Goal: Task Accomplishment & Management: Manage account settings

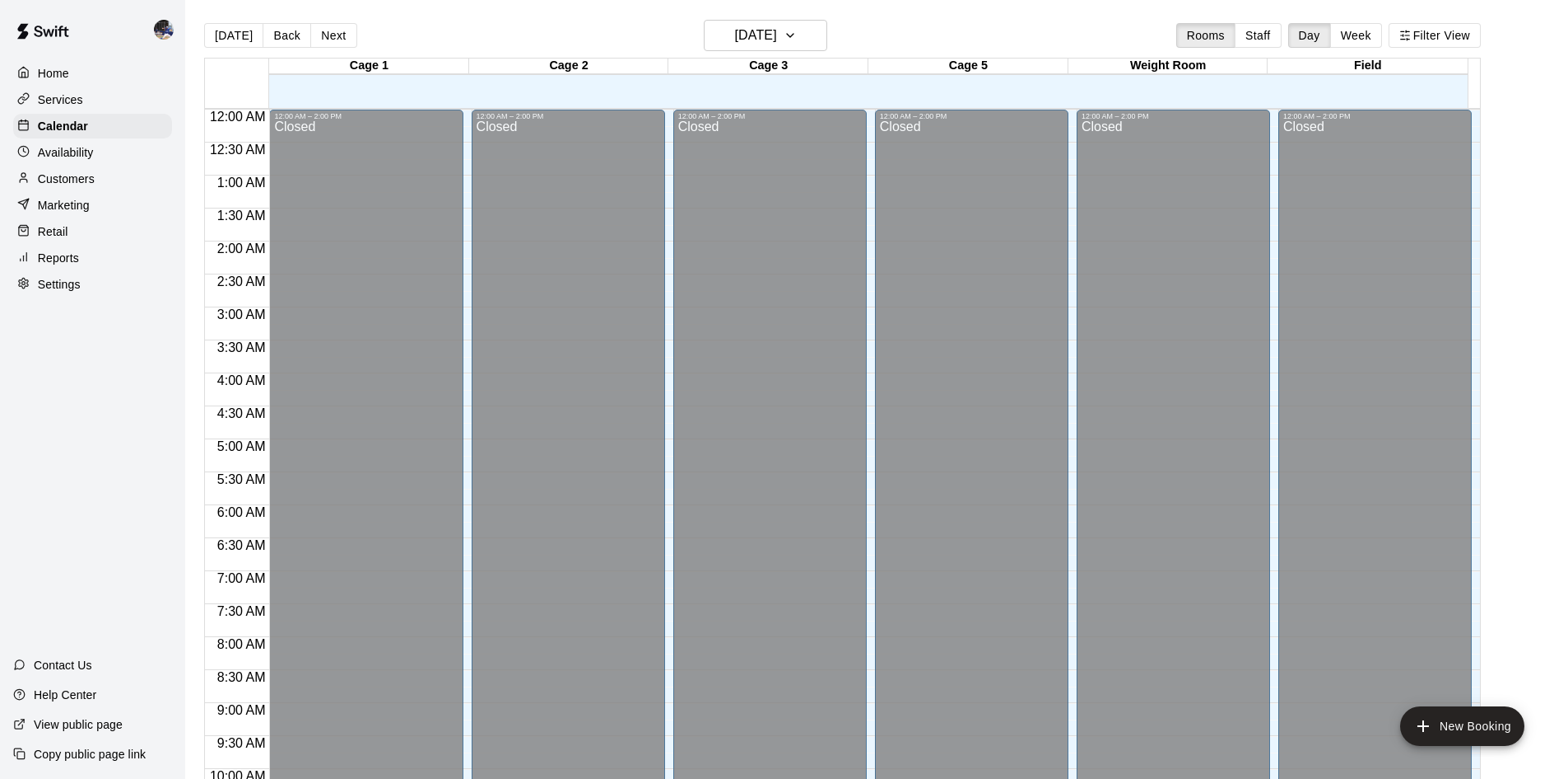
scroll to position [844, 0]
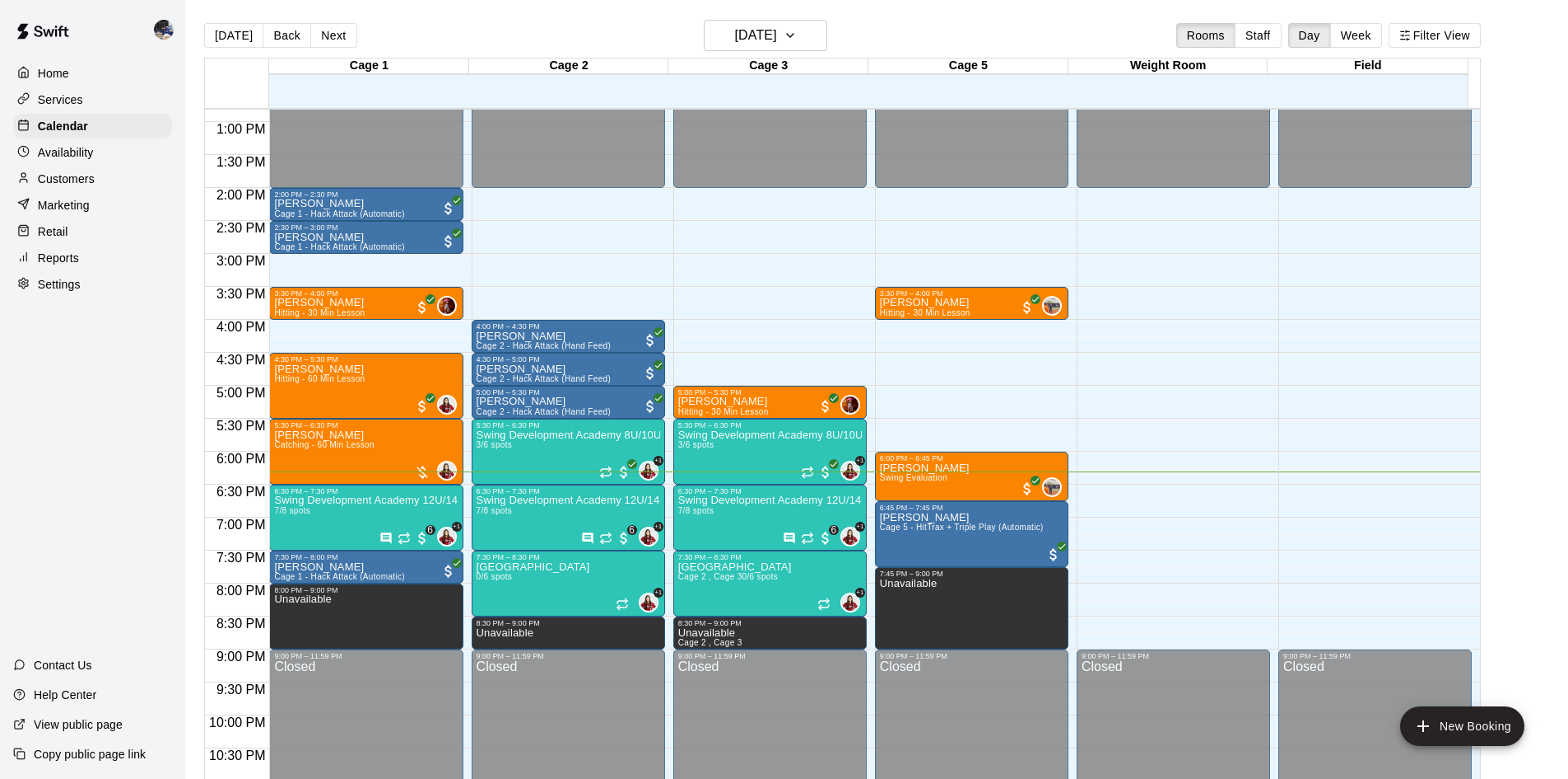
click at [79, 182] on p "Customers" at bounding box center [66, 179] width 57 height 16
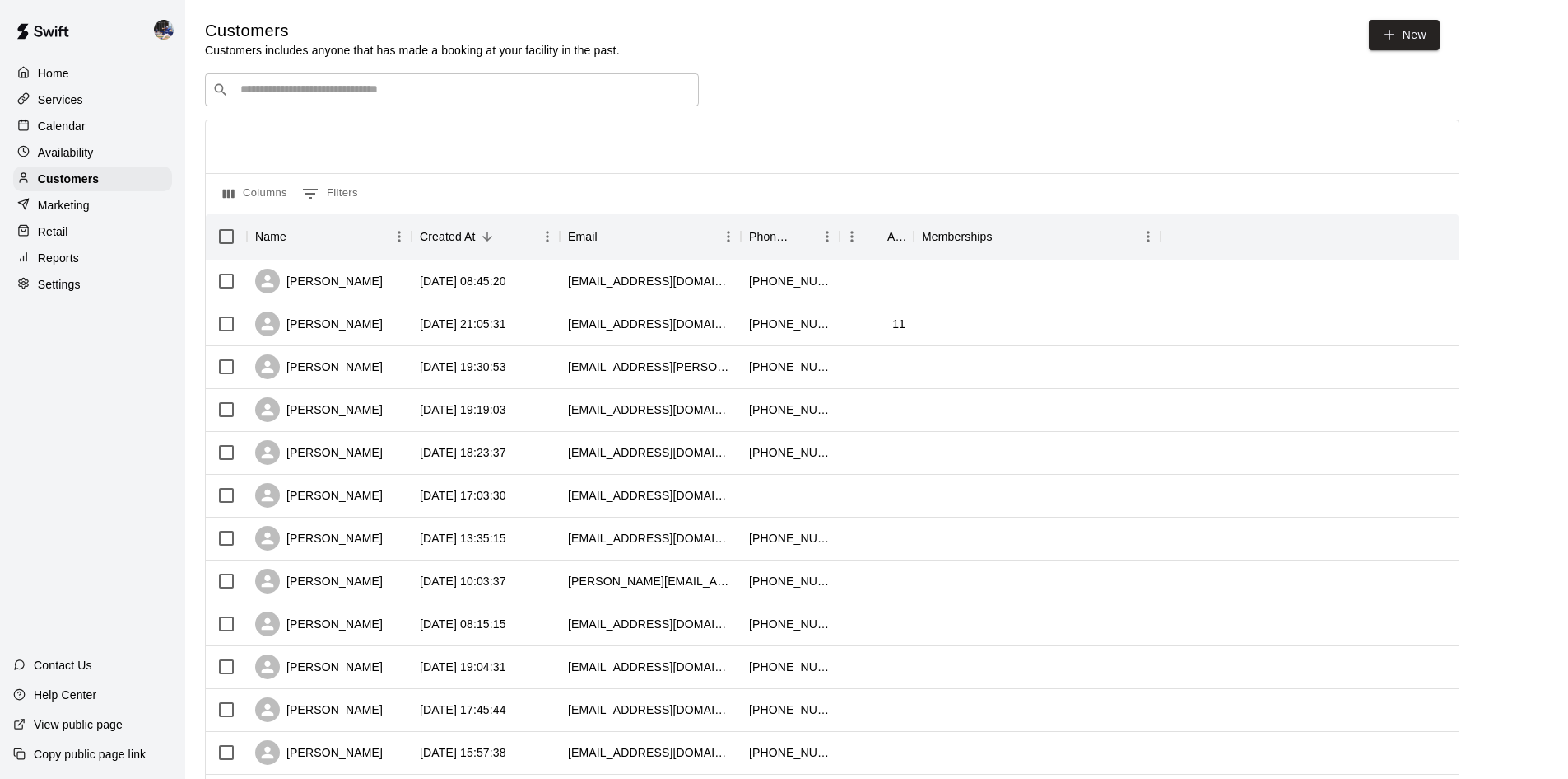
click at [53, 126] on p "Calendar" at bounding box center [62, 126] width 48 height 16
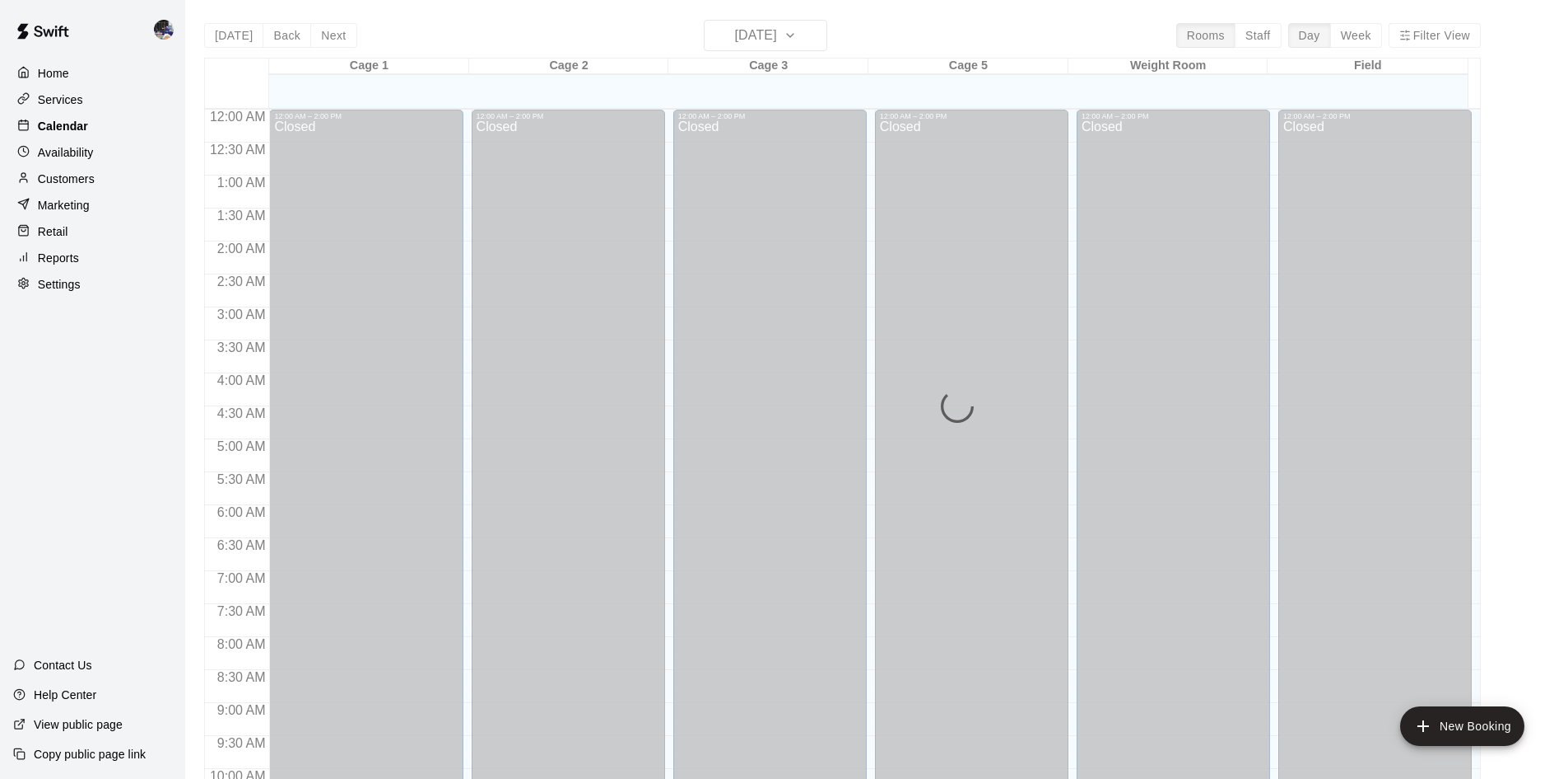
scroll to position [844, 0]
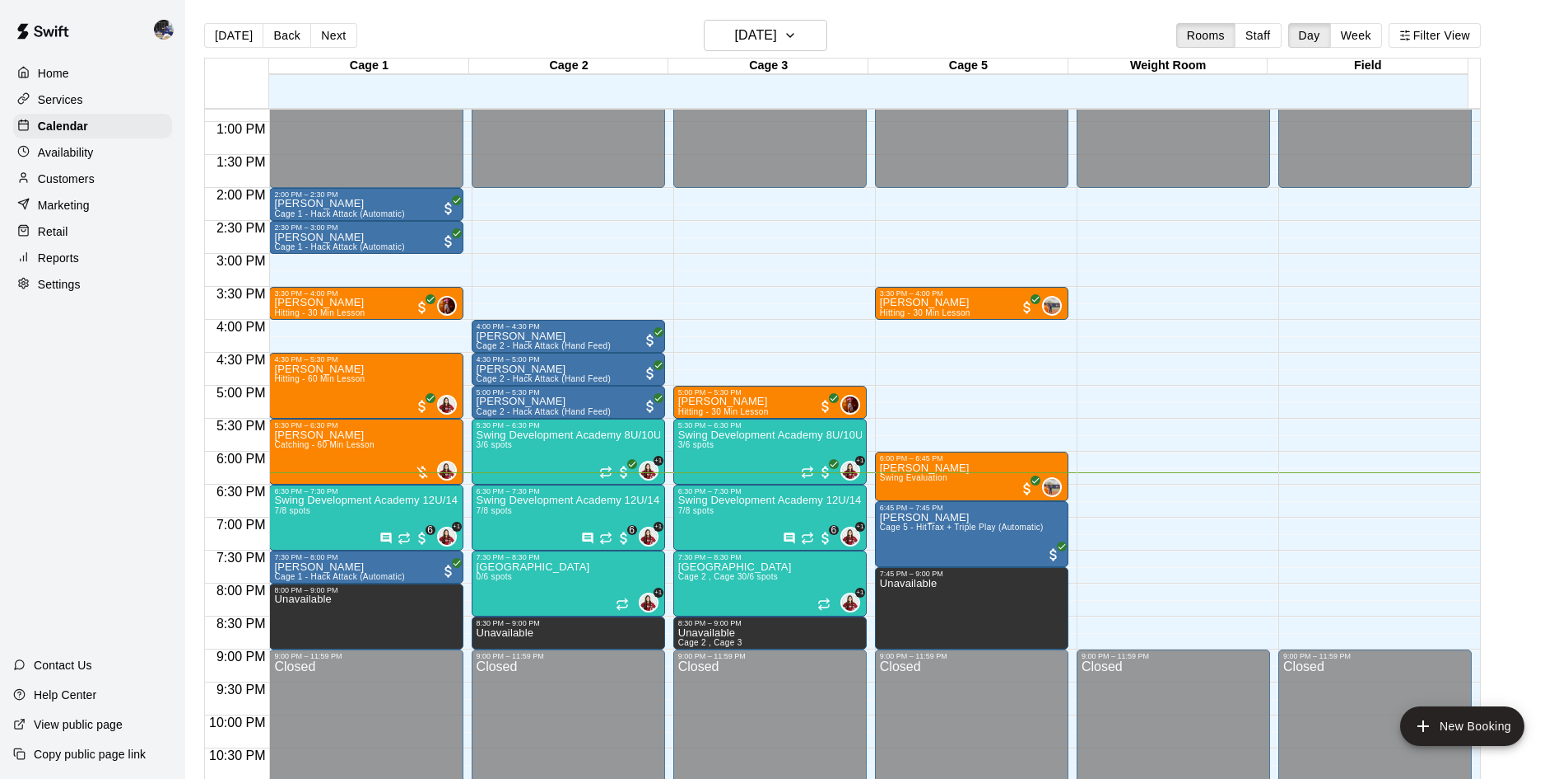
click at [82, 209] on p "Marketing" at bounding box center [64, 205] width 52 height 16
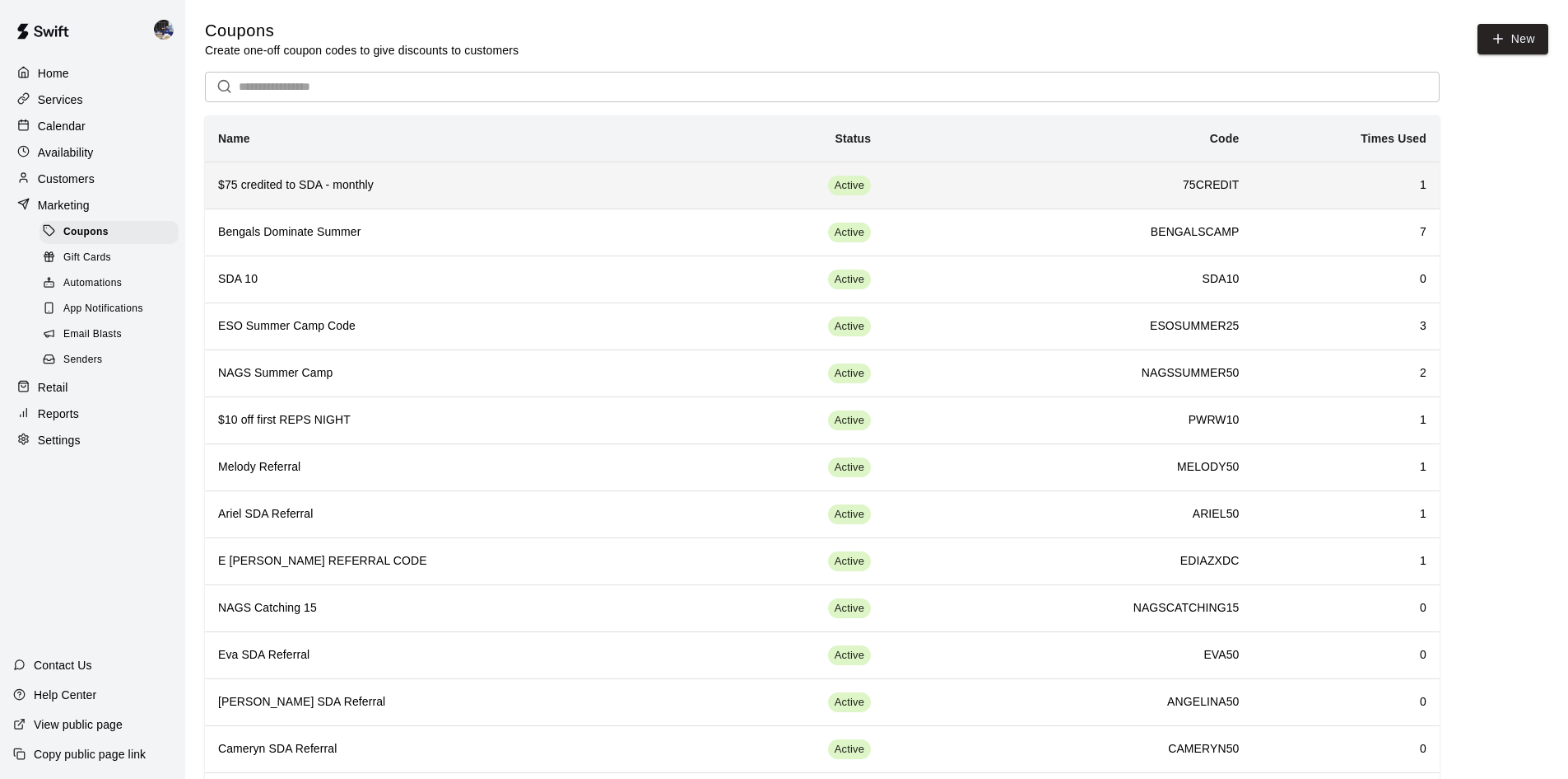
click at [357, 186] on h6 "$75 credited to SDA - monthly" at bounding box center [456, 186] width 475 height 18
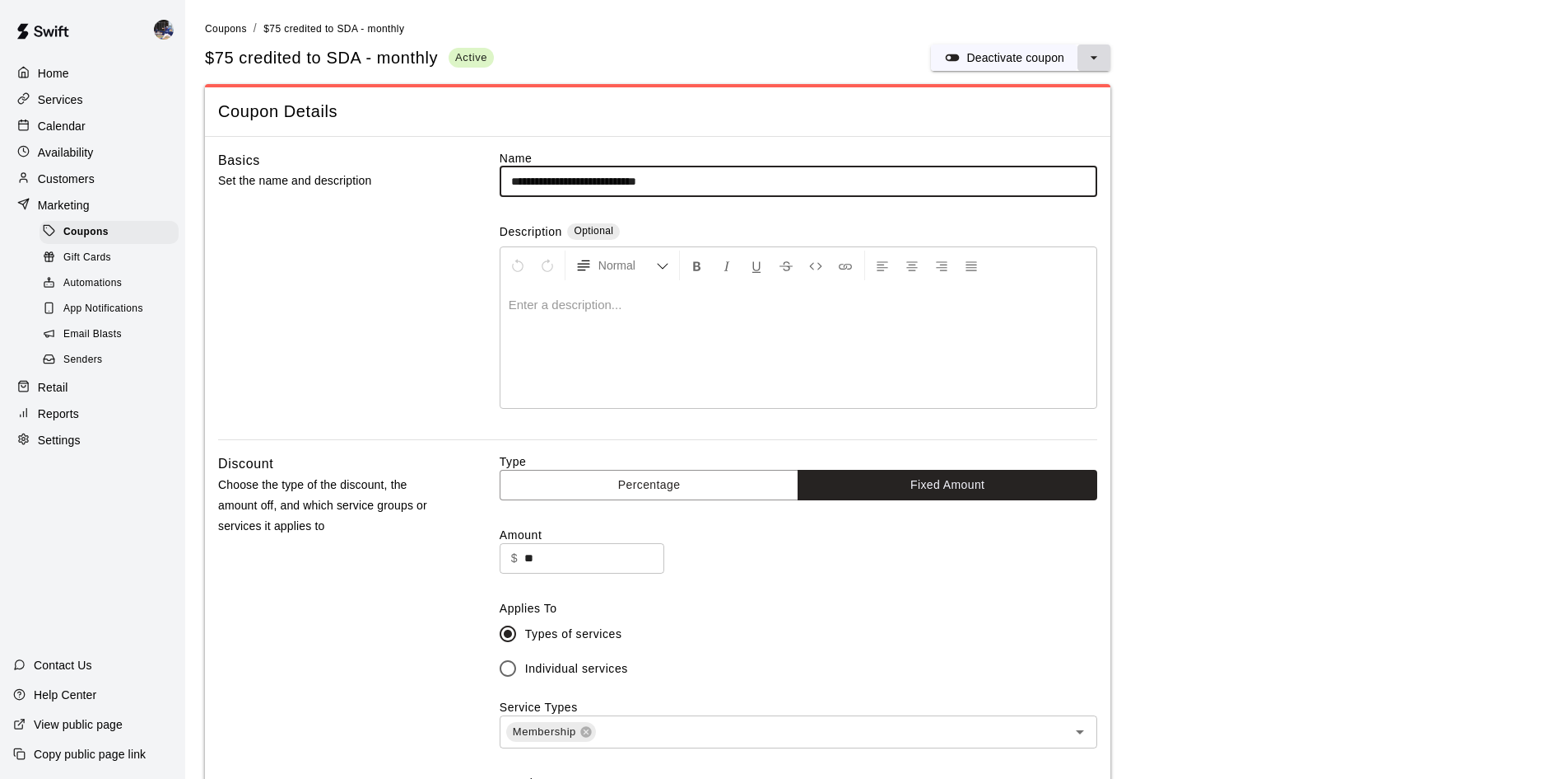
click at [1101, 54] on icon "select merge strategy" at bounding box center [1094, 57] width 16 height 16
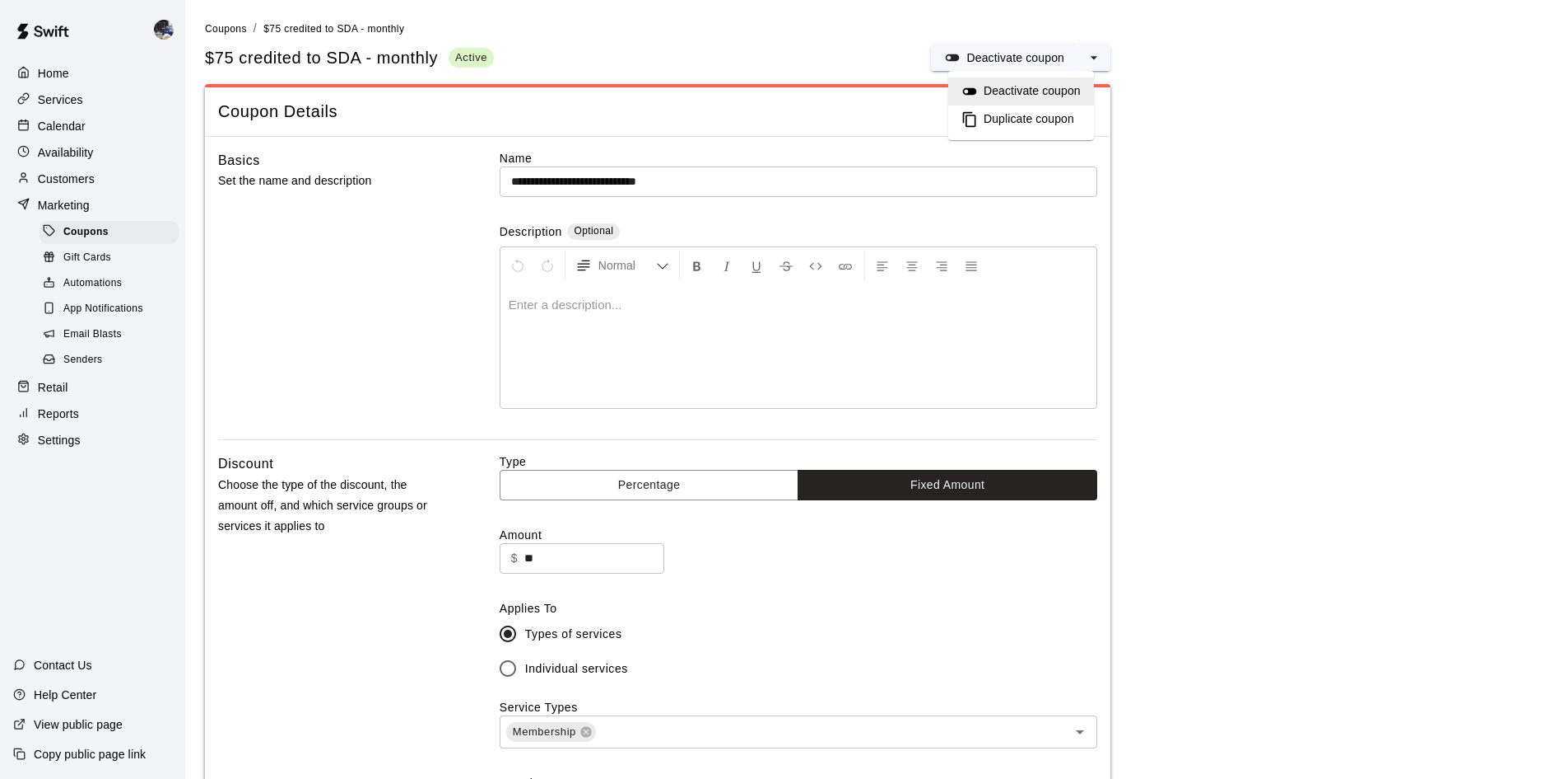
click at [1051, 115] on h6 "Duplicate coupon" at bounding box center [1029, 120] width 91 height 18
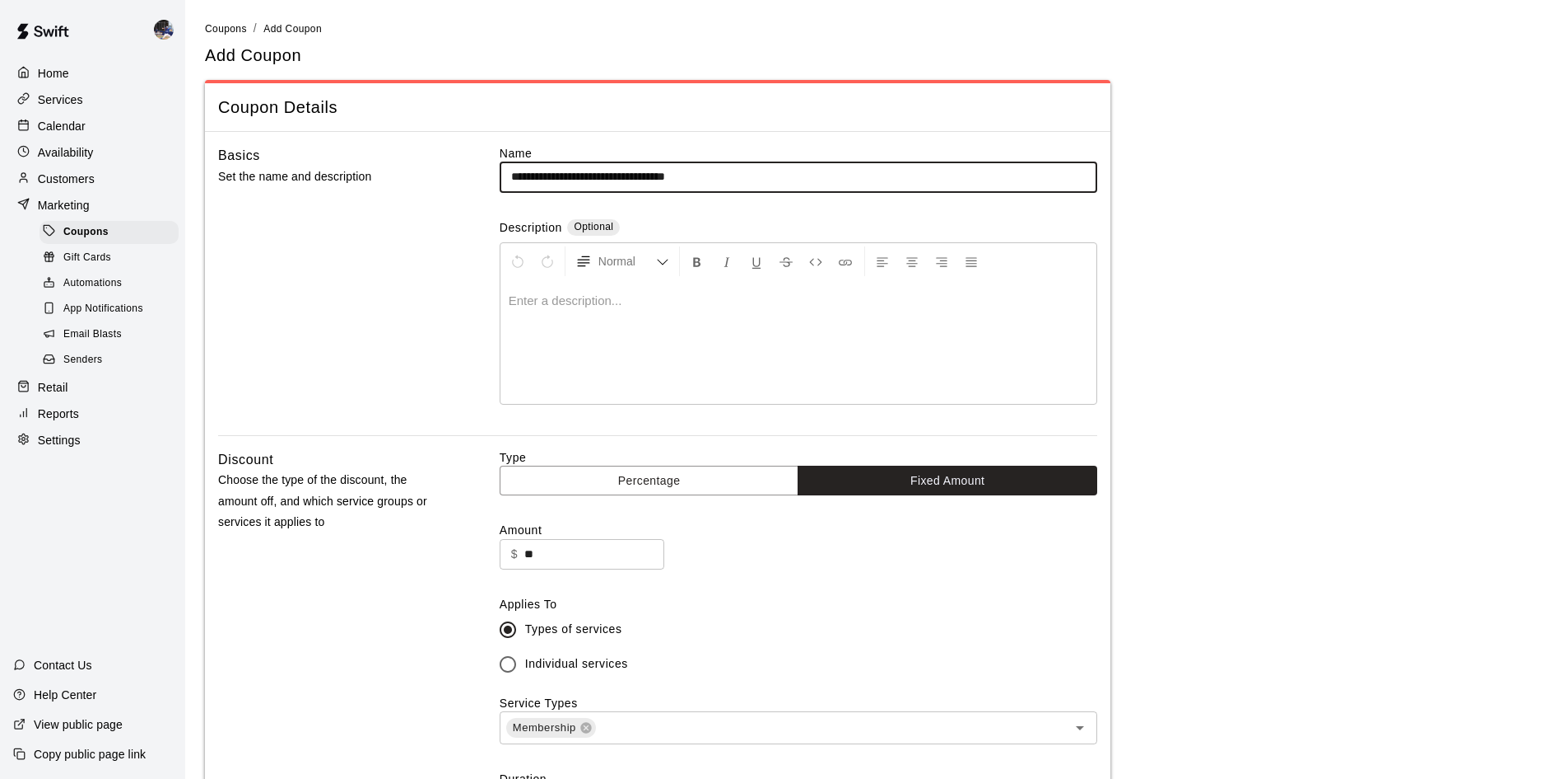
drag, startPoint x: 593, startPoint y: 180, endPoint x: 508, endPoint y: 183, distance: 85.1
click at [508, 183] on input "**********" at bounding box center [798, 177] width 598 height 31
drag, startPoint x: 713, startPoint y: 180, endPoint x: 703, endPoint y: 175, distance: 11.2
click at [710, 178] on input "**********" at bounding box center [798, 177] width 598 height 31
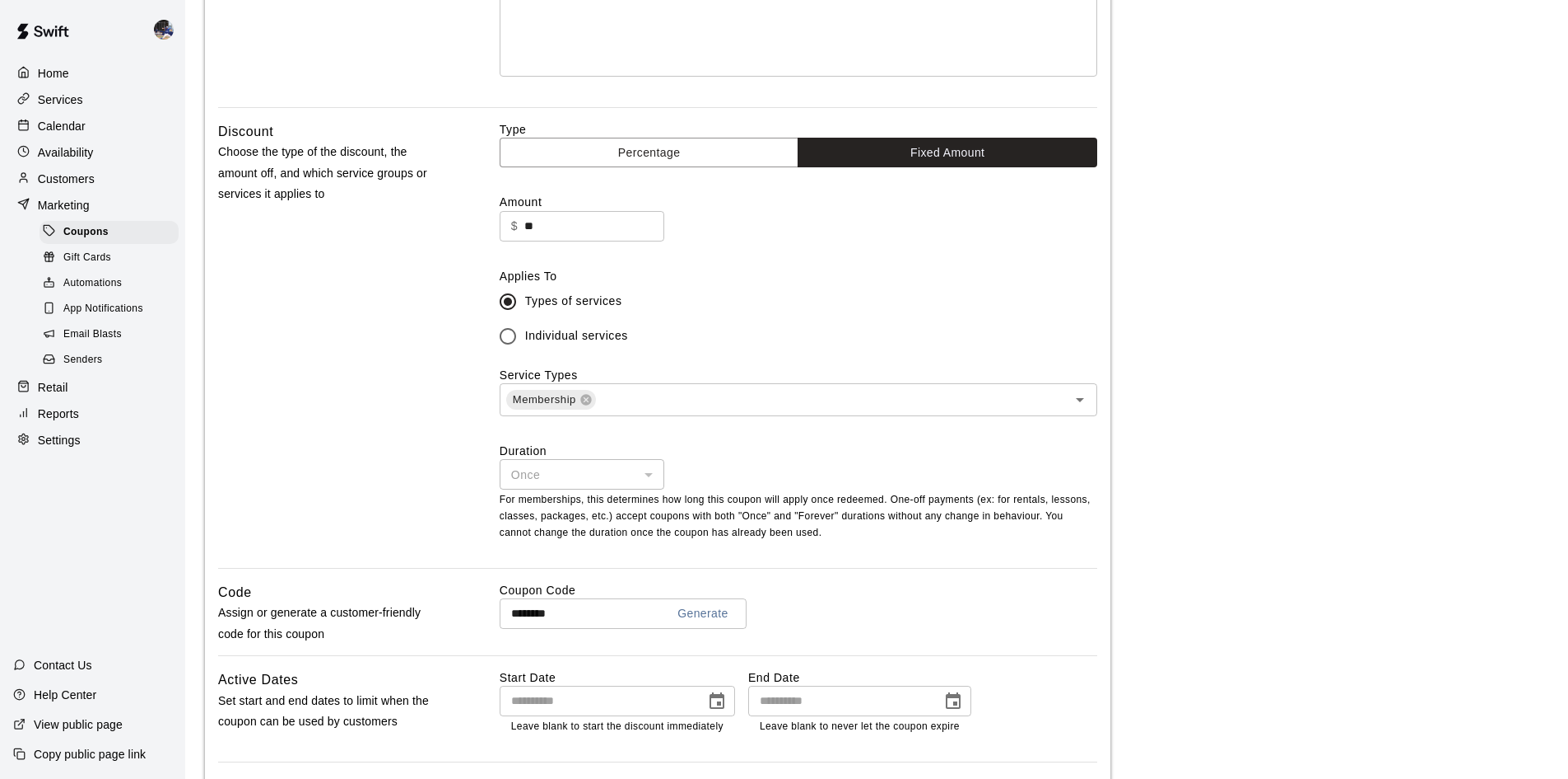
scroll to position [329, 0]
type input "**********"
click at [655, 161] on button "Percentage" at bounding box center [650, 152] width 299 height 31
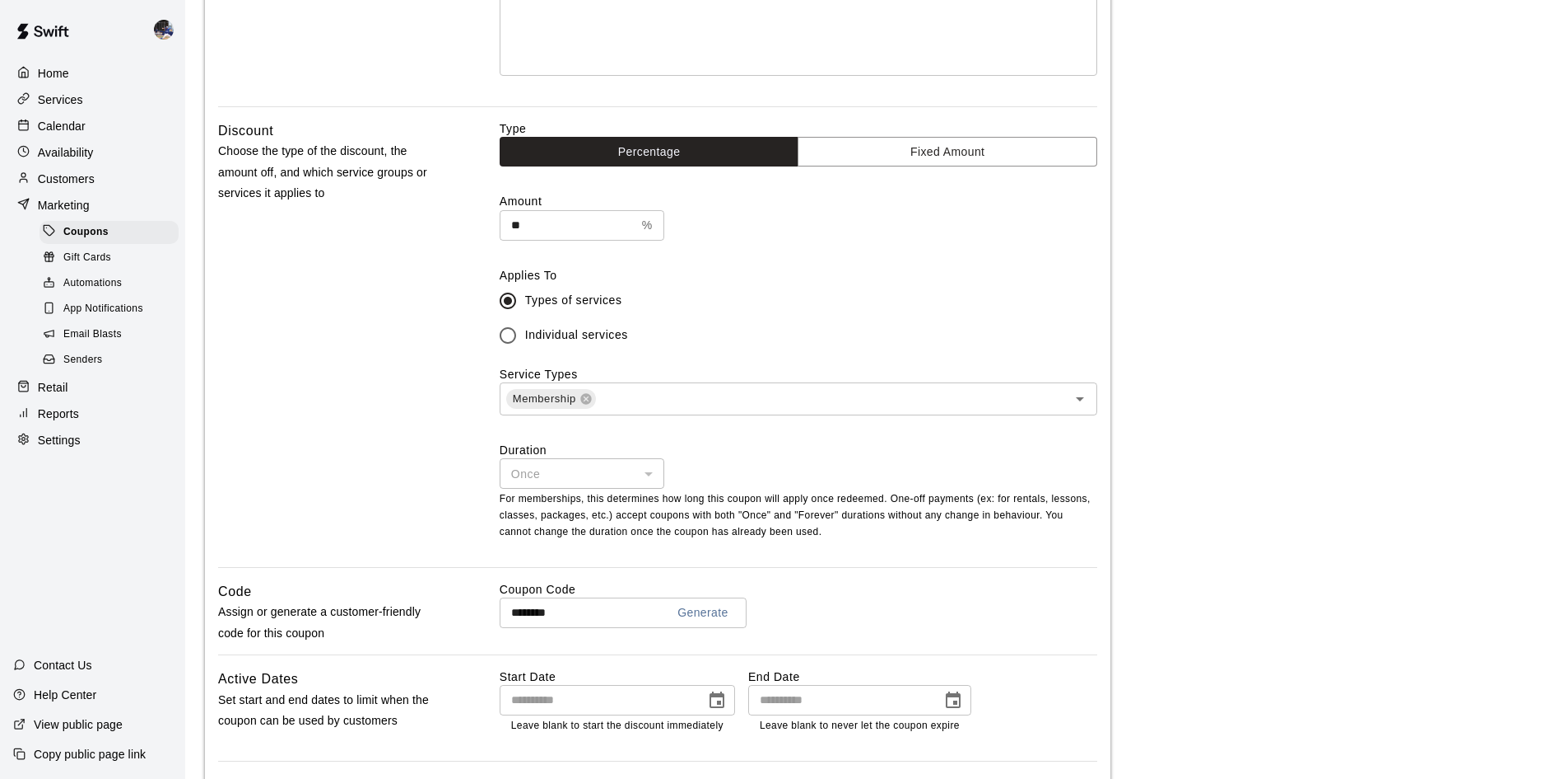
click at [601, 216] on input "**" at bounding box center [568, 225] width 136 height 31
type input "*"
type input "**"
click at [625, 396] on input "text" at bounding box center [820, 398] width 446 height 21
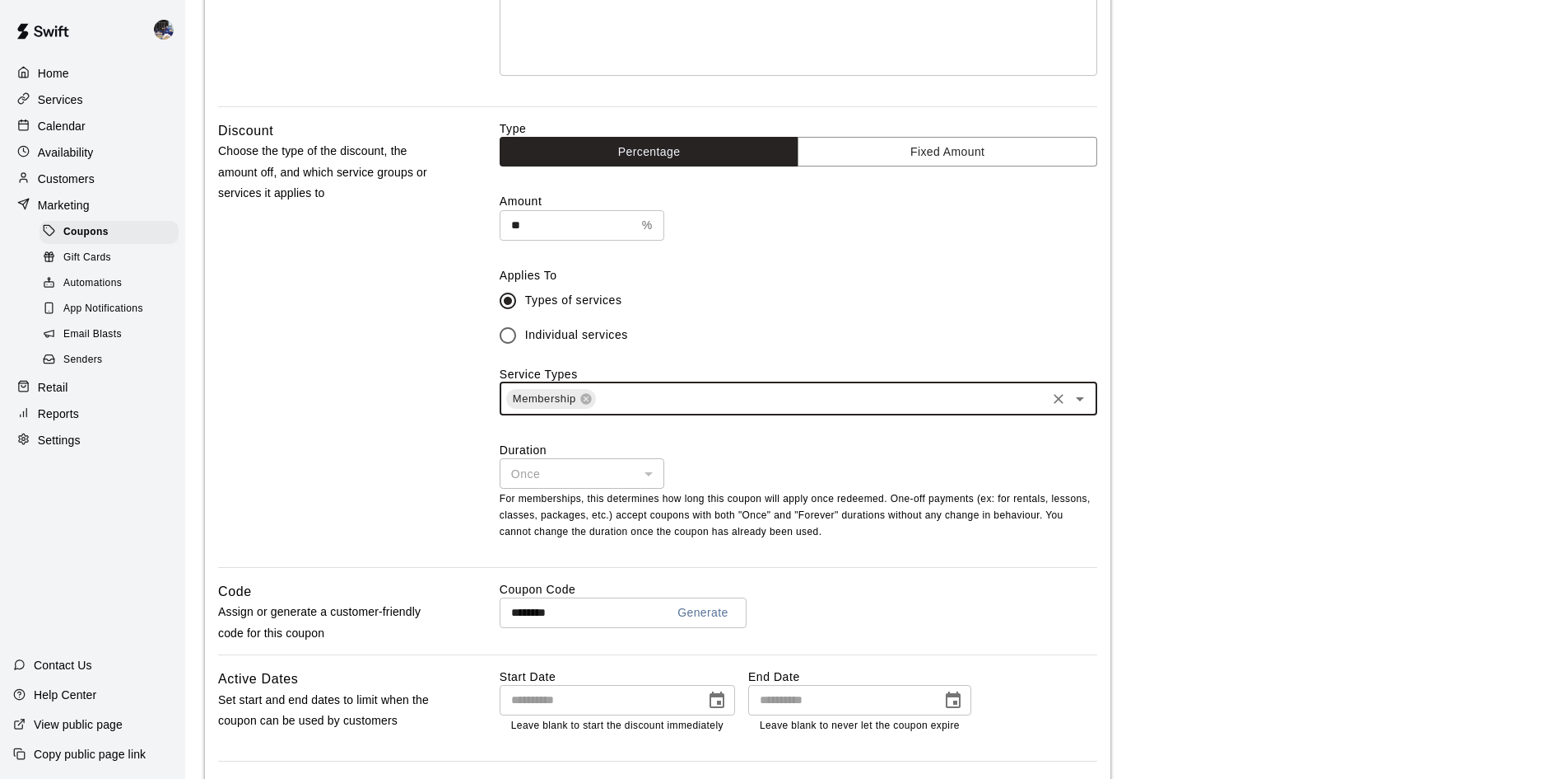
drag, startPoint x: 625, startPoint y: 396, endPoint x: 637, endPoint y: 455, distance: 60.2
click at [637, 458] on div "Duration Once **** ​ For memberships, this determines how long this coupon will…" at bounding box center [798, 490] width 598 height 99
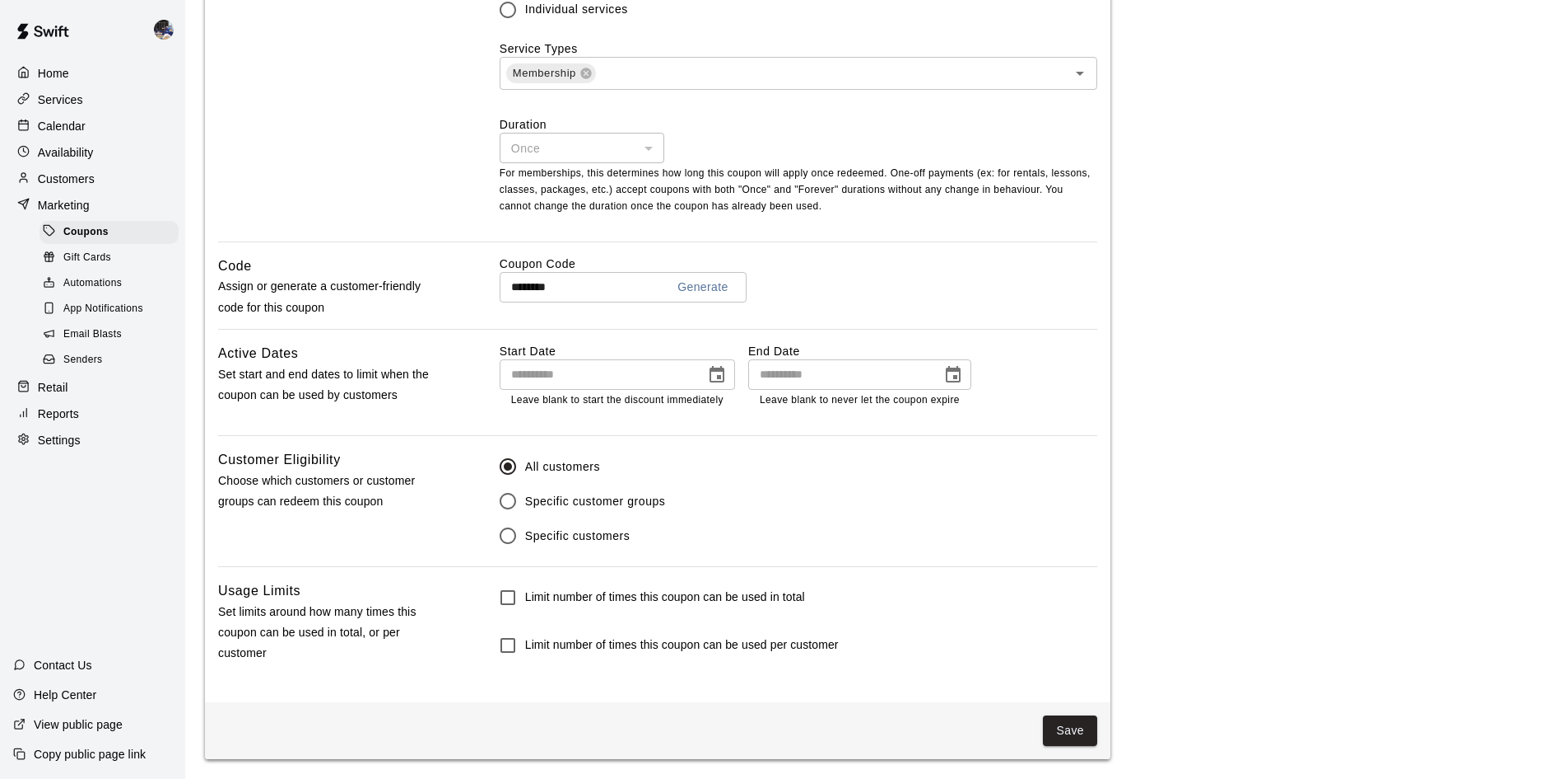
scroll to position [656, 0]
click at [590, 288] on input "********" at bounding box center [576, 287] width 153 height 31
drag, startPoint x: 587, startPoint y: 287, endPoint x: 491, endPoint y: 288, distance: 96.0
click at [491, 288] on div "Code Assign or generate a customer-friendly code for this coupon Coupon Code **…" at bounding box center [658, 292] width 879 height 73
type input "*"
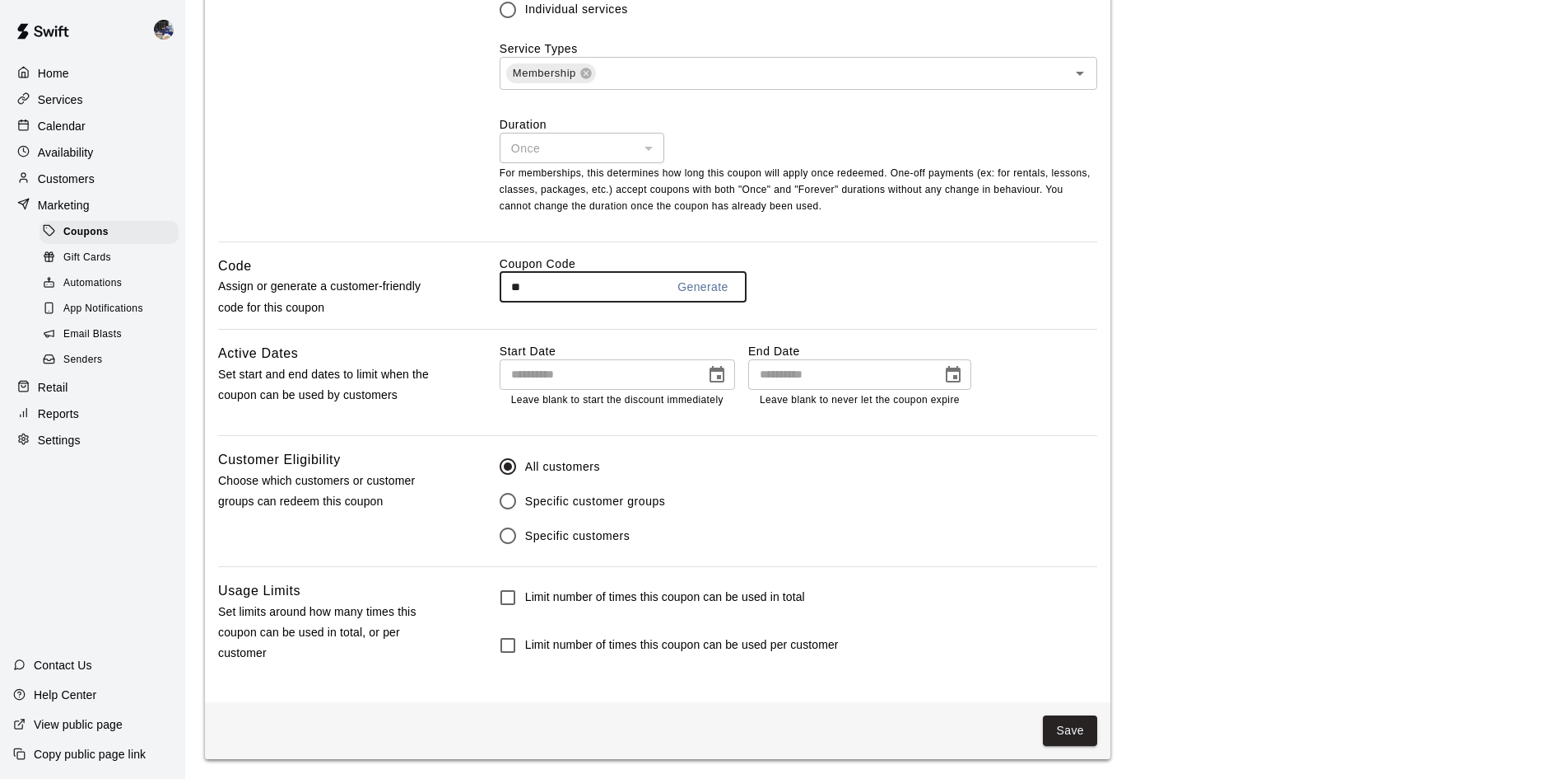
type input "*"
type input "*****"
click at [1069, 731] on button "Save" at bounding box center [1070, 730] width 54 height 31
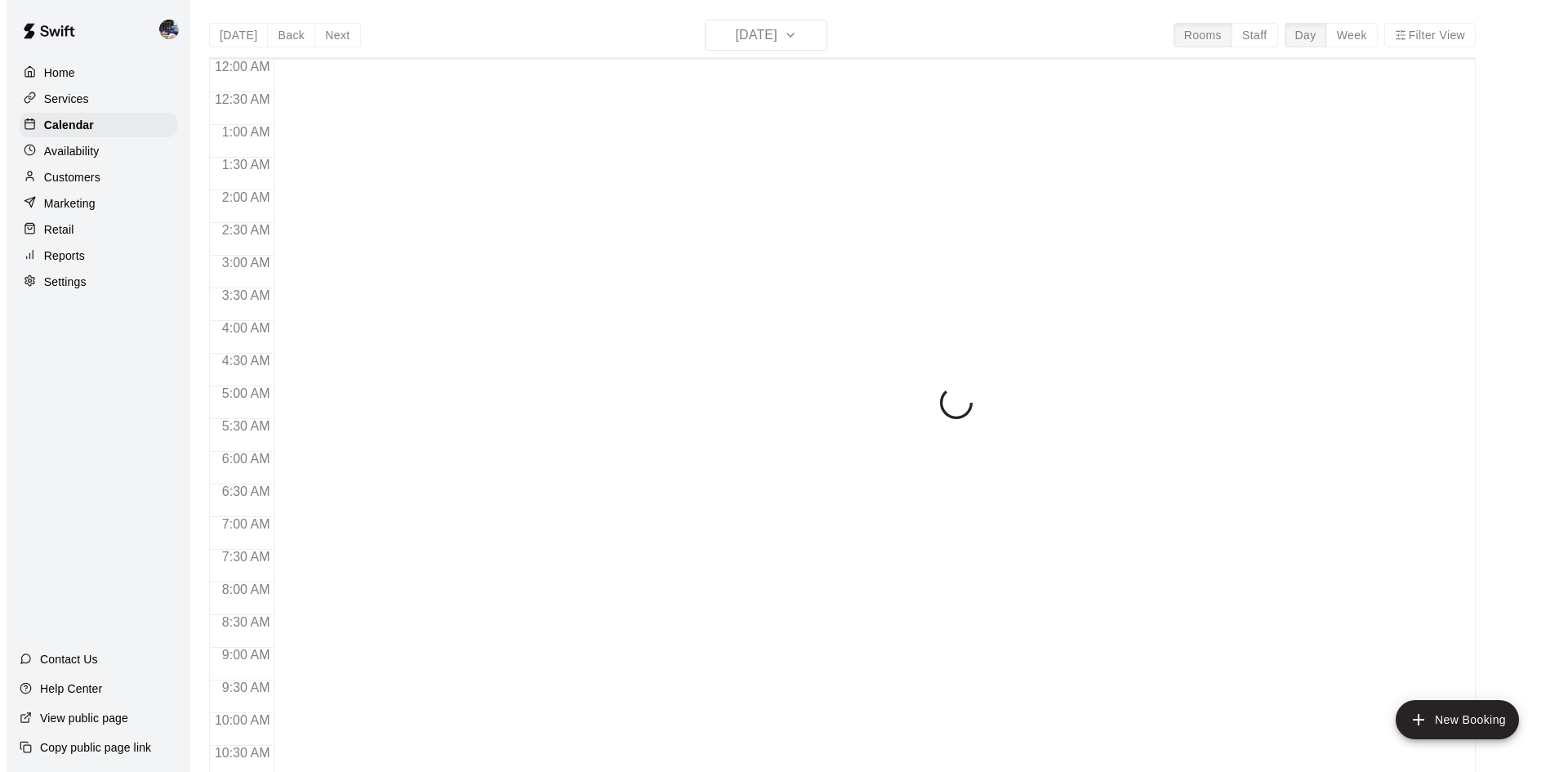
scroll to position [836, 0]
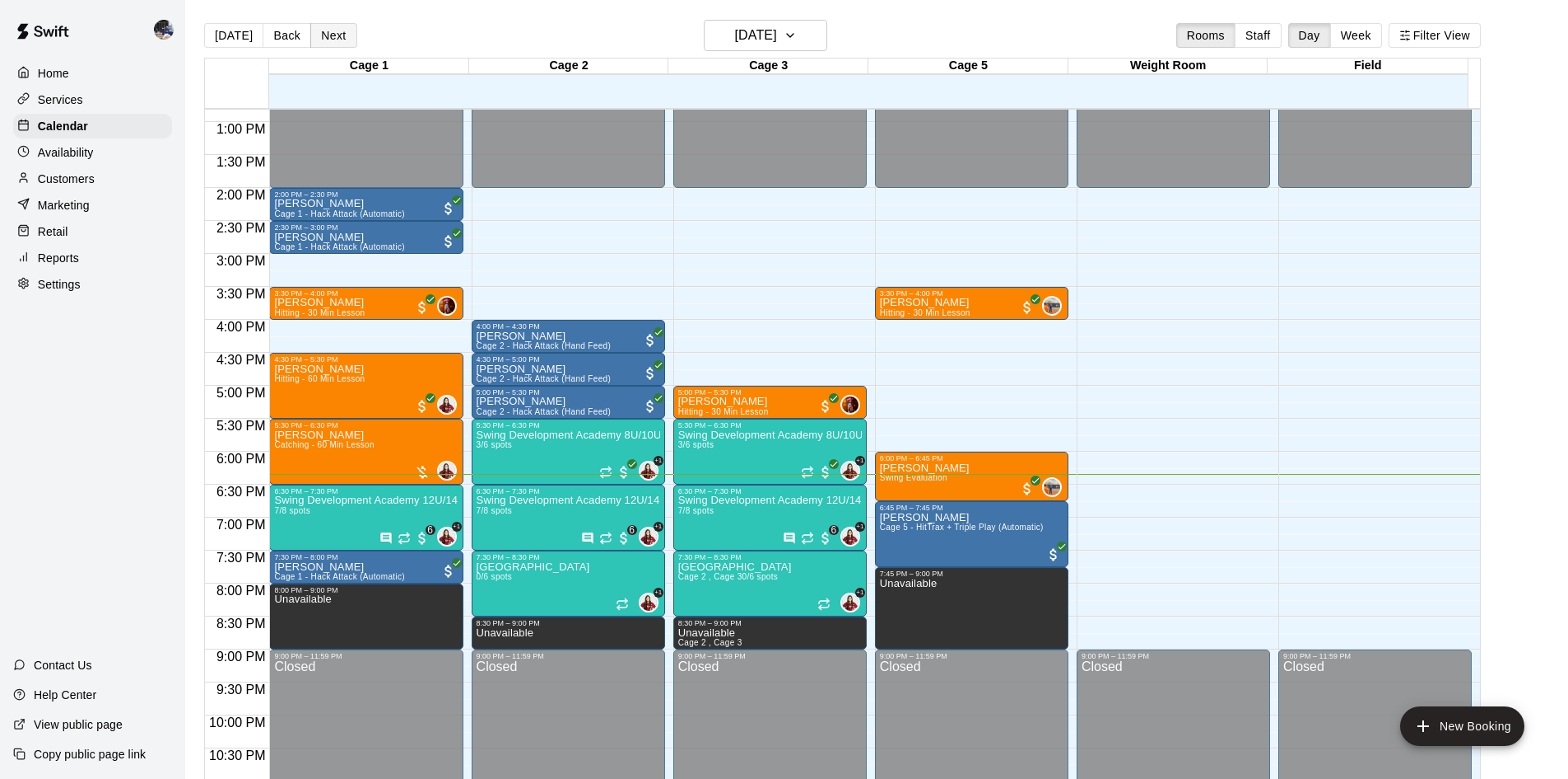
click at [326, 35] on button "Next" at bounding box center [333, 35] width 46 height 25
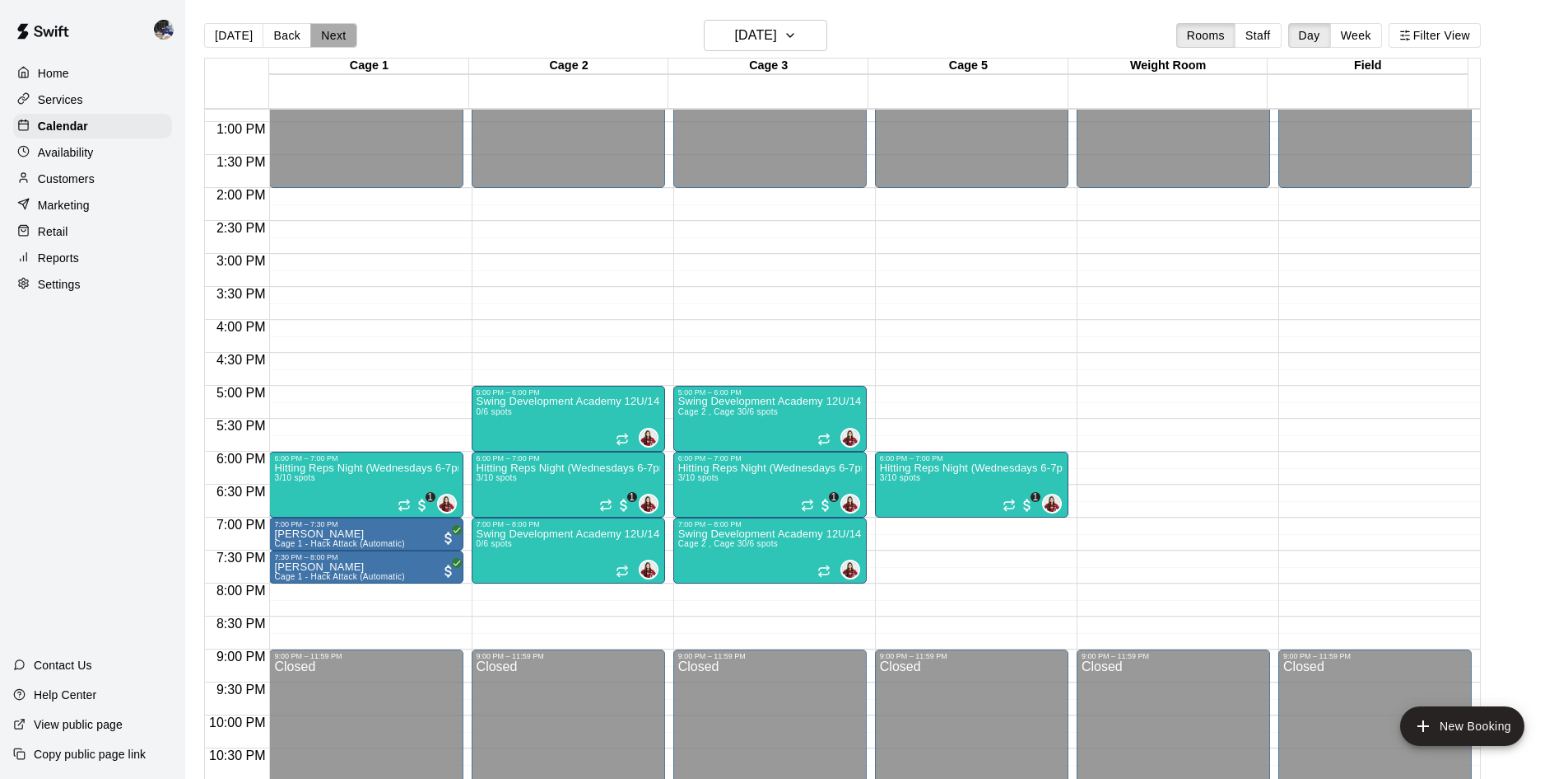
click at [326, 36] on button "Next" at bounding box center [333, 35] width 46 height 25
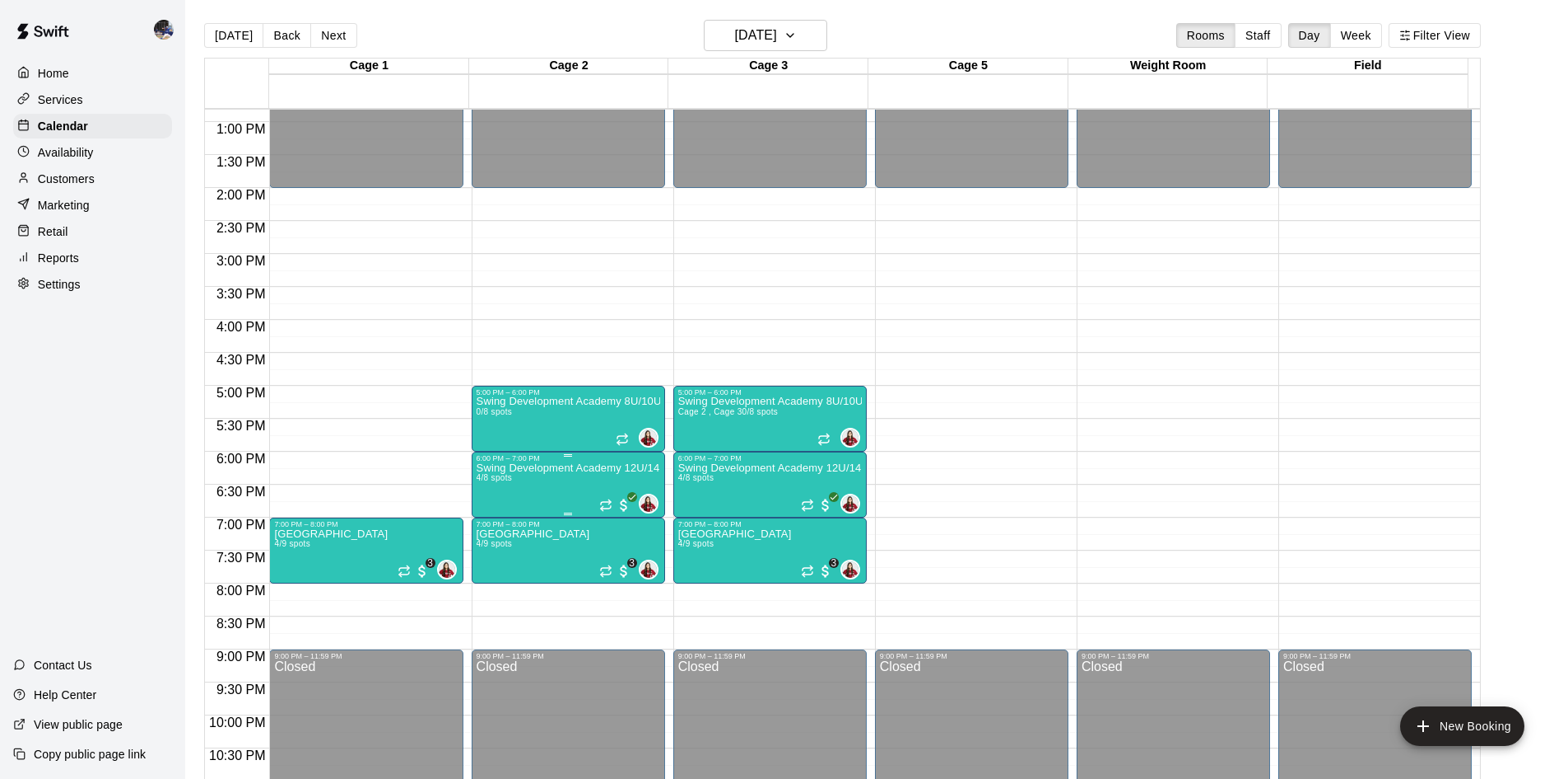
click at [550, 462] on div "6:00 PM – 7:00 PM" at bounding box center [569, 458] width 184 height 8
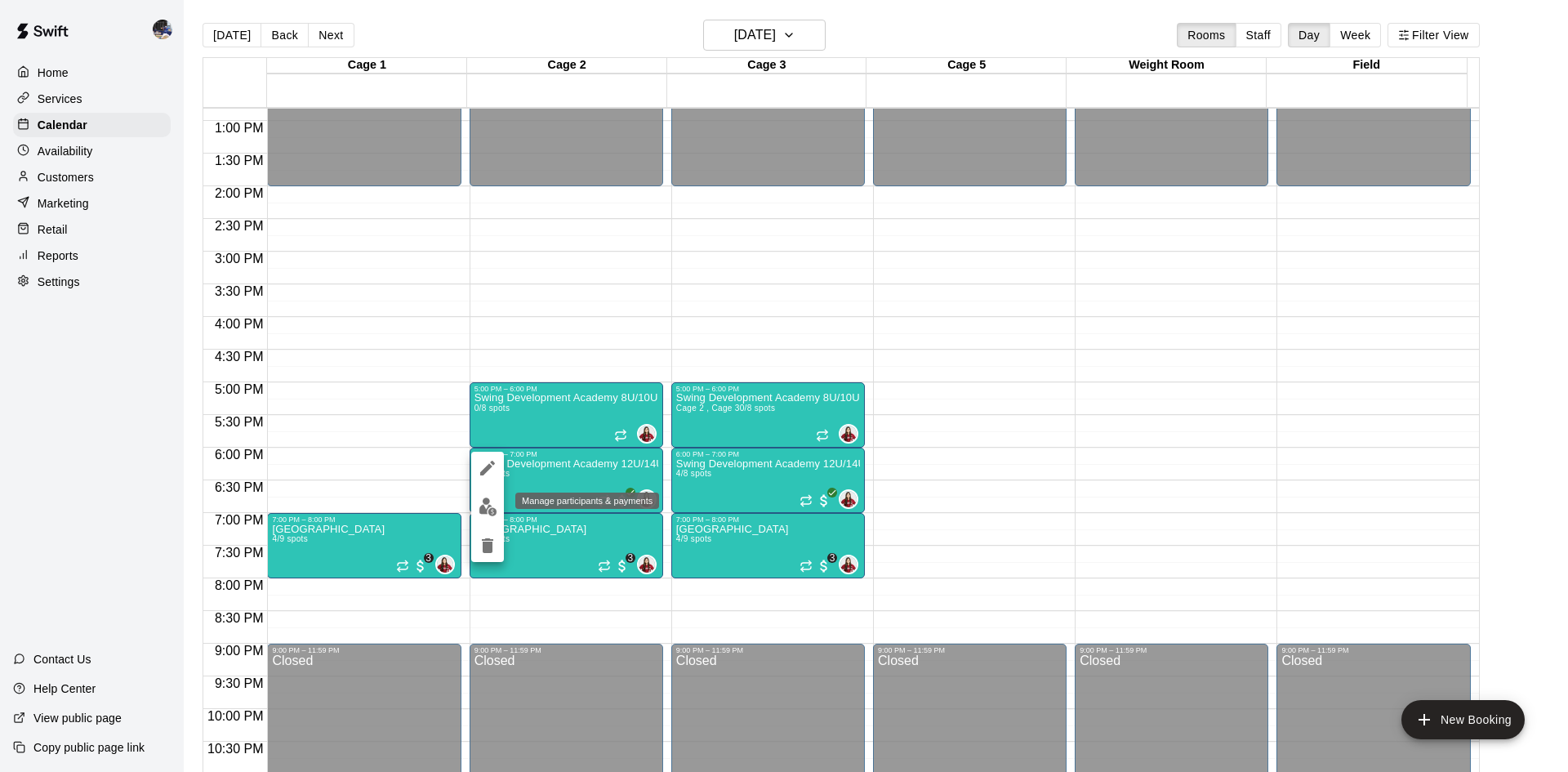
click at [487, 501] on img "edit" at bounding box center [487, 506] width 19 height 19
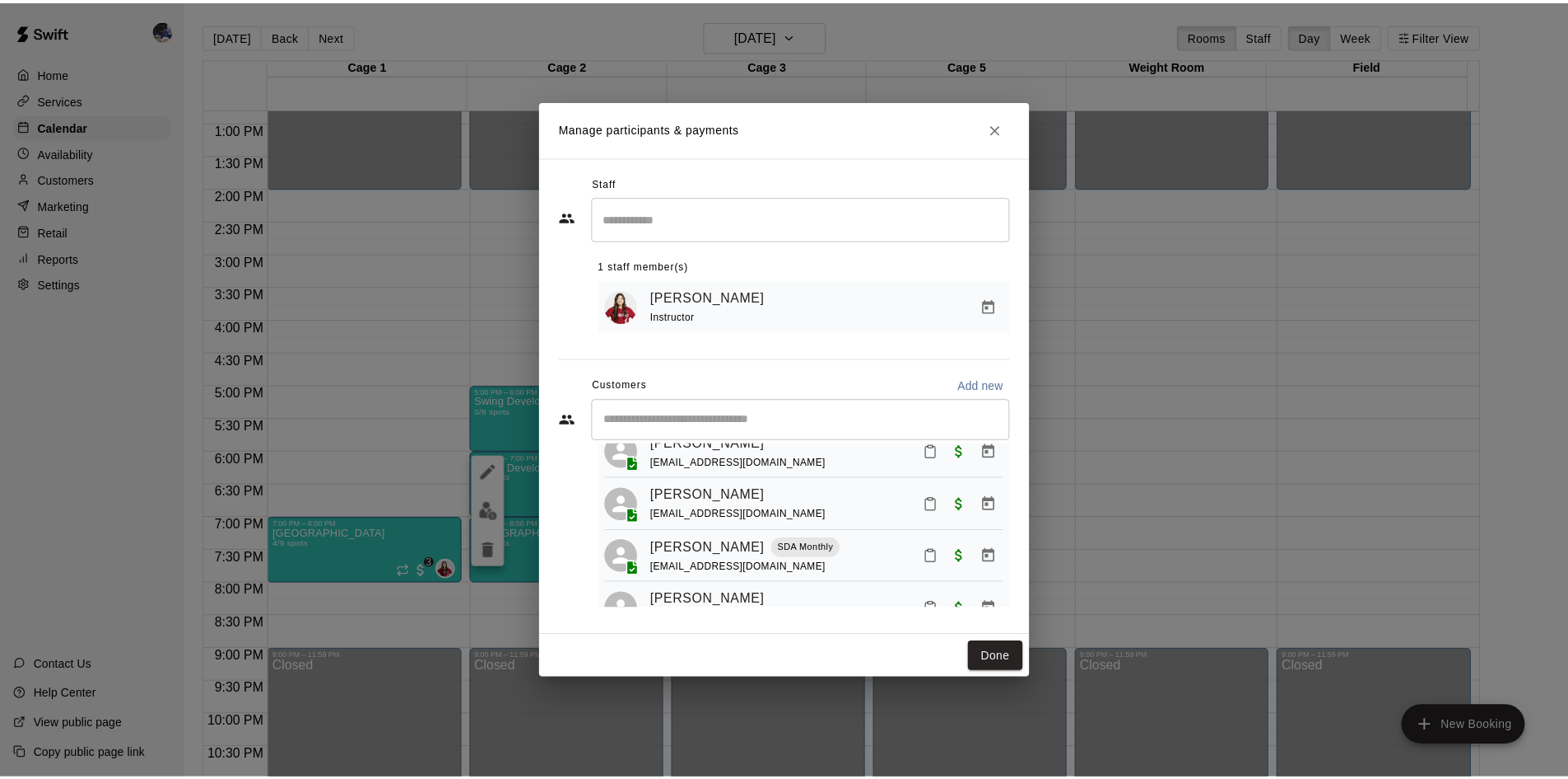
scroll to position [0, 0]
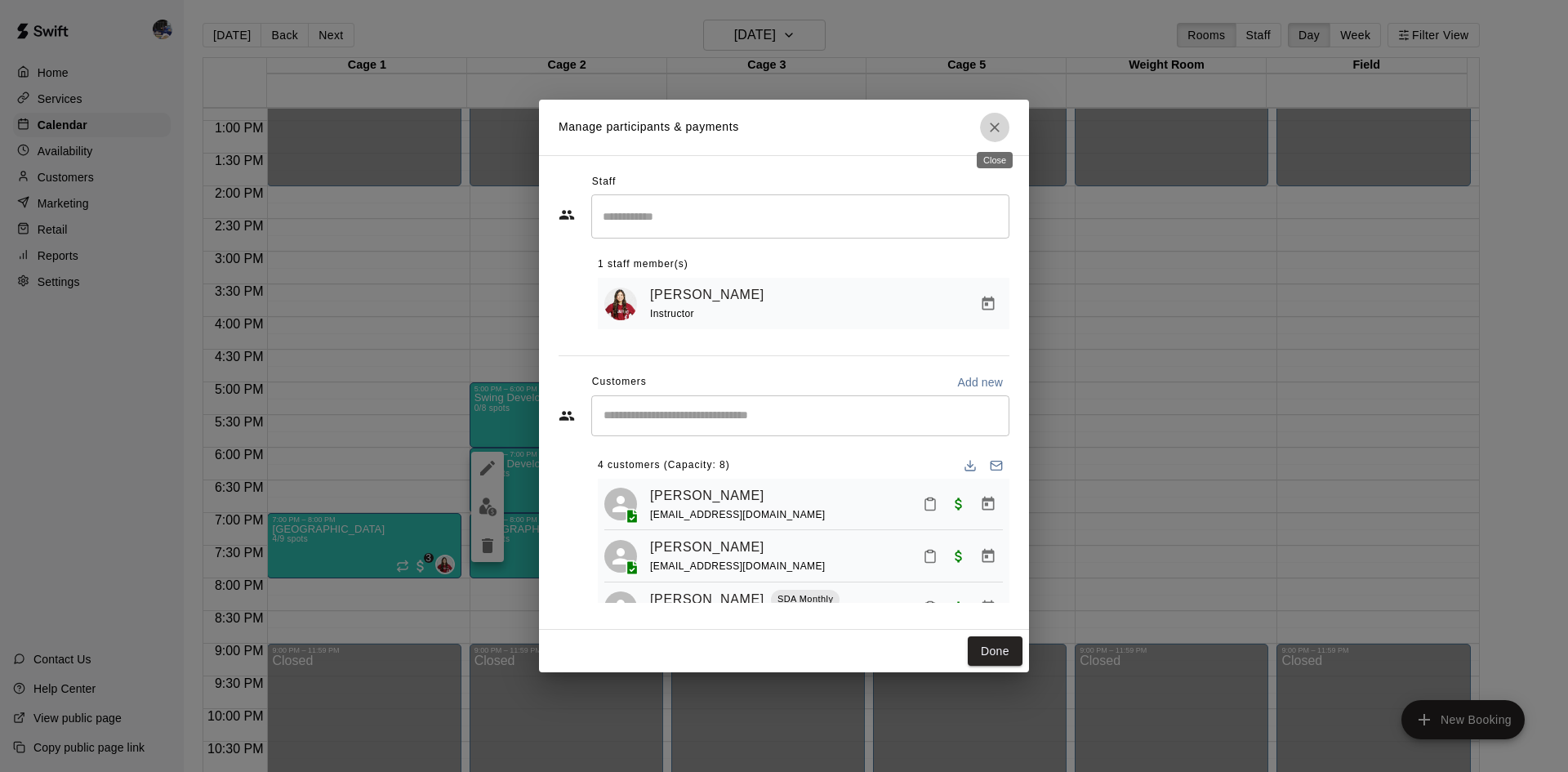
click at [995, 136] on button "Close" at bounding box center [995, 128] width 30 height 30
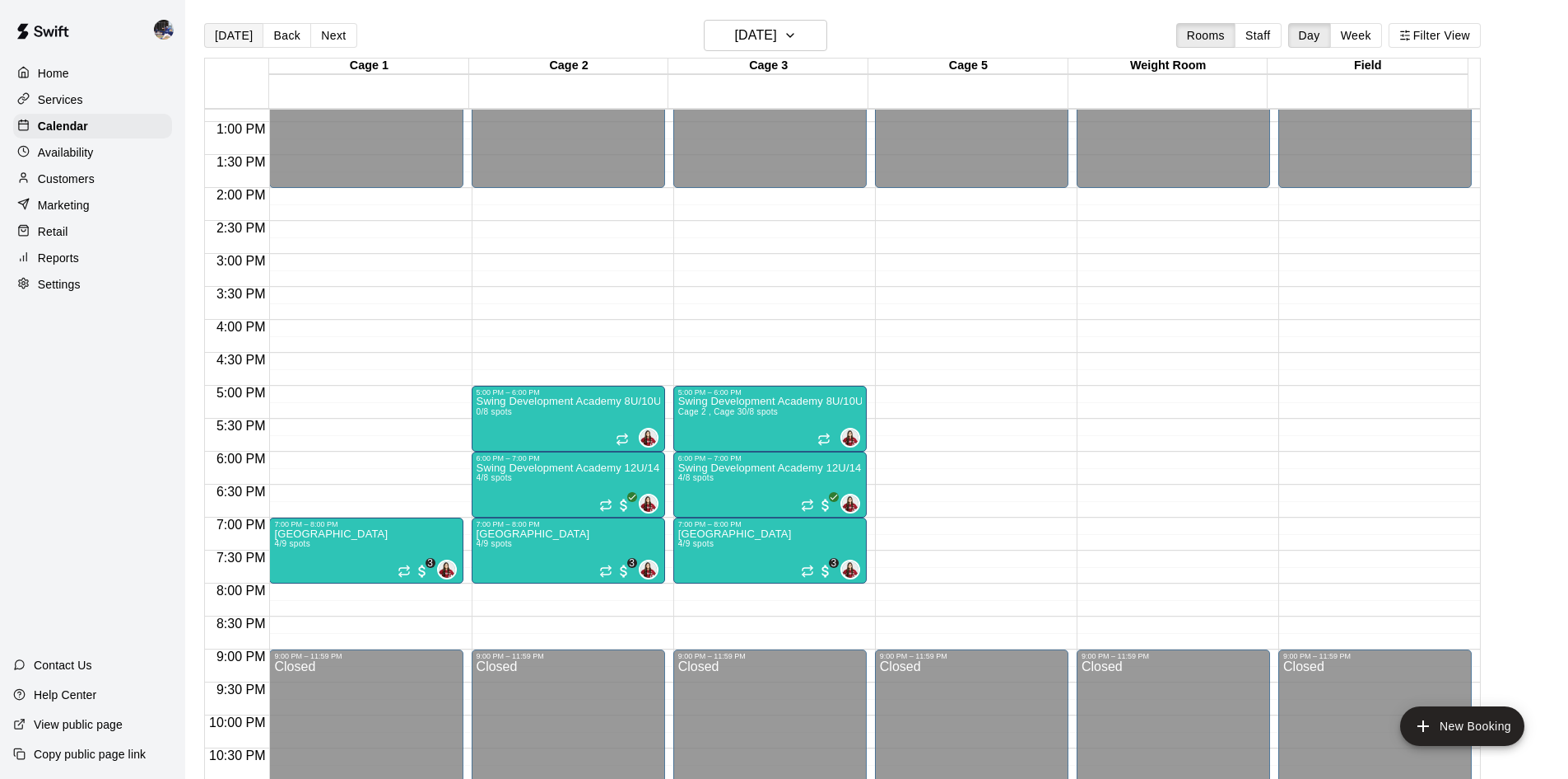
click at [228, 40] on button "Today" at bounding box center [234, 35] width 59 height 25
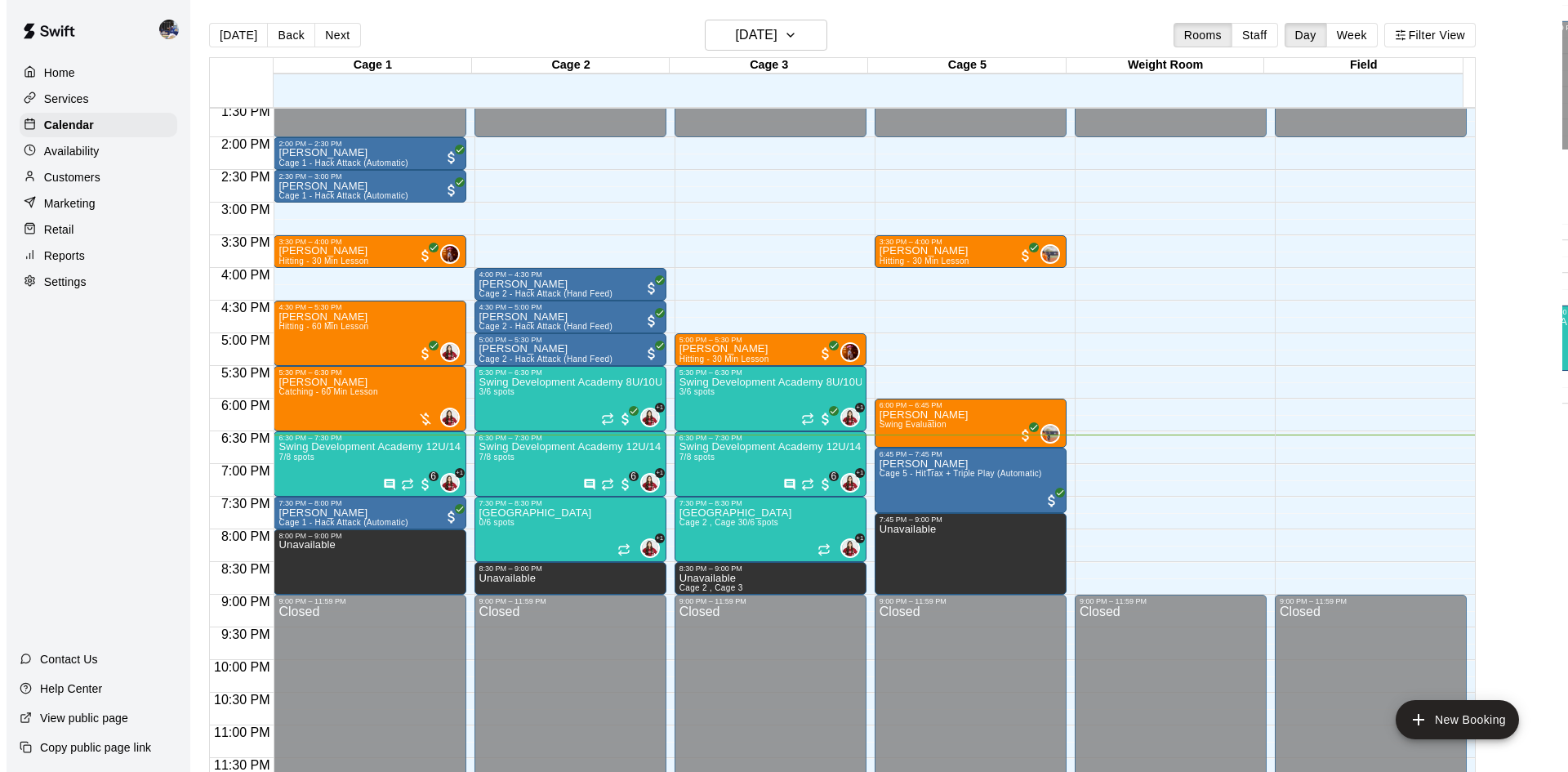
scroll to position [2, 0]
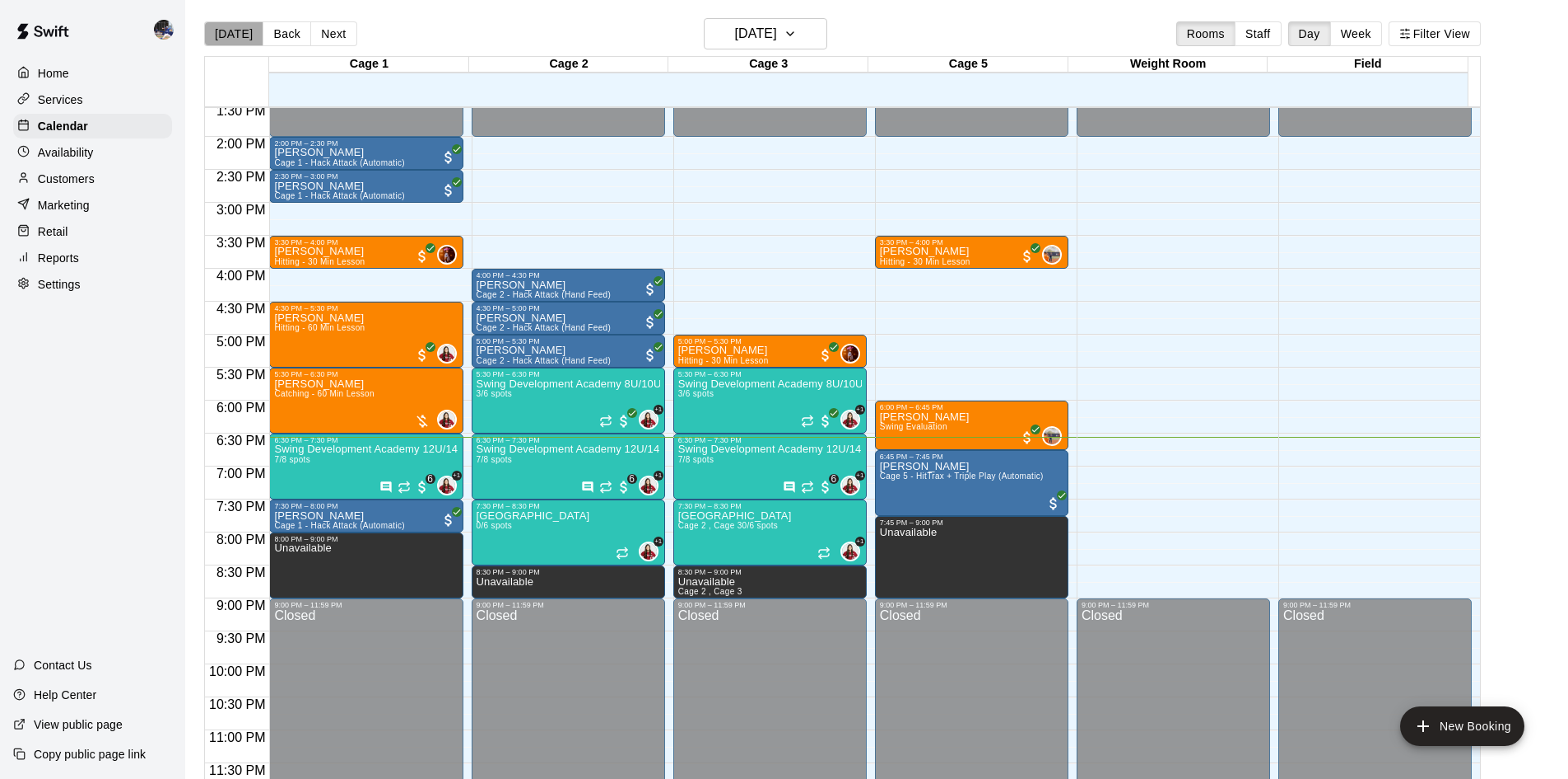
click at [241, 40] on button "Today" at bounding box center [234, 33] width 59 height 25
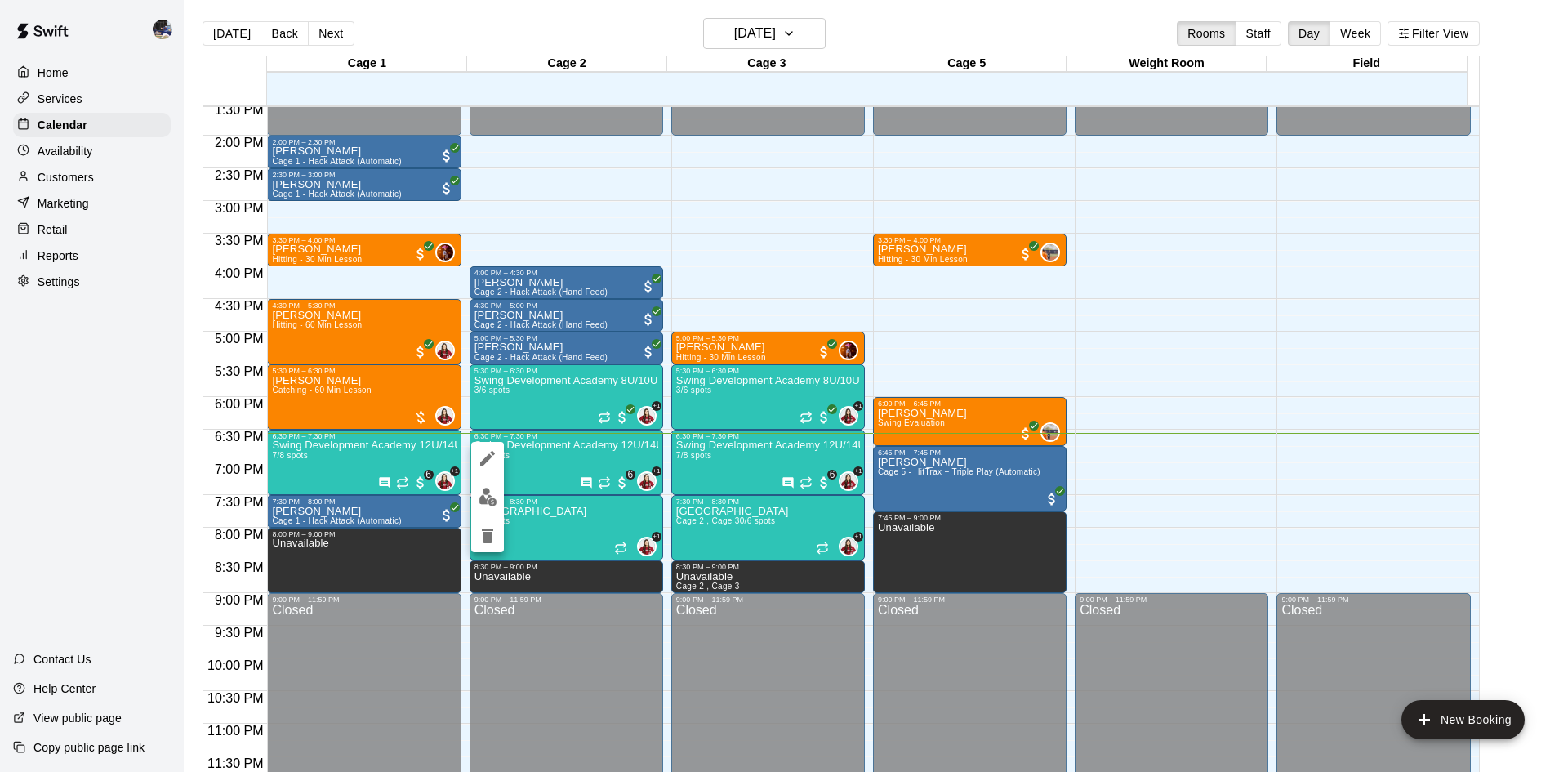
click at [518, 389] on div at bounding box center [784, 386] width 1568 height 772
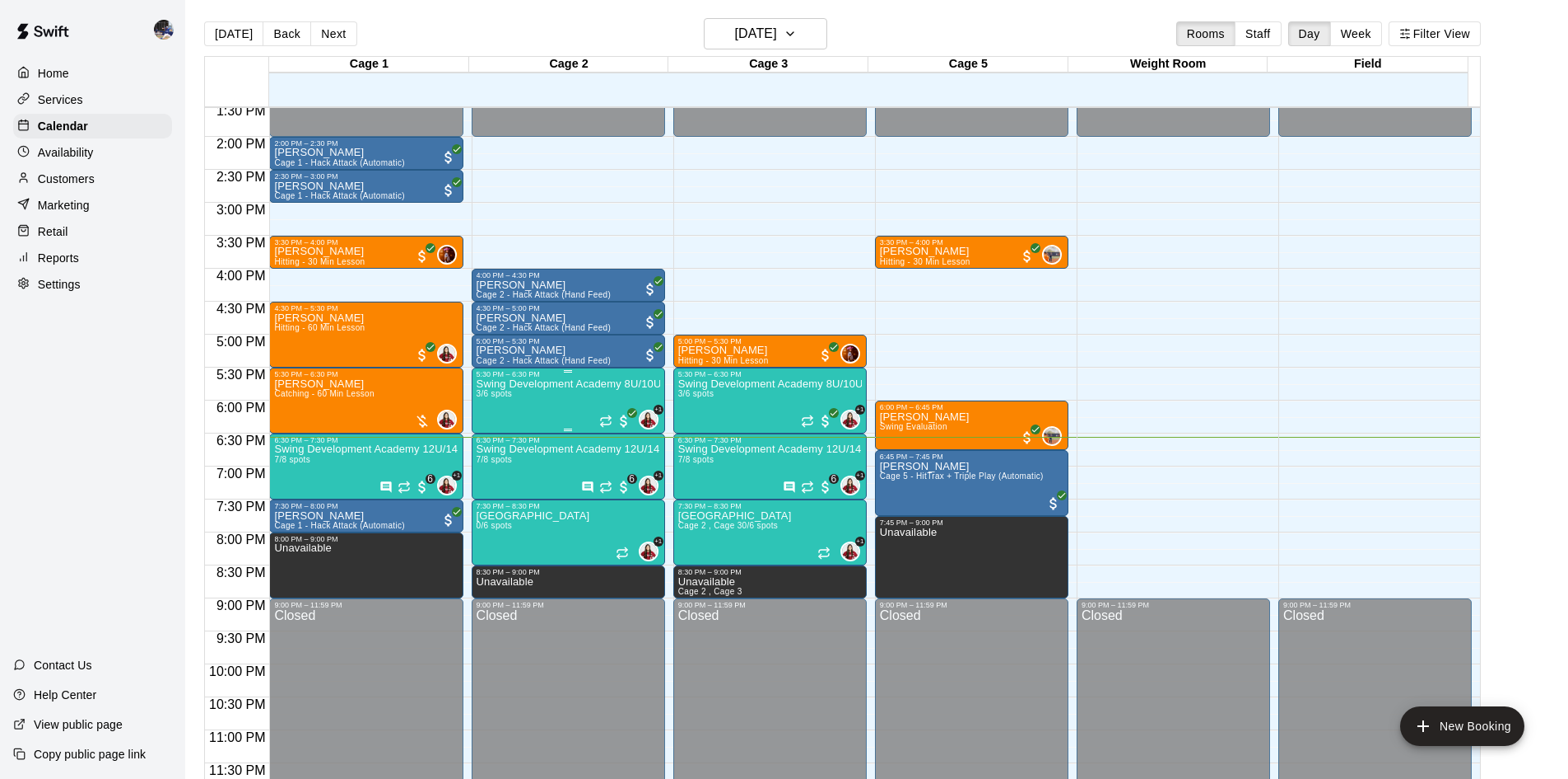
click at [529, 396] on div "Swing Development Academy 8U/10U 3/6 spots" at bounding box center [569, 768] width 184 height 779
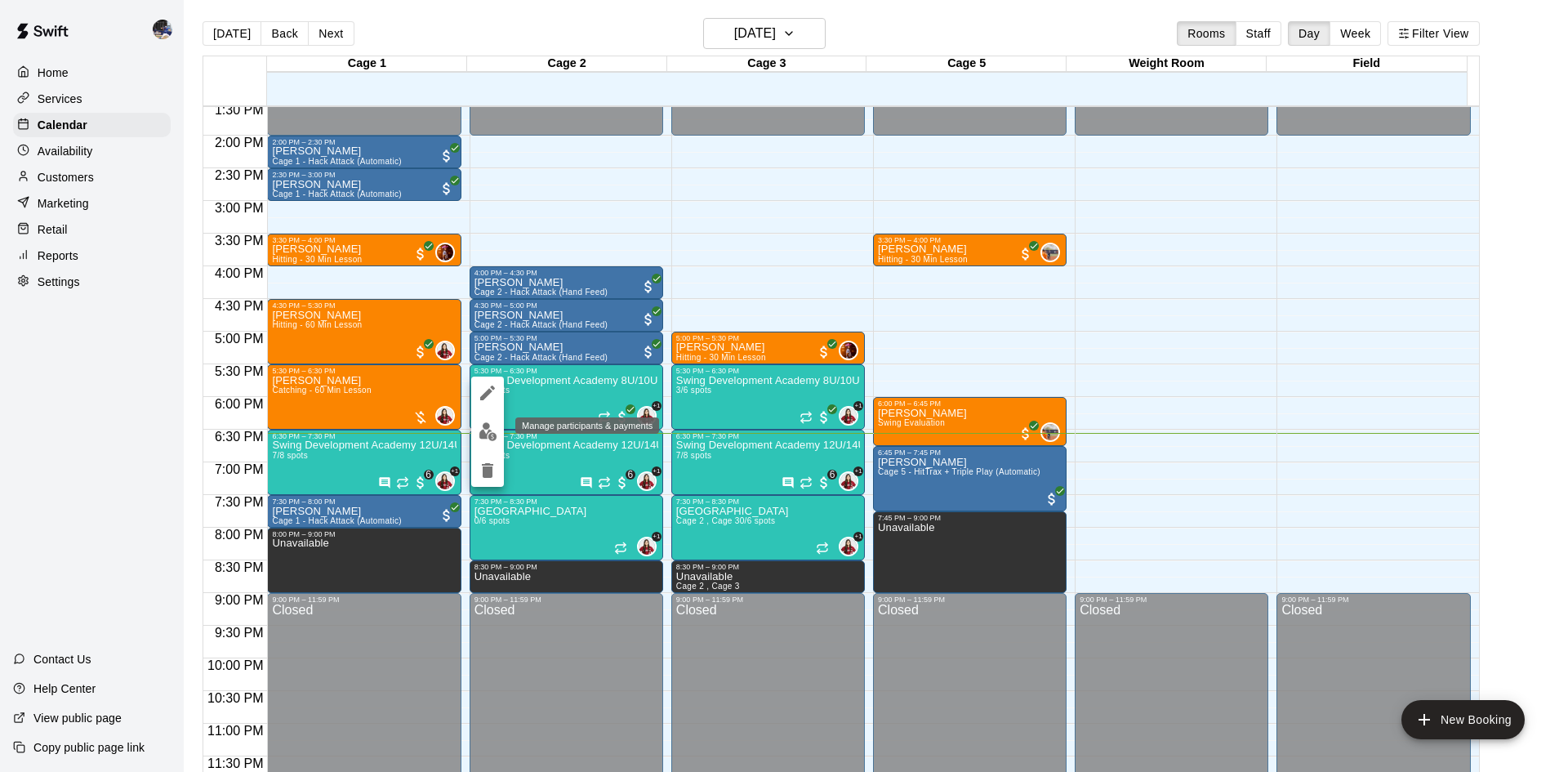
click at [487, 443] on button "edit" at bounding box center [487, 432] width 33 height 32
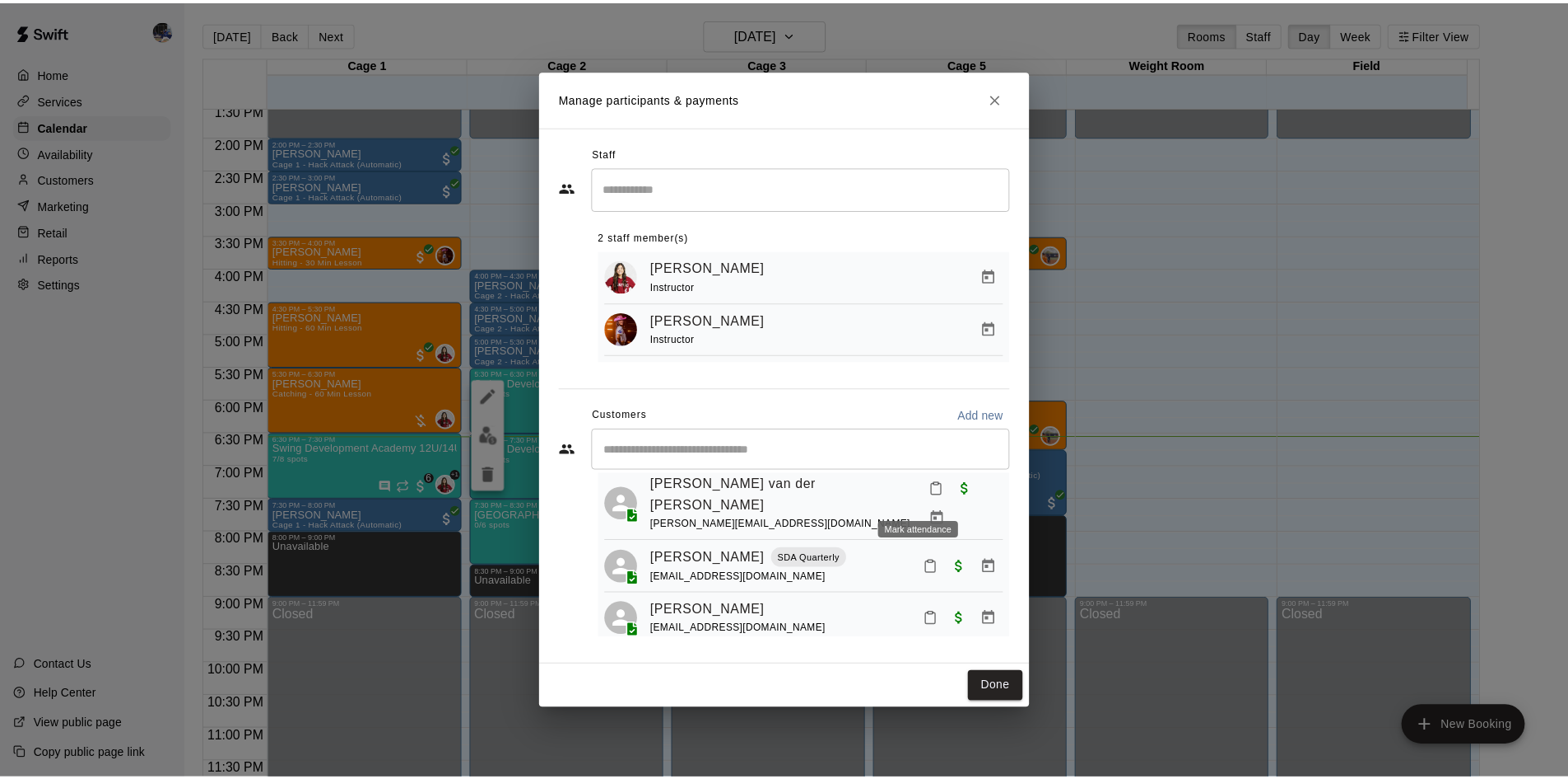
scroll to position [46, 0]
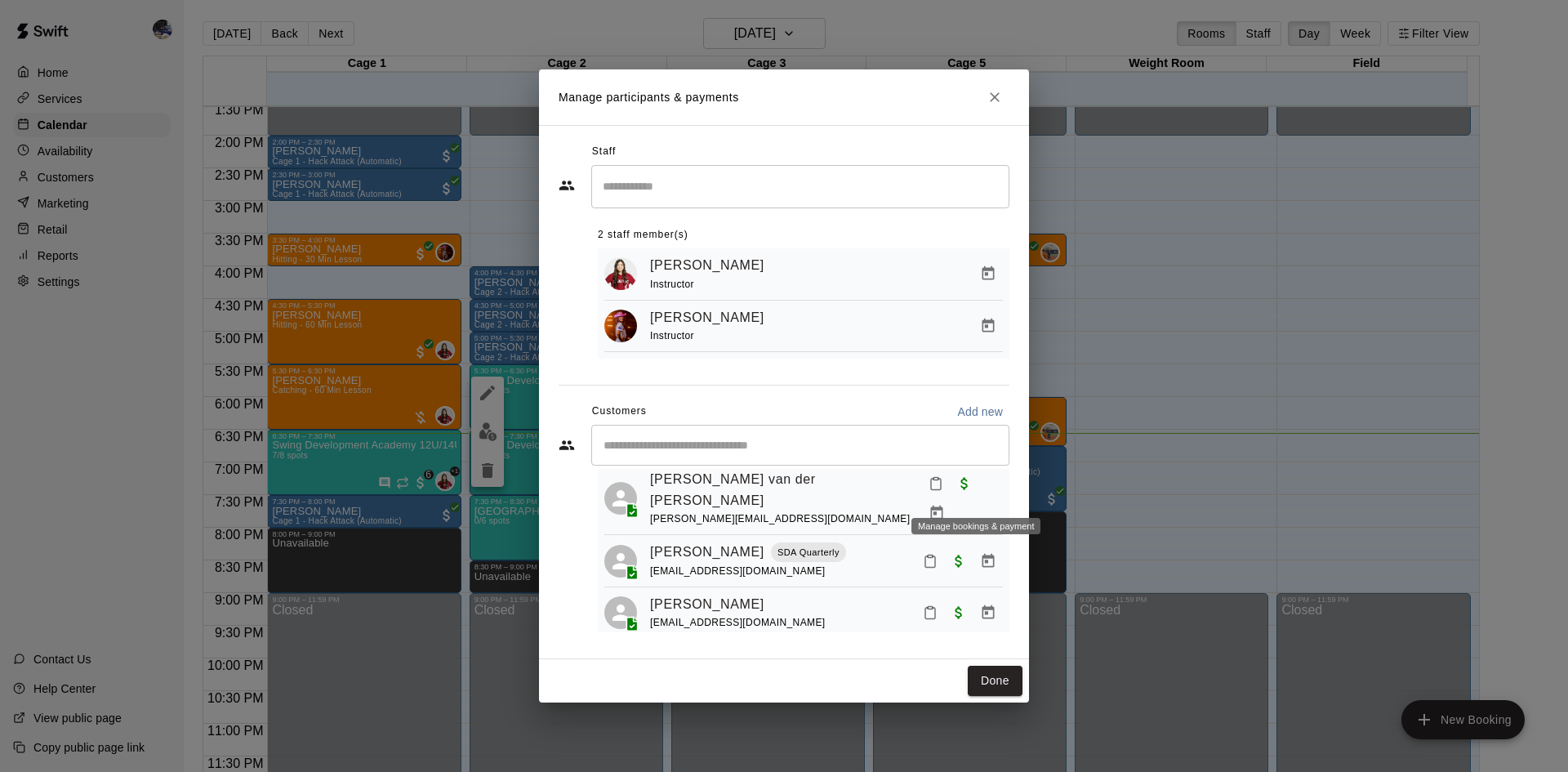
click at [944, 505] on icon "Manage bookings & payment" at bounding box center [936, 513] width 16 height 16
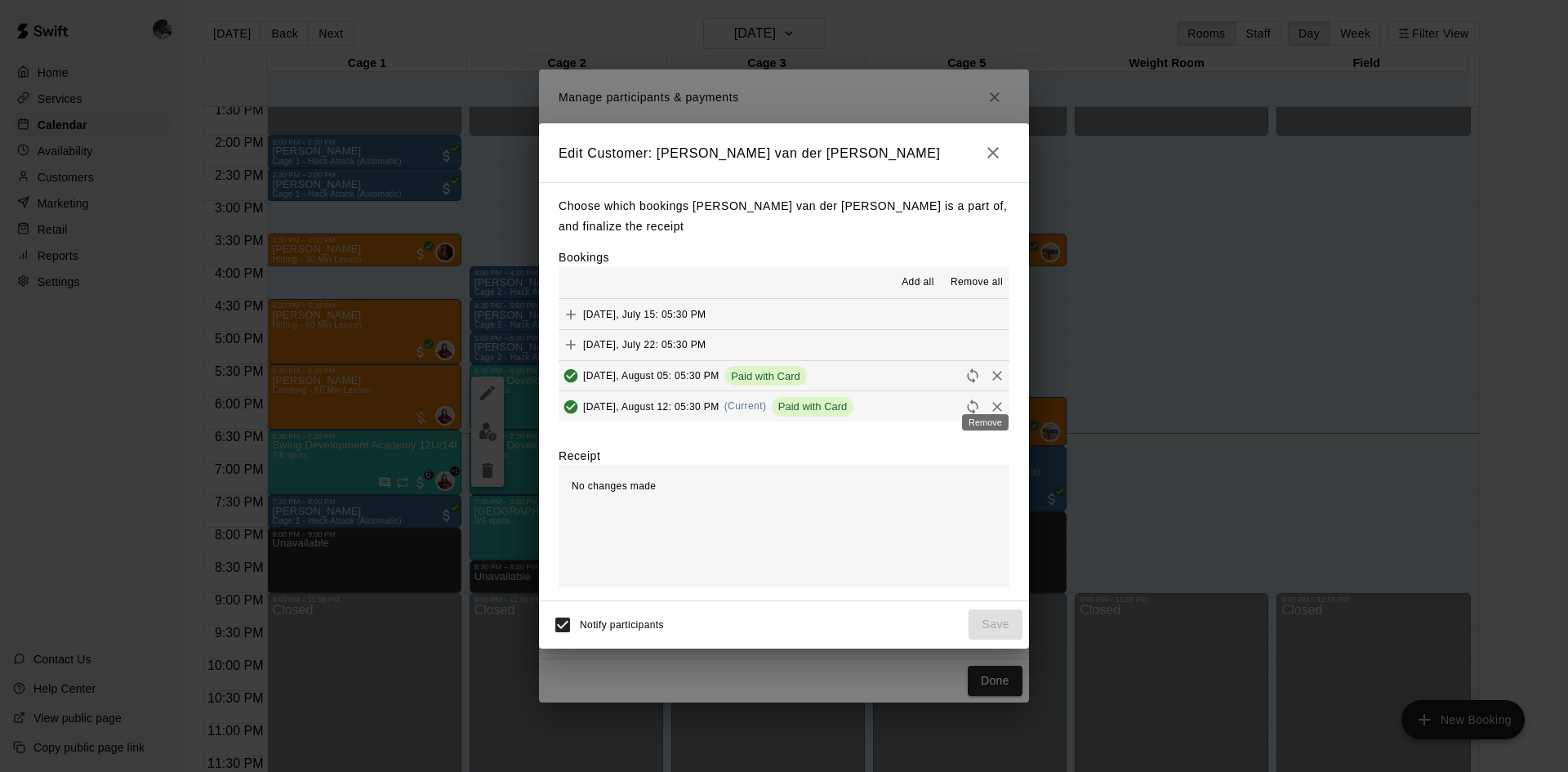
click at [989, 399] on icon "Remove" at bounding box center [997, 407] width 16 height 16
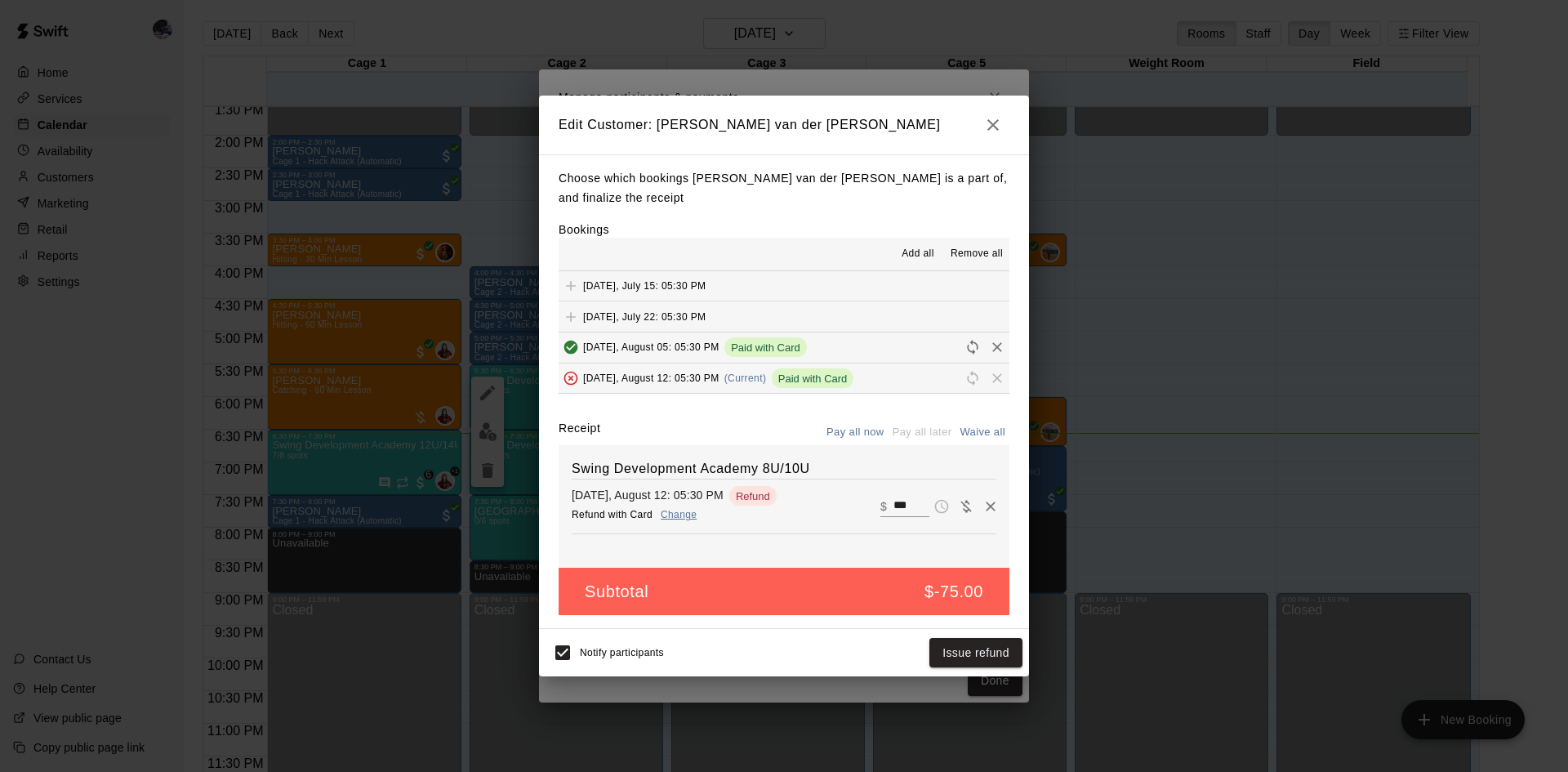
click at [991, 131] on icon "button" at bounding box center [993, 125] width 12 height 12
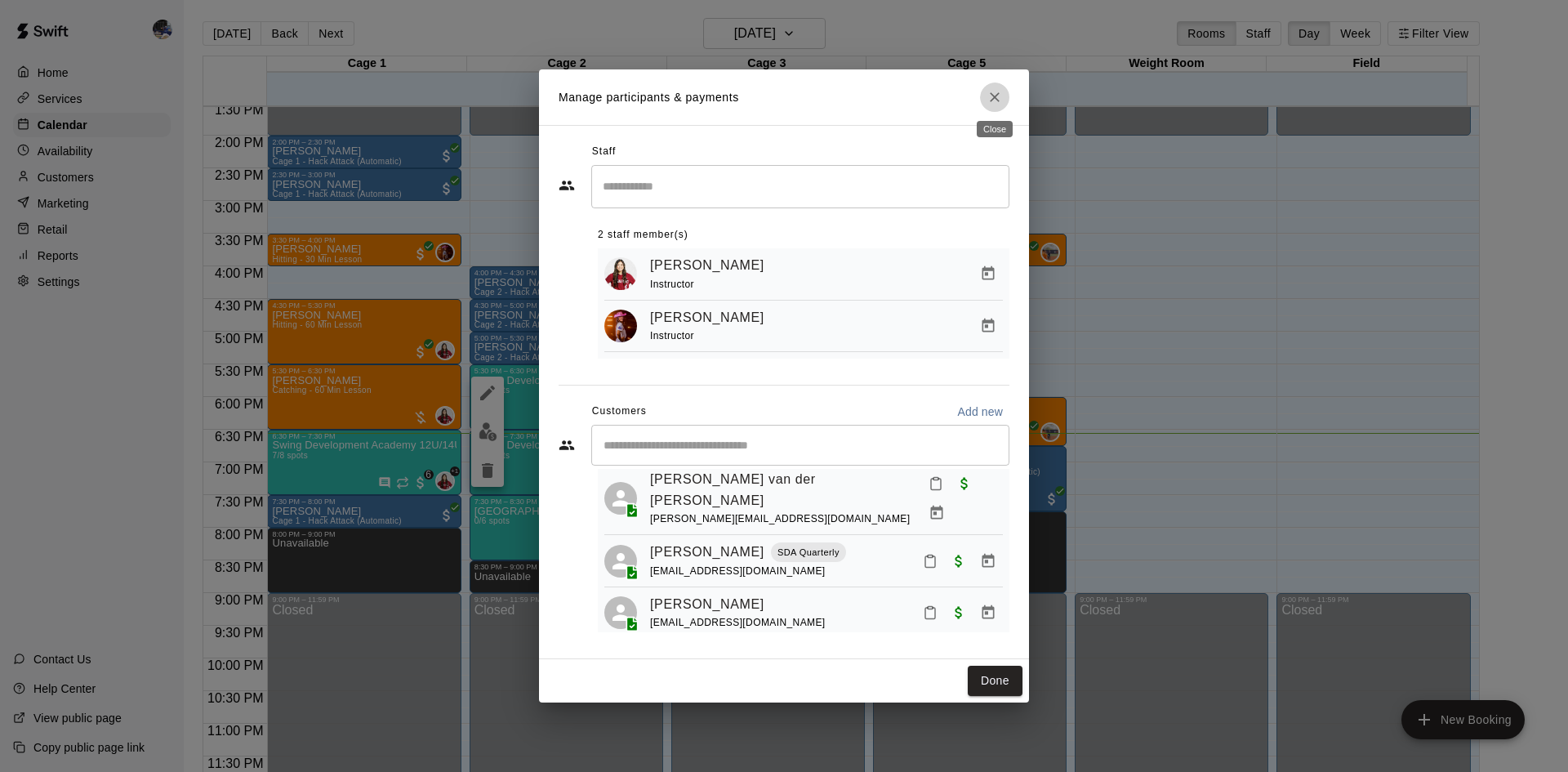
click at [994, 101] on icon "Close" at bounding box center [994, 97] width 16 height 16
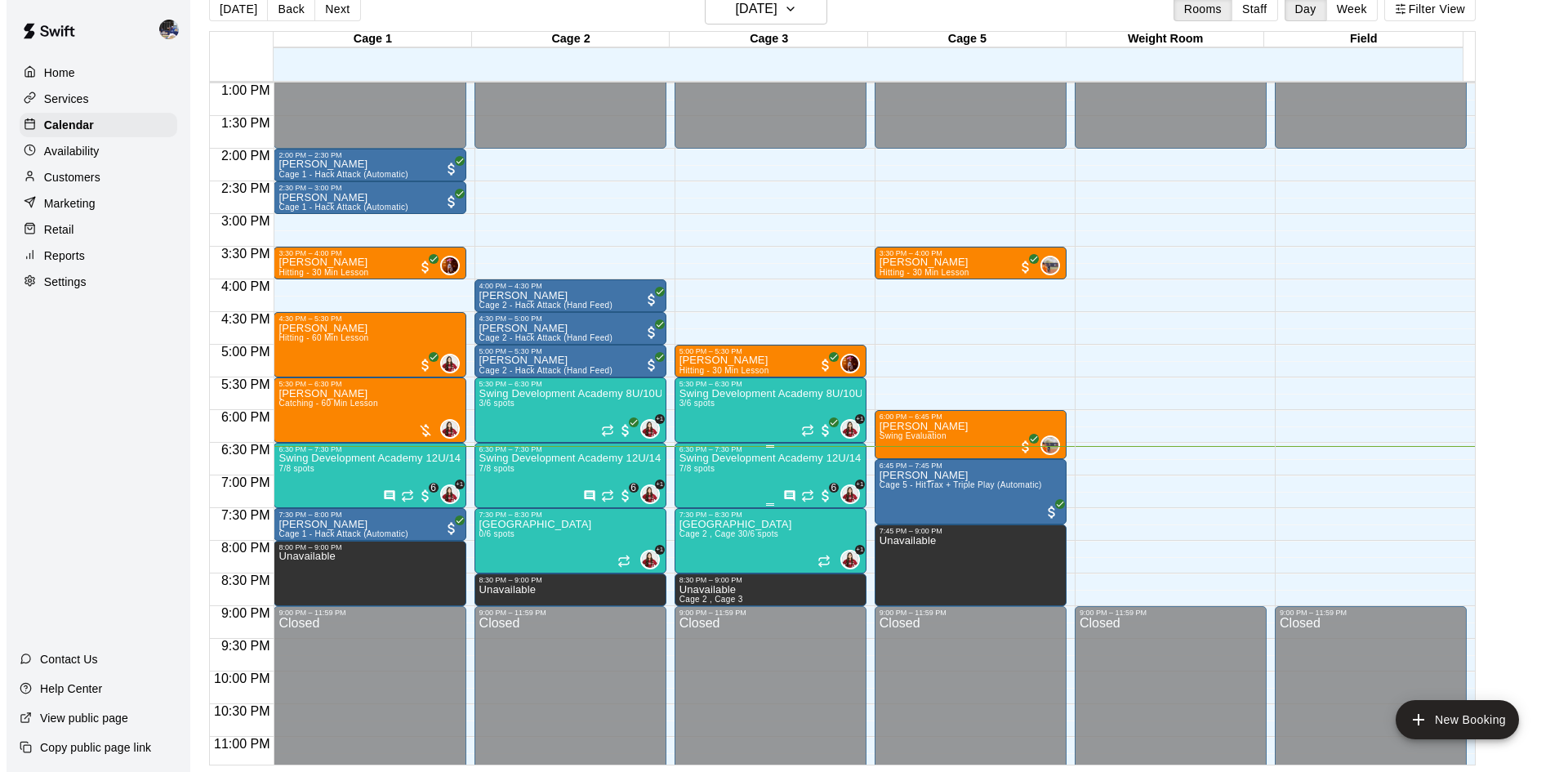
scroll to position [888, 0]
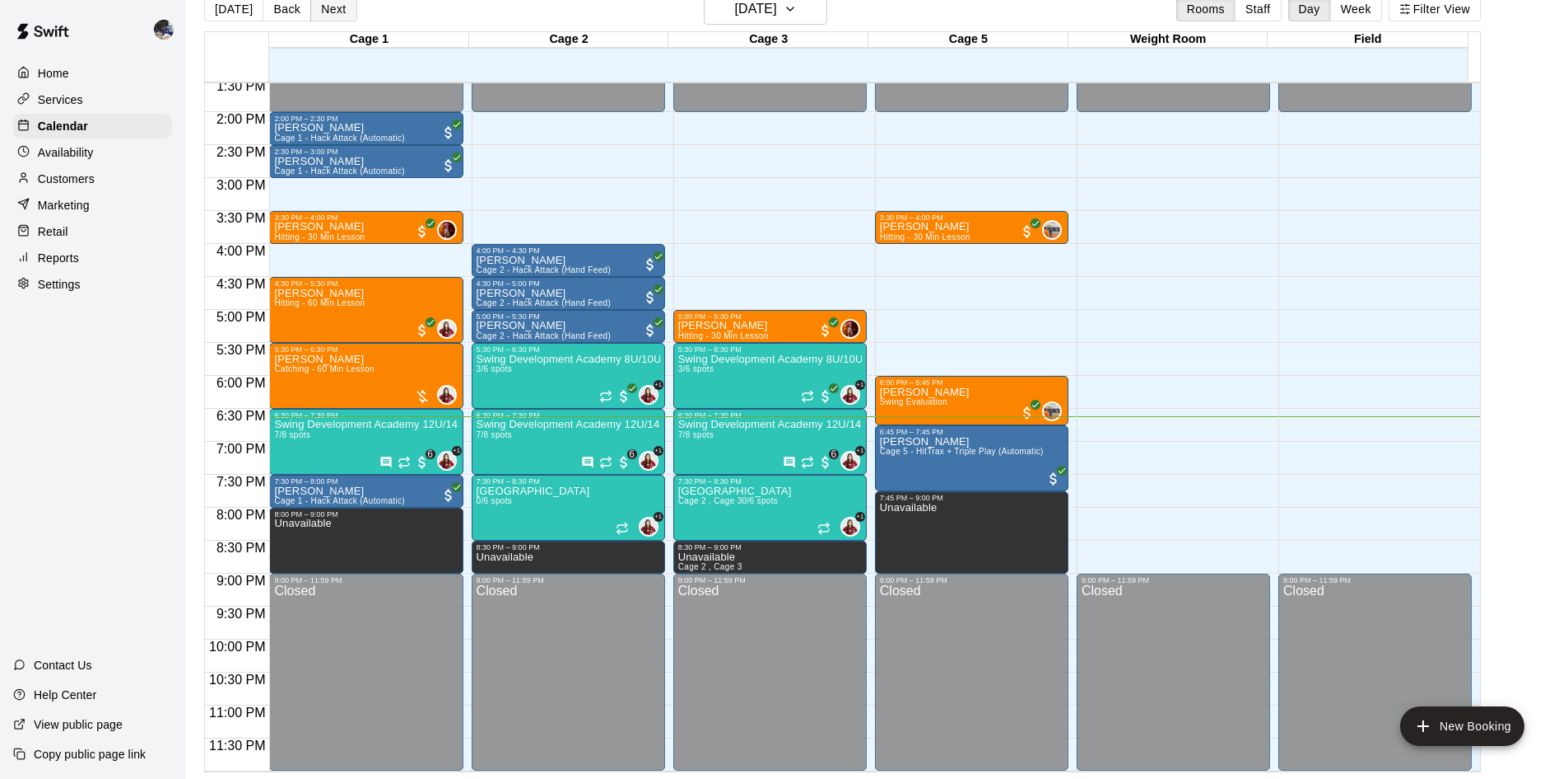
click at [340, 14] on button "Next" at bounding box center [333, 9] width 46 height 25
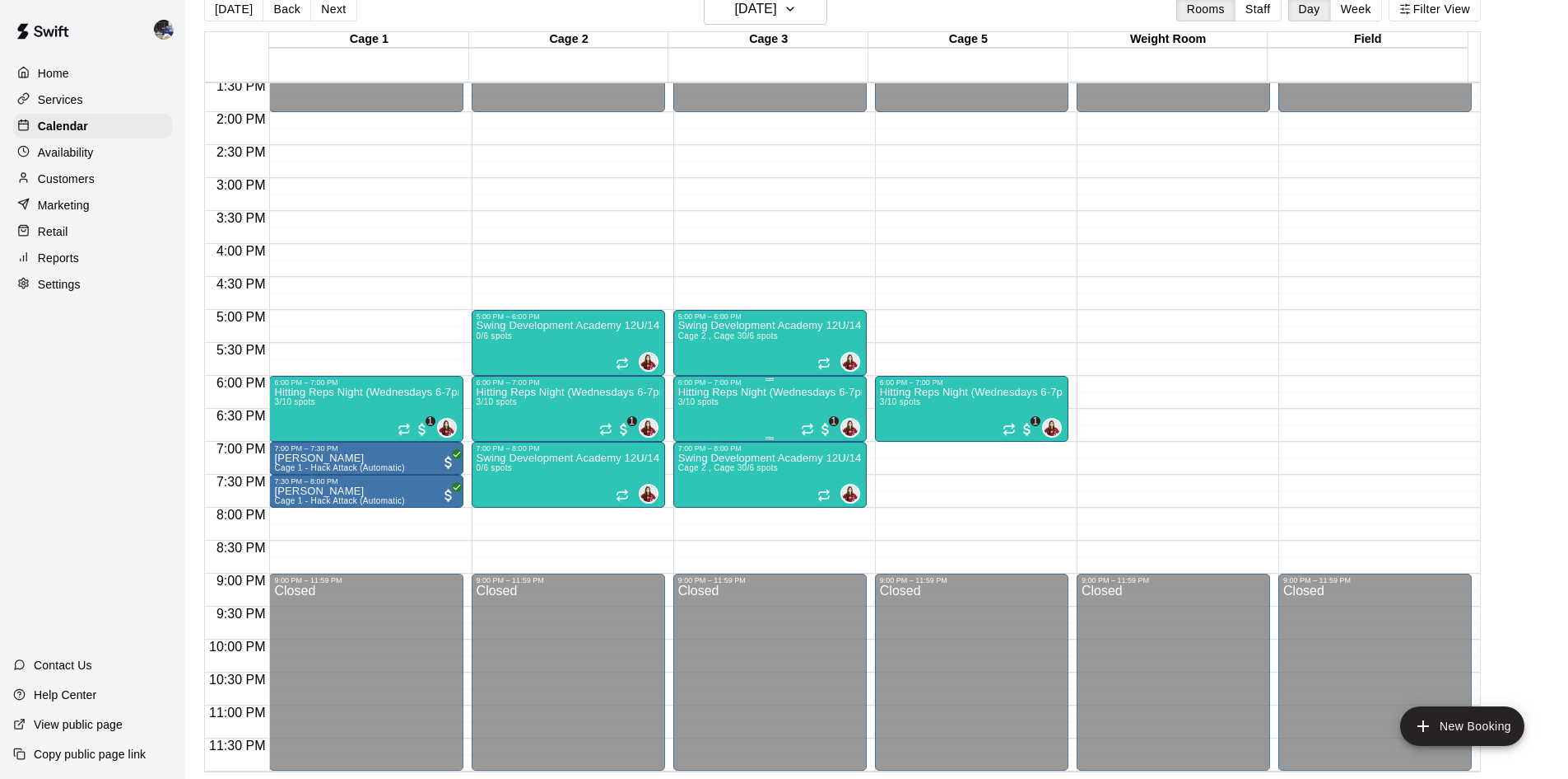
click at [750, 392] on p "Hitting Reps Night (Wednesdays 6-7pm)" at bounding box center [771, 392] width 184 height 0
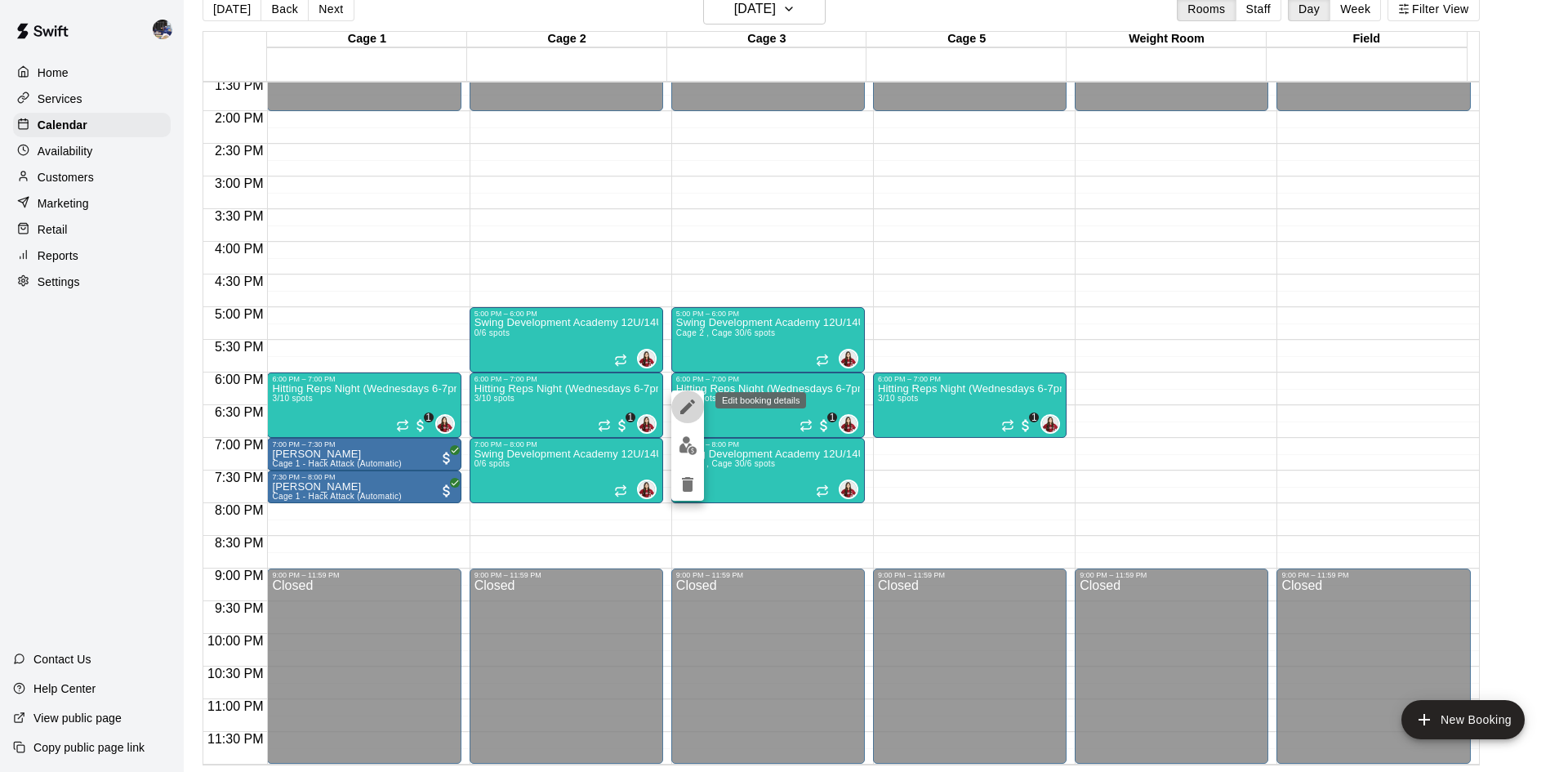
click at [686, 413] on icon "edit" at bounding box center [688, 407] width 20 height 20
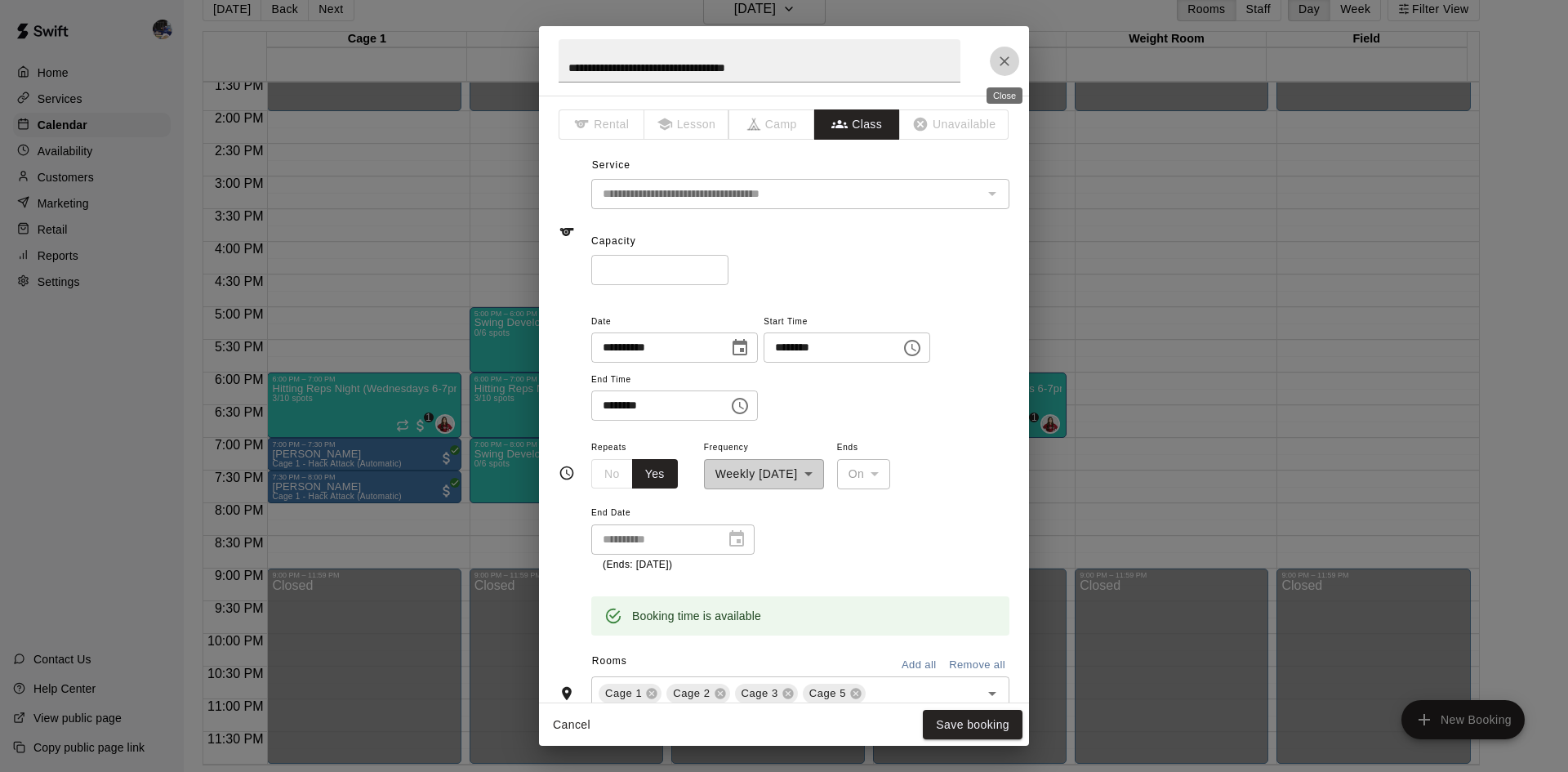
click at [997, 63] on icon "Close" at bounding box center [1004, 61] width 16 height 16
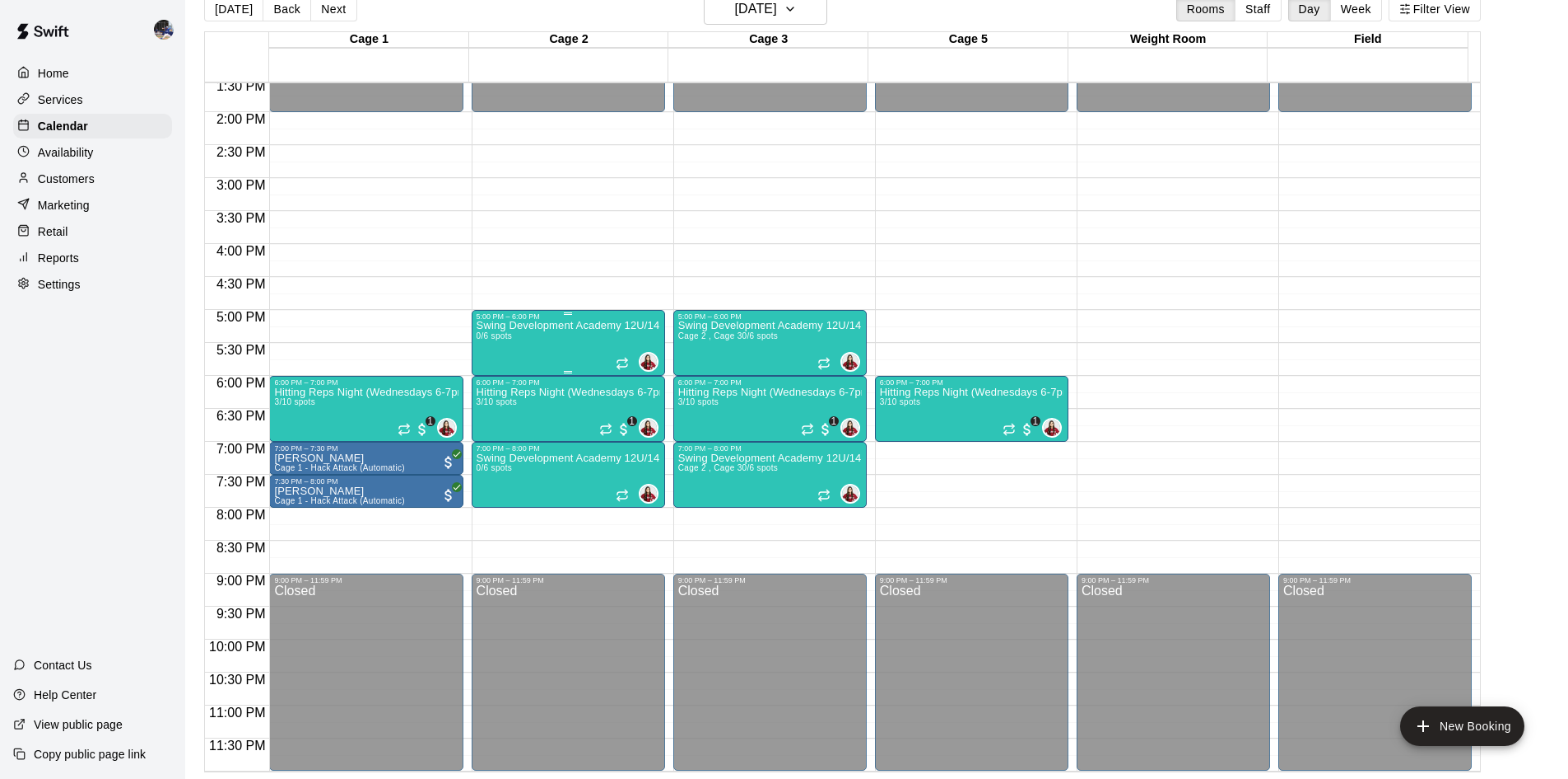
click at [562, 346] on div "Swing Development Academy 12U/14U 0/6 spots" at bounding box center [569, 710] width 184 height 779
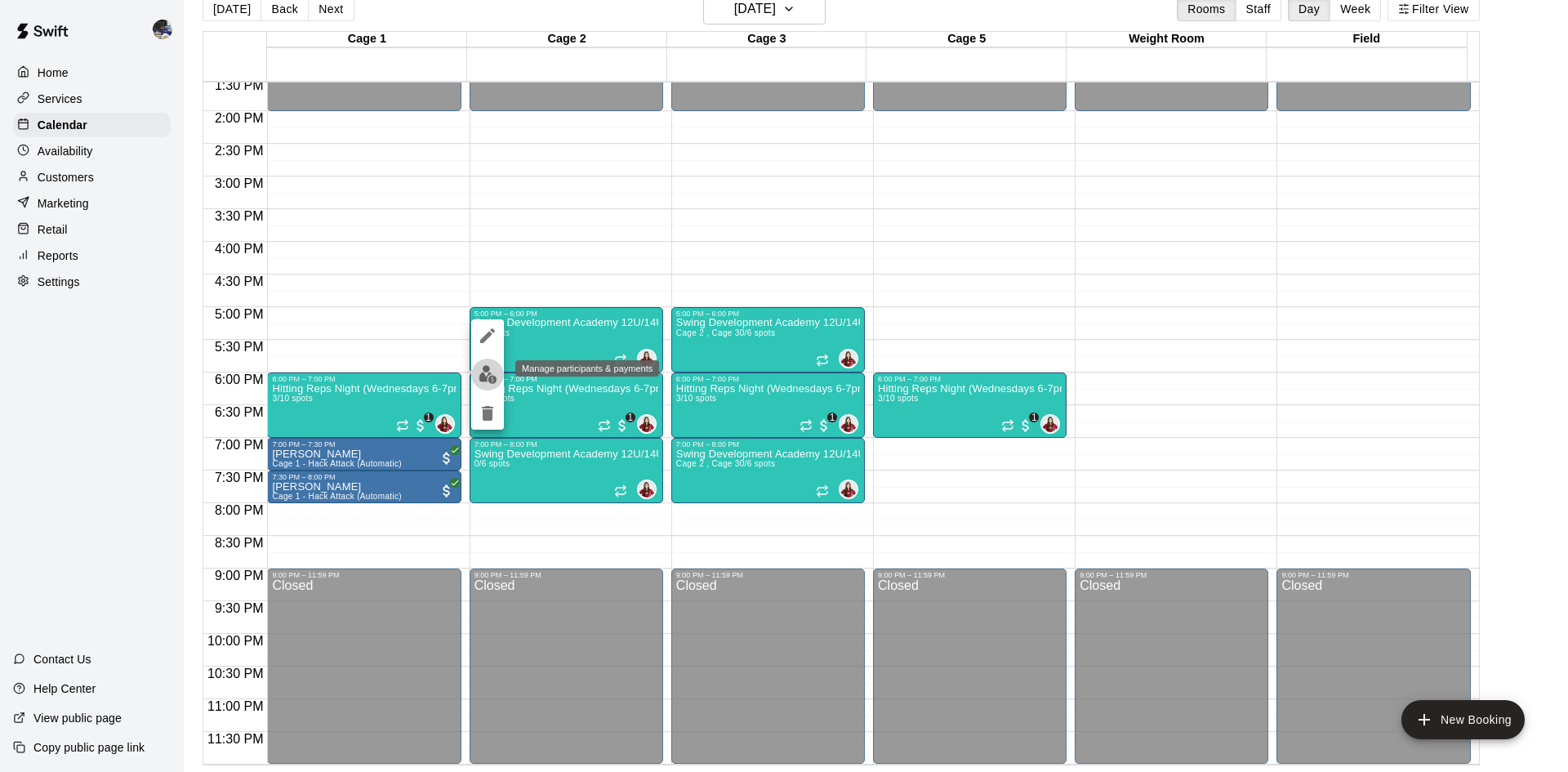
click at [490, 375] on img "edit" at bounding box center [487, 374] width 19 height 19
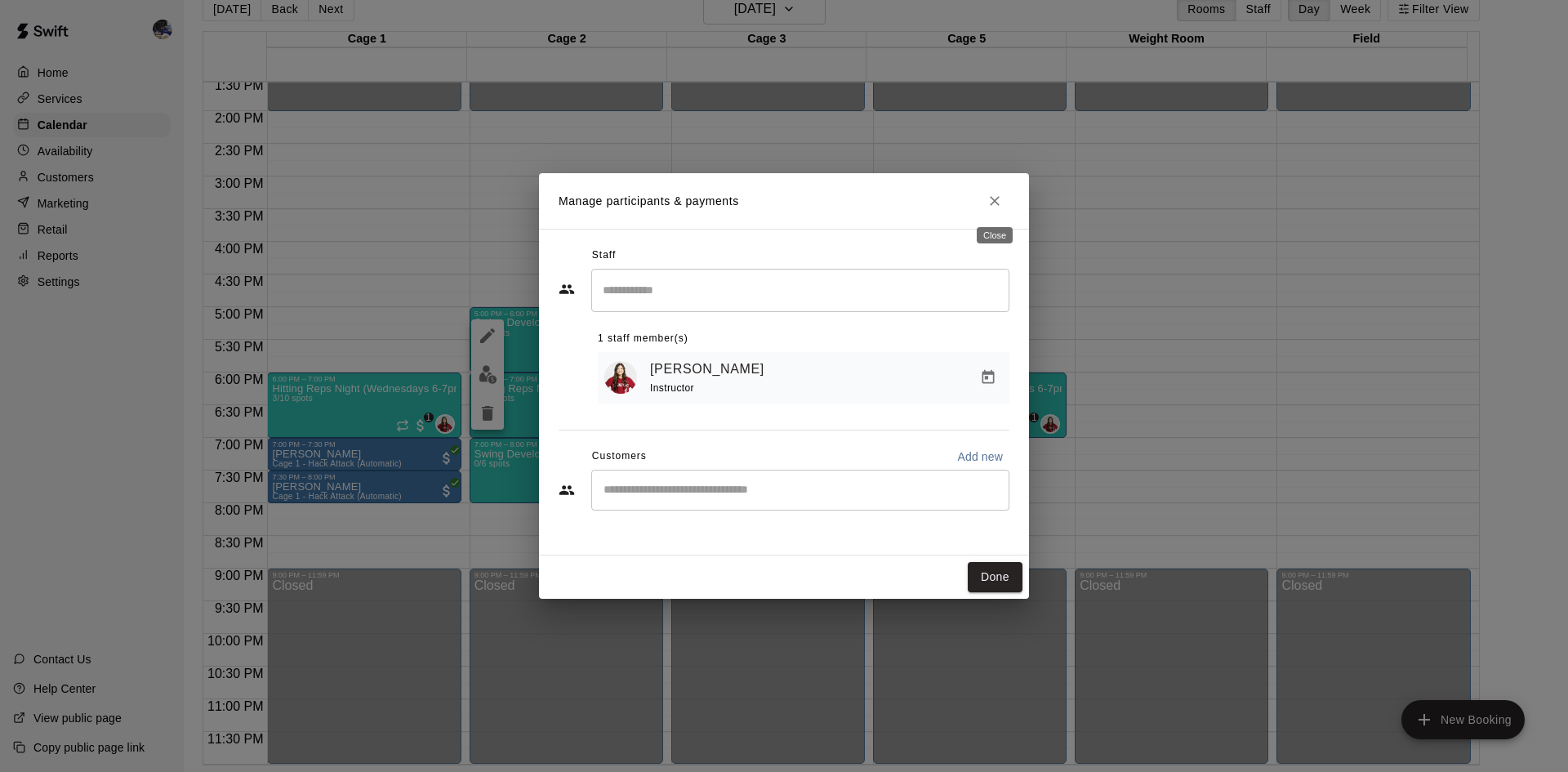
click at [990, 199] on icon "Close" at bounding box center [994, 201] width 16 height 16
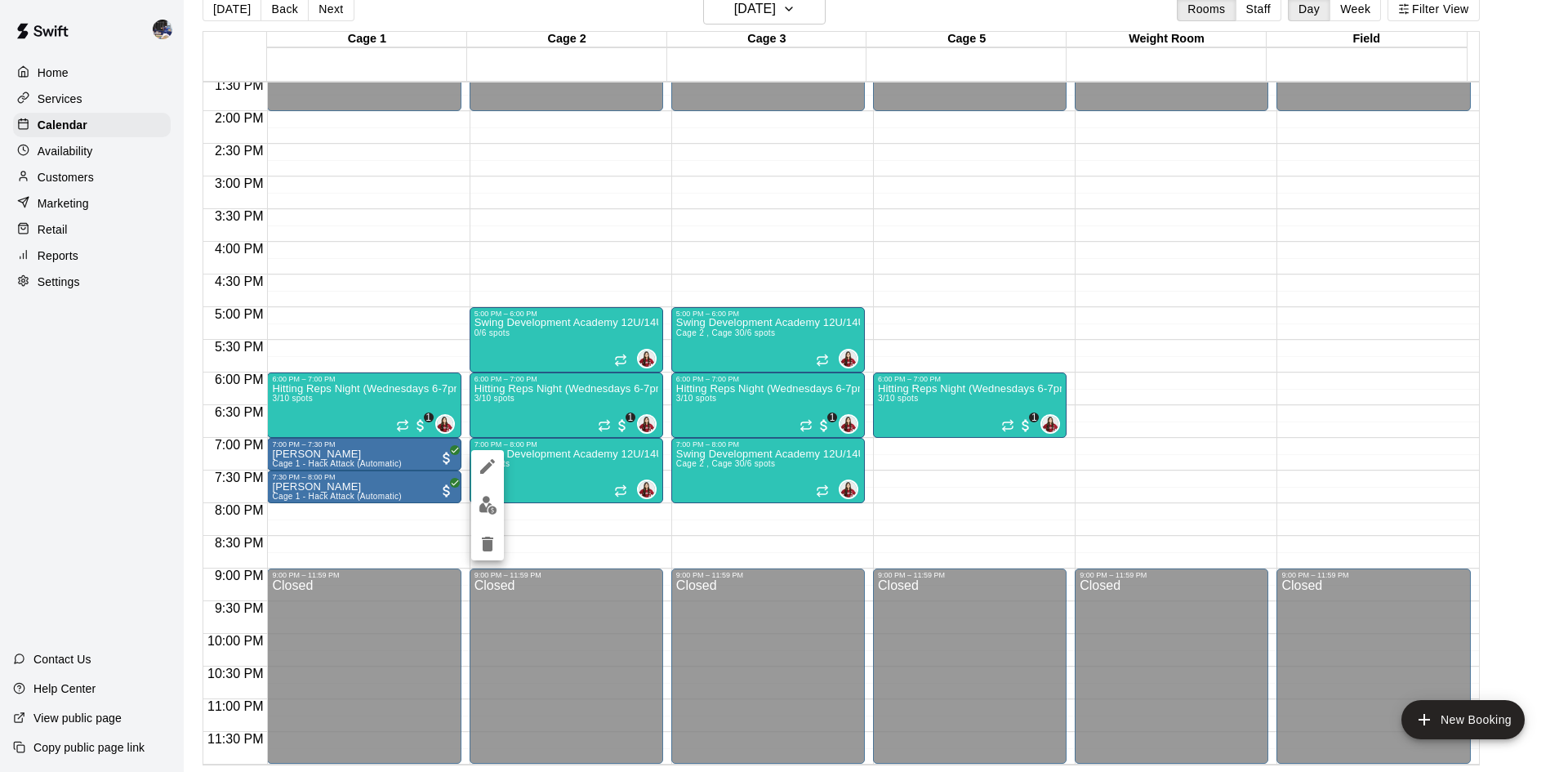
click at [562, 459] on div at bounding box center [784, 386] width 1568 height 772
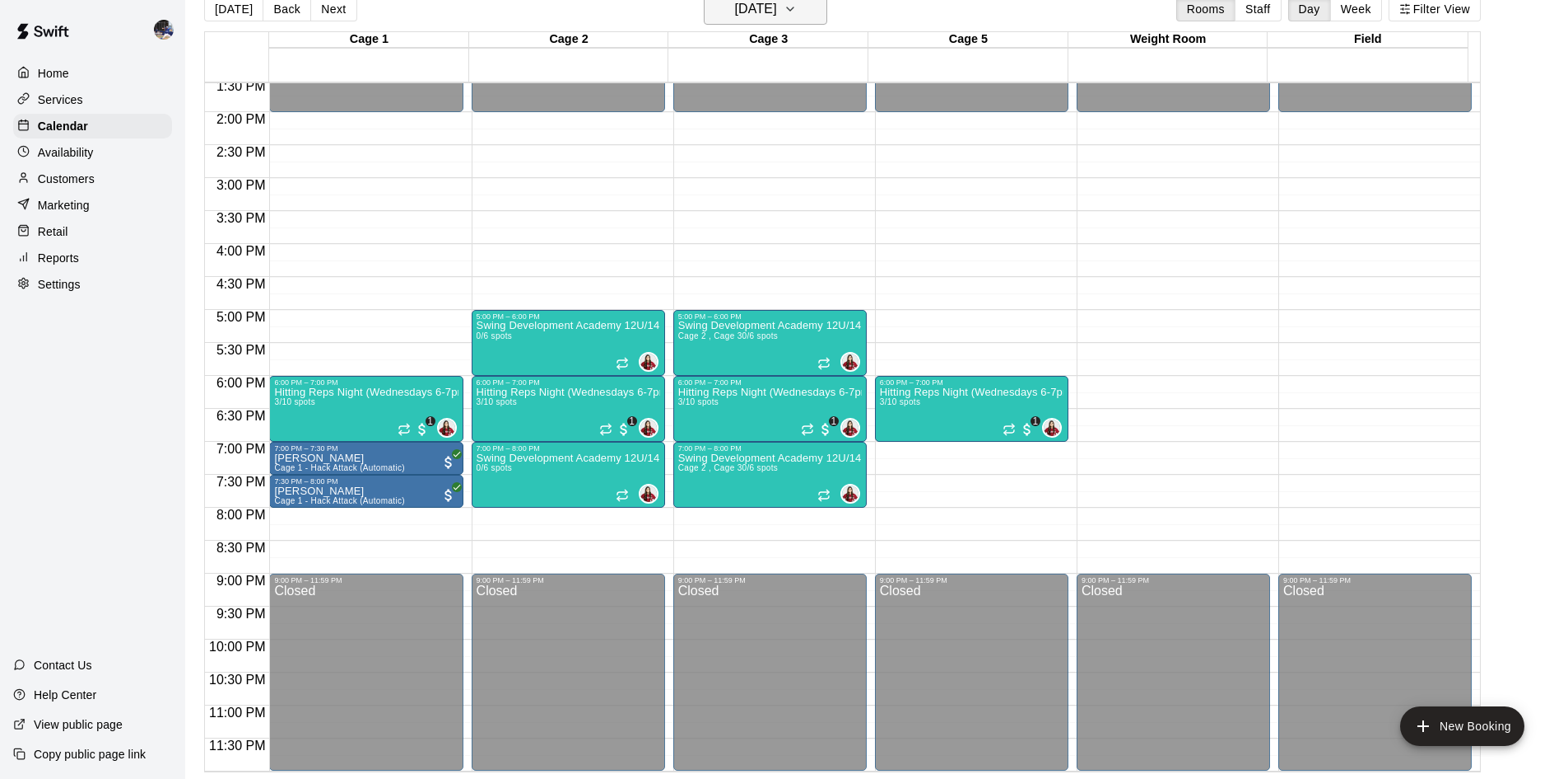
click at [736, 16] on h6 "Wednesday Aug 13" at bounding box center [757, 9] width 42 height 23
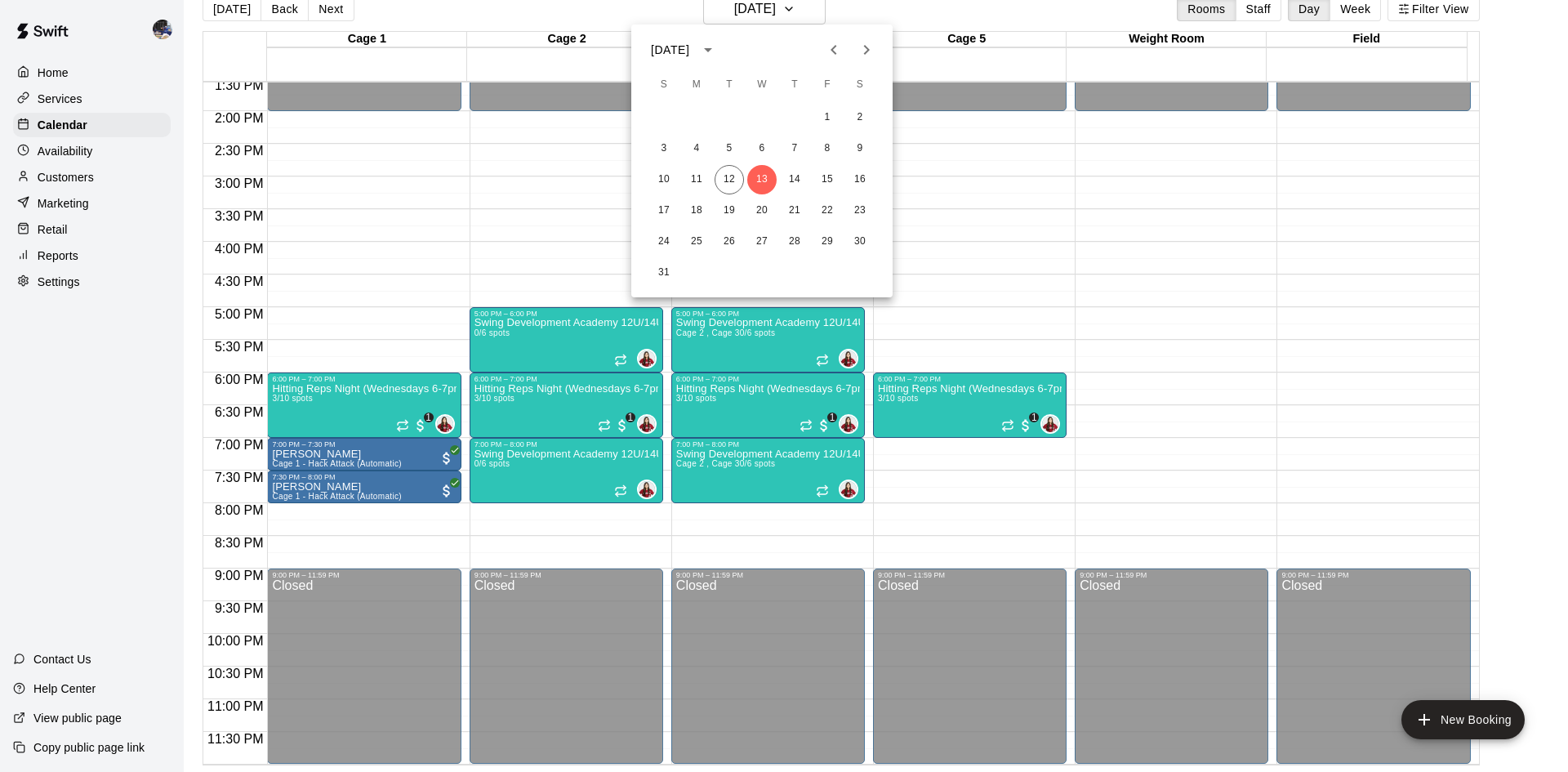
drag, startPoint x: 461, startPoint y: 45, endPoint x: 388, endPoint y: 0, distance: 85.8
click at [461, 44] on div at bounding box center [784, 386] width 1568 height 772
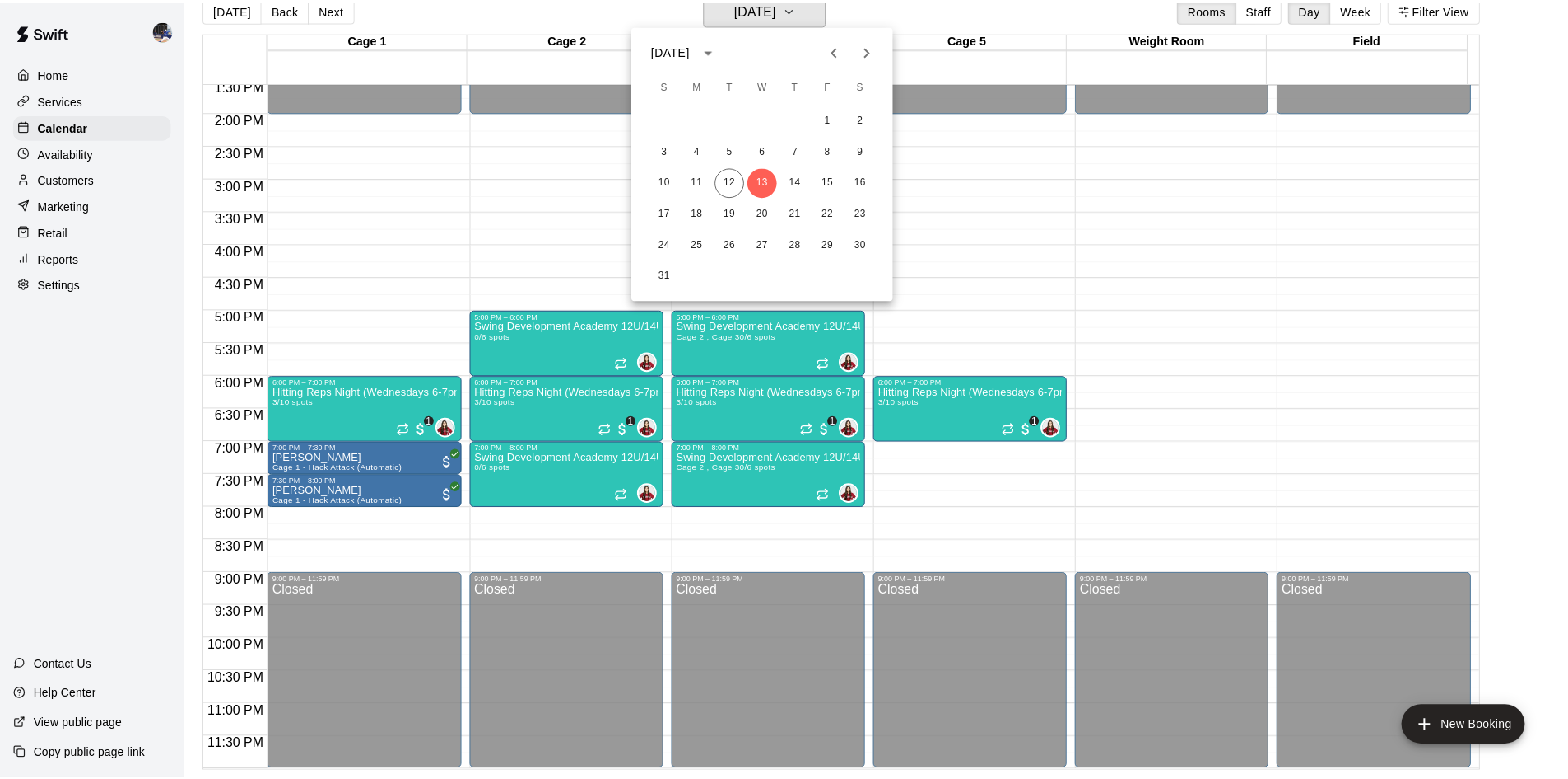
scroll to position [20, 0]
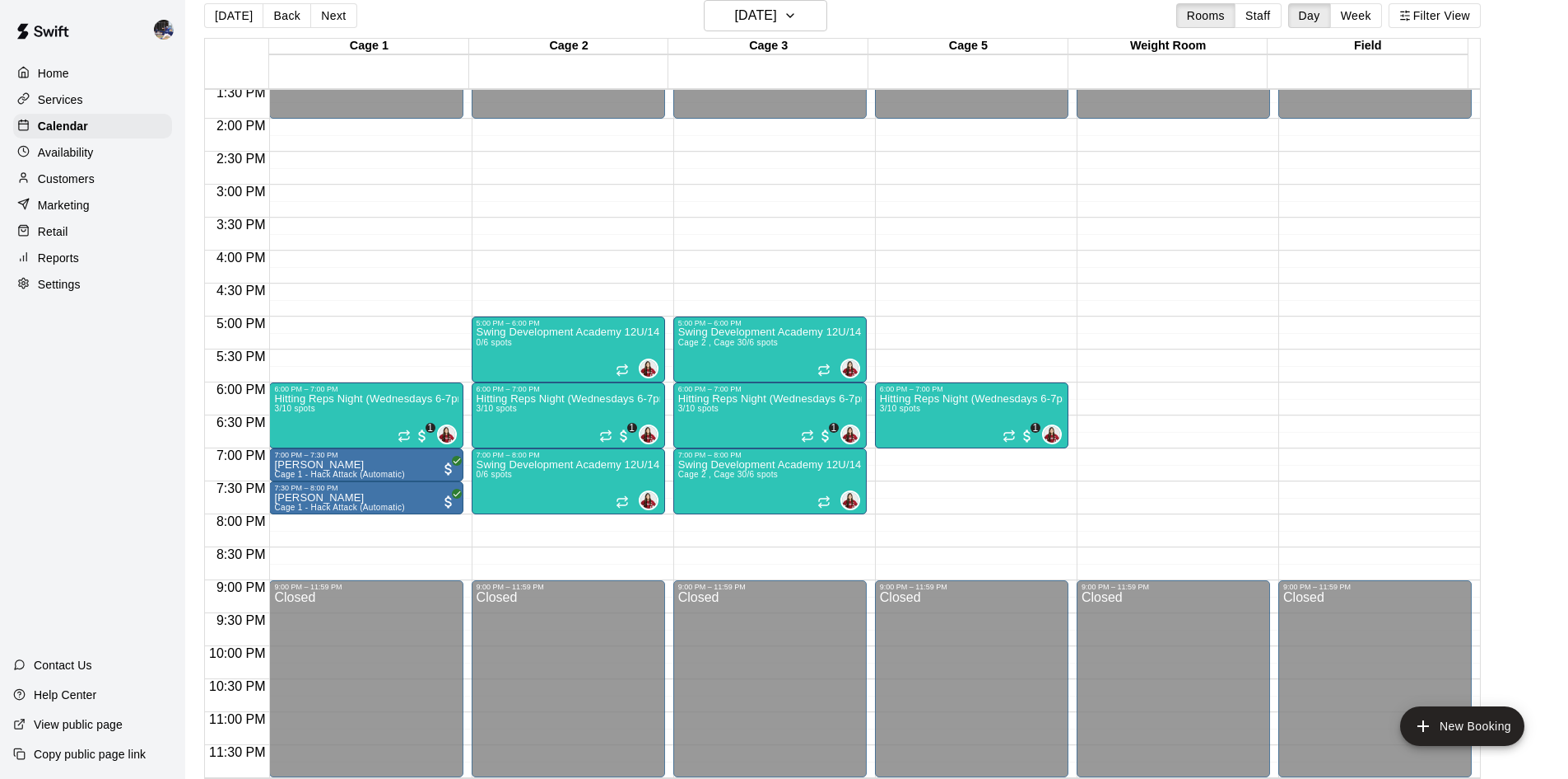
click at [340, 11] on button "Next" at bounding box center [333, 15] width 46 height 25
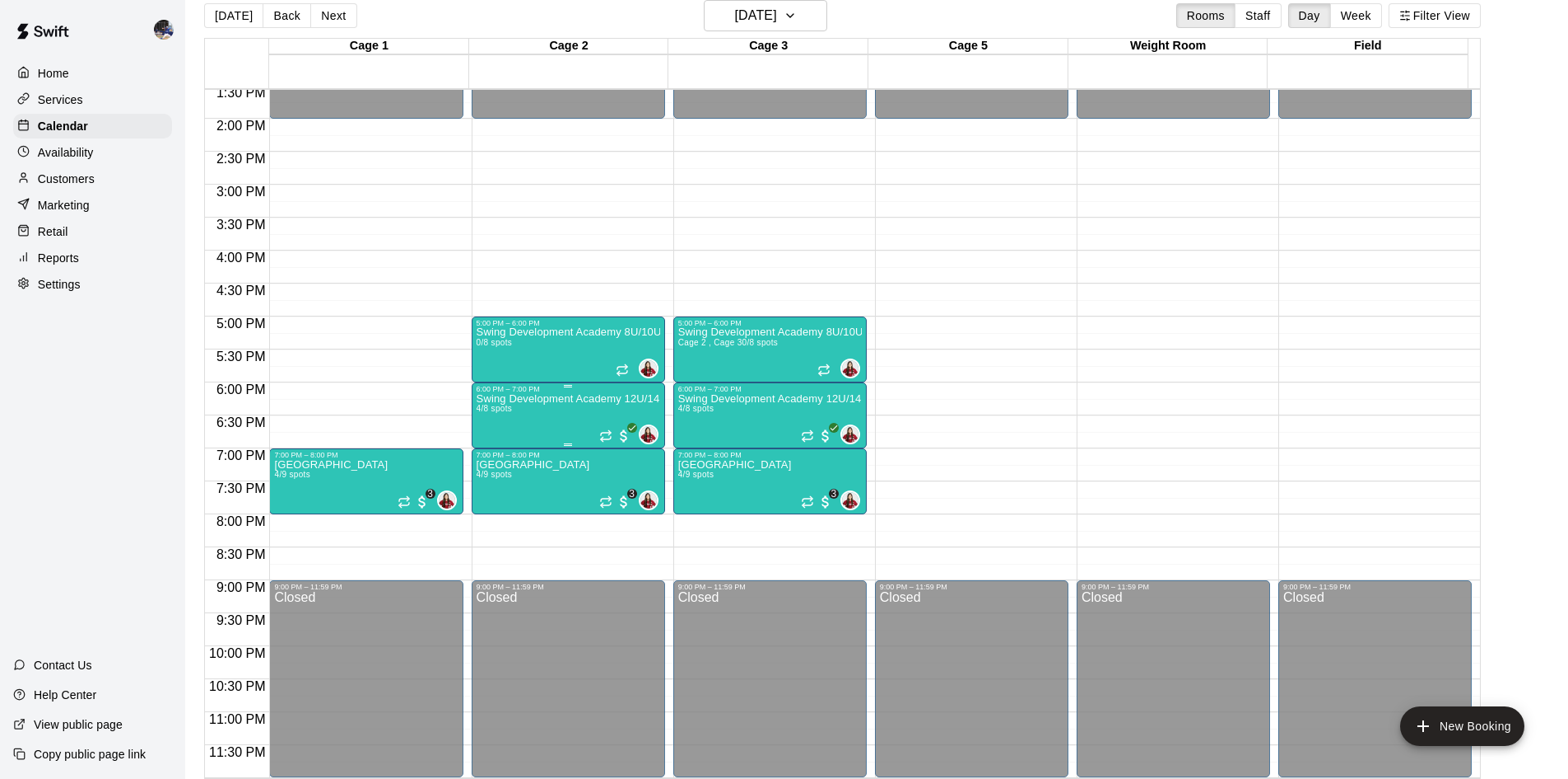
click at [562, 411] on div "Swing Development Academy 12U/14U 4/8 spots" at bounding box center [569, 782] width 184 height 779
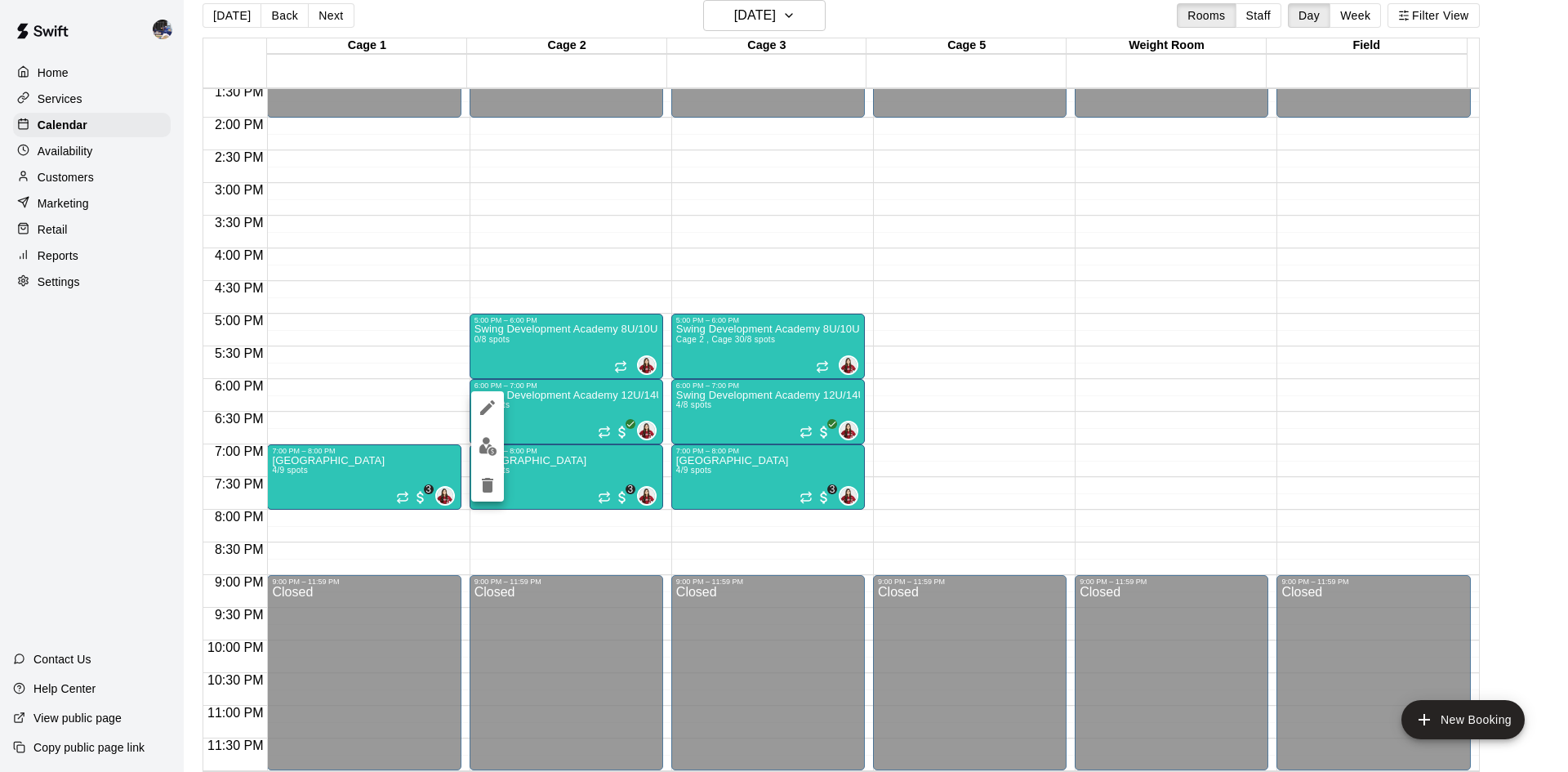
click at [75, 180] on div at bounding box center [784, 386] width 1568 height 772
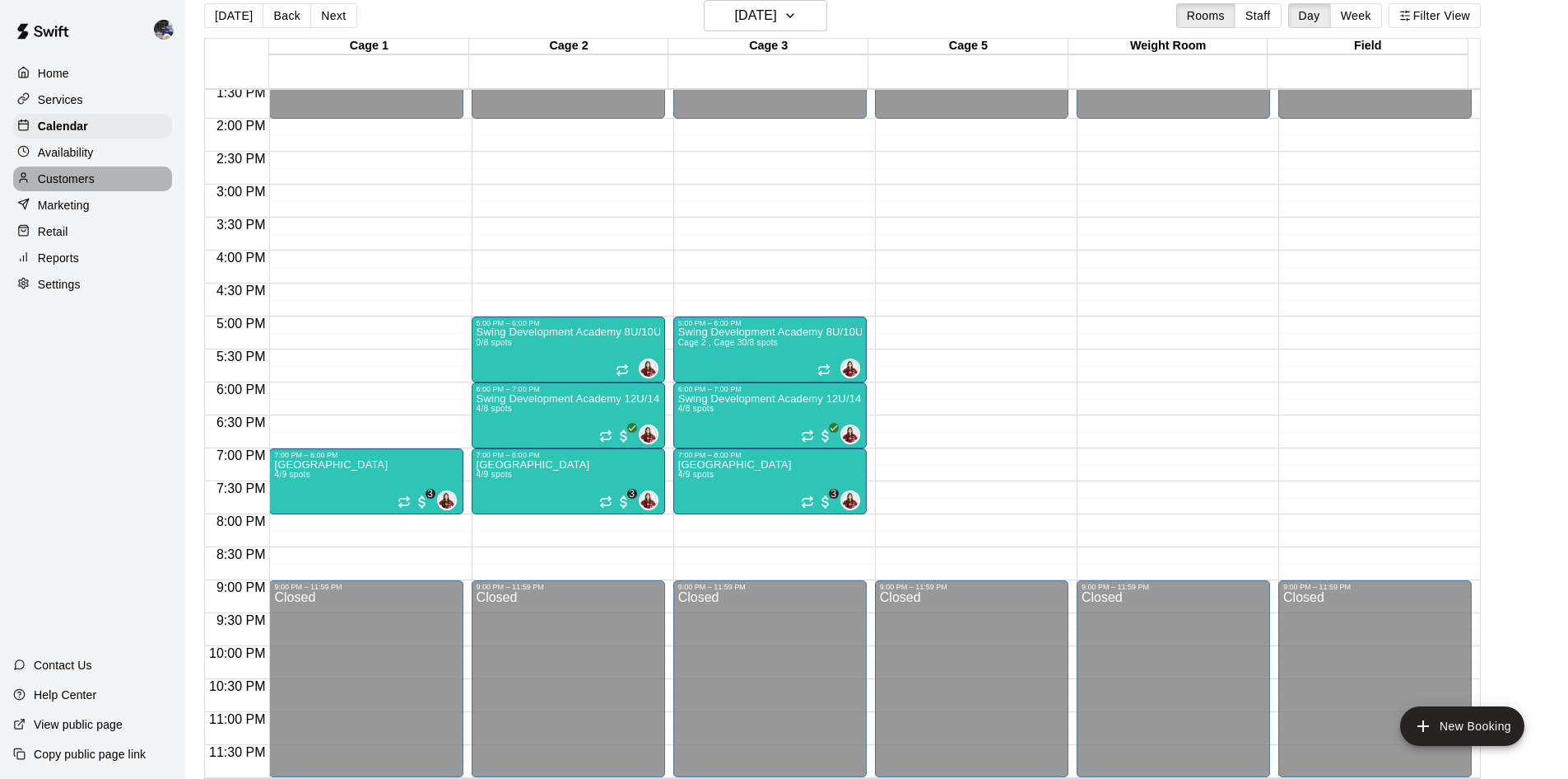
click at [80, 182] on p "Customers" at bounding box center [66, 179] width 57 height 16
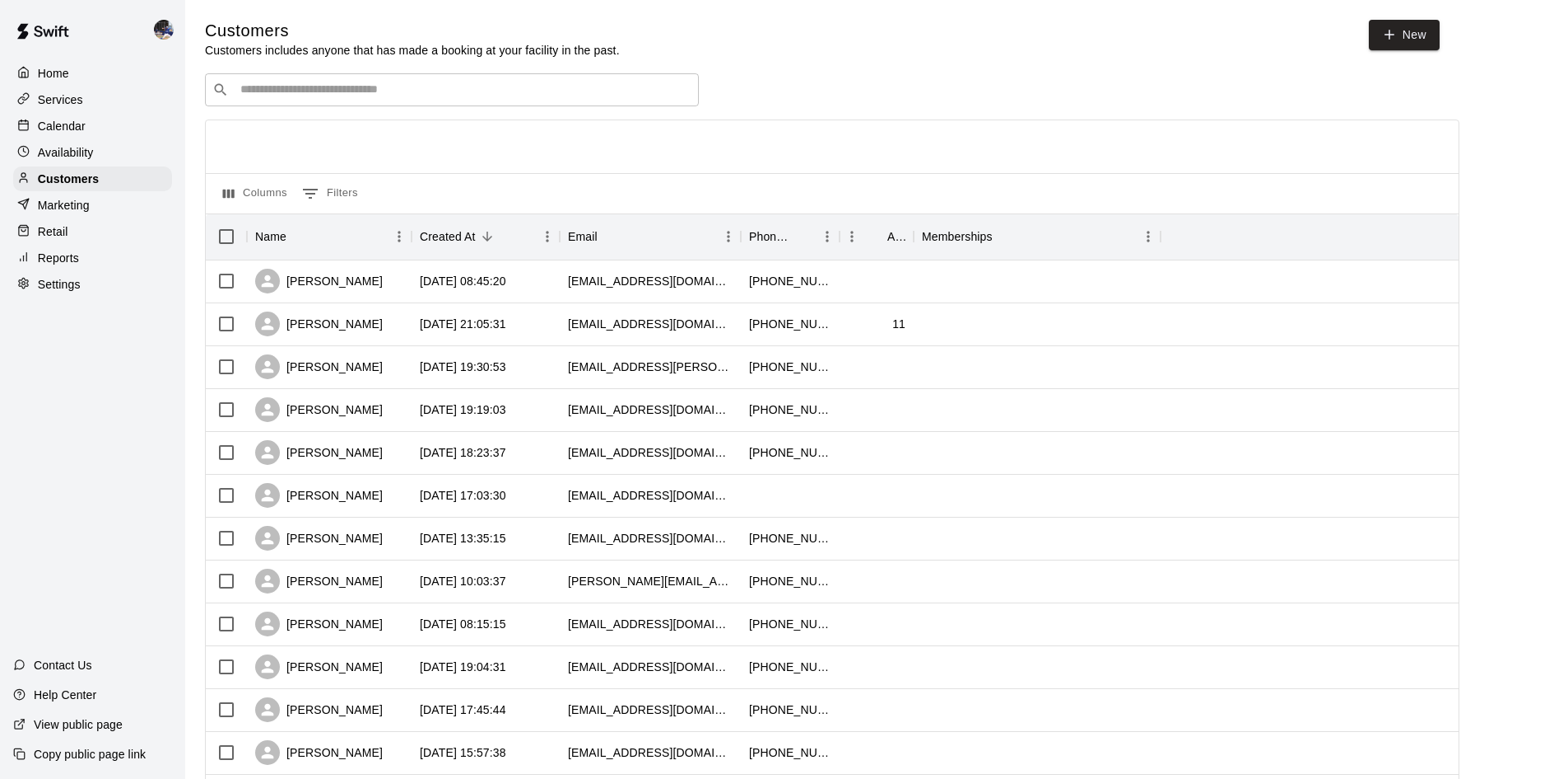
click at [351, 104] on div "​ ​" at bounding box center [451, 89] width 494 height 33
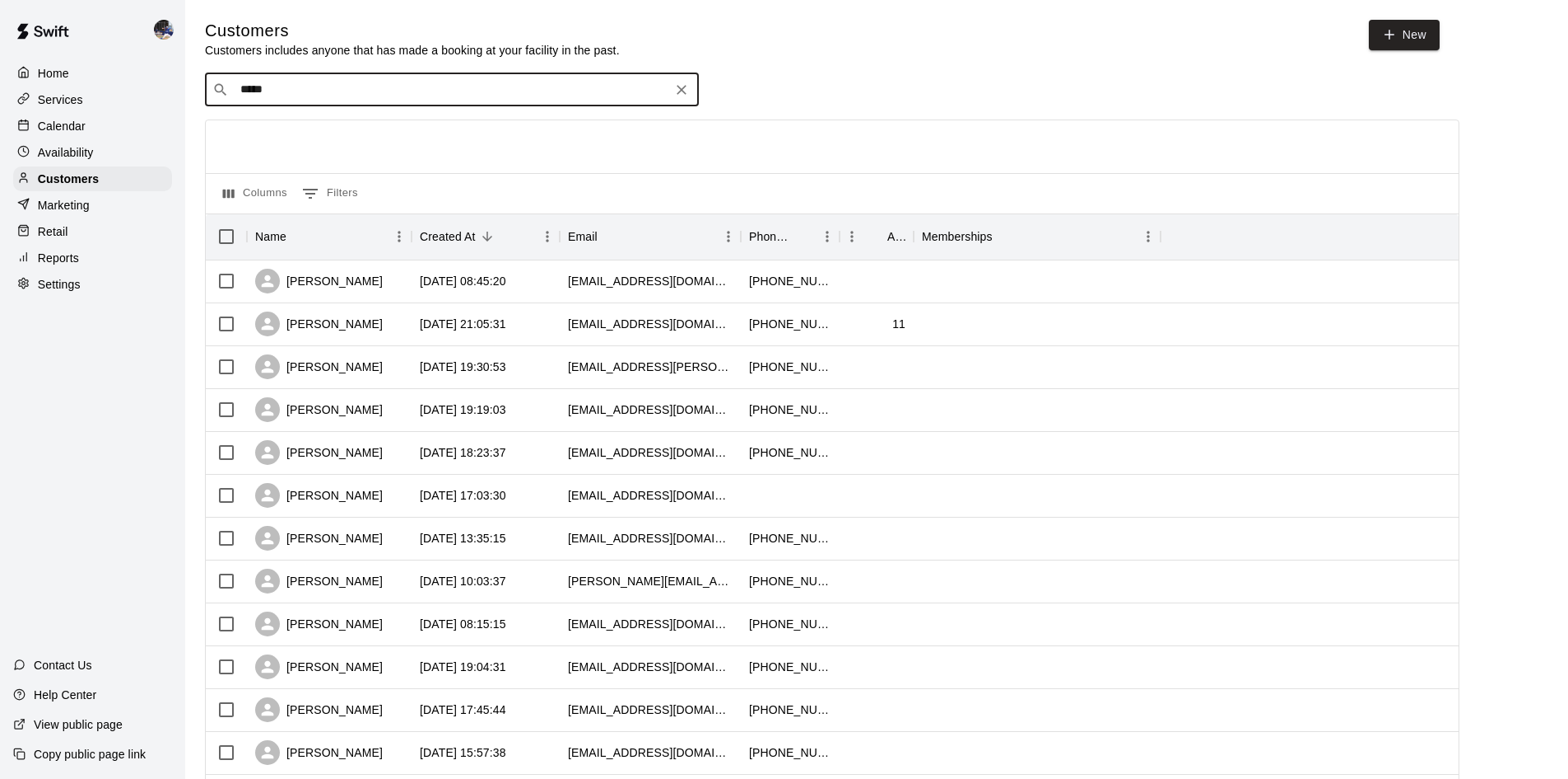
type input "******"
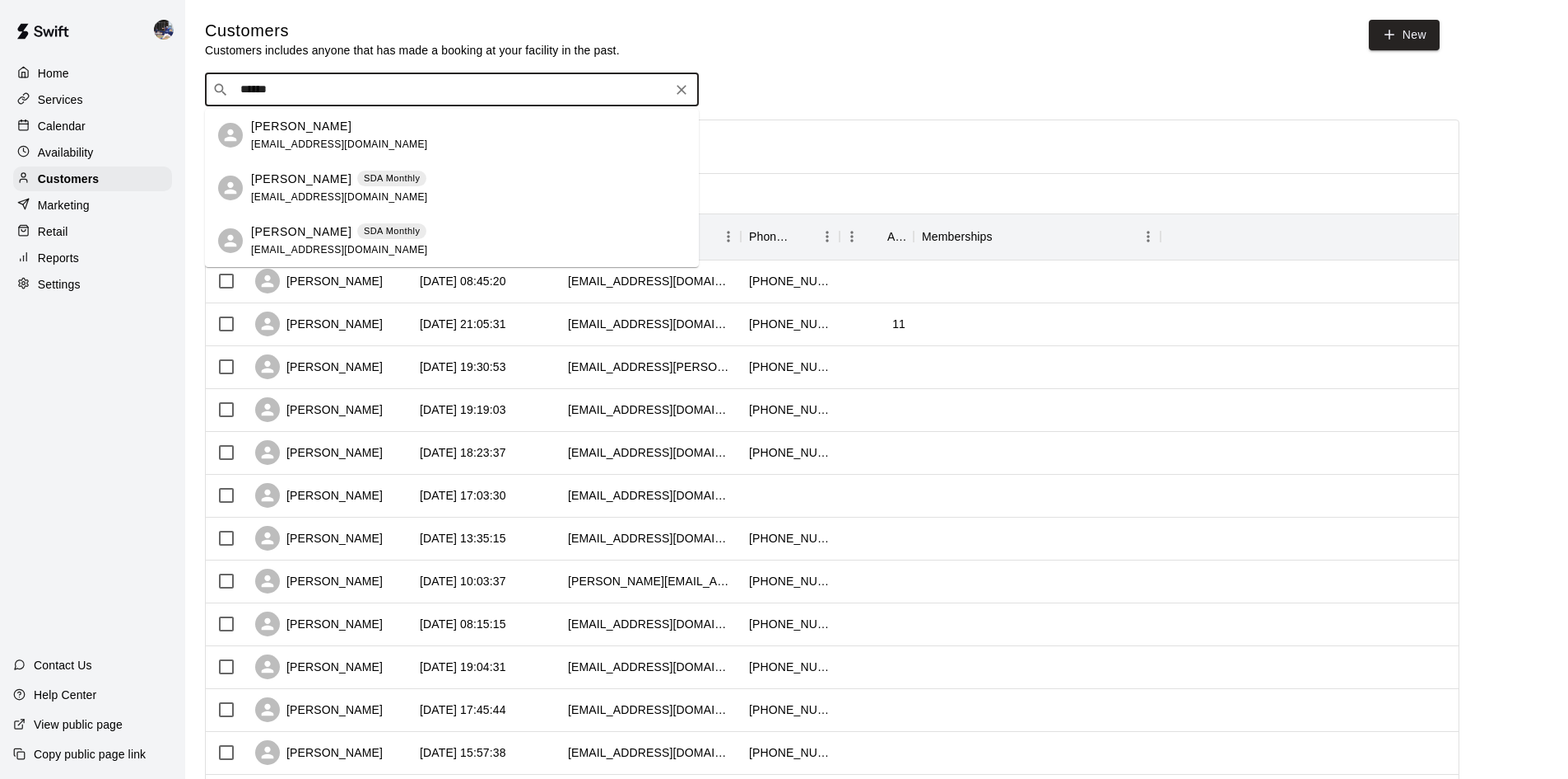
click at [395, 144] on div "Francisco Chaidez fchaidez@gmail.com" at bounding box center [469, 135] width 435 height 35
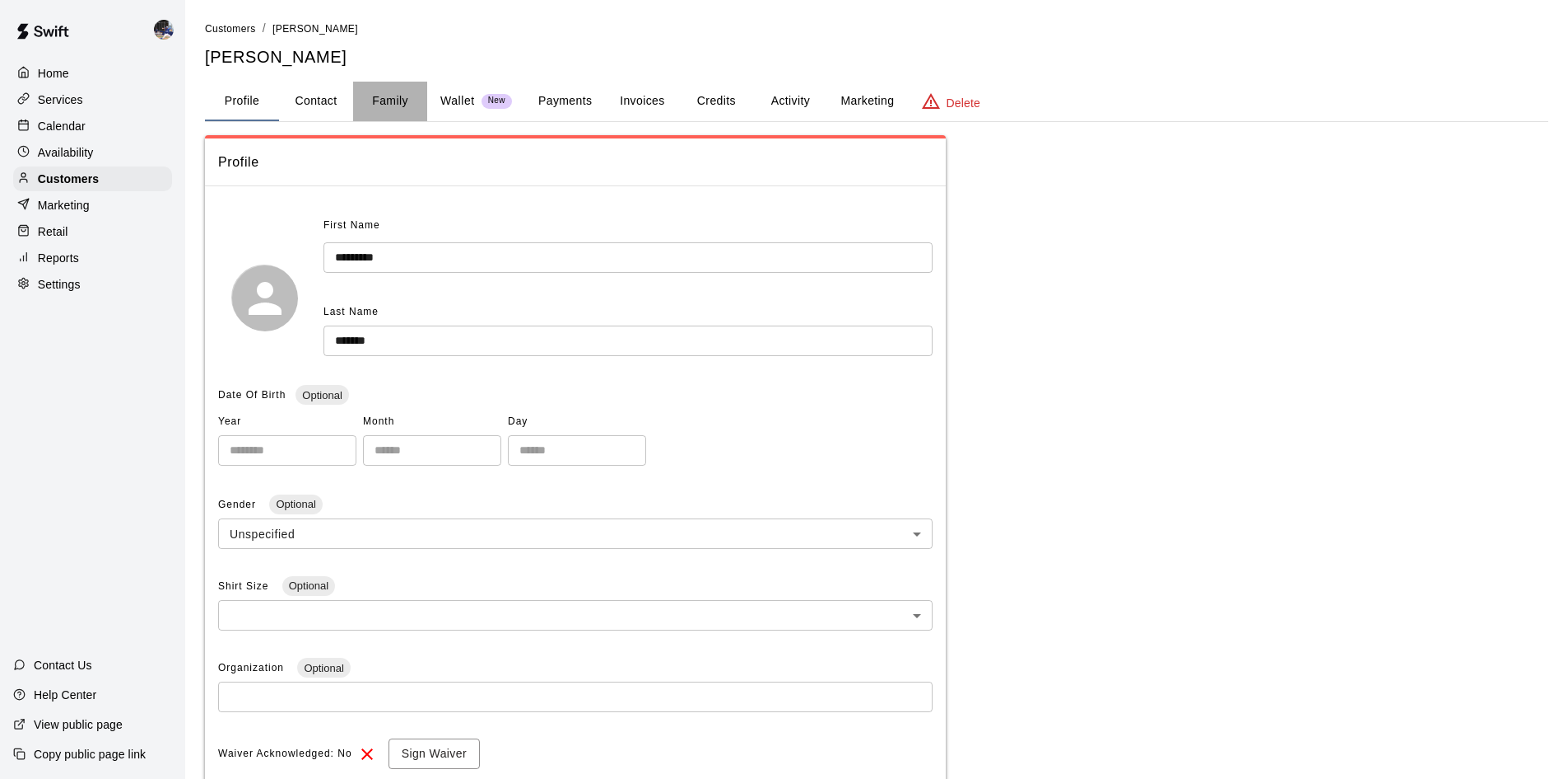
click at [390, 107] on button "Family" at bounding box center [390, 102] width 74 height 40
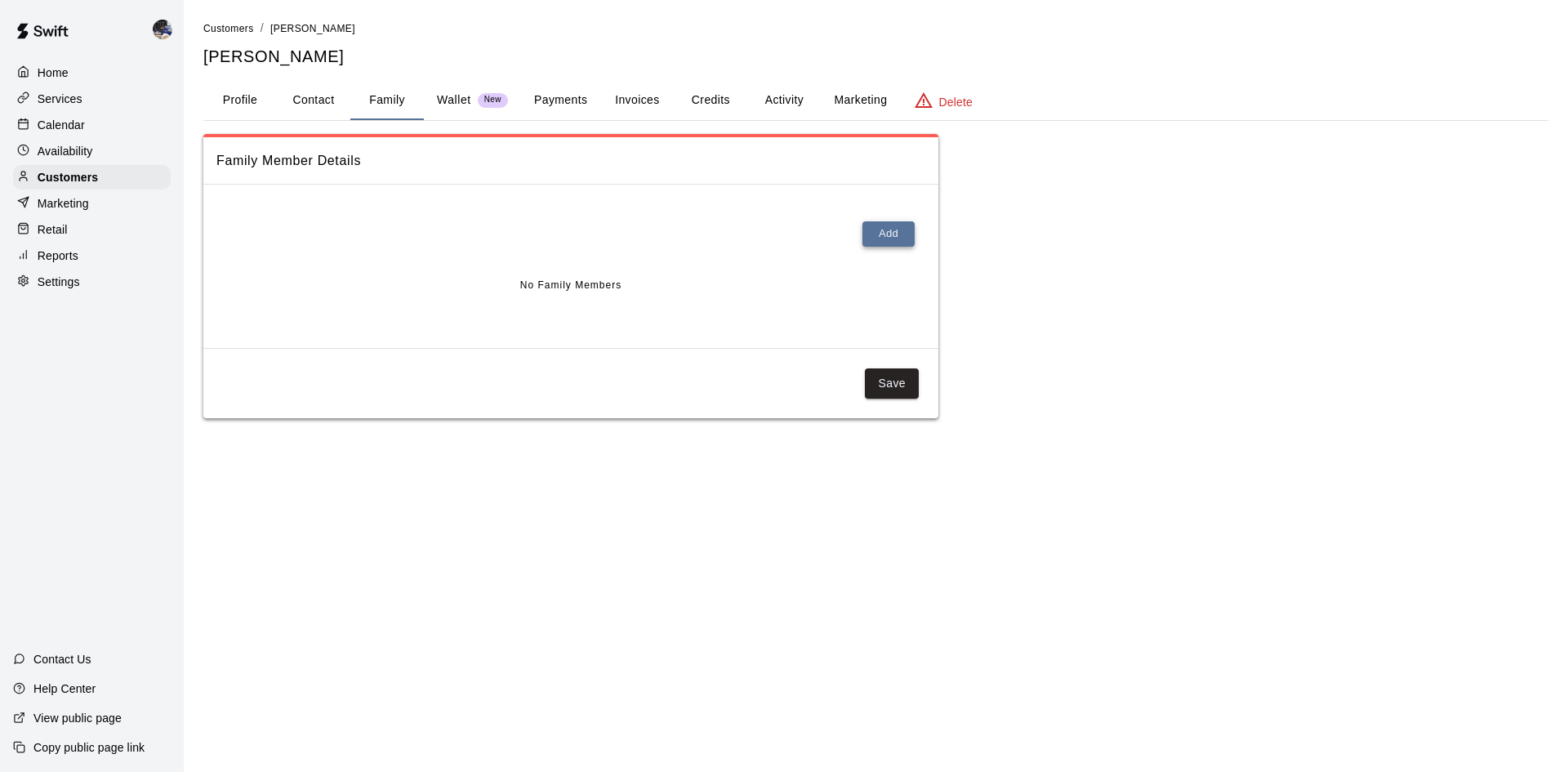
click at [874, 240] on button "Add" at bounding box center [888, 235] width 52 height 26
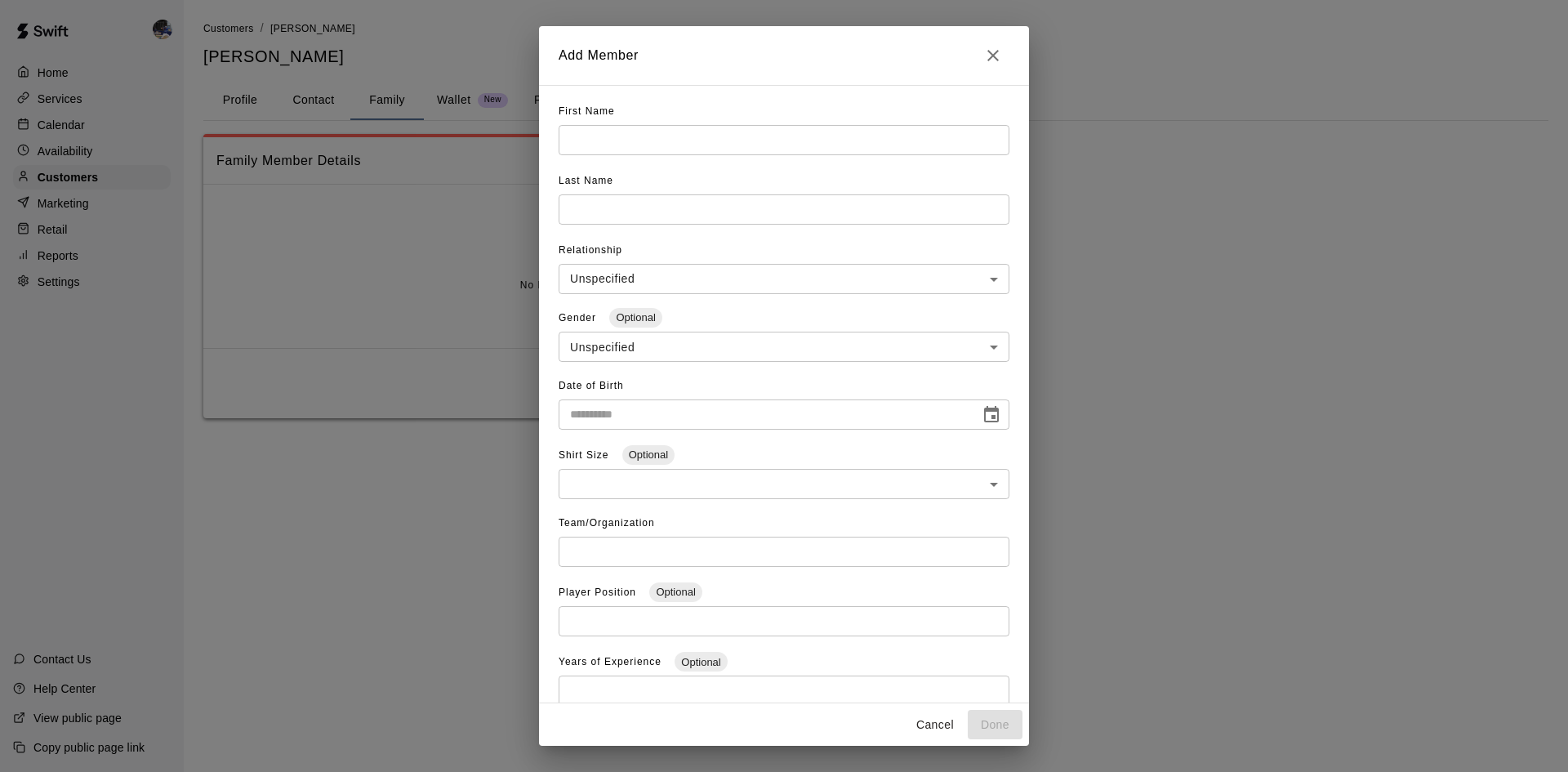
click at [642, 147] on input "text" at bounding box center [783, 140] width 450 height 31
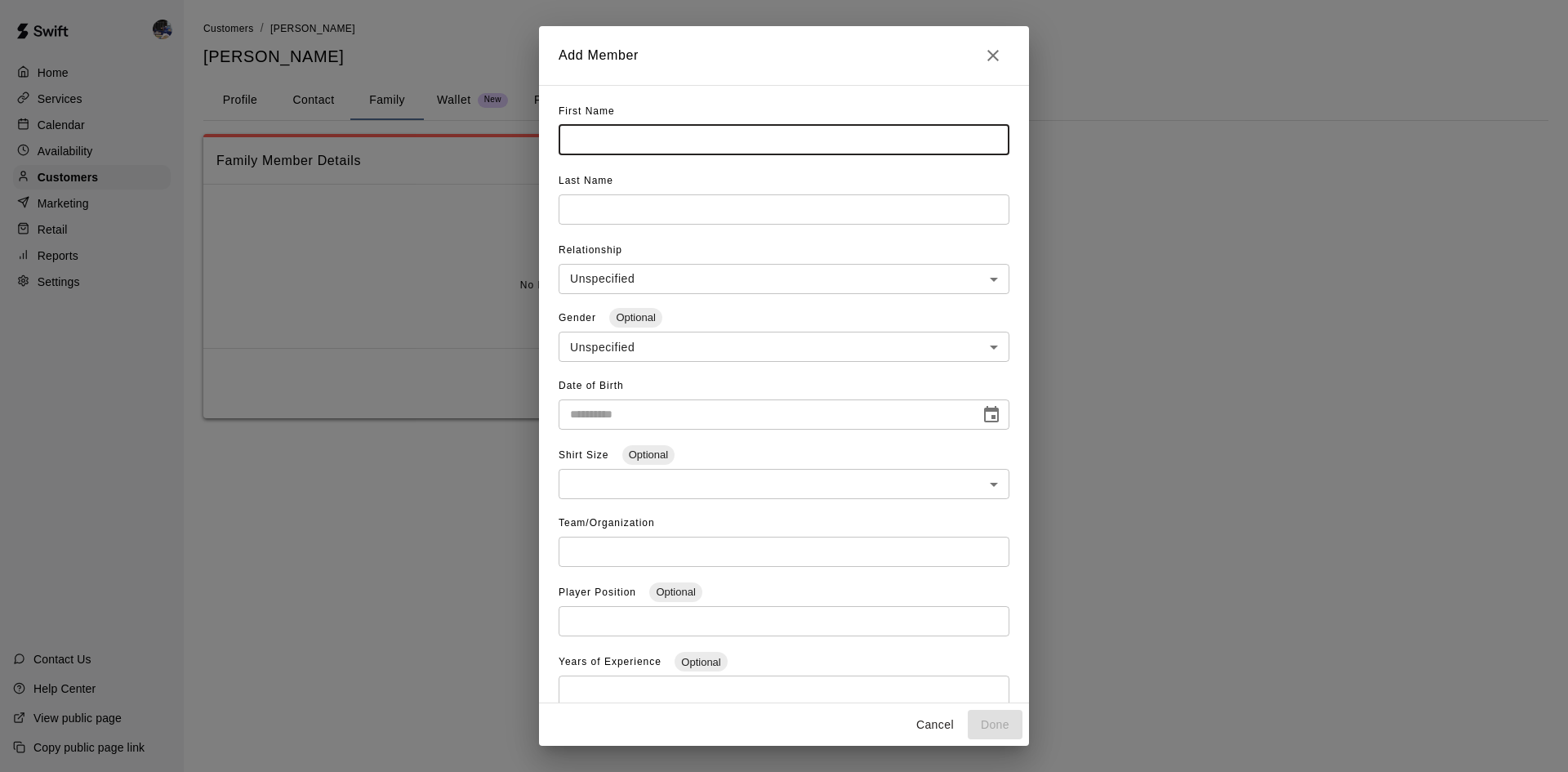
click at [699, 145] on input "text" at bounding box center [783, 140] width 450 height 31
click at [998, 54] on icon "Close" at bounding box center [993, 55] width 20 height 20
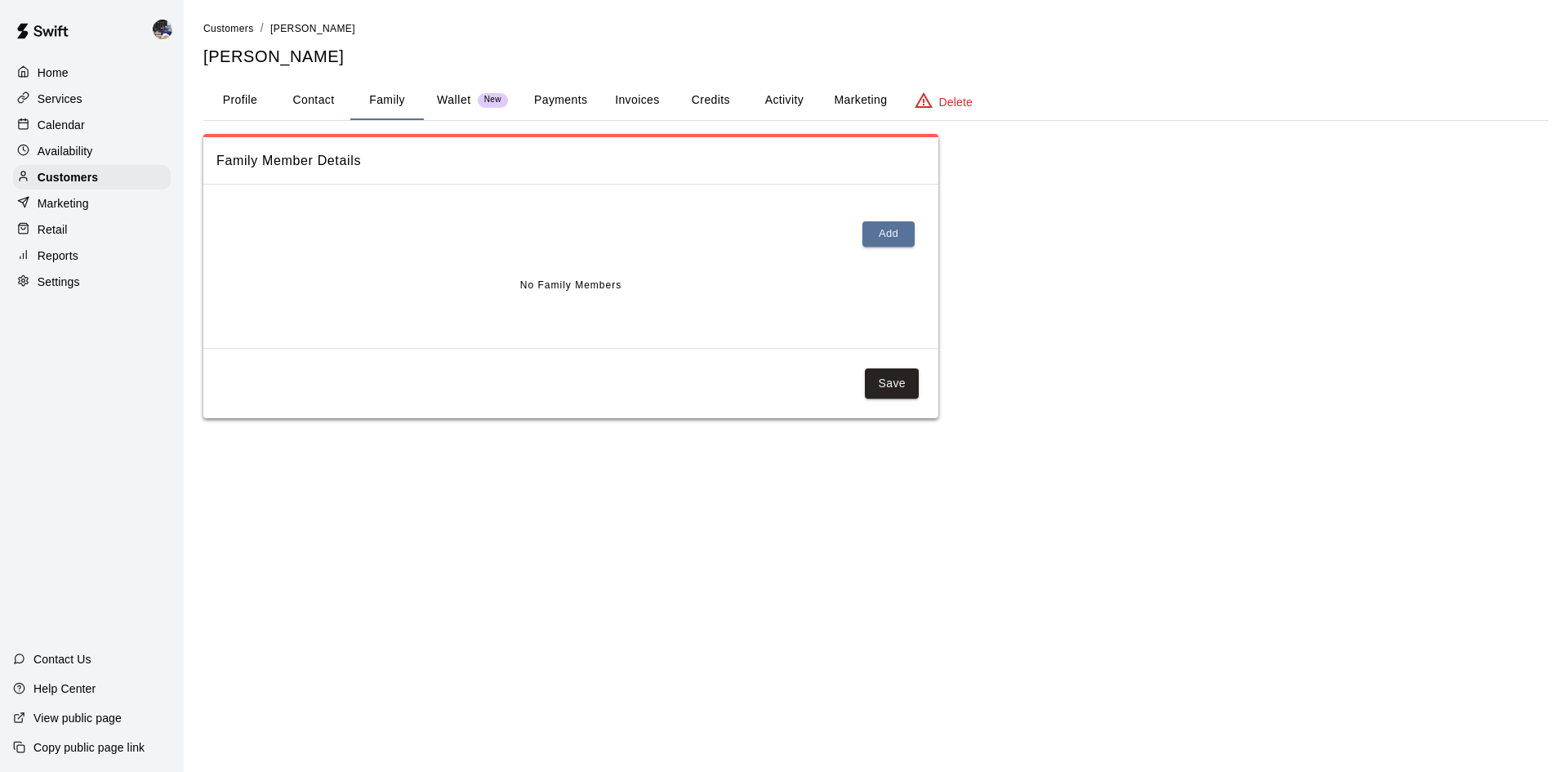
click at [554, 101] on button "Payments" at bounding box center [560, 101] width 79 height 40
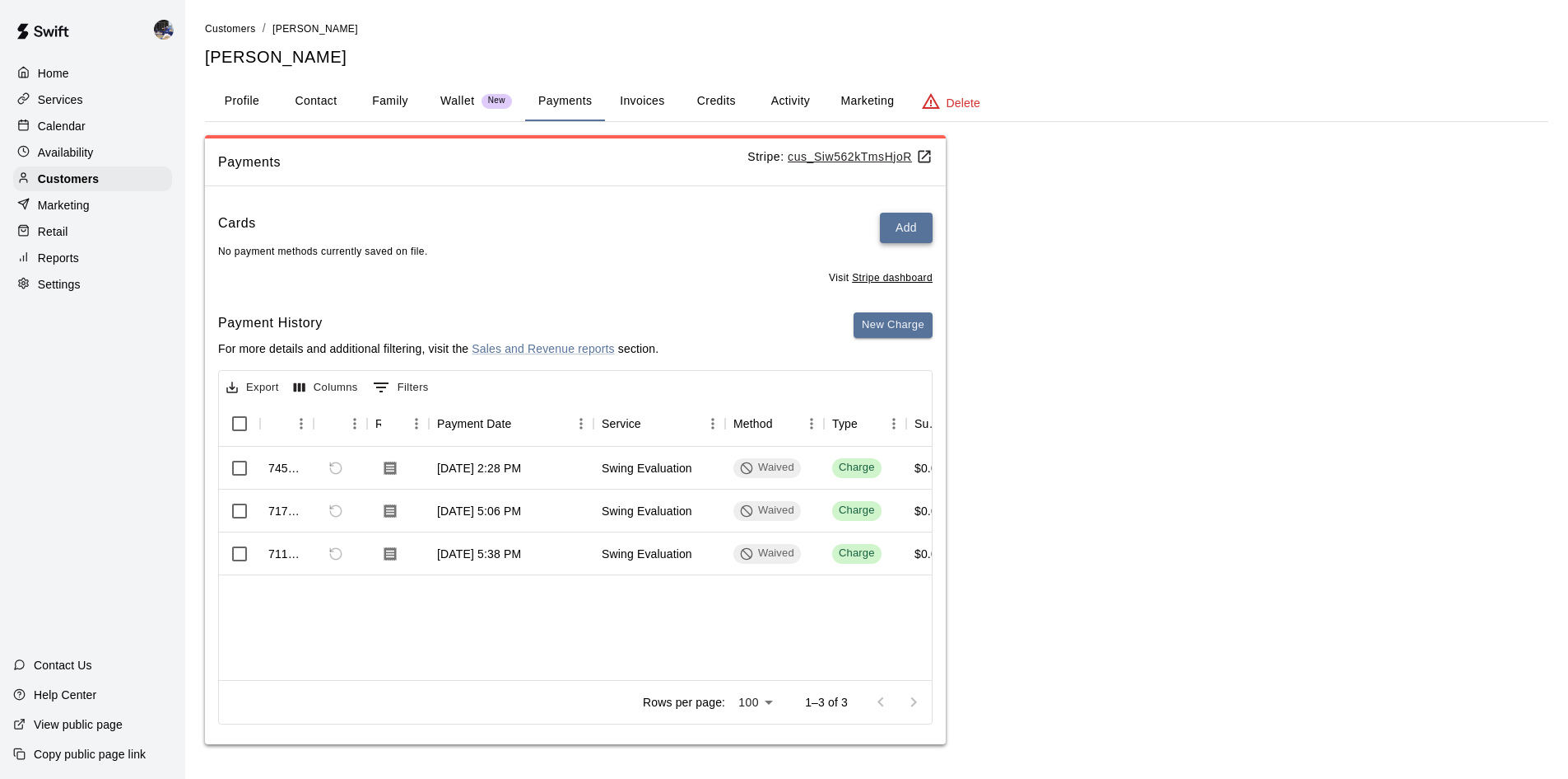
click at [905, 231] on button "Add" at bounding box center [906, 228] width 53 height 31
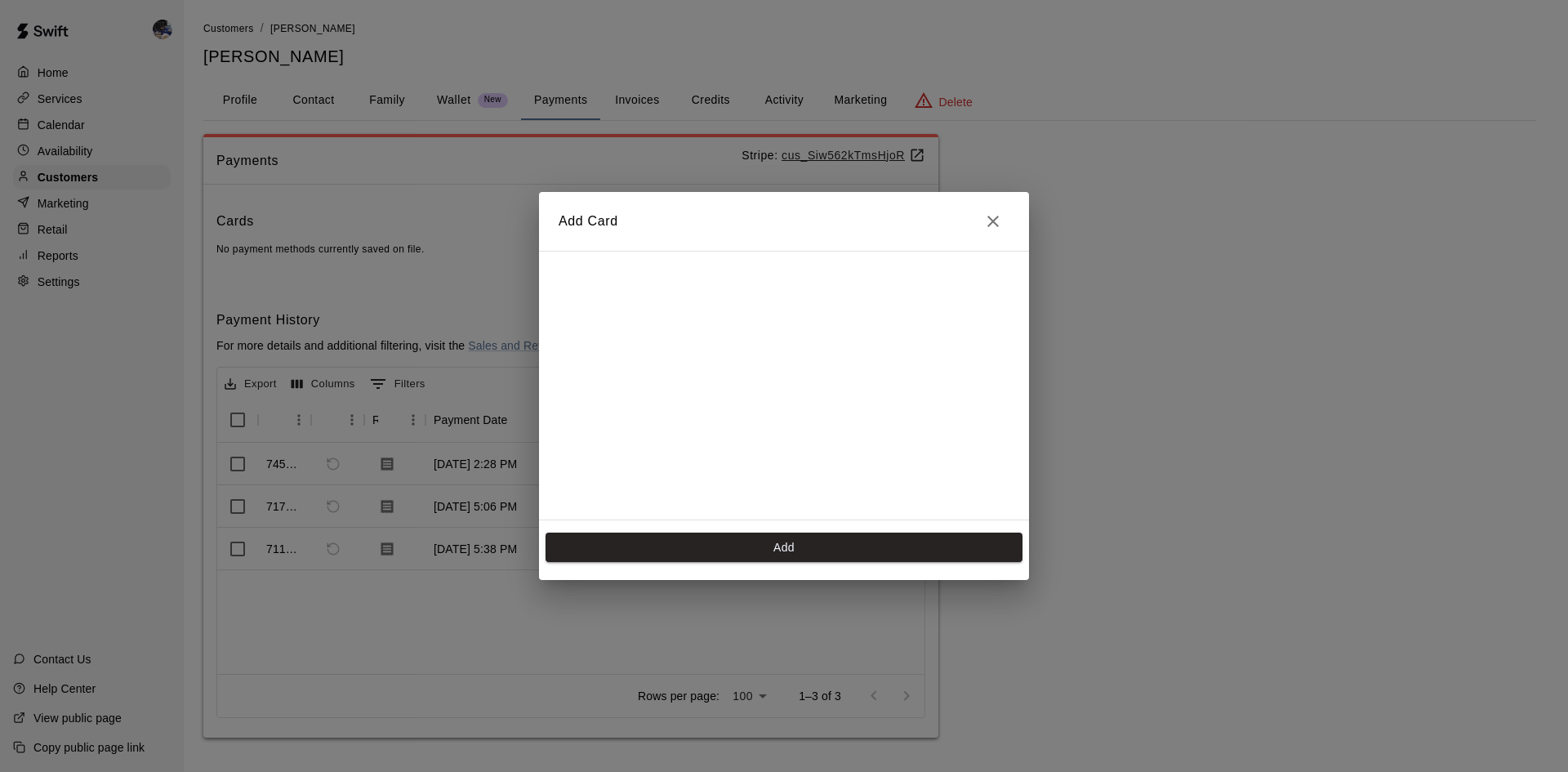
scroll to position [291, 0]
click at [772, 552] on button "Add" at bounding box center [784, 547] width 477 height 31
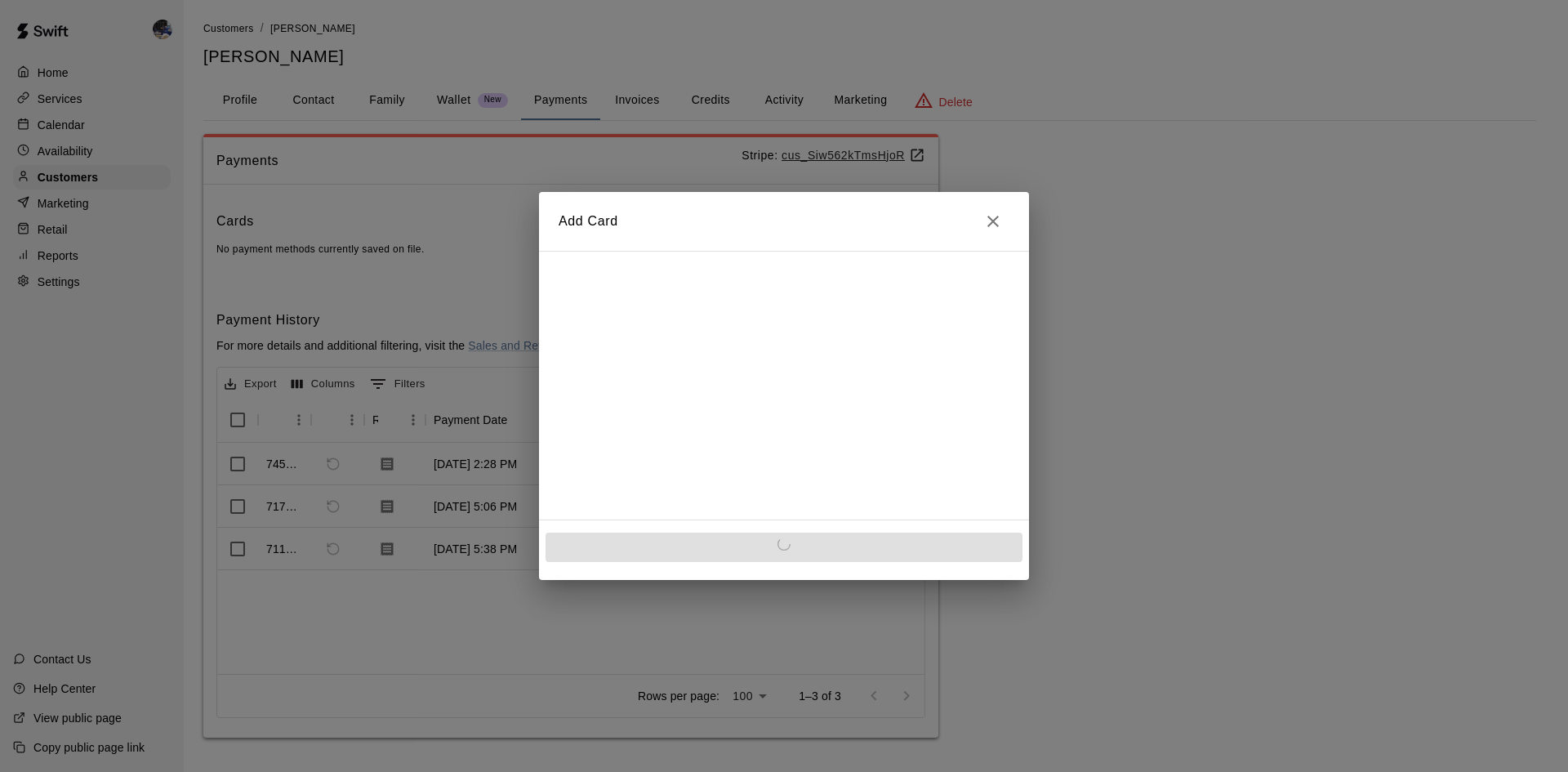
scroll to position [0, 0]
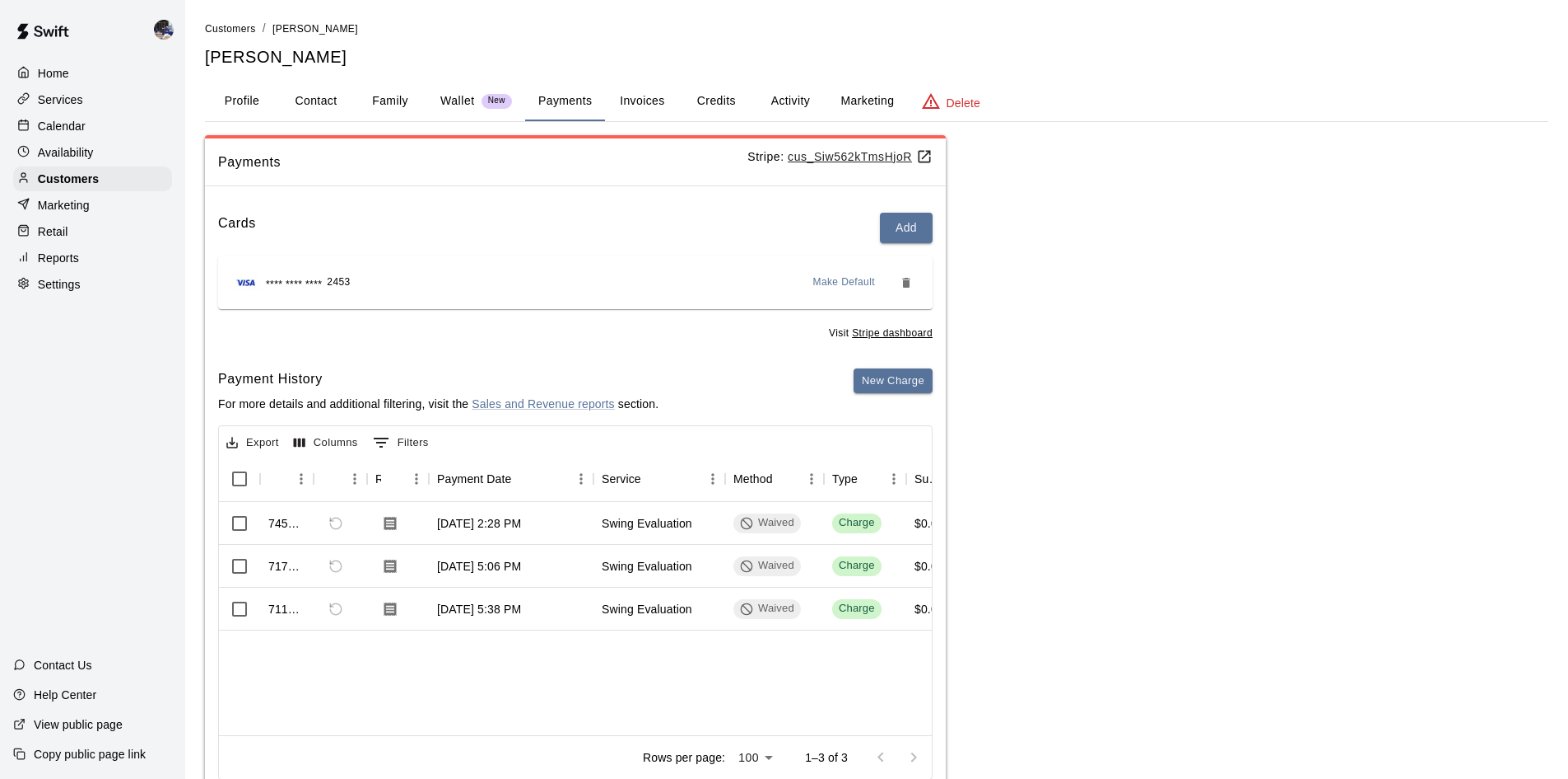
click at [858, 285] on span "Make Default" at bounding box center [844, 283] width 63 height 16
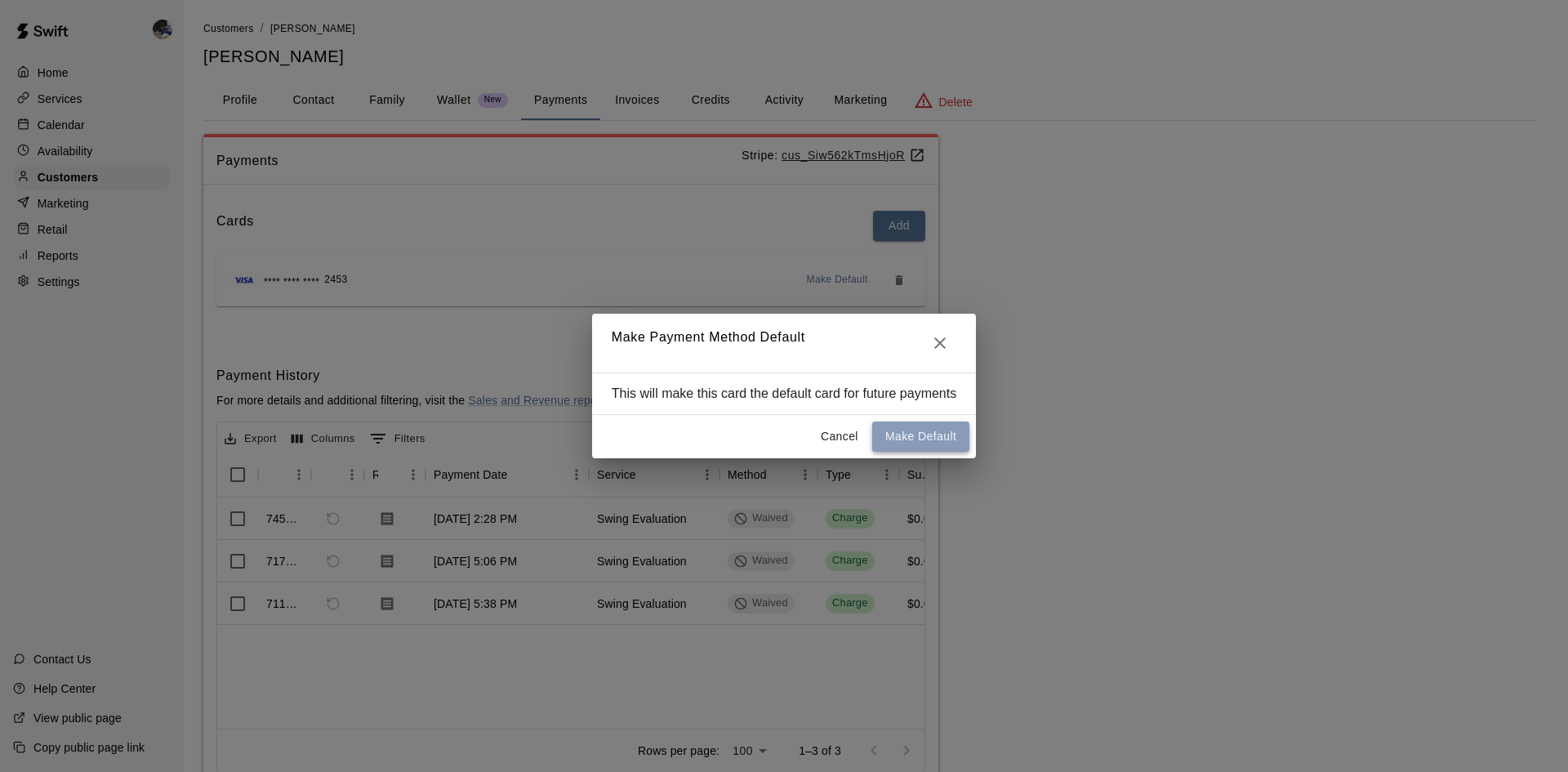
click at [912, 428] on button "Make Default" at bounding box center [921, 436] width 97 height 31
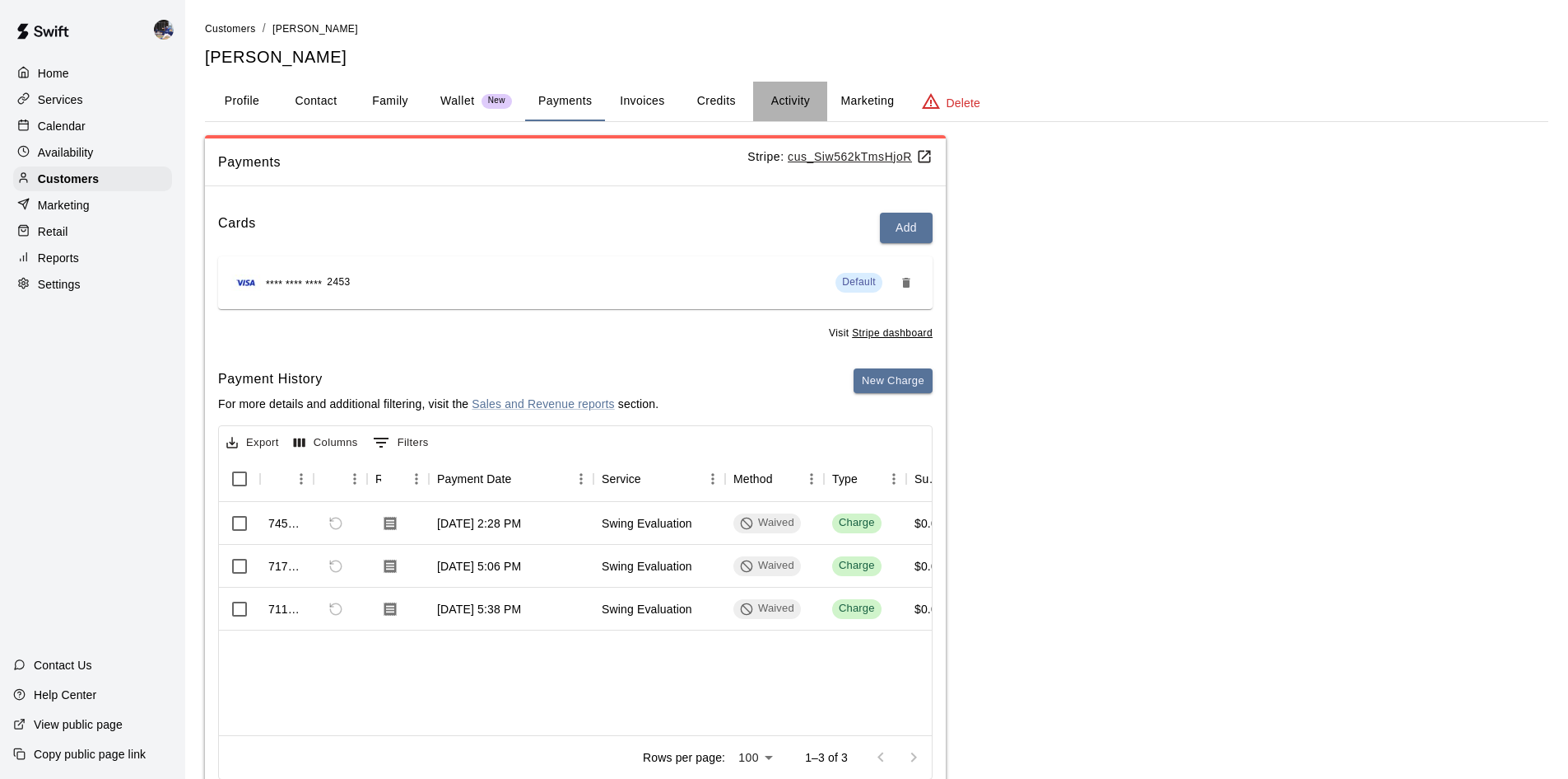
click at [784, 103] on button "Activity" at bounding box center [790, 102] width 74 height 40
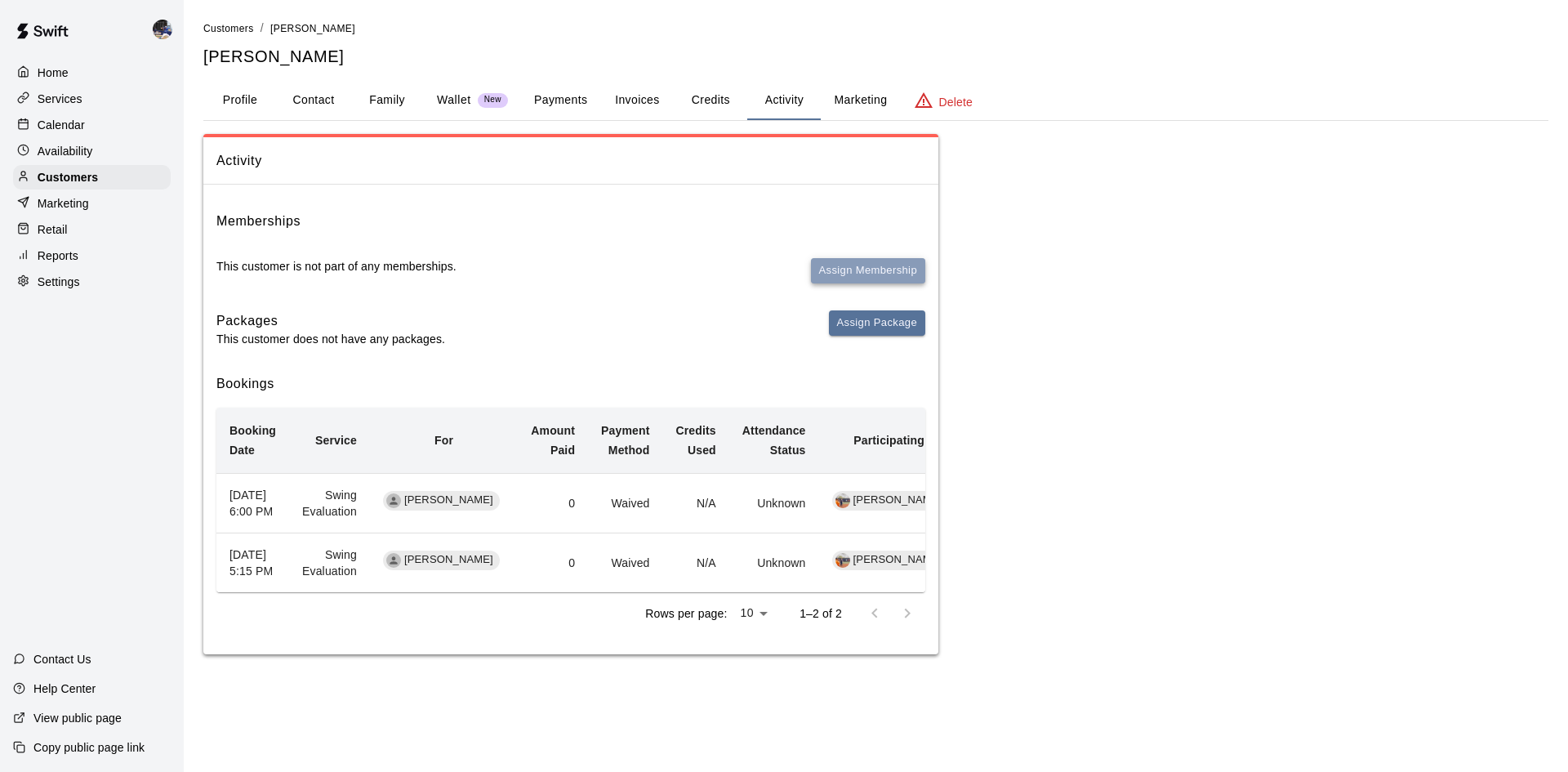
click at [872, 274] on button "Assign Membership" at bounding box center [867, 271] width 114 height 26
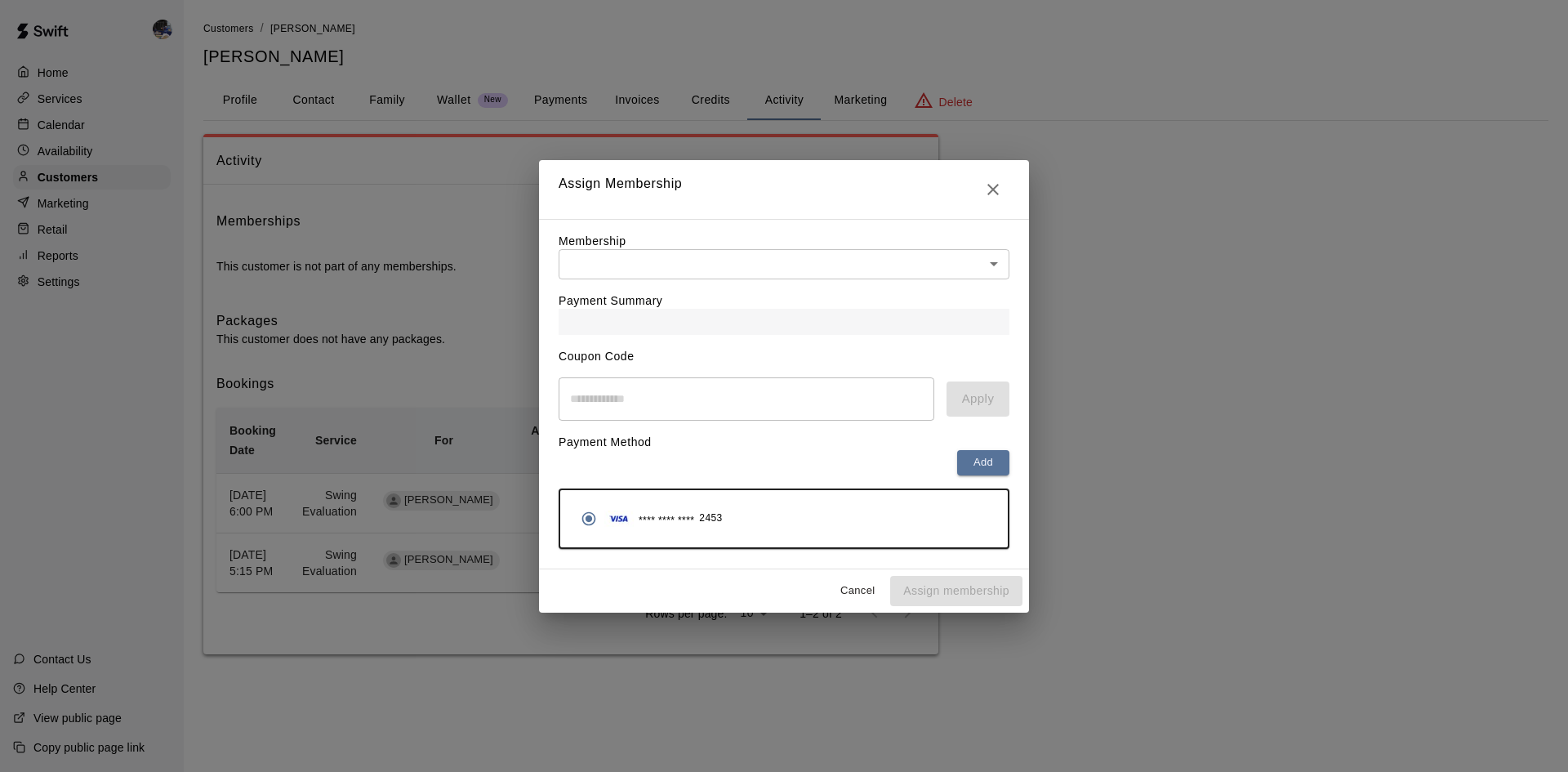
click at [680, 273] on body "Home Services Calendar Availability Customers Marketing Retail Reports Settings…" at bounding box center [784, 343] width 1568 height 687
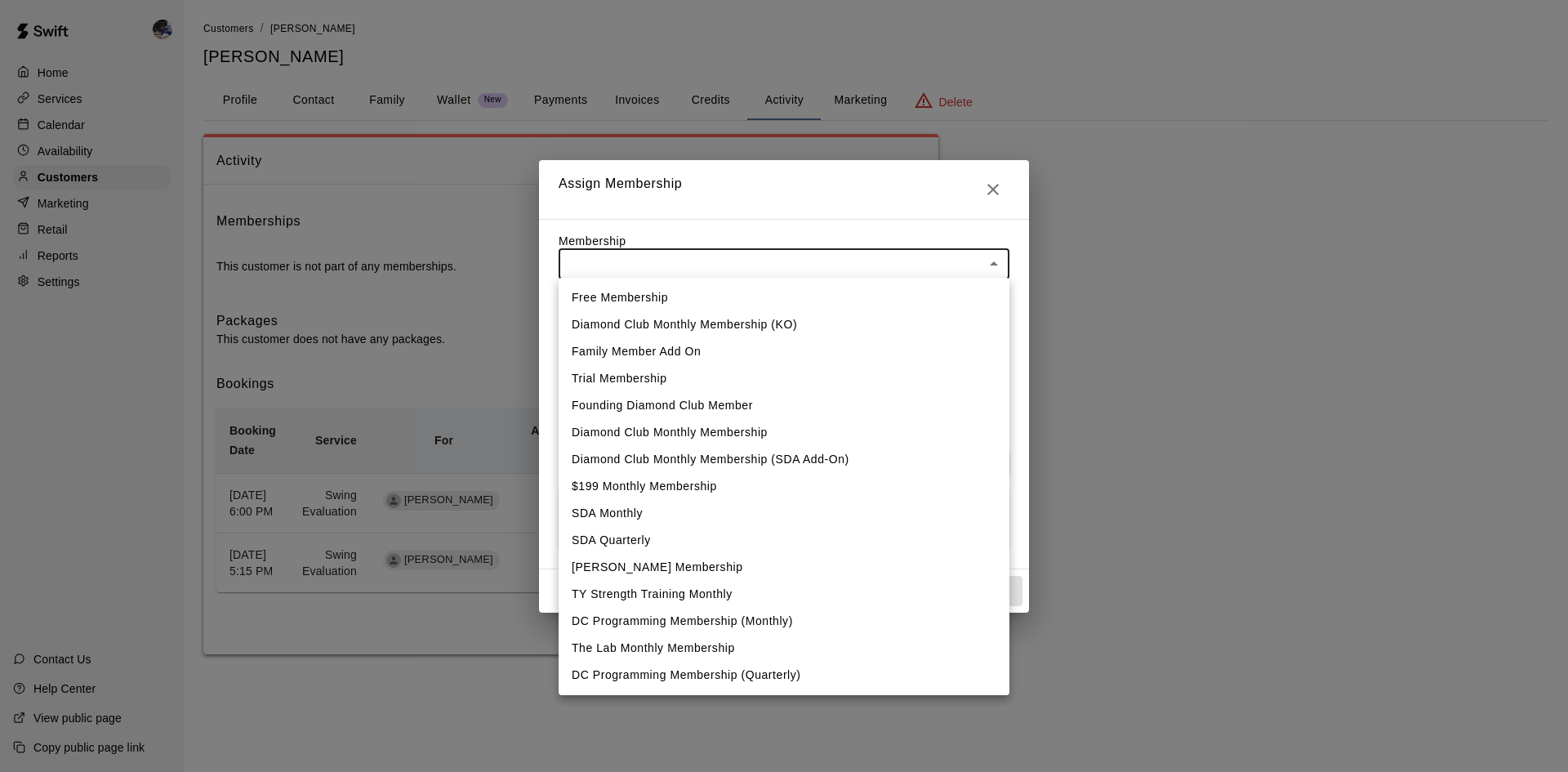
click at [674, 623] on li "DC Programming Membership (Monthly)" at bounding box center [783, 621] width 450 height 27
type input "**********"
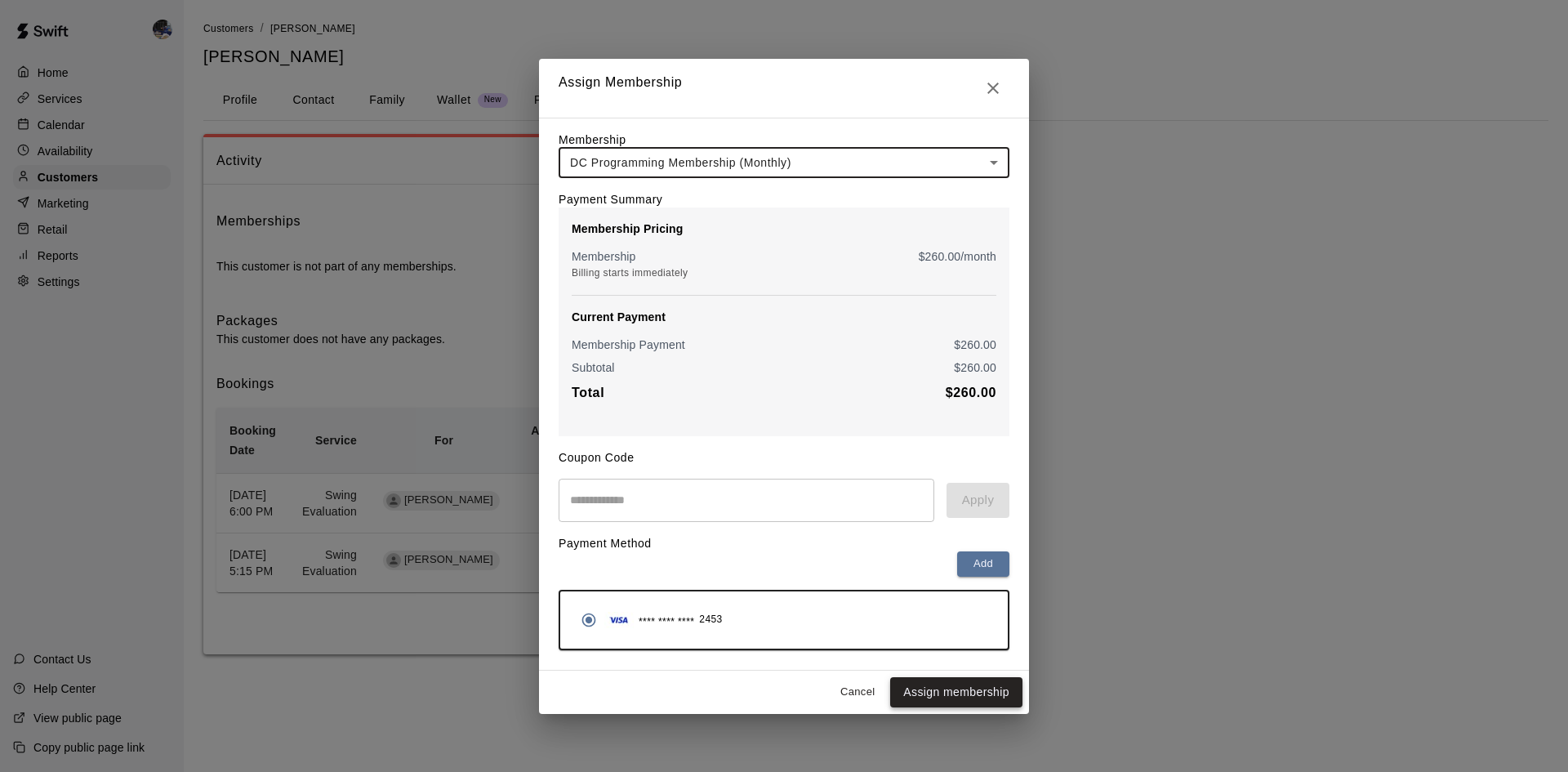
click at [959, 696] on button "Assign membership" at bounding box center [956, 692] width 133 height 31
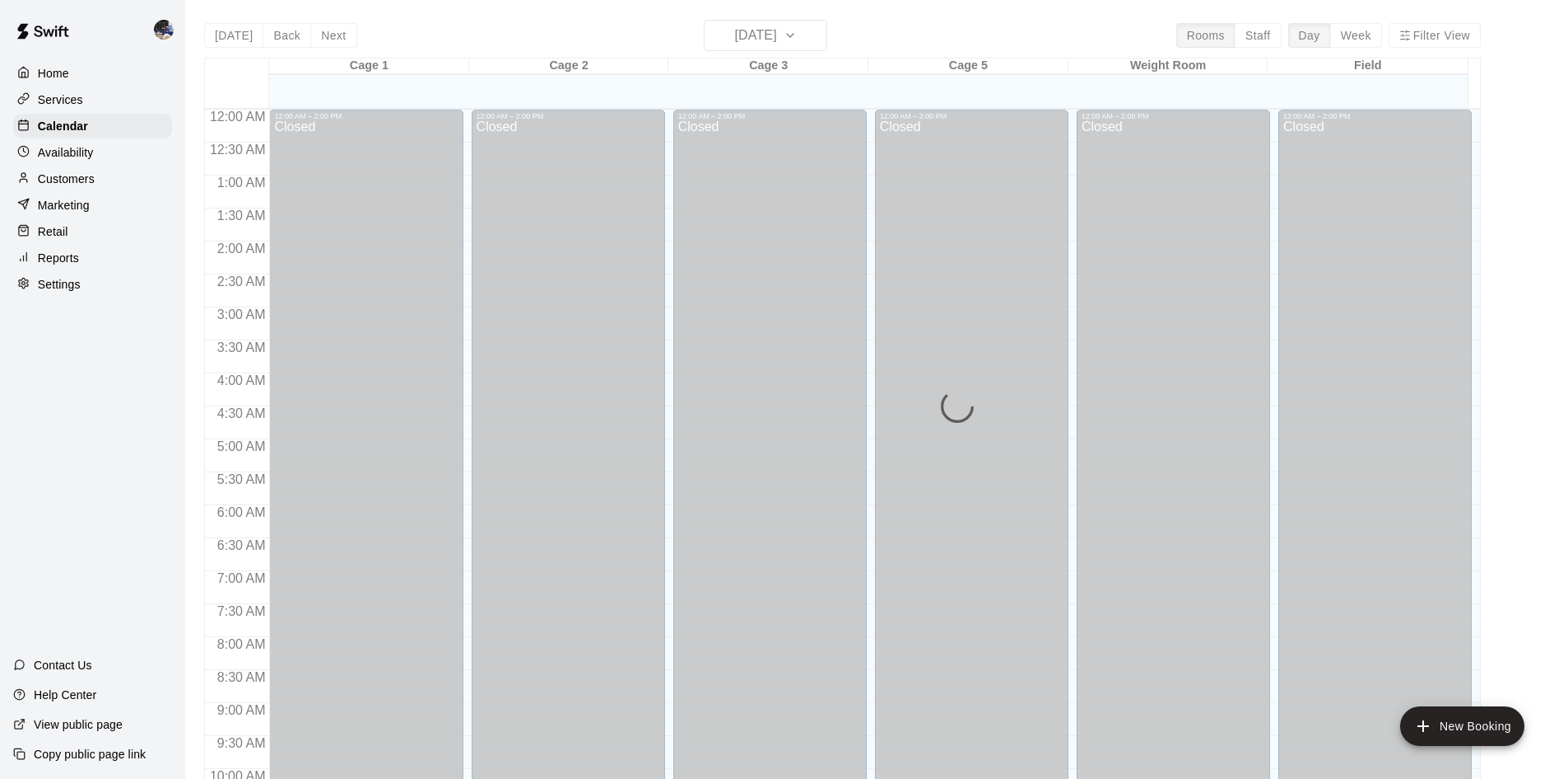
scroll to position [844, 0]
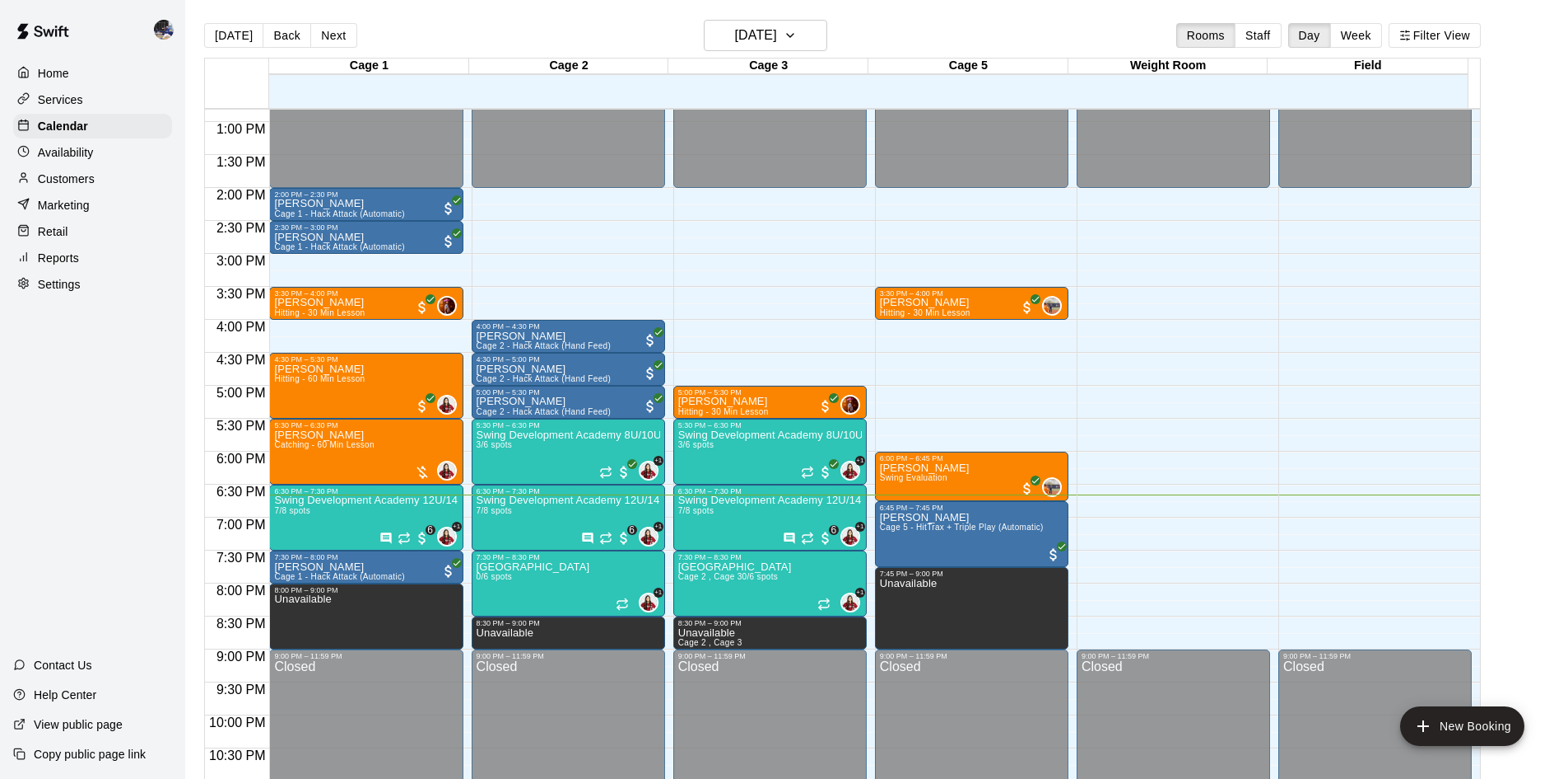
click at [56, 187] on p "Customers" at bounding box center [66, 179] width 57 height 16
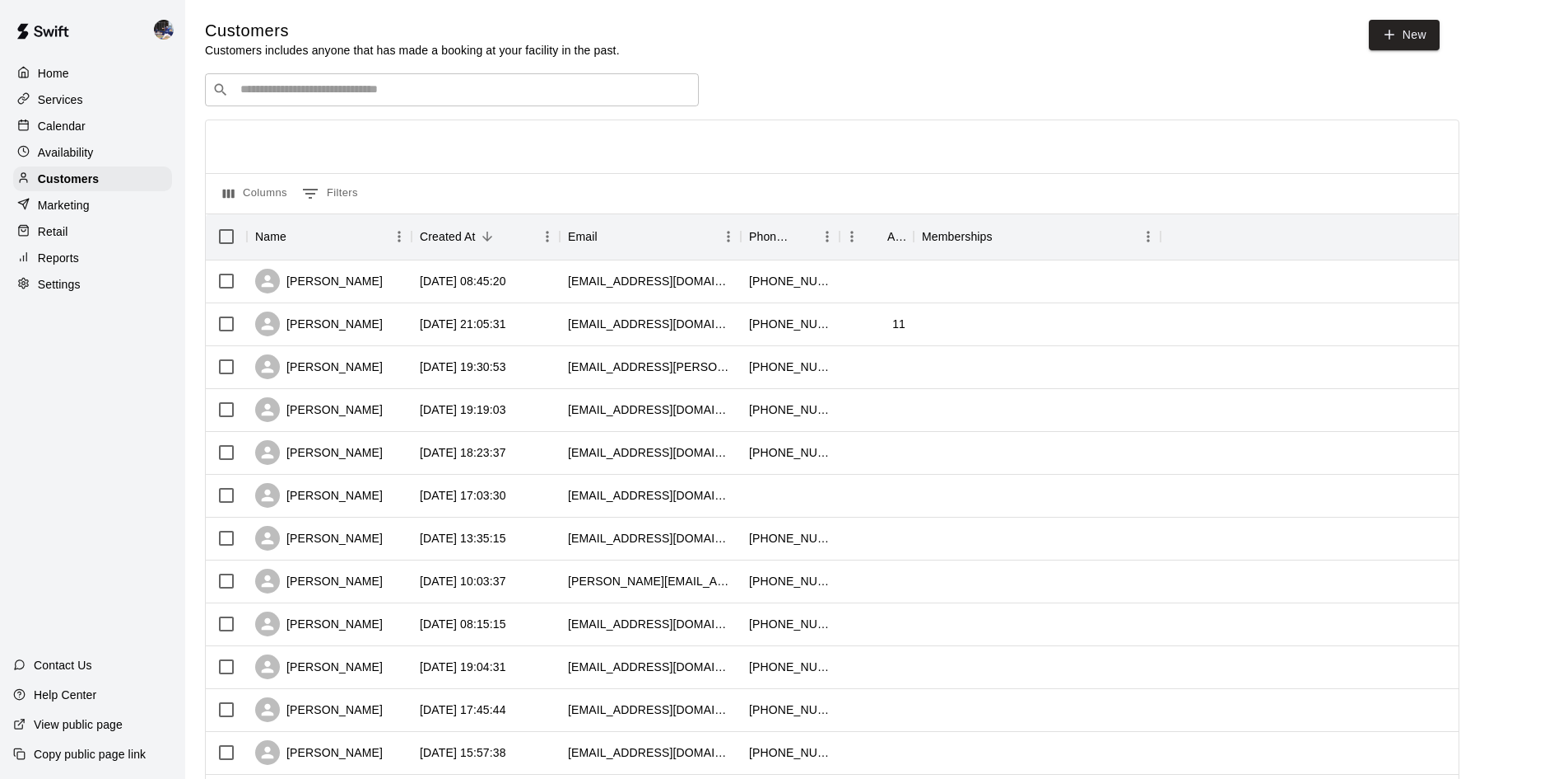
click at [69, 131] on p "Calendar" at bounding box center [62, 126] width 48 height 16
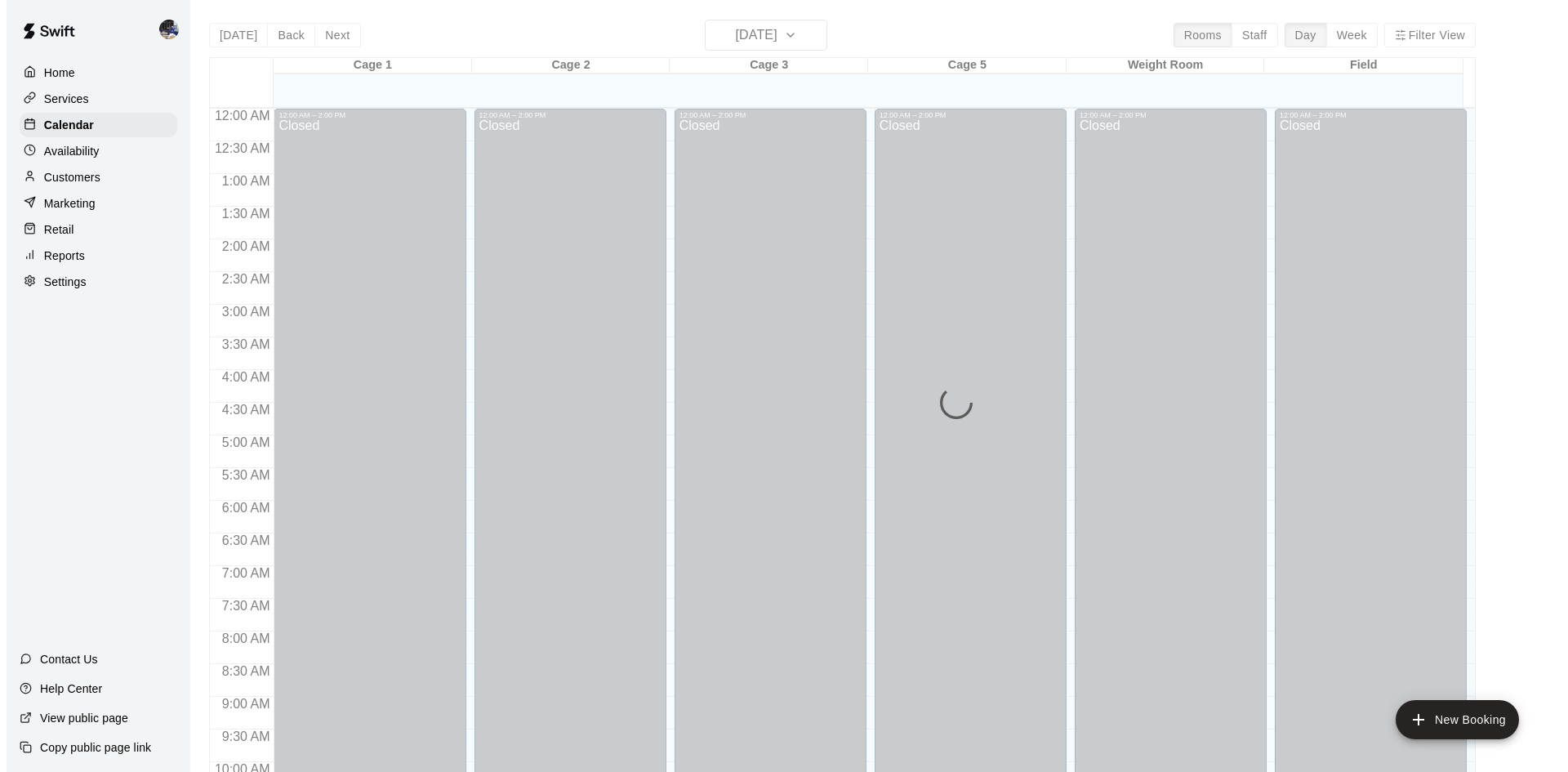
scroll to position [836, 0]
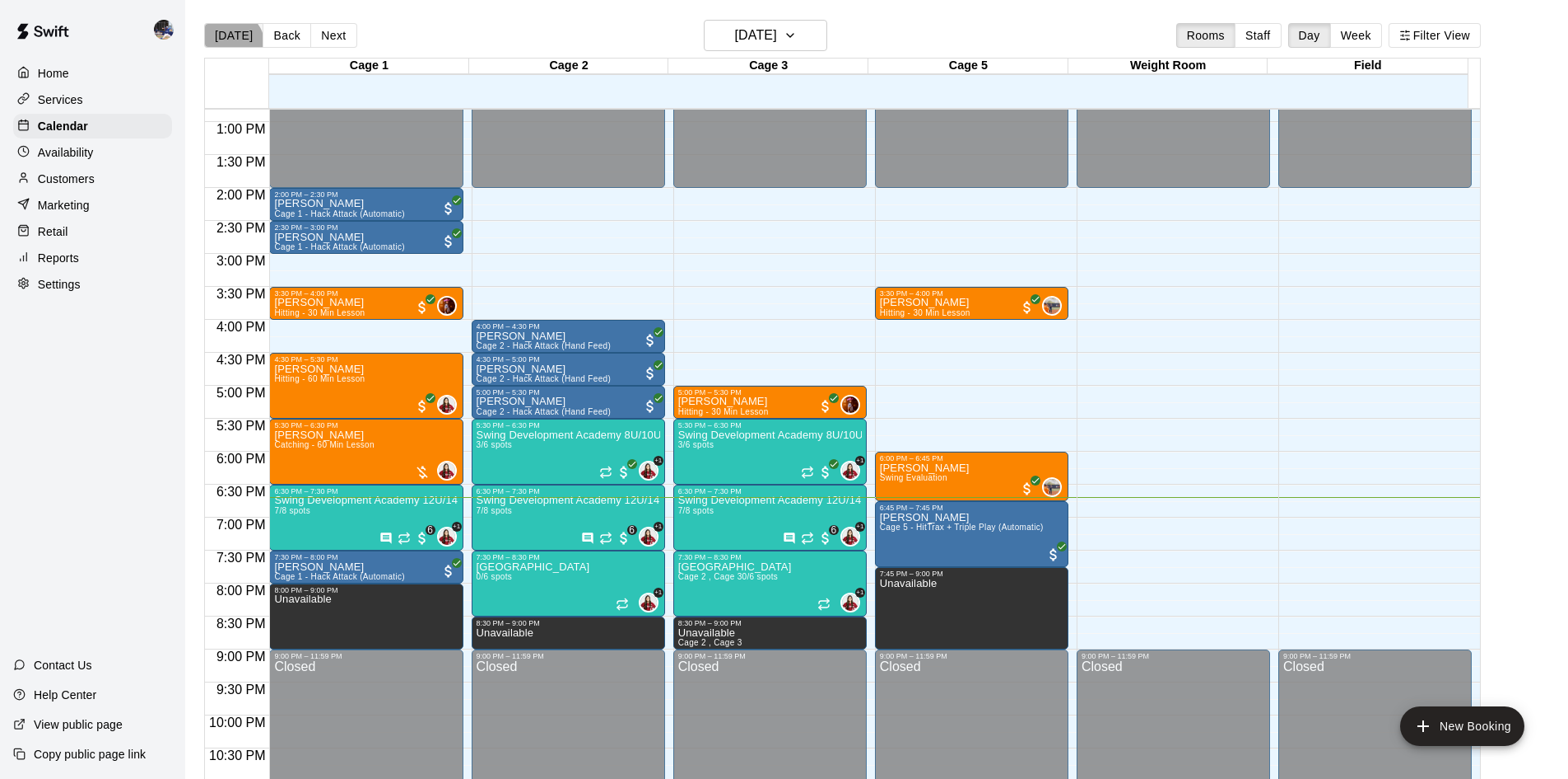
click at [228, 46] on button "[DATE]" at bounding box center [234, 35] width 59 height 25
click at [765, 36] on h6 "[DATE]" at bounding box center [757, 35] width 42 height 23
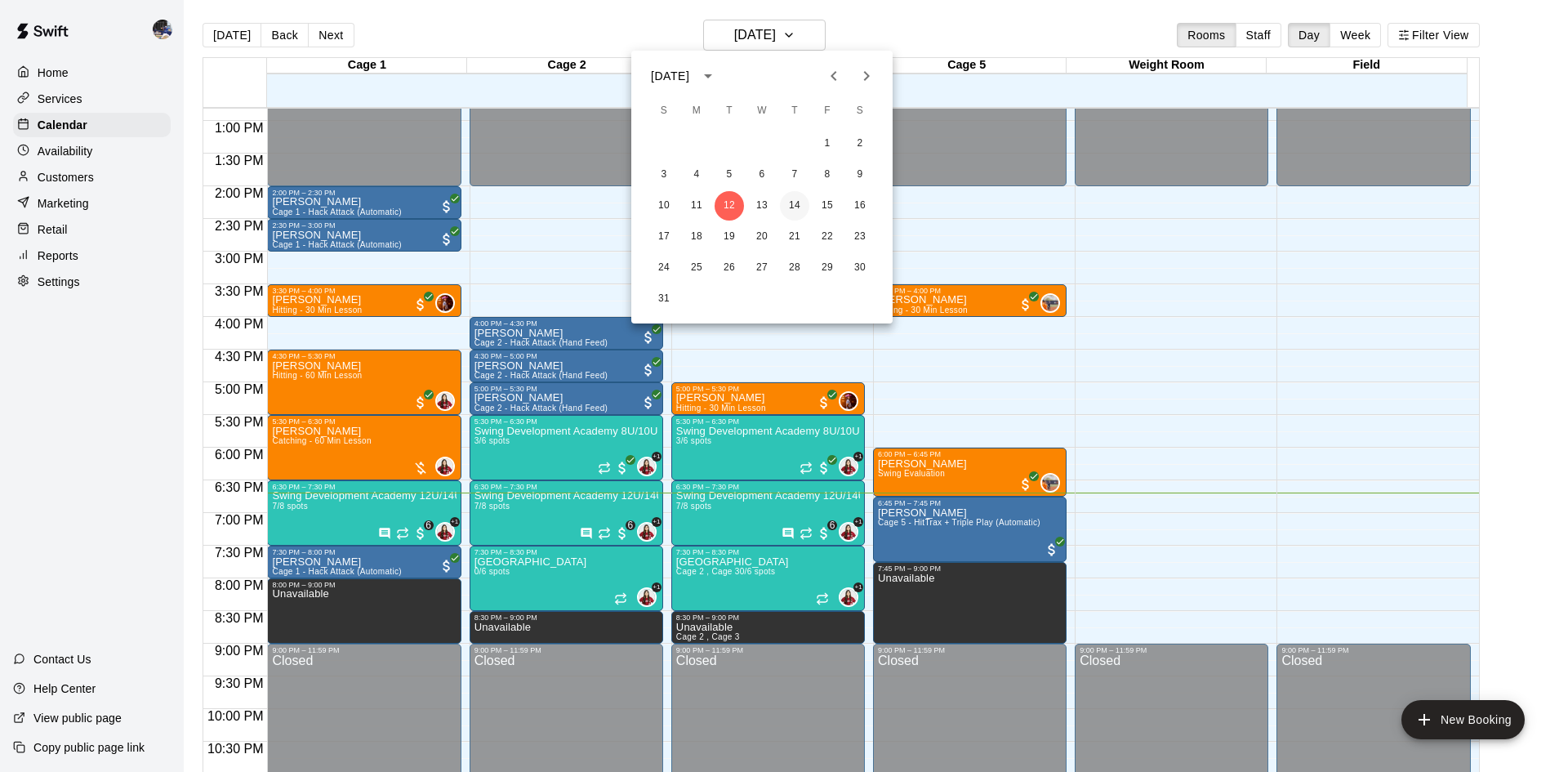
click at [790, 208] on button "14" at bounding box center [795, 206] width 30 height 30
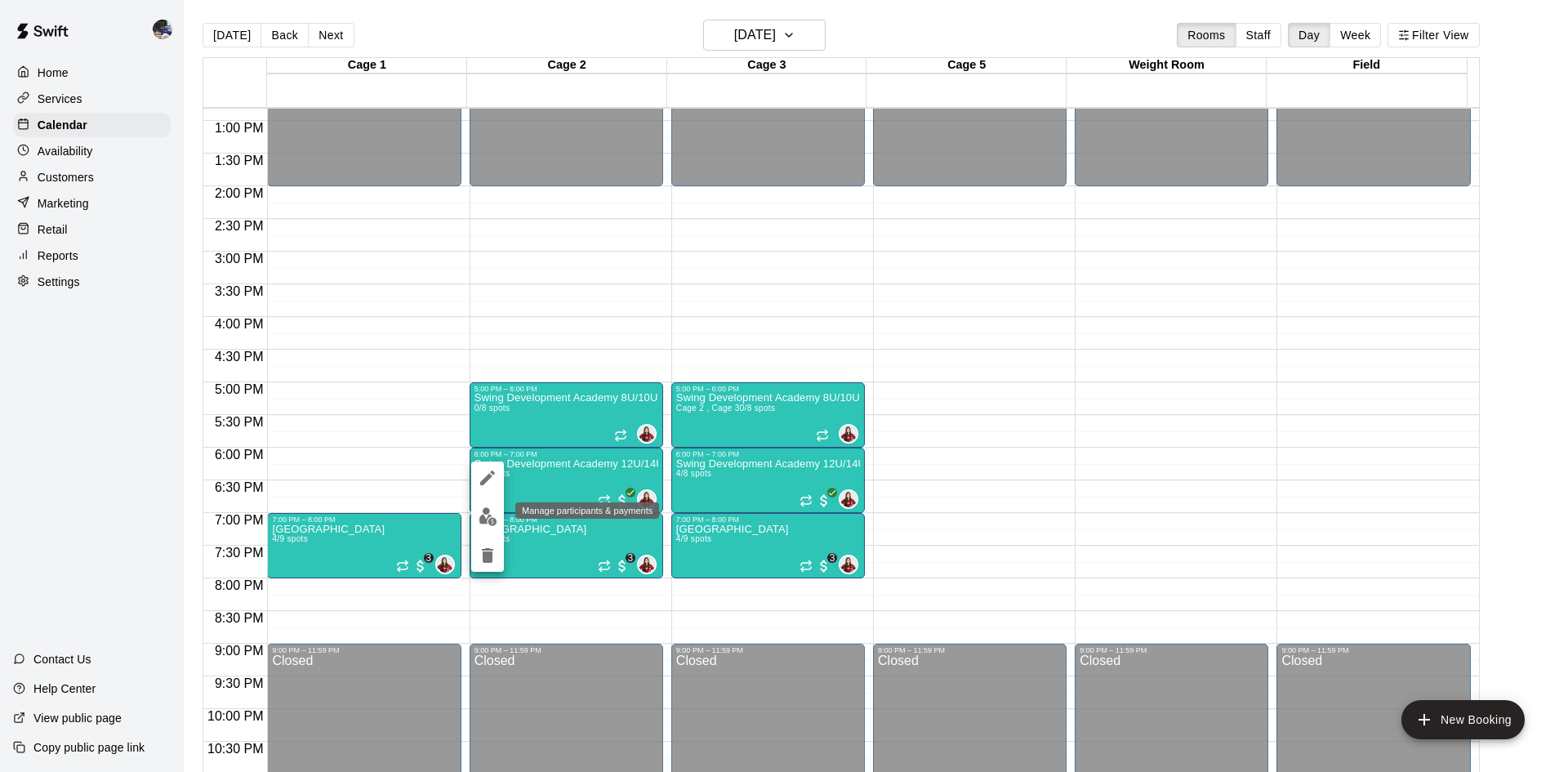
click at [486, 511] on img "edit" at bounding box center [487, 516] width 19 height 19
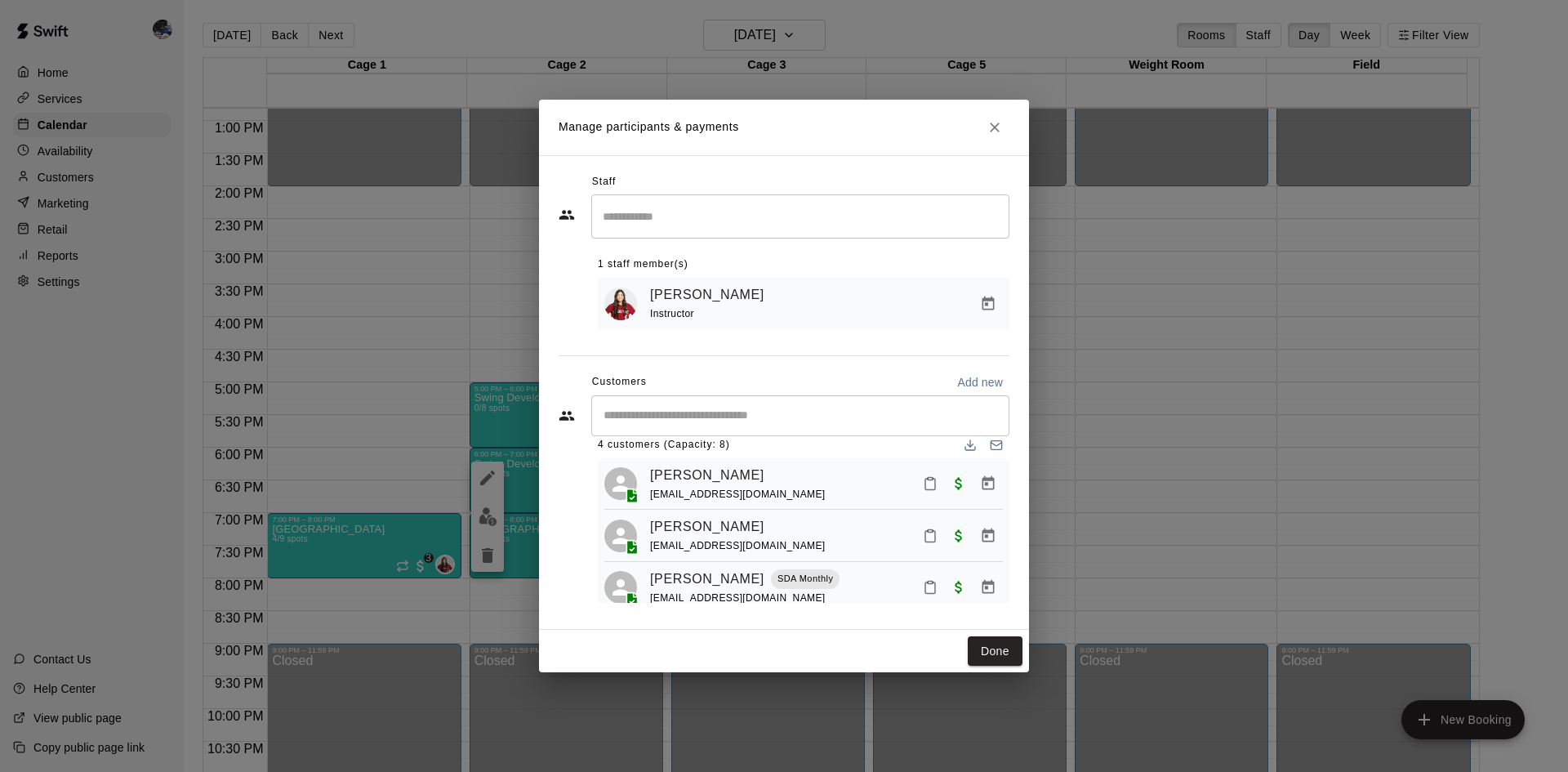
scroll to position [20, 0]
click at [722, 428] on div "​" at bounding box center [800, 415] width 418 height 41
click at [737, 430] on div "​" at bounding box center [800, 415] width 418 height 41
click at [675, 422] on input "Start typing to search customers..." at bounding box center [800, 416] width 403 height 16
type input "*****"
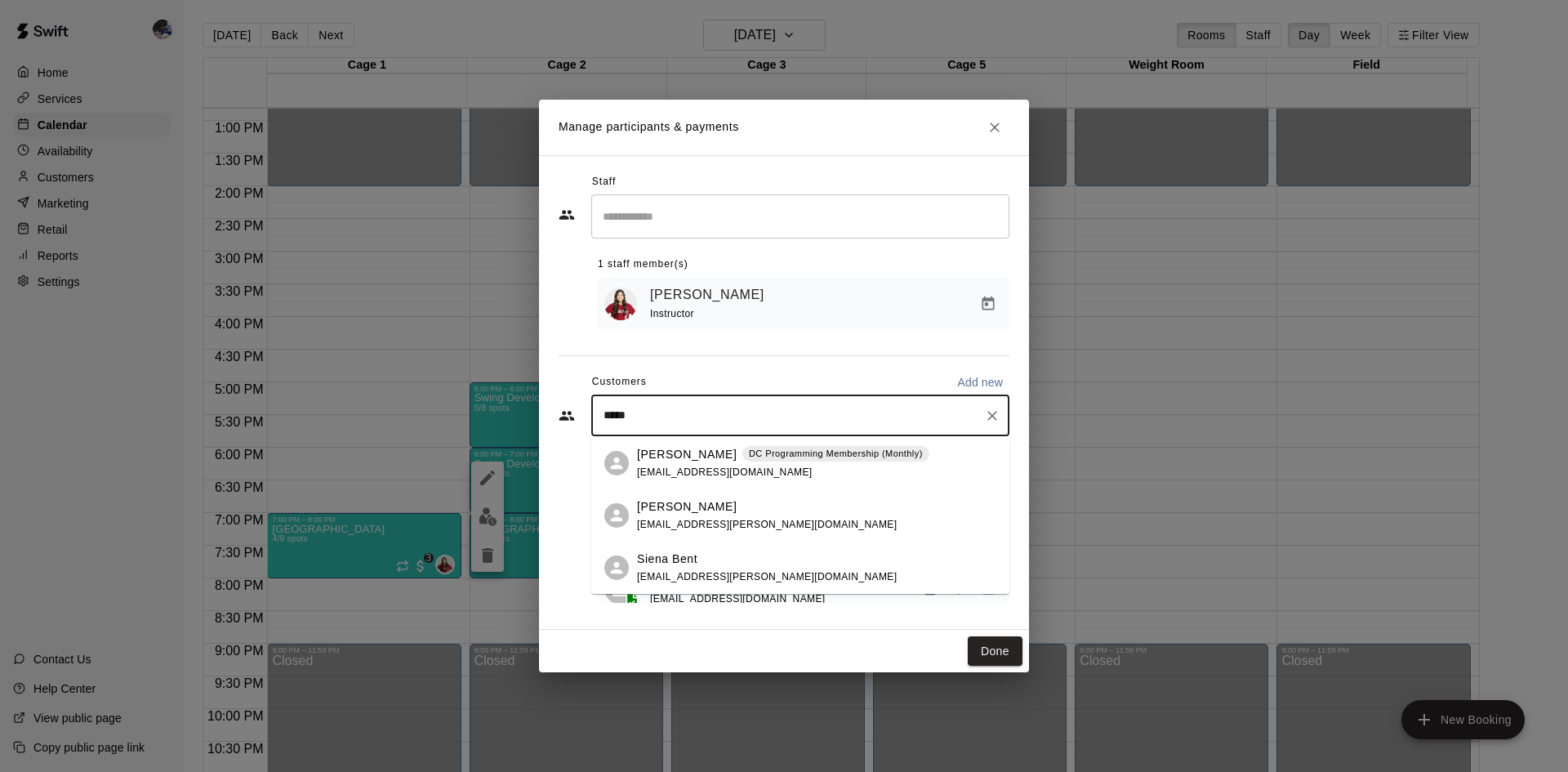
click at [661, 473] on span "[EMAIL_ADDRESS][DOMAIN_NAME]" at bounding box center [724, 472] width 175 height 12
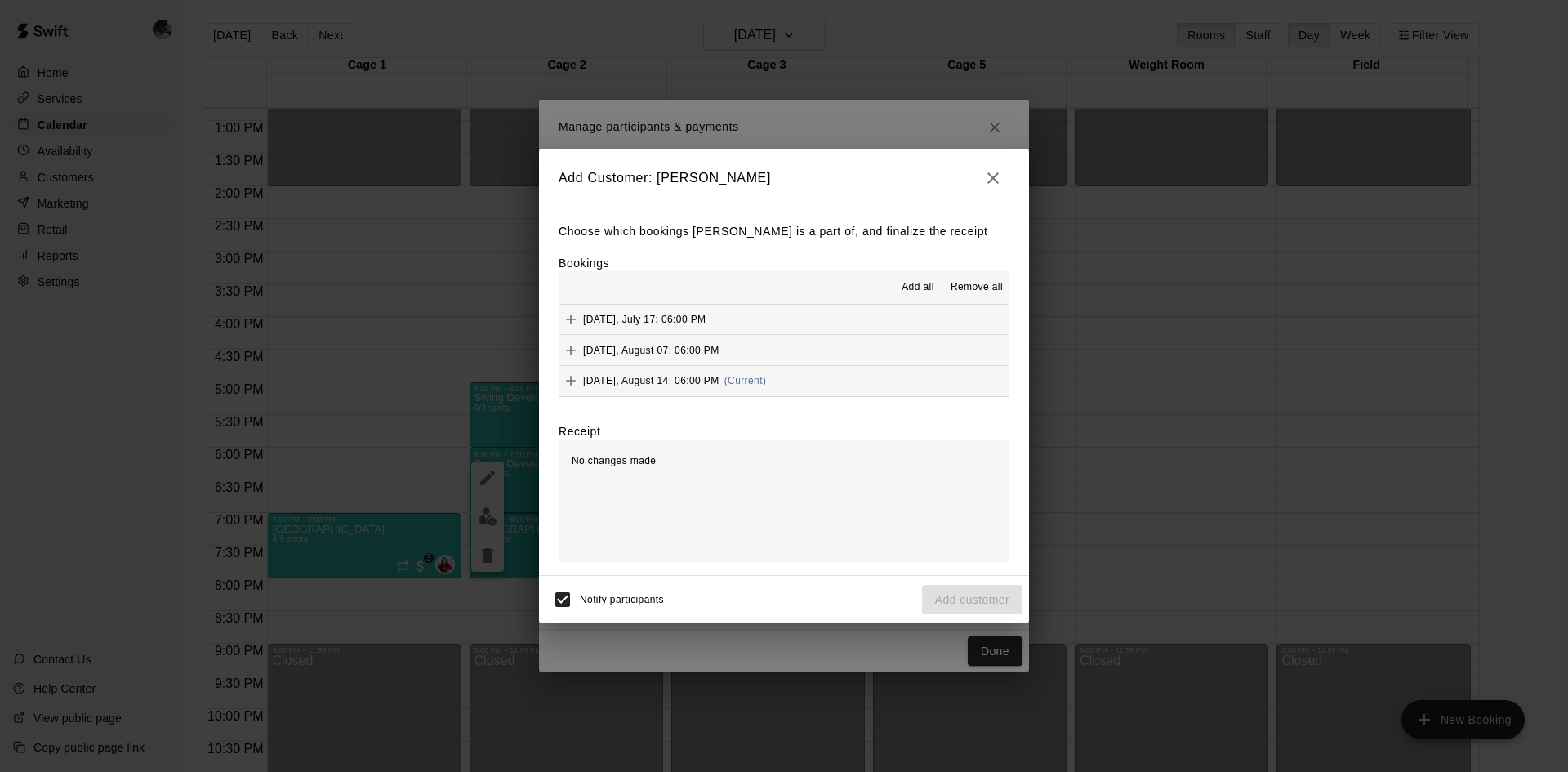
click at [681, 377] on span "Thursday, August 14: 06:00 PM" at bounding box center [651, 381] width 137 height 12
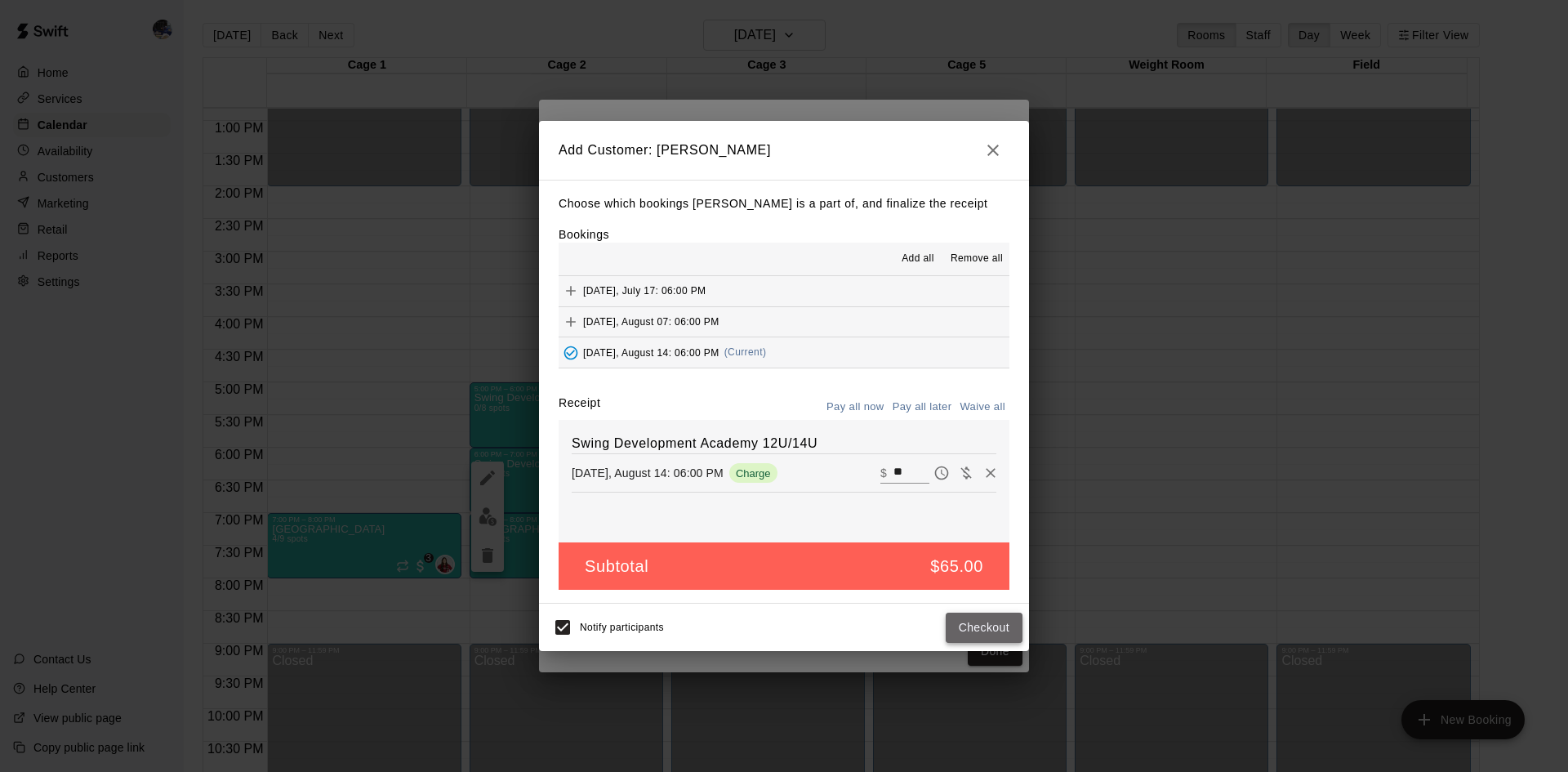
click at [968, 626] on button "Checkout" at bounding box center [984, 627] width 77 height 31
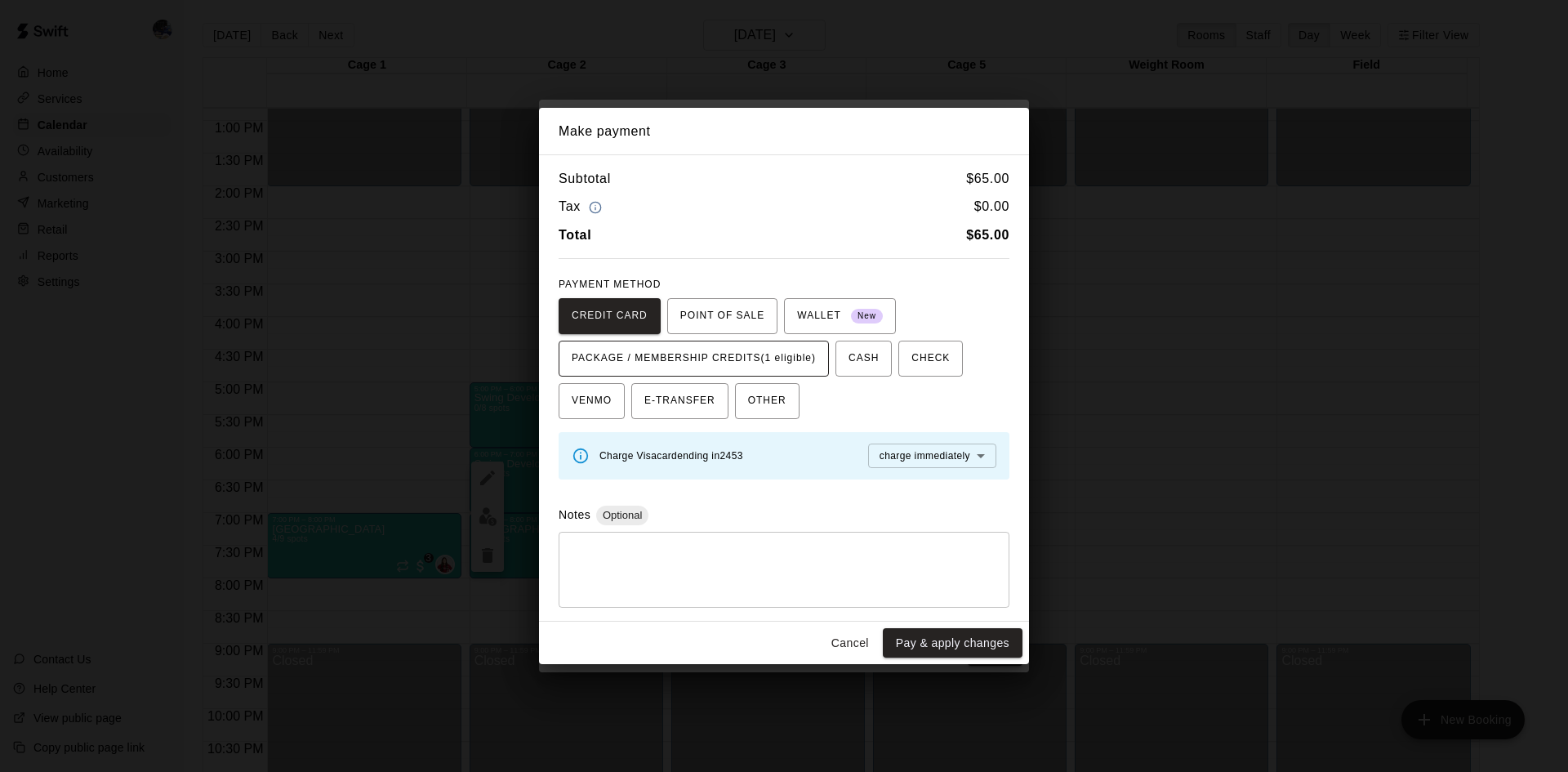
click at [720, 354] on span "PACKAGE / MEMBERSHIP CREDITS (1 eligible)" at bounding box center [693, 358] width 245 height 26
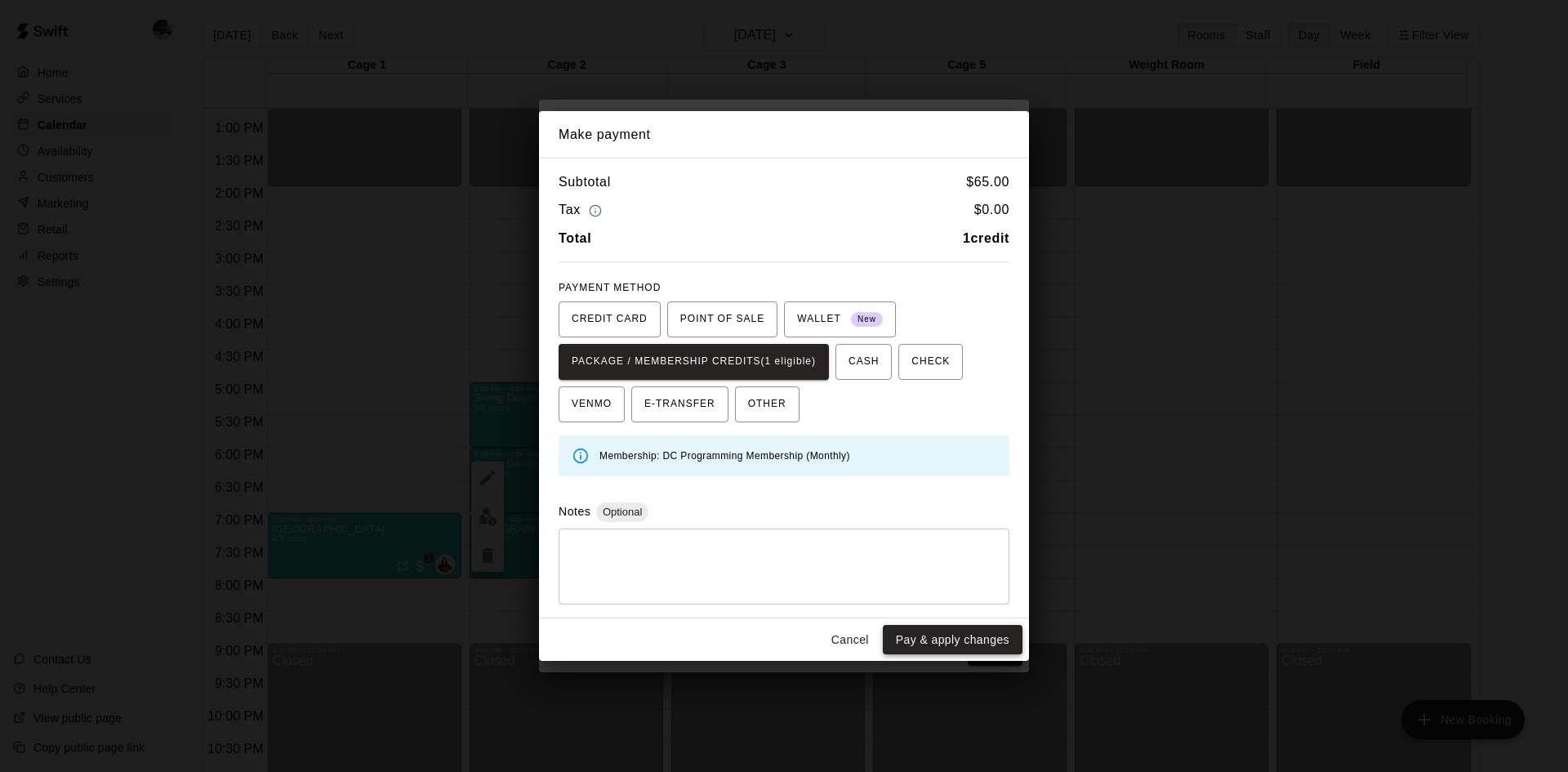
click at [967, 630] on button "Pay & apply changes" at bounding box center [952, 639] width 140 height 31
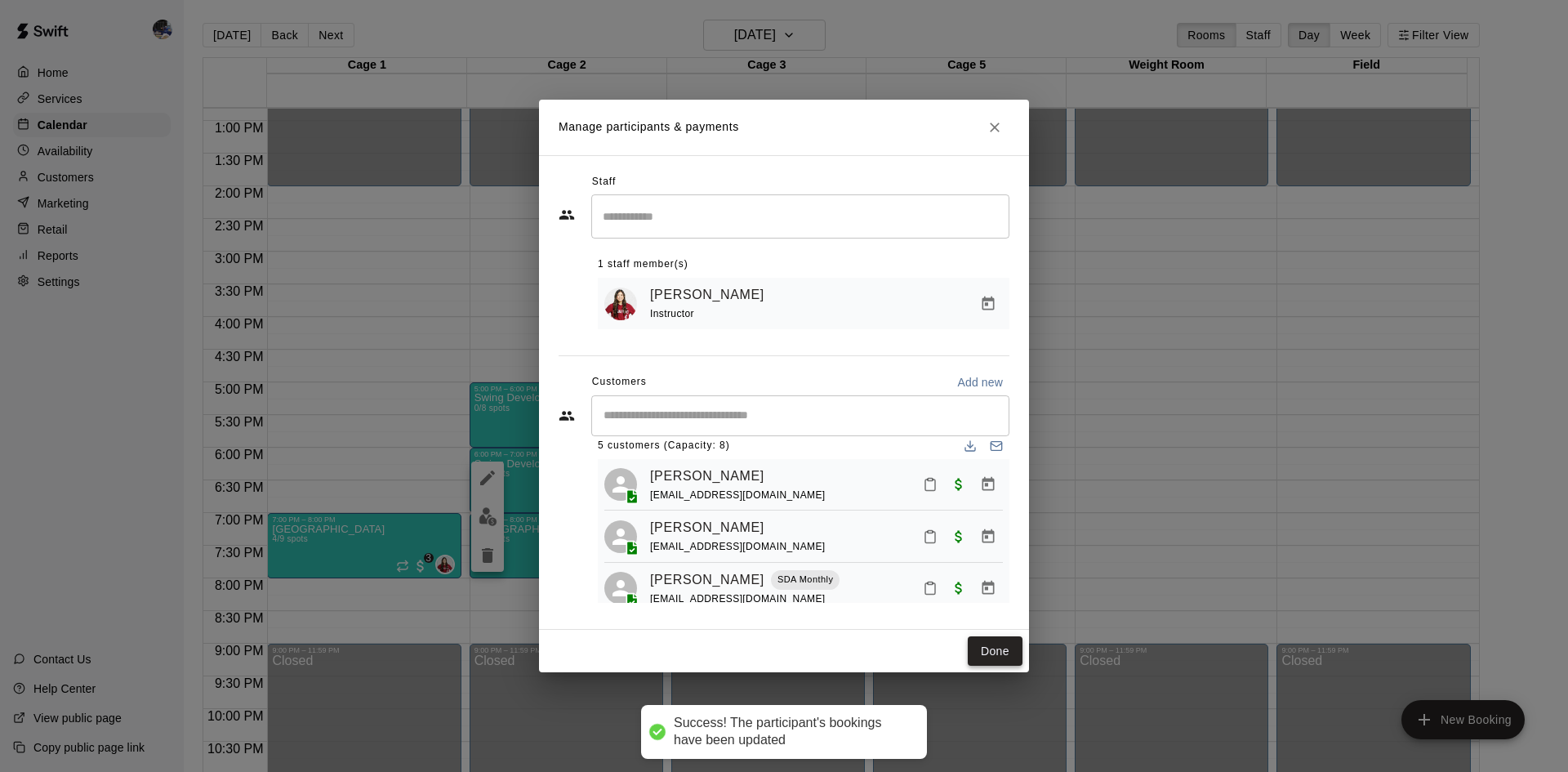
click at [990, 649] on button "Done" at bounding box center [994, 651] width 54 height 31
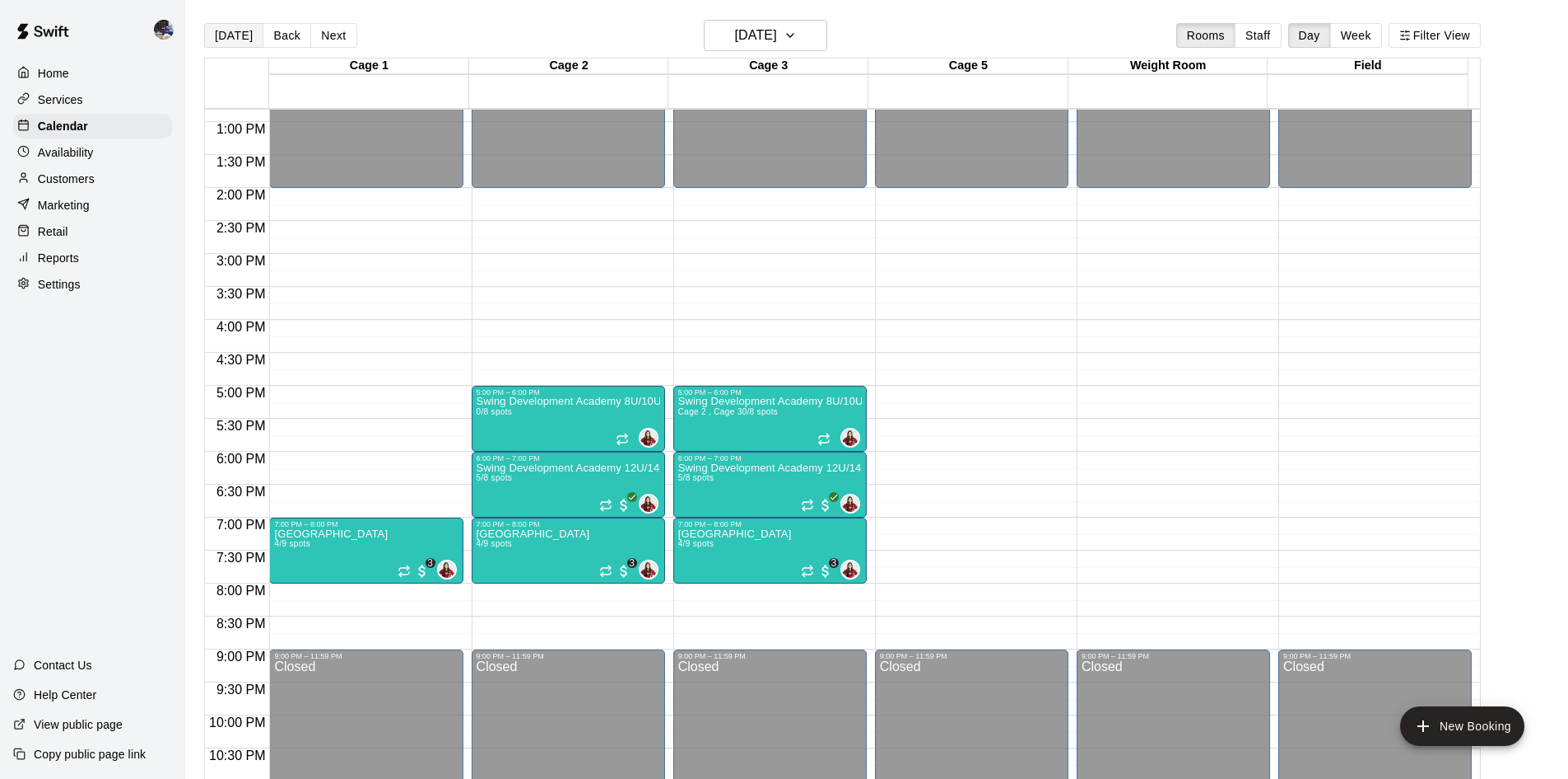
click at [250, 29] on button "[DATE]" at bounding box center [234, 35] width 59 height 25
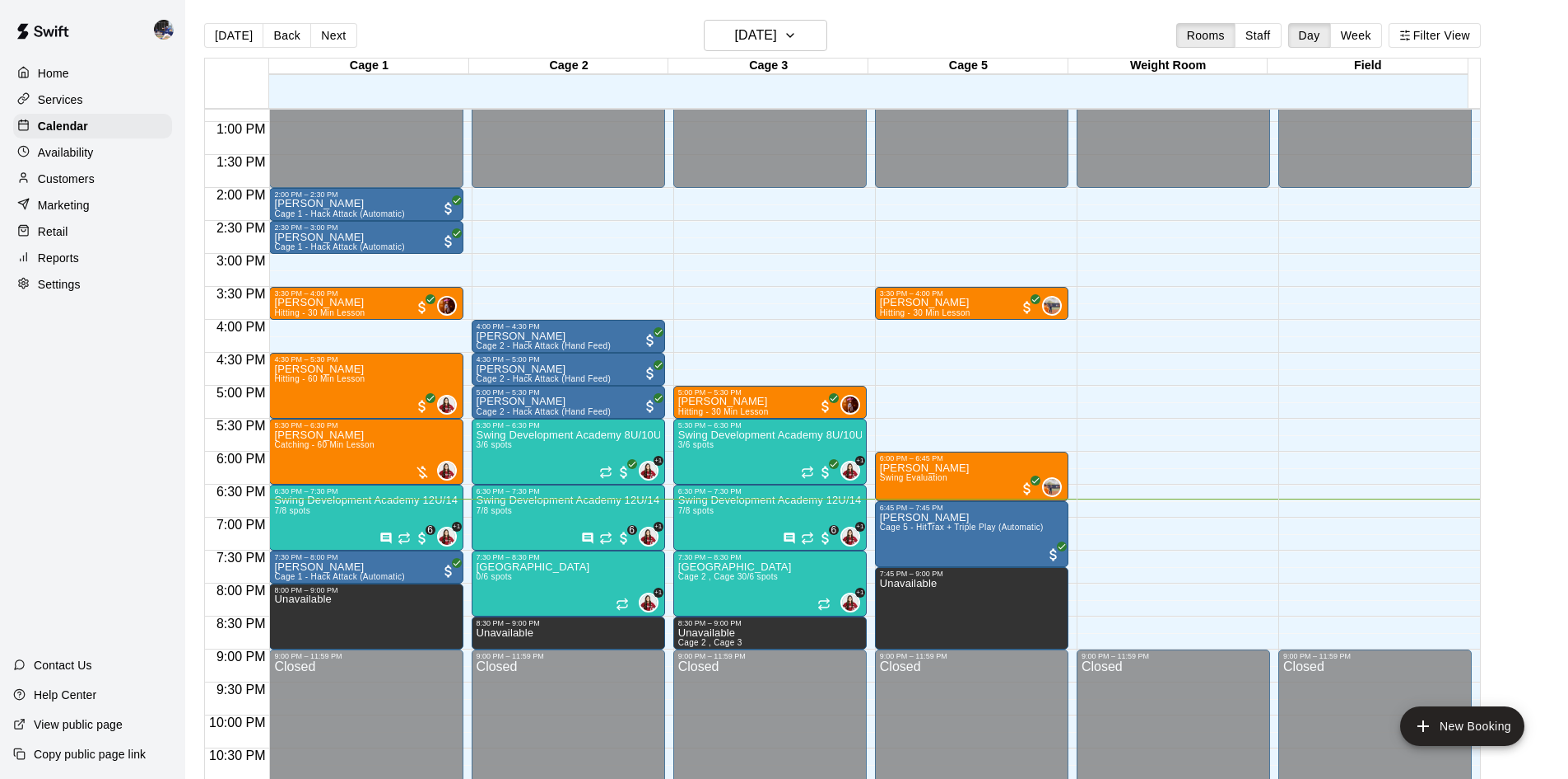
drag, startPoint x: 688, startPoint y: 346, endPoint x: 587, endPoint y: 488, distance: 174.3
click at [587, 488] on div "6:30 PM – 7:30 PM Swing Development Academy 12U/14U 7/8 spots +1 6" at bounding box center [569, 516] width 184 height 61
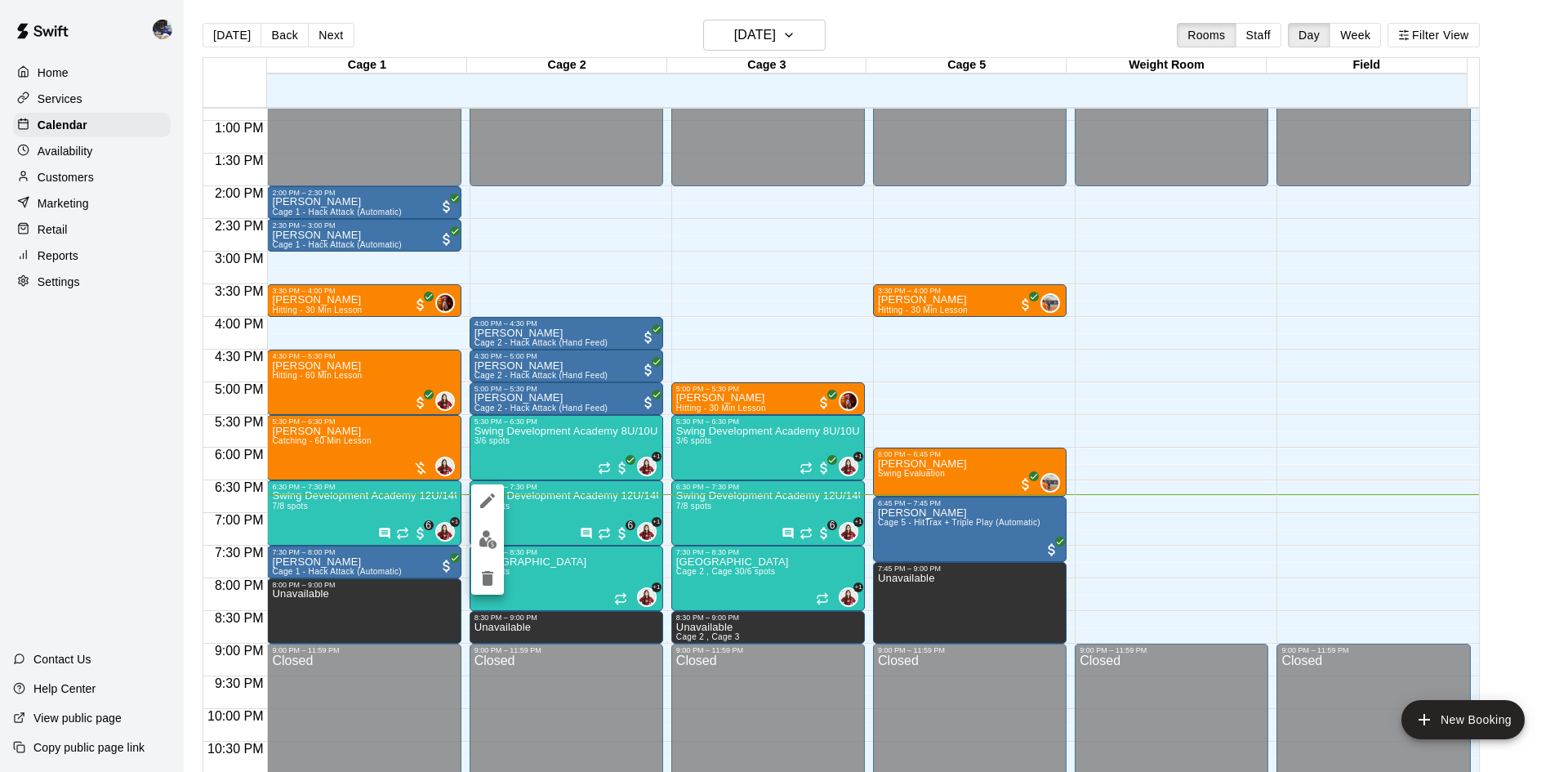
click at [576, 507] on div at bounding box center [784, 386] width 1568 height 772
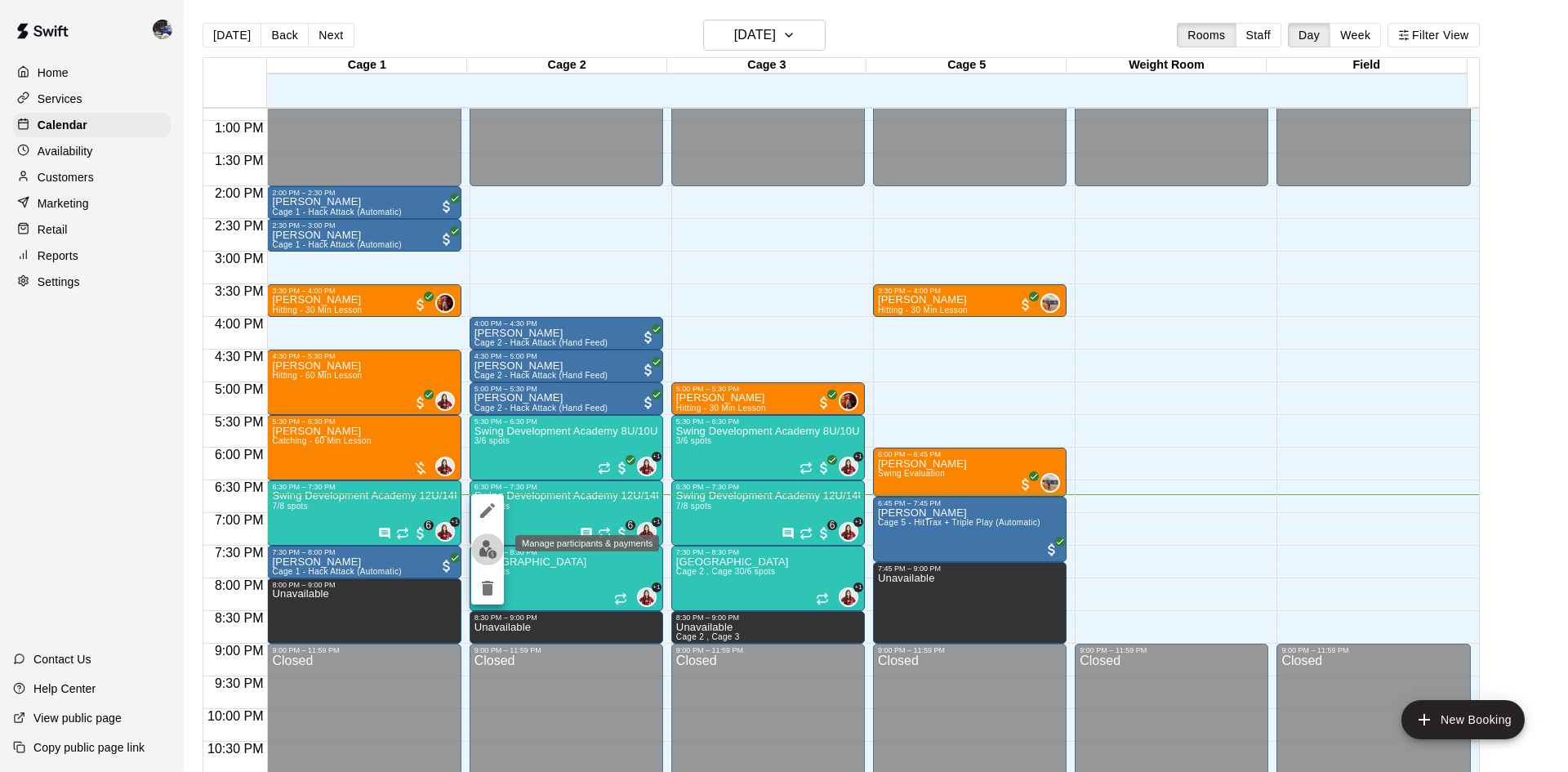
click at [482, 547] on img "edit" at bounding box center [487, 548] width 19 height 19
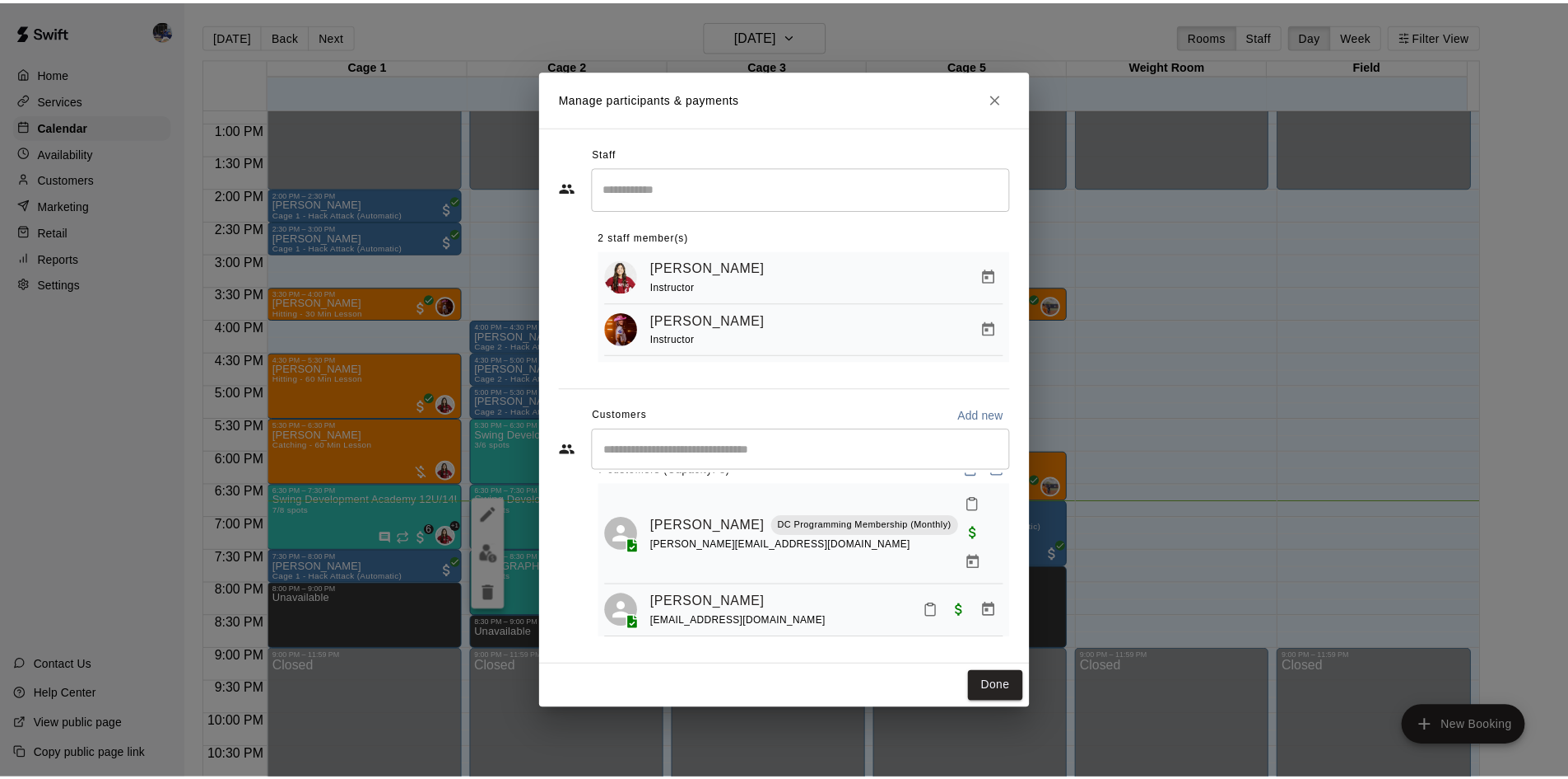
scroll to position [0, 0]
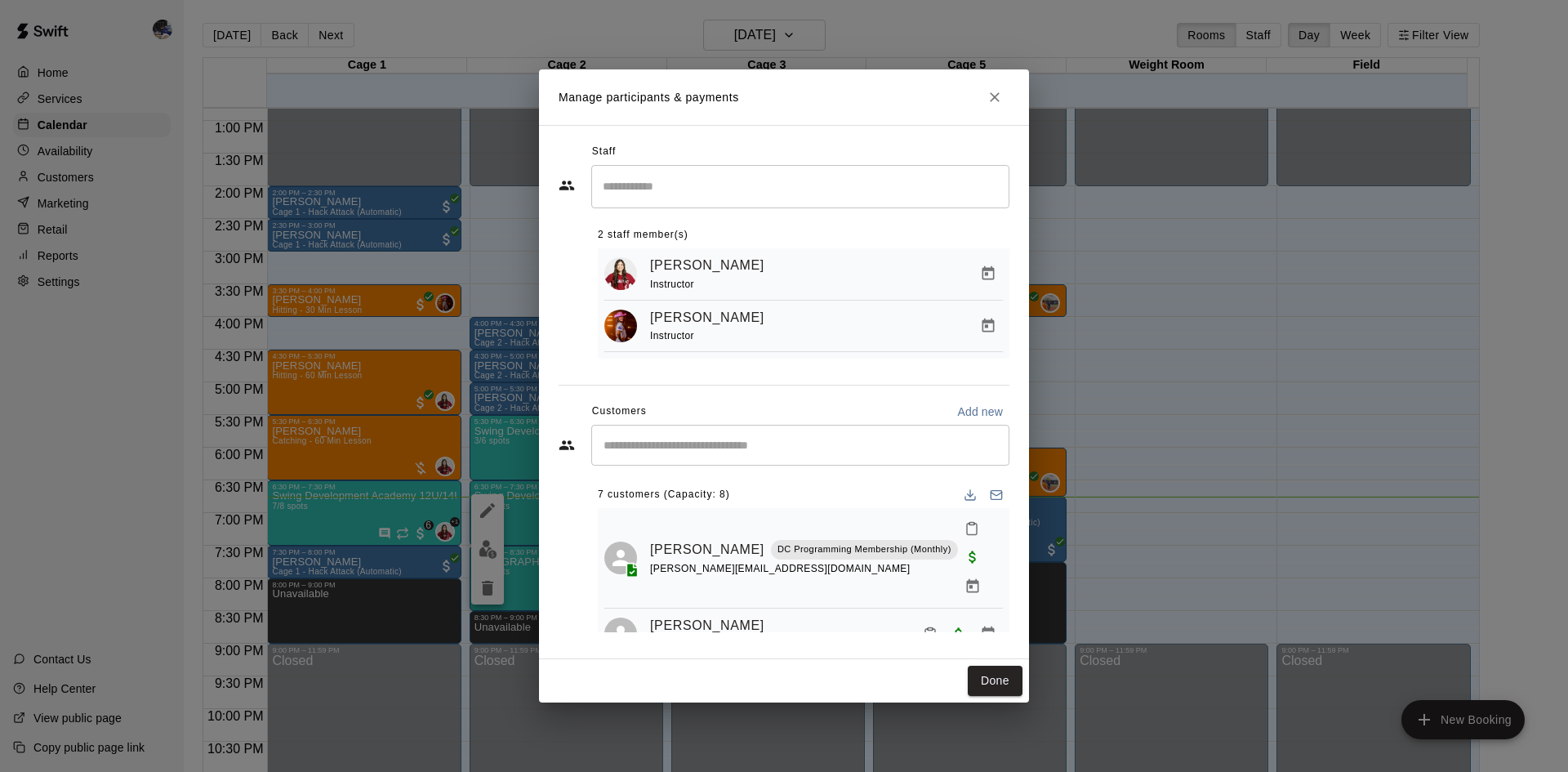
click at [718, 448] on input "Start typing to search customers..." at bounding box center [800, 444] width 403 height 16
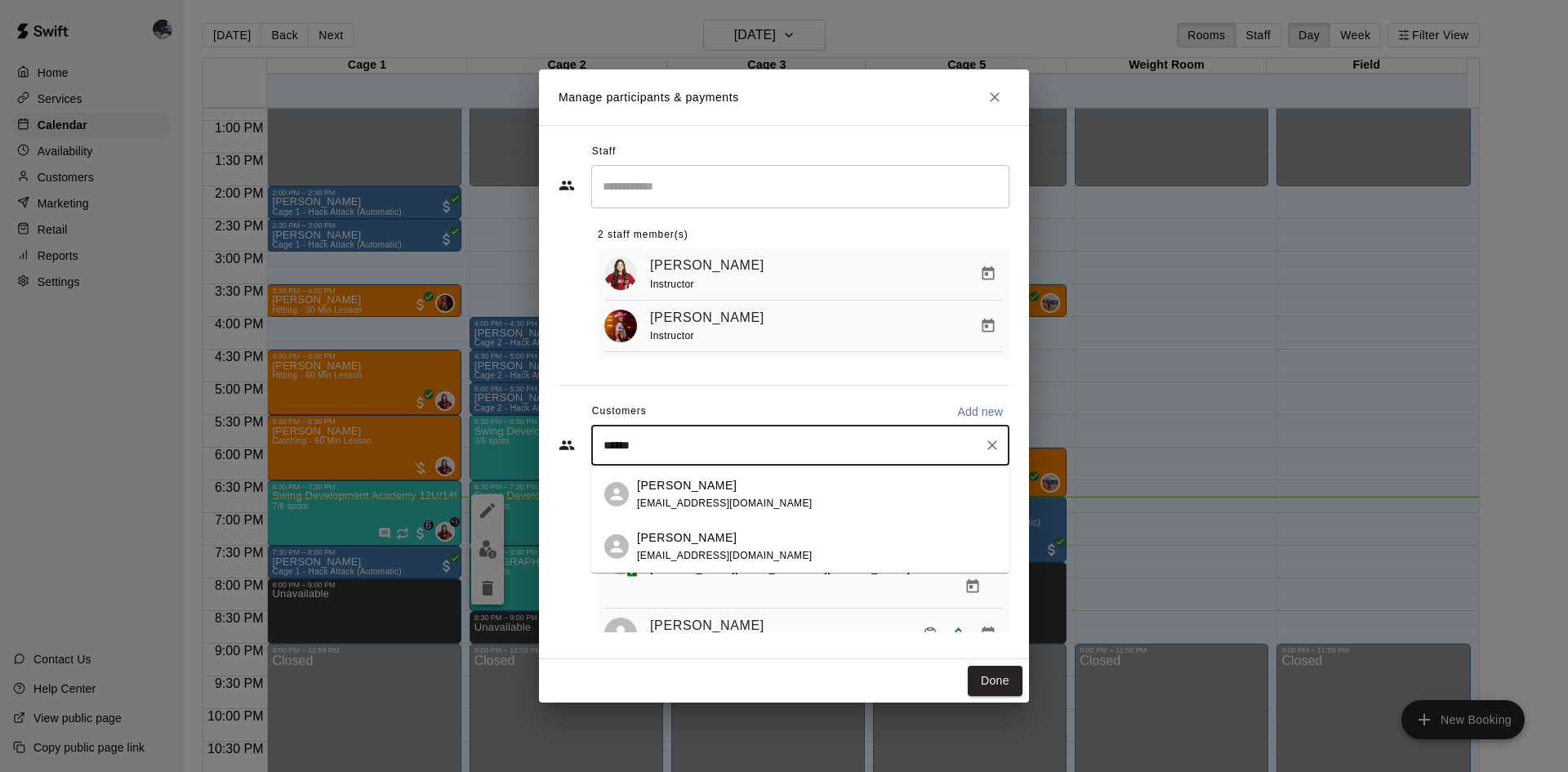
type input "******"
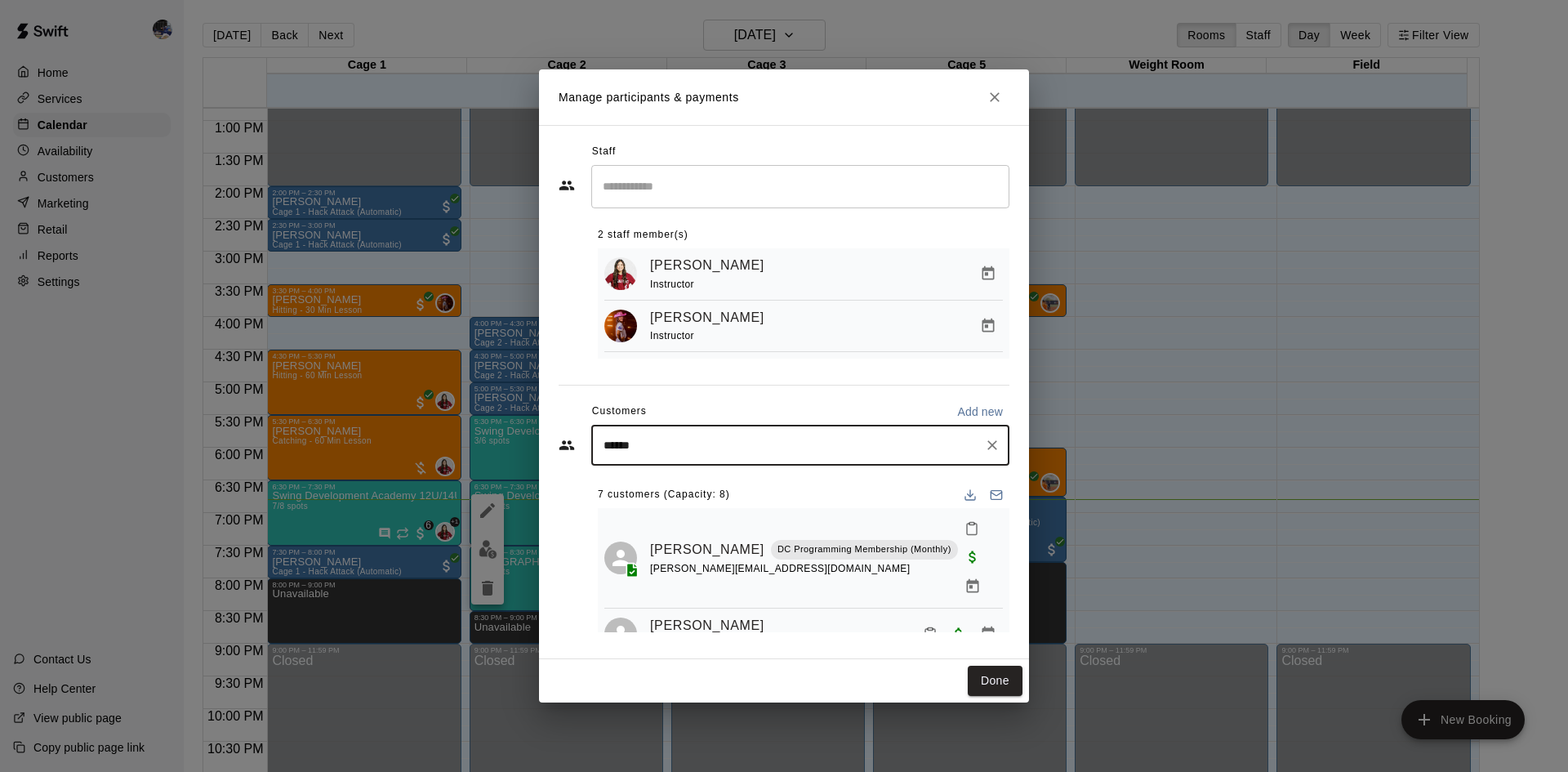
click at [133, 256] on div "Manage participants & payments Staff ​ 2 staff member(s) Aly Kaneshiro Instruct…" at bounding box center [784, 386] width 1568 height 772
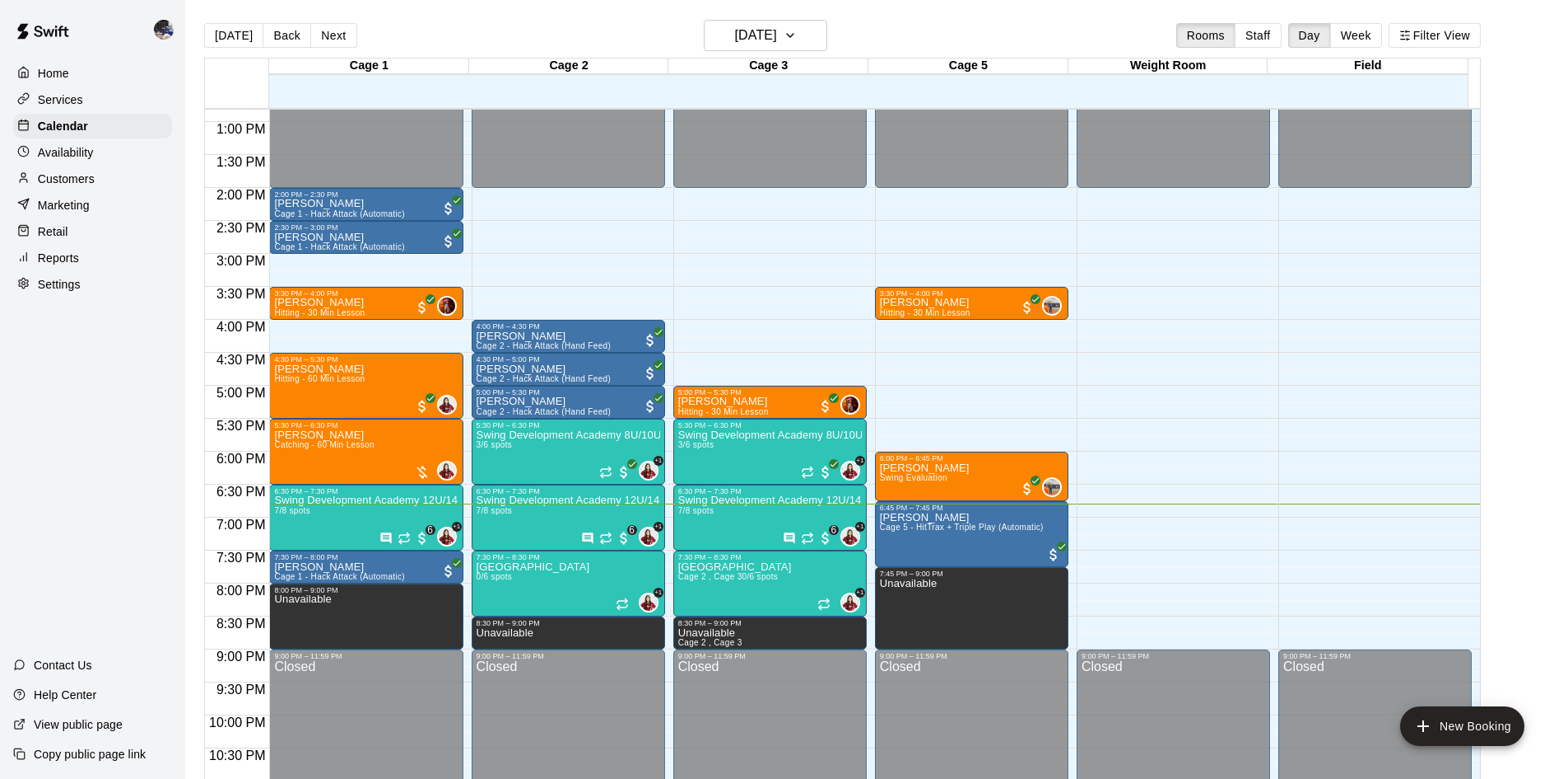
click at [74, 187] on p "Customers" at bounding box center [66, 179] width 57 height 16
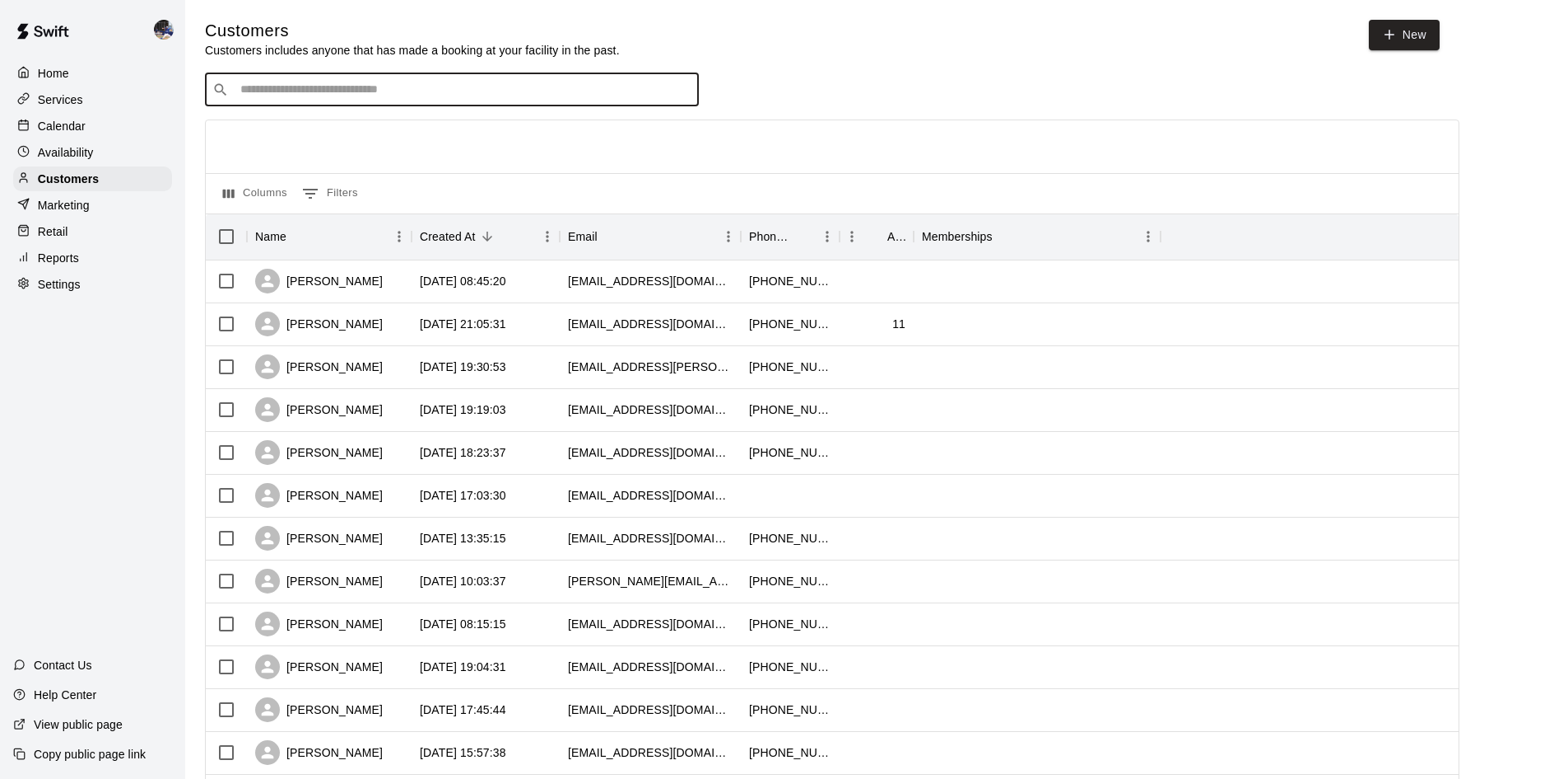
click at [429, 95] on input "Search customers by name or email" at bounding box center [463, 90] width 456 height 16
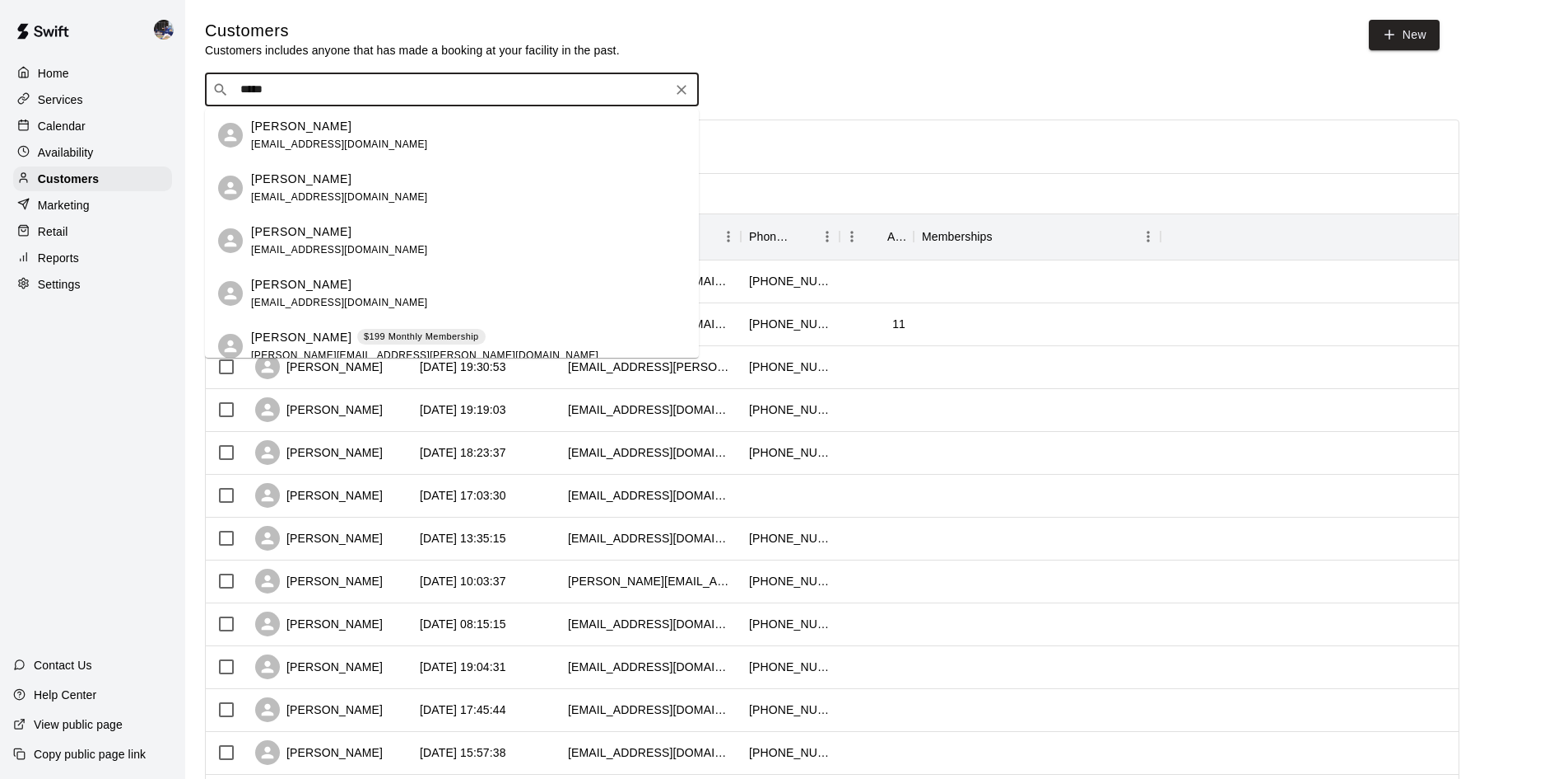
type input "******"
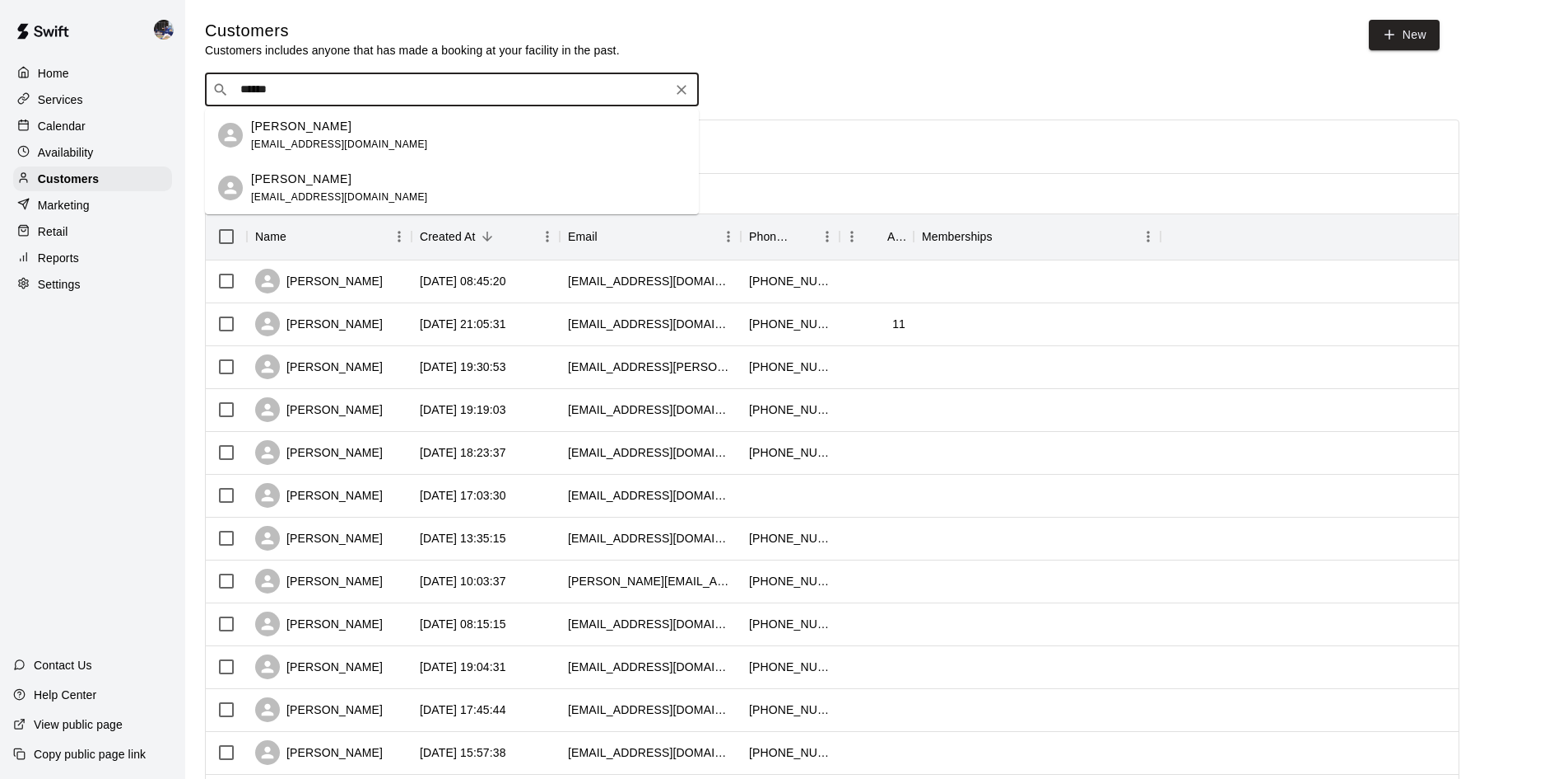
click at [405, 195] on div "Ariany Sanchez joseasanchez479@gmail.com" at bounding box center [469, 188] width 435 height 35
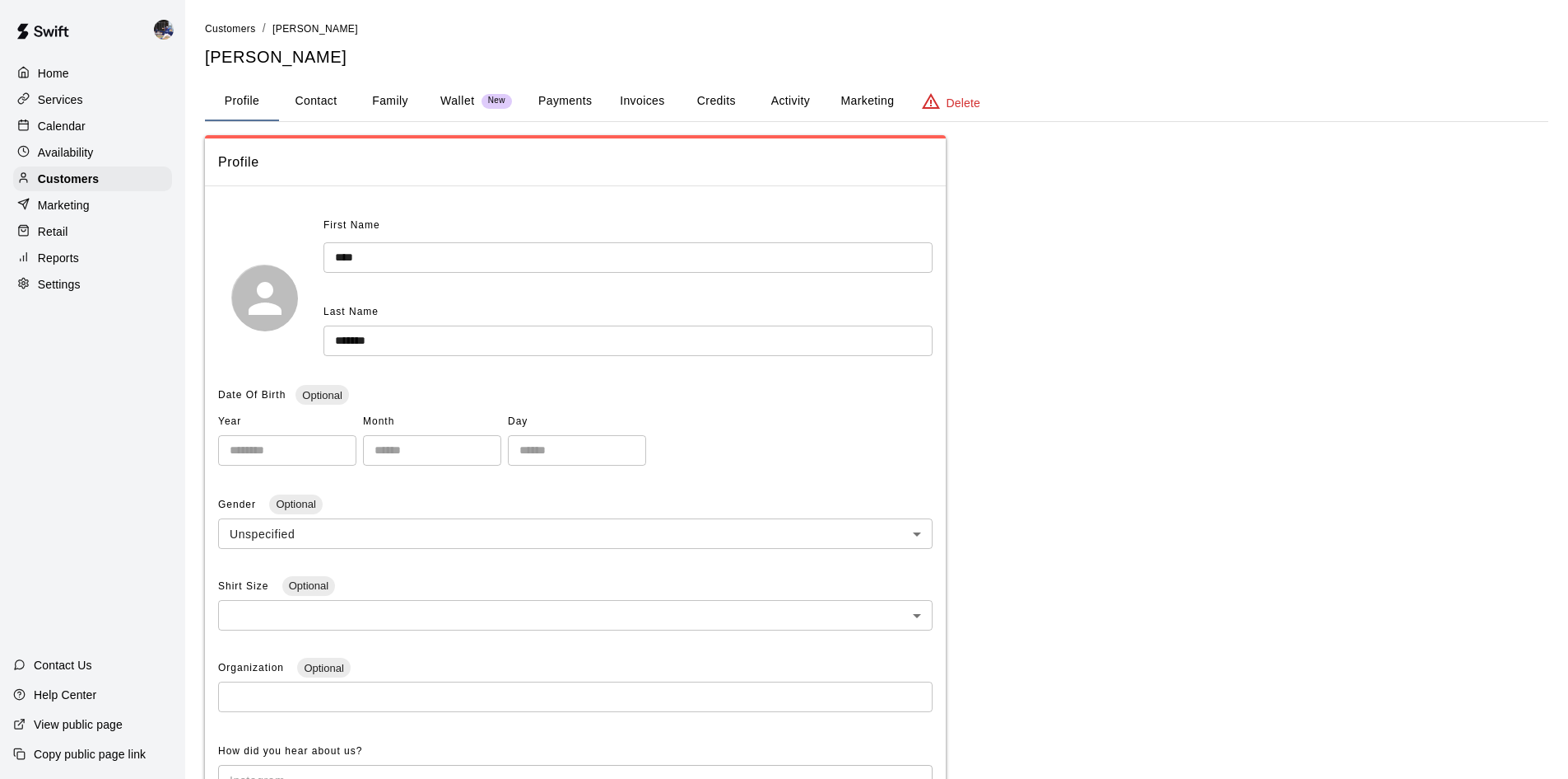
click at [585, 105] on button "Payments" at bounding box center [565, 102] width 80 height 40
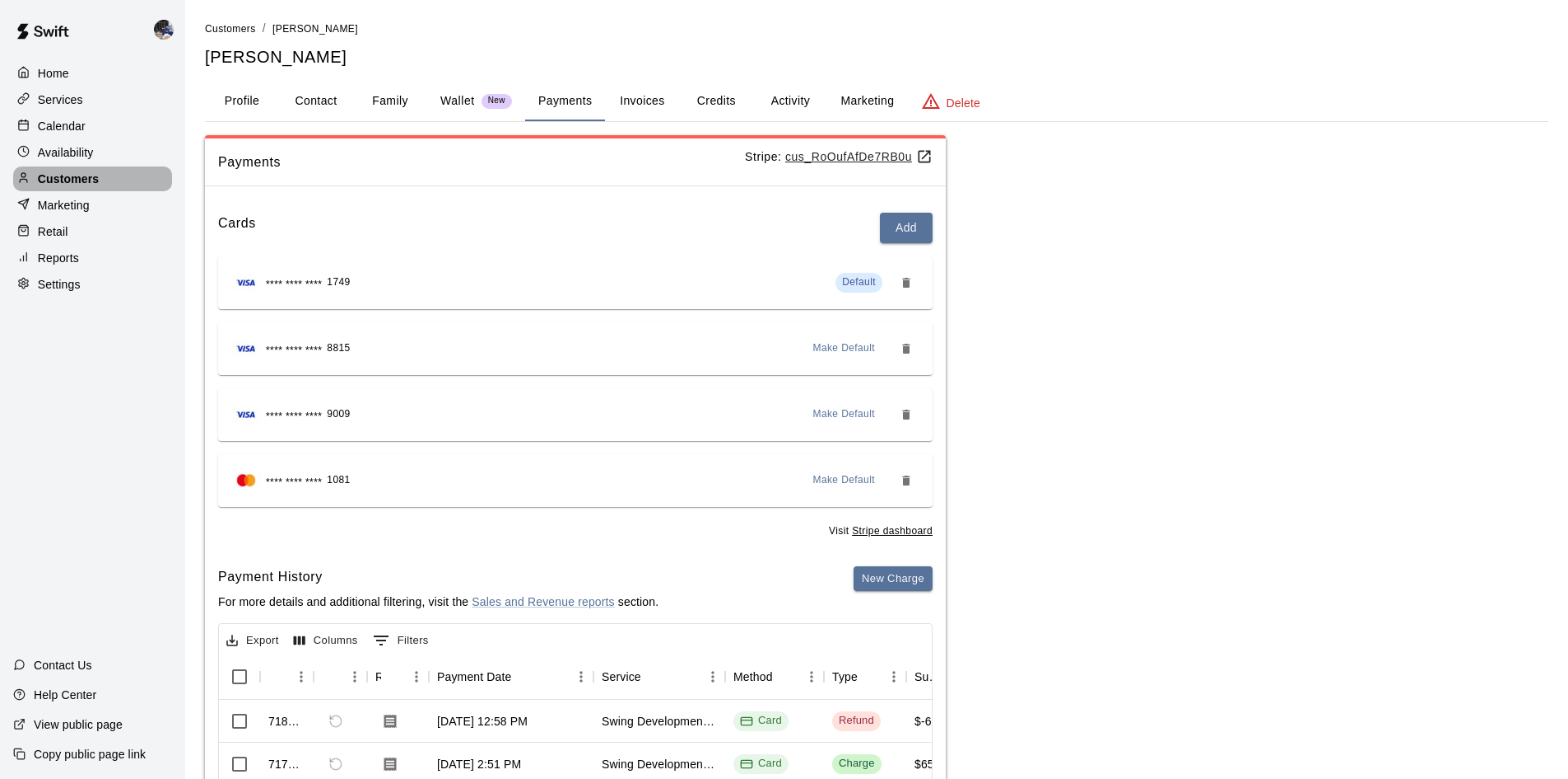
click at [72, 179] on p "Customers" at bounding box center [68, 179] width 61 height 16
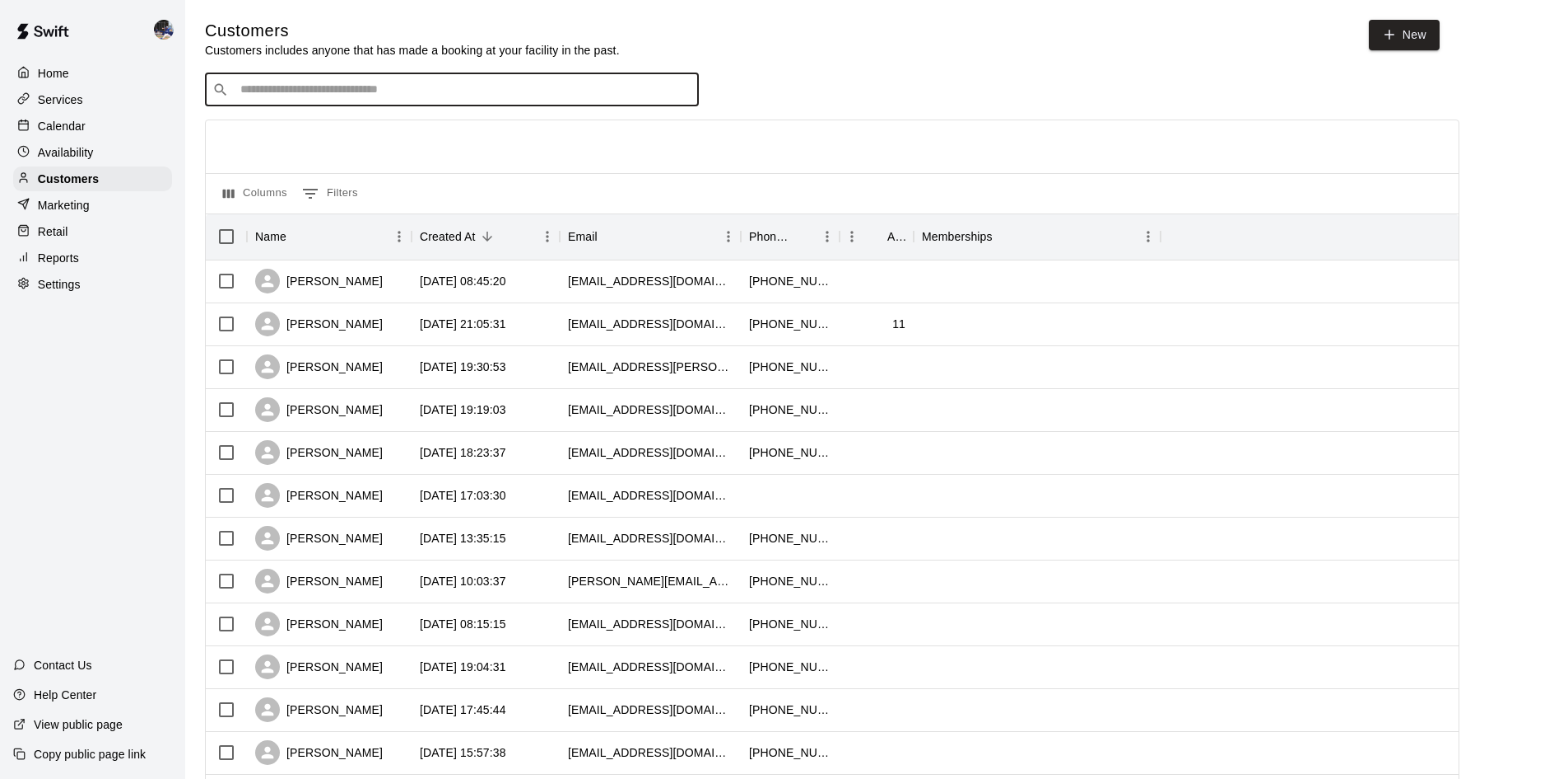
click at [265, 97] on input "Search customers by name or email" at bounding box center [463, 90] width 456 height 16
type input "*****"
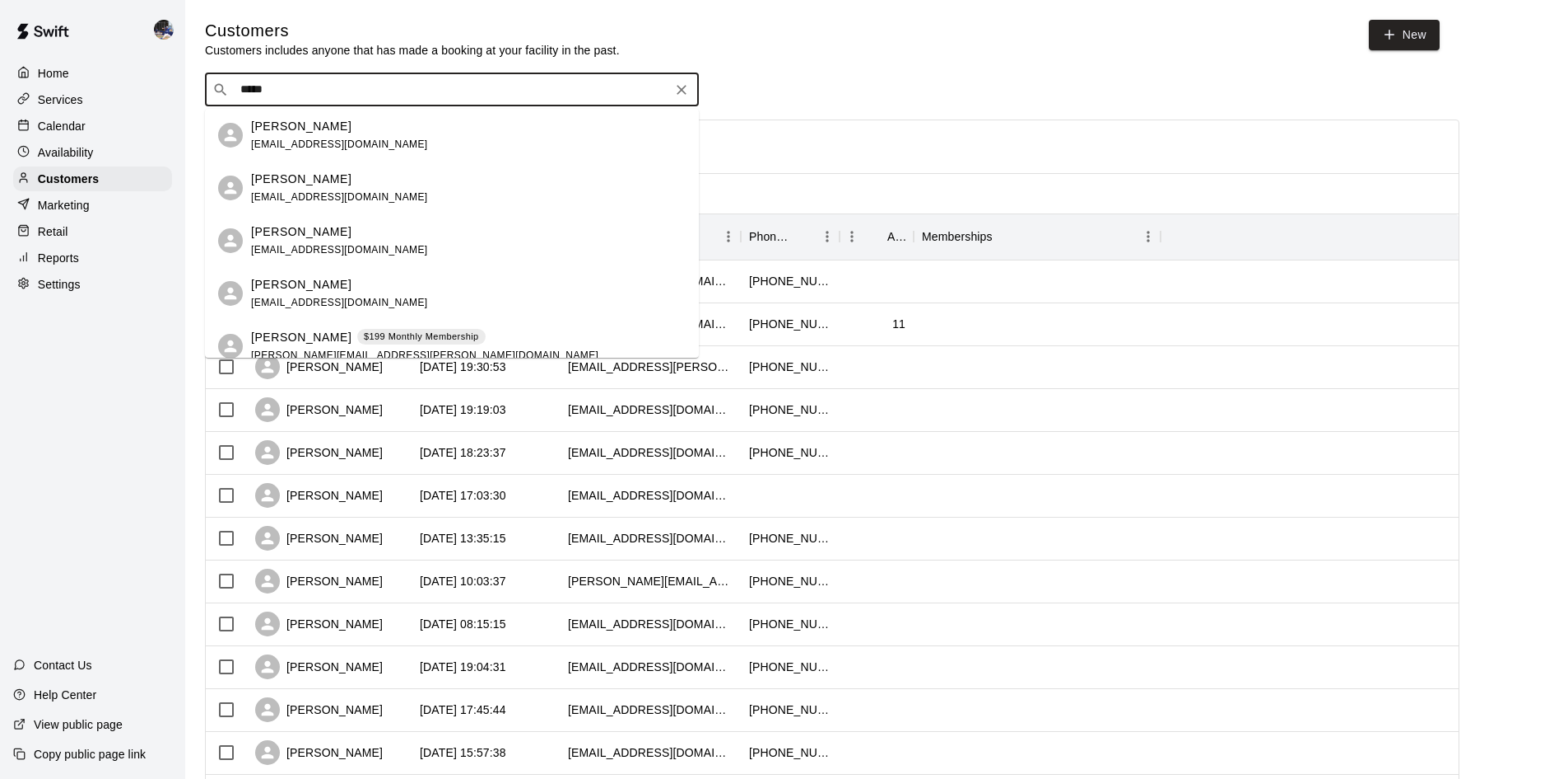
click at [310, 136] on div "Ariany Sanchez floresmaggy@yahoo.com" at bounding box center [339, 135] width 177 height 35
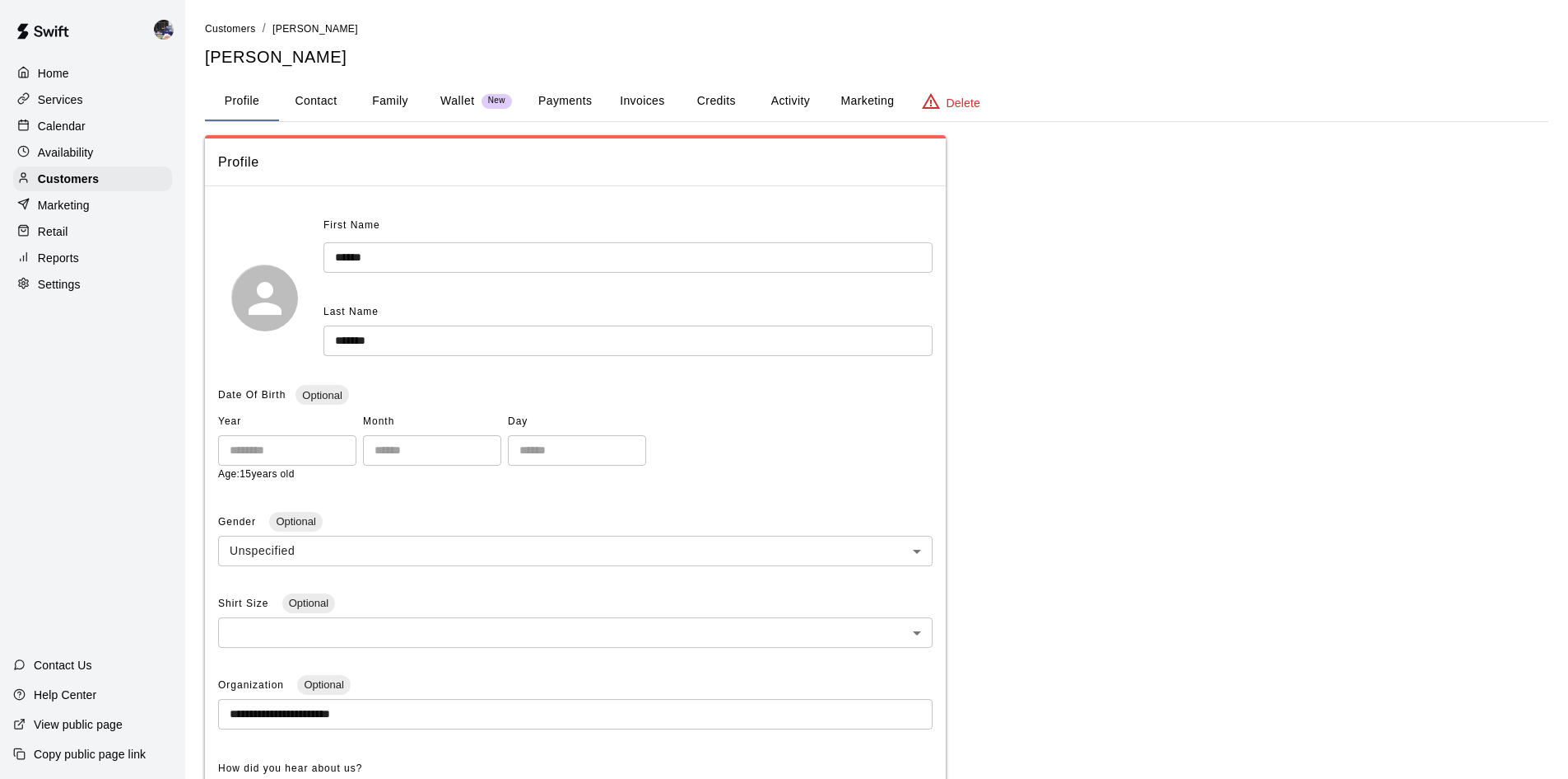
click at [633, 102] on button "Invoices" at bounding box center [642, 102] width 74 height 40
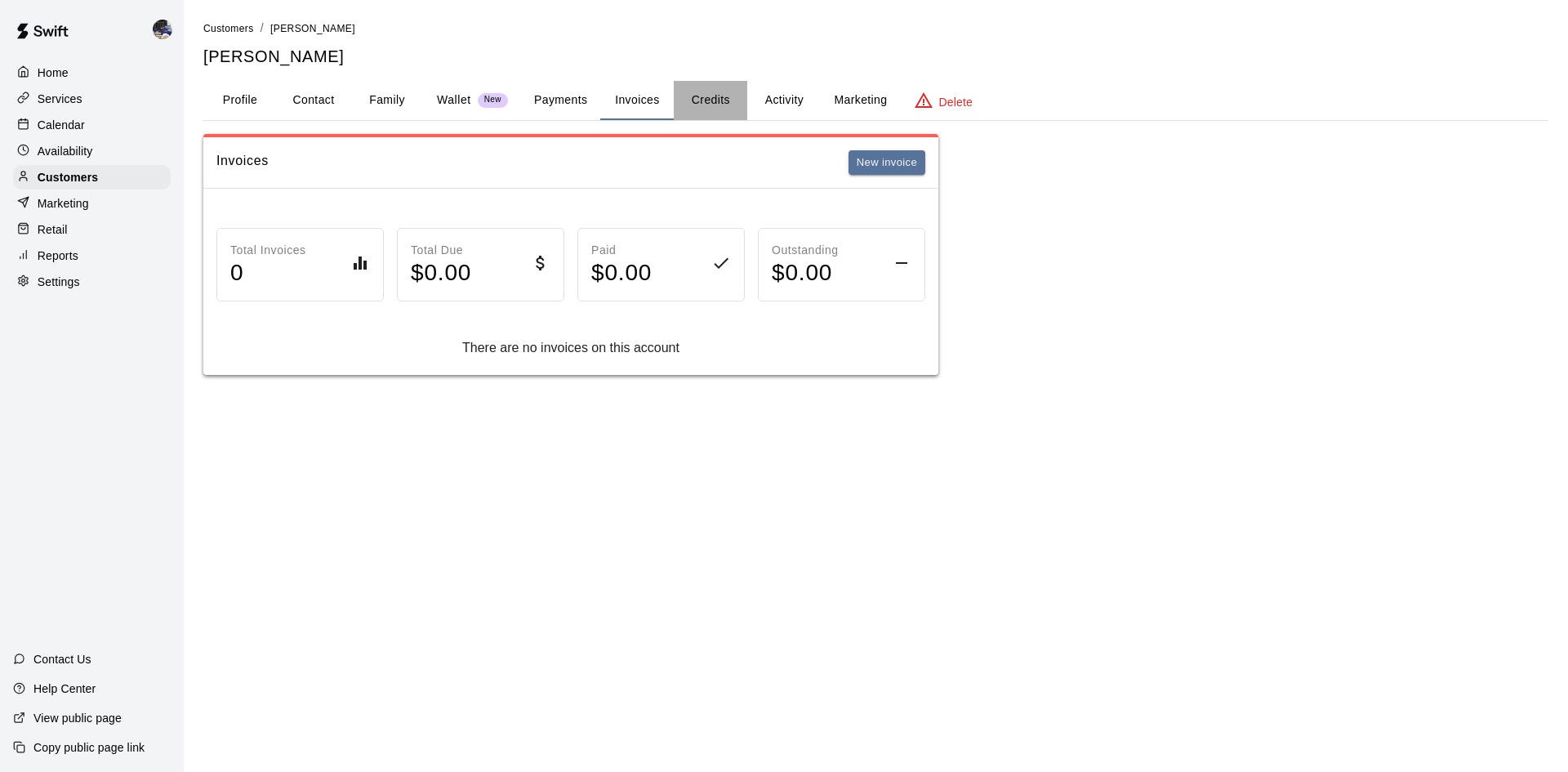
click at [702, 109] on button "Credits" at bounding box center [711, 101] width 73 height 40
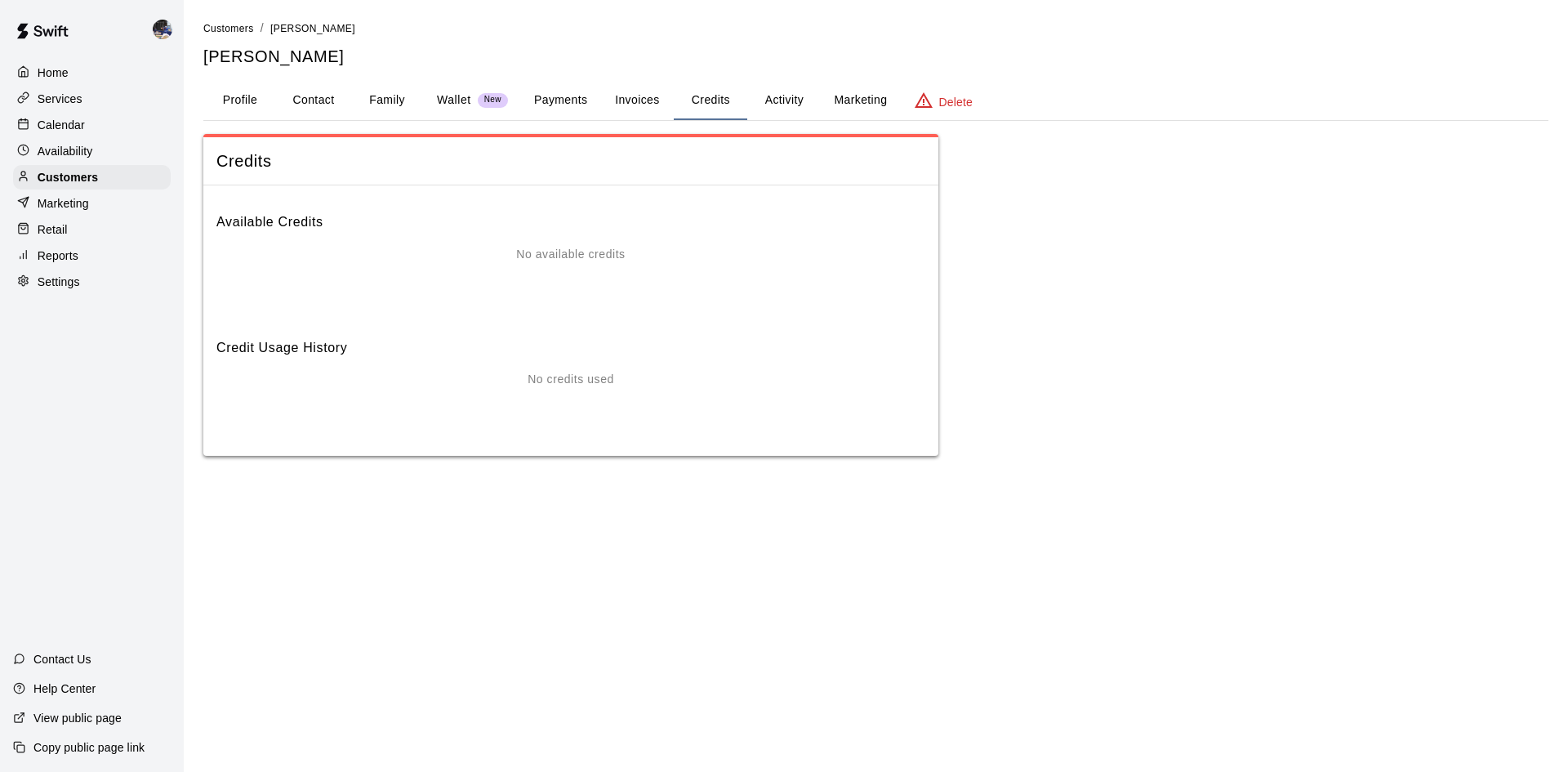
click at [770, 107] on button "Activity" at bounding box center [784, 101] width 73 height 40
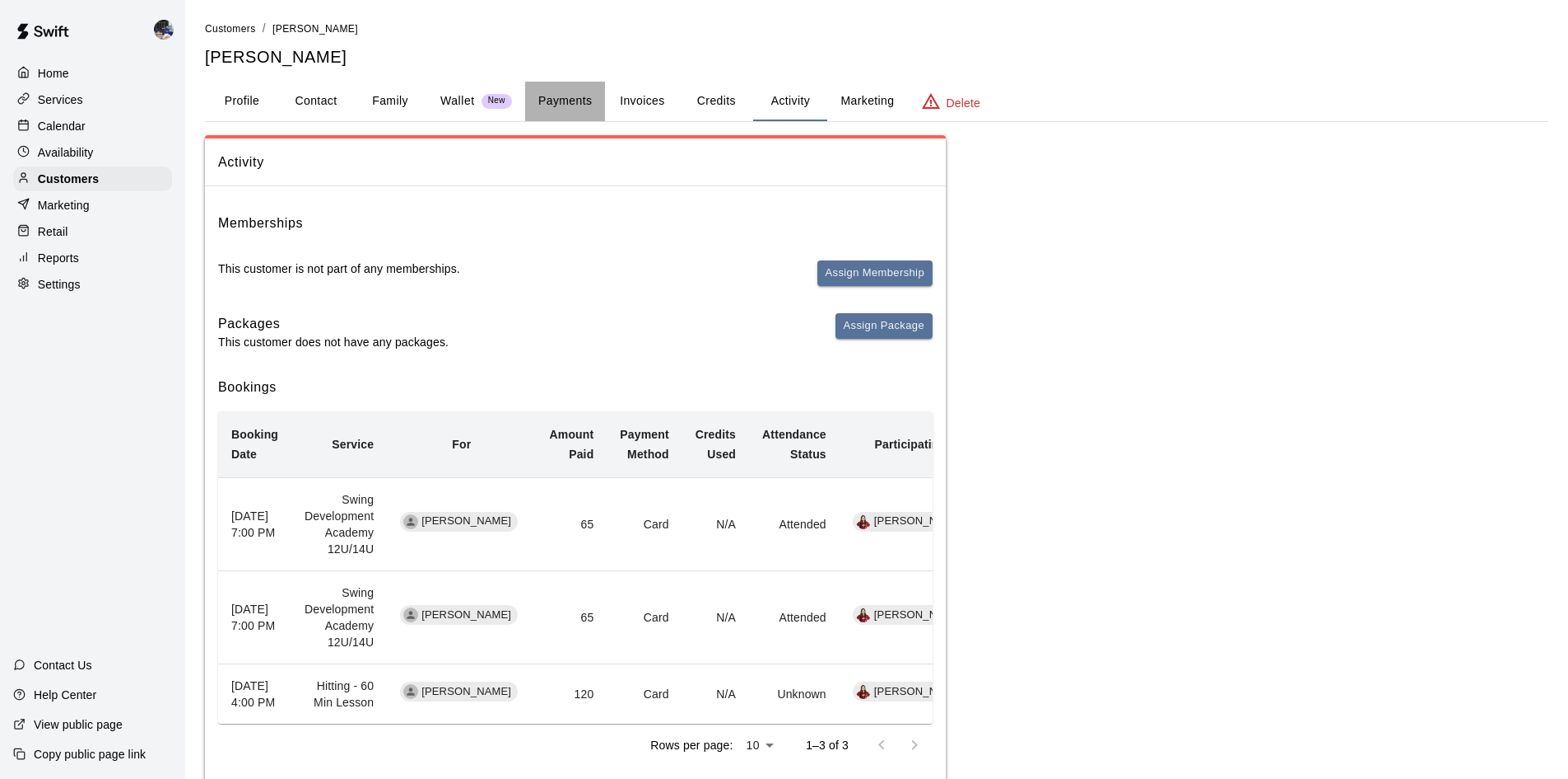
click at [567, 107] on button "Payments" at bounding box center [565, 102] width 80 height 40
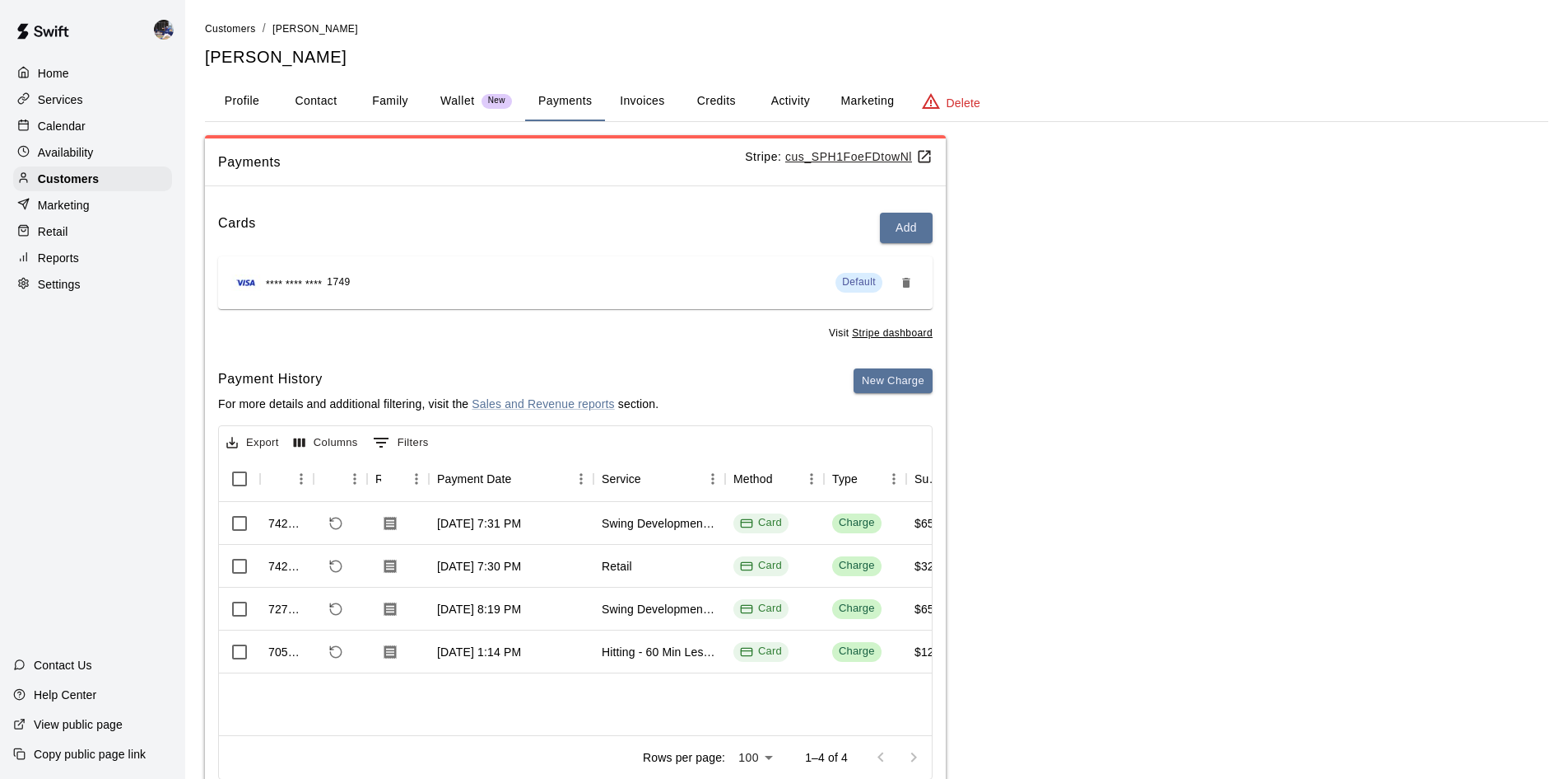
click at [302, 106] on button "Contact" at bounding box center [316, 102] width 74 height 40
select select "**"
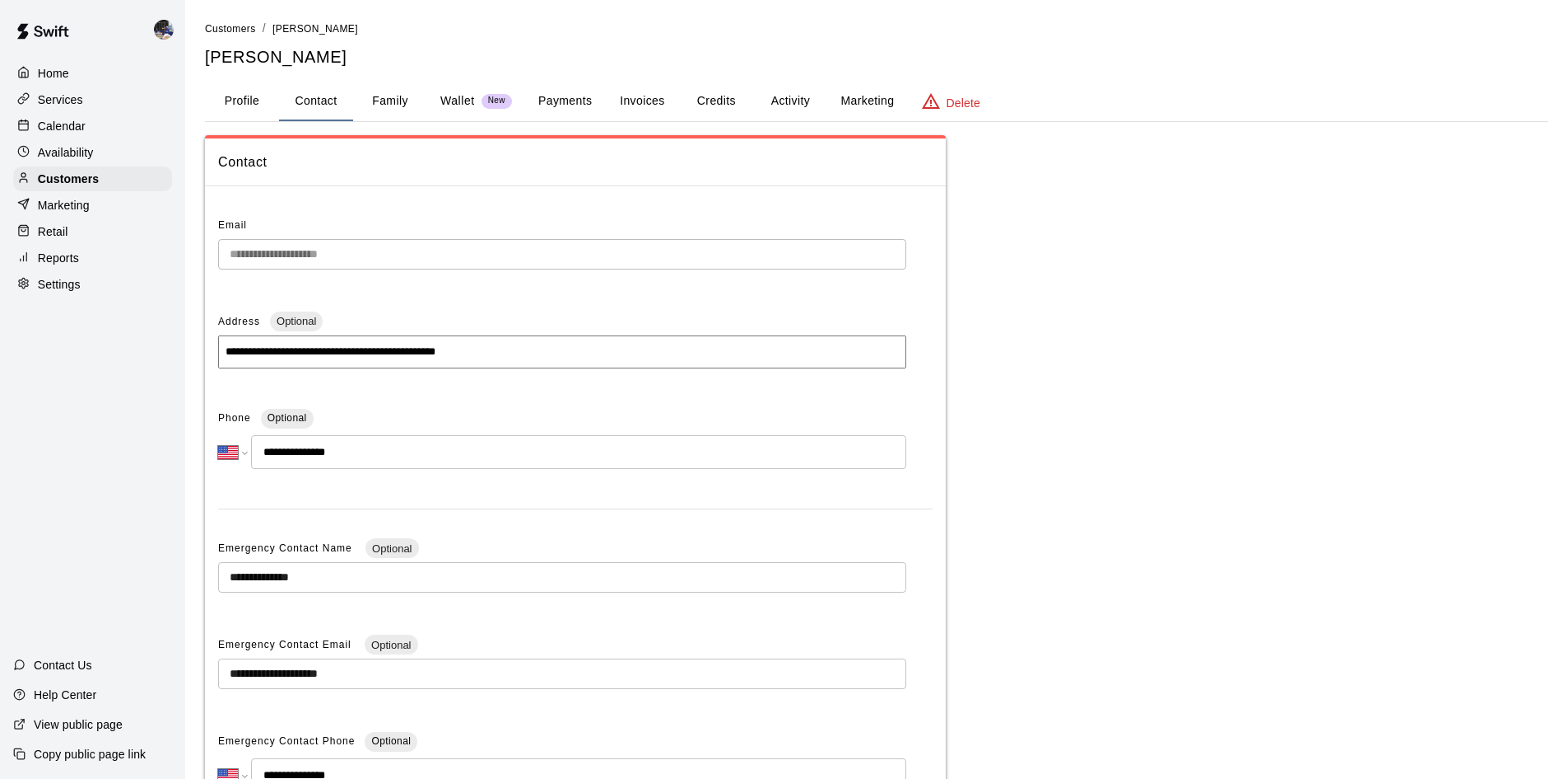
click at [62, 122] on p "Calendar" at bounding box center [62, 126] width 48 height 16
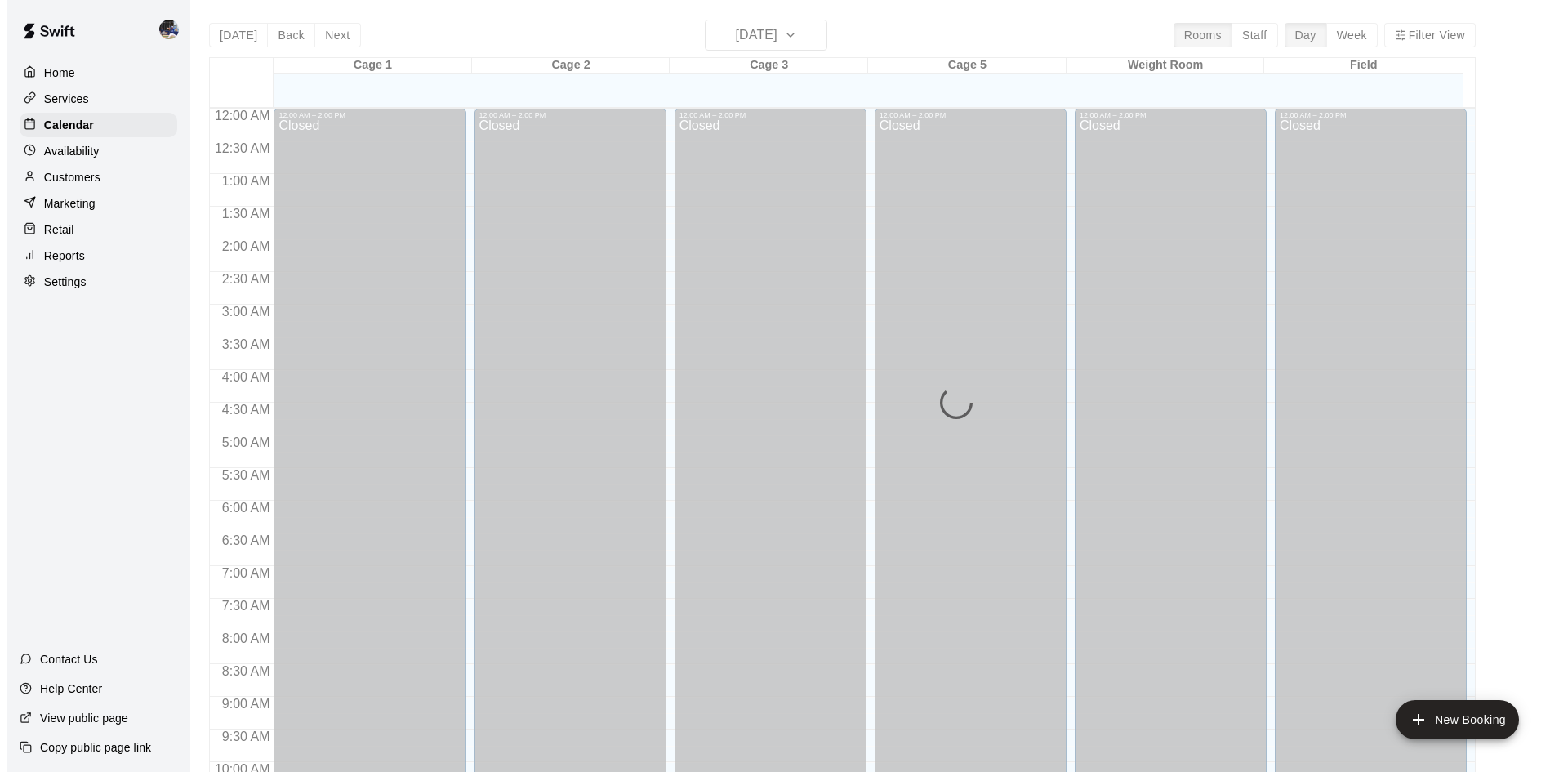
scroll to position [836, 0]
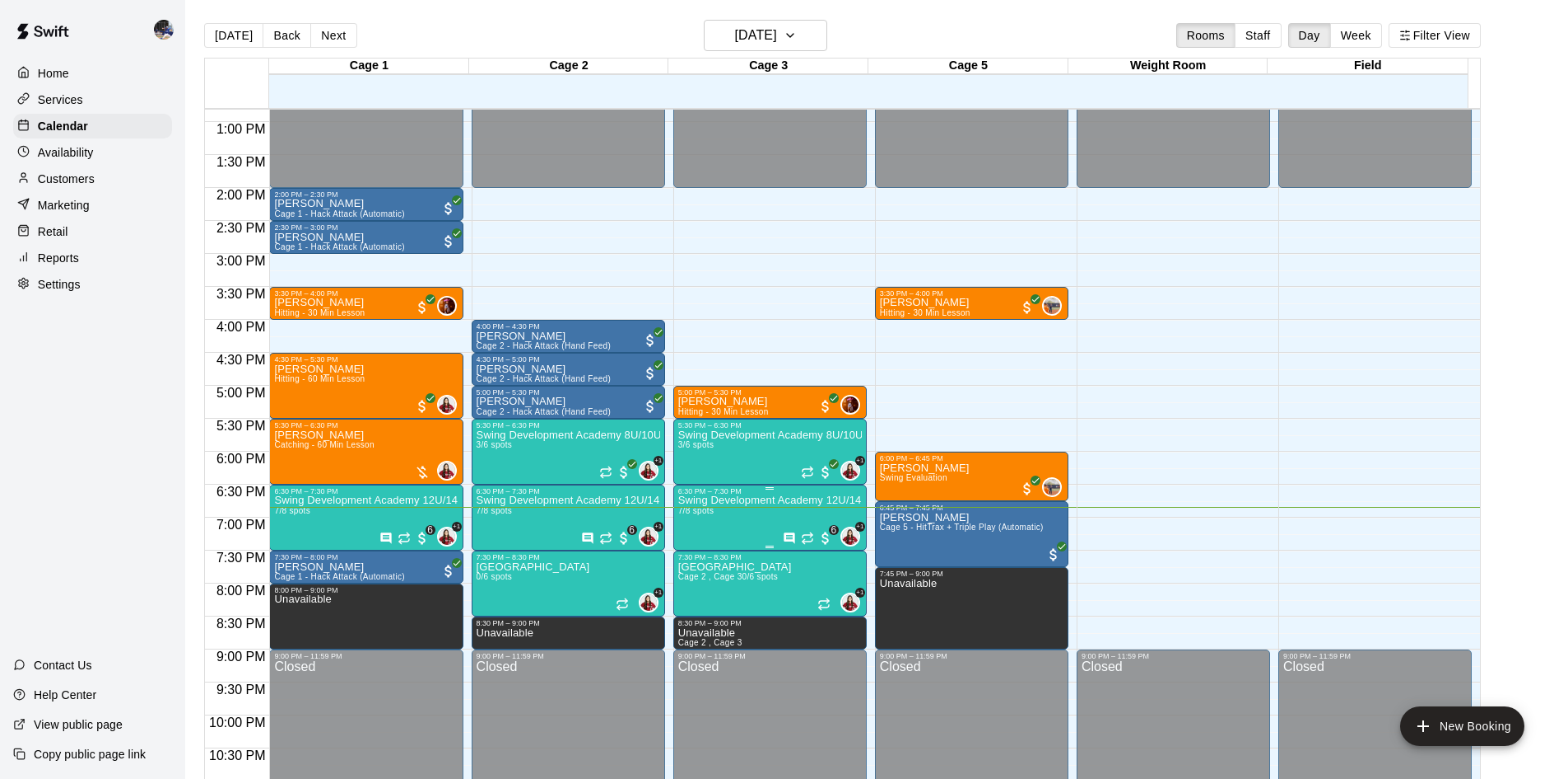
click at [719, 500] on p "Swing Development Academy 12U/14U" at bounding box center [771, 500] width 184 height 0
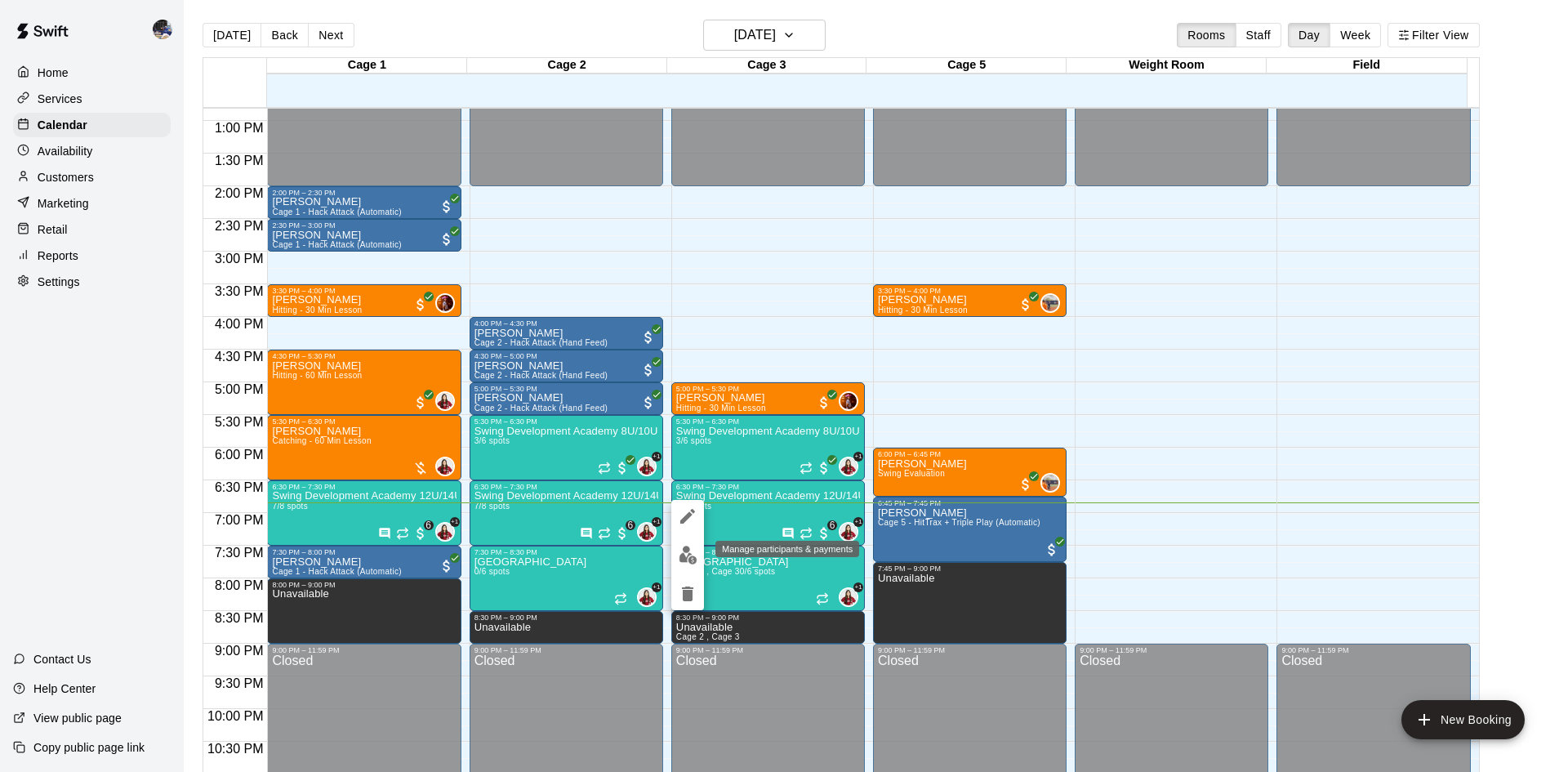
click at [686, 552] on img "edit" at bounding box center [687, 554] width 19 height 19
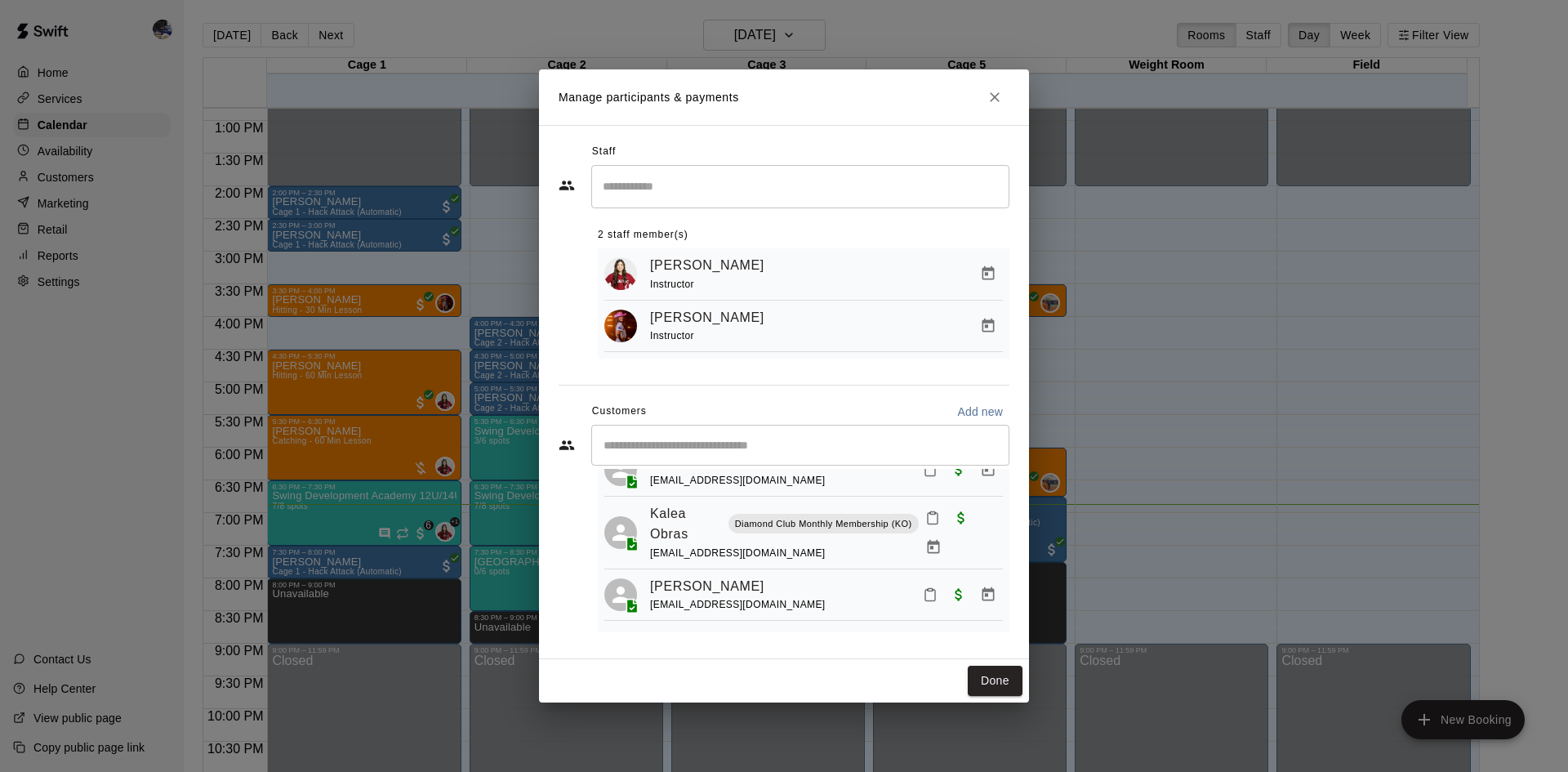
scroll to position [0, 0]
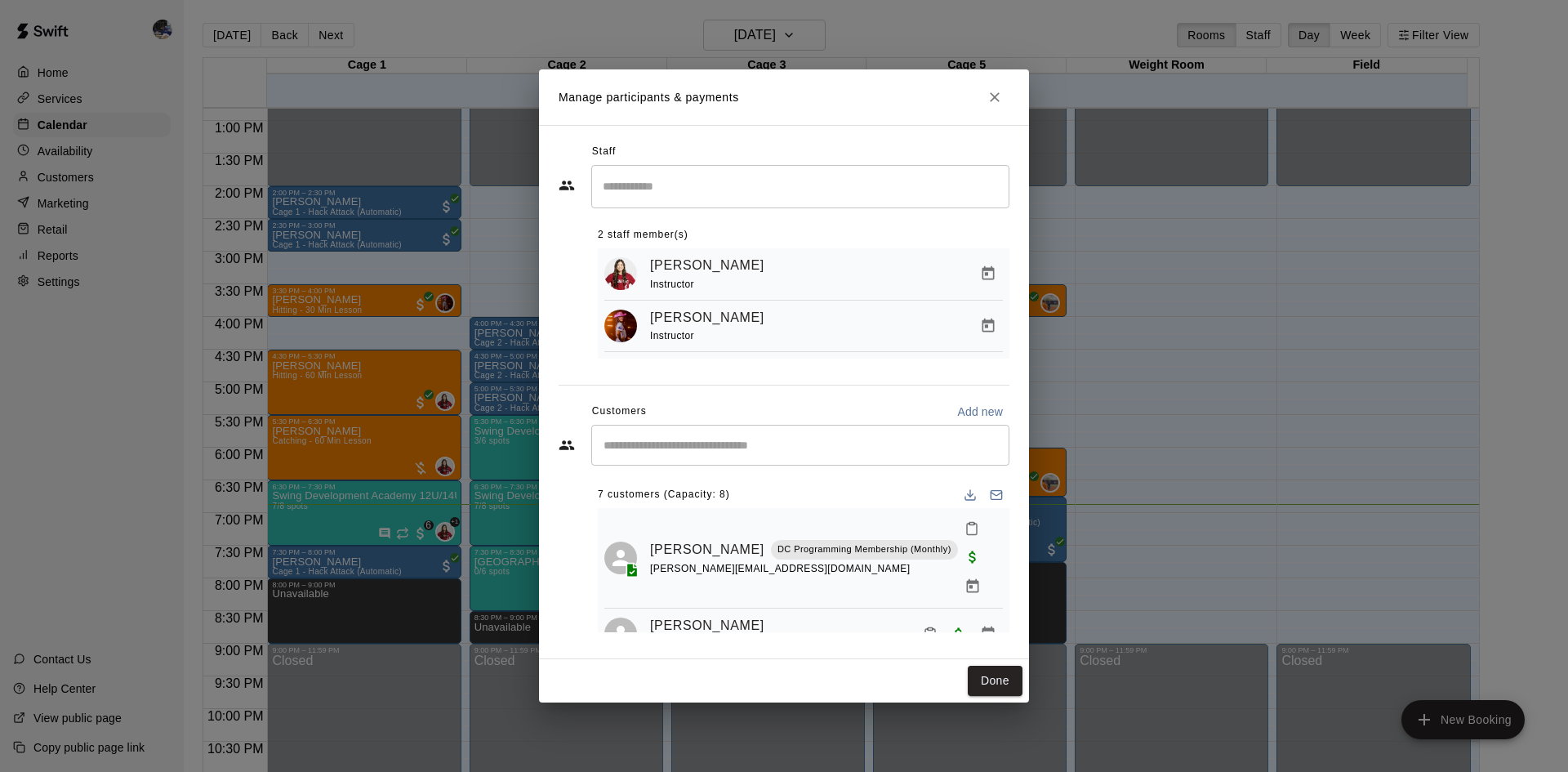
click at [778, 453] on input "Start typing to search customers..." at bounding box center [800, 444] width 403 height 16
type input "*****"
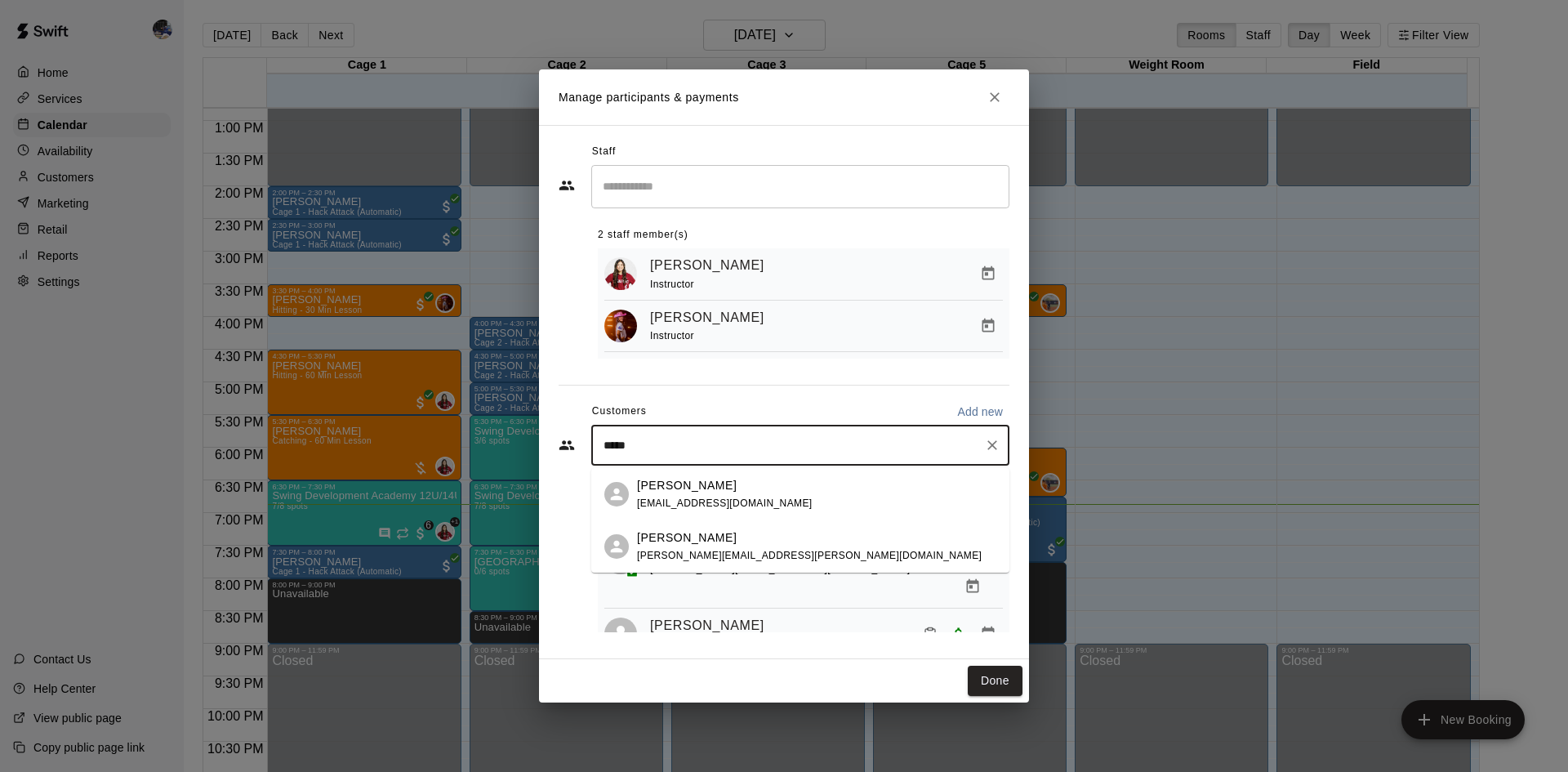
click at [715, 533] on p "Jordyn Aardahl" at bounding box center [686, 537] width 100 height 17
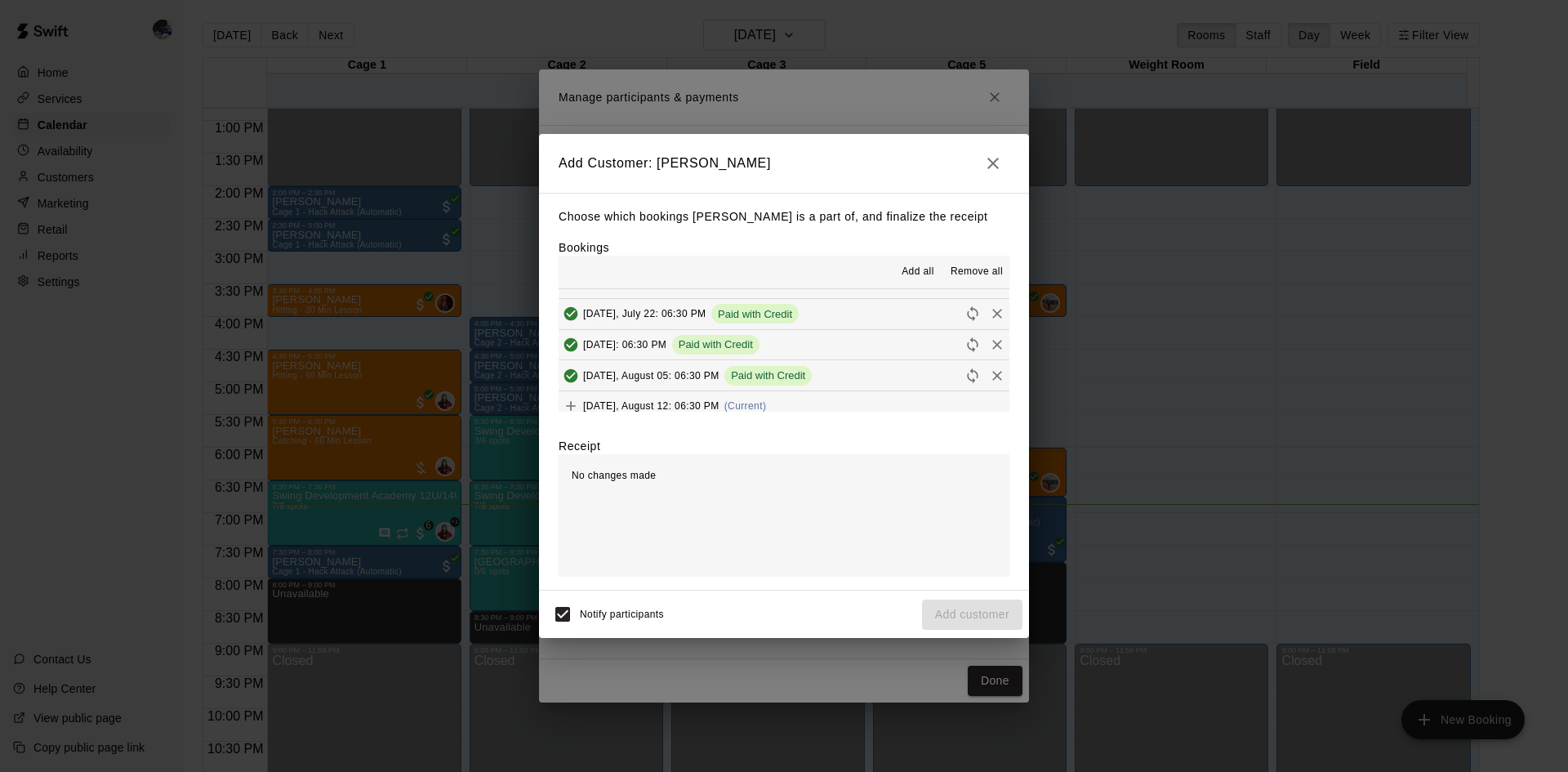
scroll to position [31, 0]
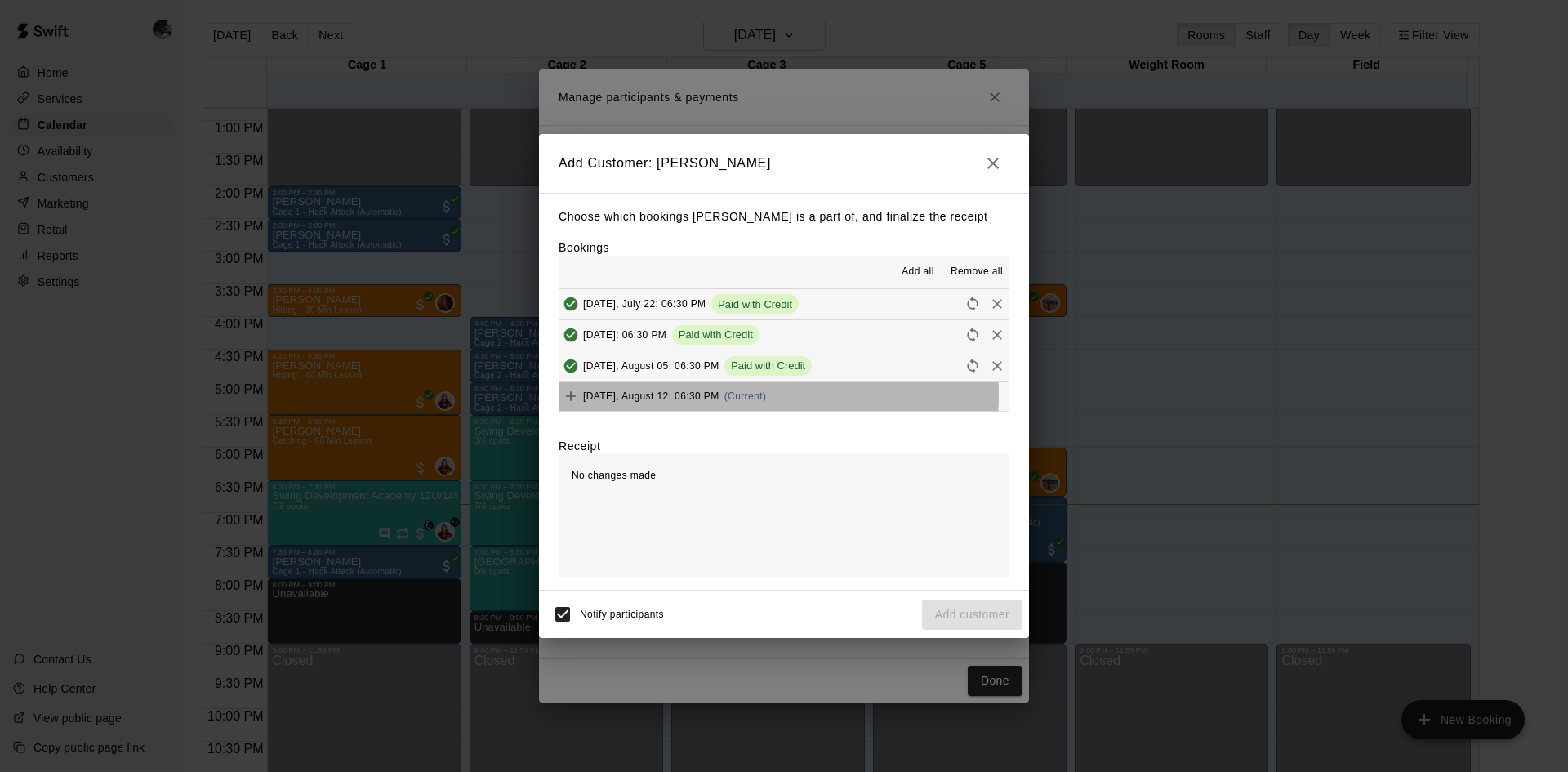
click at [708, 395] on span "Tuesday, August 12: 06:30 PM" at bounding box center [651, 396] width 137 height 12
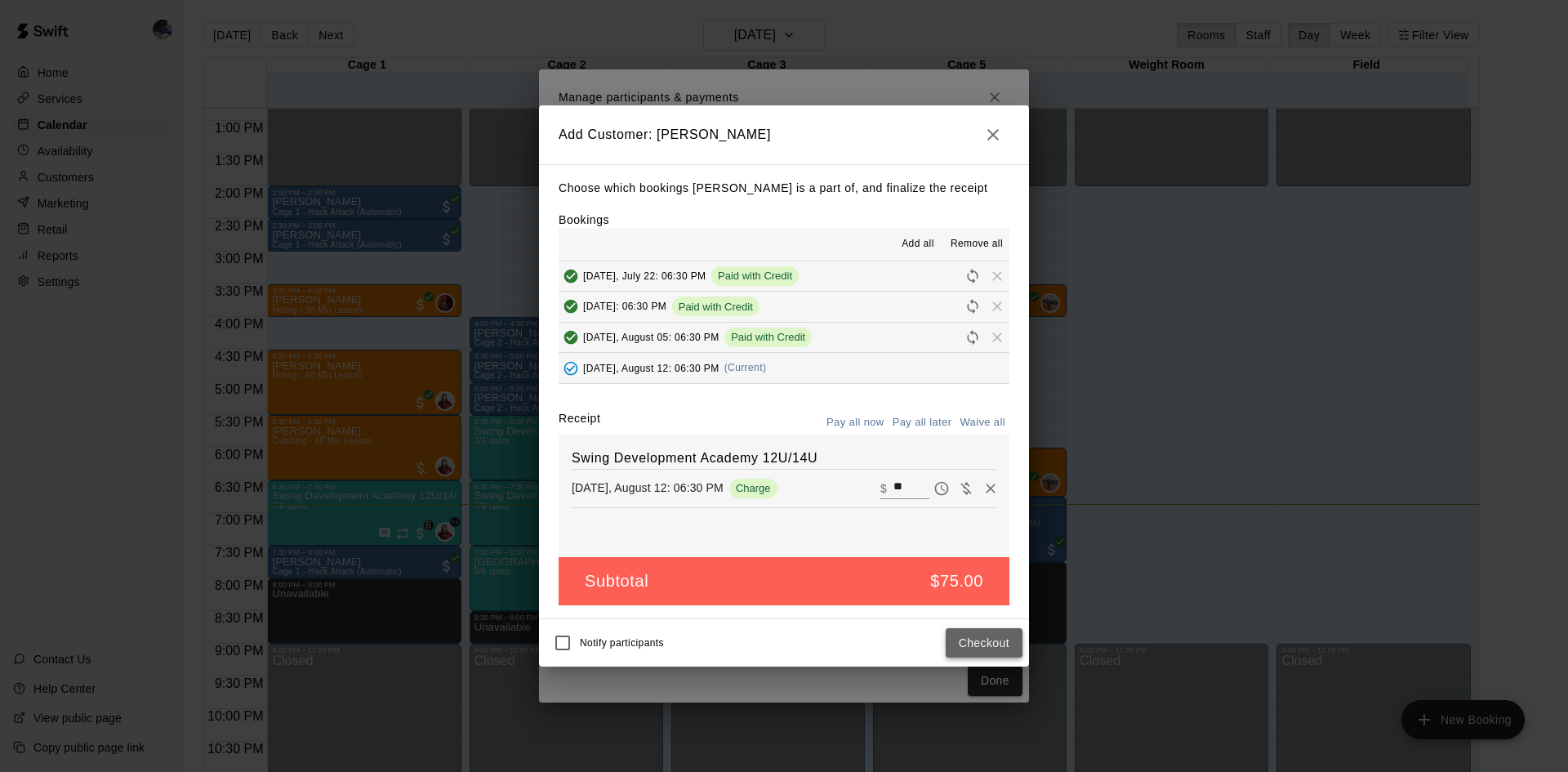
click at [948, 641] on button "Checkout" at bounding box center [984, 642] width 77 height 31
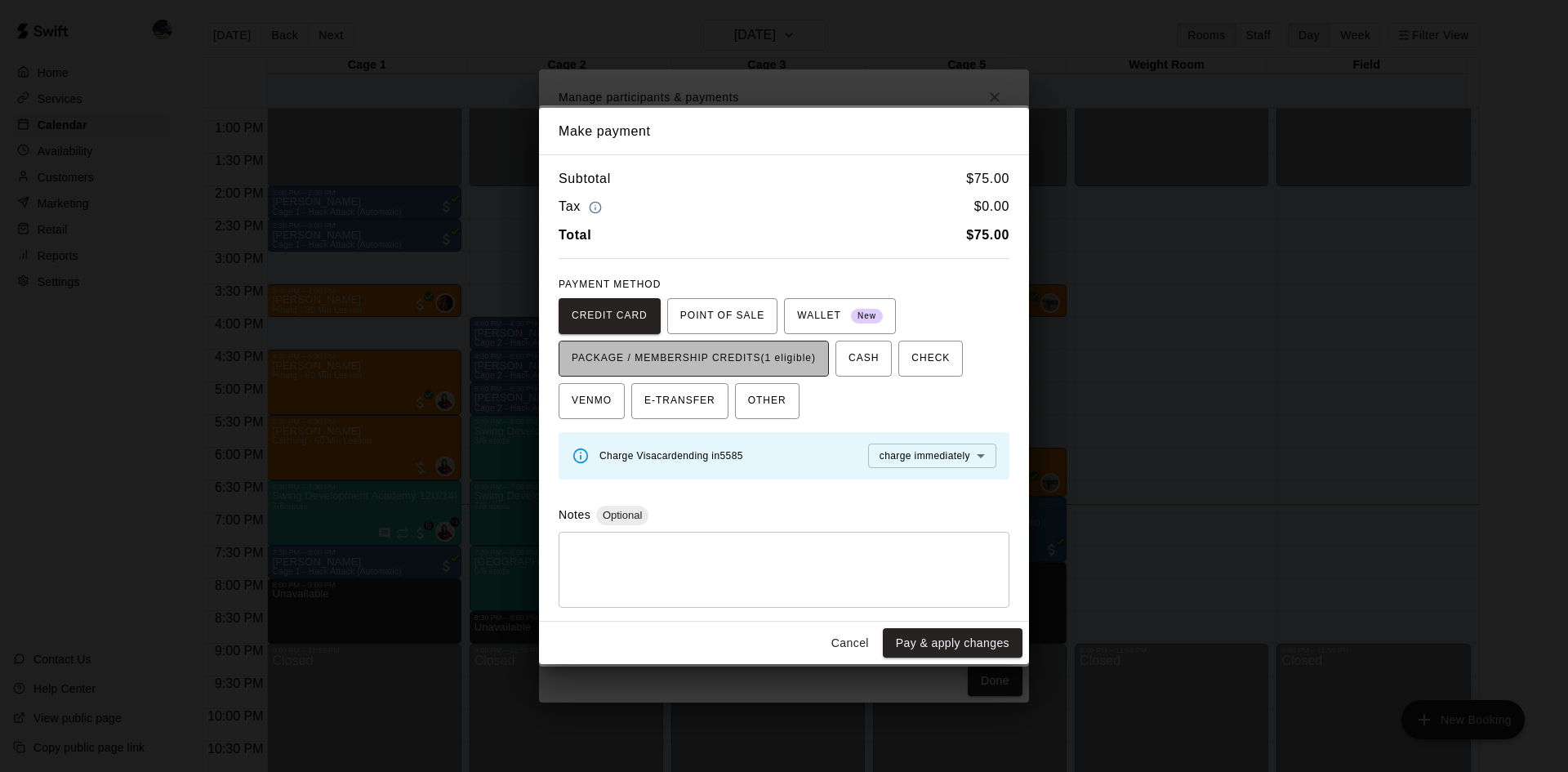
click at [787, 356] on span "PACKAGE / MEMBERSHIP CREDITS (1 eligible)" at bounding box center [693, 358] width 245 height 26
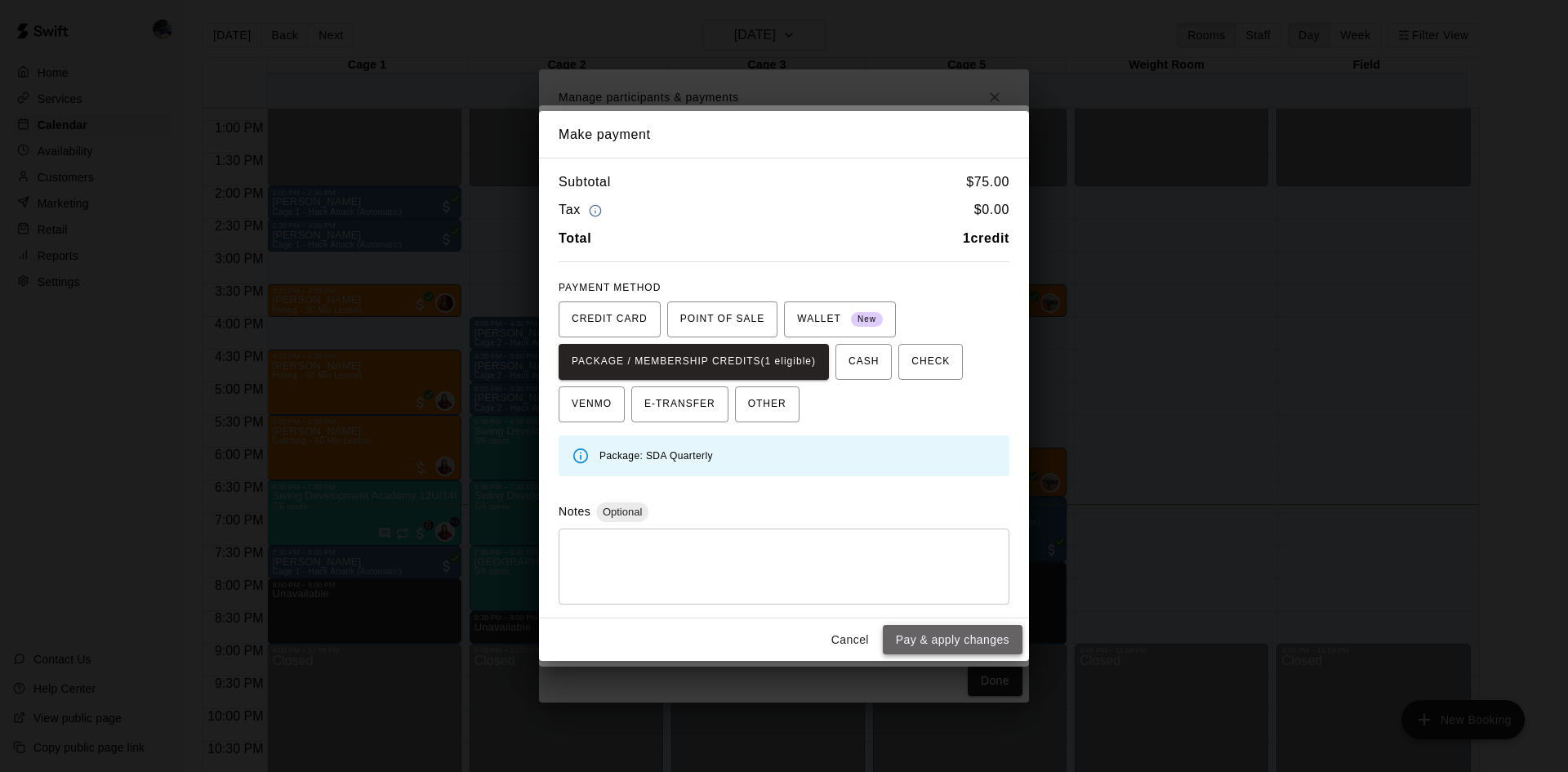
click at [960, 627] on button "Pay & apply changes" at bounding box center [952, 639] width 140 height 31
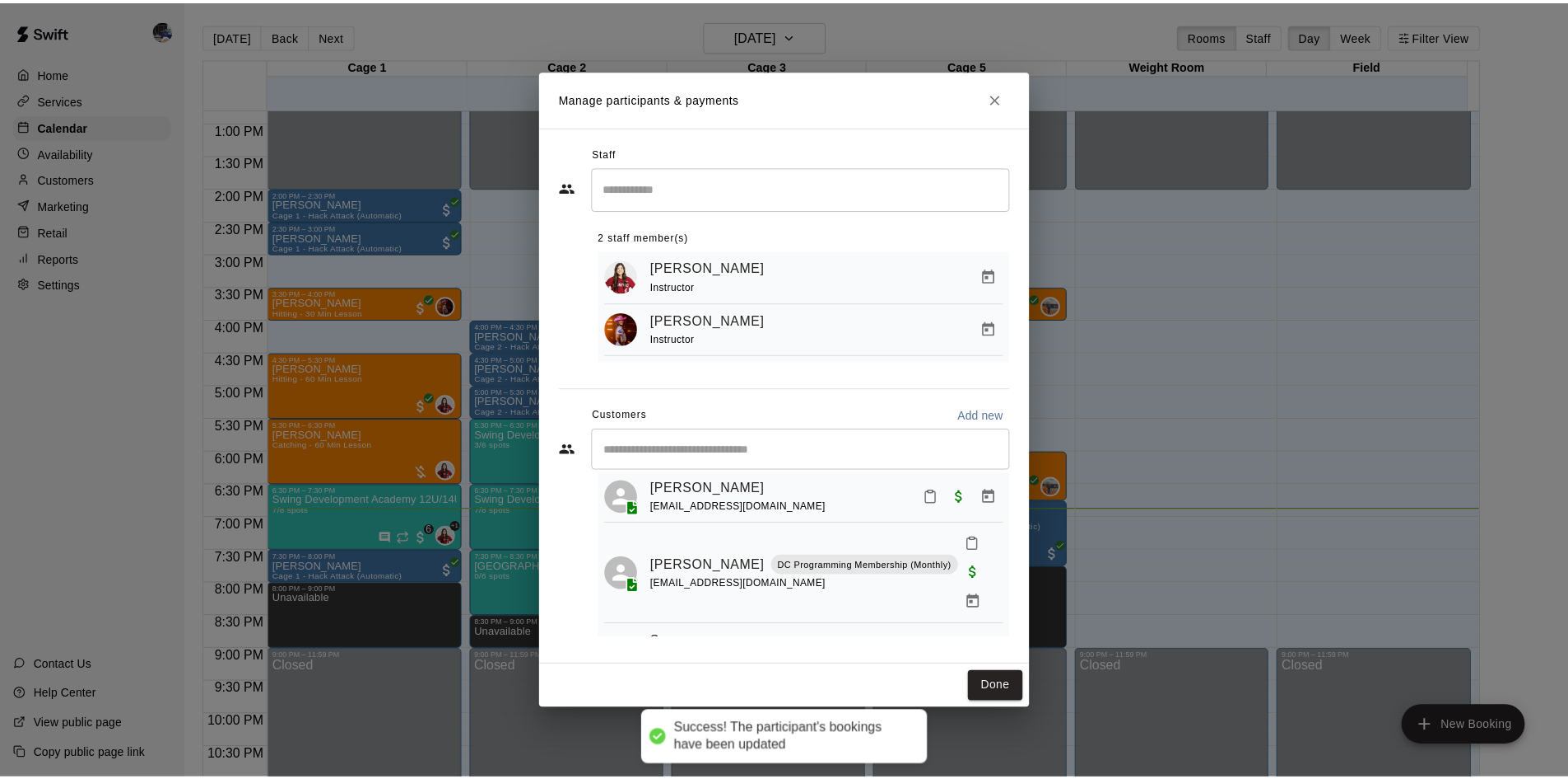
scroll to position [384, 0]
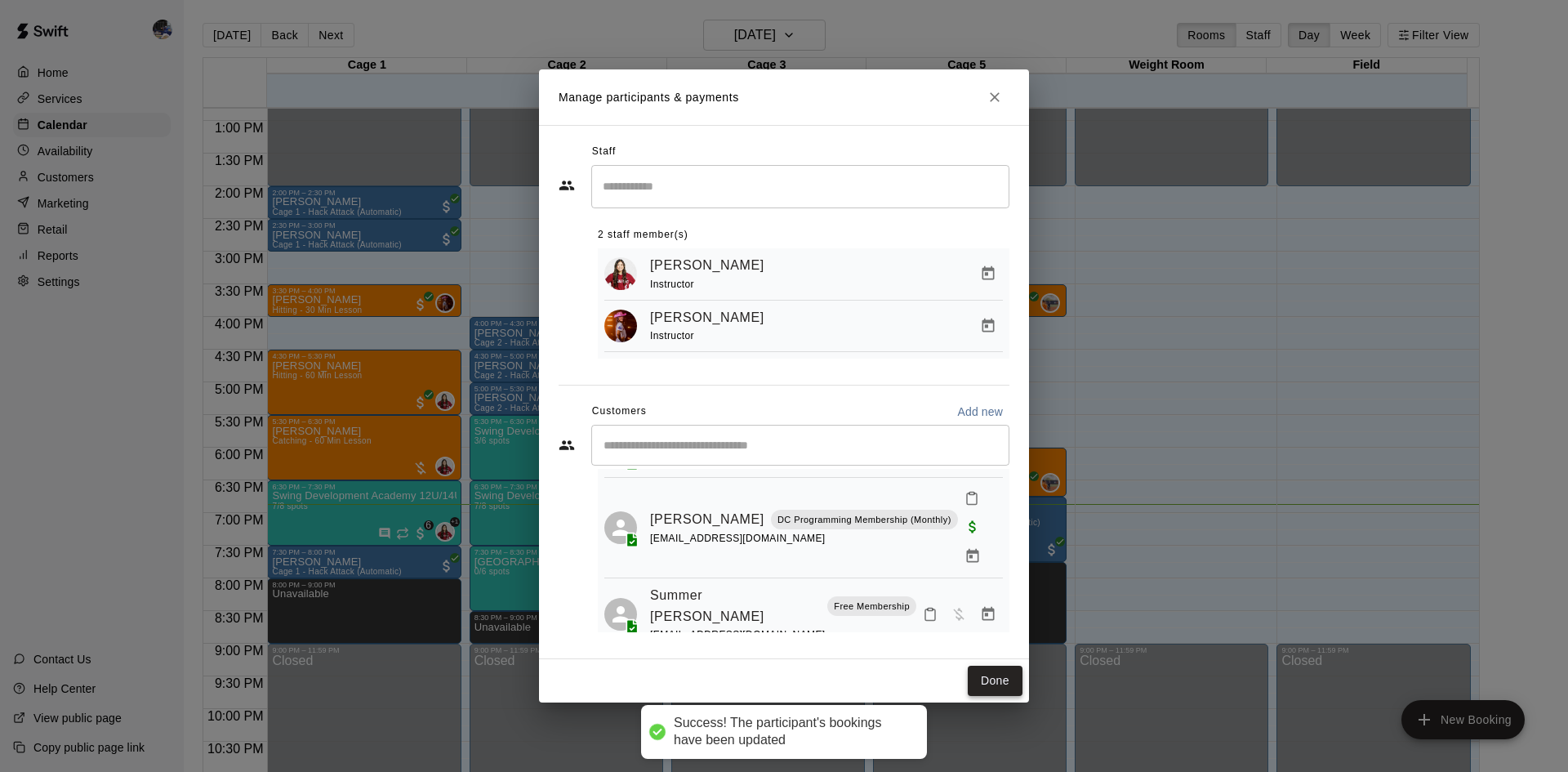
click at [988, 678] on button "Done" at bounding box center [994, 680] width 54 height 31
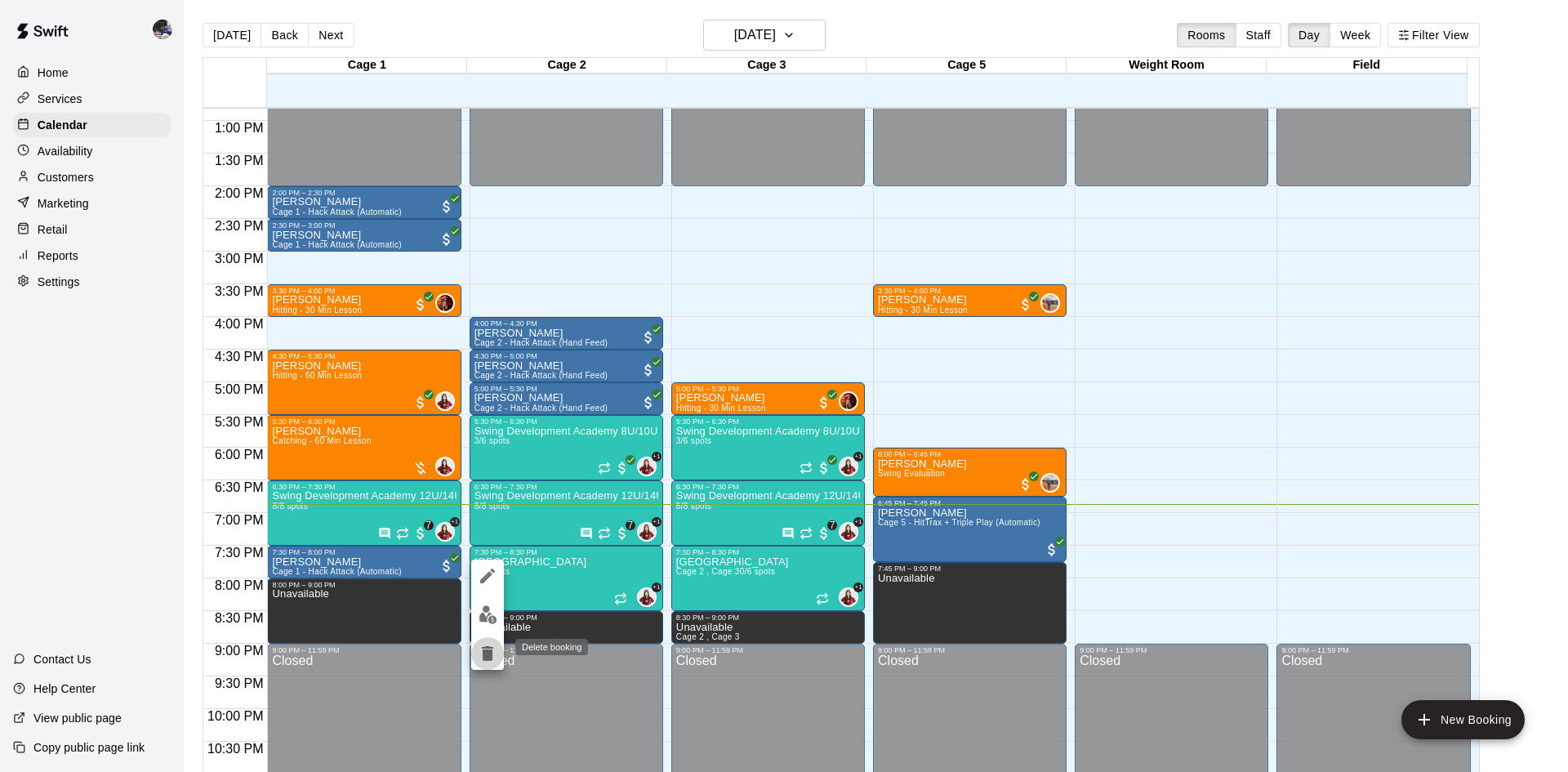
click at [486, 649] on icon "delete" at bounding box center [488, 652] width 12 height 15
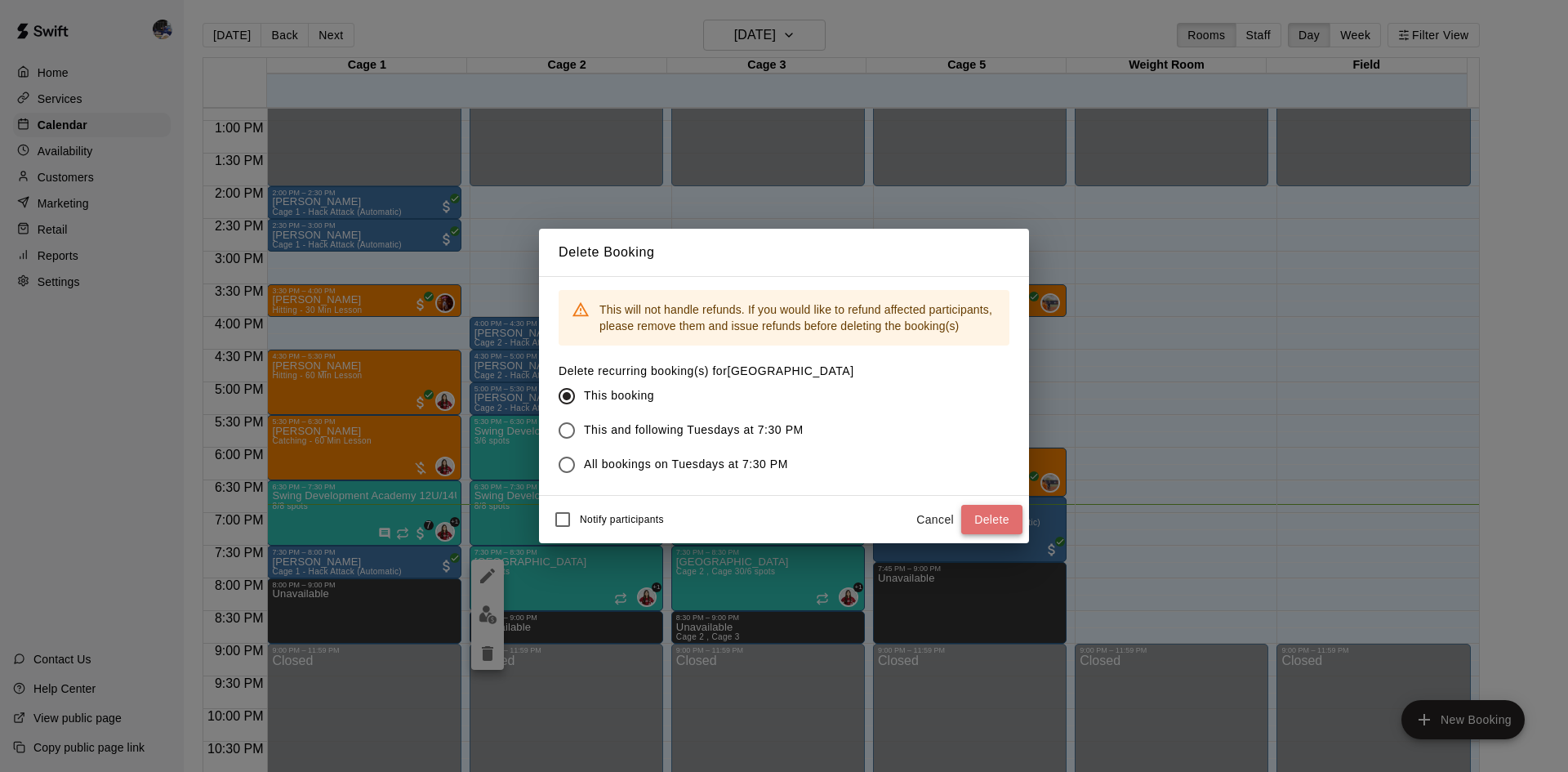
click at [983, 520] on button "Delete" at bounding box center [992, 520] width 61 height 31
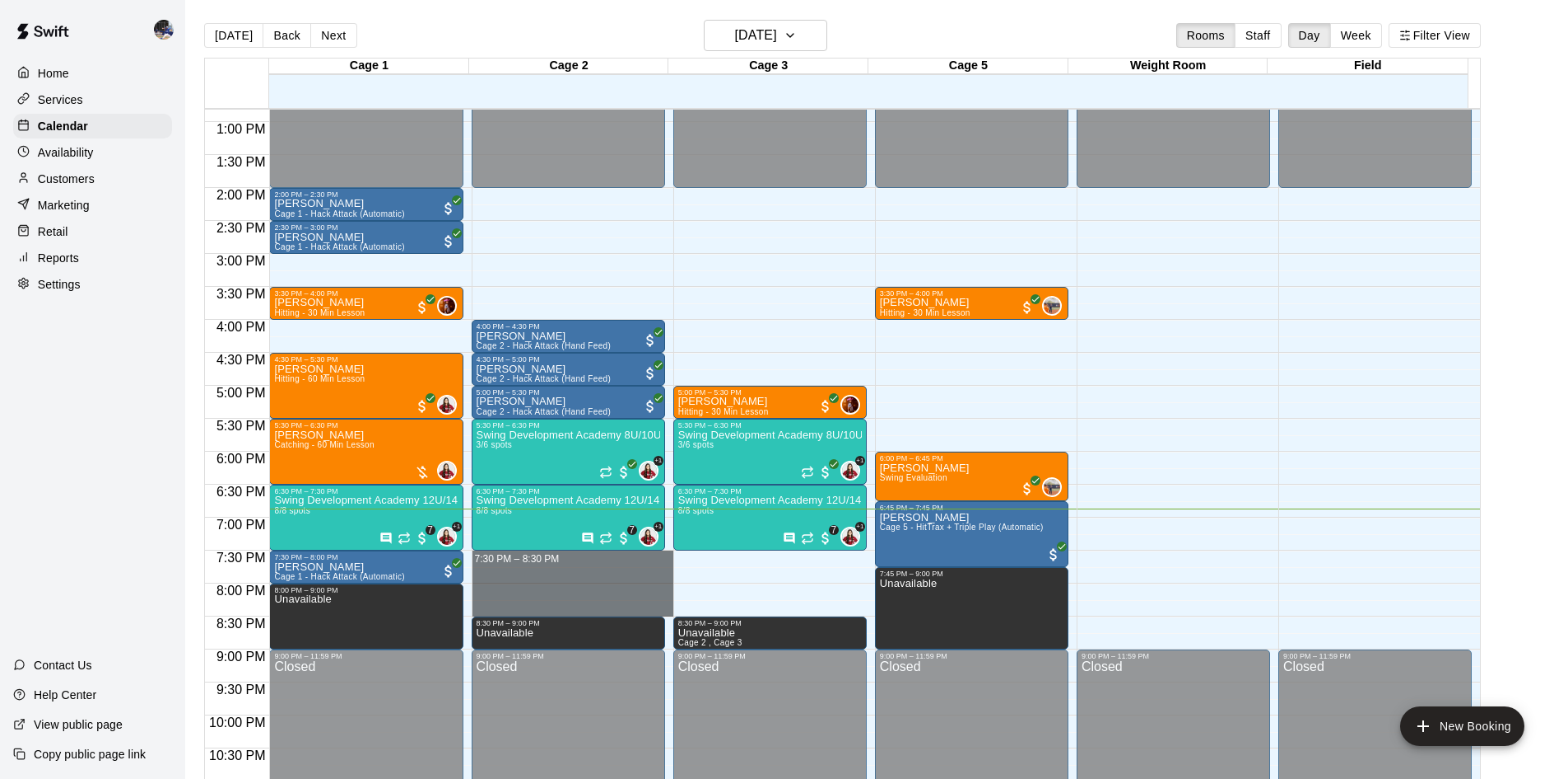
drag, startPoint x: 568, startPoint y: 556, endPoint x: 572, endPoint y: 603, distance: 47.2
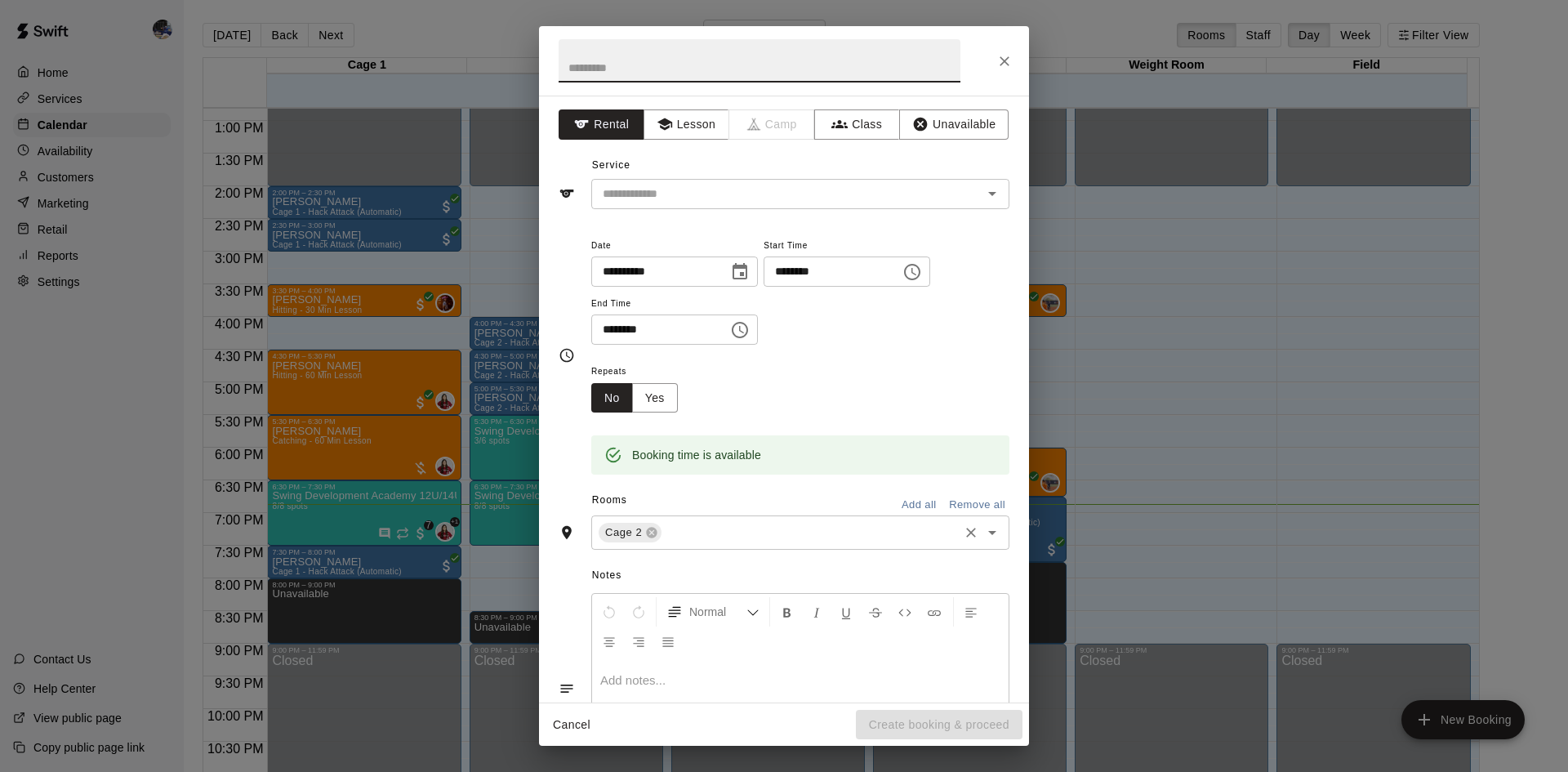
click at [689, 537] on input "text" at bounding box center [810, 532] width 292 height 21
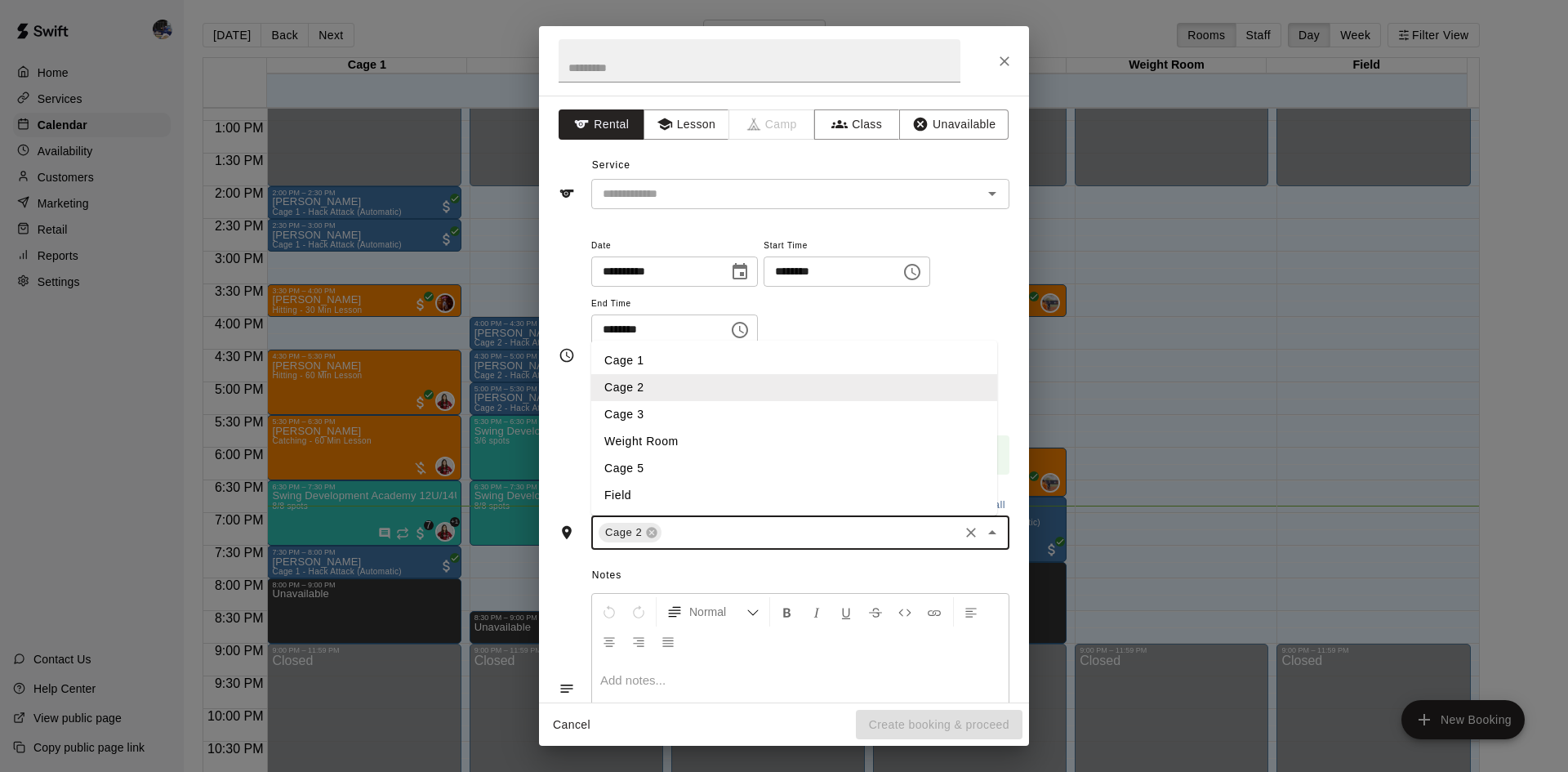
click at [632, 413] on li "Cage 3" at bounding box center [794, 414] width 406 height 27
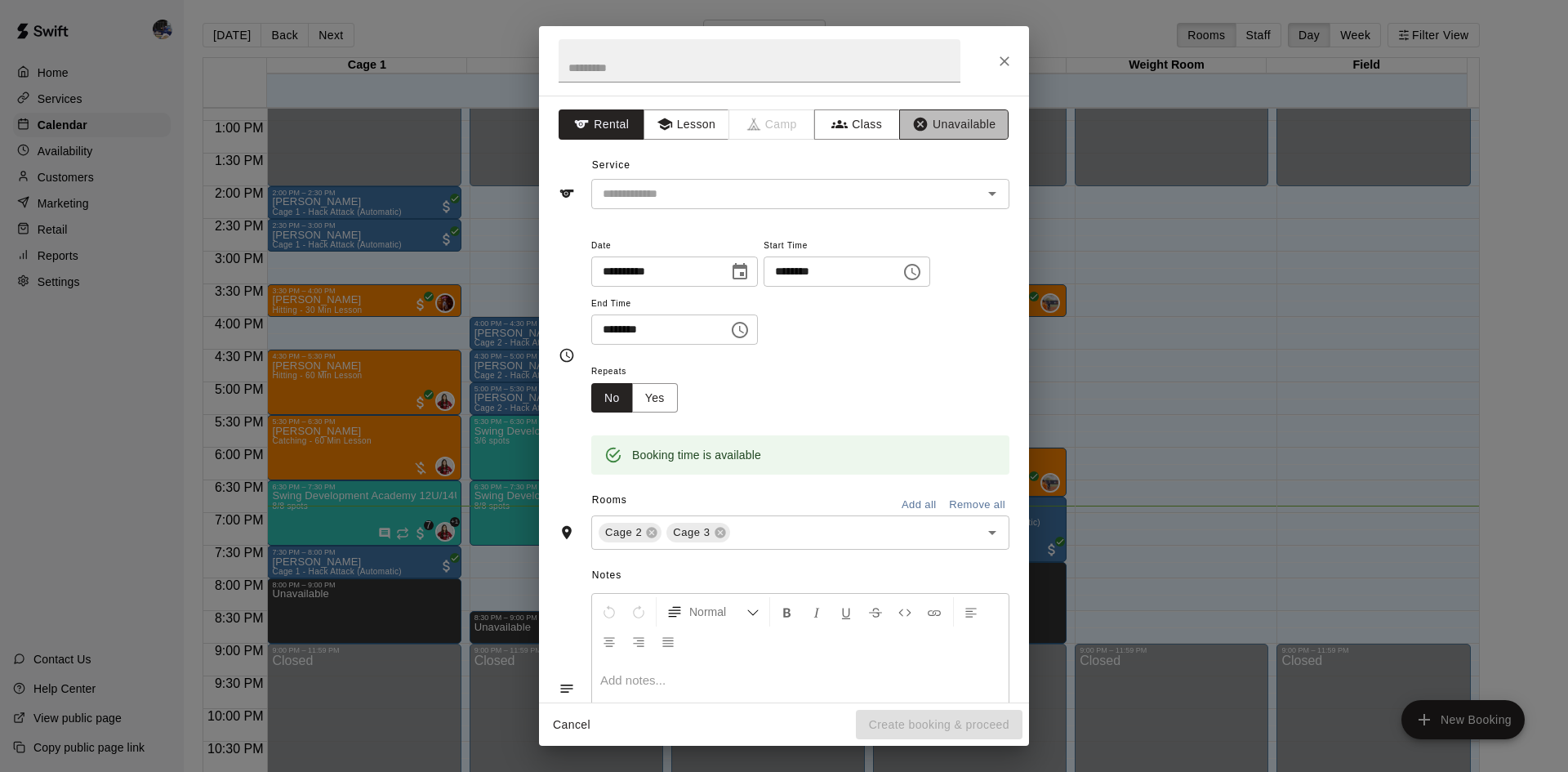
click at [923, 121] on button "Unavailable" at bounding box center [953, 125] width 110 height 31
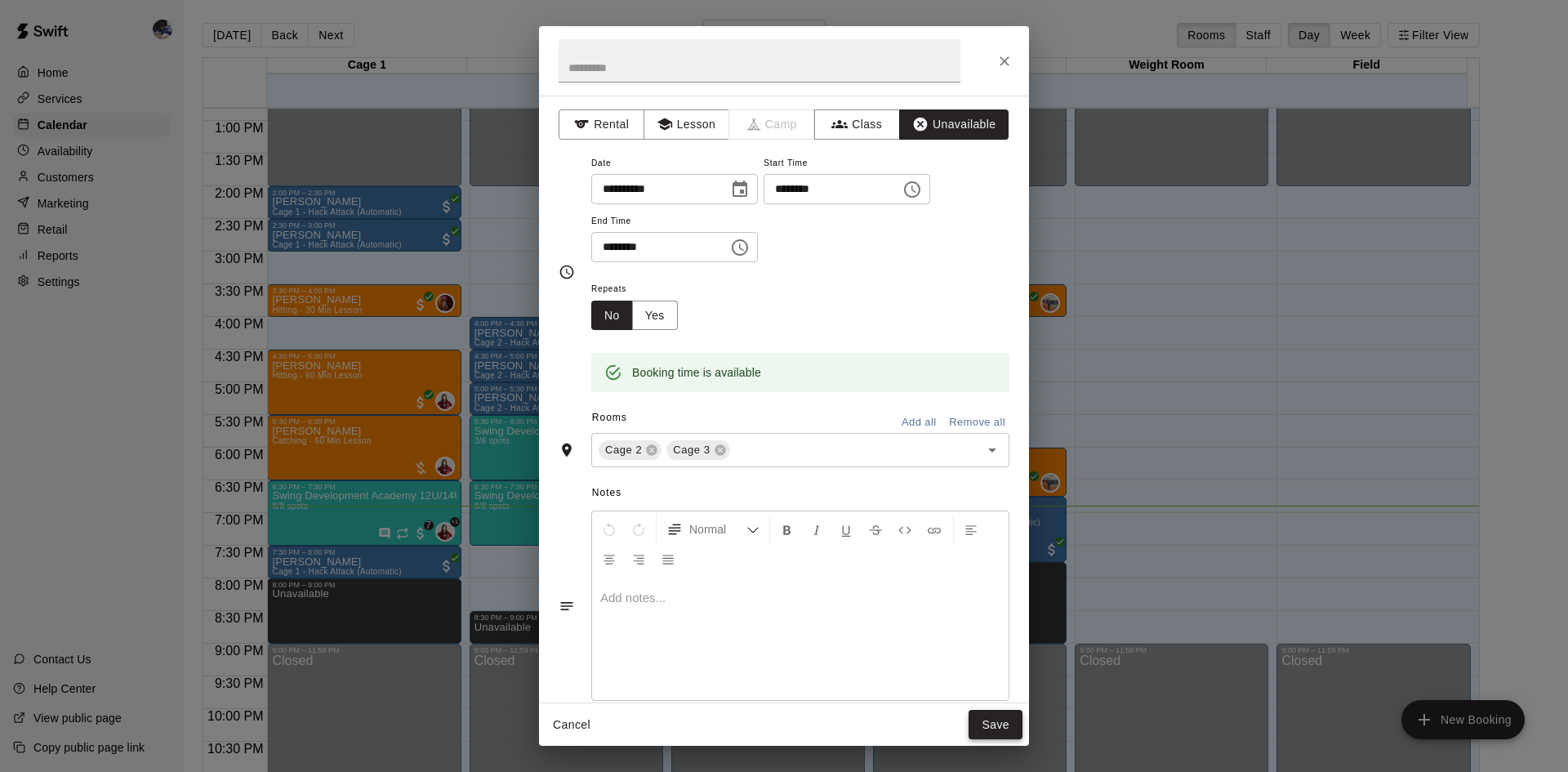
click at [996, 725] on button "Save" at bounding box center [995, 724] width 53 height 31
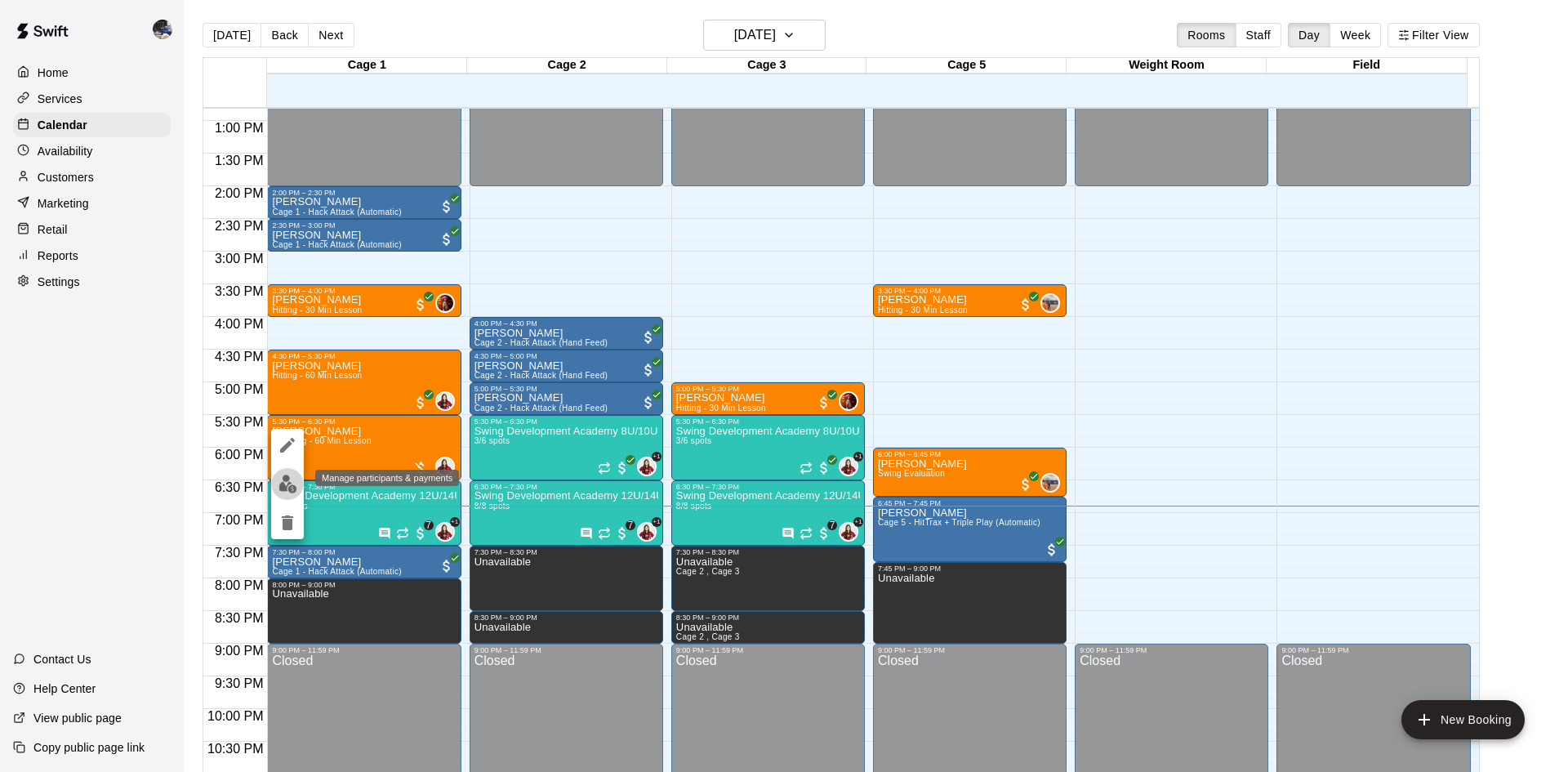
click at [285, 482] on img "edit" at bounding box center [287, 483] width 19 height 19
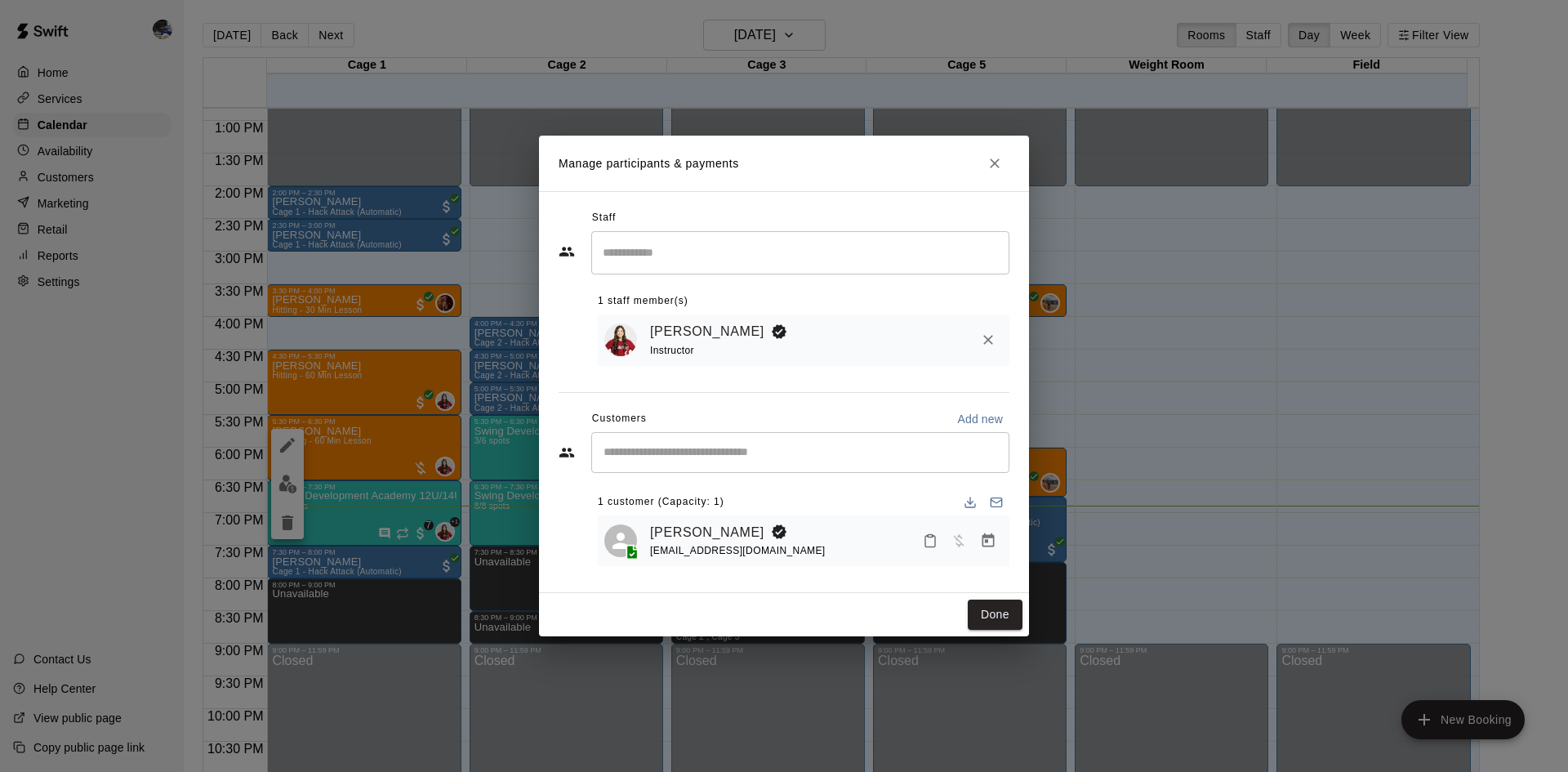
drag, startPoint x: 285, startPoint y: 482, endPoint x: 739, endPoint y: 422, distance: 457.9
click at [739, 422] on div "Customers Add new" at bounding box center [783, 419] width 450 height 26
click at [979, 541] on button "Manage bookings & payment" at bounding box center [988, 540] width 30 height 30
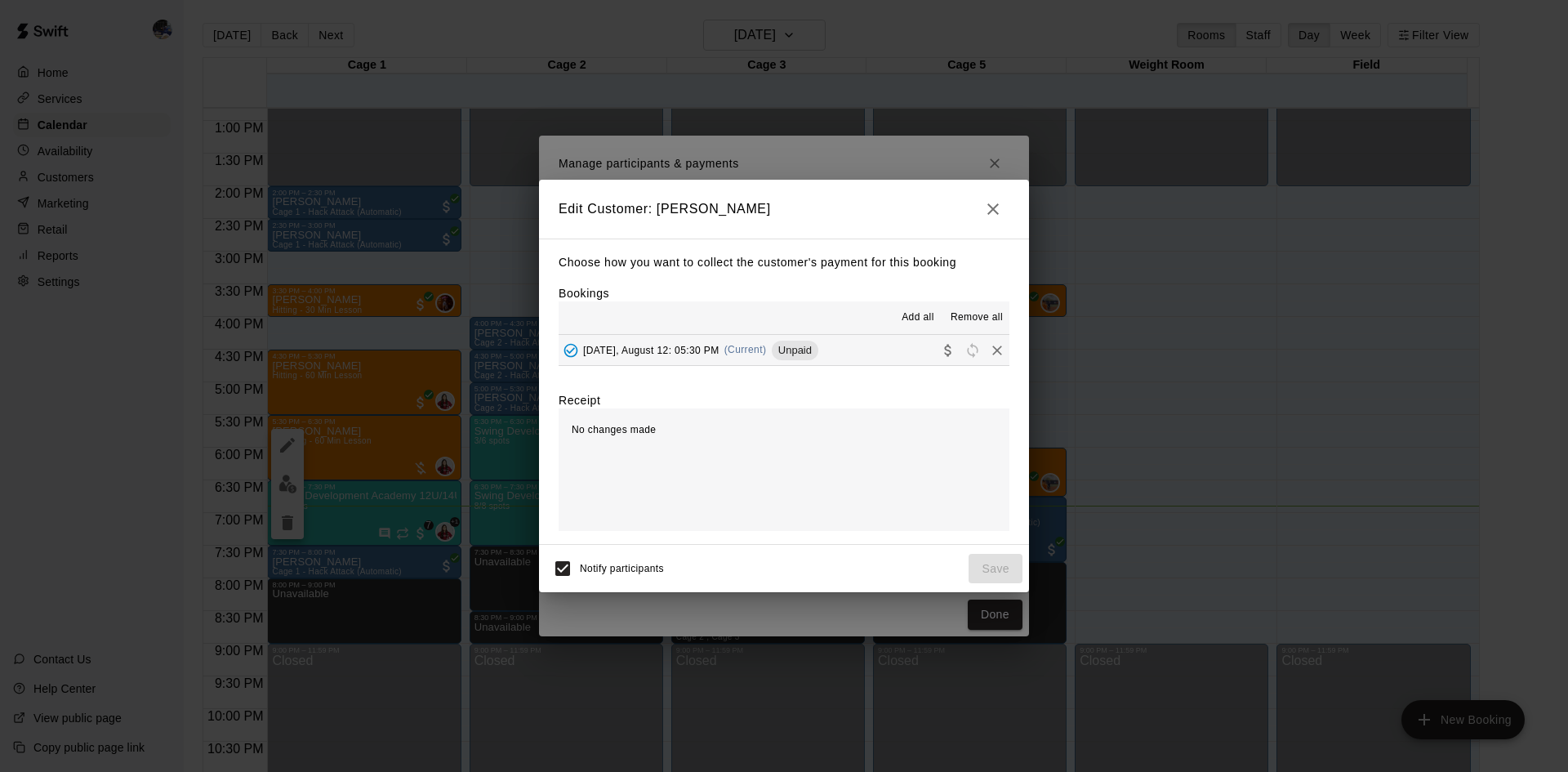
click at [757, 342] on div "Tuesday, August 12: 05:30 PM (Current) Unpaid" at bounding box center [688, 349] width 259 height 25
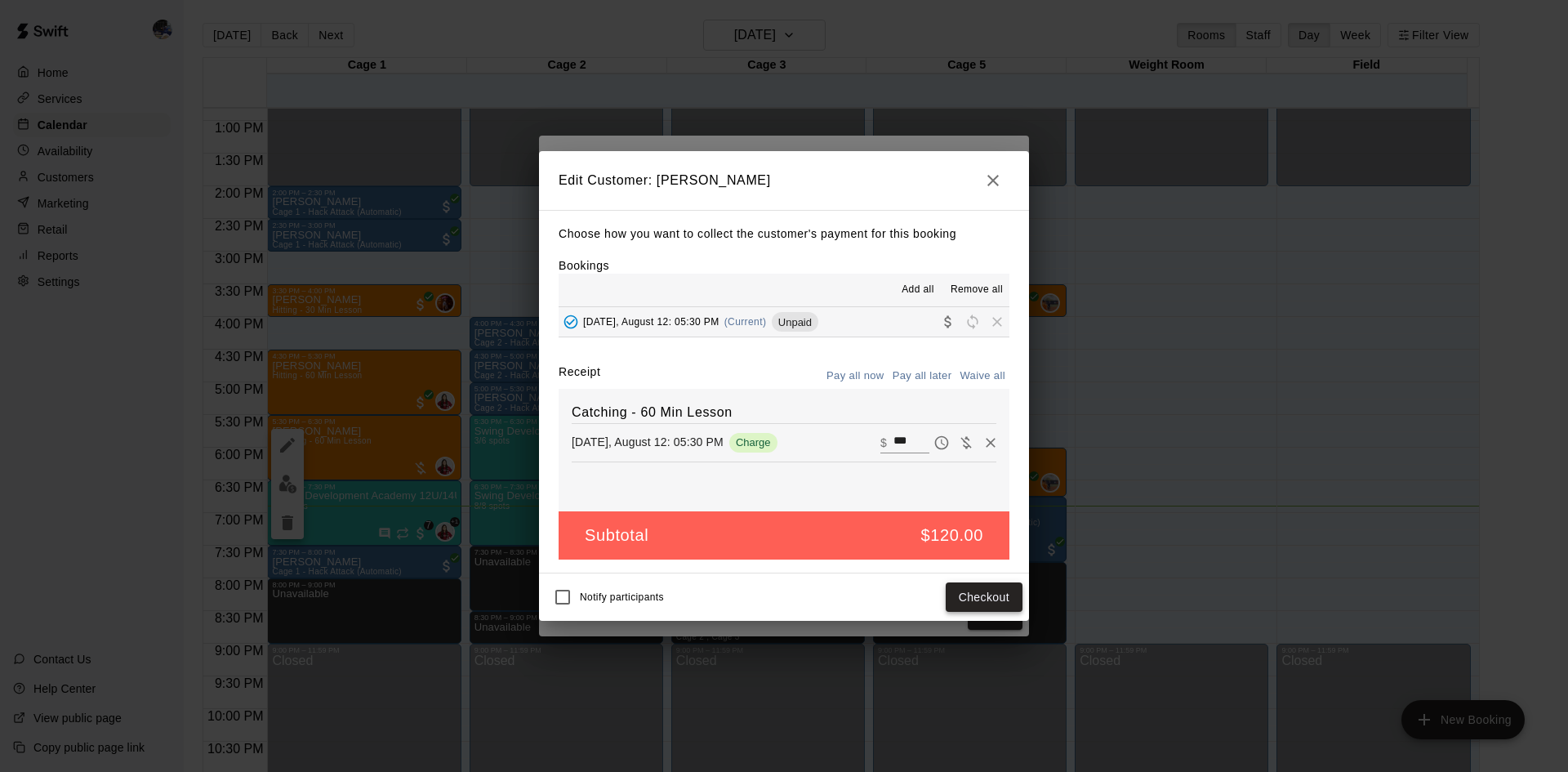
click at [964, 589] on button "Checkout" at bounding box center [984, 597] width 77 height 31
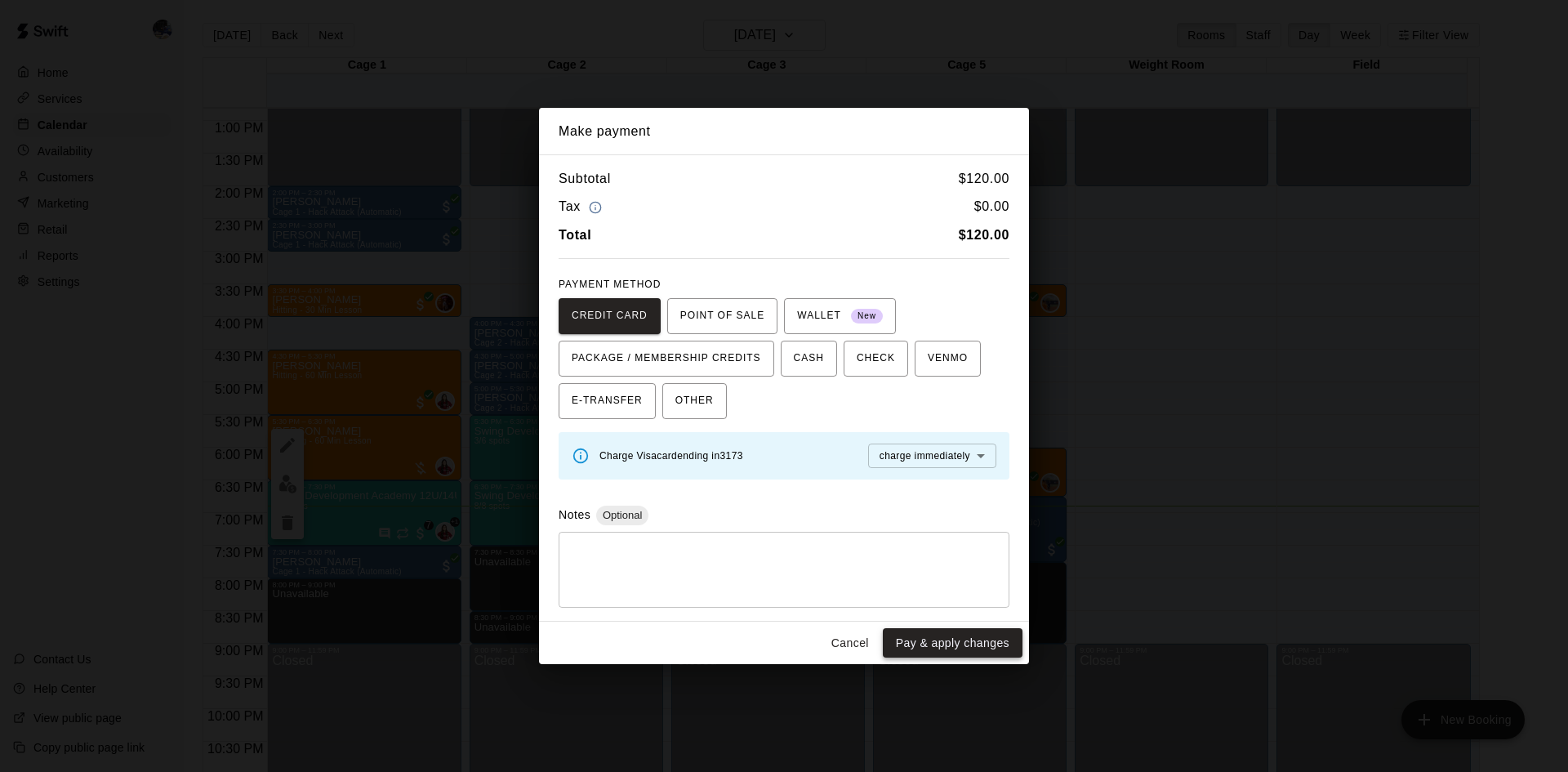
click at [932, 642] on button "Pay & apply changes" at bounding box center [952, 642] width 140 height 31
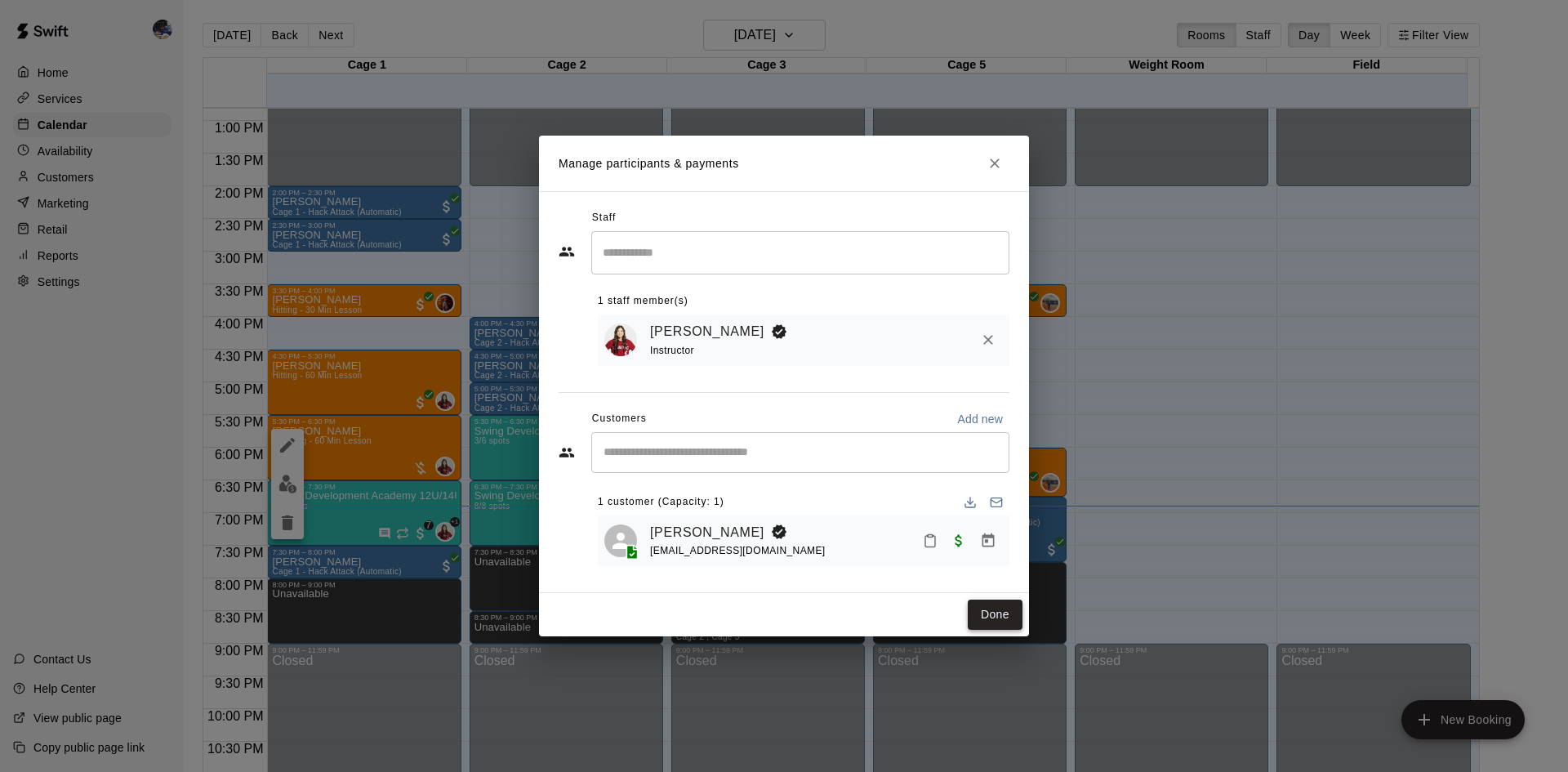
click at [986, 609] on button "Done" at bounding box center [994, 614] width 54 height 31
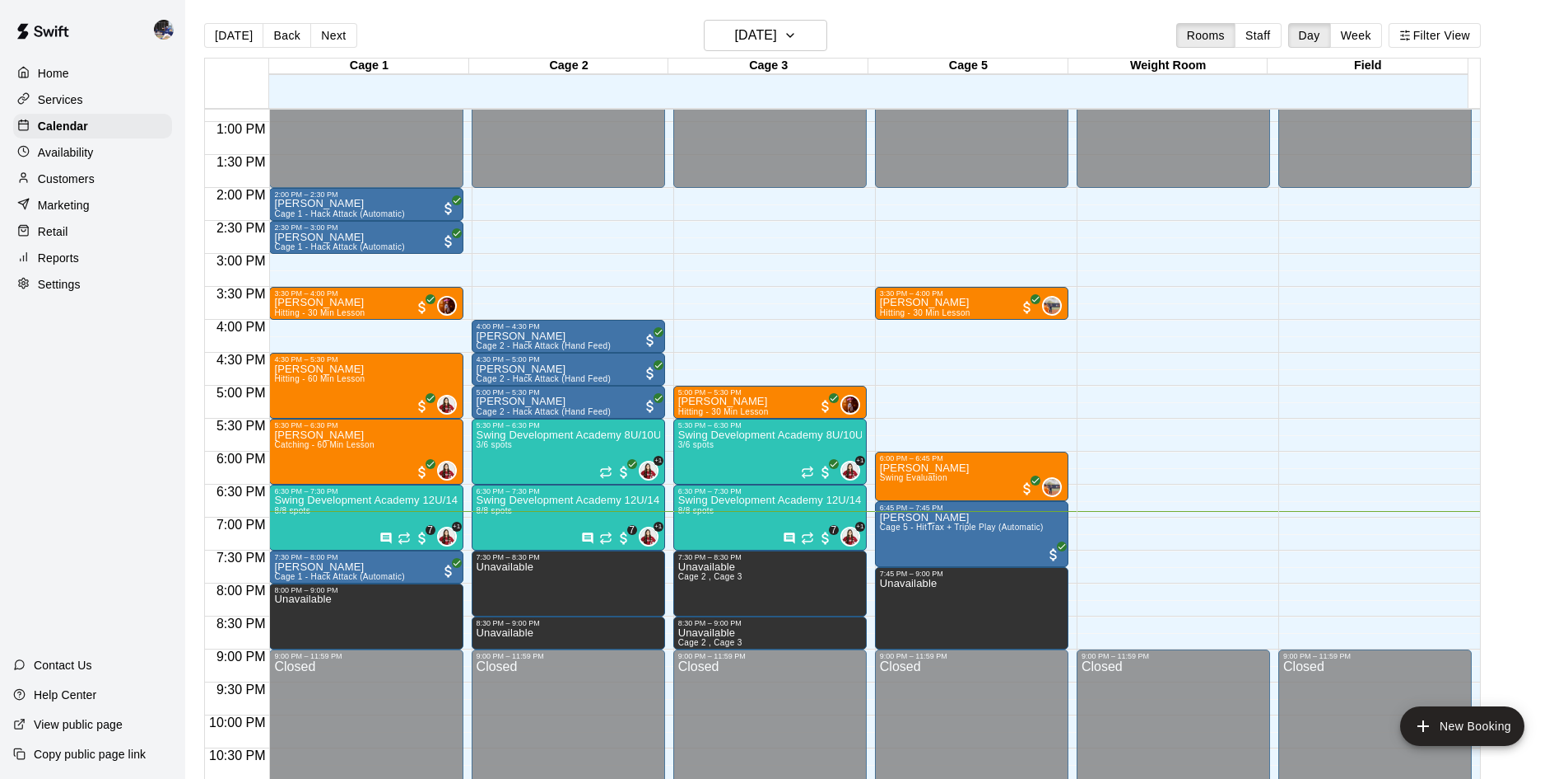
click at [65, 186] on p "Customers" at bounding box center [66, 179] width 57 height 16
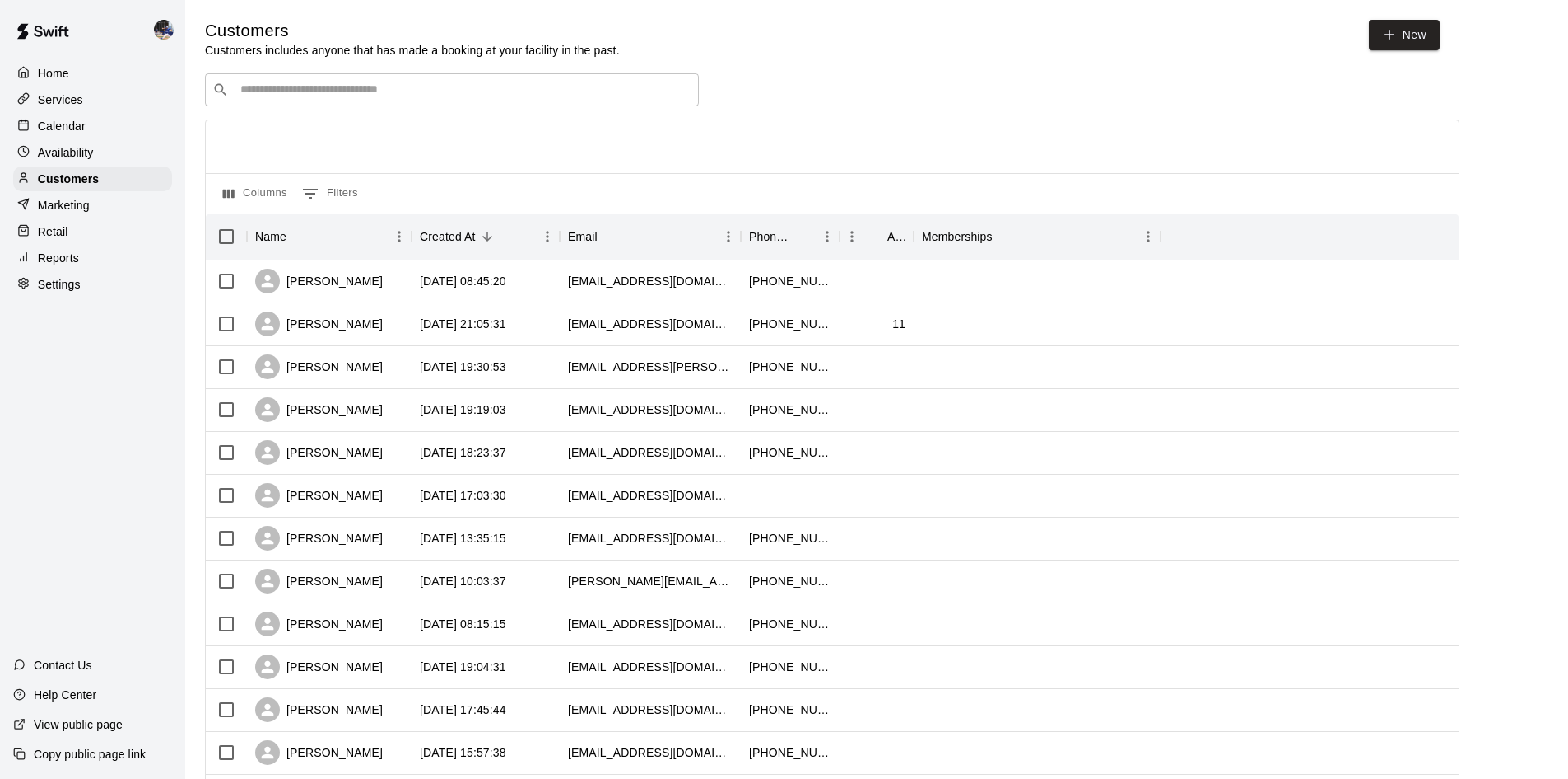
click at [303, 90] on input "Search customers by name or email" at bounding box center [463, 90] width 456 height 16
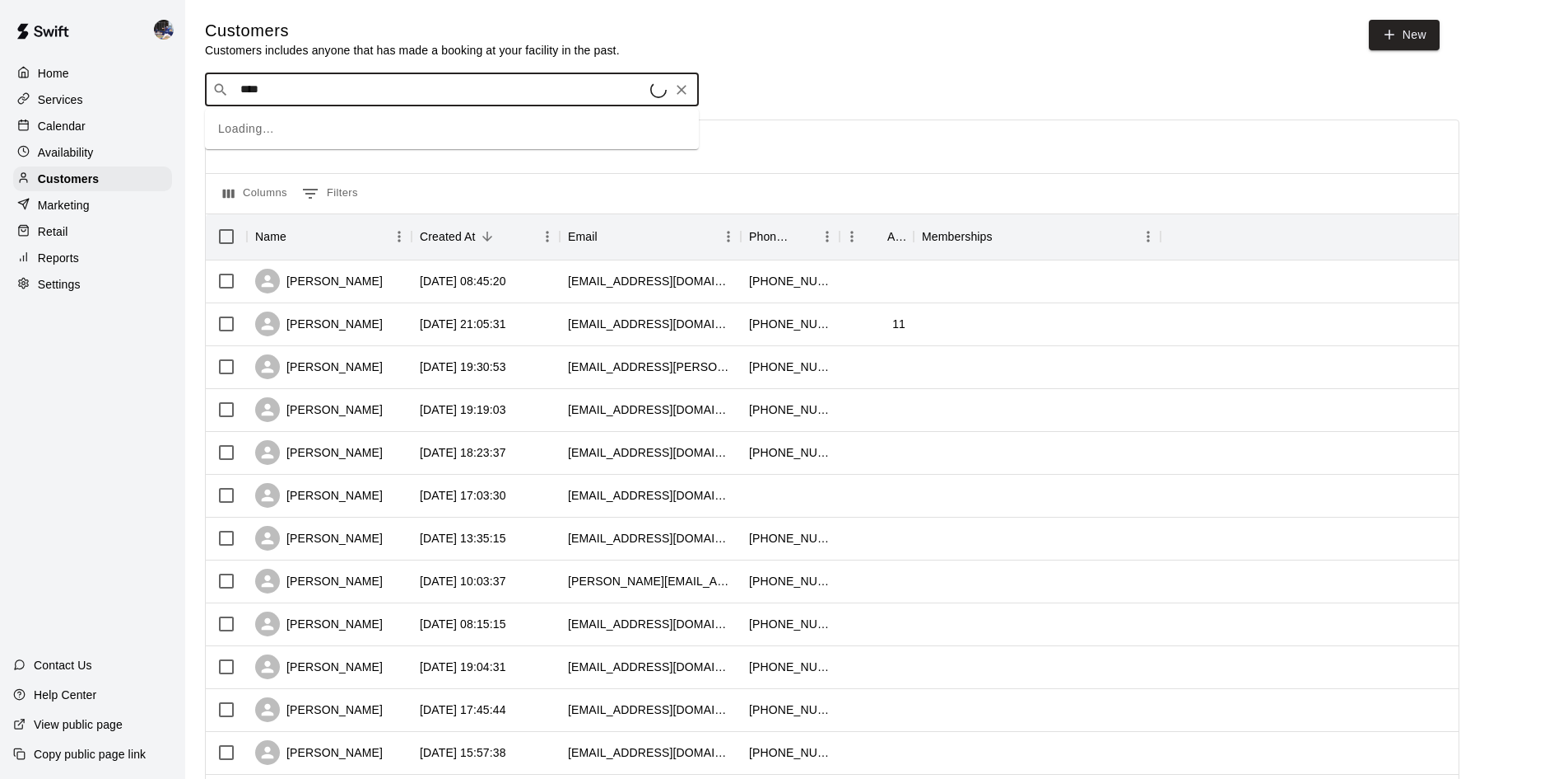
type input "*****"
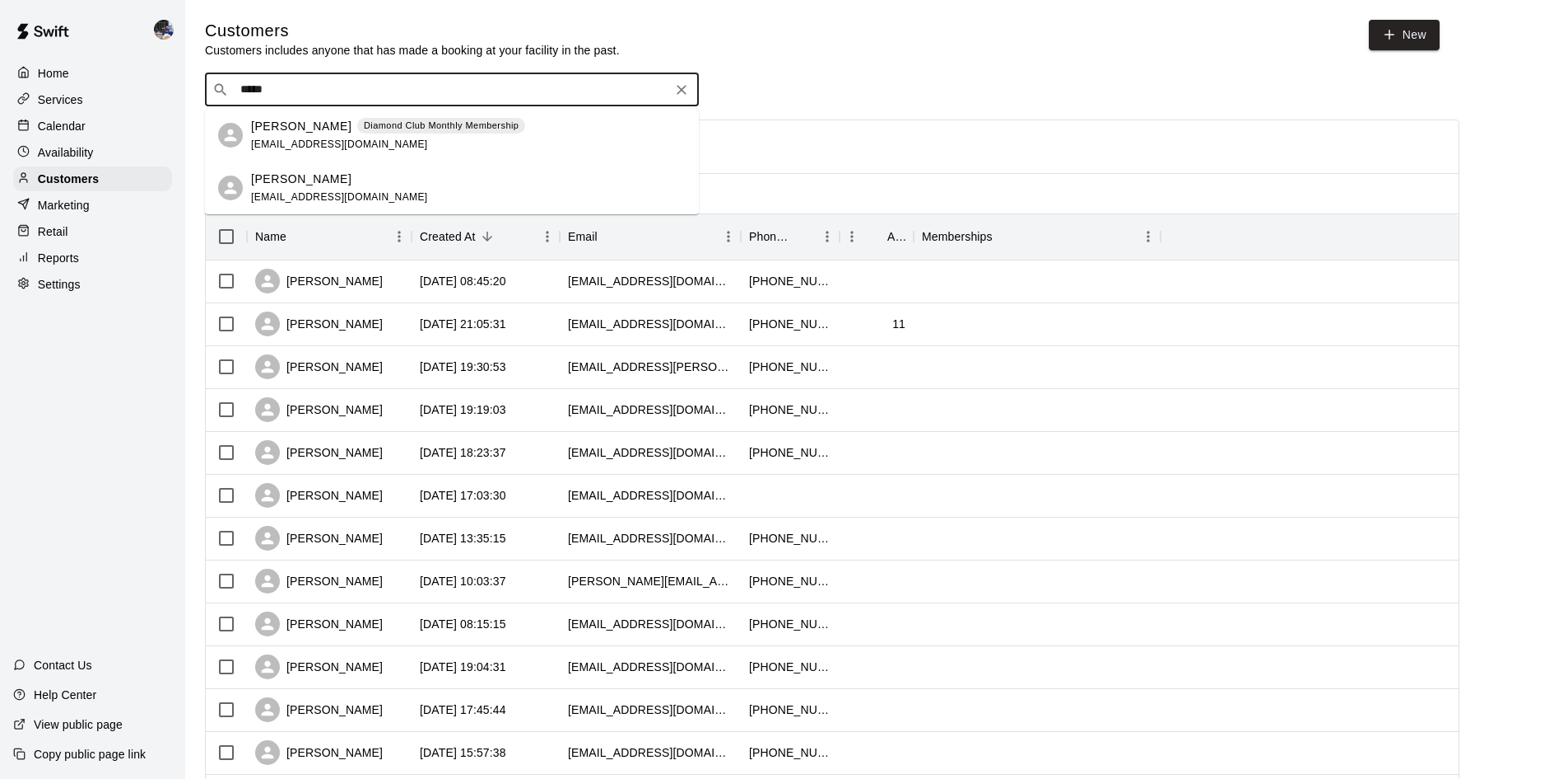
click at [356, 145] on div "John Navarro Diamond Club Monthly Membership billpay28@gmail.com" at bounding box center [388, 135] width 274 height 35
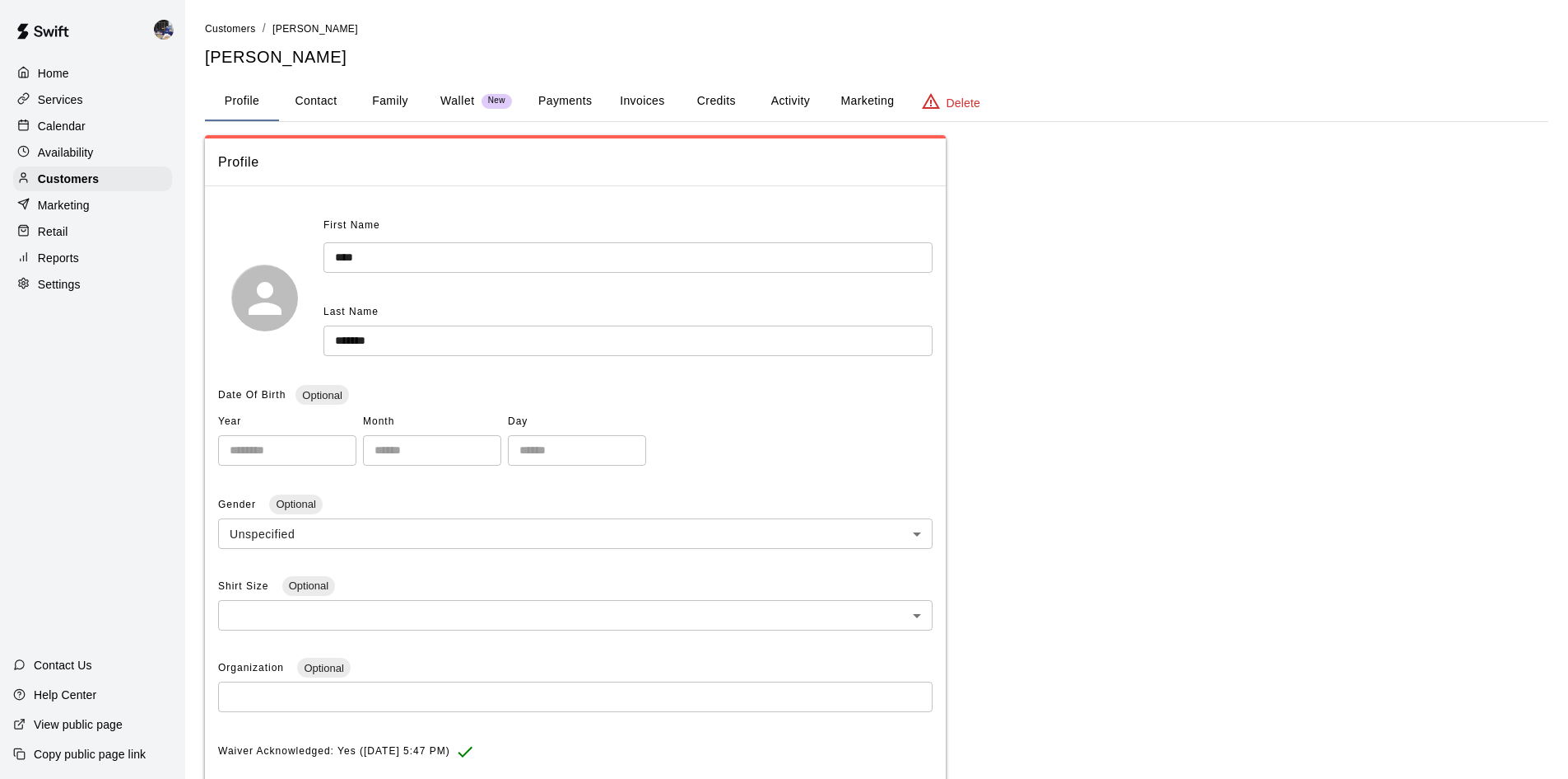
click at [397, 97] on button "Family" at bounding box center [390, 102] width 74 height 40
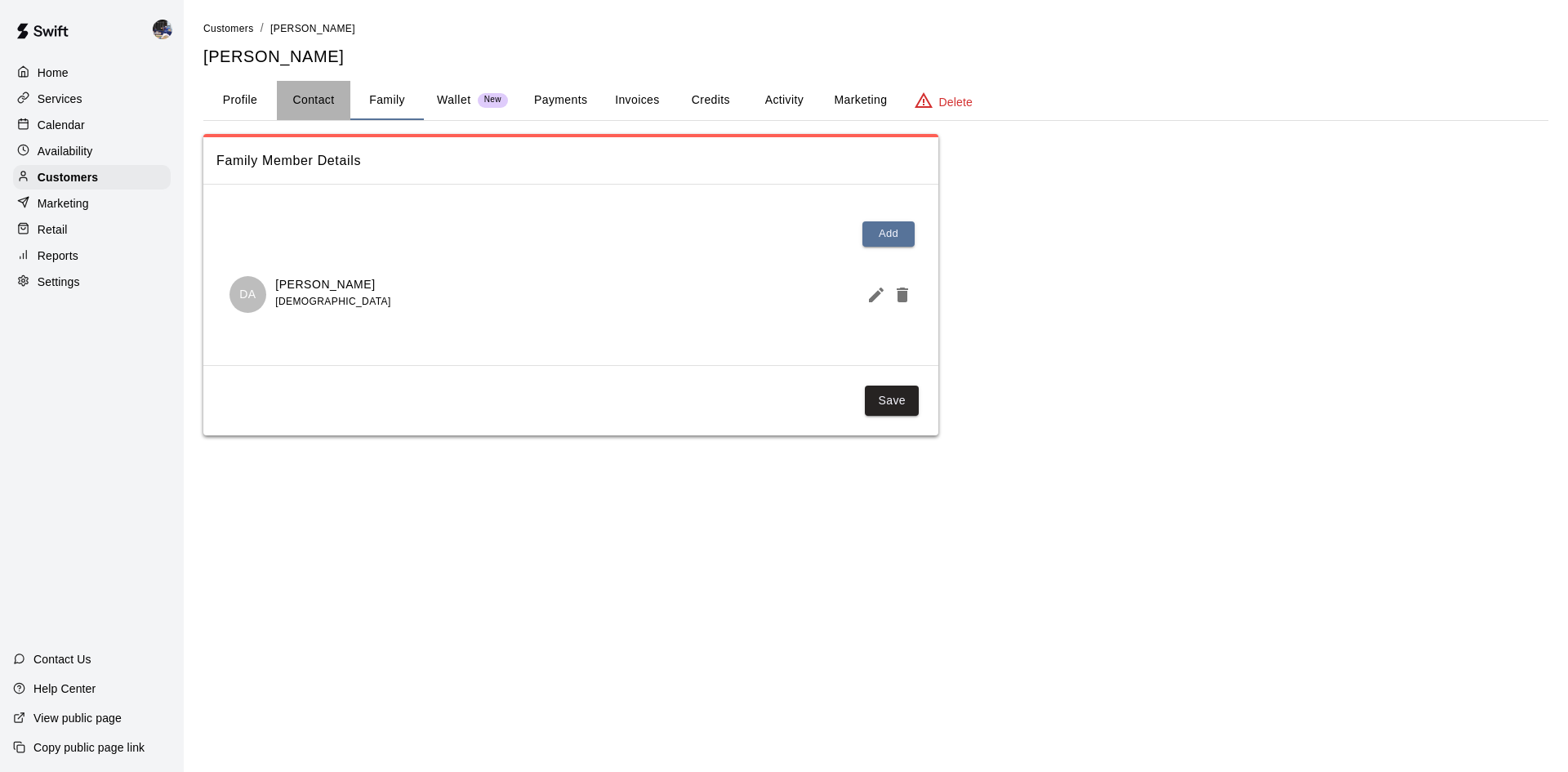
click at [318, 103] on button "Contact" at bounding box center [314, 101] width 73 height 40
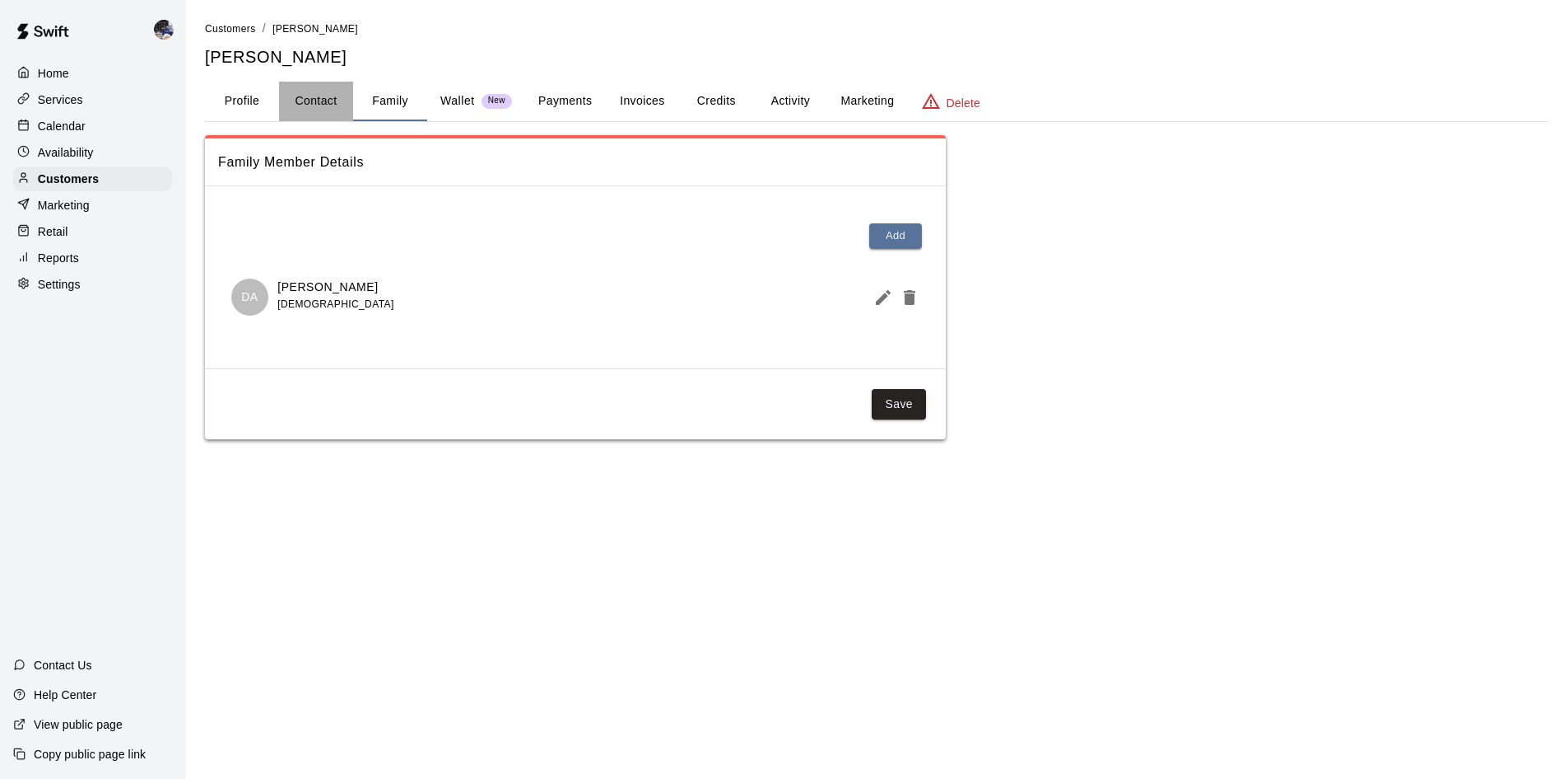
select select "**"
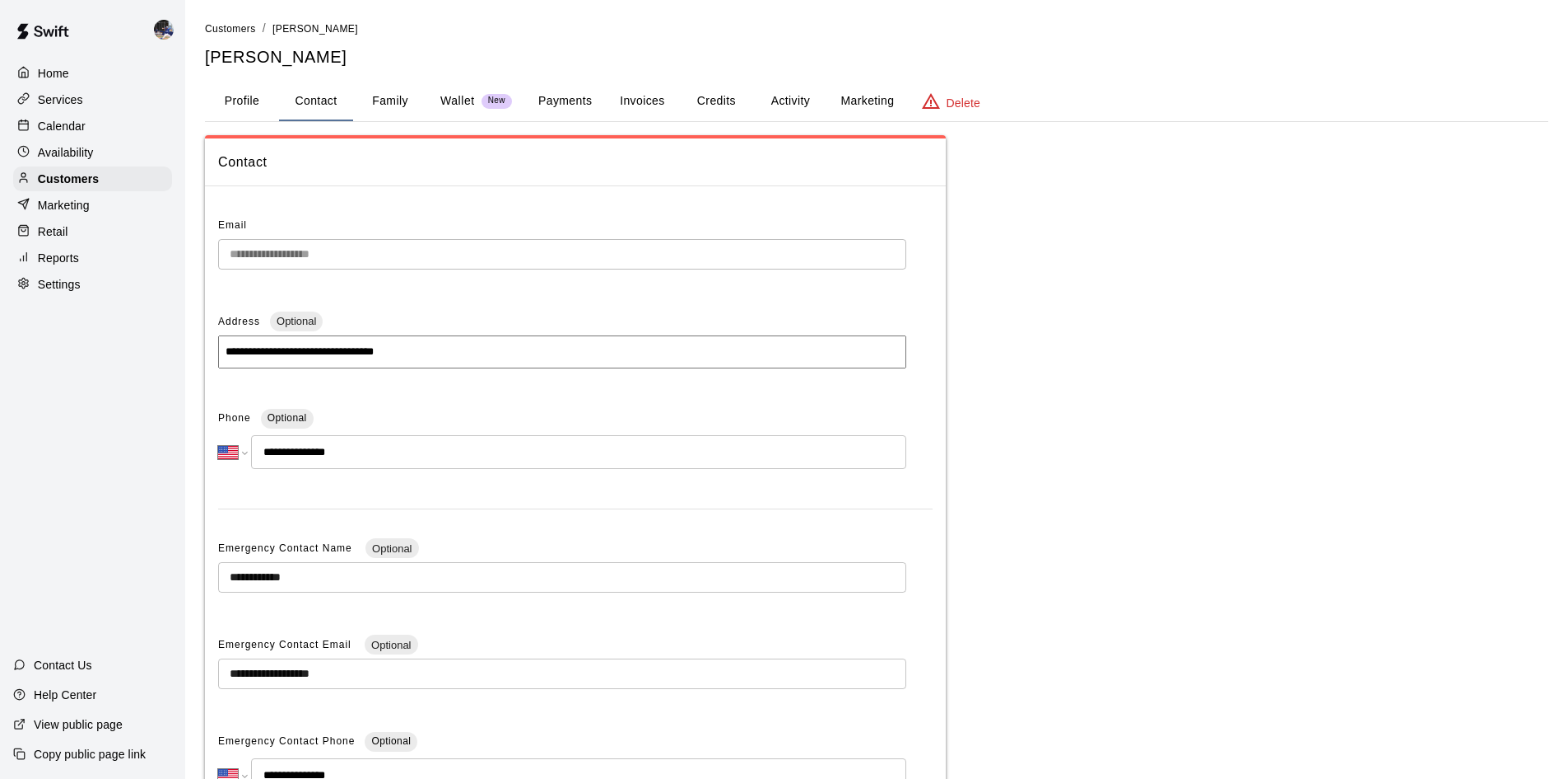
click at [233, 108] on button "Profile" at bounding box center [242, 102] width 74 height 40
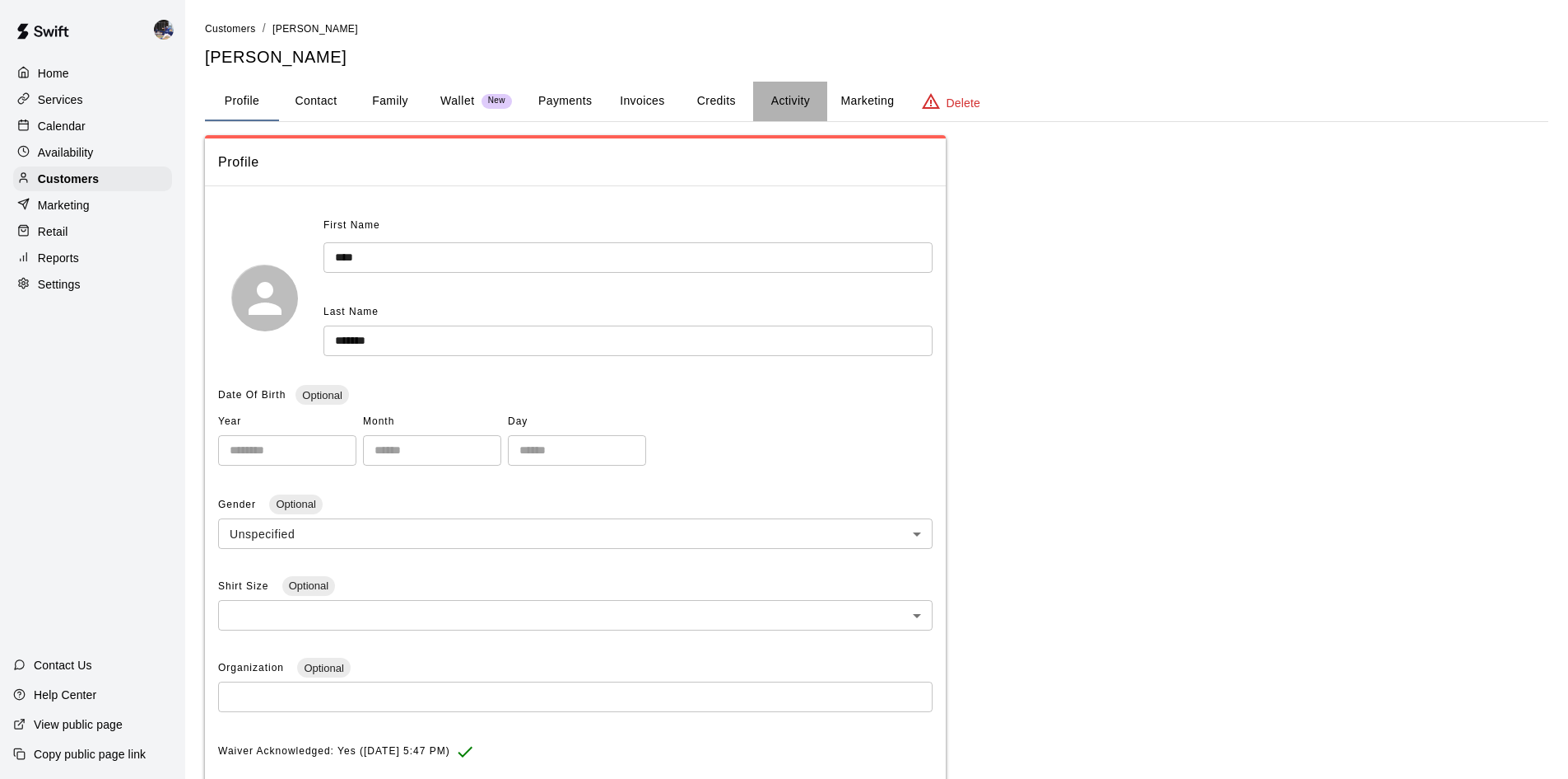
click at [789, 92] on button "Activity" at bounding box center [790, 102] width 74 height 40
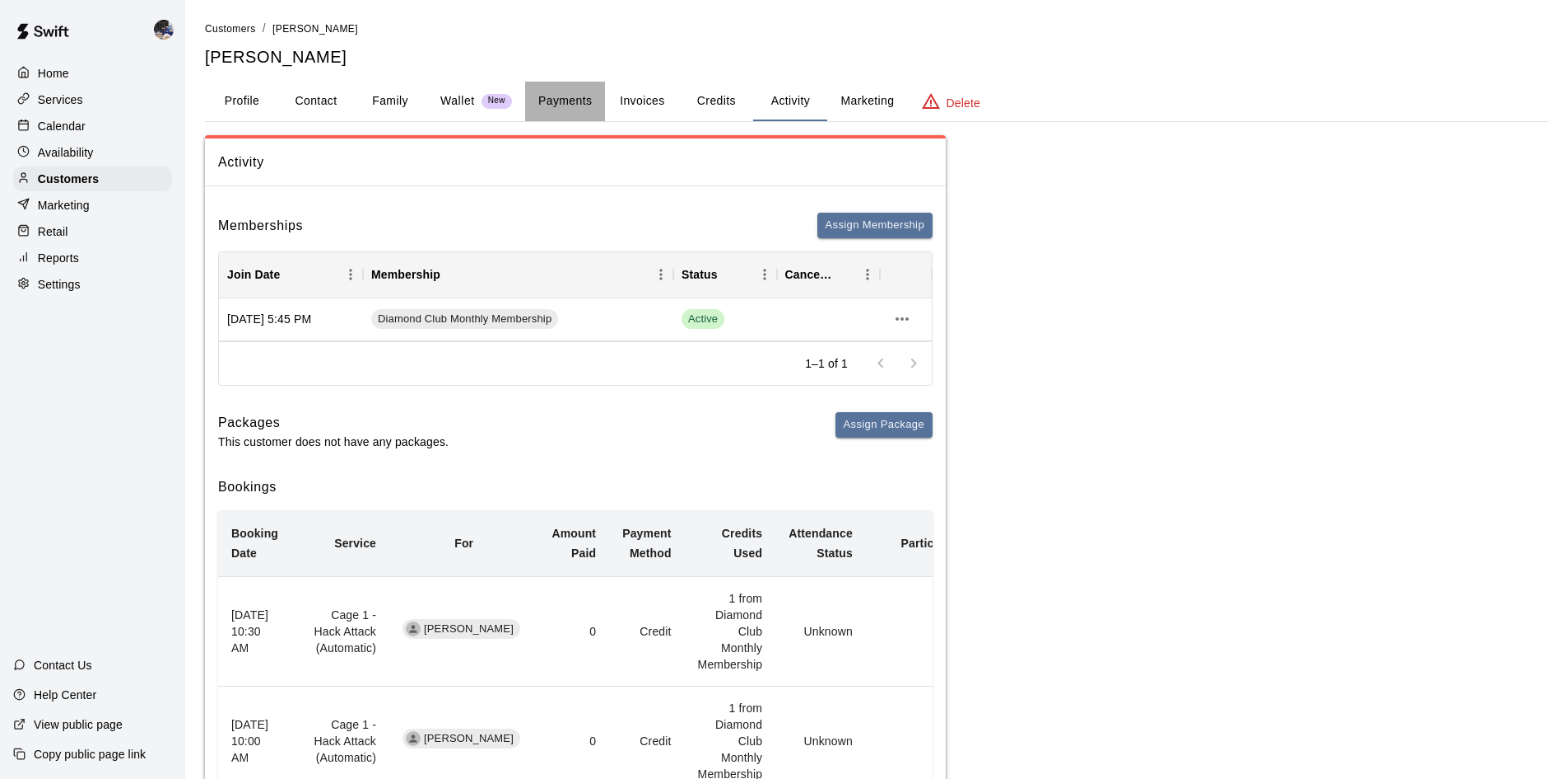
click at [573, 92] on button "Payments" at bounding box center [565, 102] width 80 height 40
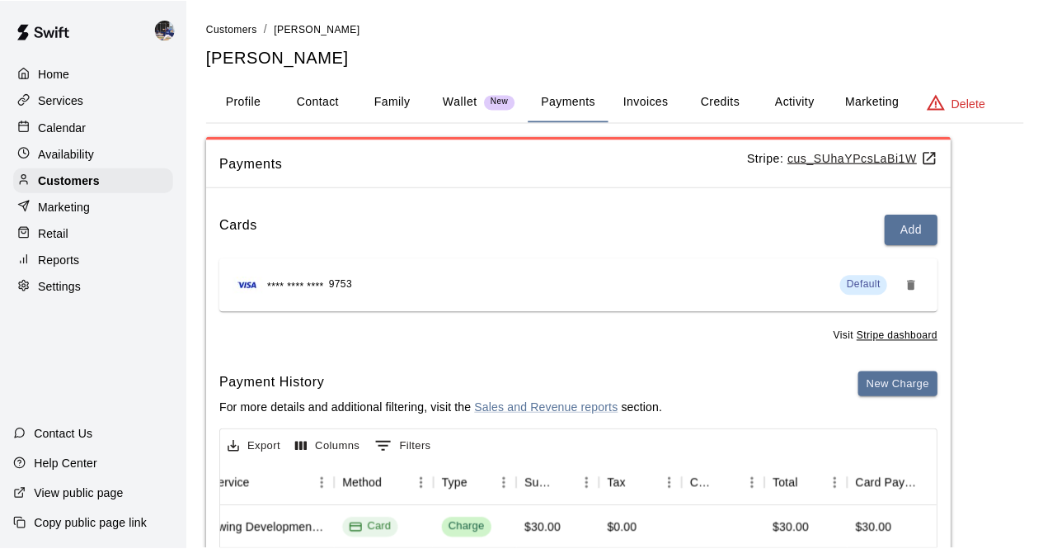
scroll to position [0, 393]
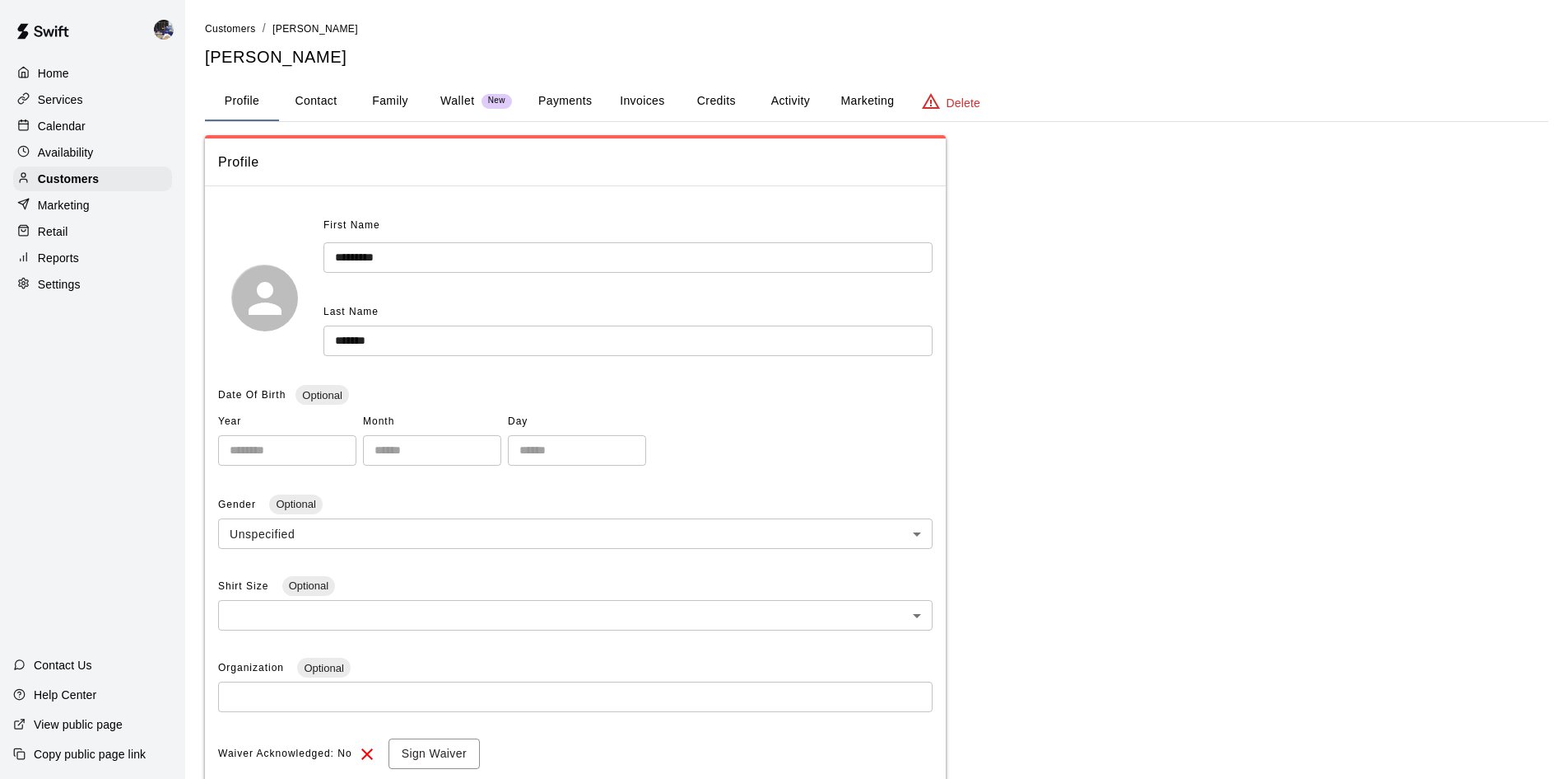
click at [775, 98] on button "Activity" at bounding box center [790, 102] width 74 height 40
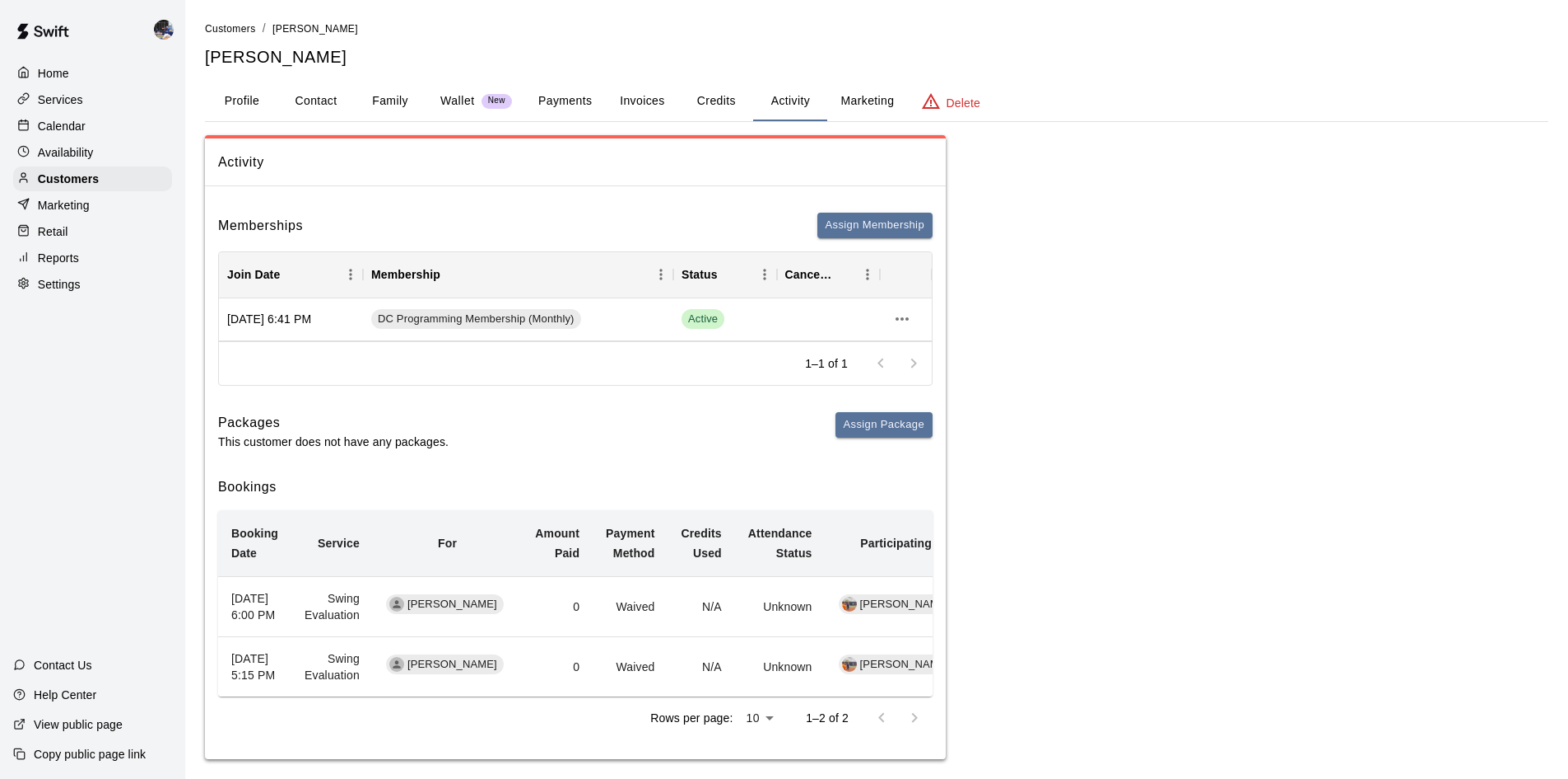
click at [83, 125] on p "Calendar" at bounding box center [62, 126] width 48 height 16
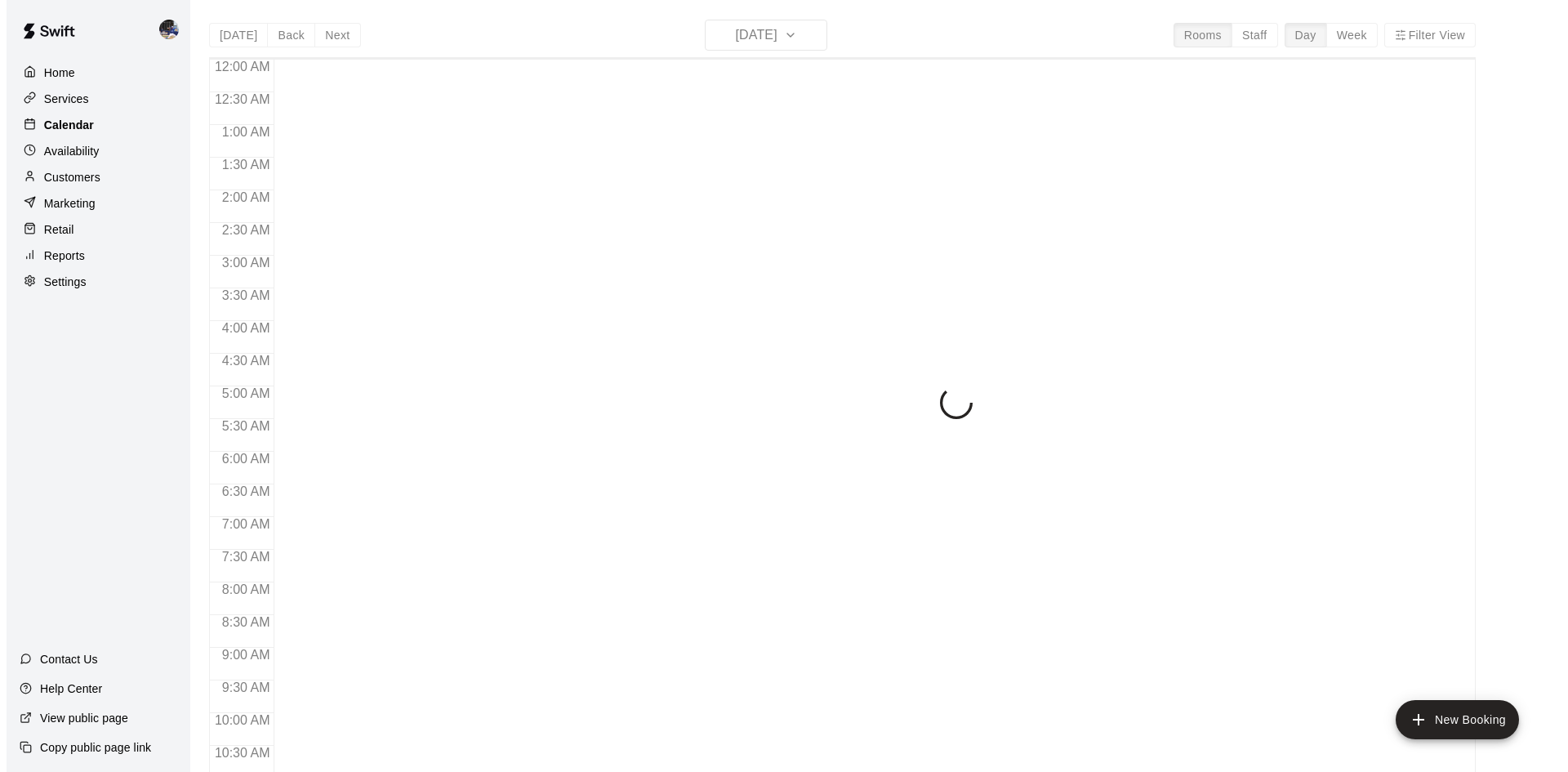
scroll to position [836, 0]
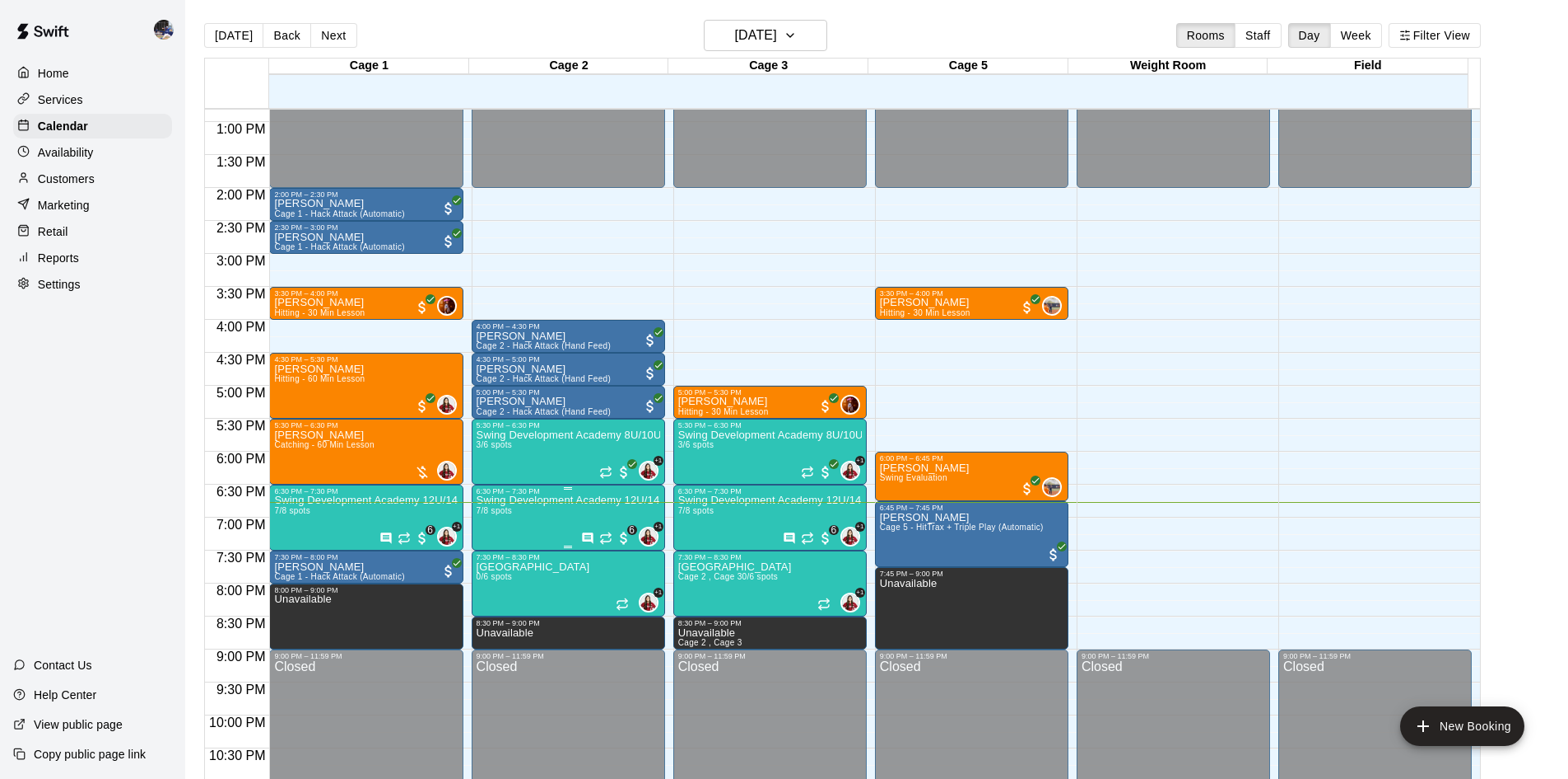
click at [579, 500] on p "Swing Development Academy 12U/14U" at bounding box center [569, 500] width 184 height 0
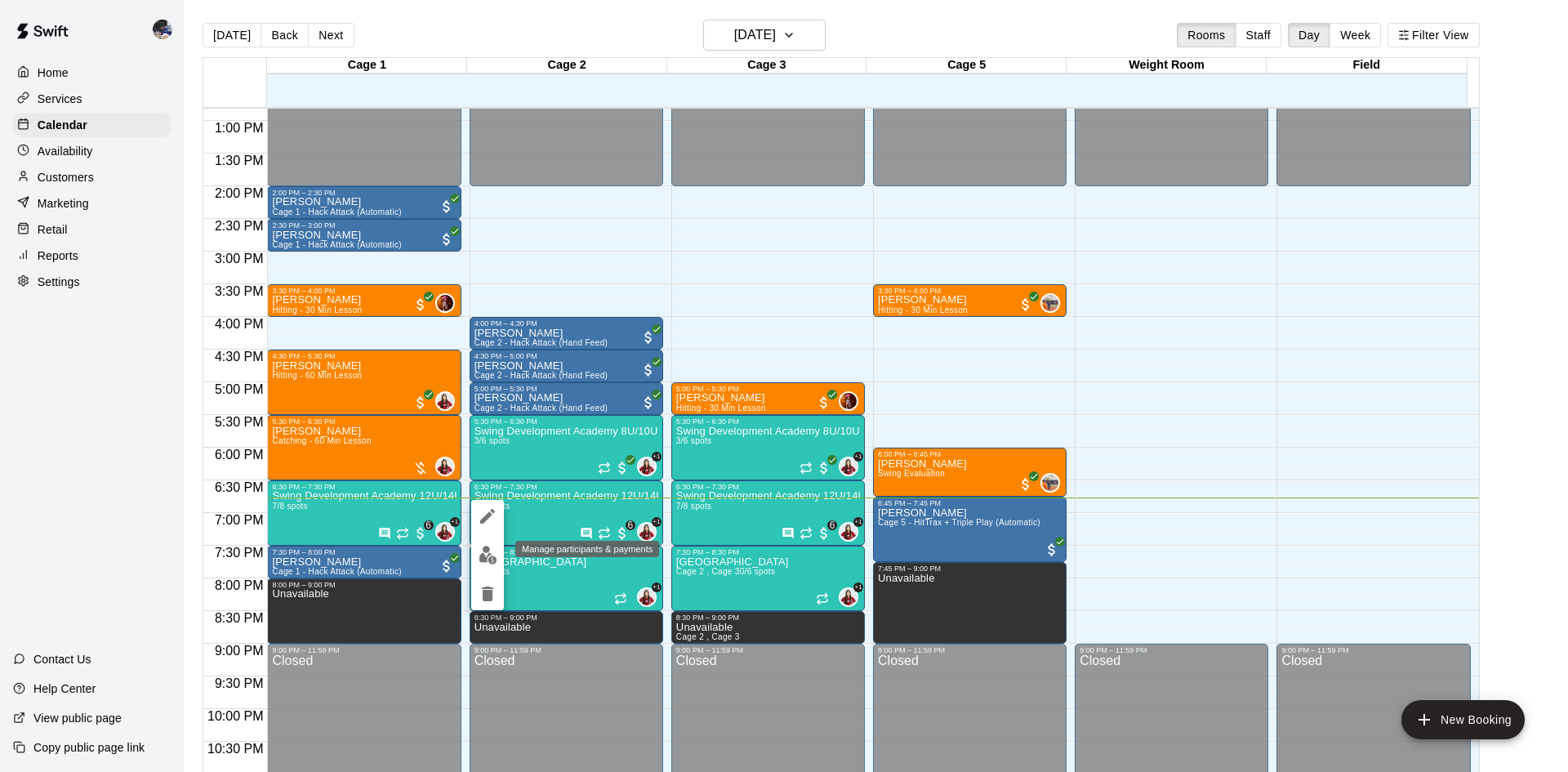
click at [492, 547] on img "edit" at bounding box center [487, 554] width 19 height 19
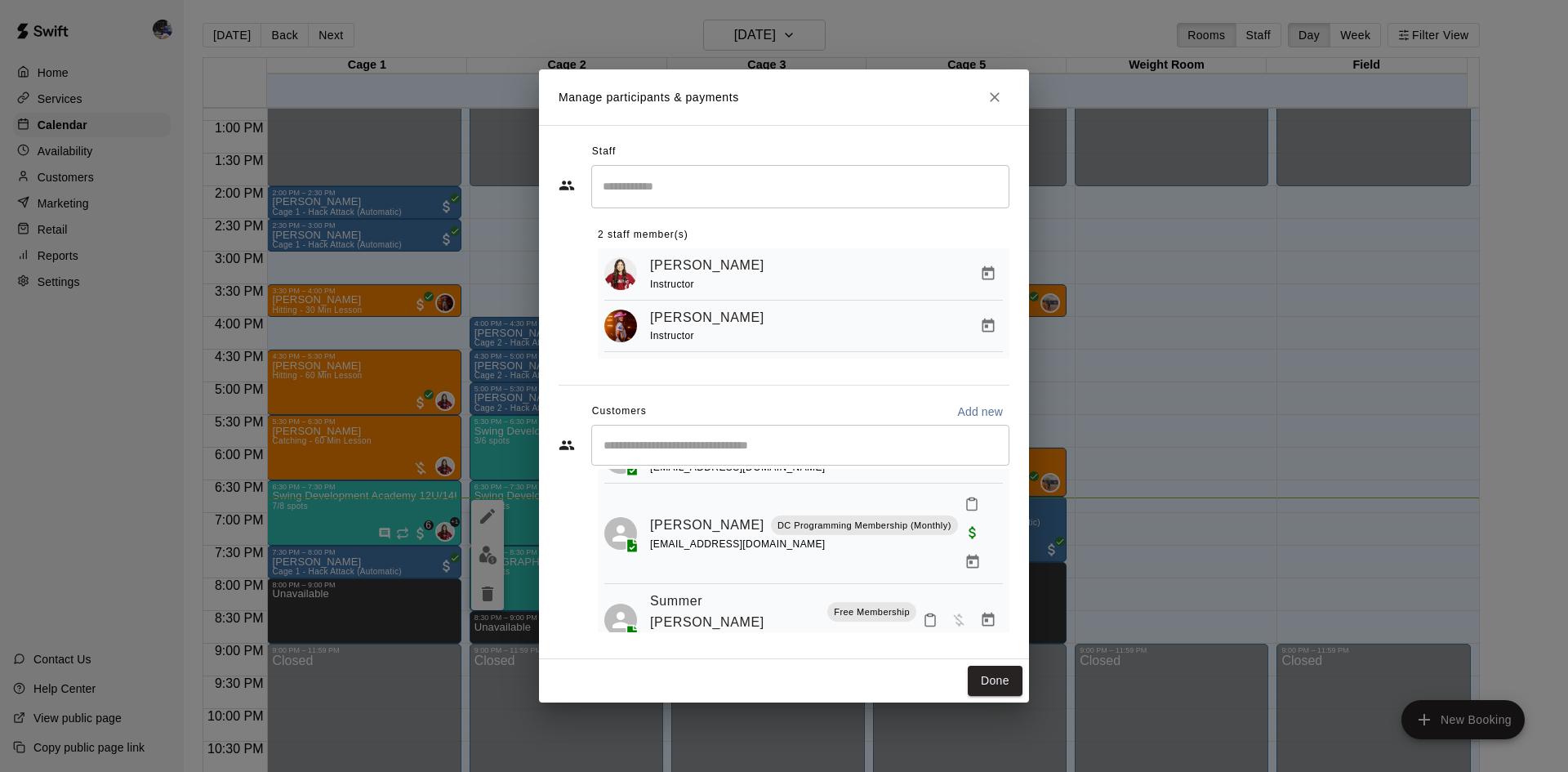
scroll to position [325, 0]
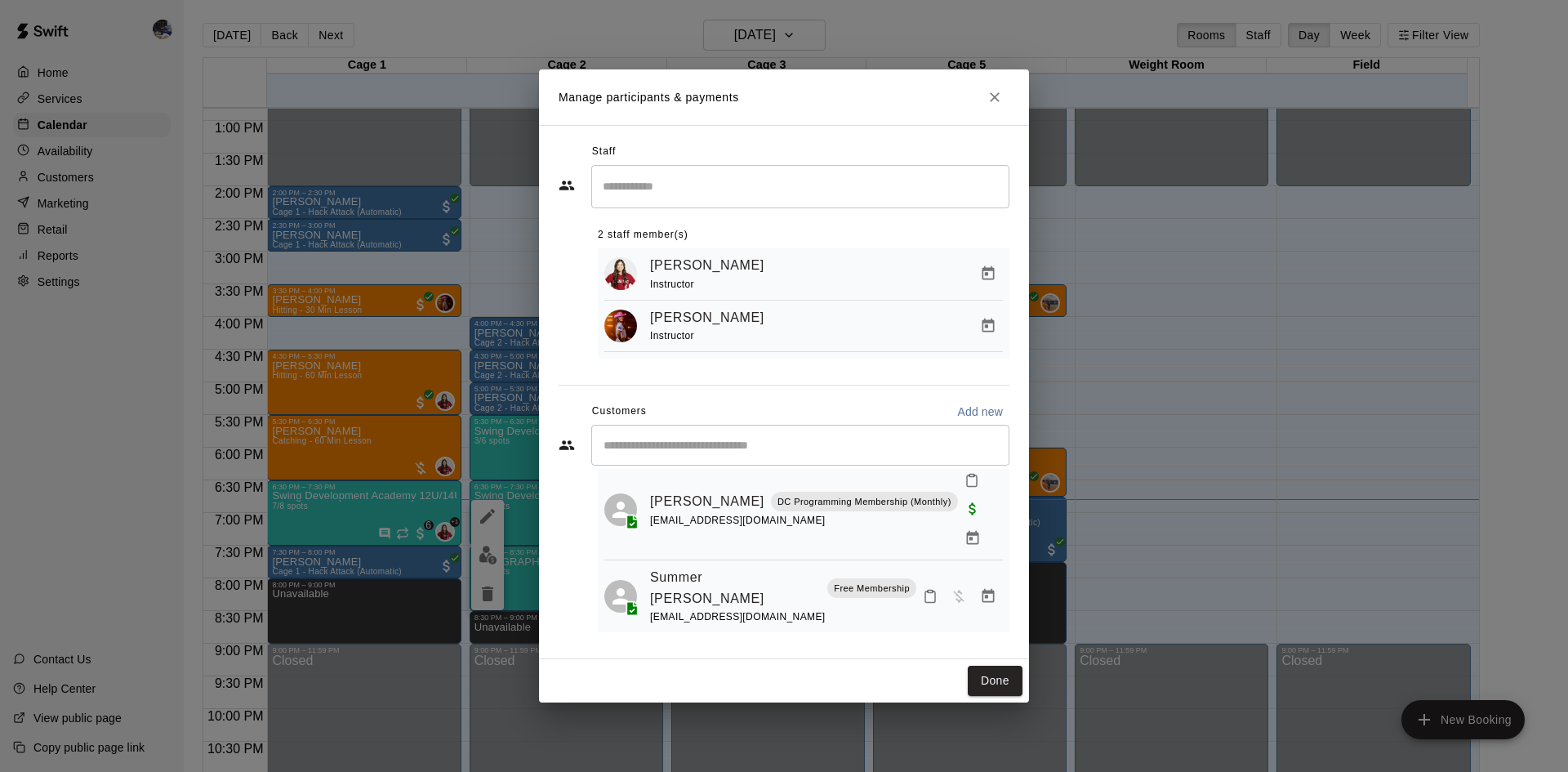
click at [716, 453] on input "Start typing to search customers..." at bounding box center [800, 444] width 403 height 16
type input "******"
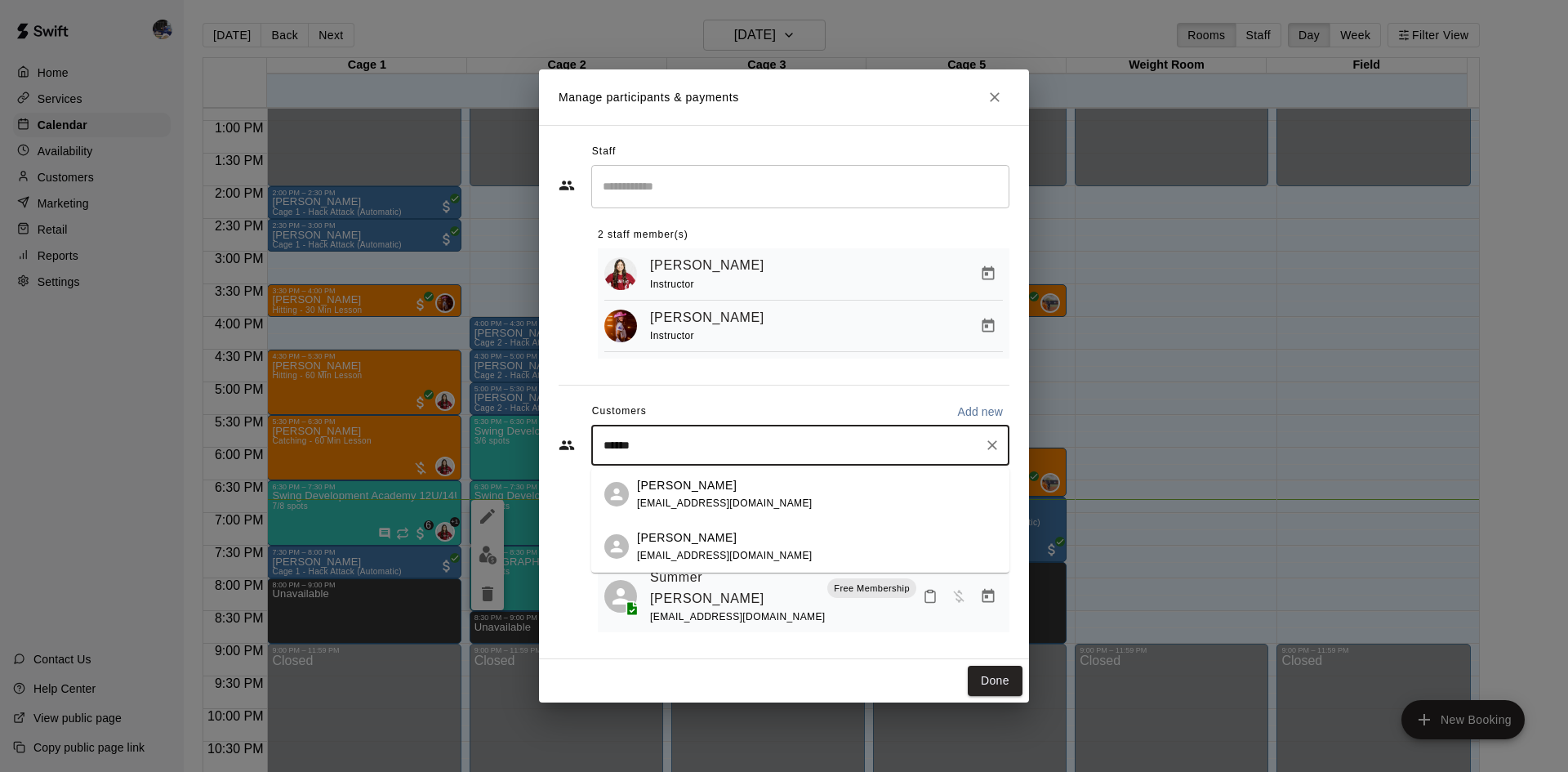
click at [716, 486] on p "Ariany Sanchez" at bounding box center [686, 485] width 100 height 17
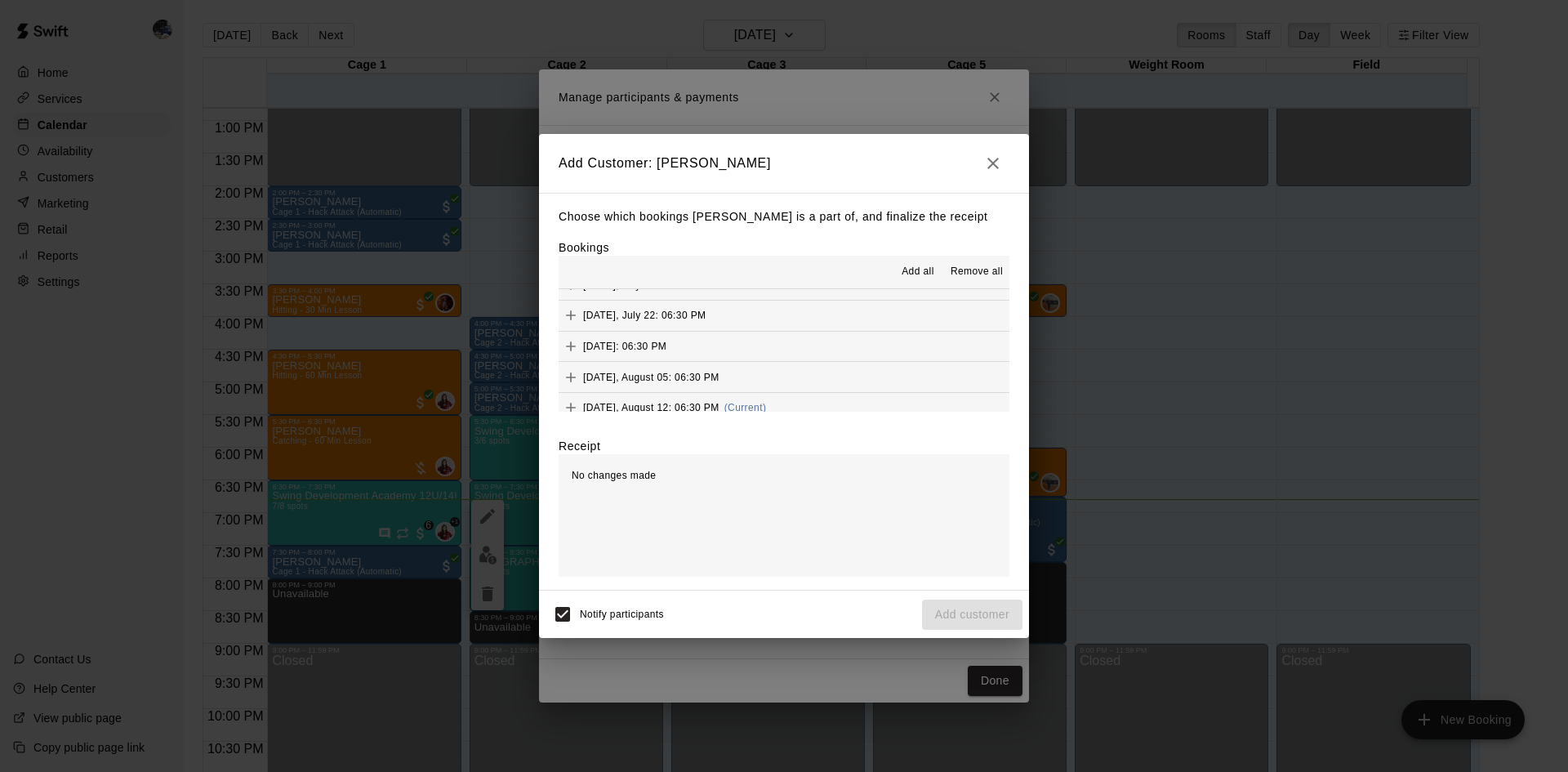
scroll to position [31, 0]
click at [720, 390] on span "Tuesday, August 12: 06:30 PM" at bounding box center [651, 396] width 137 height 12
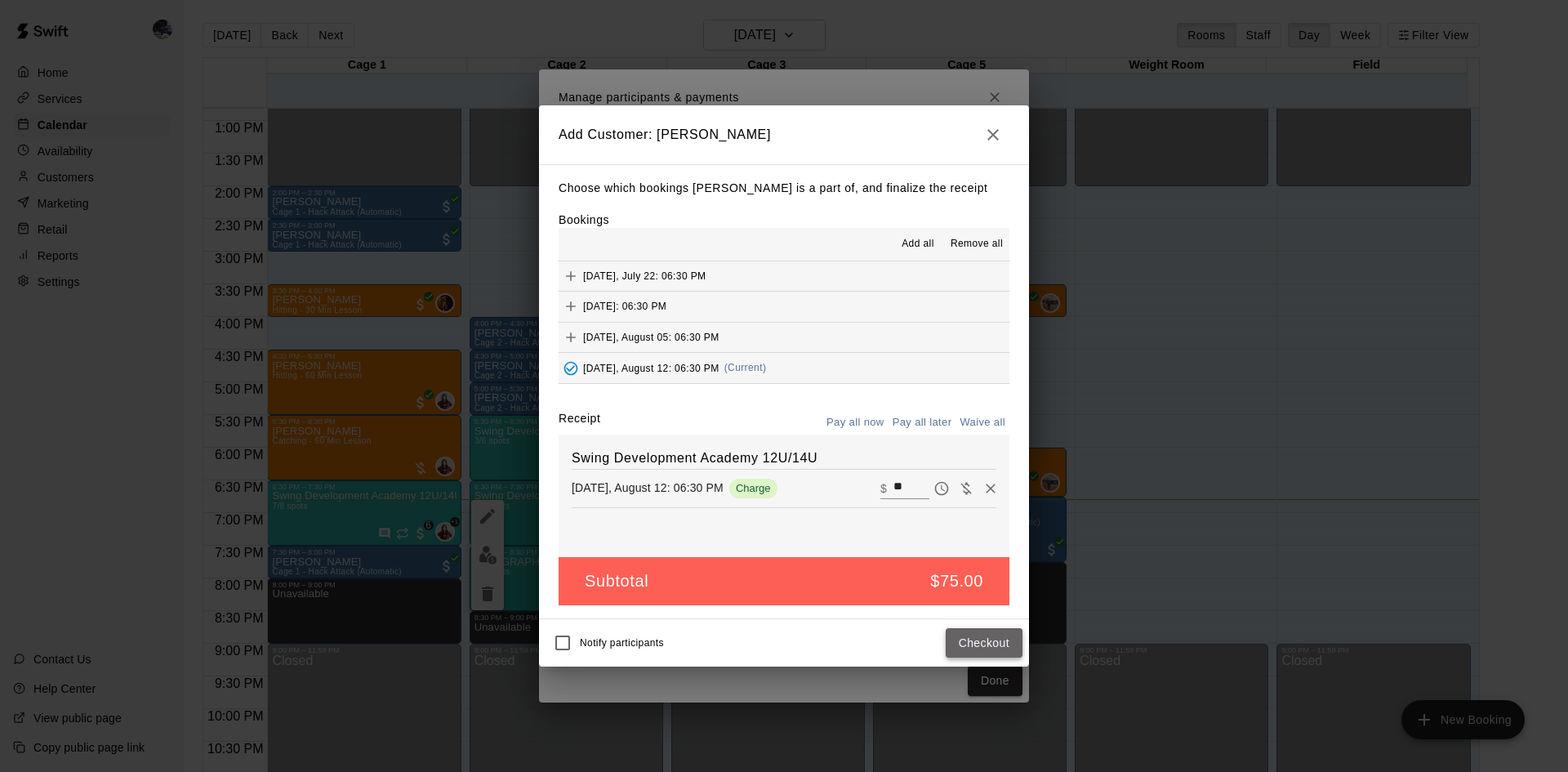
click at [984, 635] on button "Checkout" at bounding box center [984, 642] width 77 height 31
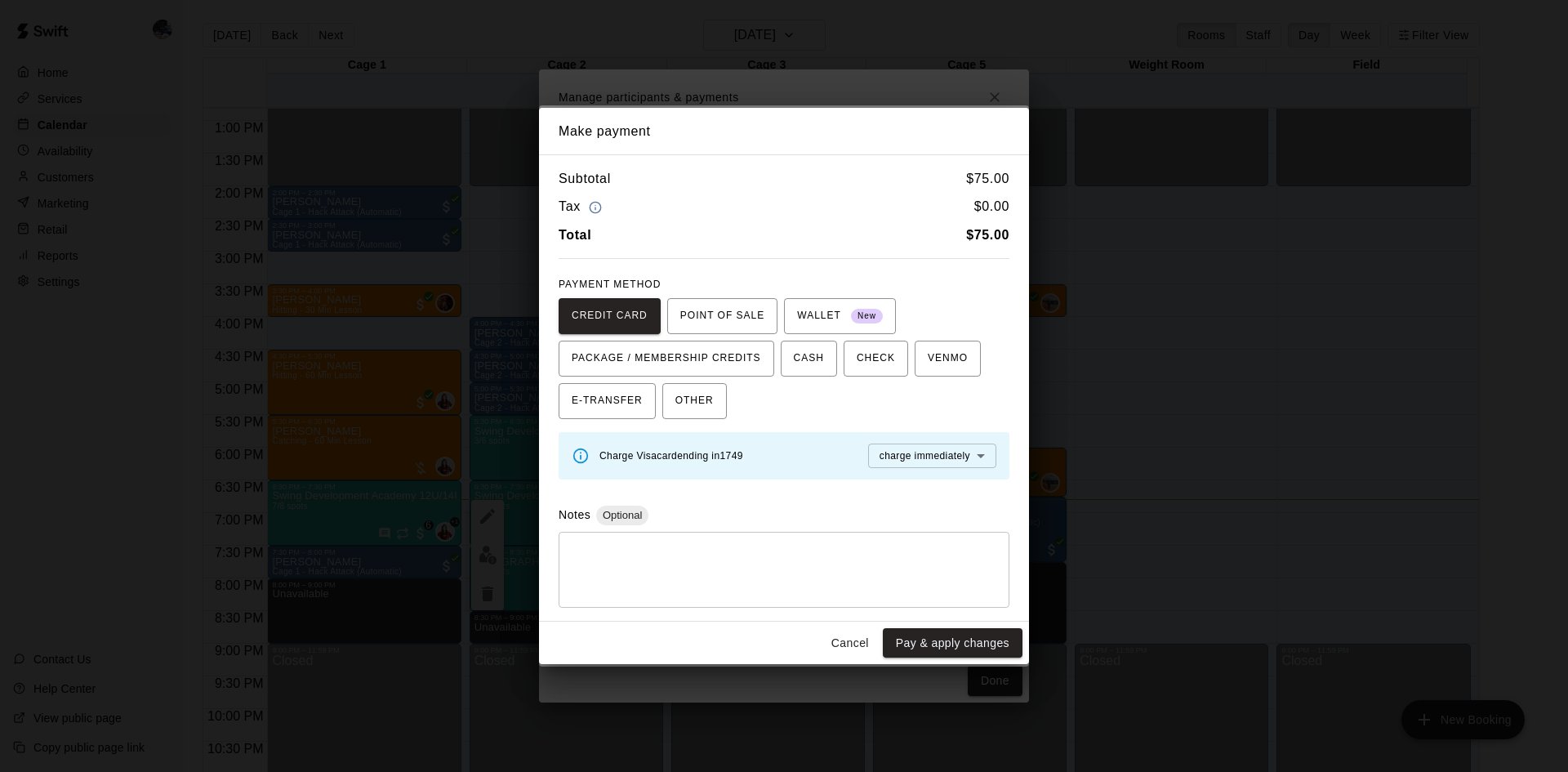
click at [851, 640] on button "Cancel" at bounding box center [849, 642] width 52 height 31
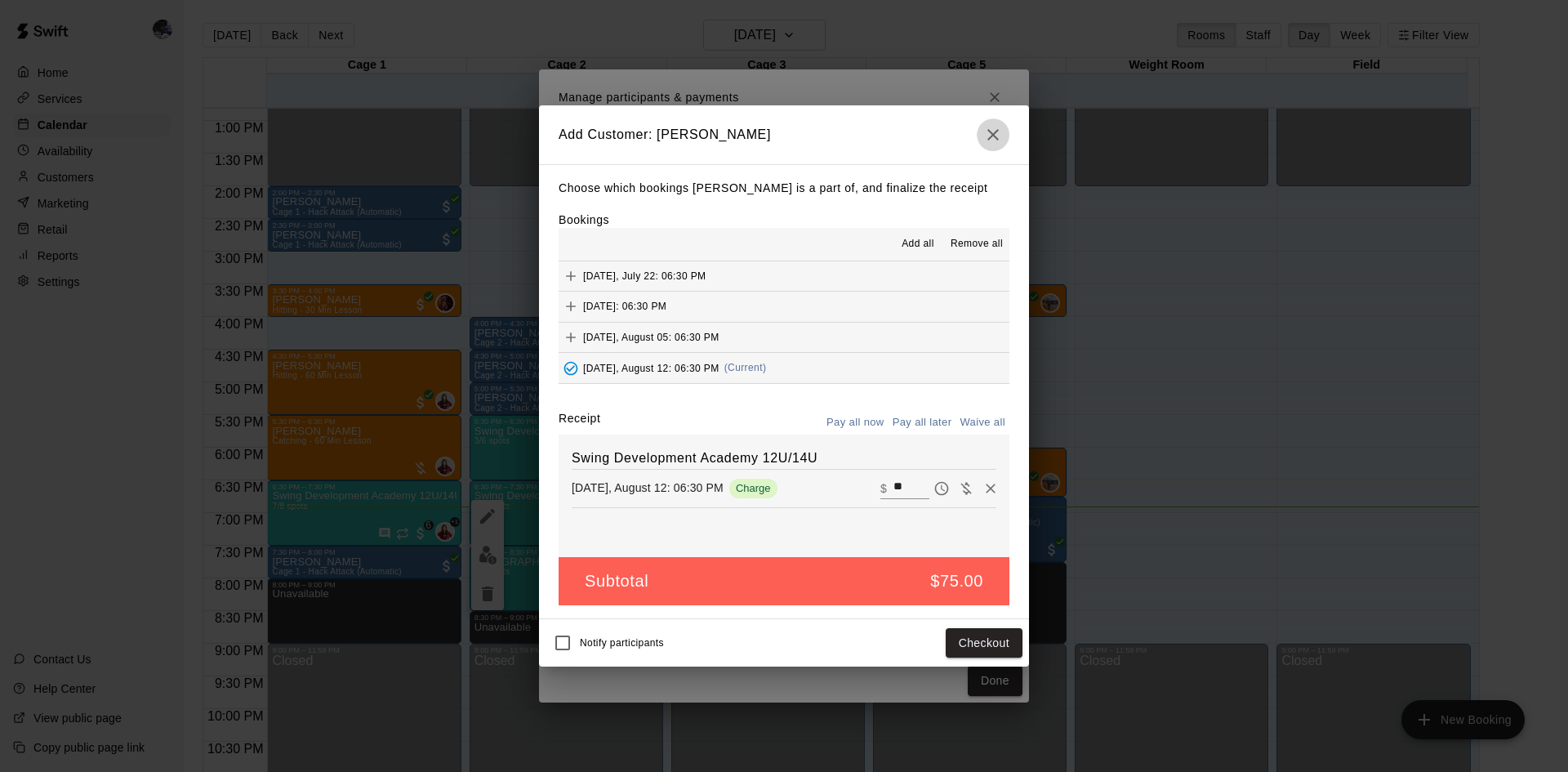
click at [992, 138] on icon "button" at bounding box center [993, 135] width 20 height 20
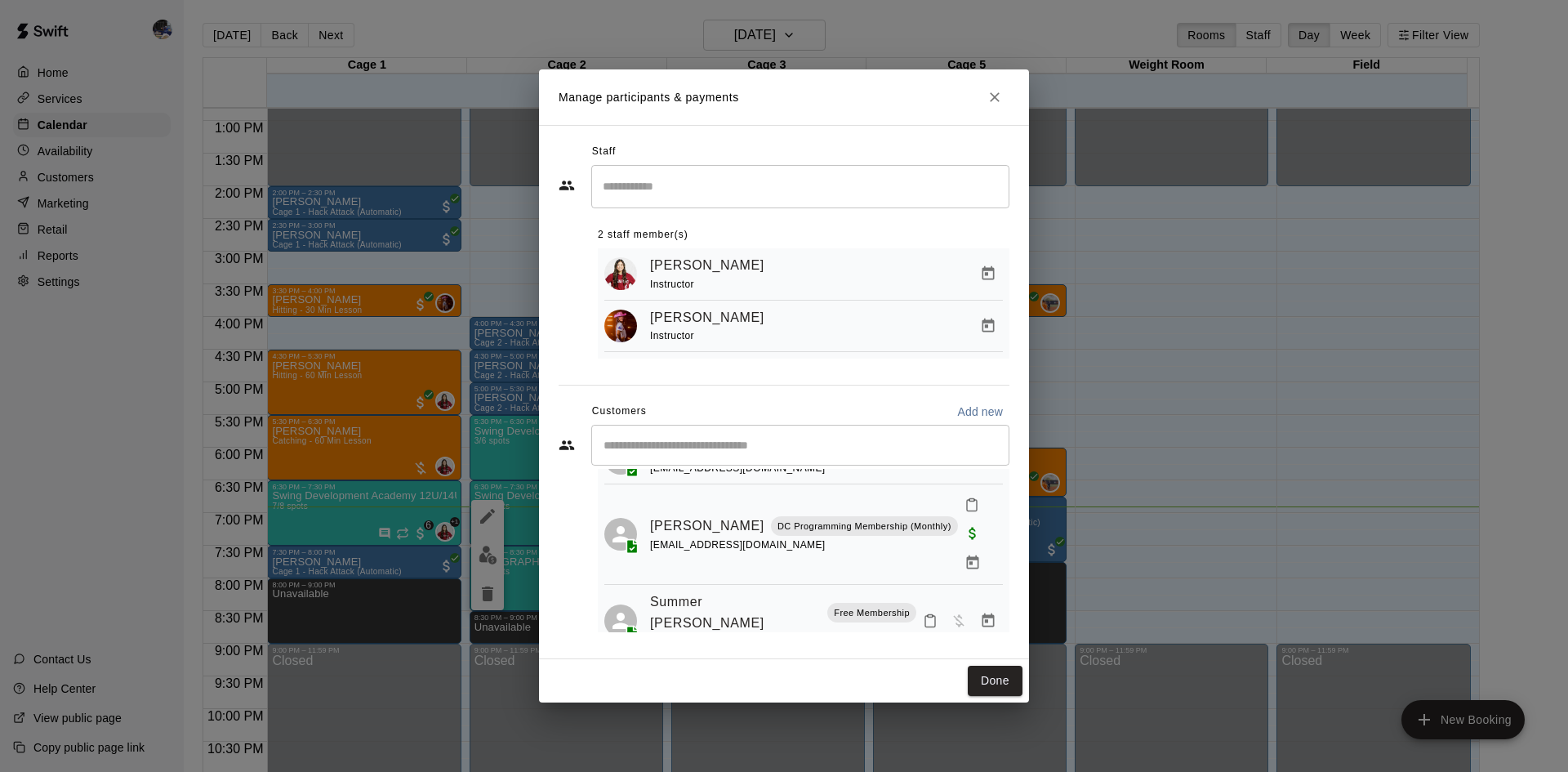
scroll to position [380, 0]
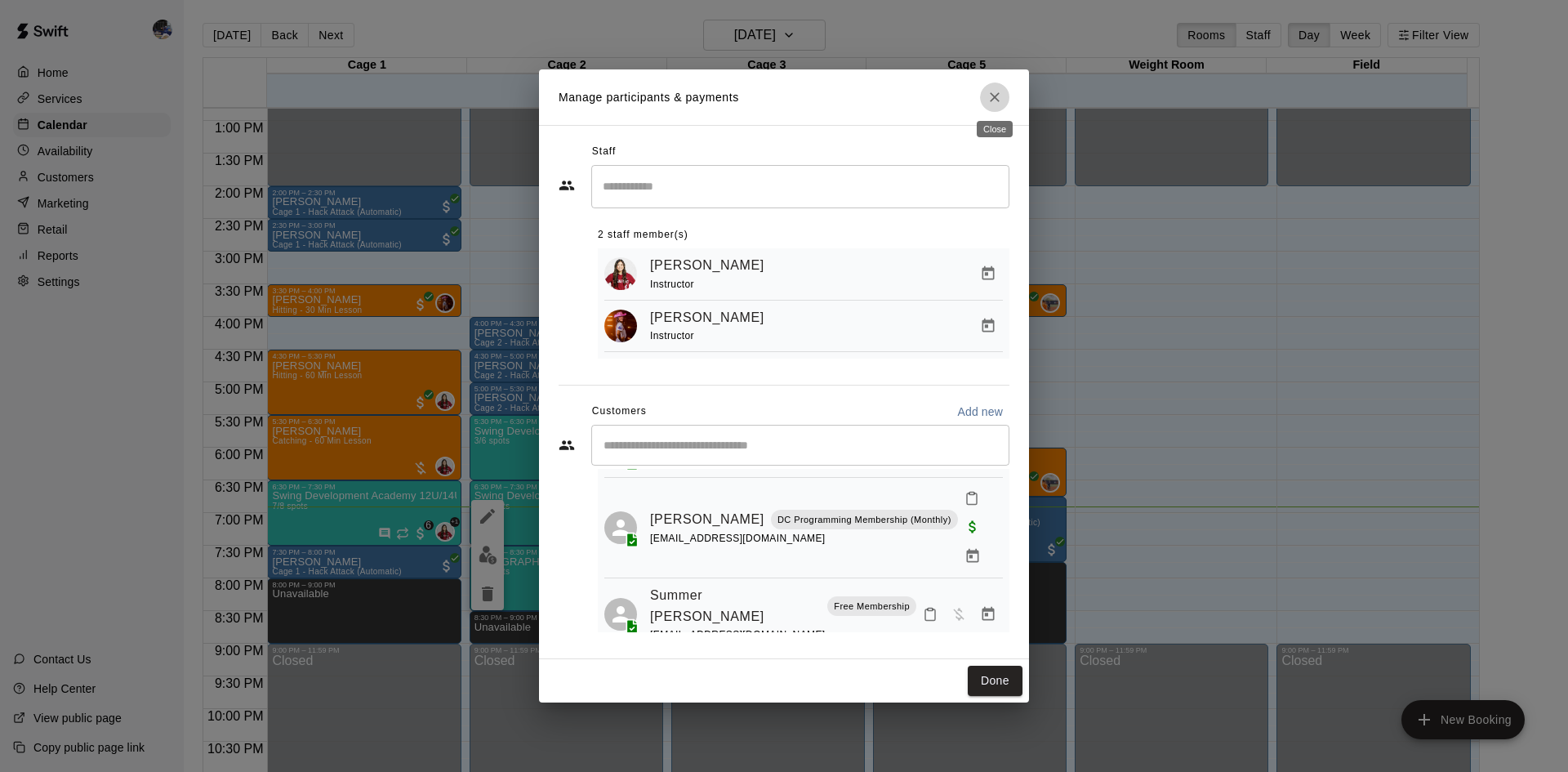
click at [989, 99] on icon "Close" at bounding box center [994, 97] width 16 height 16
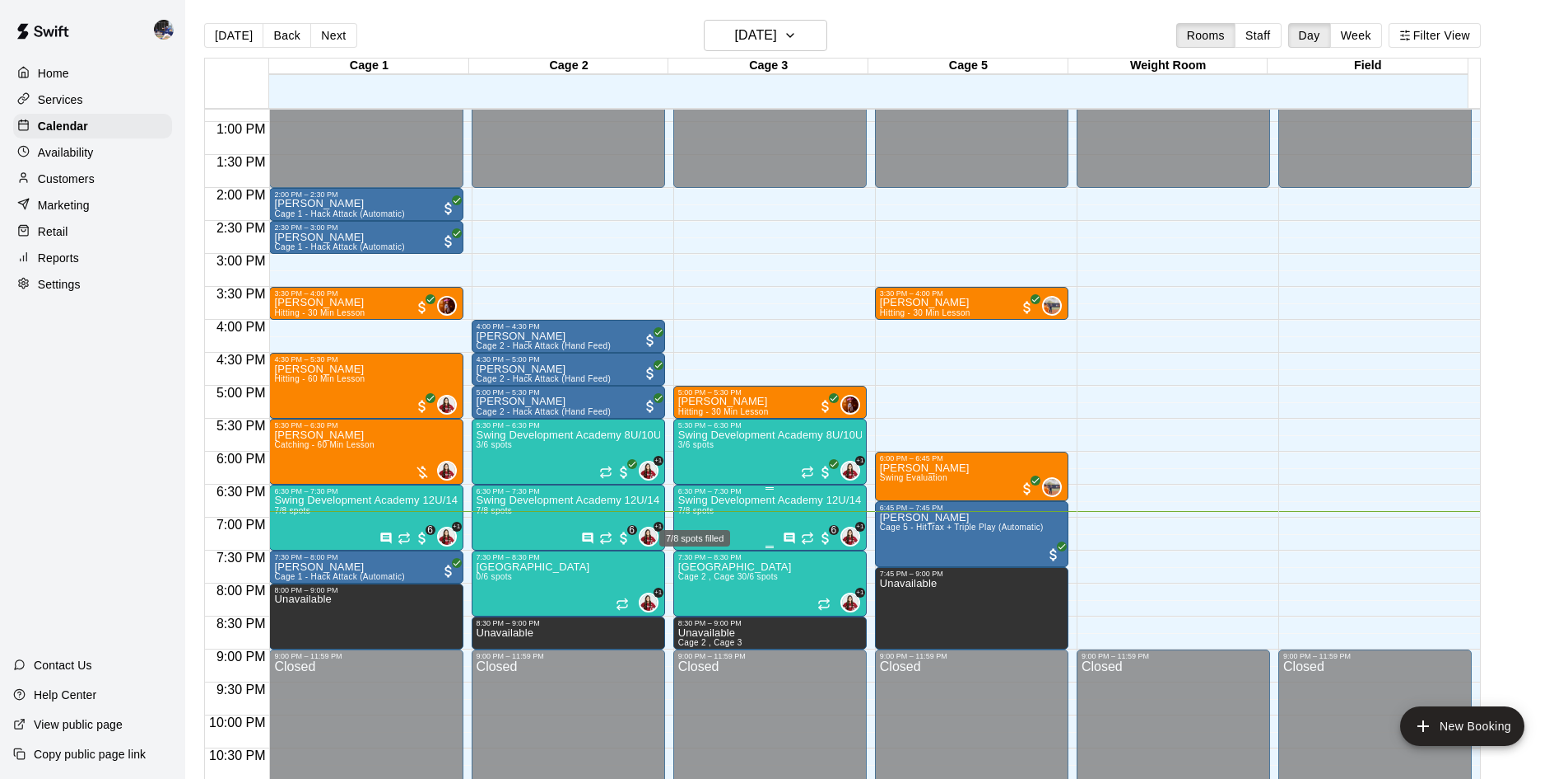
click at [710, 512] on span "7/8 spots" at bounding box center [697, 509] width 36 height 9
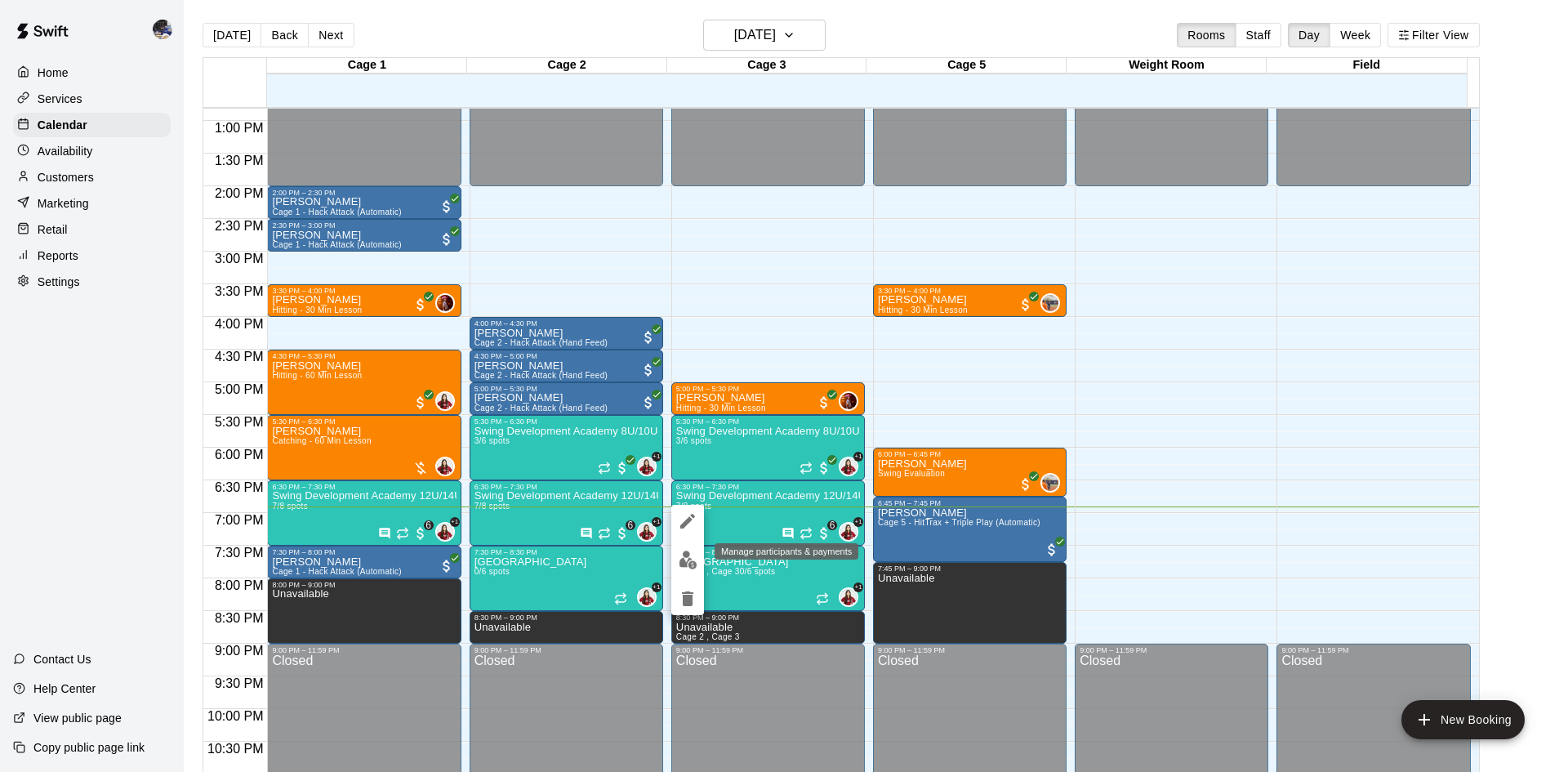
click at [686, 555] on img "edit" at bounding box center [687, 559] width 19 height 19
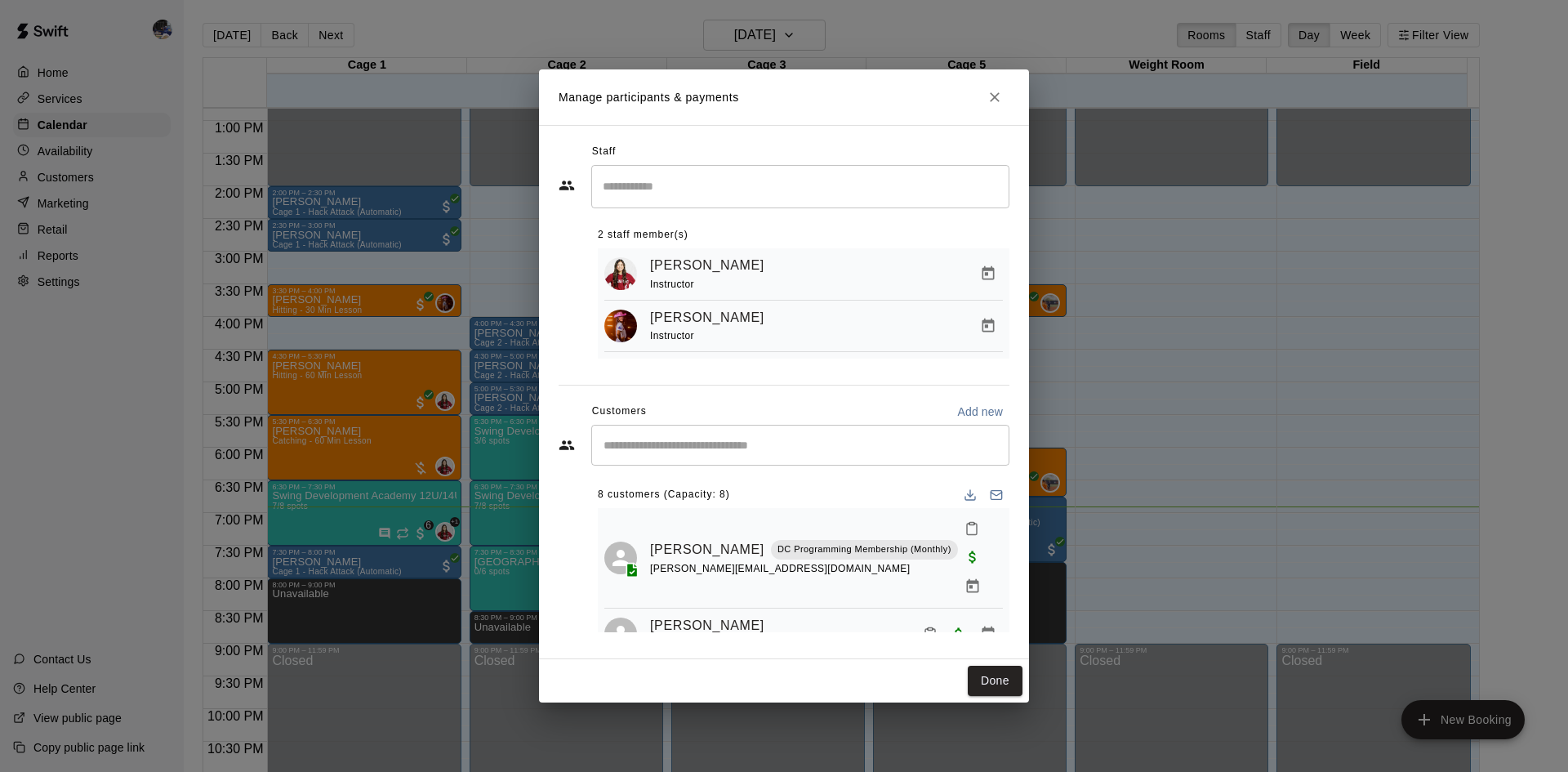
click at [727, 453] on input "Start typing to search customers..." at bounding box center [800, 444] width 403 height 16
type input "******"
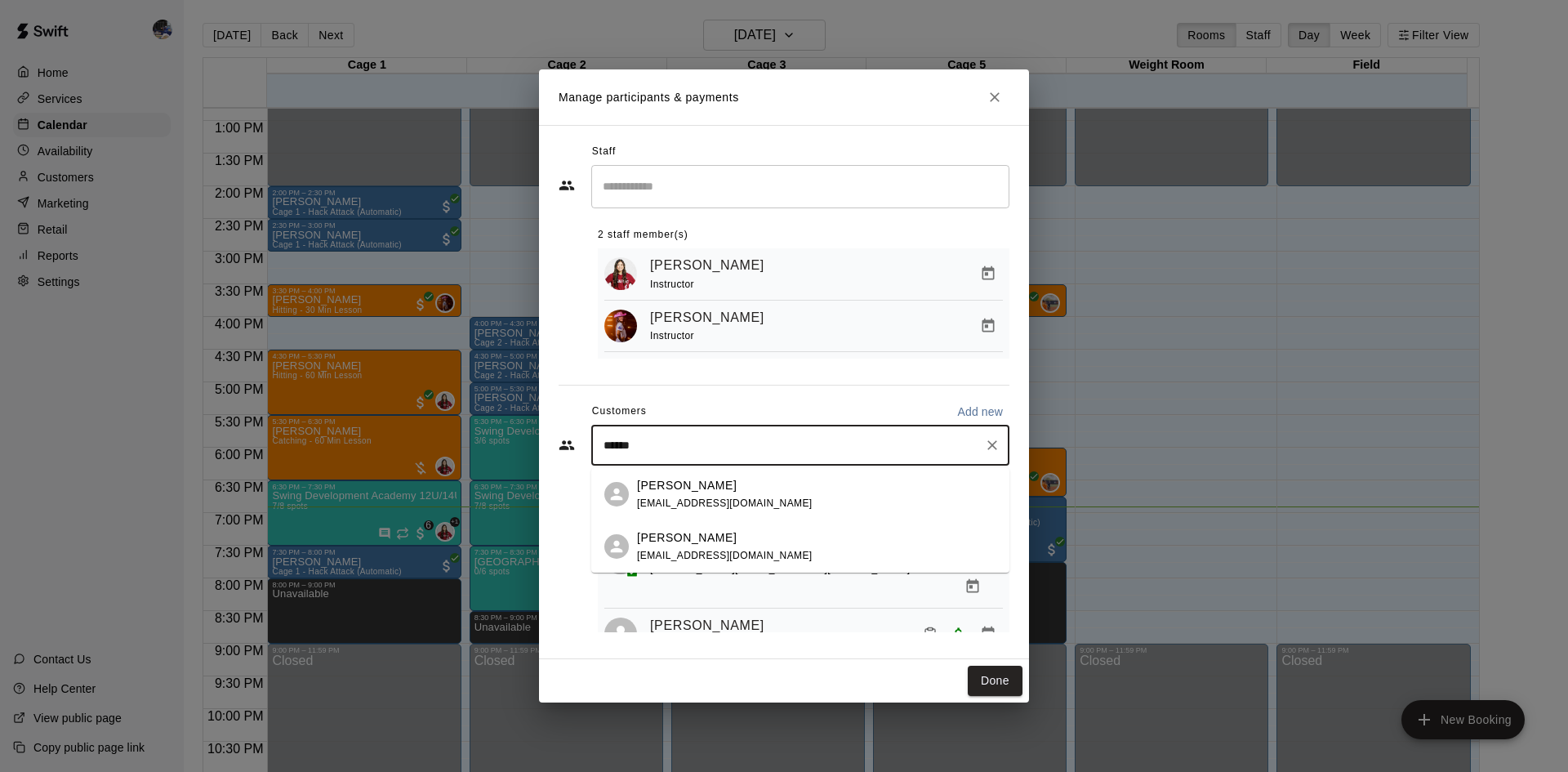
click at [686, 492] on p "Ariany Sanchez" at bounding box center [686, 485] width 100 height 17
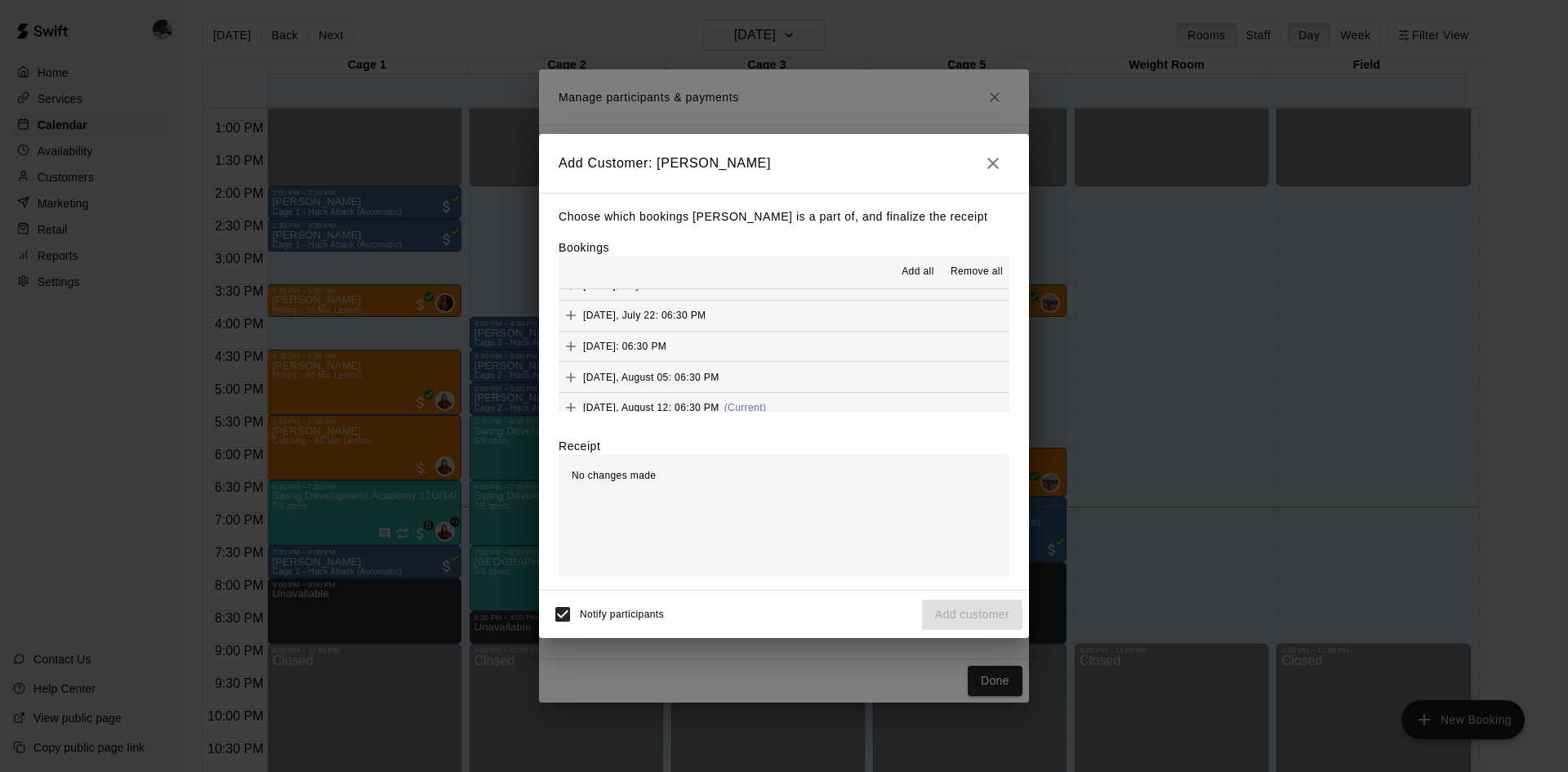
scroll to position [31, 0]
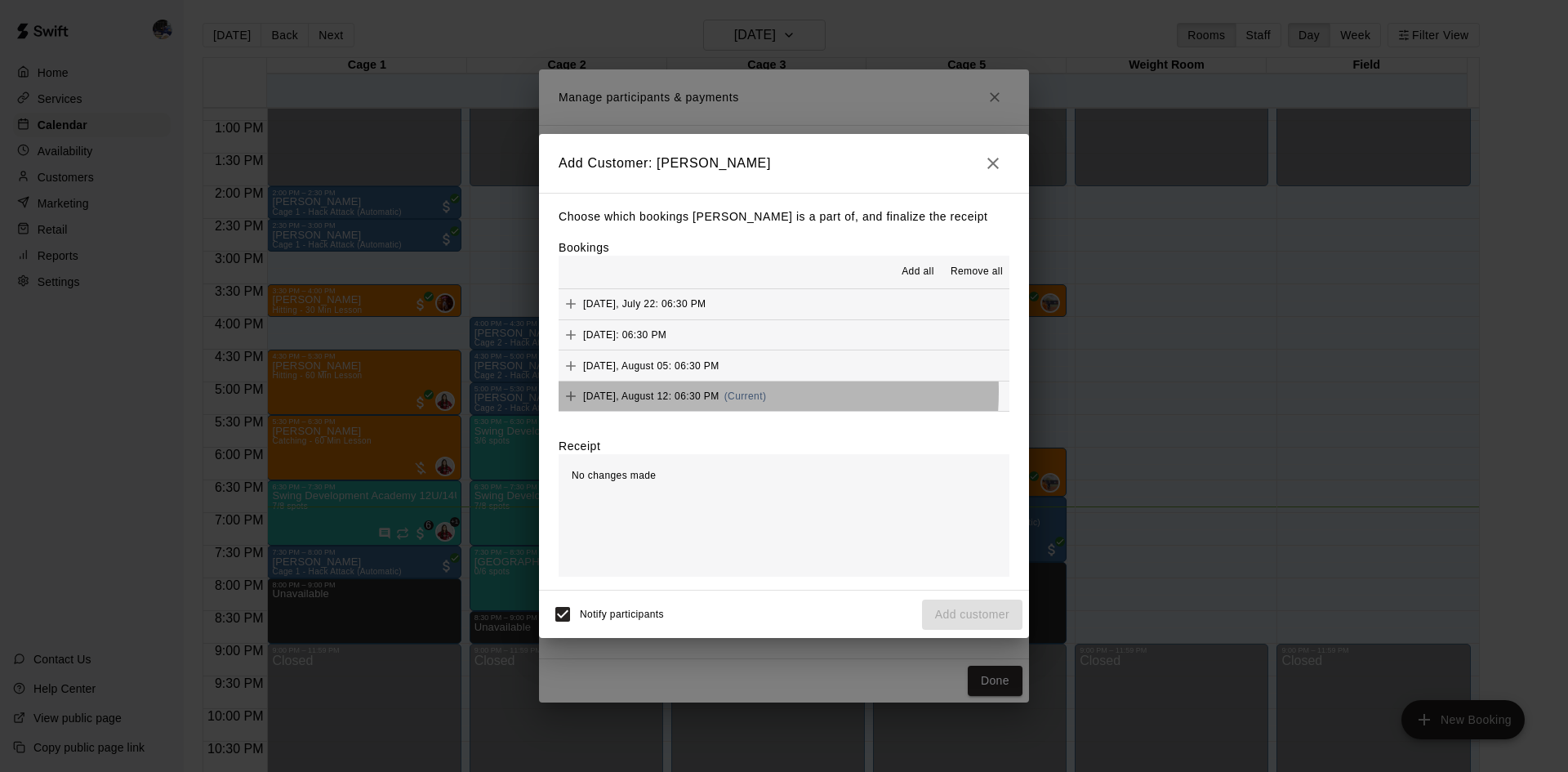
click at [705, 392] on span "Tuesday, August 12: 06:30 PM" at bounding box center [651, 396] width 137 height 12
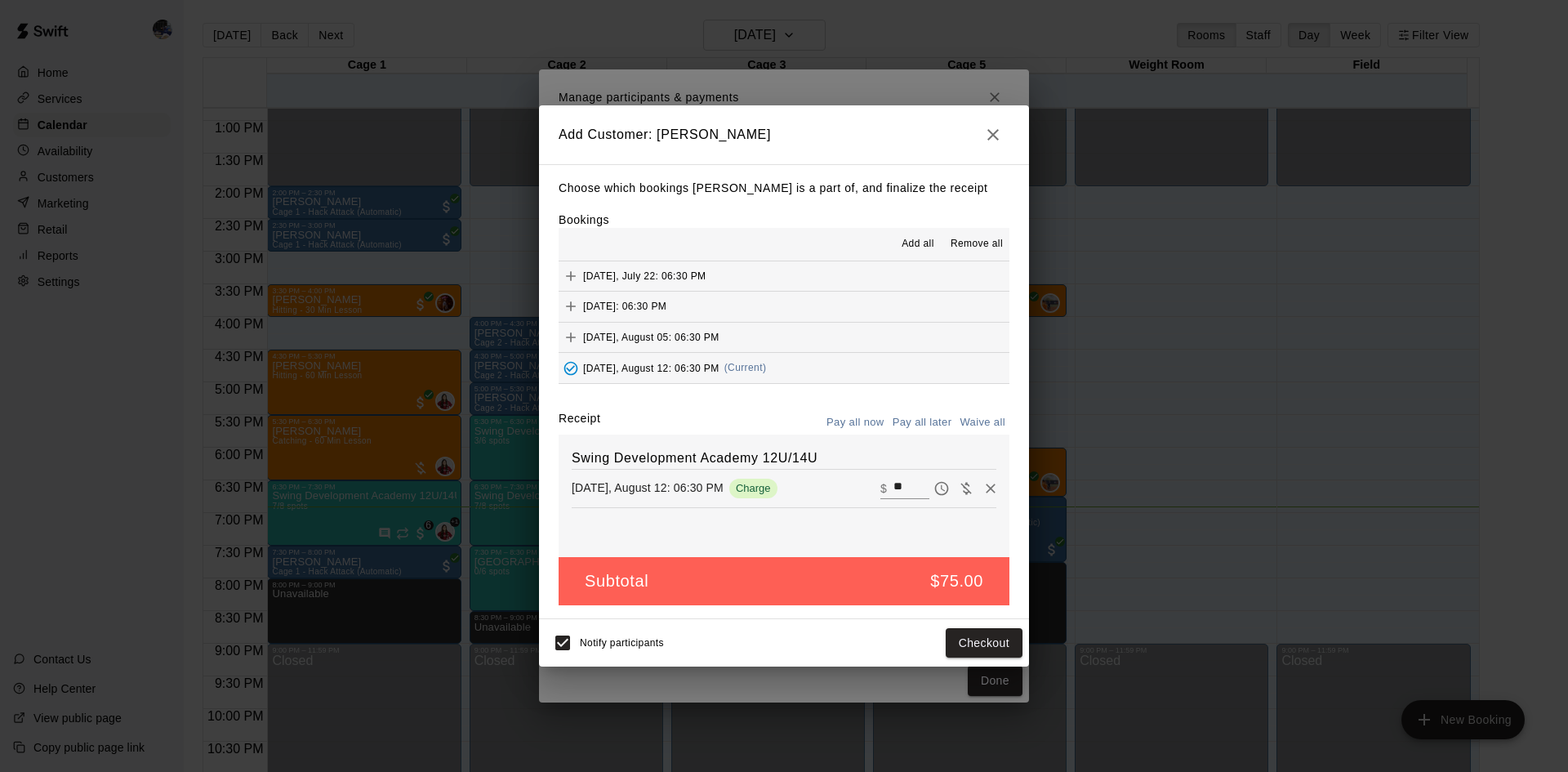
click at [906, 425] on button "Pay all later" at bounding box center [922, 423] width 67 height 26
click at [977, 641] on button "Add customer" at bounding box center [971, 642] width 100 height 31
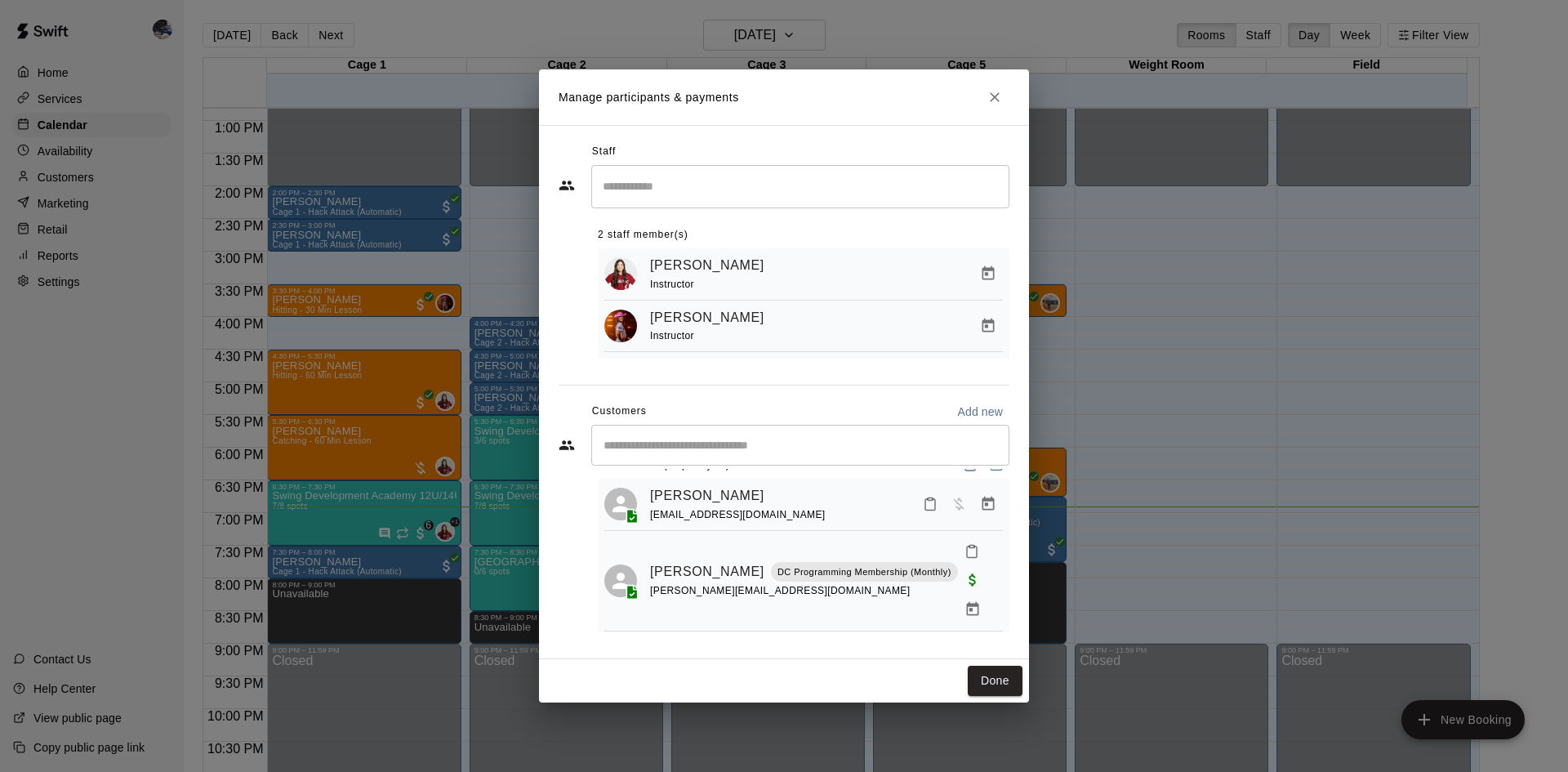
scroll to position [28, 0]
click at [999, 674] on button "Done" at bounding box center [994, 680] width 54 height 31
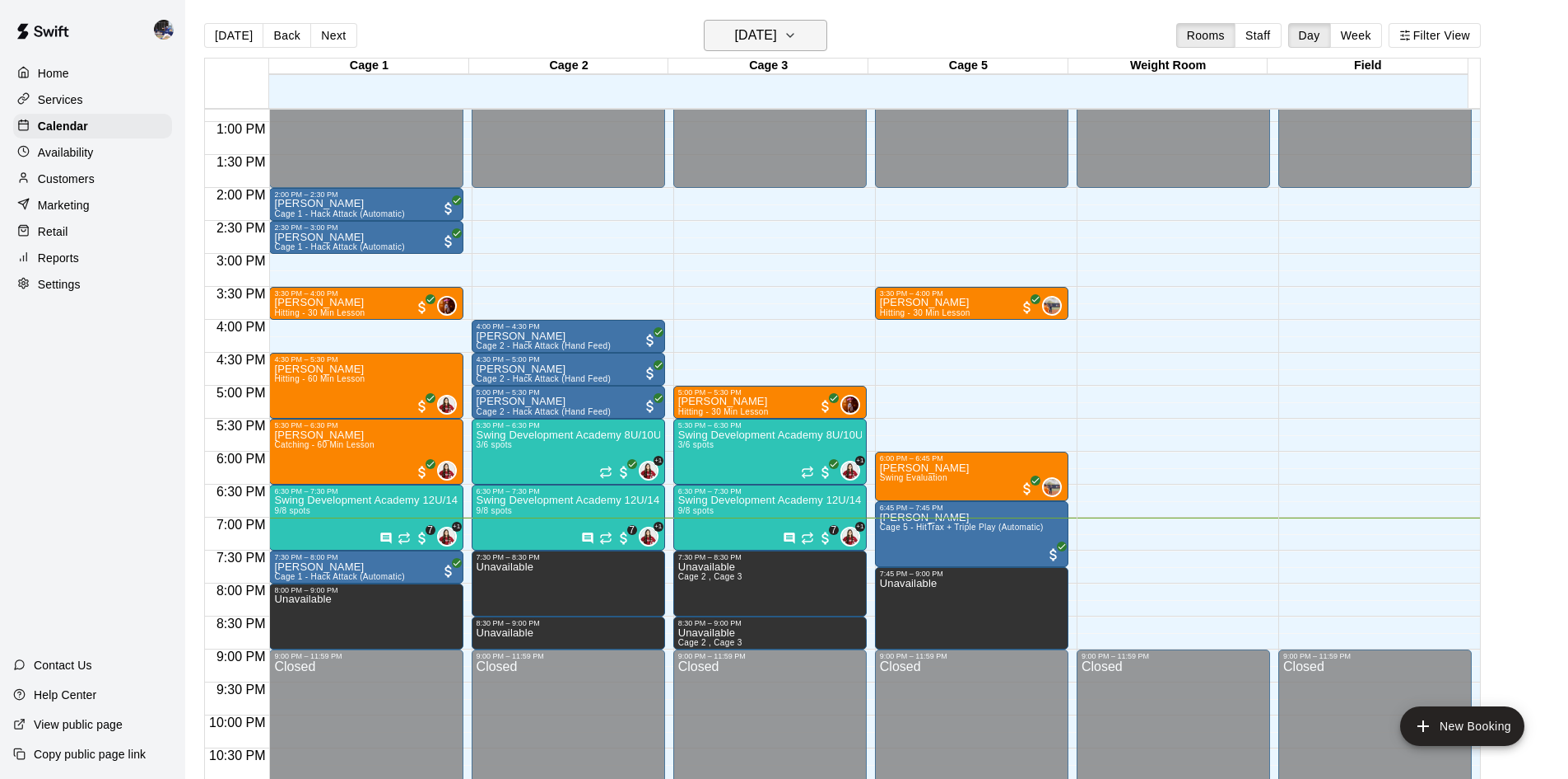
click at [764, 47] on button "Tuesday Aug 12" at bounding box center [766, 35] width 124 height 31
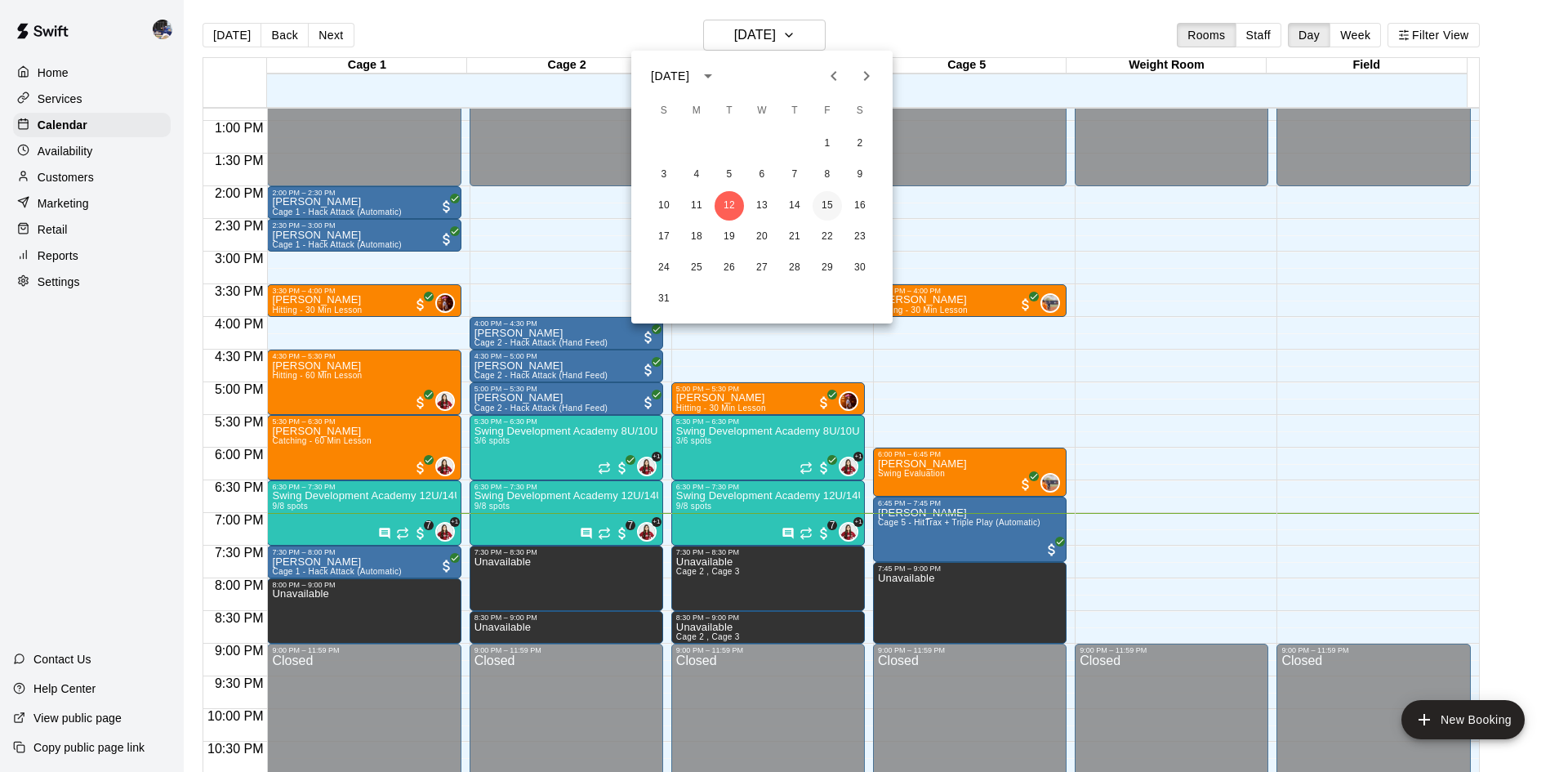
click at [823, 209] on button "15" at bounding box center [828, 206] width 30 height 30
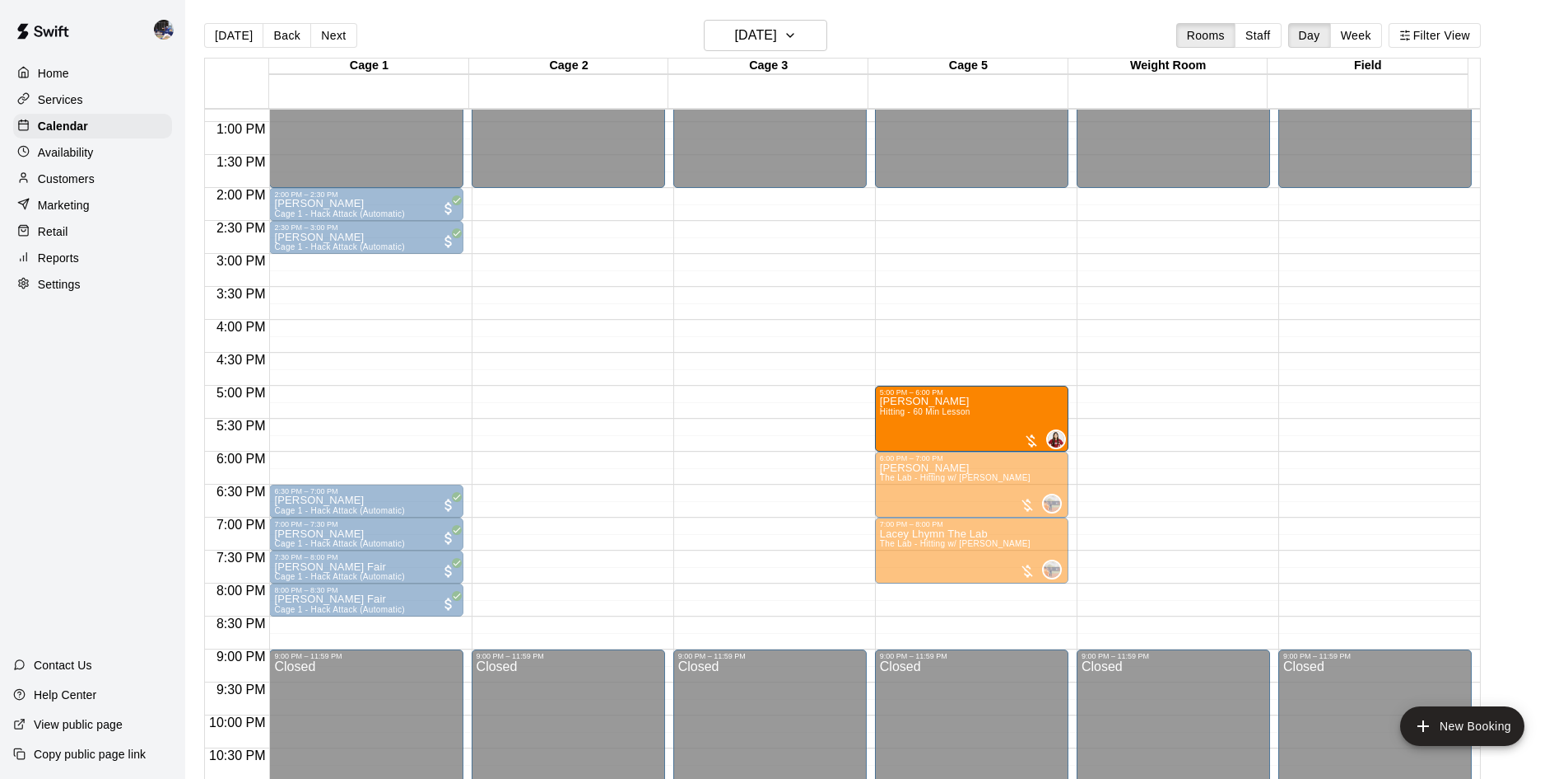
drag, startPoint x: 345, startPoint y: 414, endPoint x: 911, endPoint y: 418, distance: 566.0
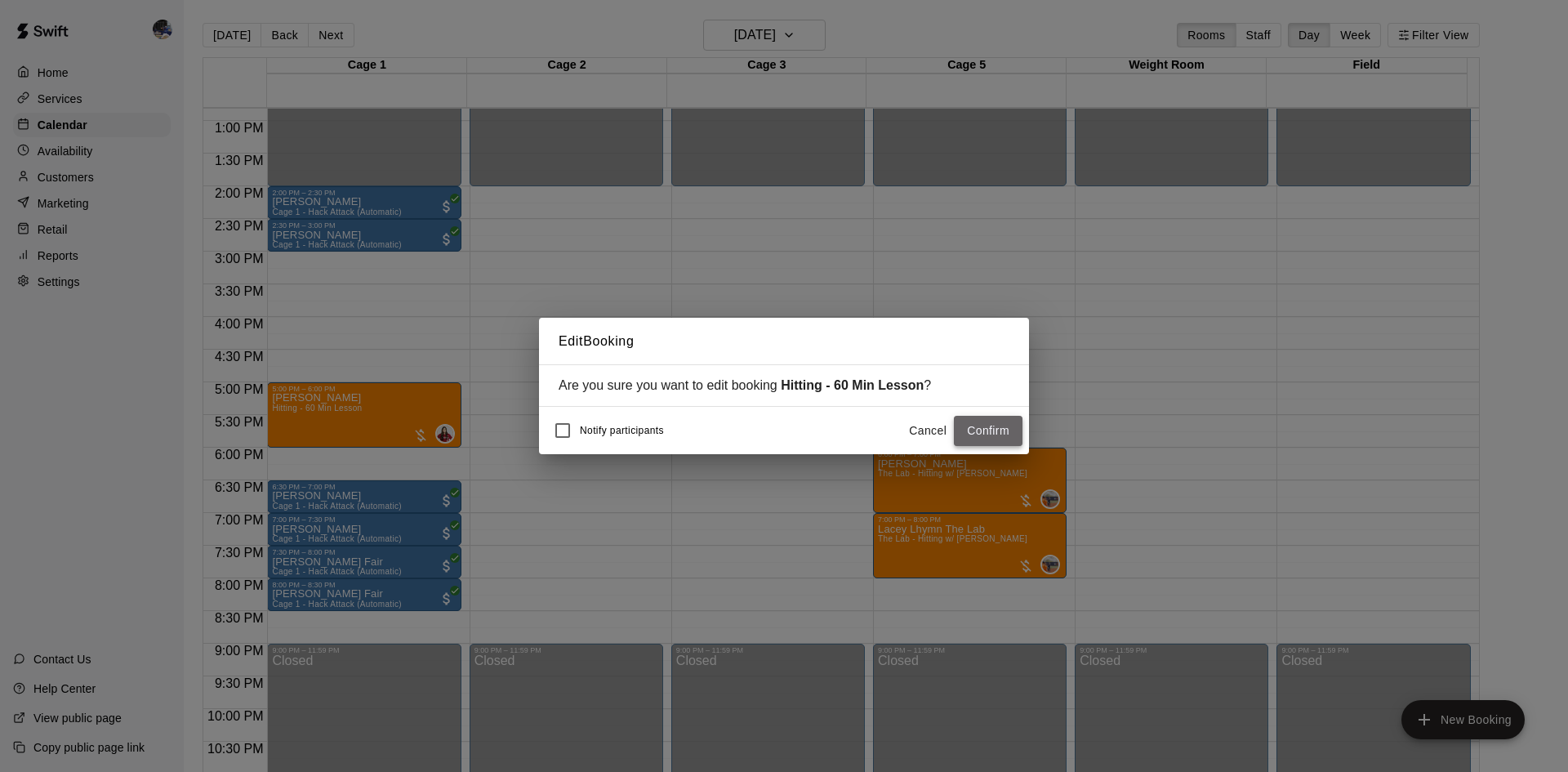
click at [985, 435] on button "Confirm" at bounding box center [987, 431] width 68 height 31
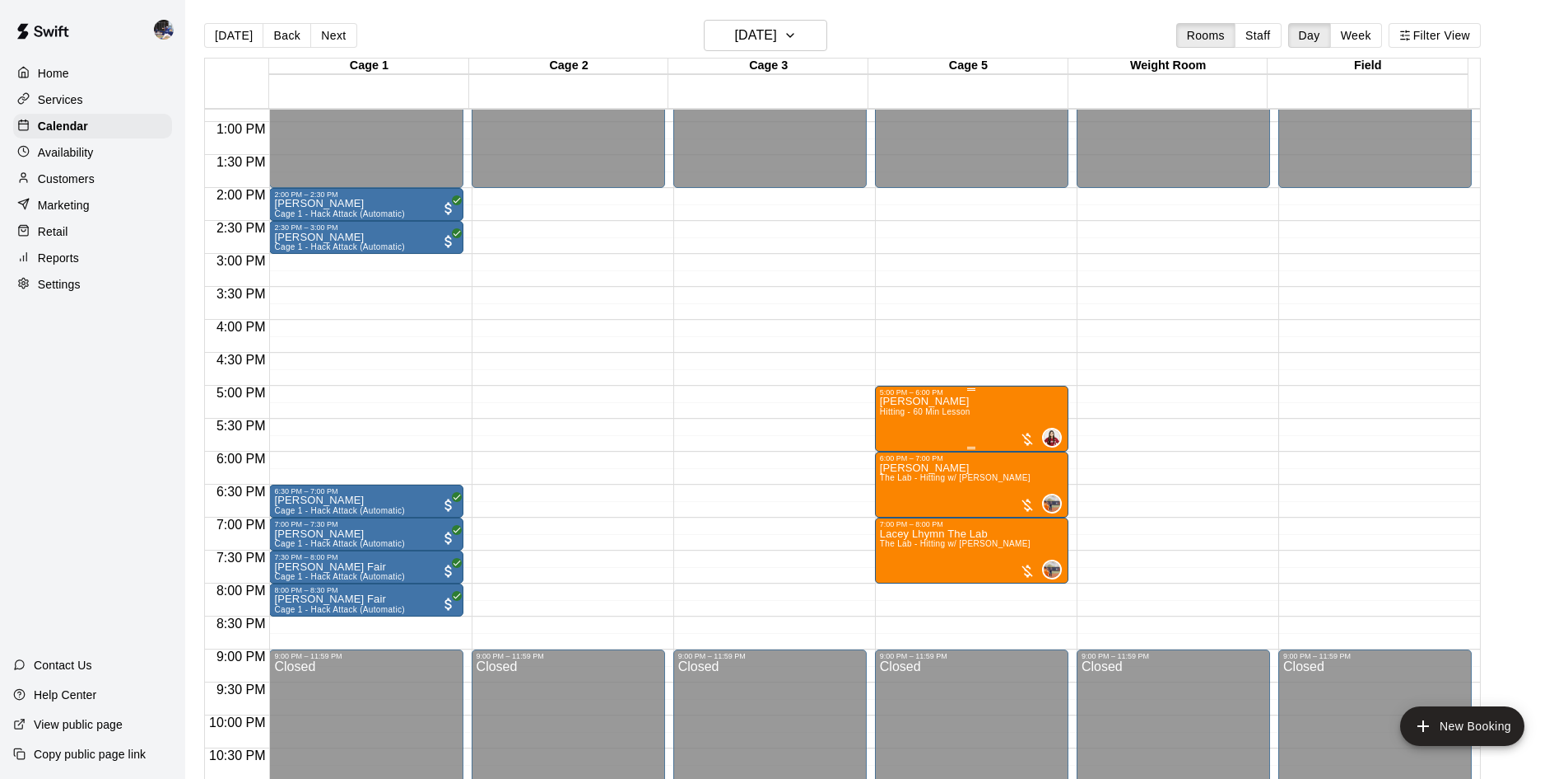
click at [970, 421] on div "Gianna Valencia Hitting - 60 Min Lesson 0" at bounding box center [972, 786] width 184 height 779
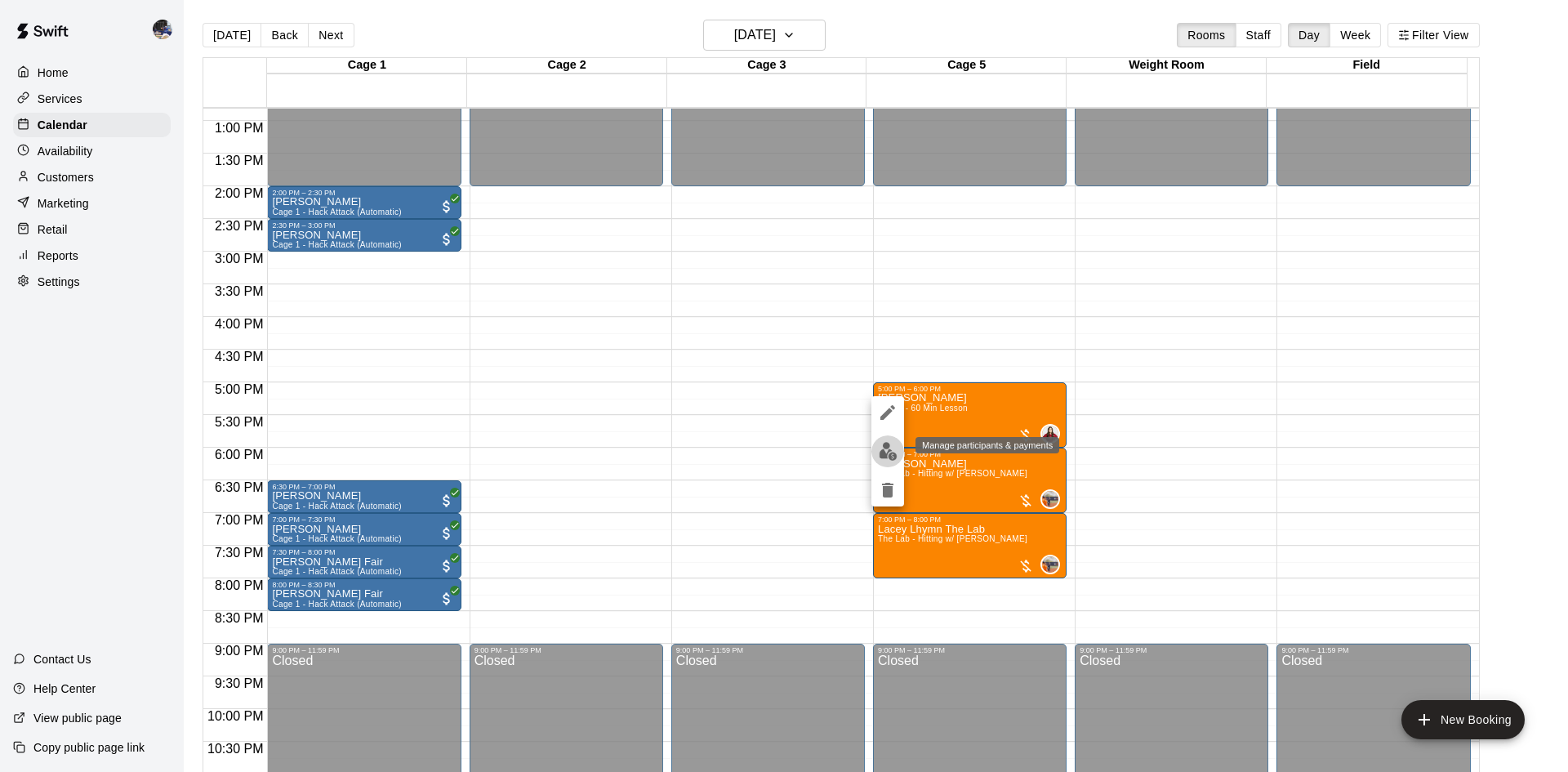
click at [898, 455] on button "edit" at bounding box center [887, 451] width 33 height 32
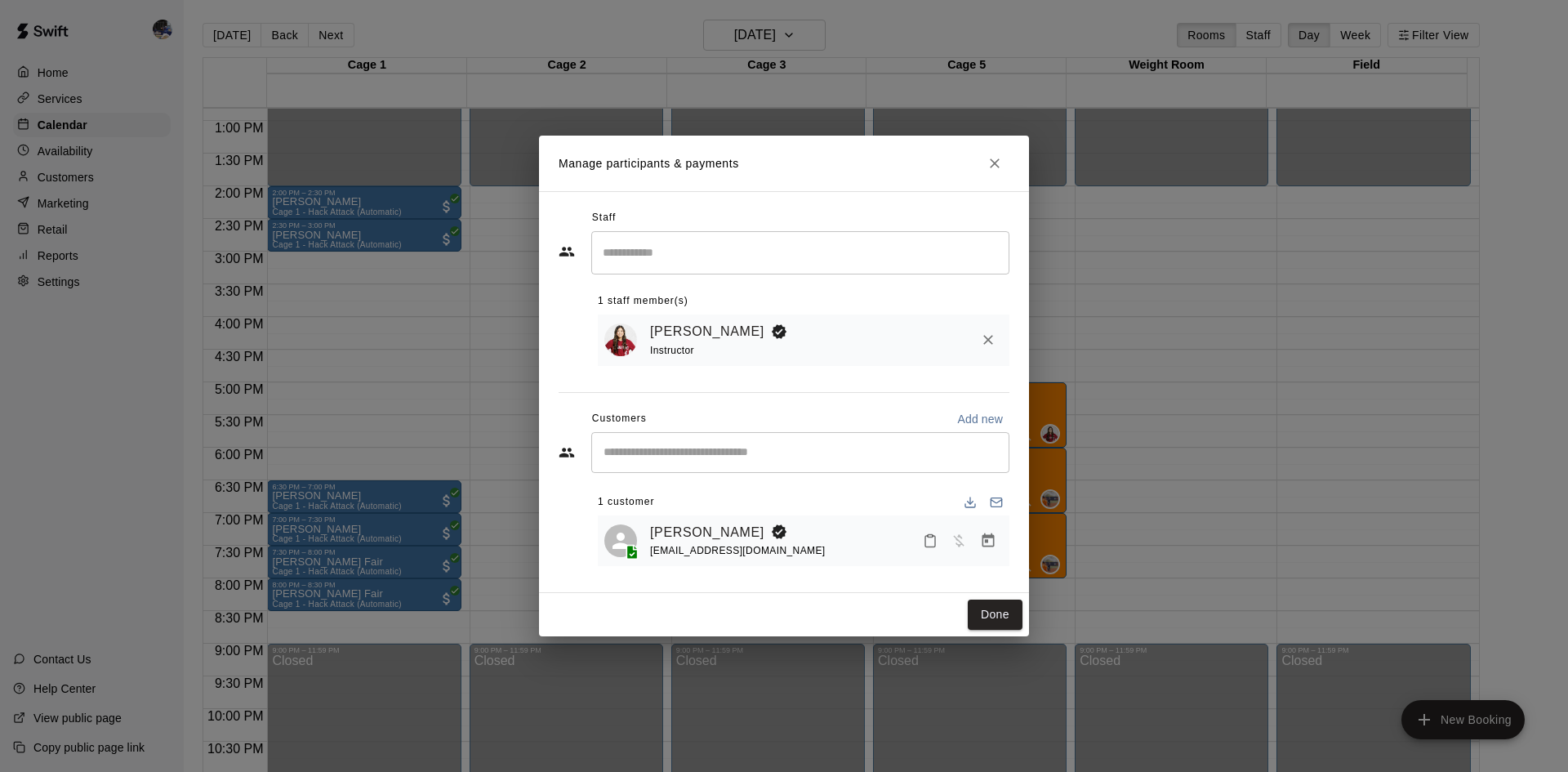
click at [985, 342] on icon "Remove" at bounding box center [988, 340] width 10 height 10
click at [783, 242] on input "Search staff" at bounding box center [800, 252] width 403 height 29
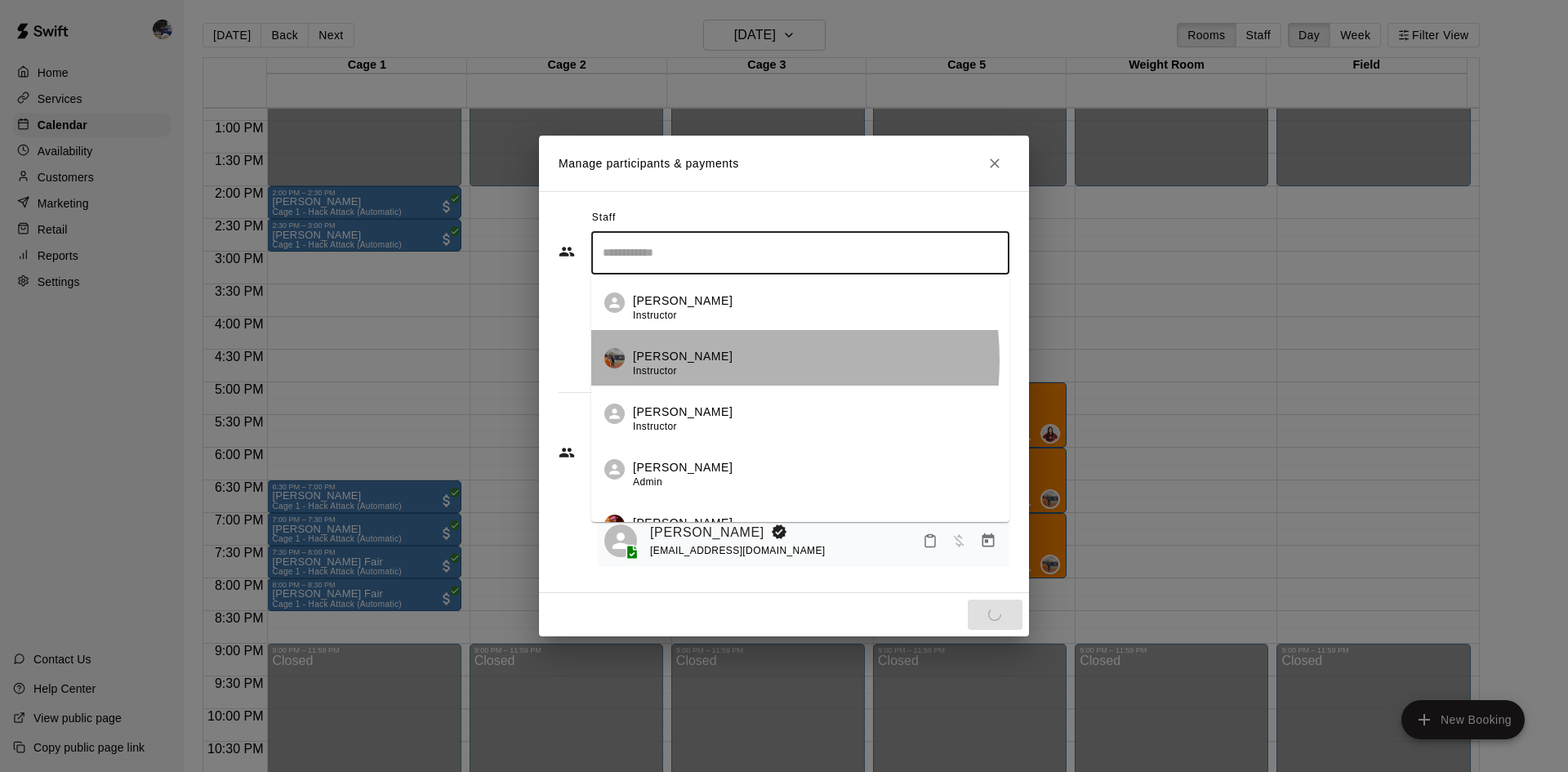
click at [693, 357] on p "Kailee Powell" at bounding box center [682, 355] width 100 height 17
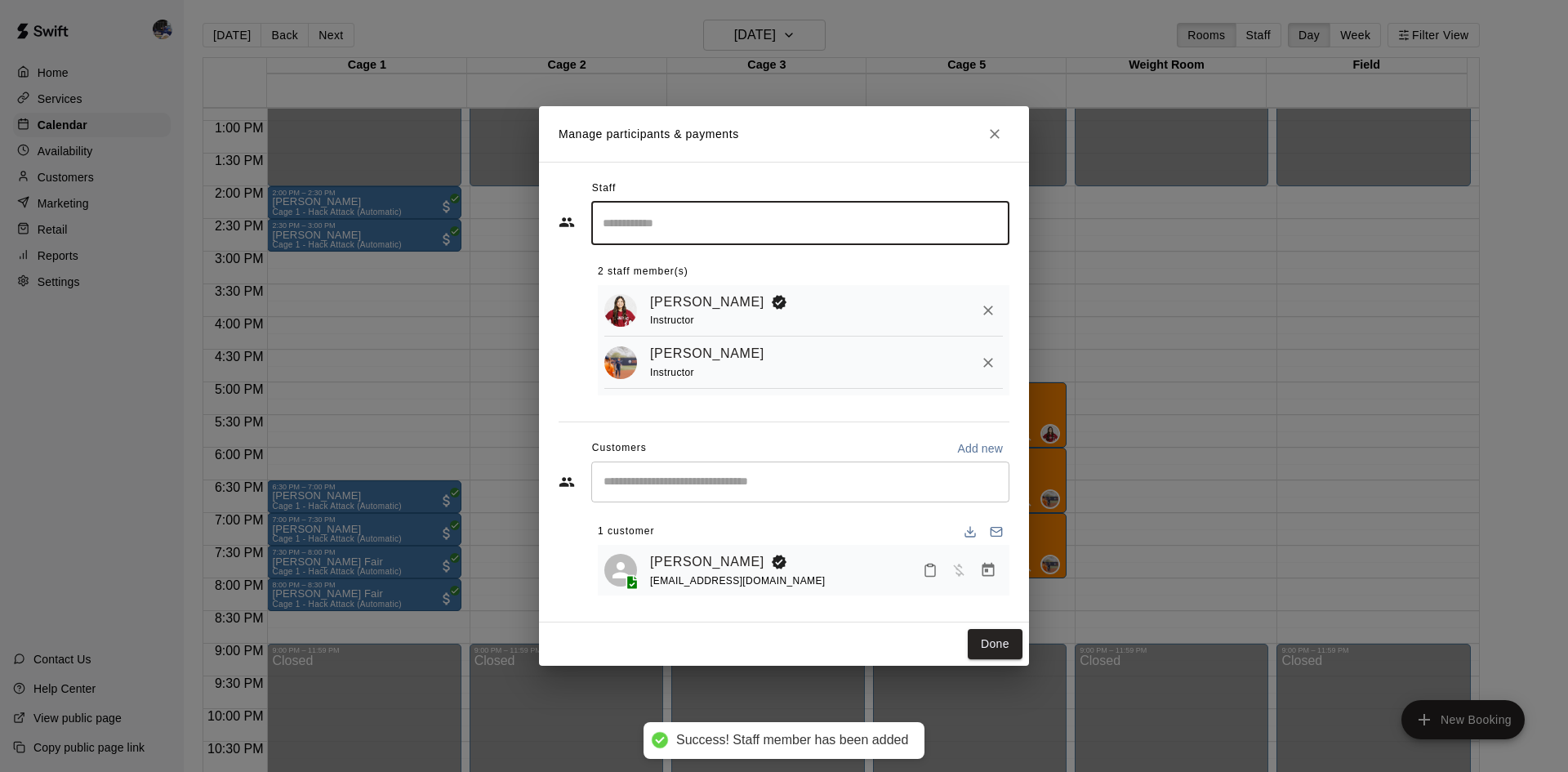
click at [983, 316] on icon "Remove" at bounding box center [988, 310] width 16 height 16
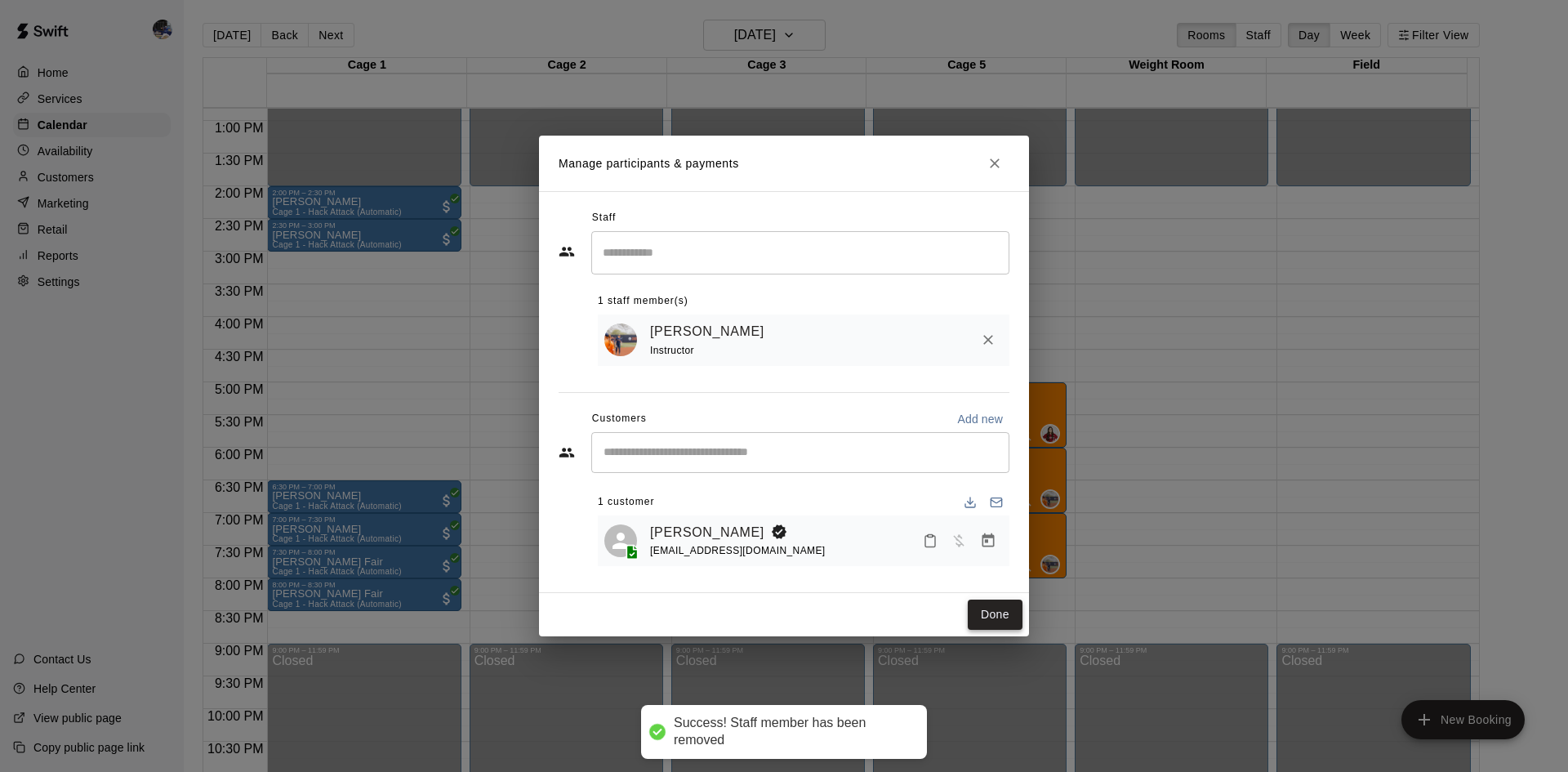
click at [985, 619] on button "Done" at bounding box center [994, 614] width 54 height 31
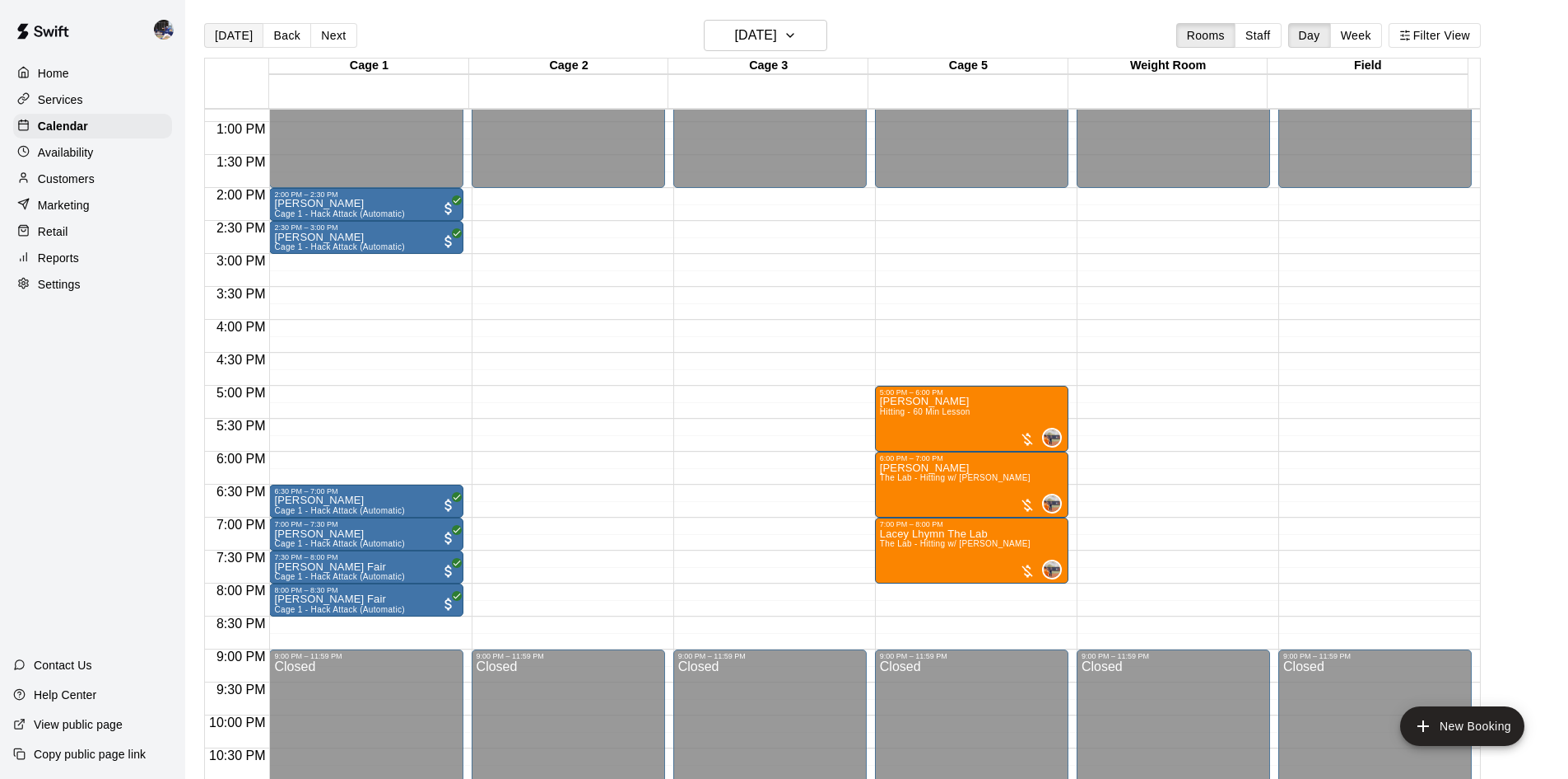
click at [238, 33] on button "Today" at bounding box center [234, 35] width 59 height 25
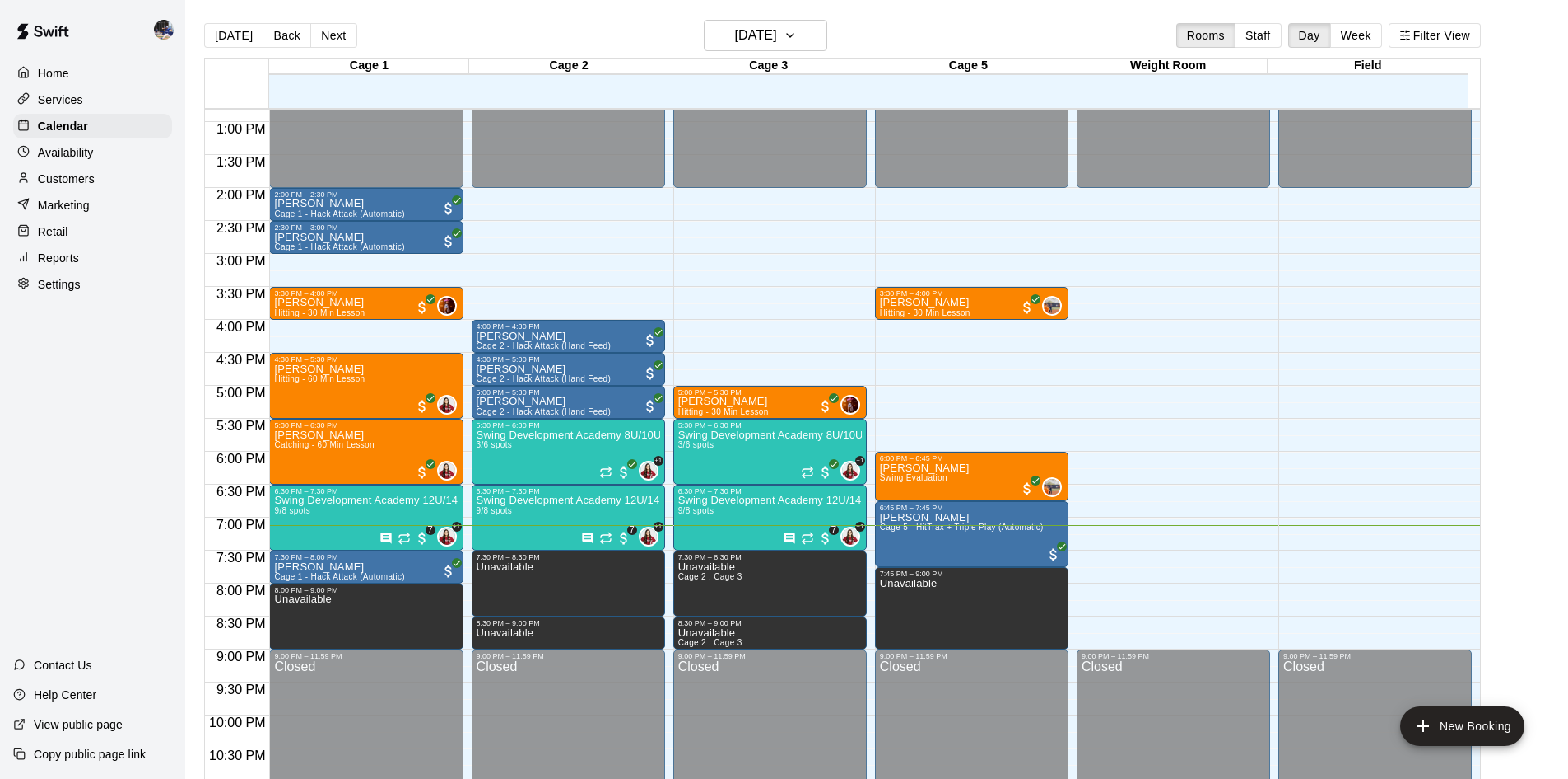
click at [323, 37] on button "Next" at bounding box center [333, 35] width 46 height 25
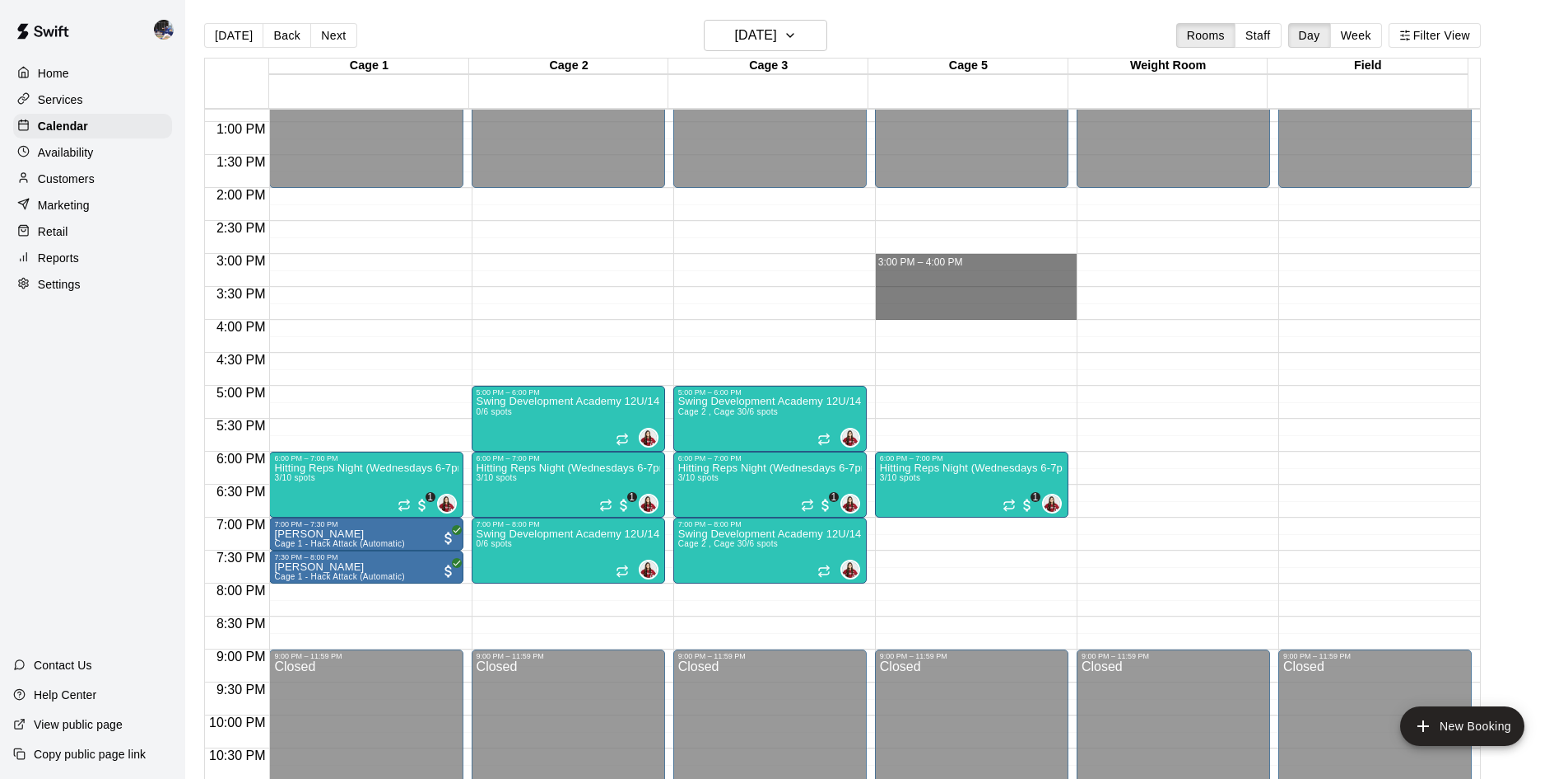
drag, startPoint x: 909, startPoint y: 260, endPoint x: 913, endPoint y: 310, distance: 50.2
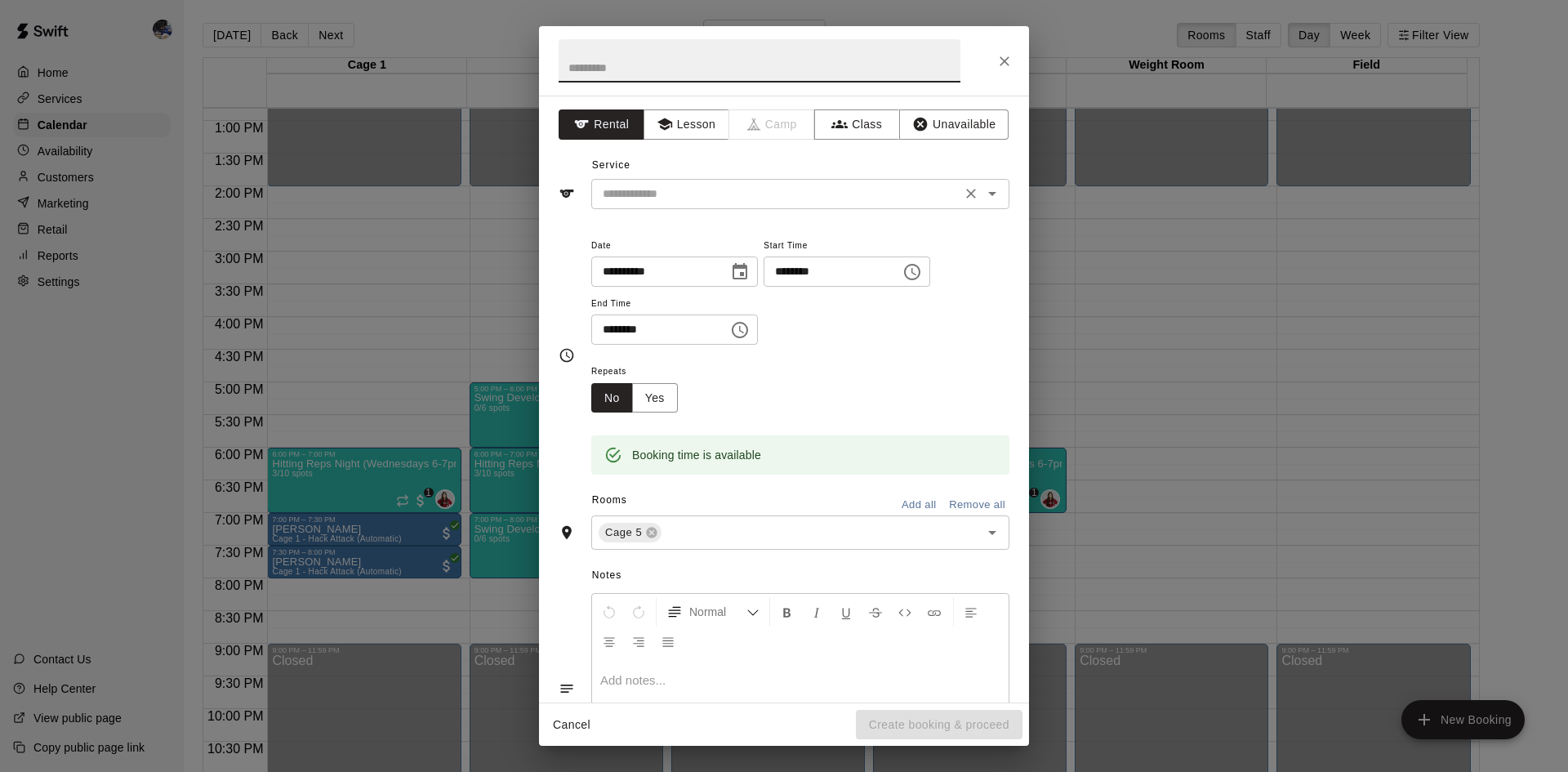
click at [679, 197] on input "text" at bounding box center [776, 194] width 360 height 21
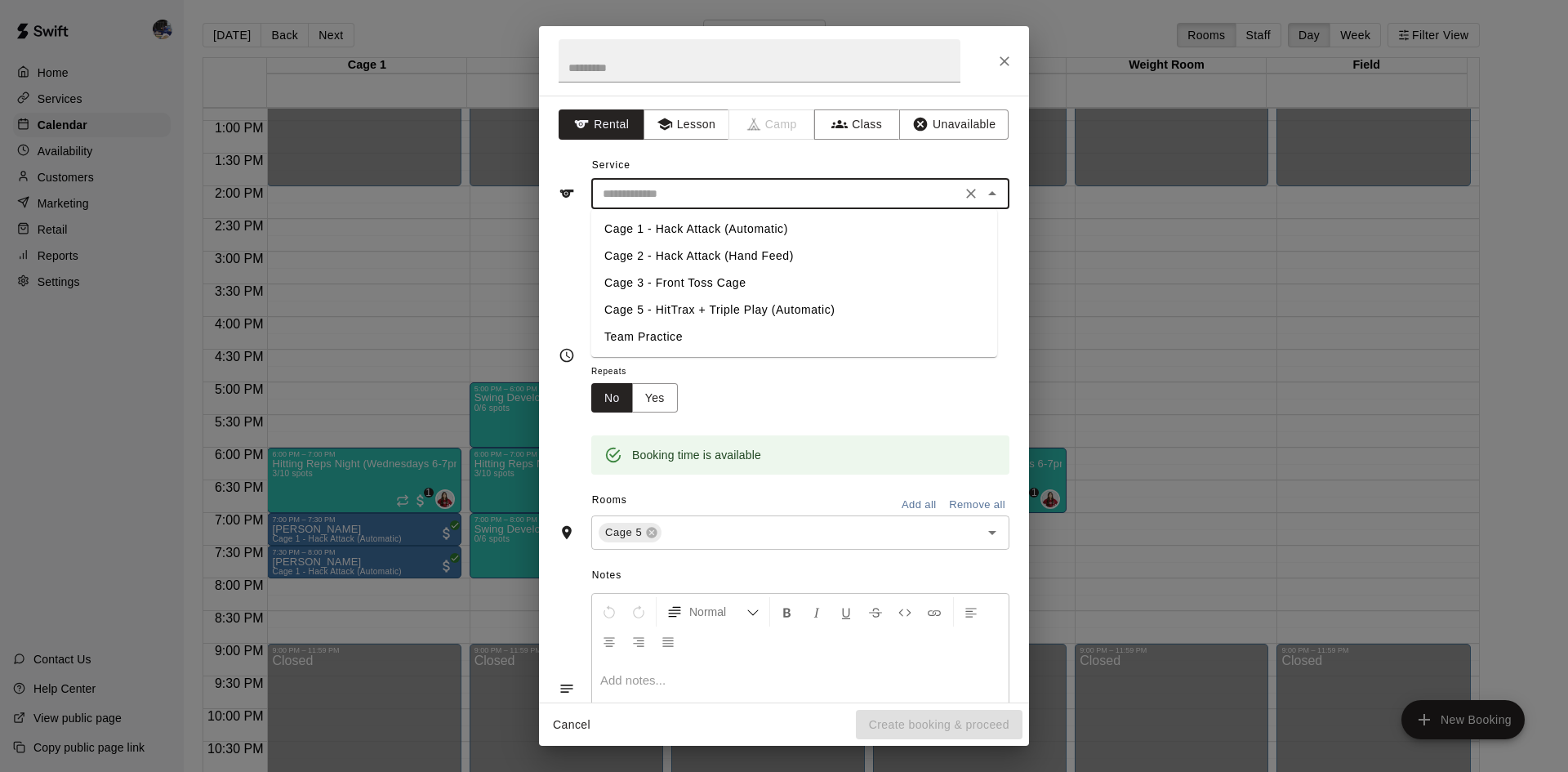
click at [683, 315] on li "Cage 5 - HitTrax + Triple Play (Automatic)" at bounding box center [794, 309] width 406 height 27
type input "**********"
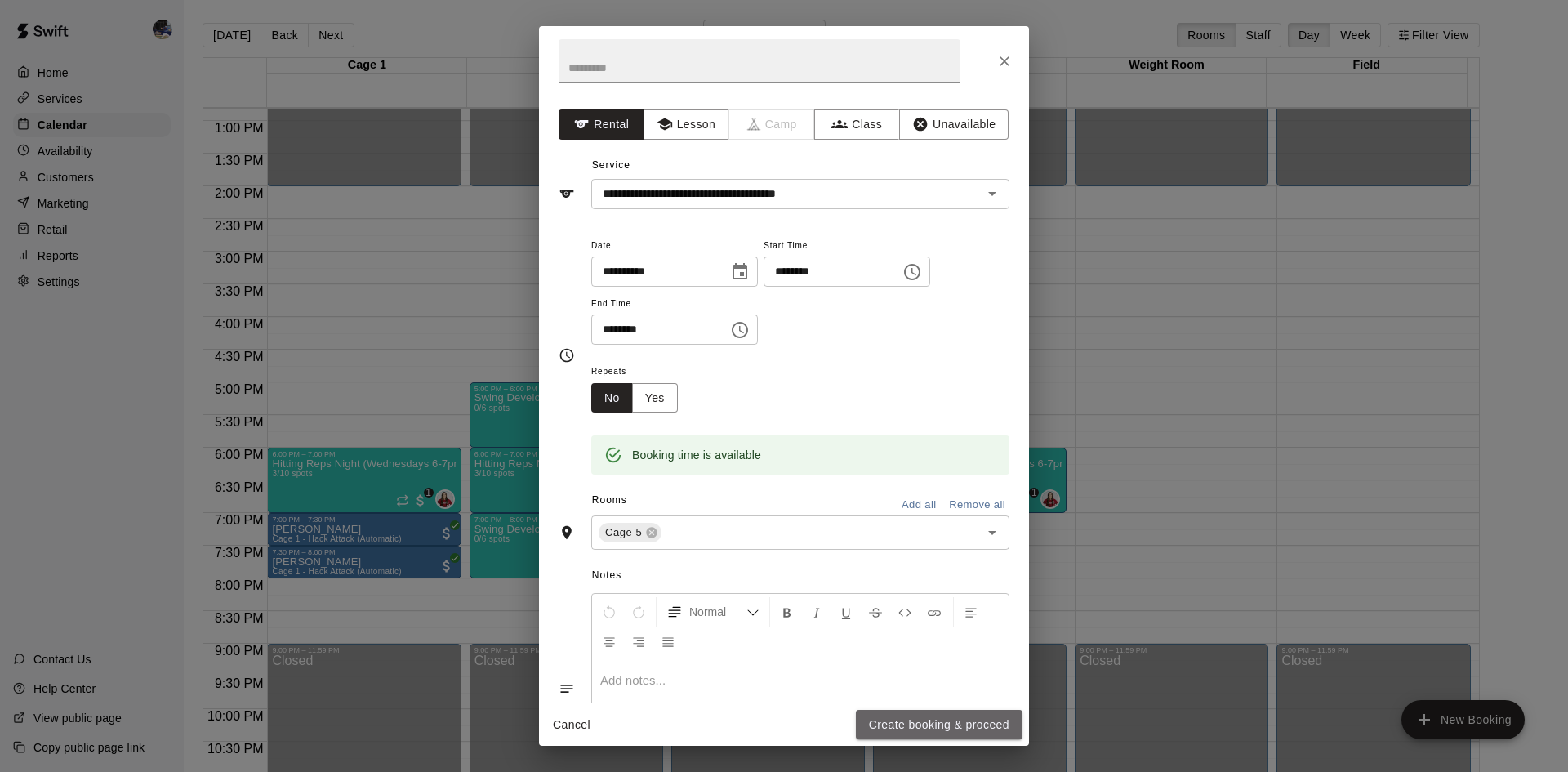
click at [882, 720] on button "Create booking & proceed" at bounding box center [938, 724] width 166 height 31
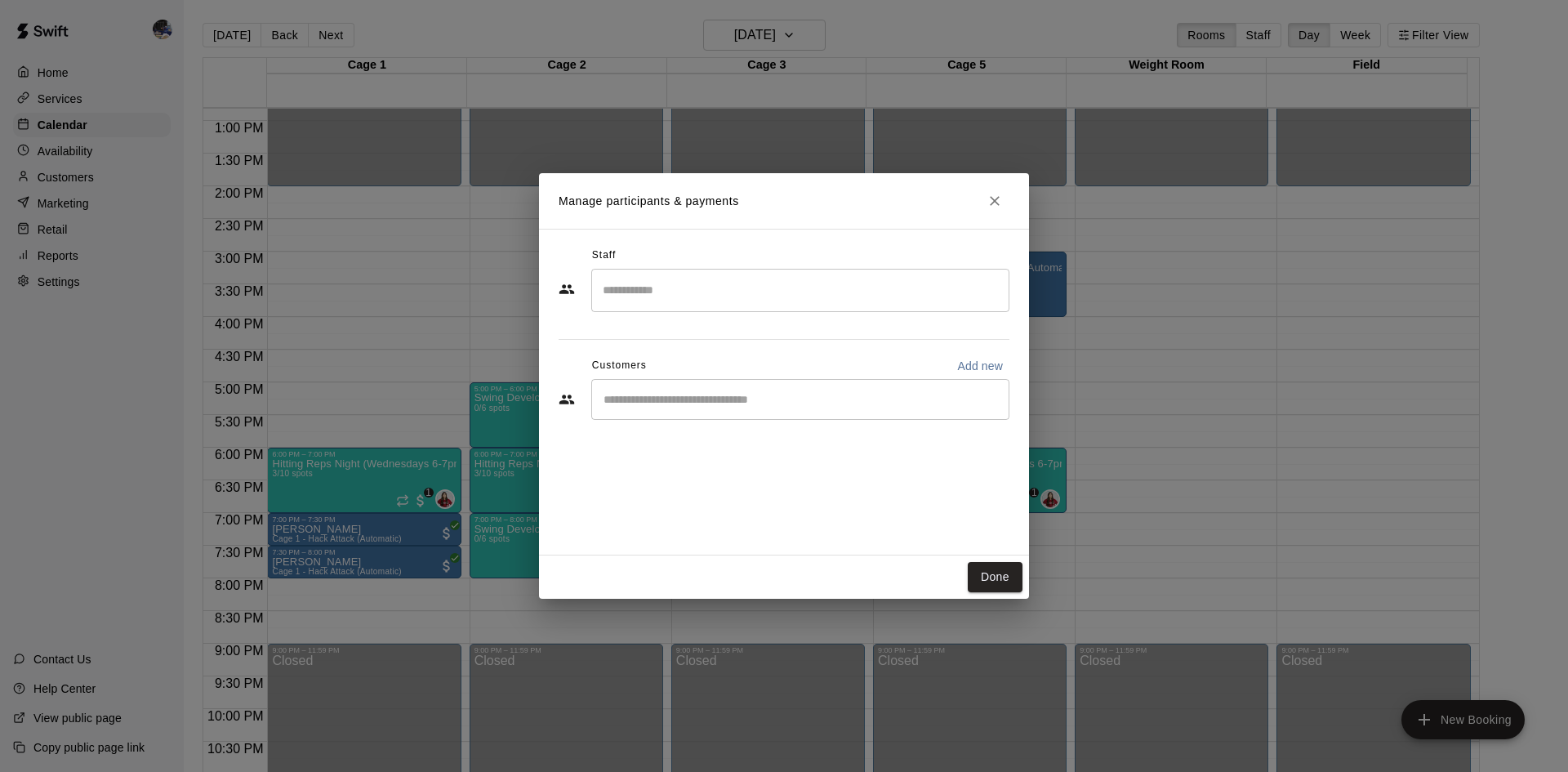
click at [678, 296] on input "Search staff" at bounding box center [800, 290] width 403 height 29
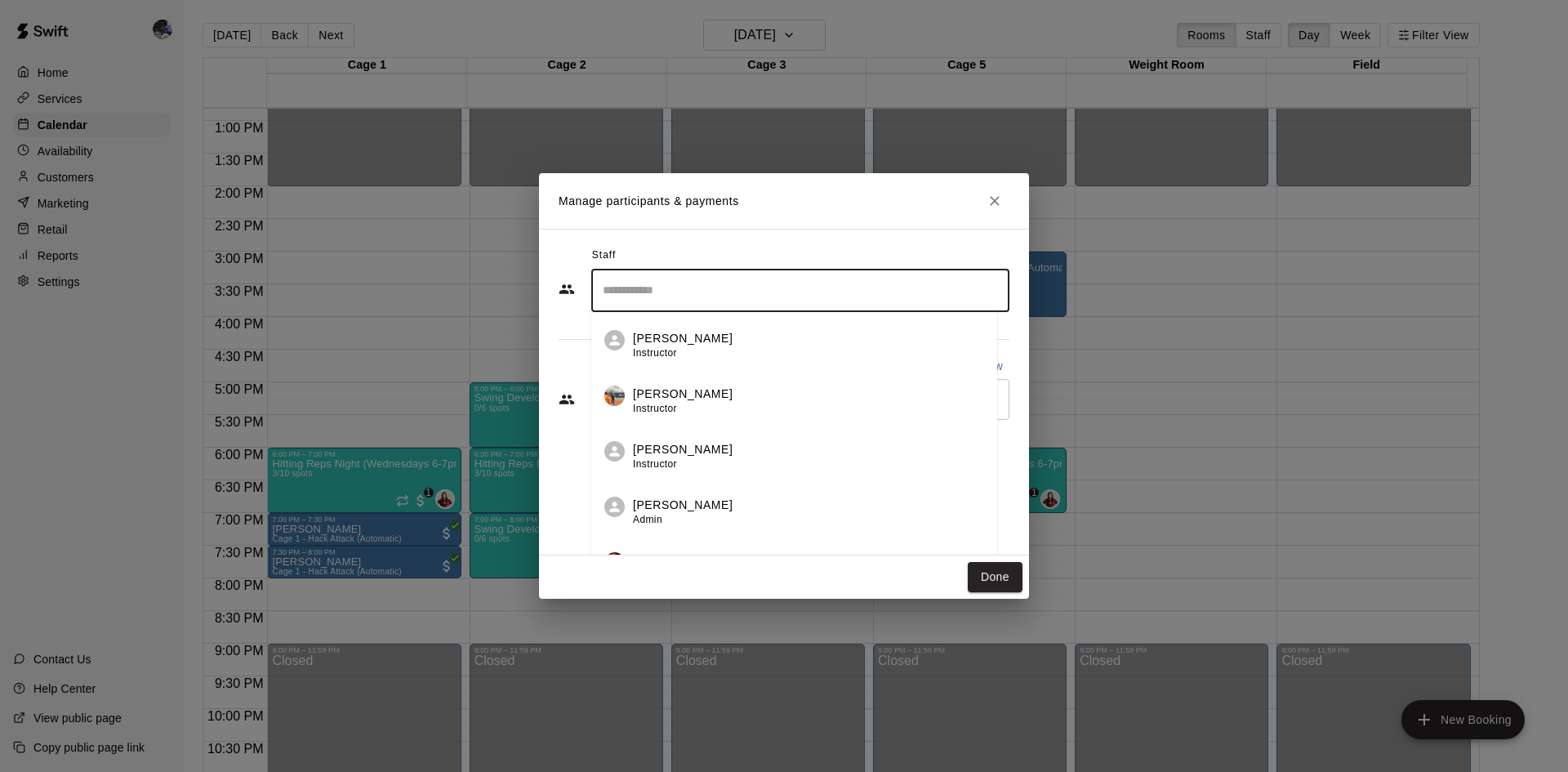
click at [644, 232] on div "Staff ​ Sofia Mitas Instructor Kailee Powell Instructor Desiree Lopez Instructo…" at bounding box center [783, 392] width 490 height 327
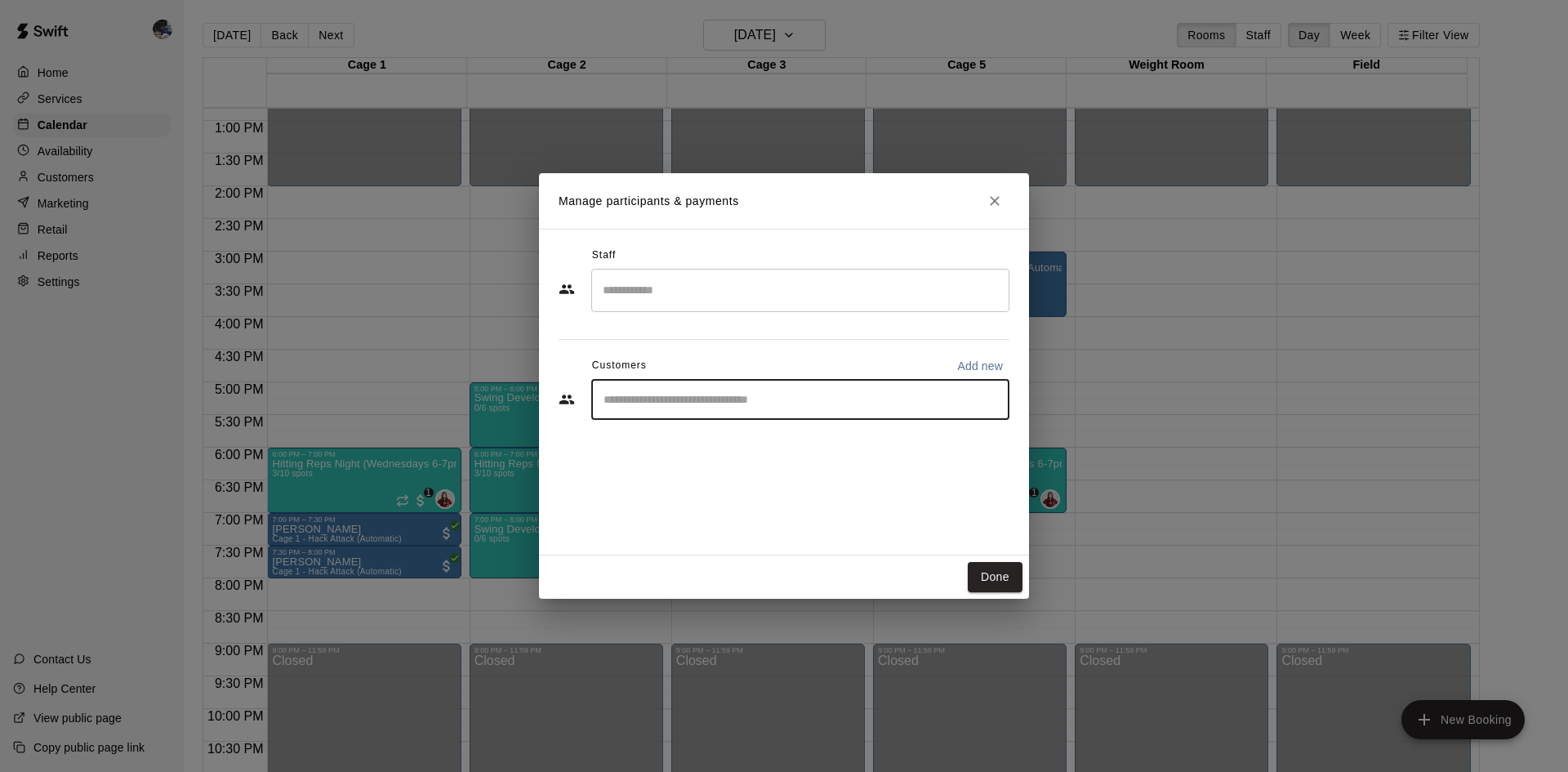
click at [689, 405] on input "Start typing to search customers..." at bounding box center [800, 399] width 403 height 16
type input "*****"
click at [743, 445] on div "Haley Maldonado wunduce12@gmail.com" at bounding box center [724, 445] width 175 height 35
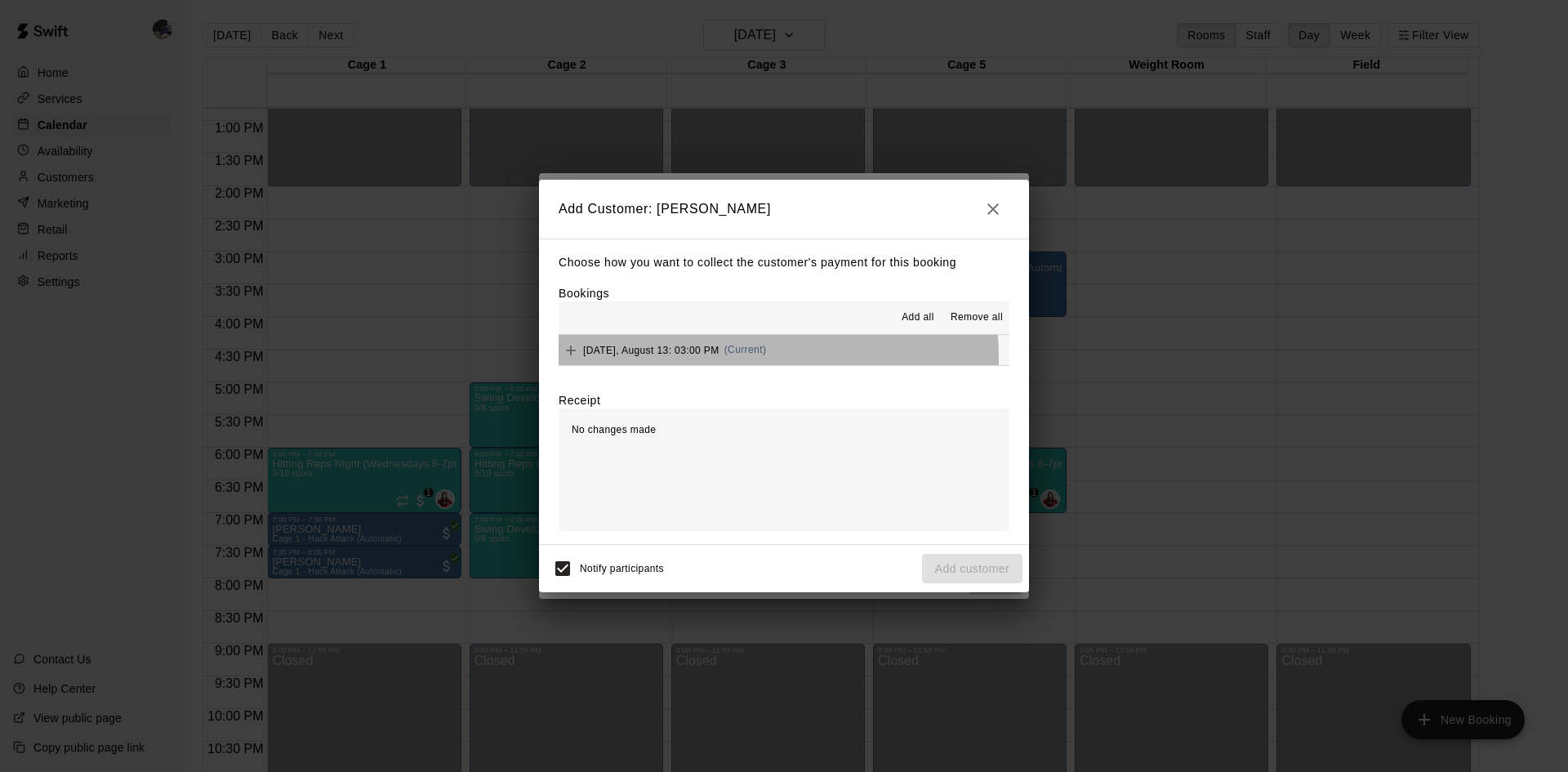
click at [759, 357] on div "Wednesday, August 13: 03:00 PM (Current)" at bounding box center [662, 349] width 208 height 25
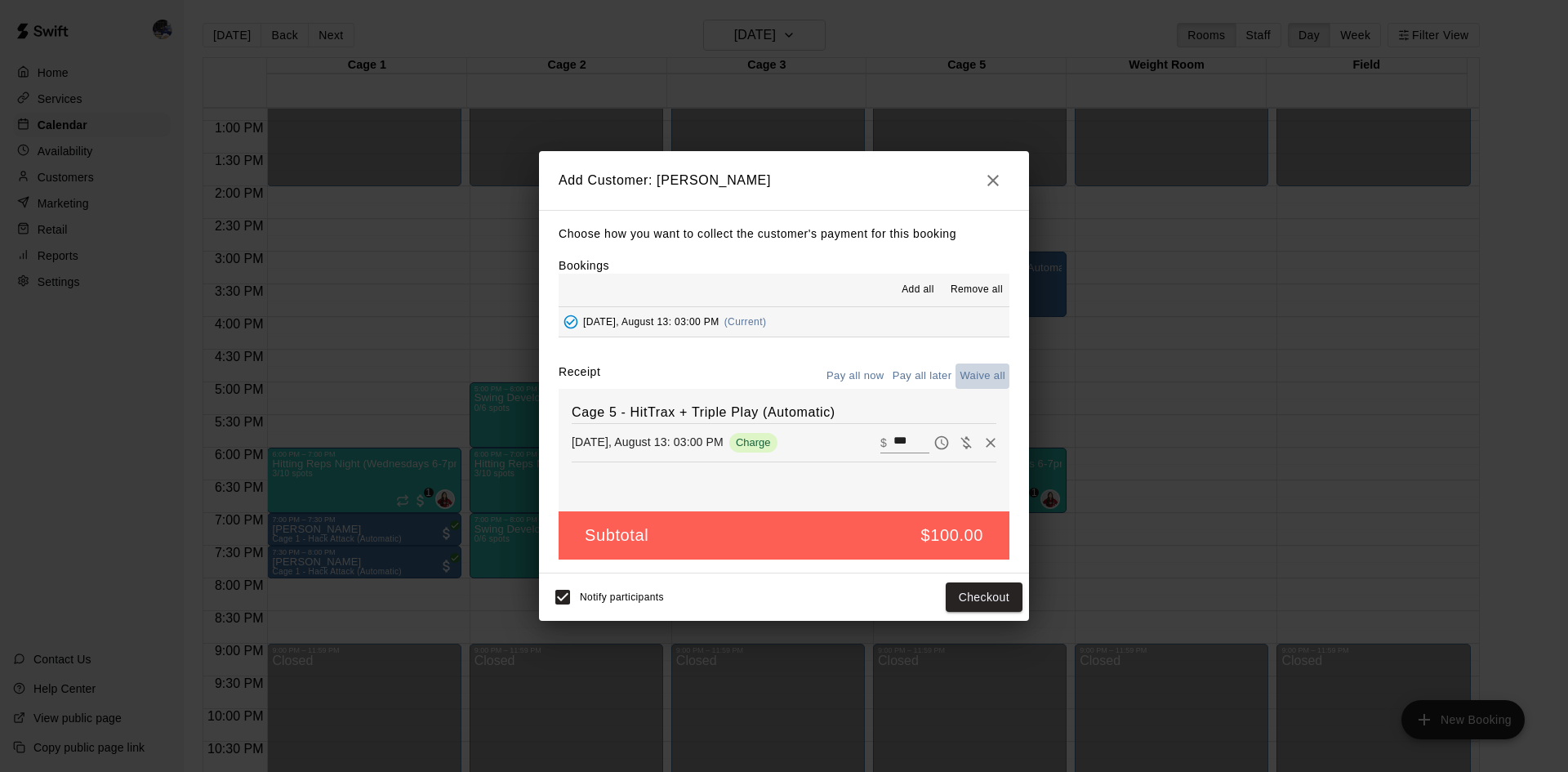
click at [990, 377] on button "Waive all" at bounding box center [982, 376] width 53 height 26
type input "*"
click at [973, 590] on button "Add customer" at bounding box center [971, 597] width 100 height 31
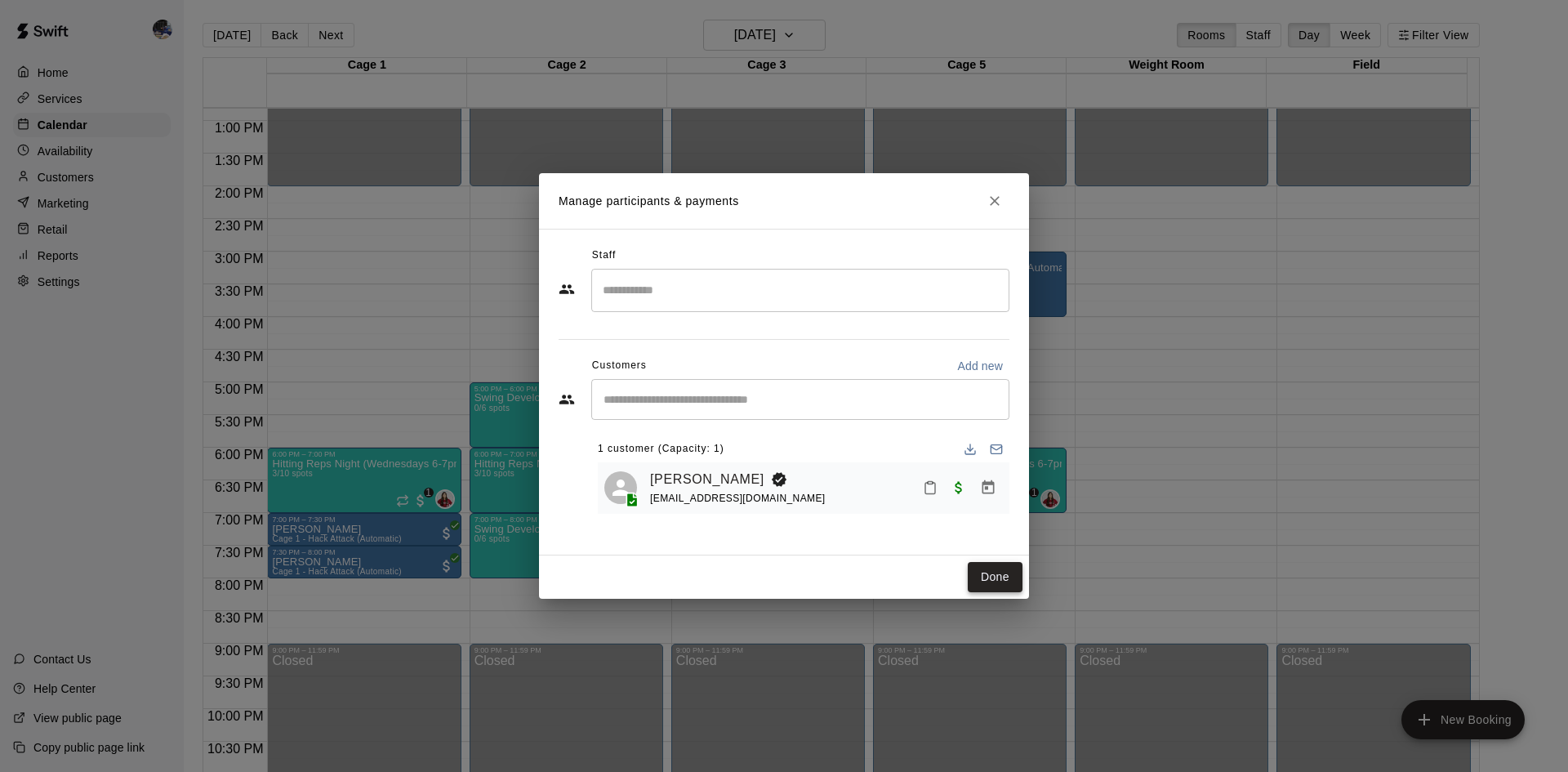
click at [1010, 566] on button "Done" at bounding box center [994, 577] width 54 height 31
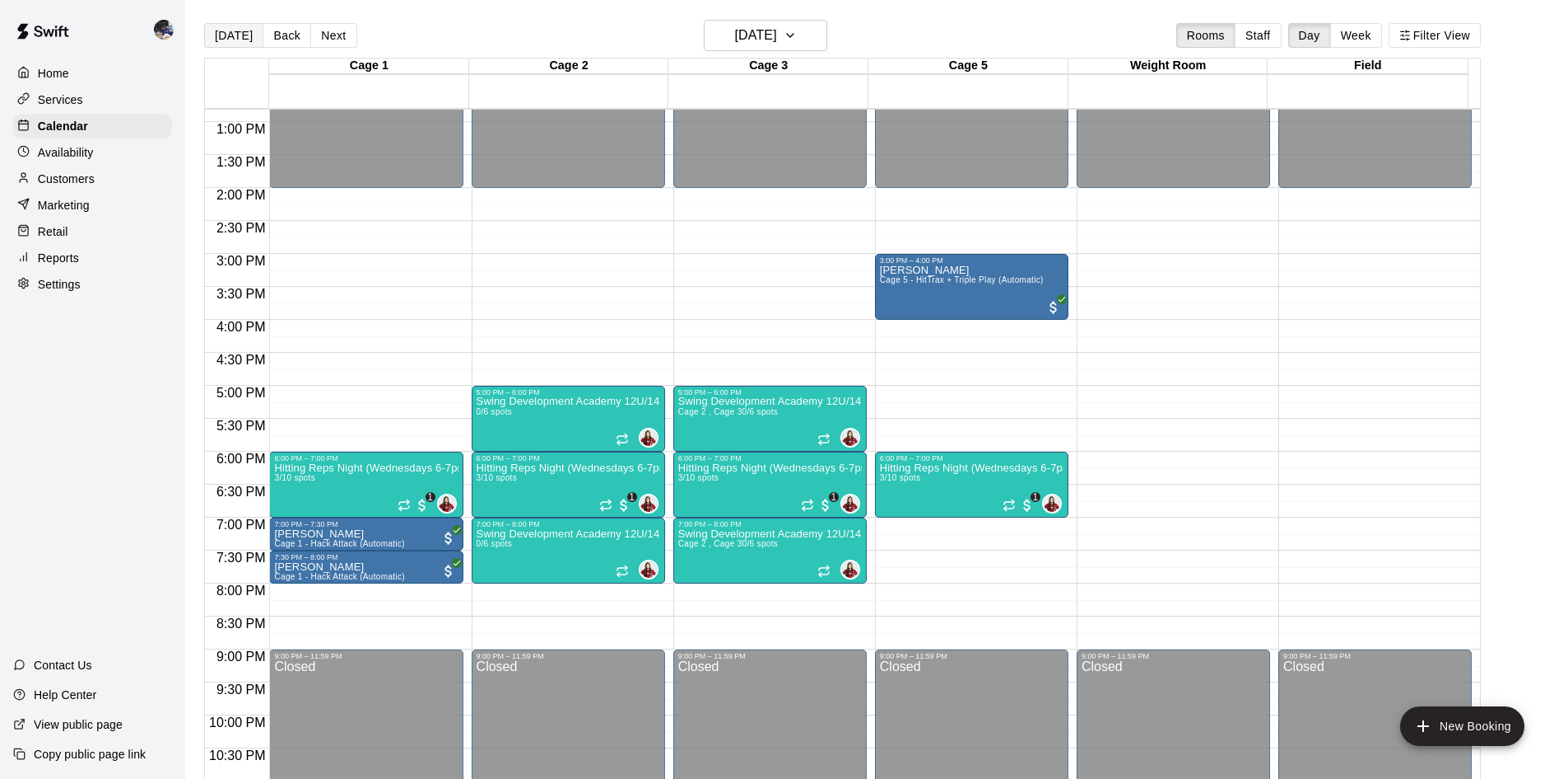
click at [238, 29] on button "Today" at bounding box center [234, 35] width 59 height 25
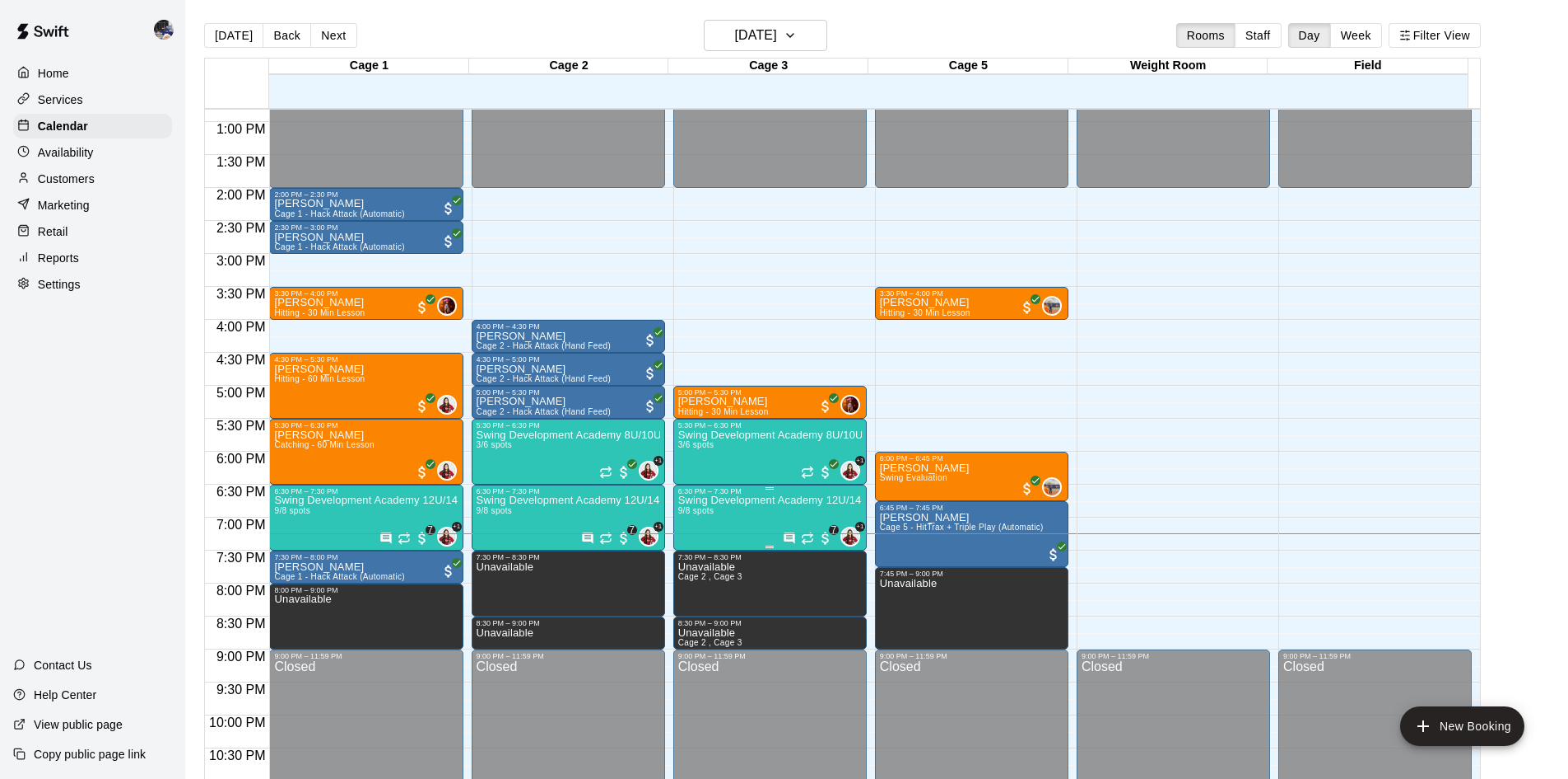
click at [749, 500] on p "Swing Development Academy 12U/14U" at bounding box center [771, 500] width 184 height 0
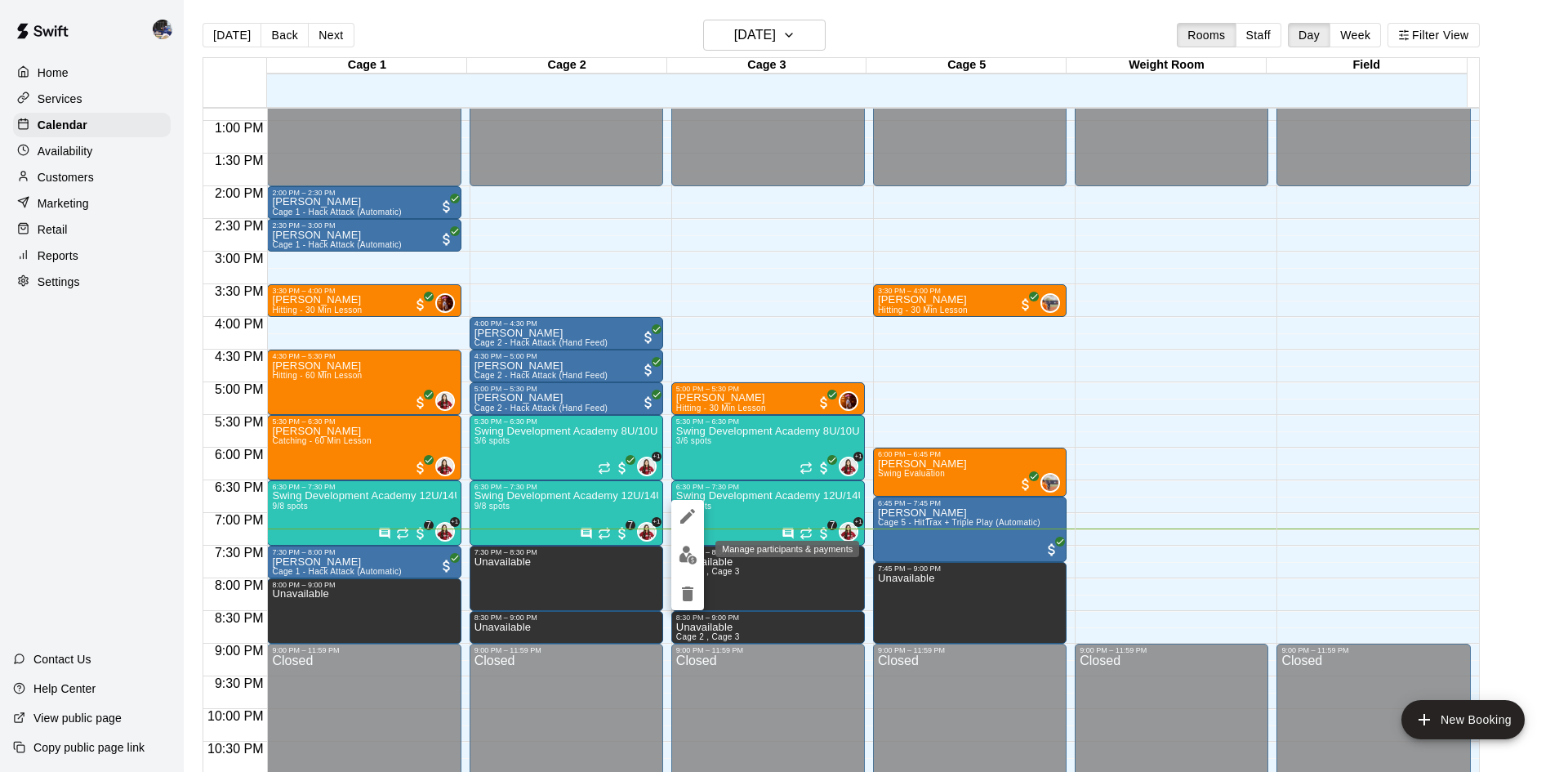
click at [683, 559] on img "edit" at bounding box center [687, 554] width 19 height 19
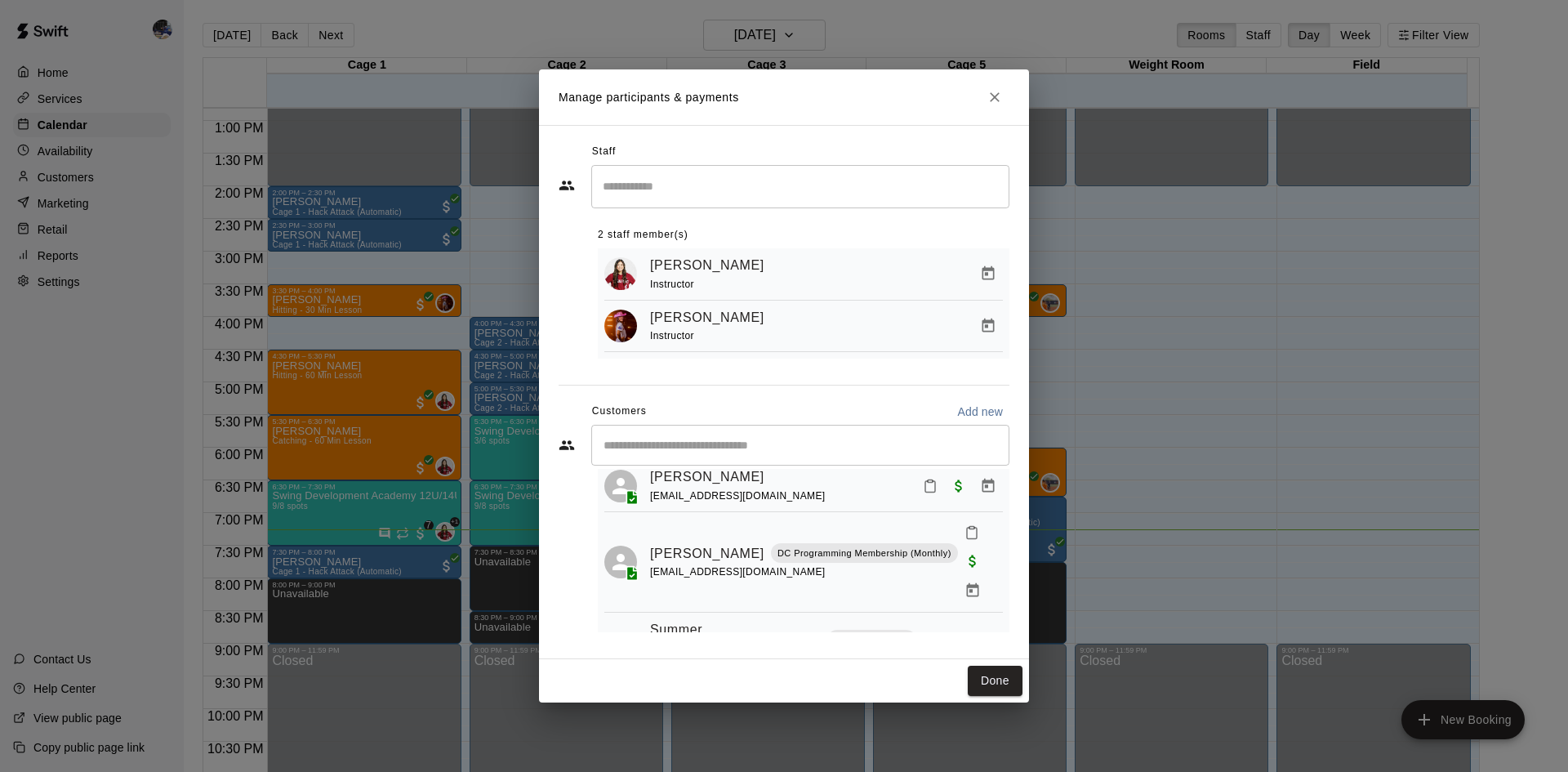
scroll to position [434, 0]
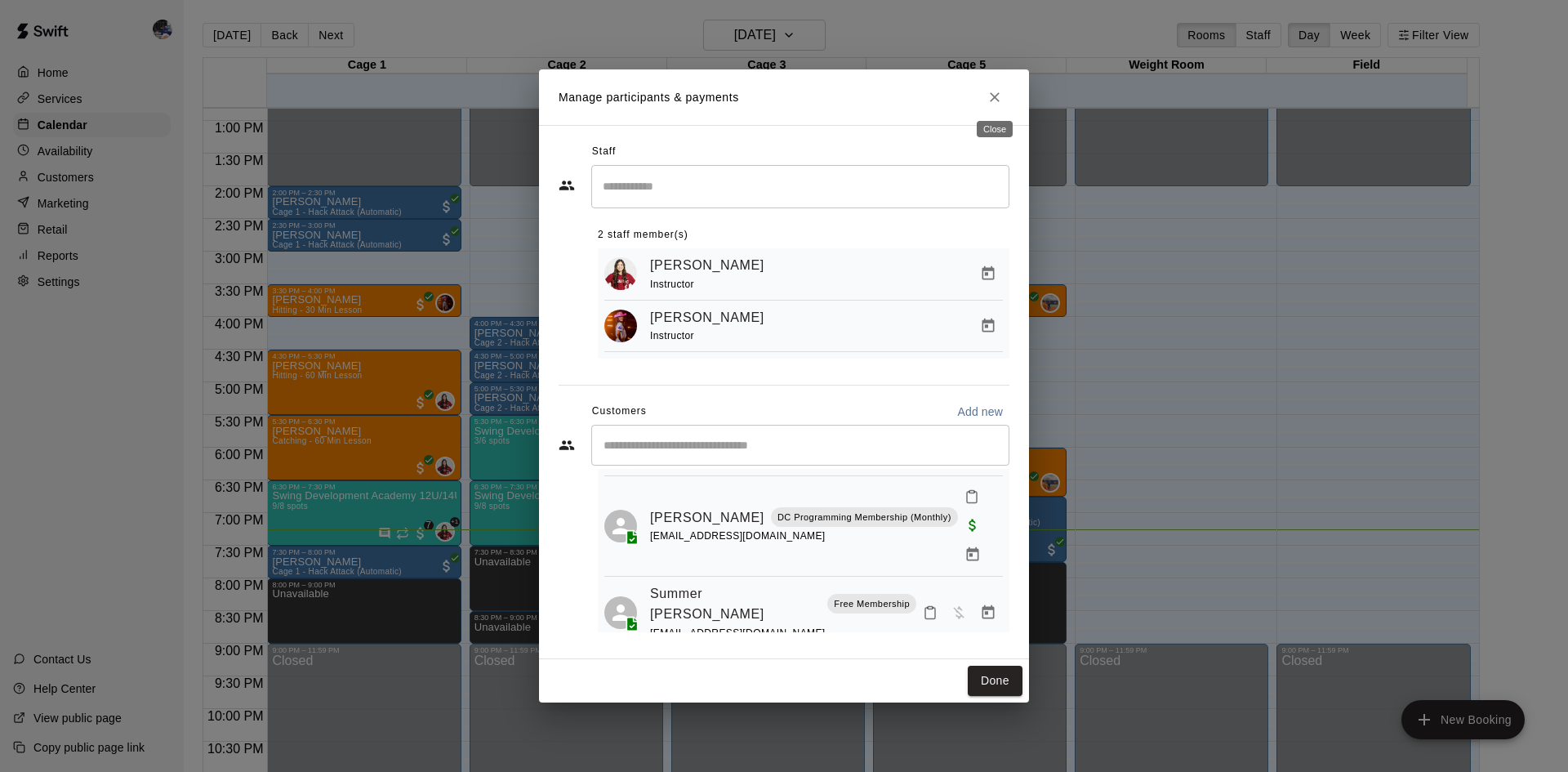
click at [991, 102] on icon "Close" at bounding box center [994, 97] width 16 height 16
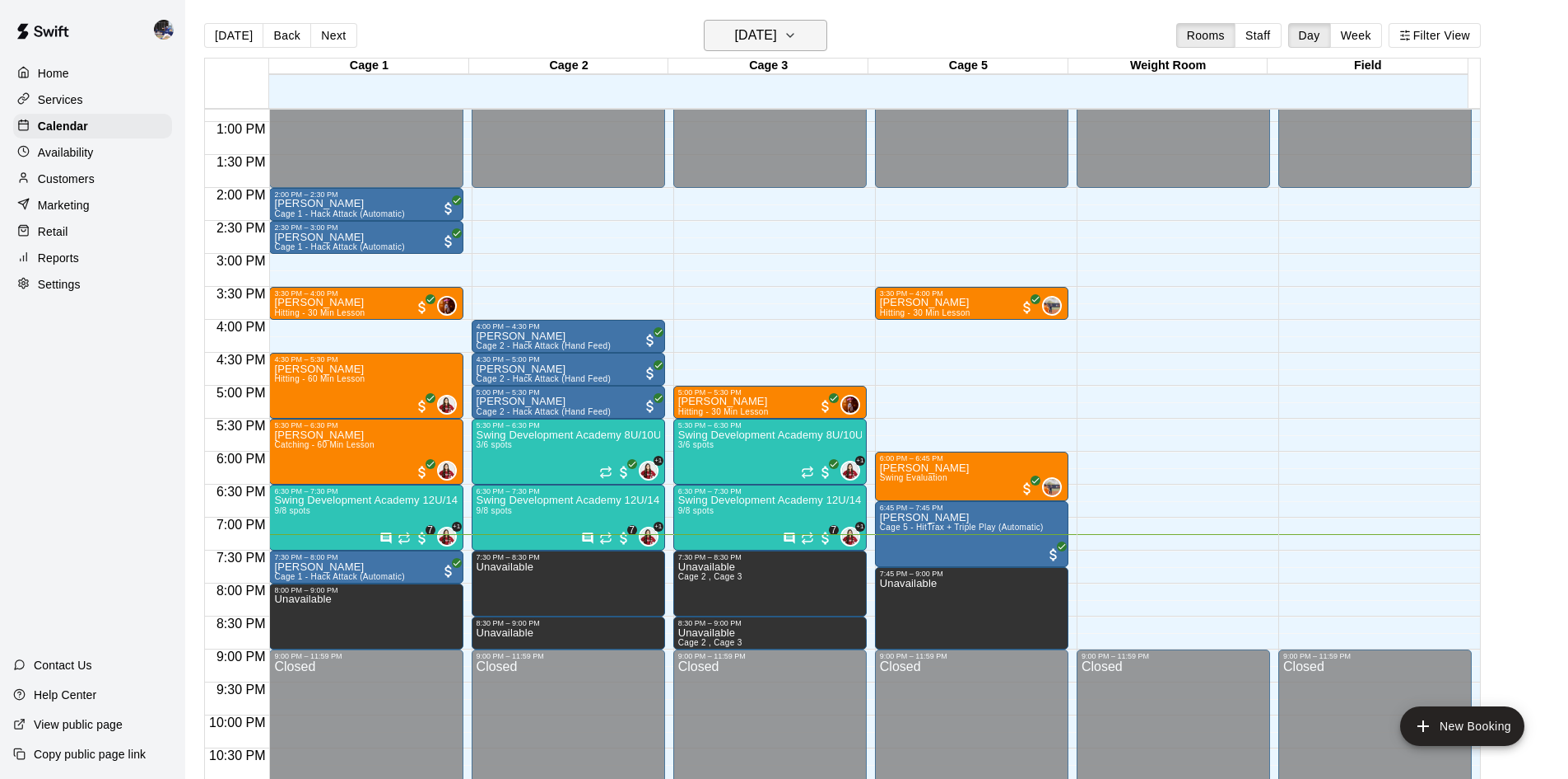
click at [778, 27] on h6 "Tuesday Aug 12" at bounding box center [757, 35] width 42 height 23
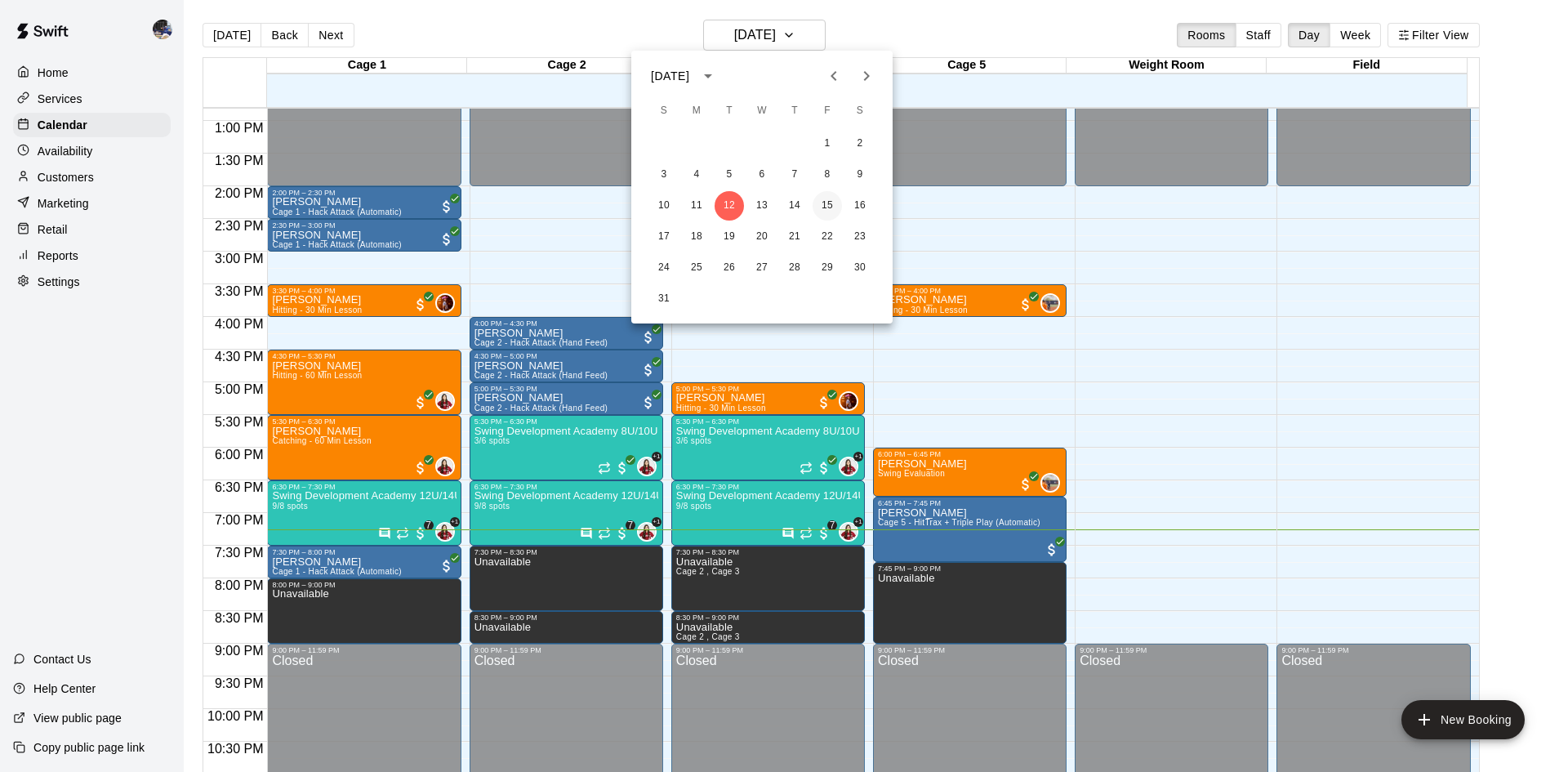
click at [830, 212] on button "15" at bounding box center [828, 206] width 30 height 30
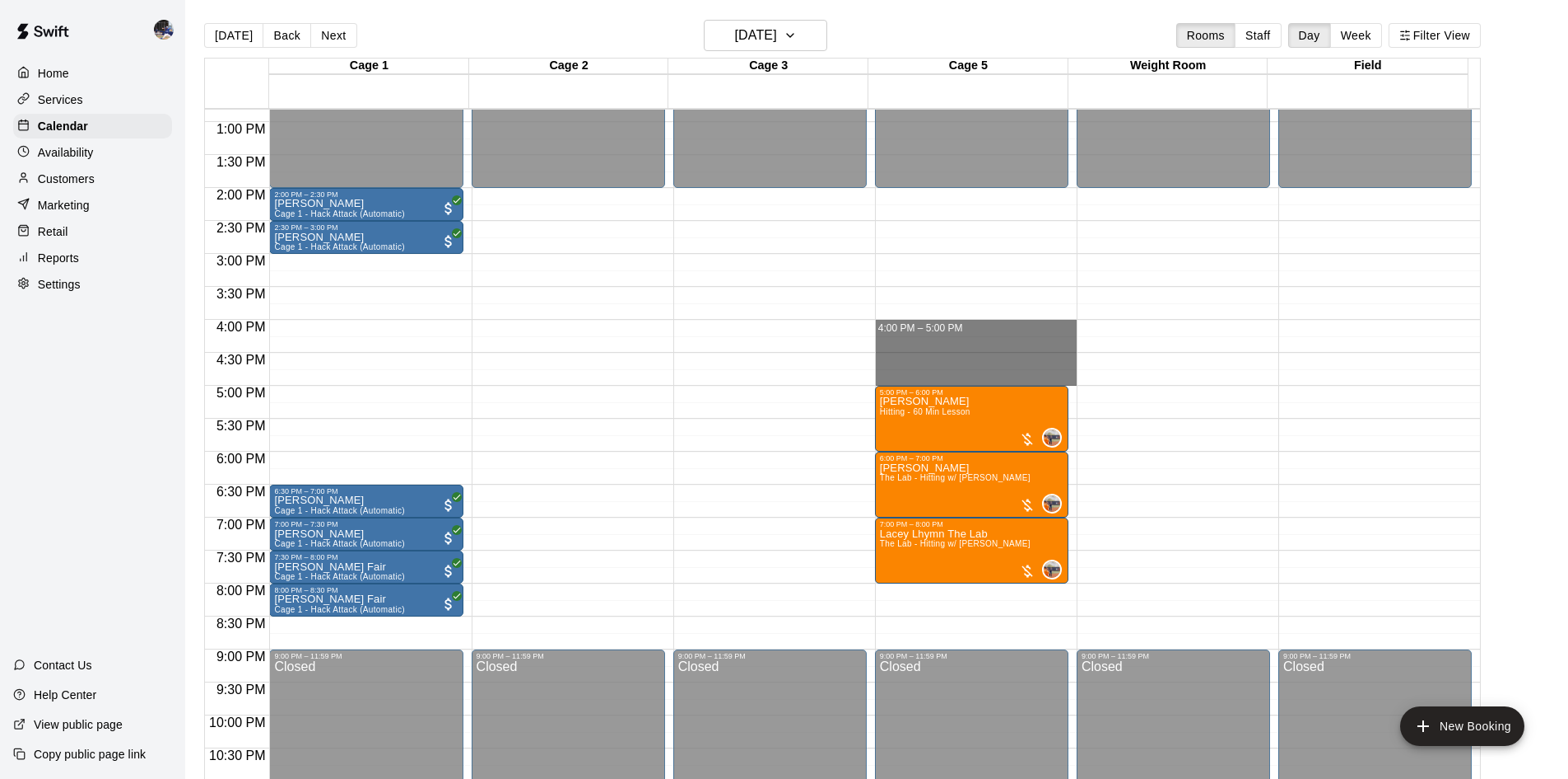
drag, startPoint x: 905, startPoint y: 327, endPoint x: 910, endPoint y: 380, distance: 53.2
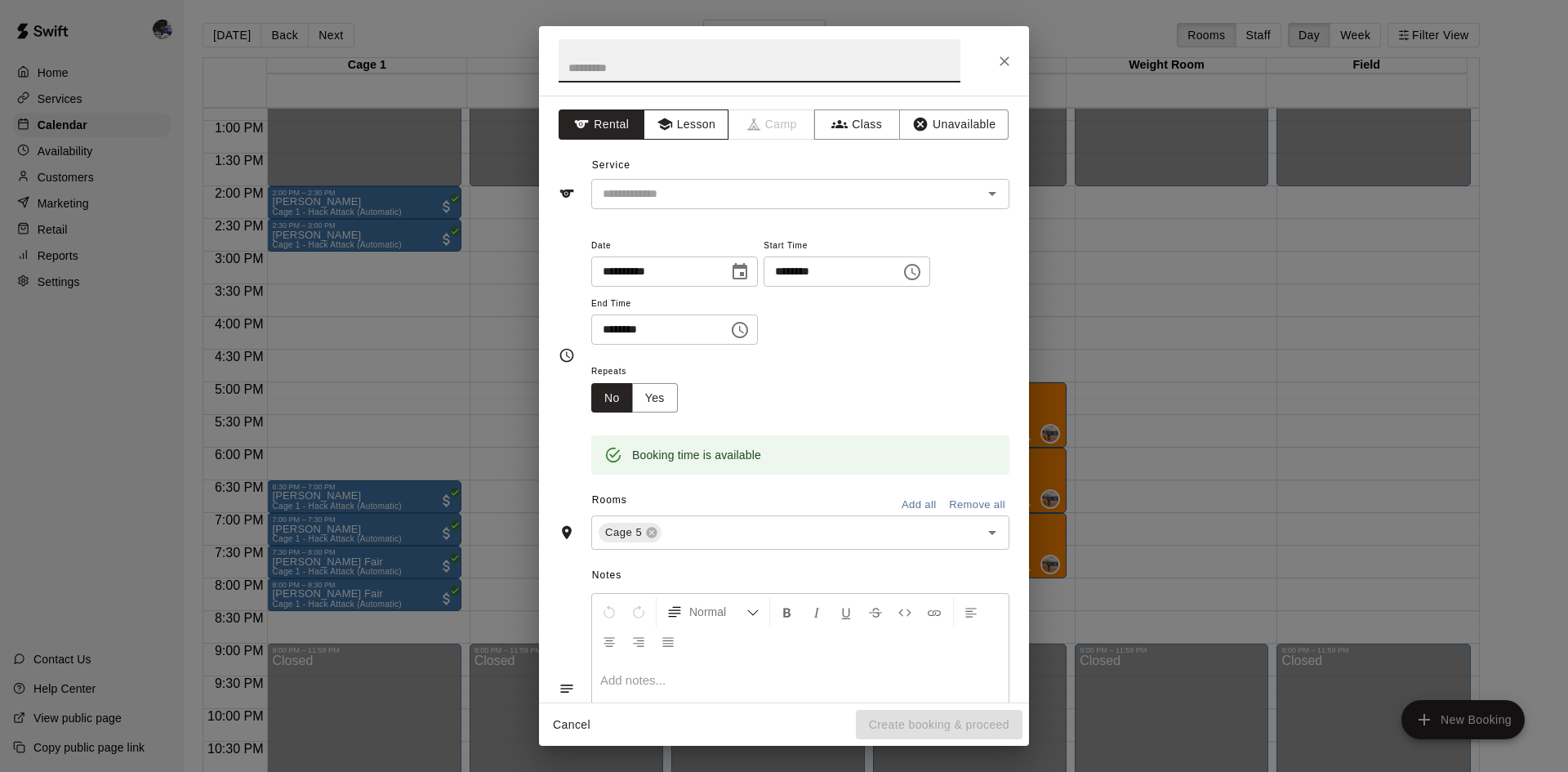
click at [683, 138] on button "Lesson" at bounding box center [686, 125] width 86 height 31
click at [697, 176] on div "Service ​" at bounding box center [783, 180] width 450 height 56
click at [697, 186] on input "text" at bounding box center [776, 194] width 360 height 21
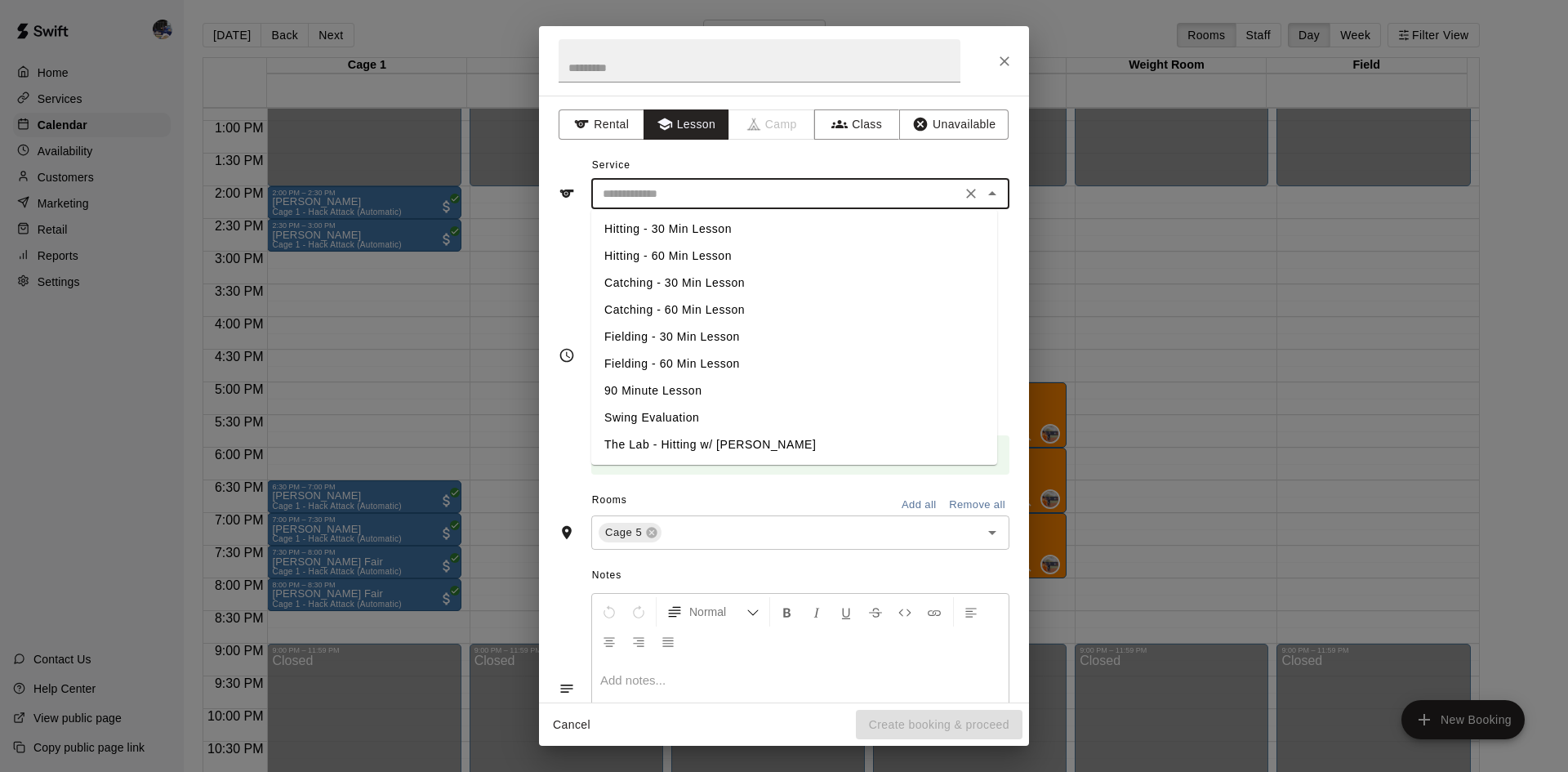
click at [694, 437] on li "The Lab - Hitting w/ Kailee Powell" at bounding box center [794, 444] width 406 height 27
type input "**********"
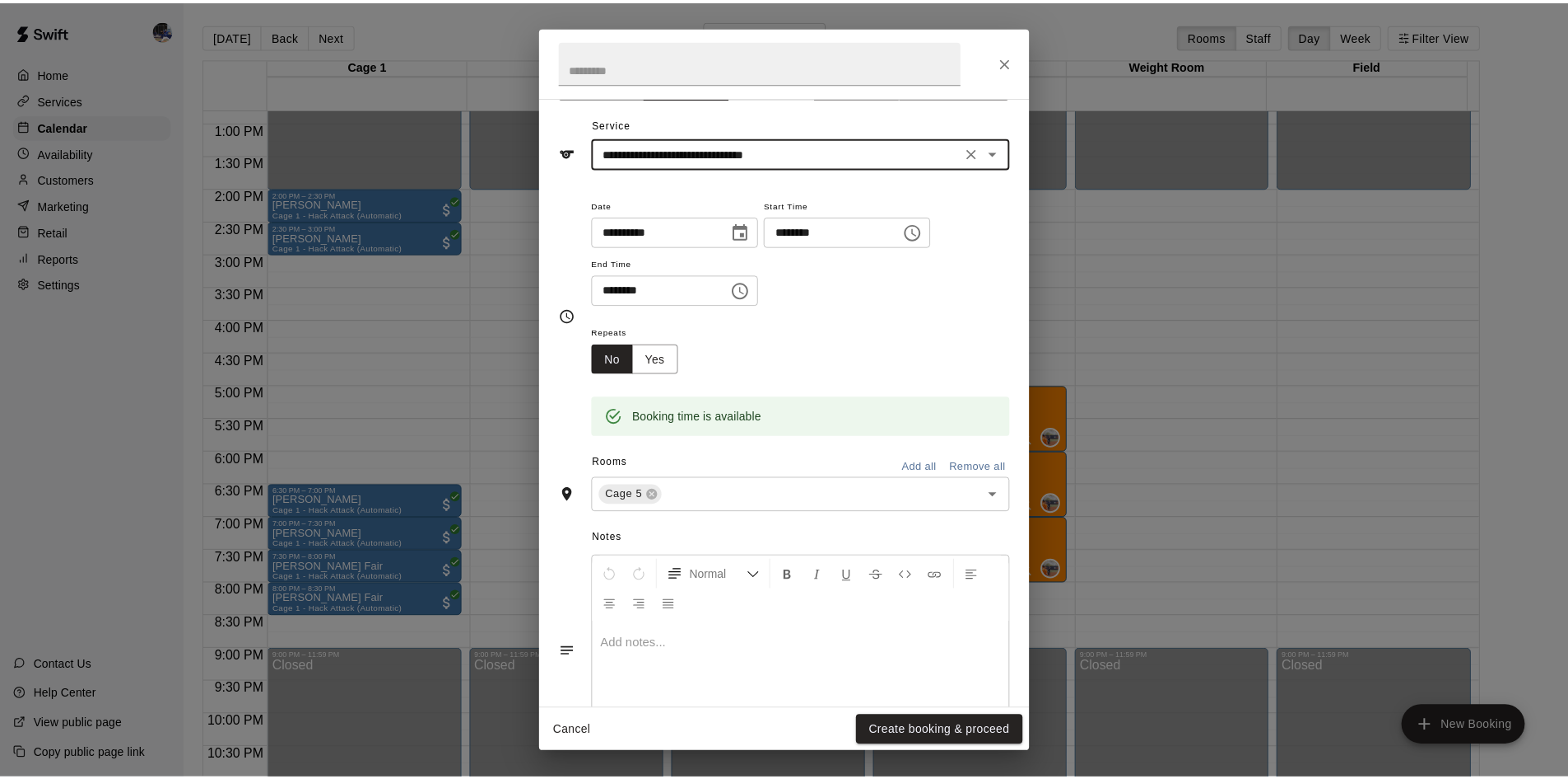
scroll to position [112, 0]
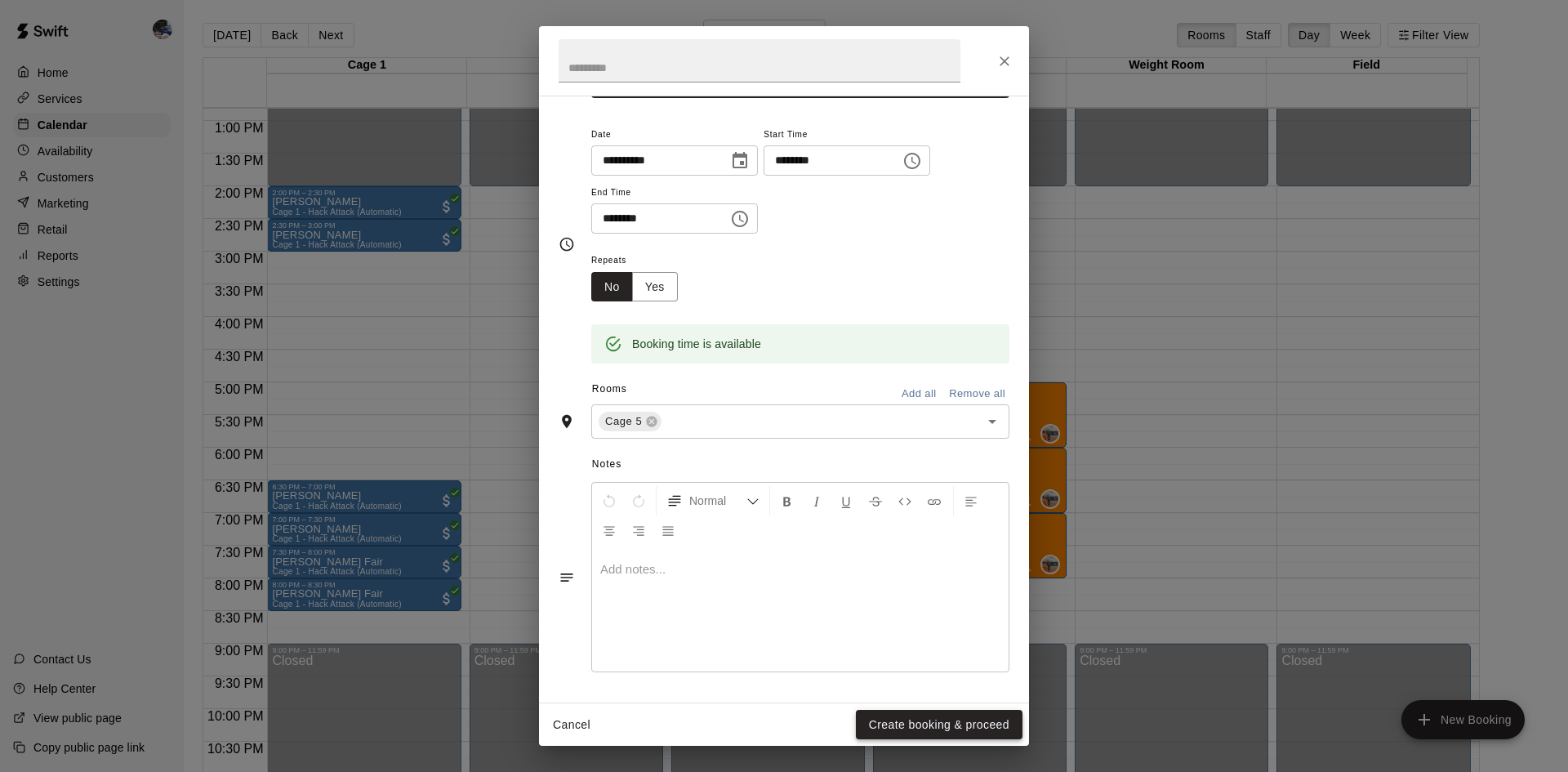
click at [902, 723] on button "Create booking & proceed" at bounding box center [938, 724] width 166 height 31
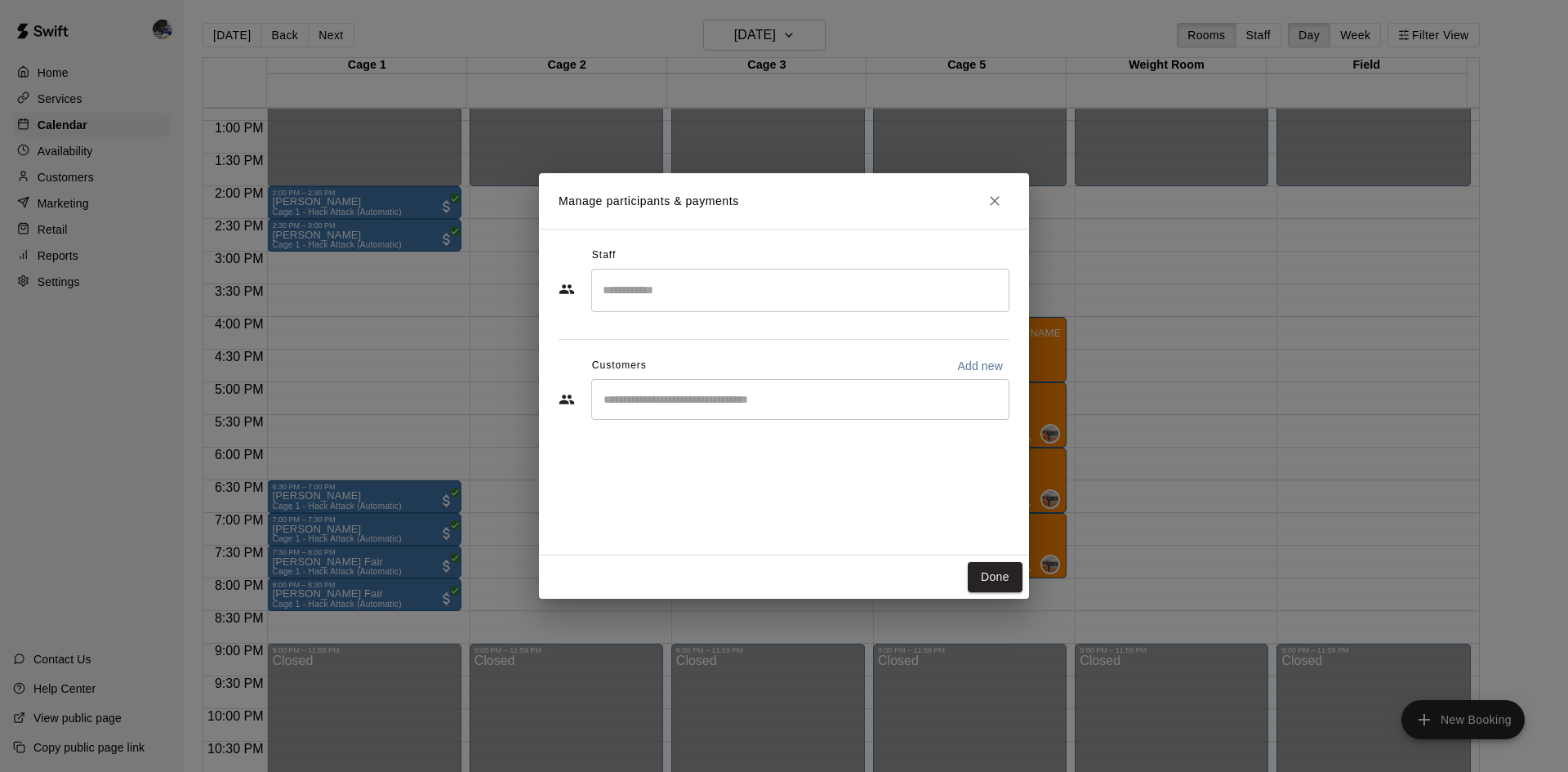
click at [682, 291] on input "Search staff" at bounding box center [800, 290] width 403 height 29
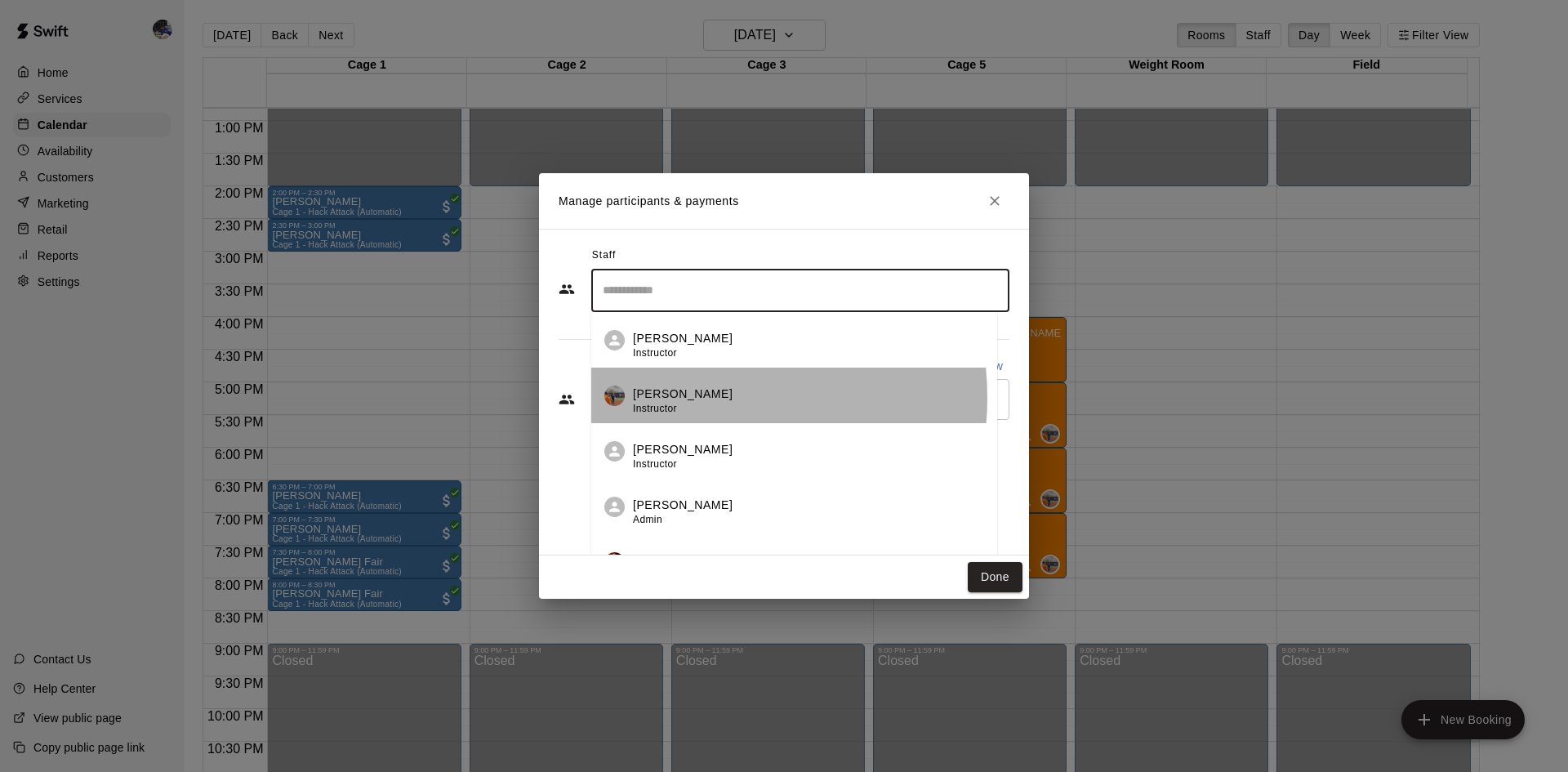
click at [683, 398] on p "Kailee Powell" at bounding box center [682, 393] width 100 height 17
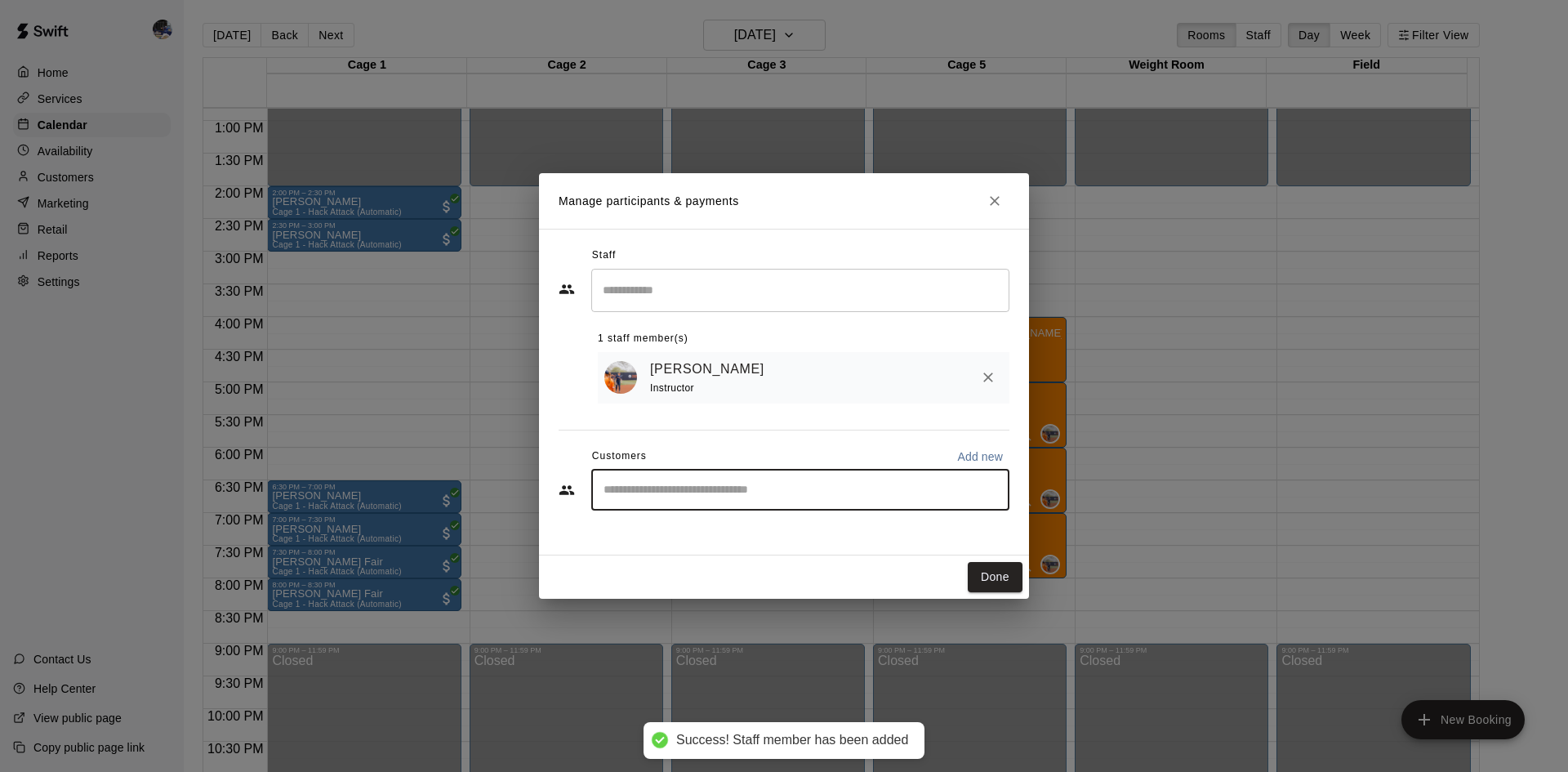
click at [682, 493] on input "Start typing to search customers..." at bounding box center [800, 490] width 403 height 16
type input "****"
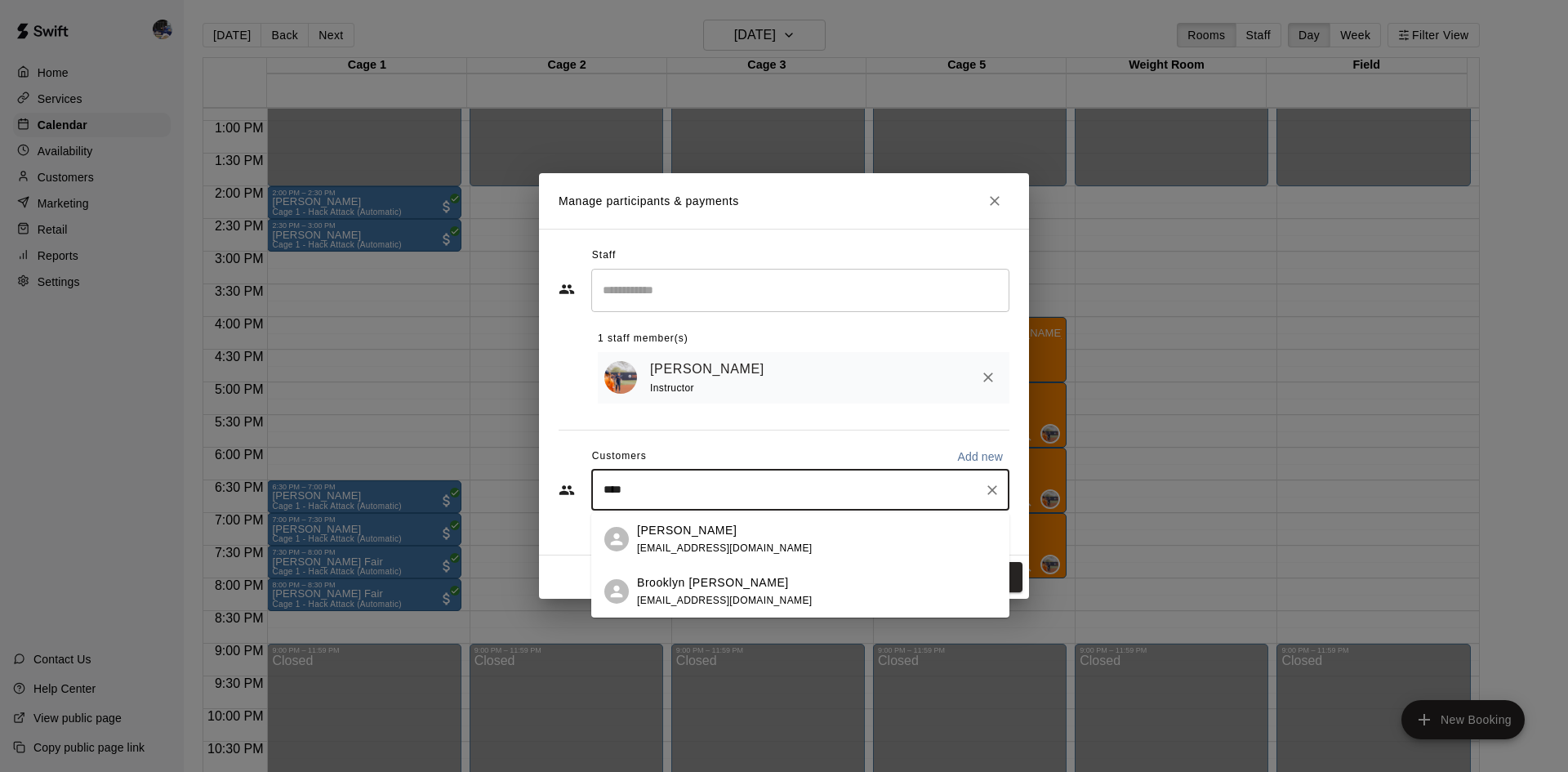
click at [692, 579] on p "Brooklyn Orozco" at bounding box center [712, 582] width 151 height 17
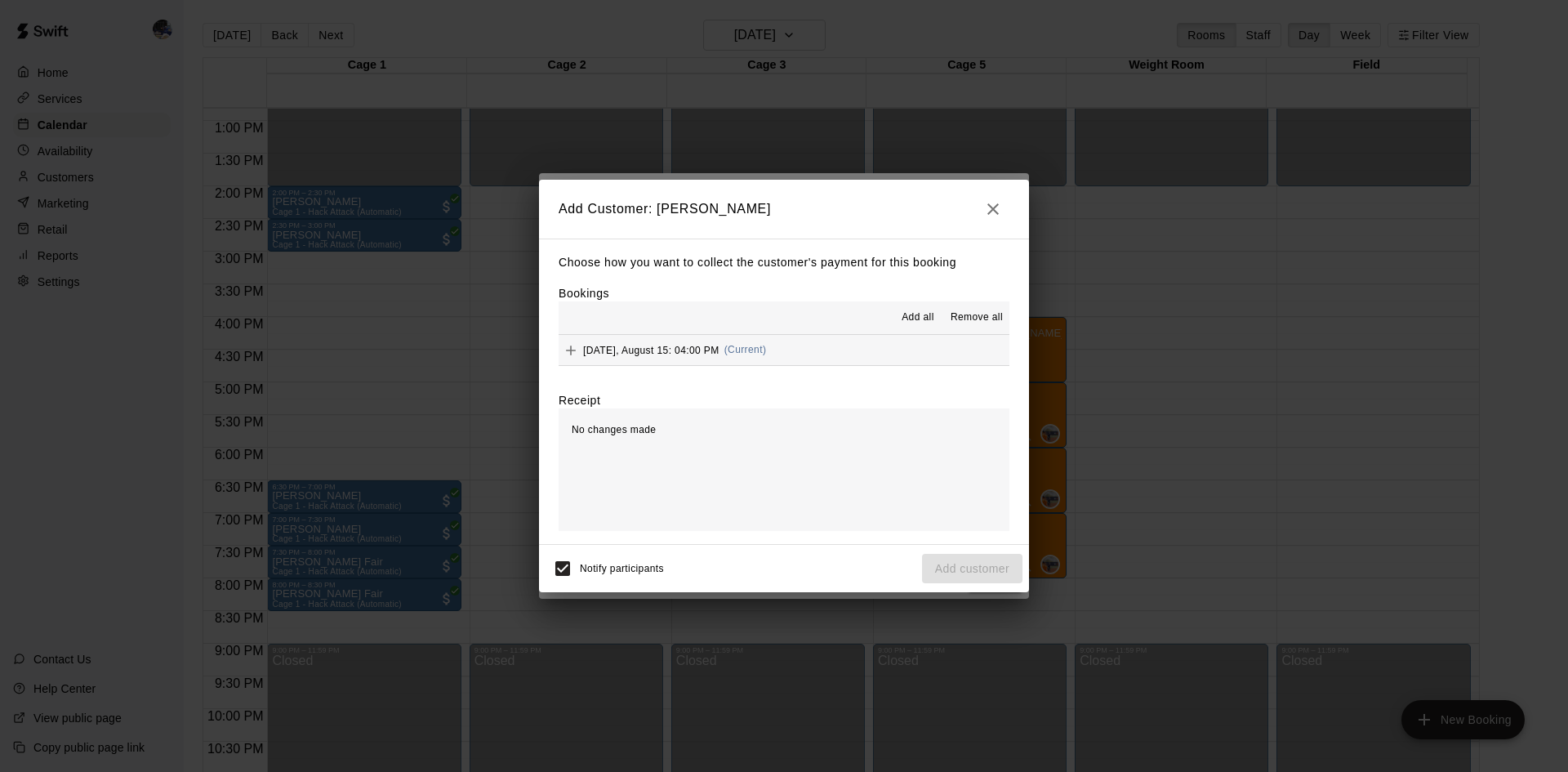
click at [713, 332] on div "Add all Remove all" at bounding box center [783, 317] width 450 height 33
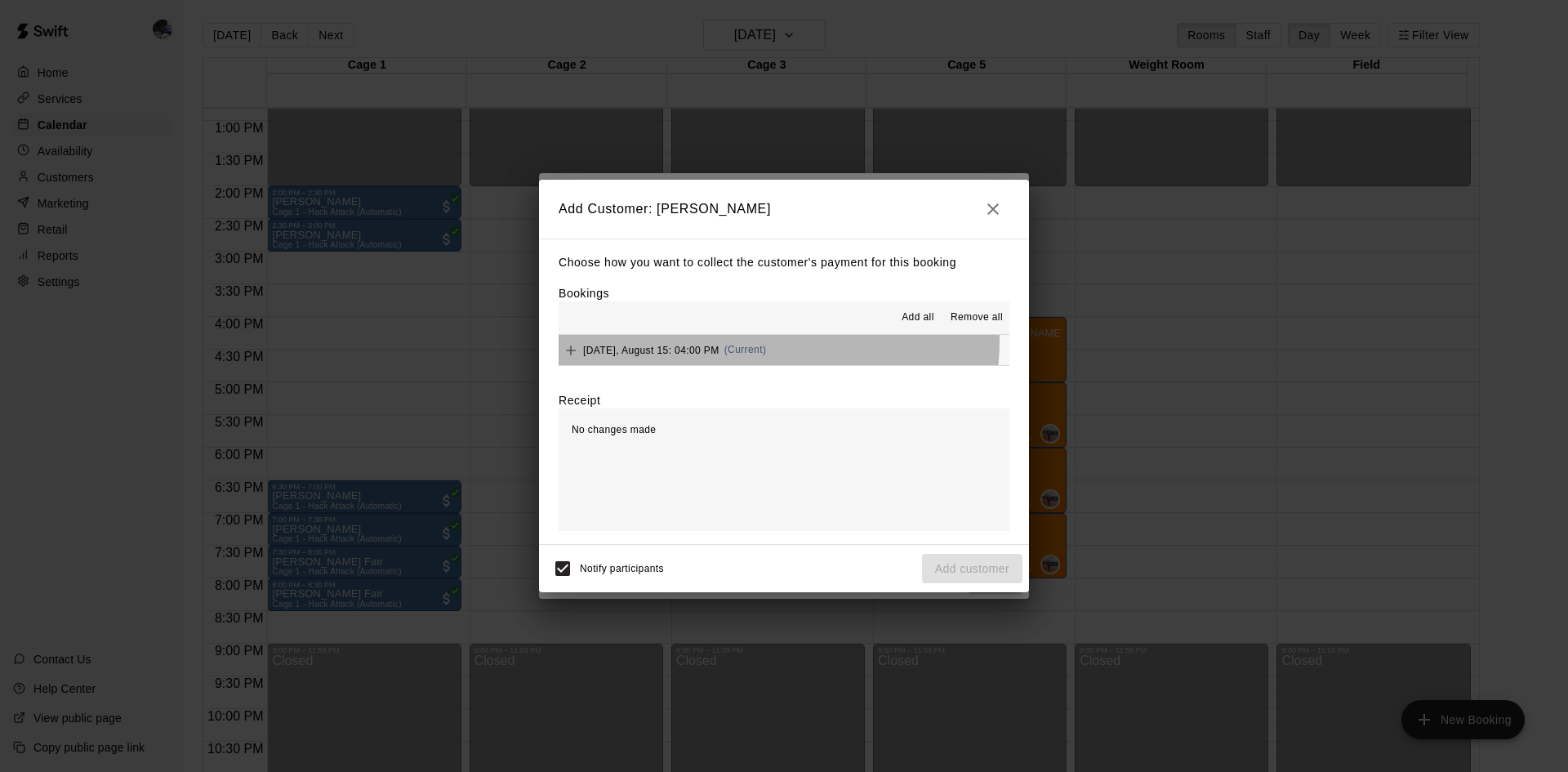
click at [716, 338] on div "Friday, August 15: 04:00 PM (Current)" at bounding box center [662, 349] width 208 height 25
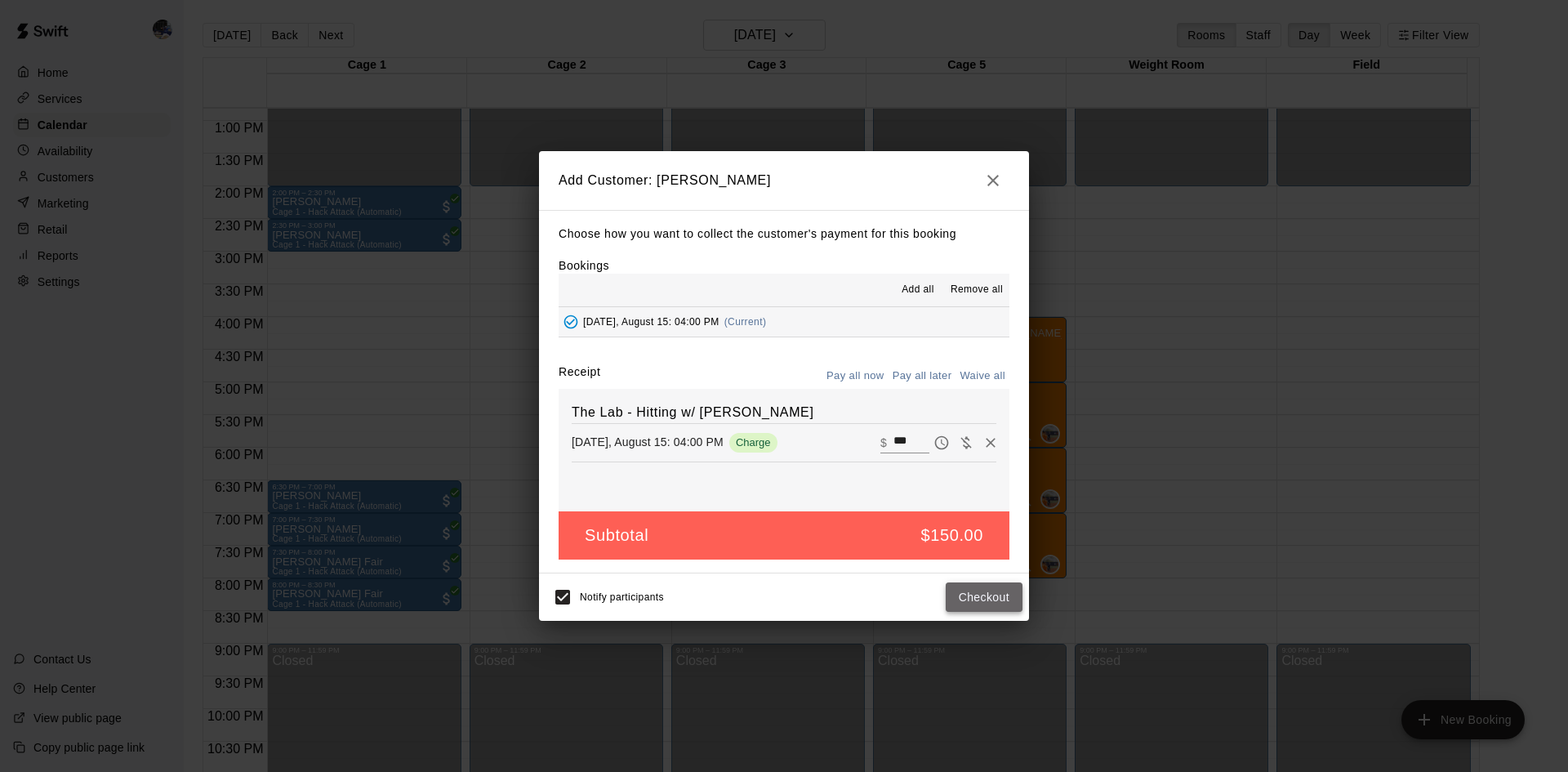
click at [968, 603] on button "Checkout" at bounding box center [984, 597] width 77 height 31
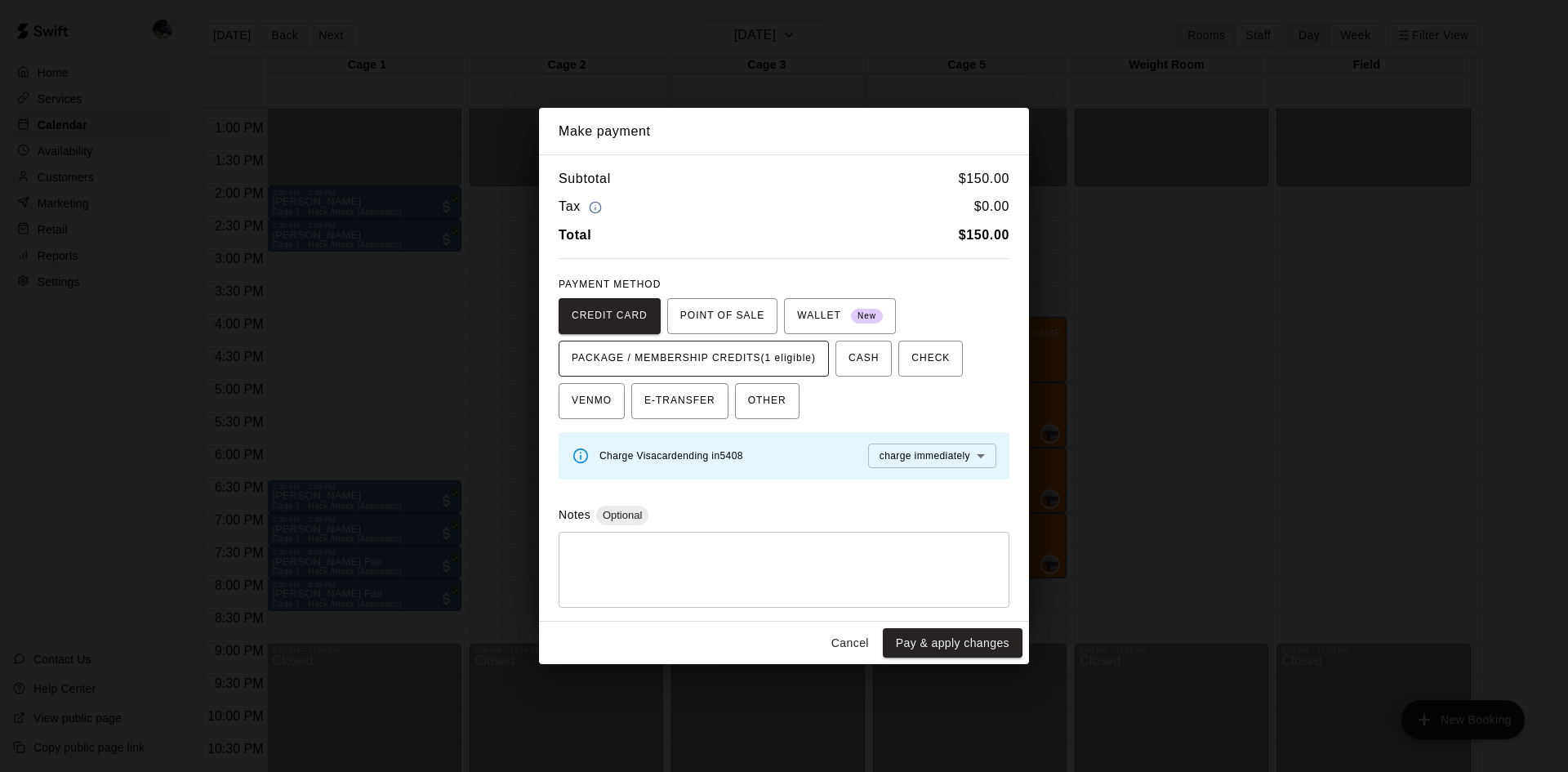
click at [775, 361] on span "PACKAGE / MEMBERSHIP CREDITS (1 eligible)" at bounding box center [693, 358] width 245 height 26
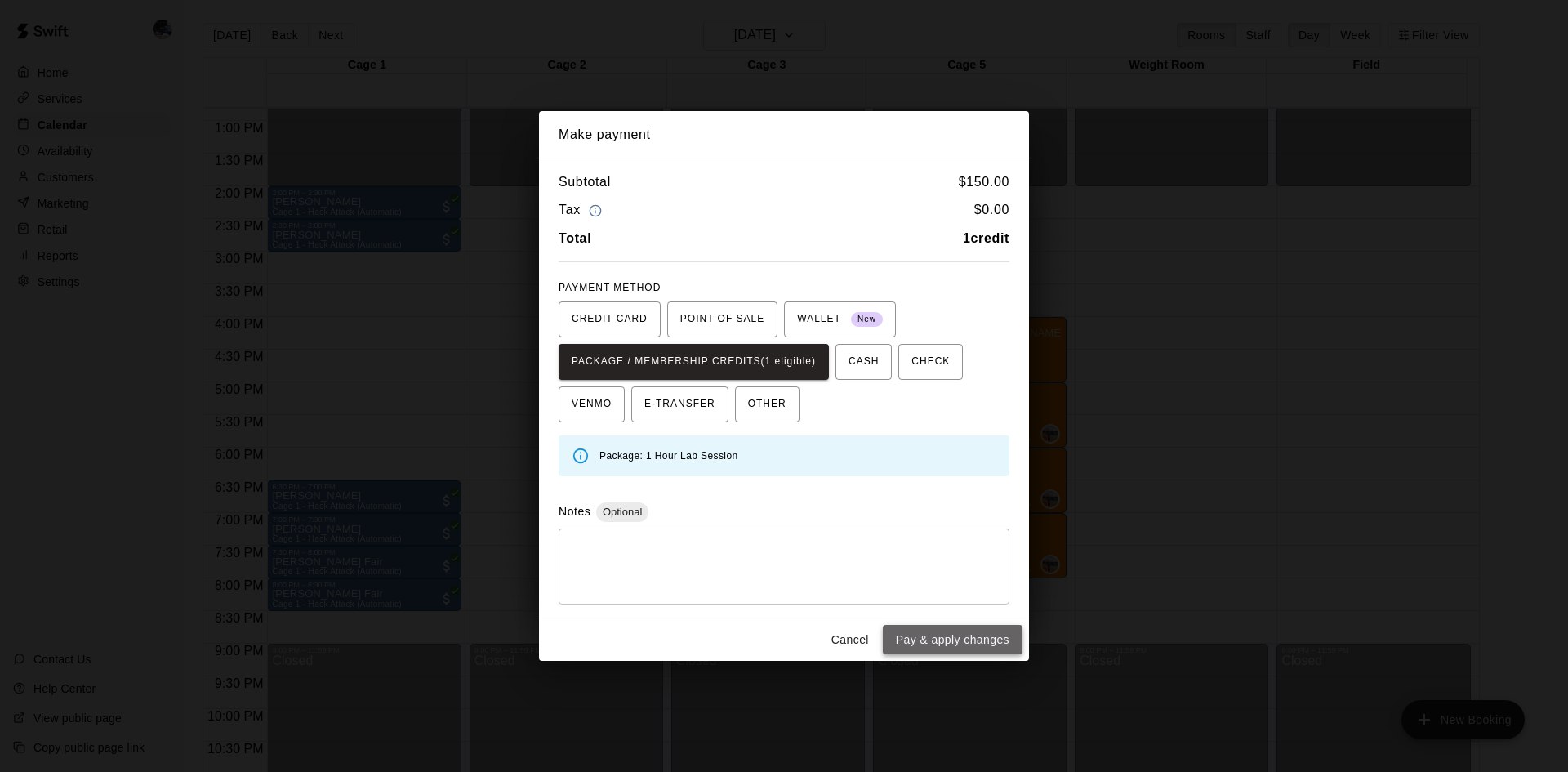
click at [926, 643] on button "Pay & apply changes" at bounding box center [952, 639] width 140 height 31
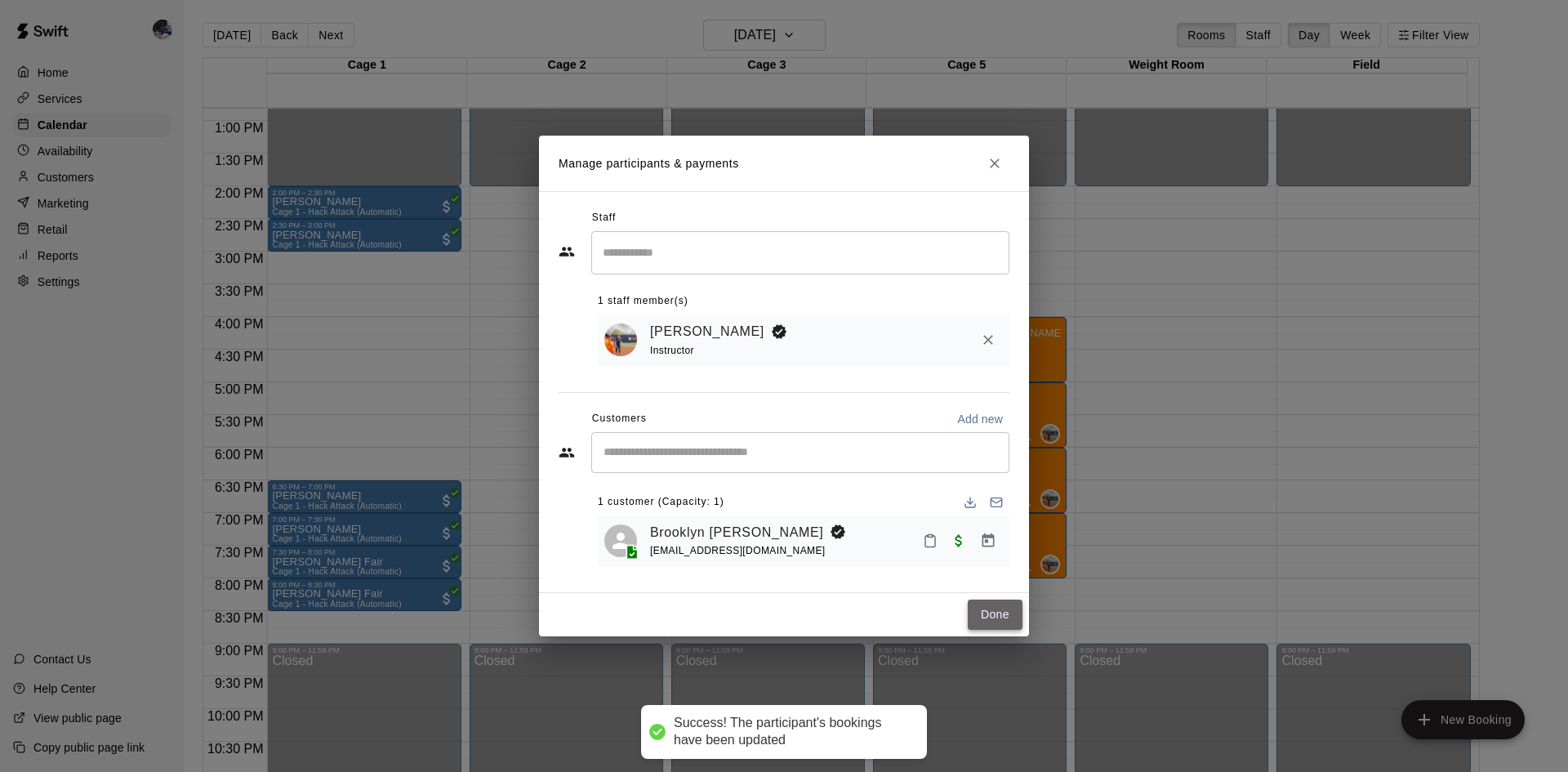
click at [979, 618] on button "Done" at bounding box center [994, 614] width 54 height 31
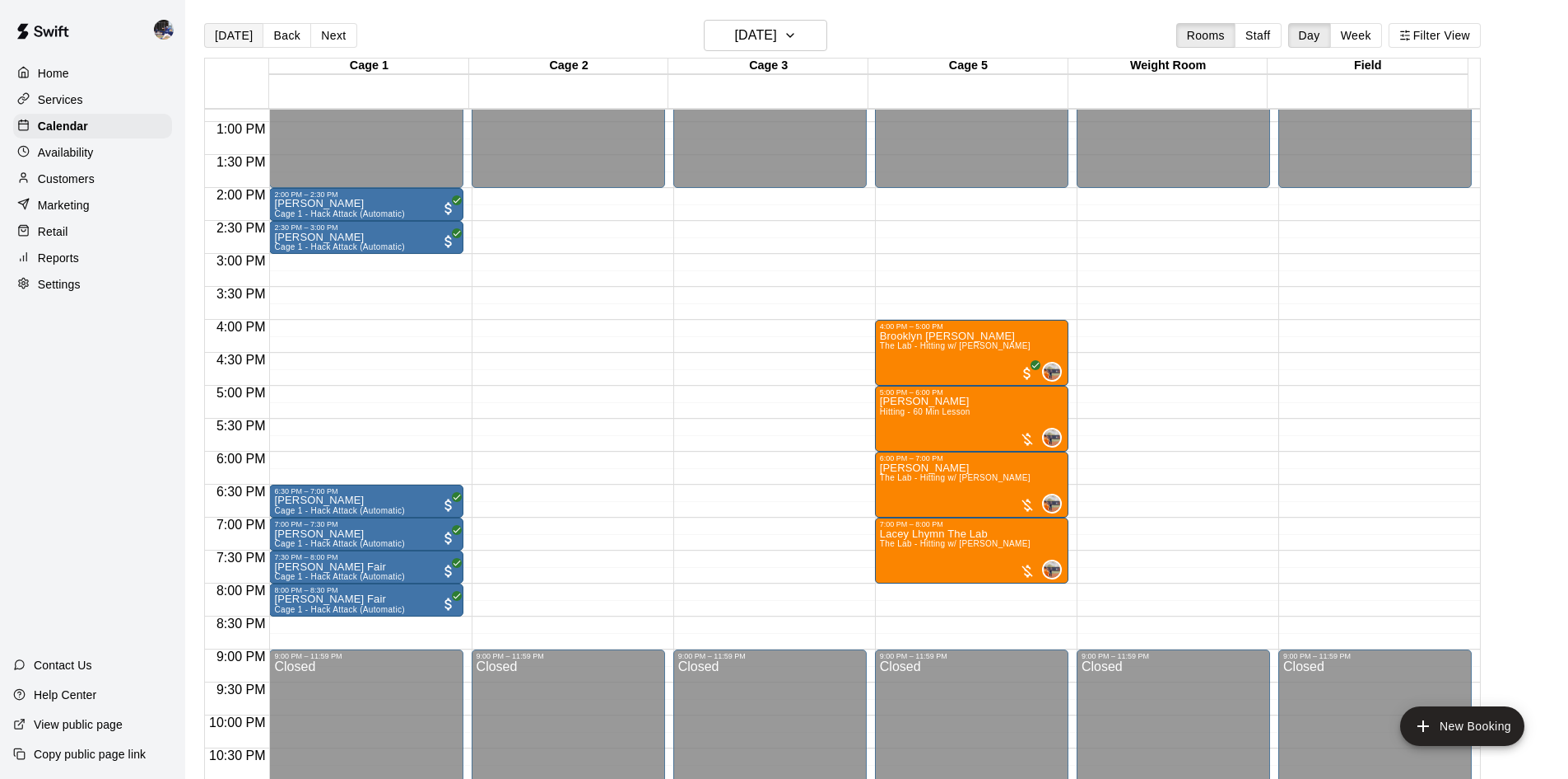
click at [250, 38] on button "Today" at bounding box center [234, 35] width 59 height 25
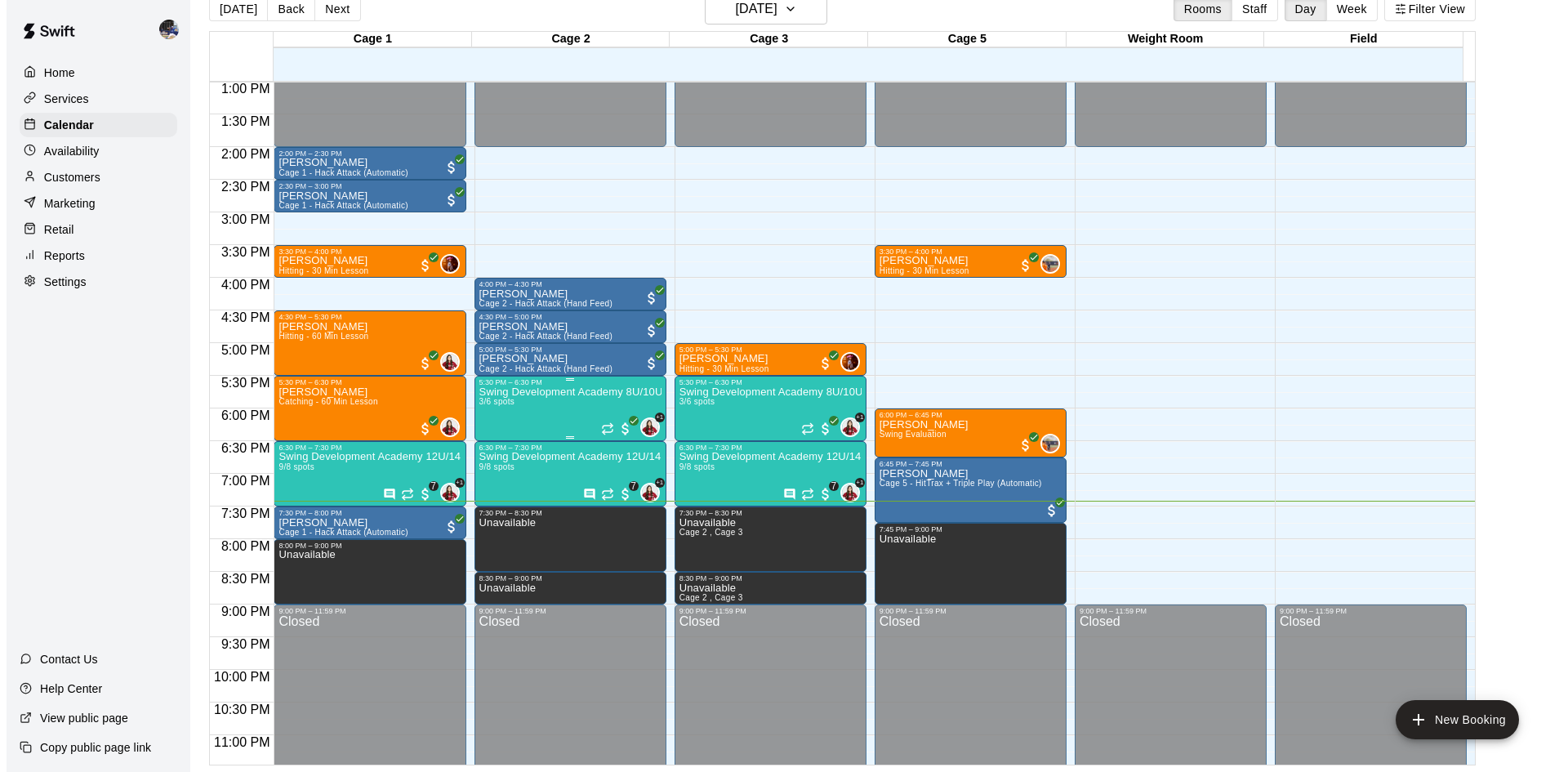
scroll to position [888, 0]
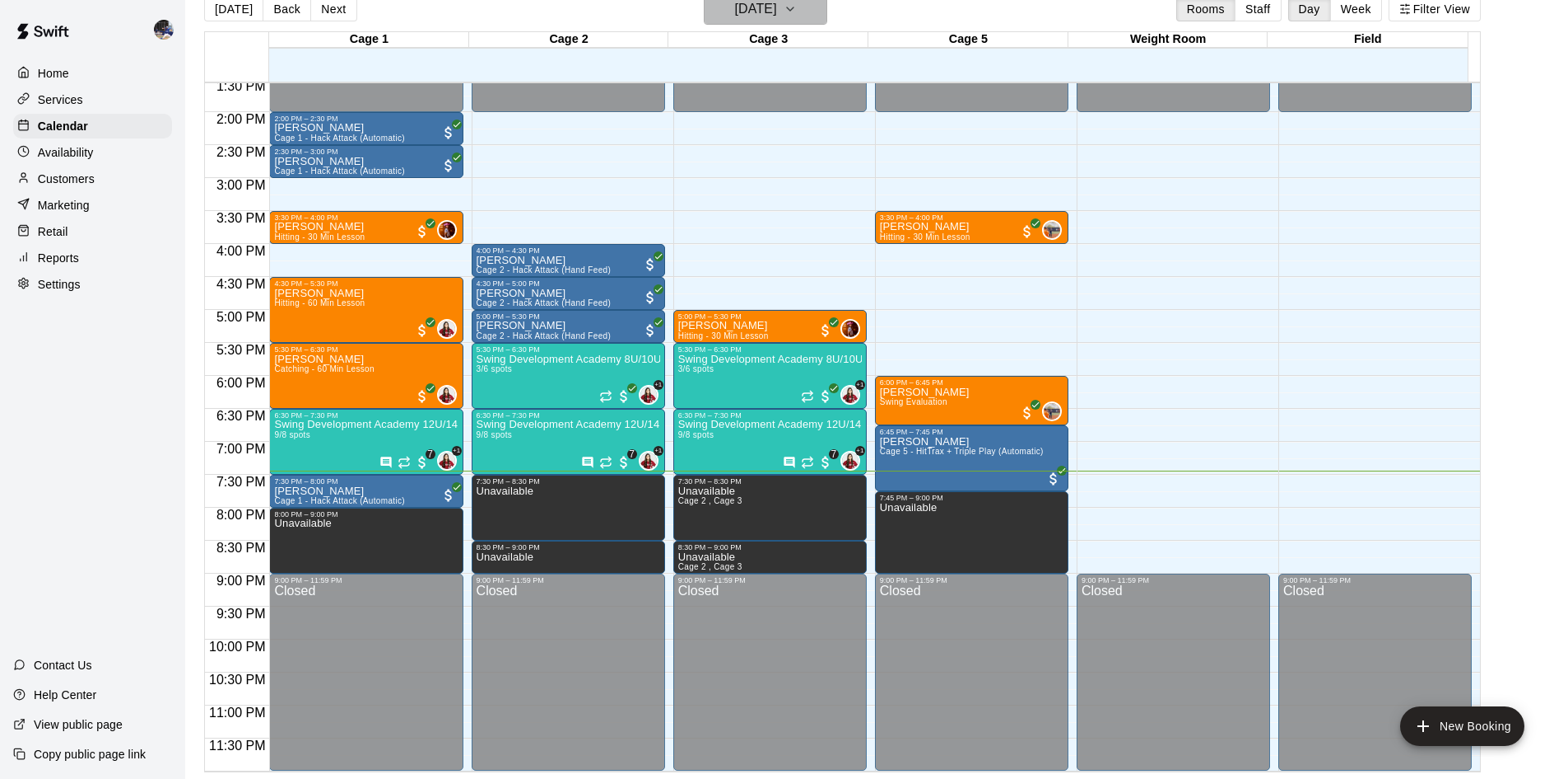
click at [736, 4] on h6 "Tuesday Aug 12" at bounding box center [757, 9] width 42 height 23
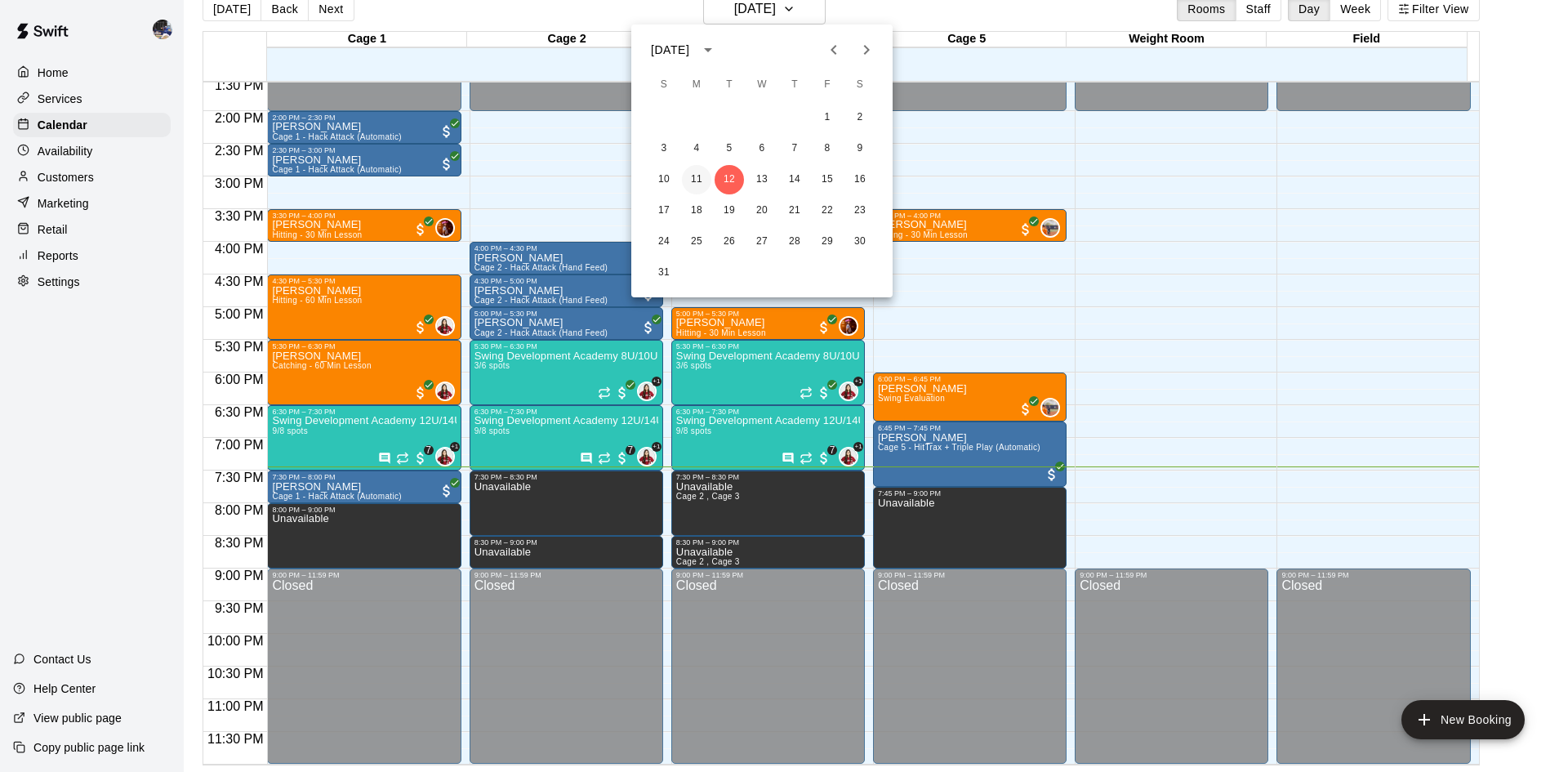
click at [701, 188] on button "11" at bounding box center [697, 180] width 30 height 30
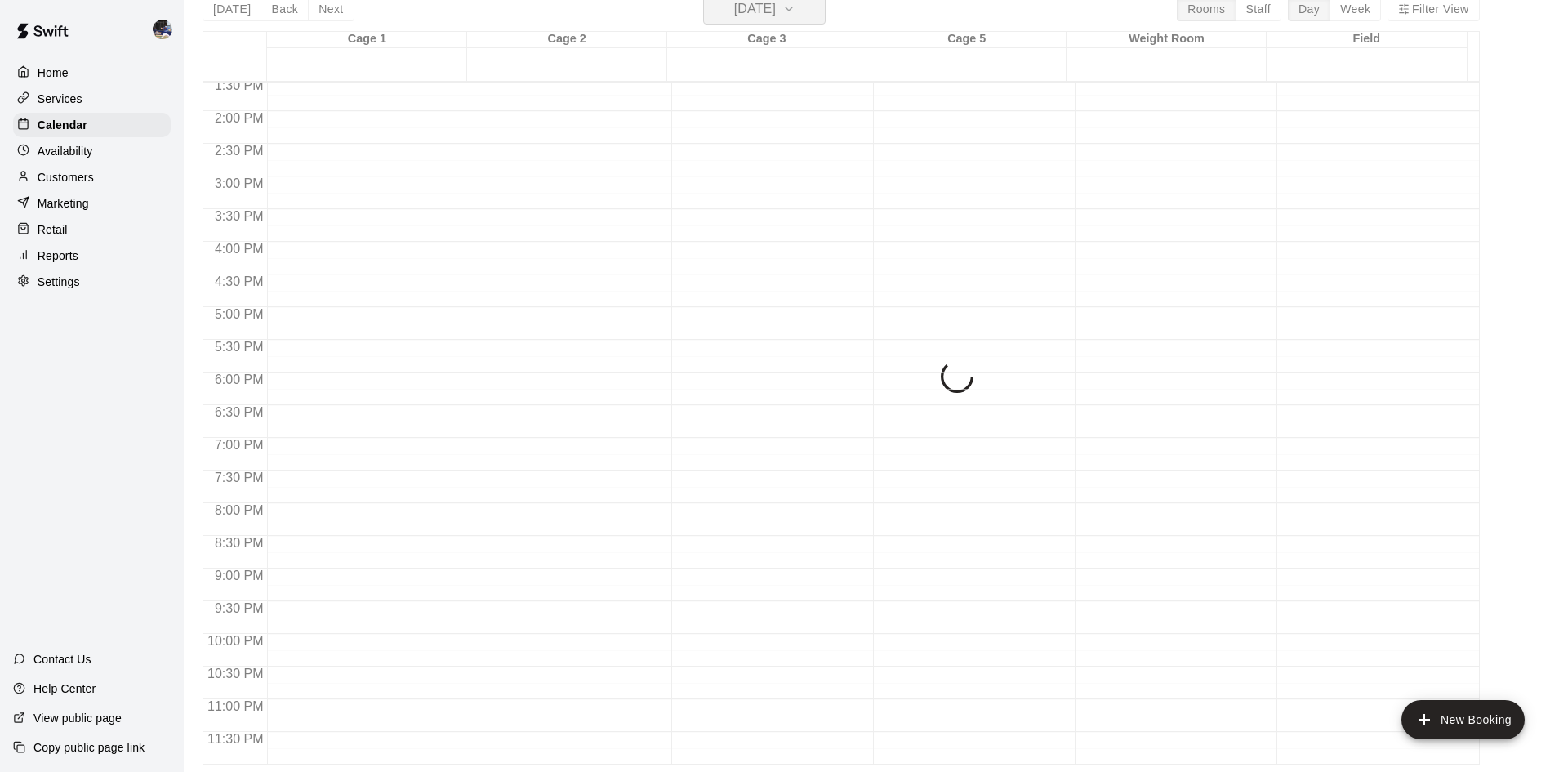
scroll to position [20, 0]
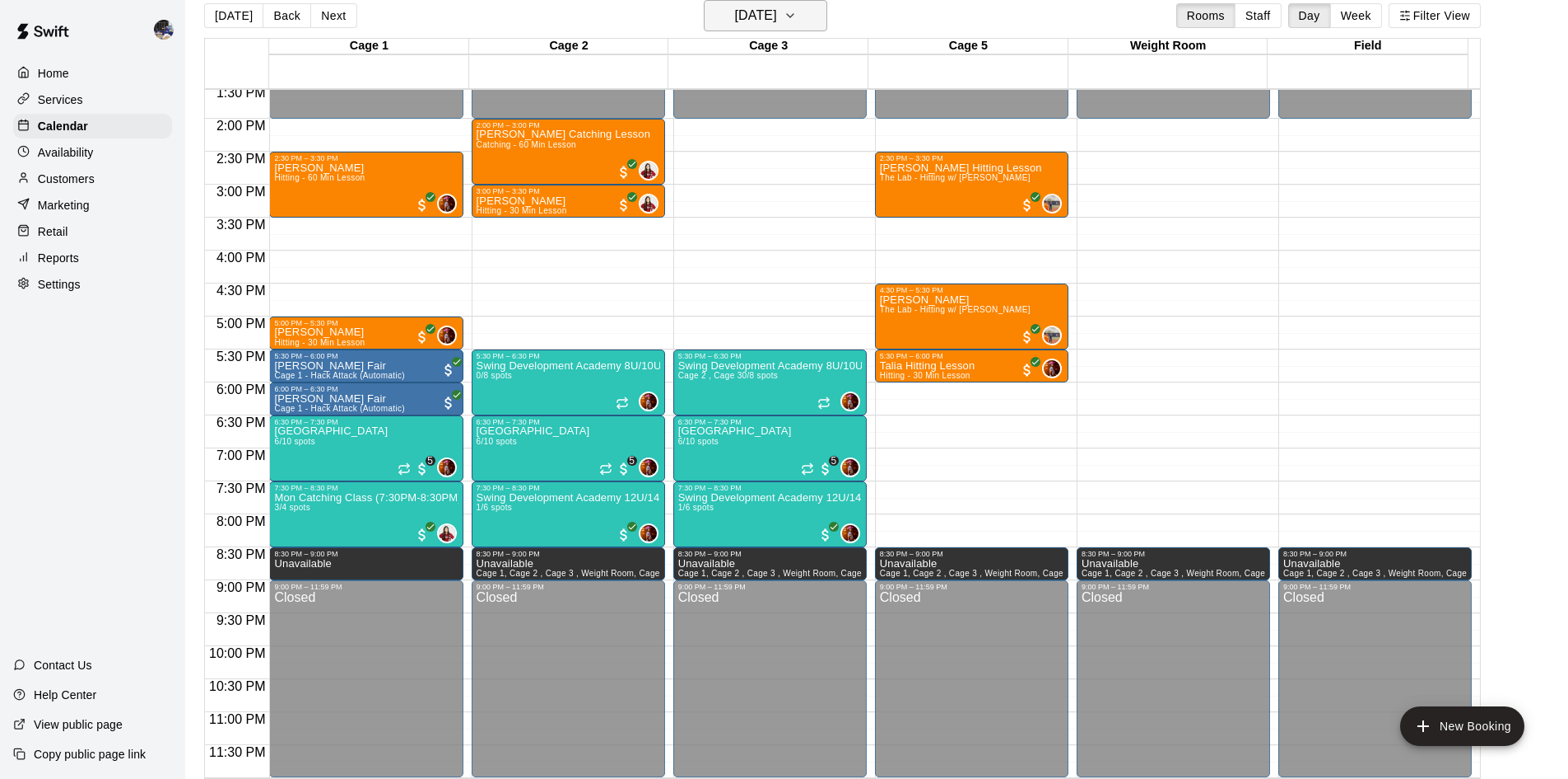
click at [747, 31] on button "Monday Aug 11" at bounding box center [766, 15] width 124 height 31
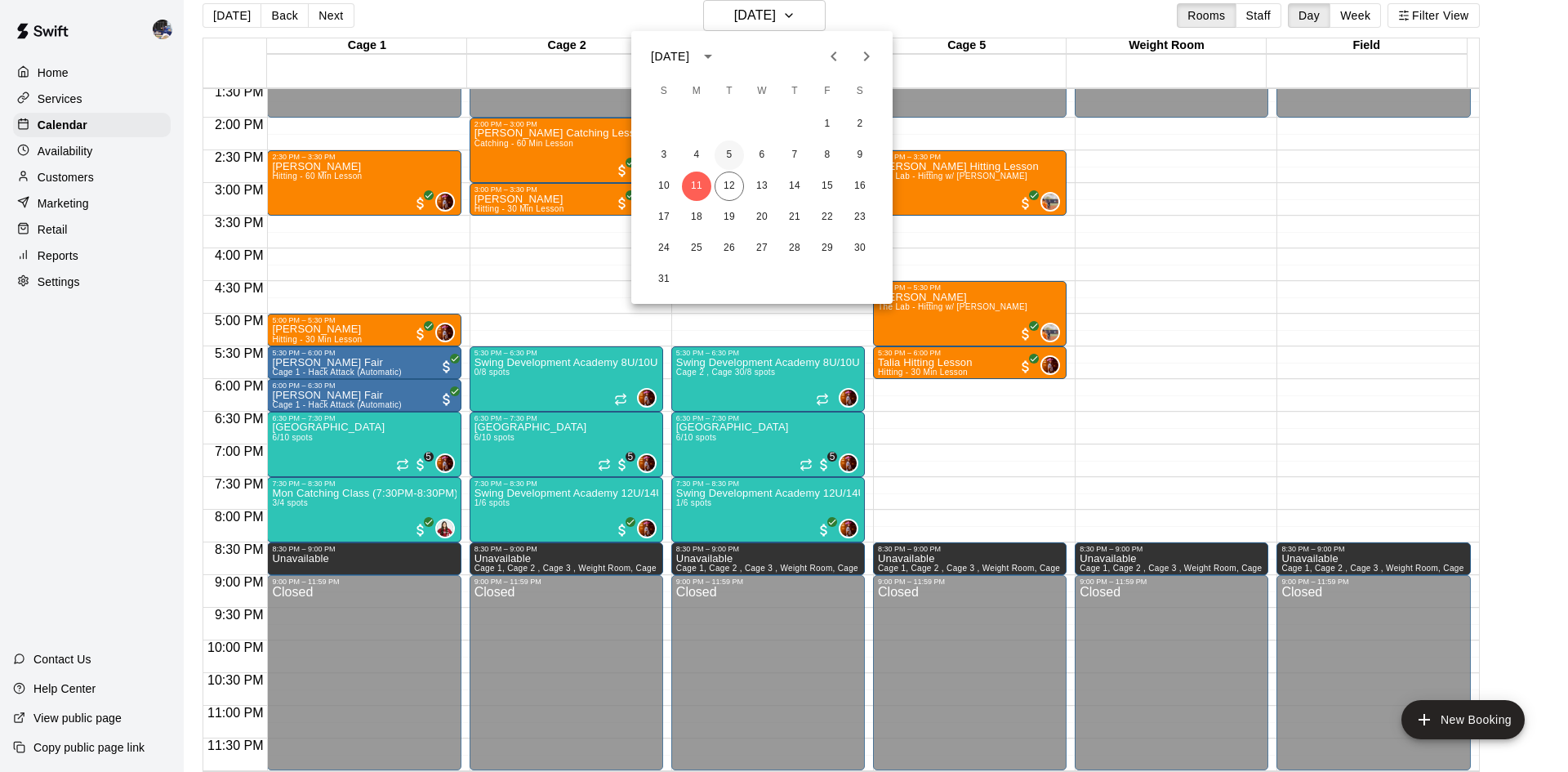
click at [730, 163] on button "5" at bounding box center [730, 155] width 30 height 30
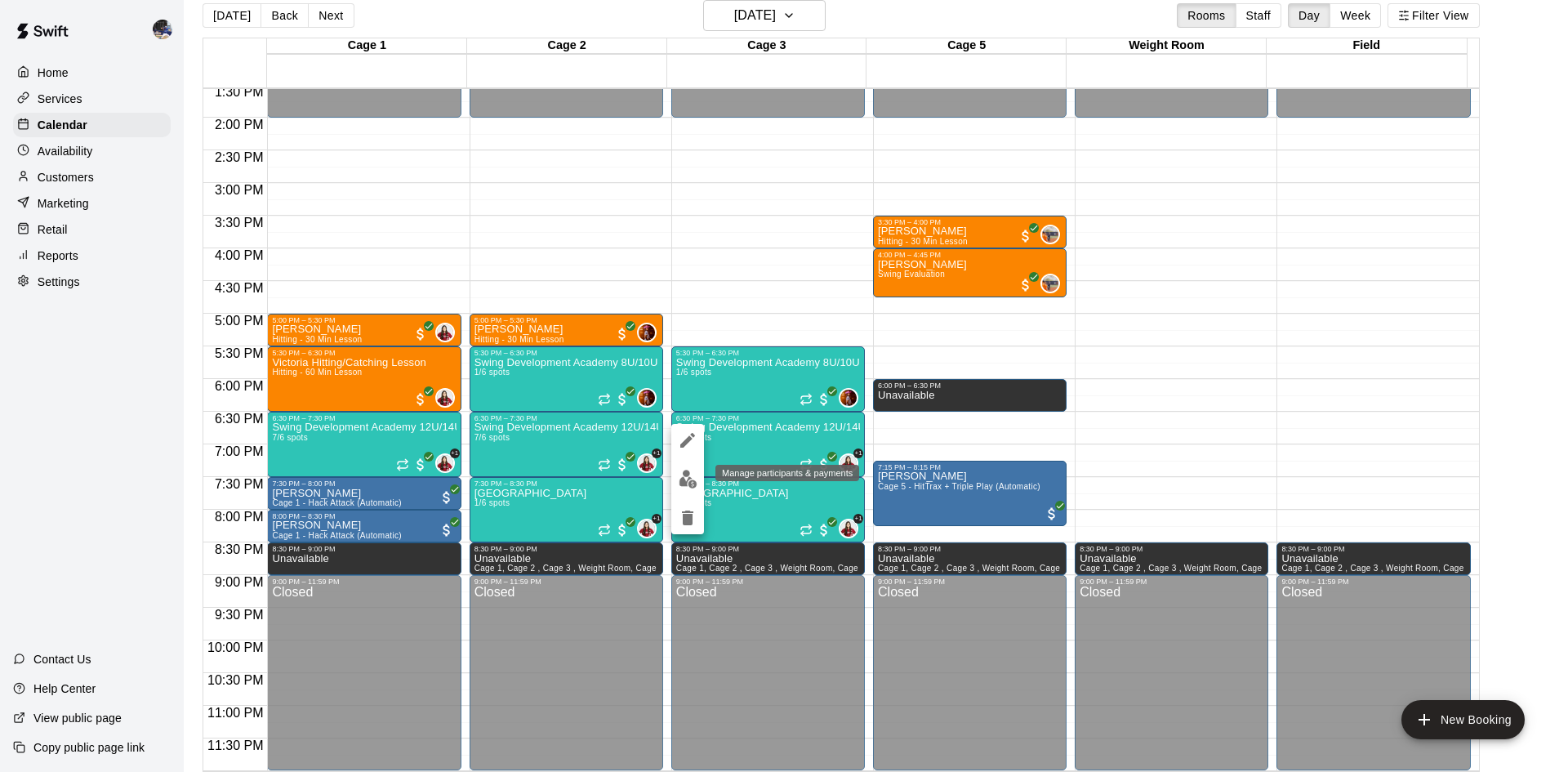
click at [681, 480] on img "edit" at bounding box center [687, 478] width 19 height 19
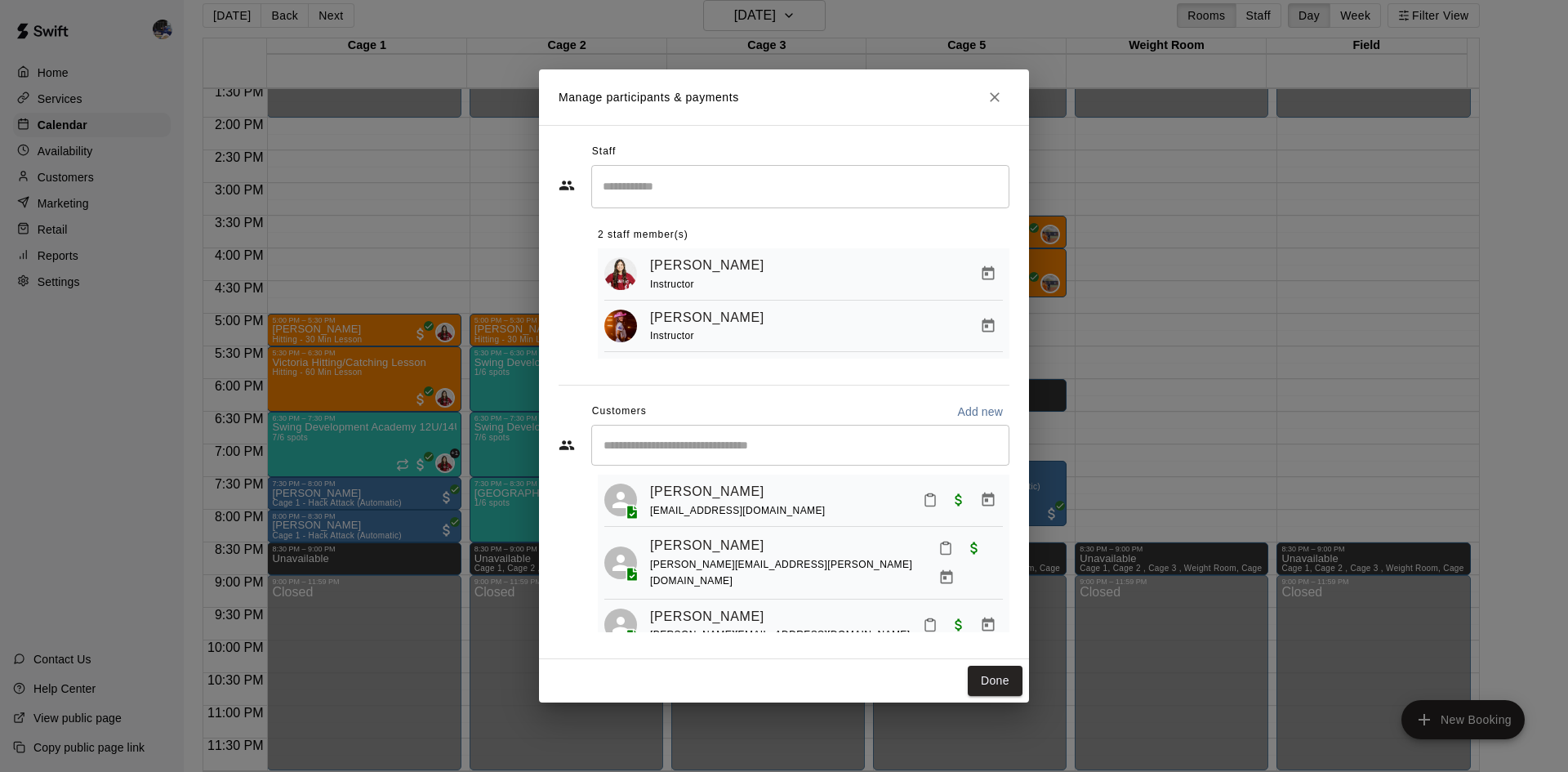
scroll to position [0, 0]
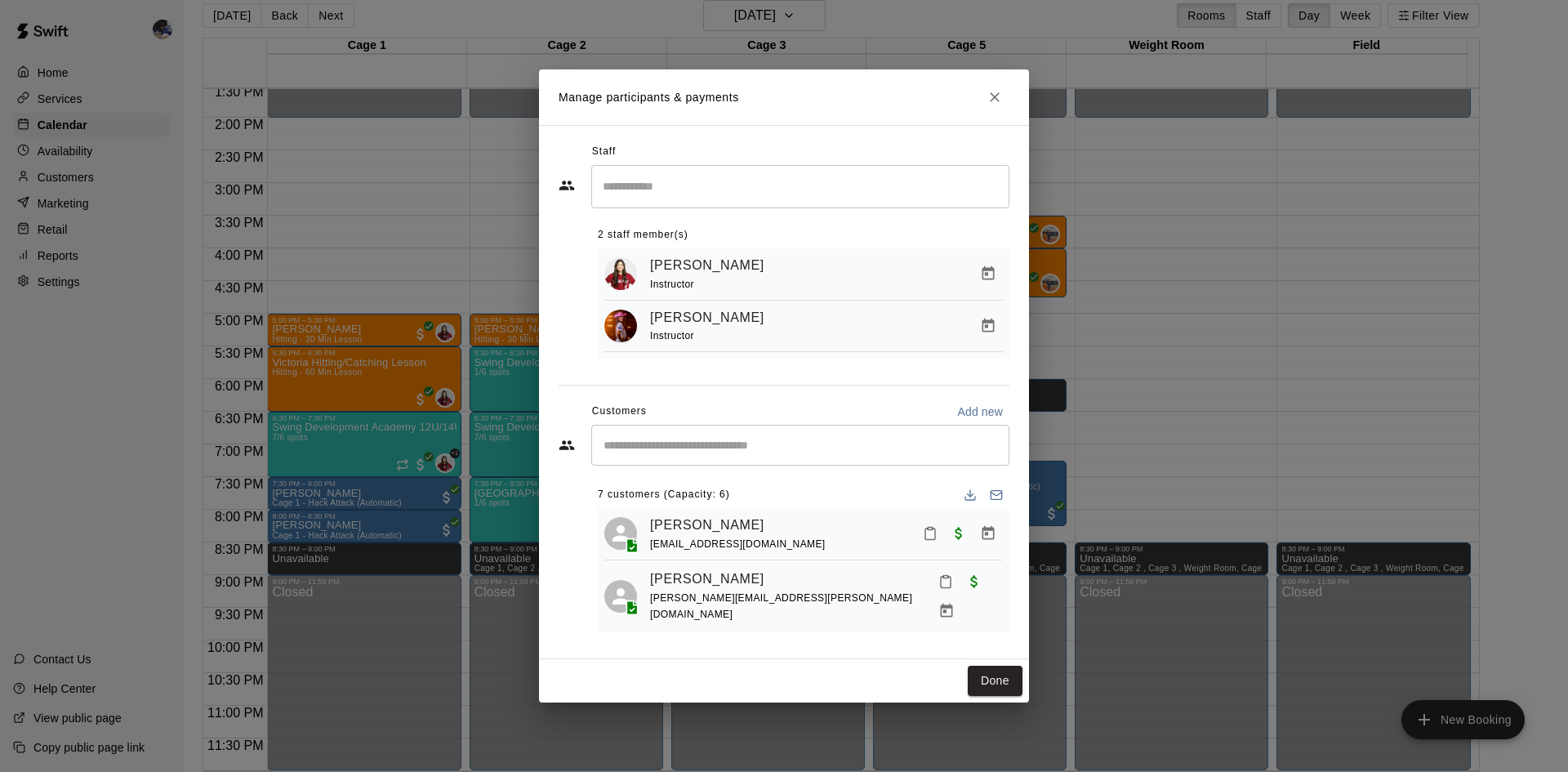
click at [985, 92] on button "Close" at bounding box center [995, 97] width 30 height 30
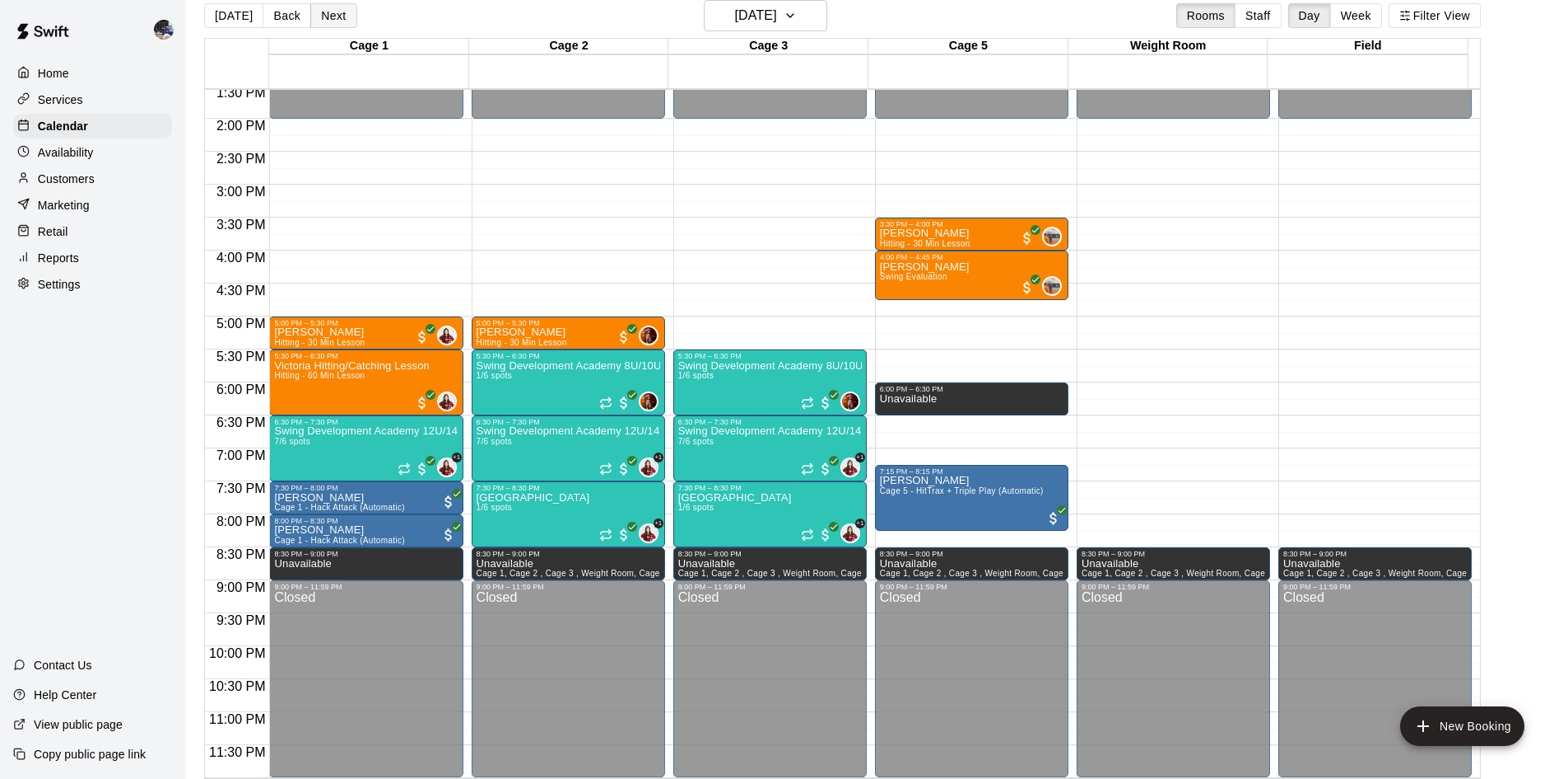
click at [346, 11] on div "Today Back Next Tuesday Aug 05 Rooms Staff Day Week Filter View" at bounding box center [842, 19] width 1277 height 38
click at [339, 11] on button "Next" at bounding box center [333, 15] width 46 height 25
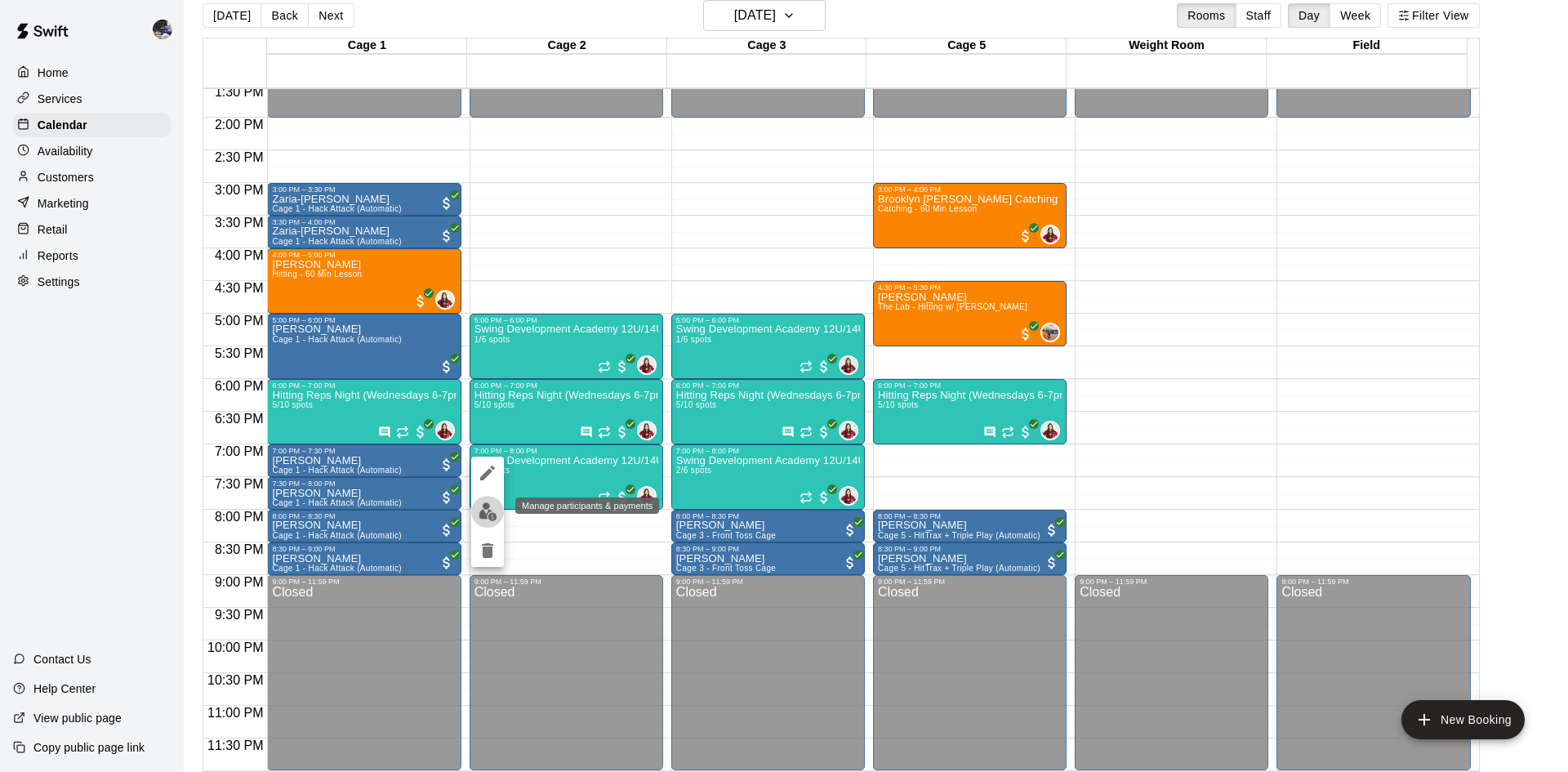
click at [475, 511] on button "edit" at bounding box center [487, 512] width 33 height 32
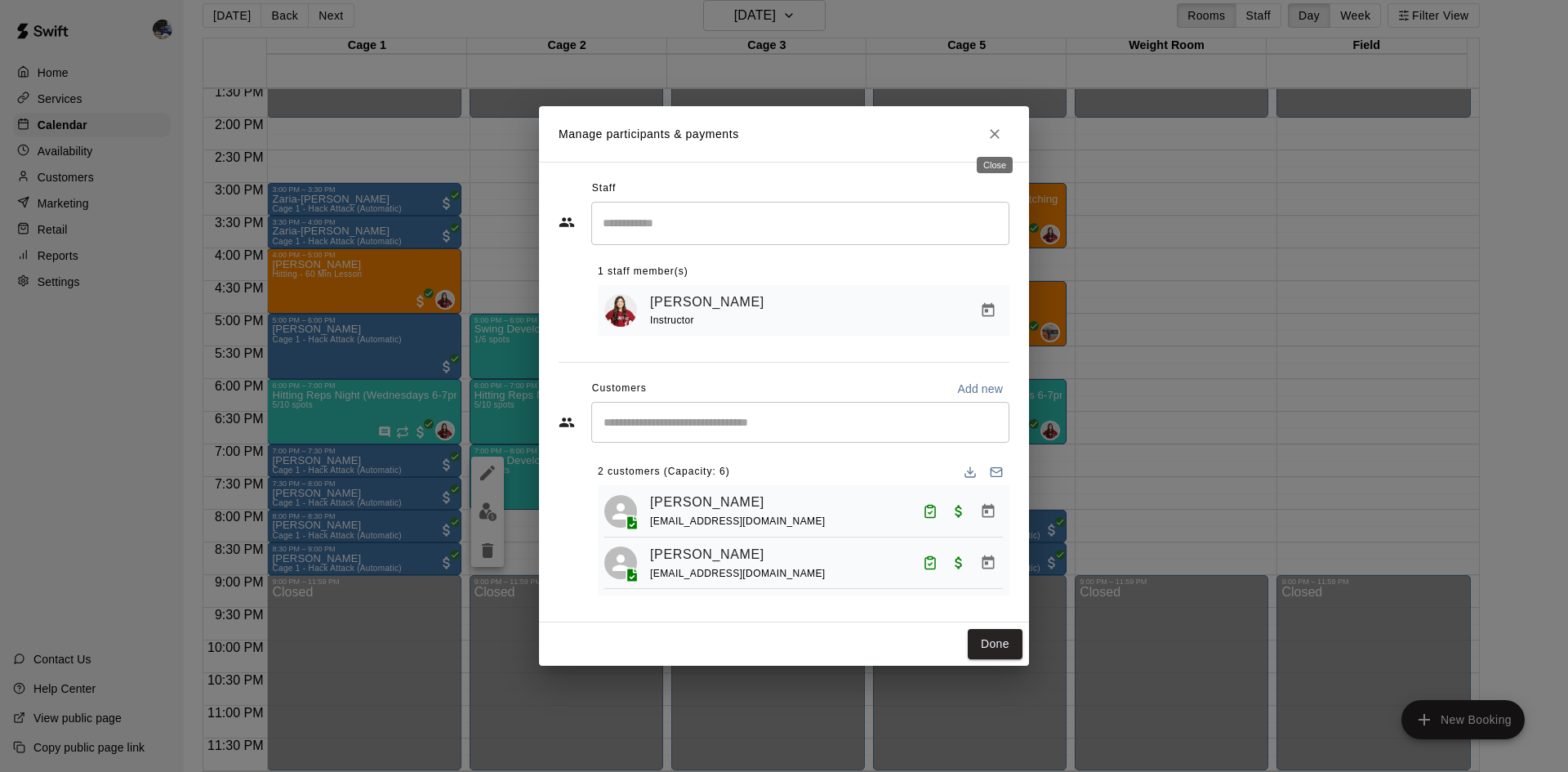
click at [991, 132] on icon "Close" at bounding box center [994, 134] width 16 height 16
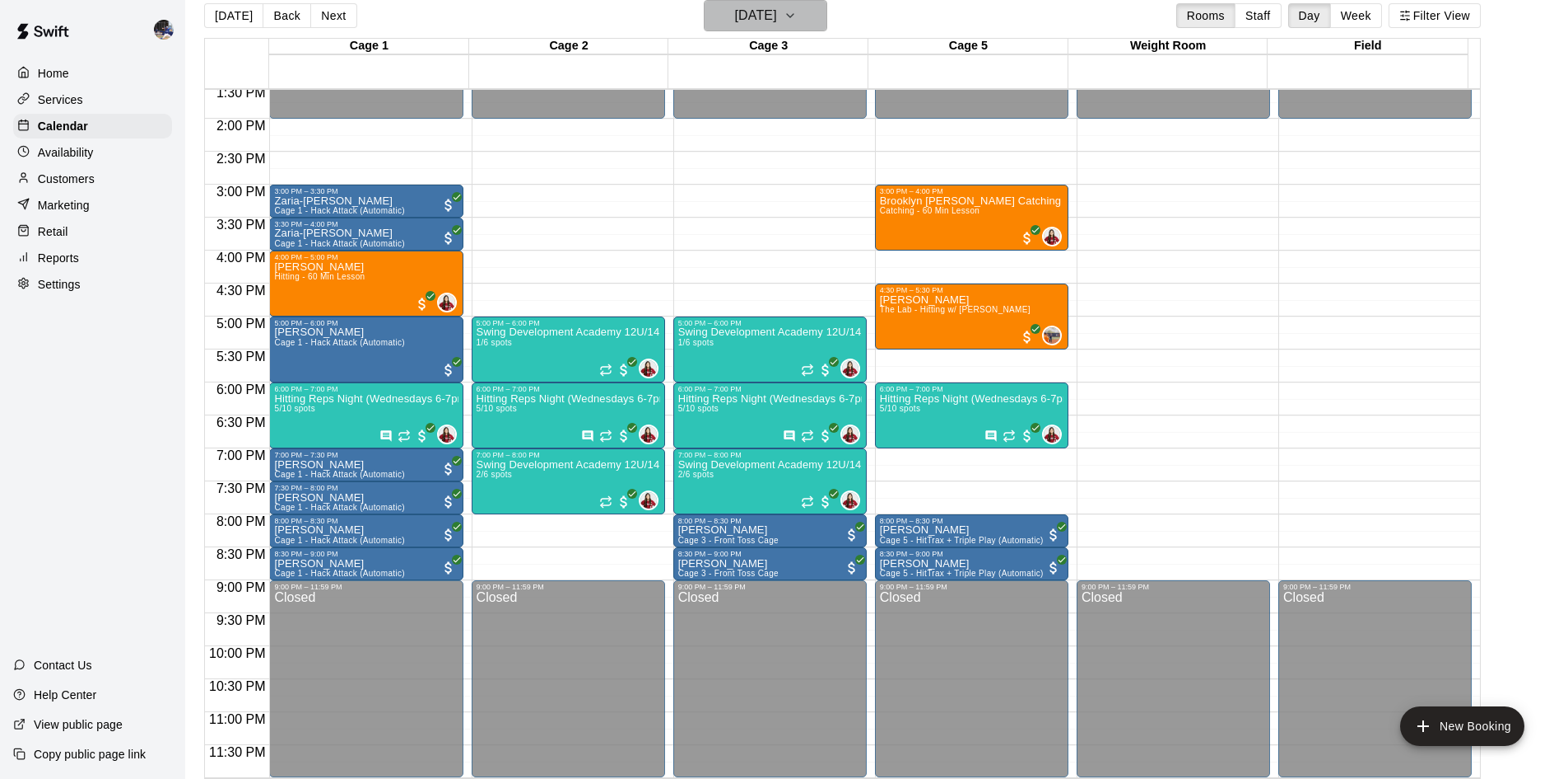
click at [736, 26] on h6 "Wednesday Aug 06" at bounding box center [757, 15] width 42 height 23
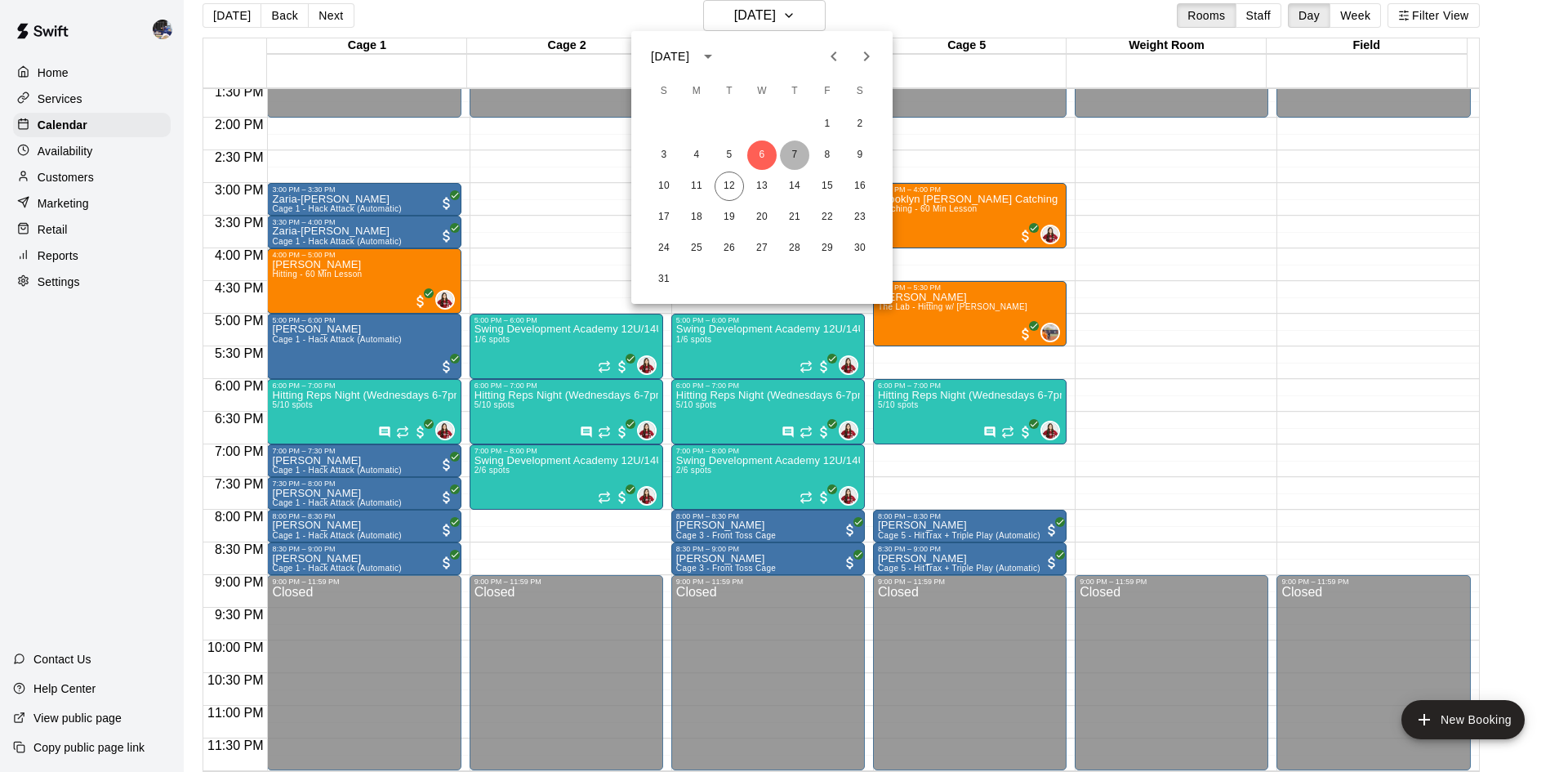
drag, startPoint x: 792, startPoint y: 144, endPoint x: 800, endPoint y: 166, distance: 23.4
click at [800, 166] on button "7" at bounding box center [795, 155] width 30 height 30
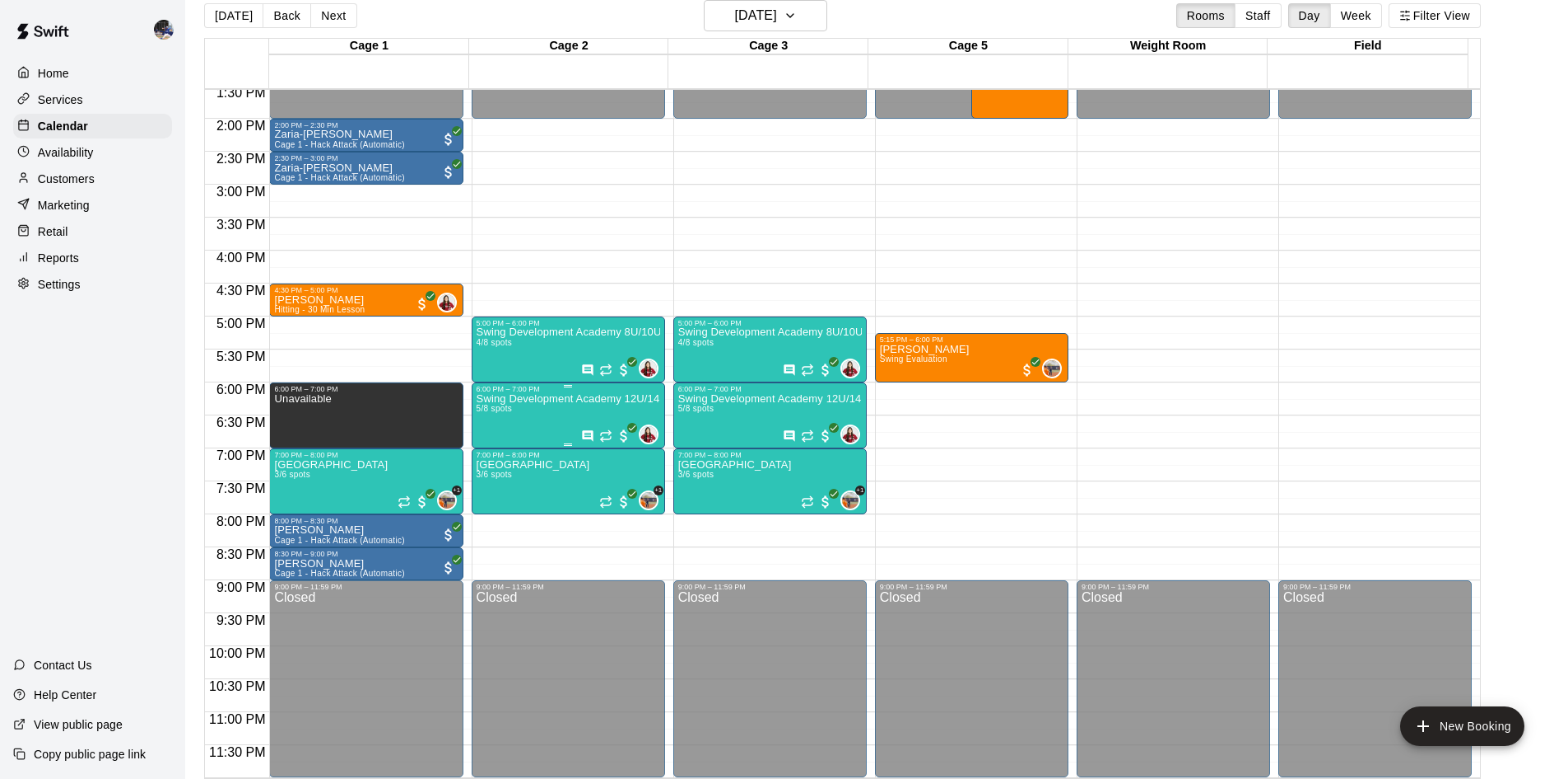
click at [568, 412] on div "Swing Development Academy 12U/14U 5/8 spots" at bounding box center [569, 782] width 184 height 779
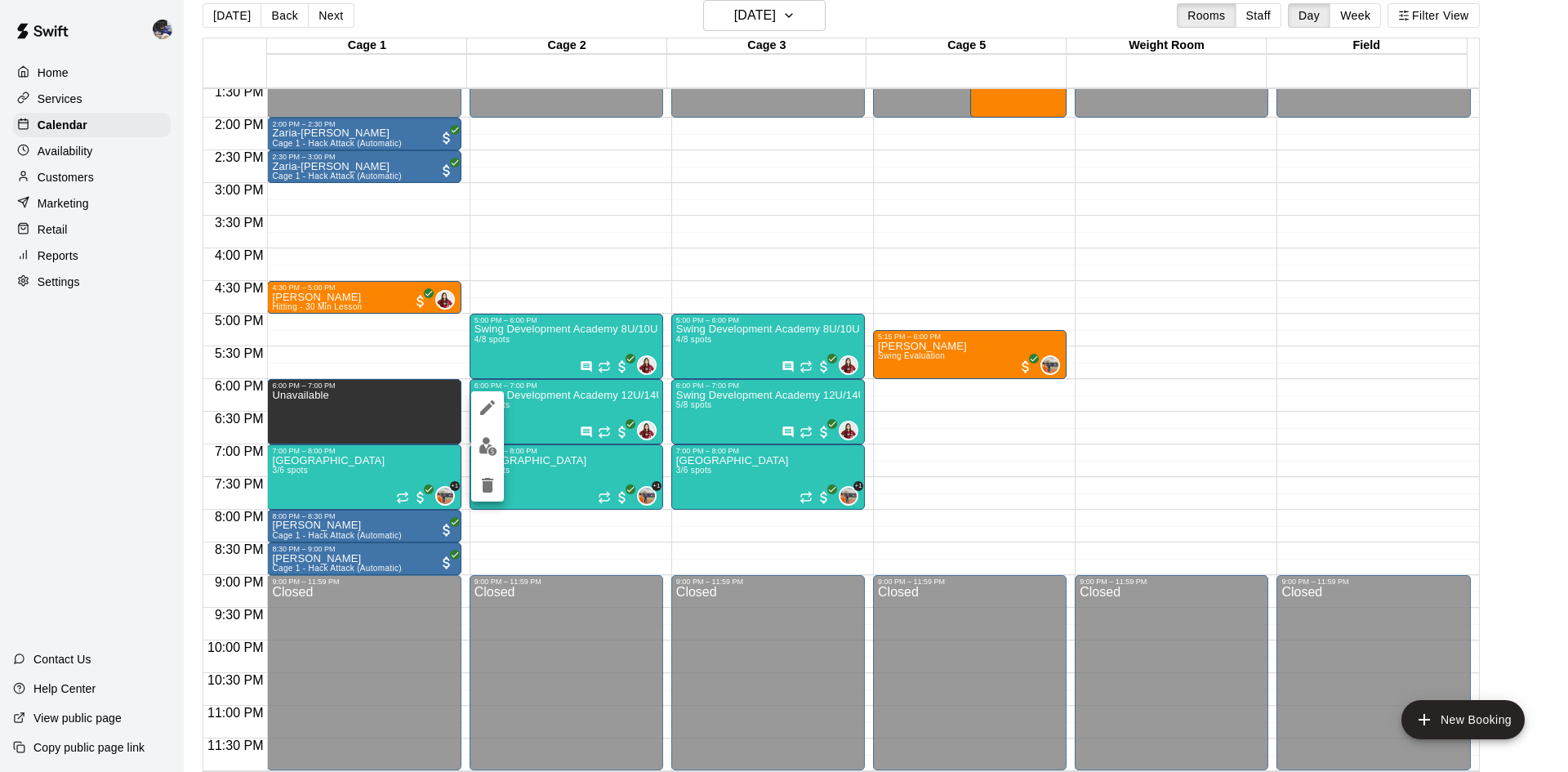
click at [492, 445] on img "edit" at bounding box center [487, 445] width 19 height 19
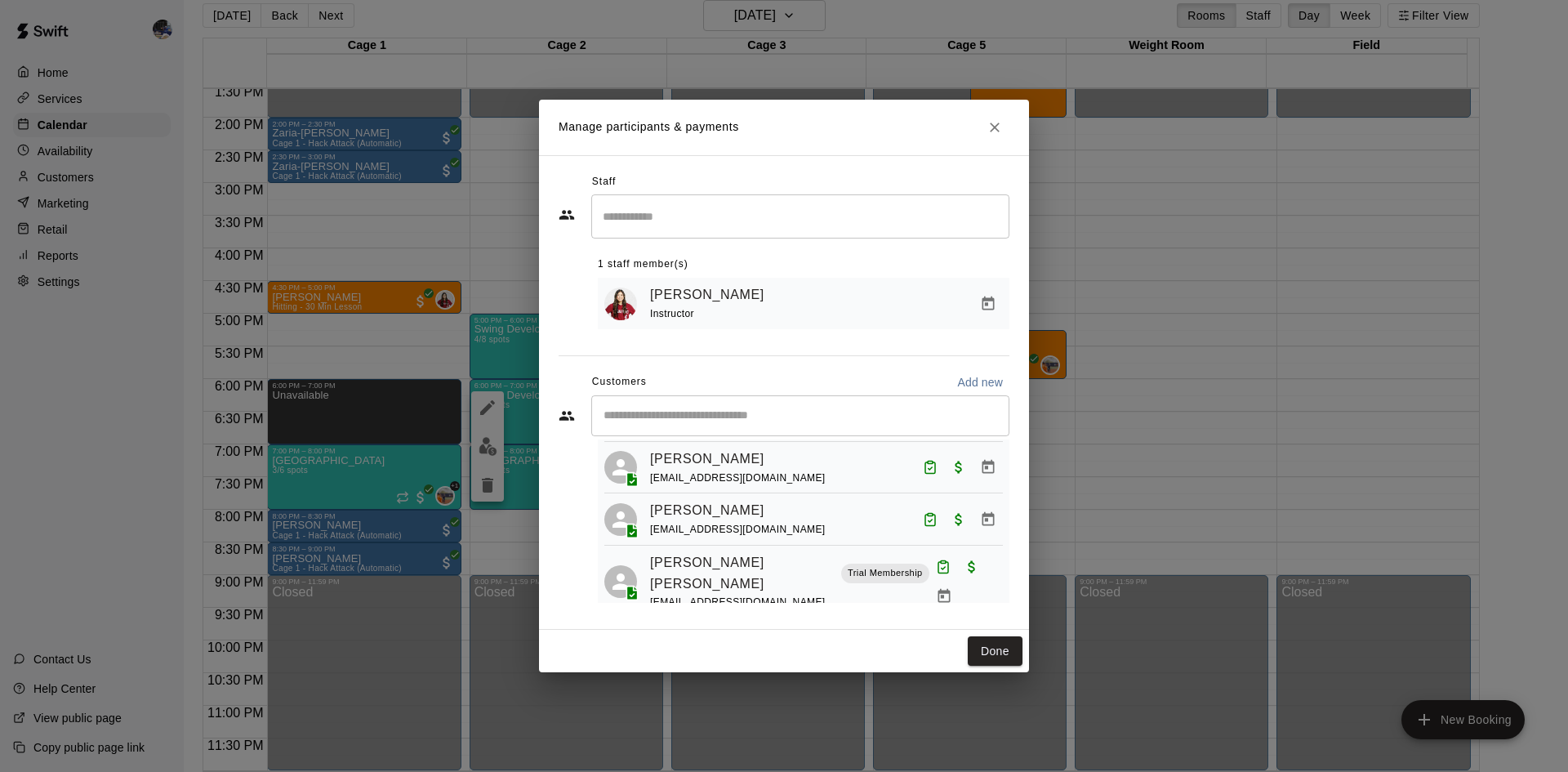
scroll to position [154, 0]
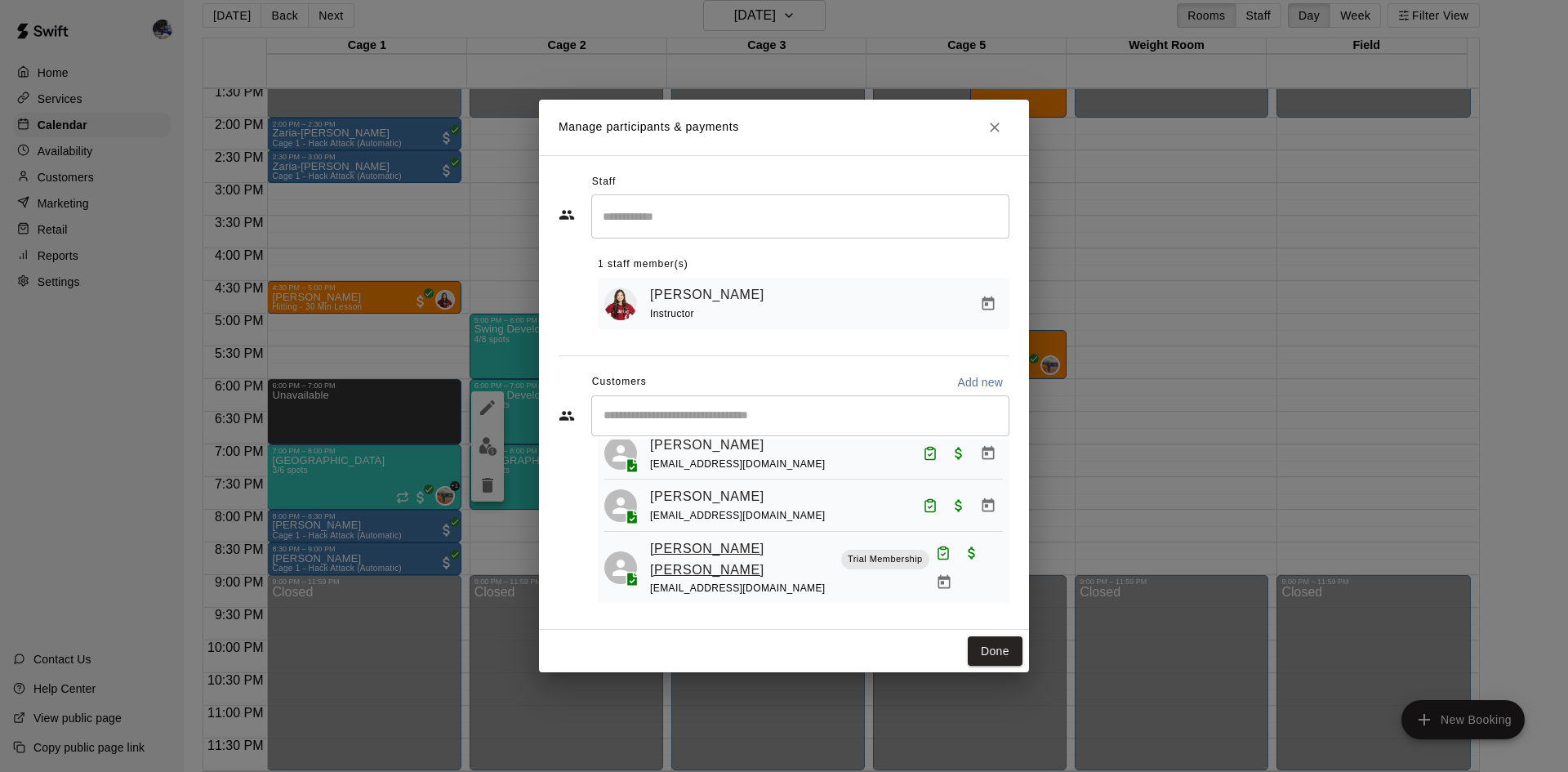
click at [737, 556] on link "Ripley Tungate" at bounding box center [742, 559] width 184 height 42
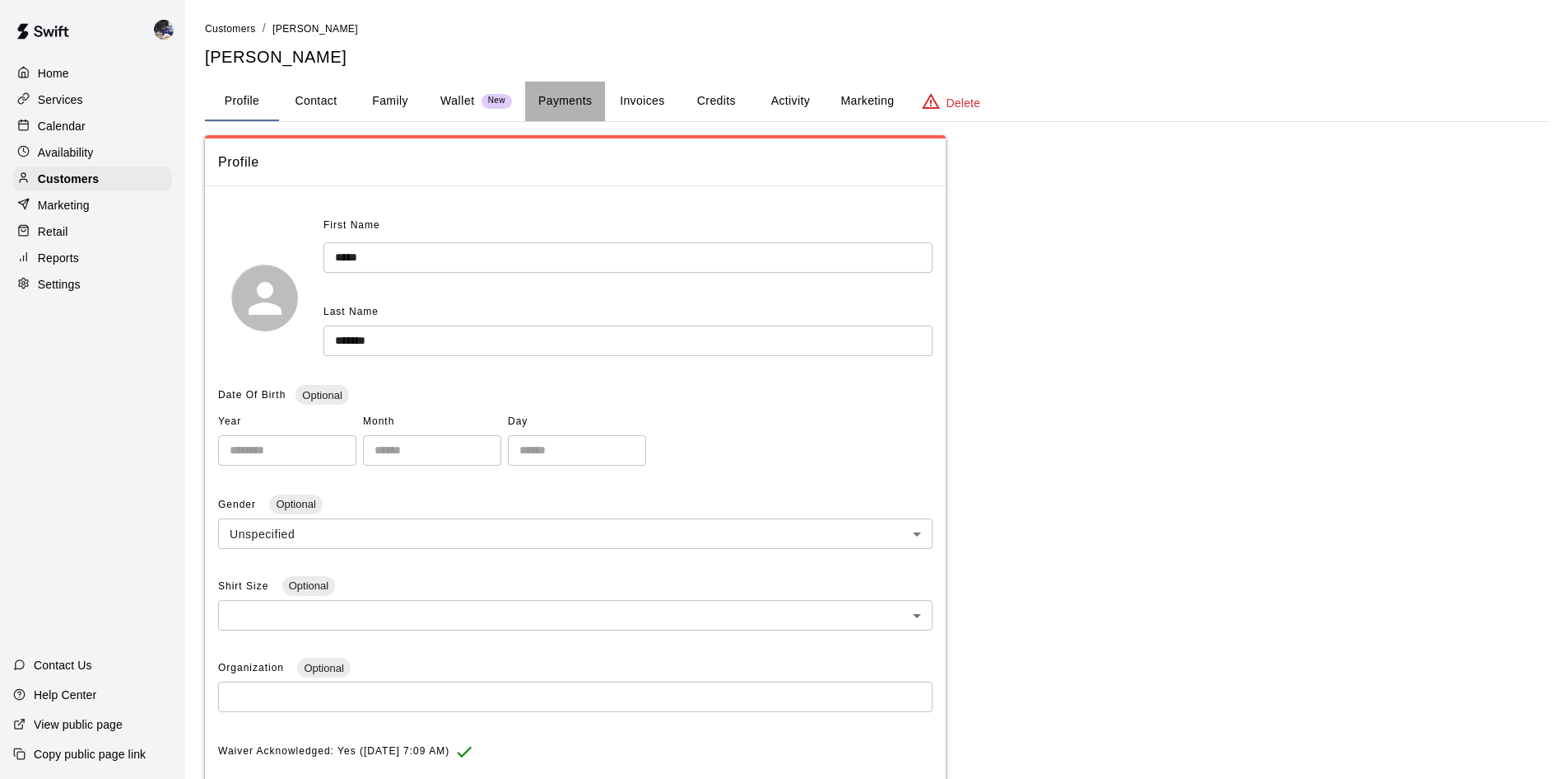
click at [567, 107] on button "Payments" at bounding box center [565, 102] width 80 height 40
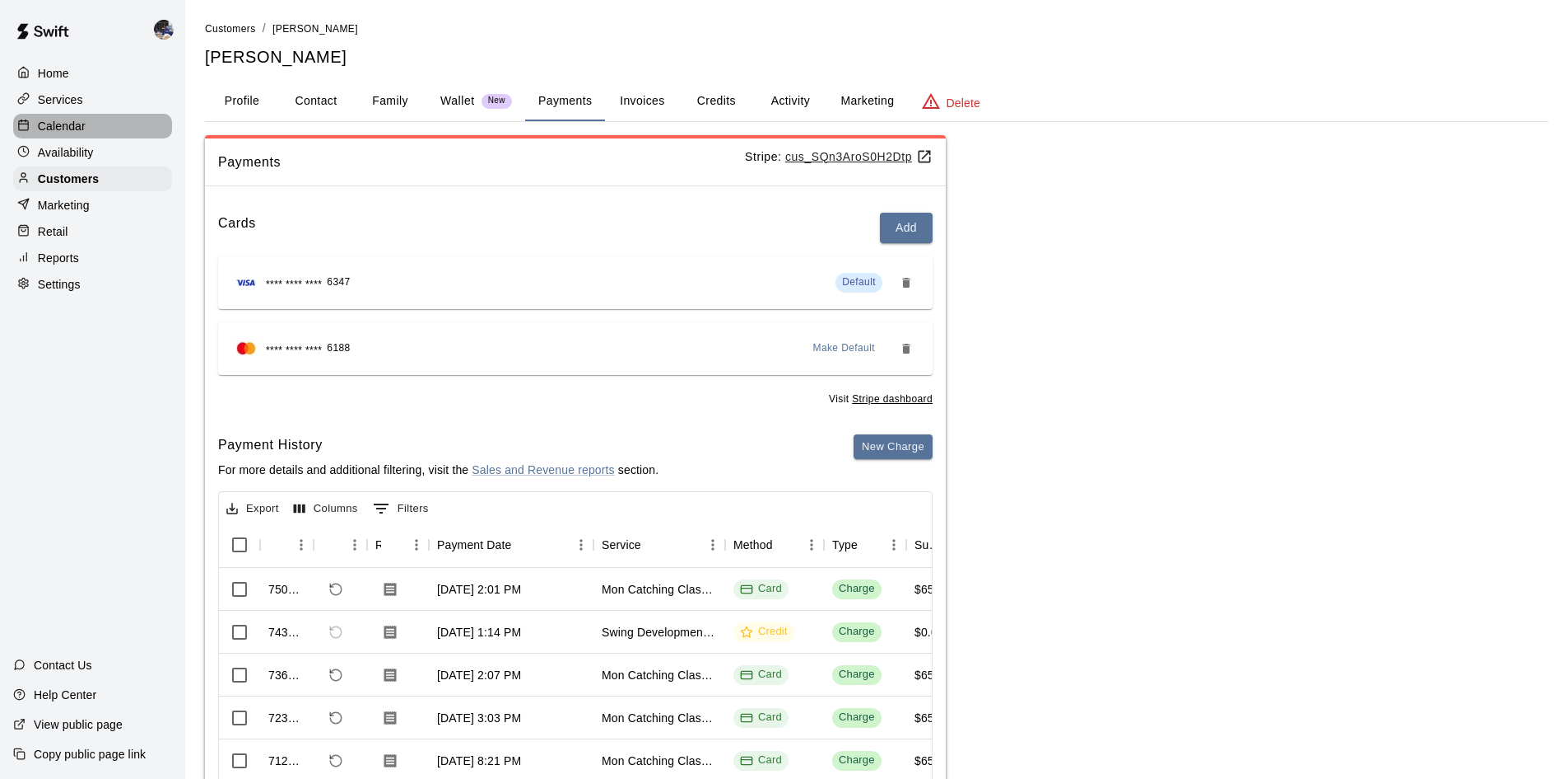
click at [67, 134] on p "Calendar" at bounding box center [62, 126] width 48 height 16
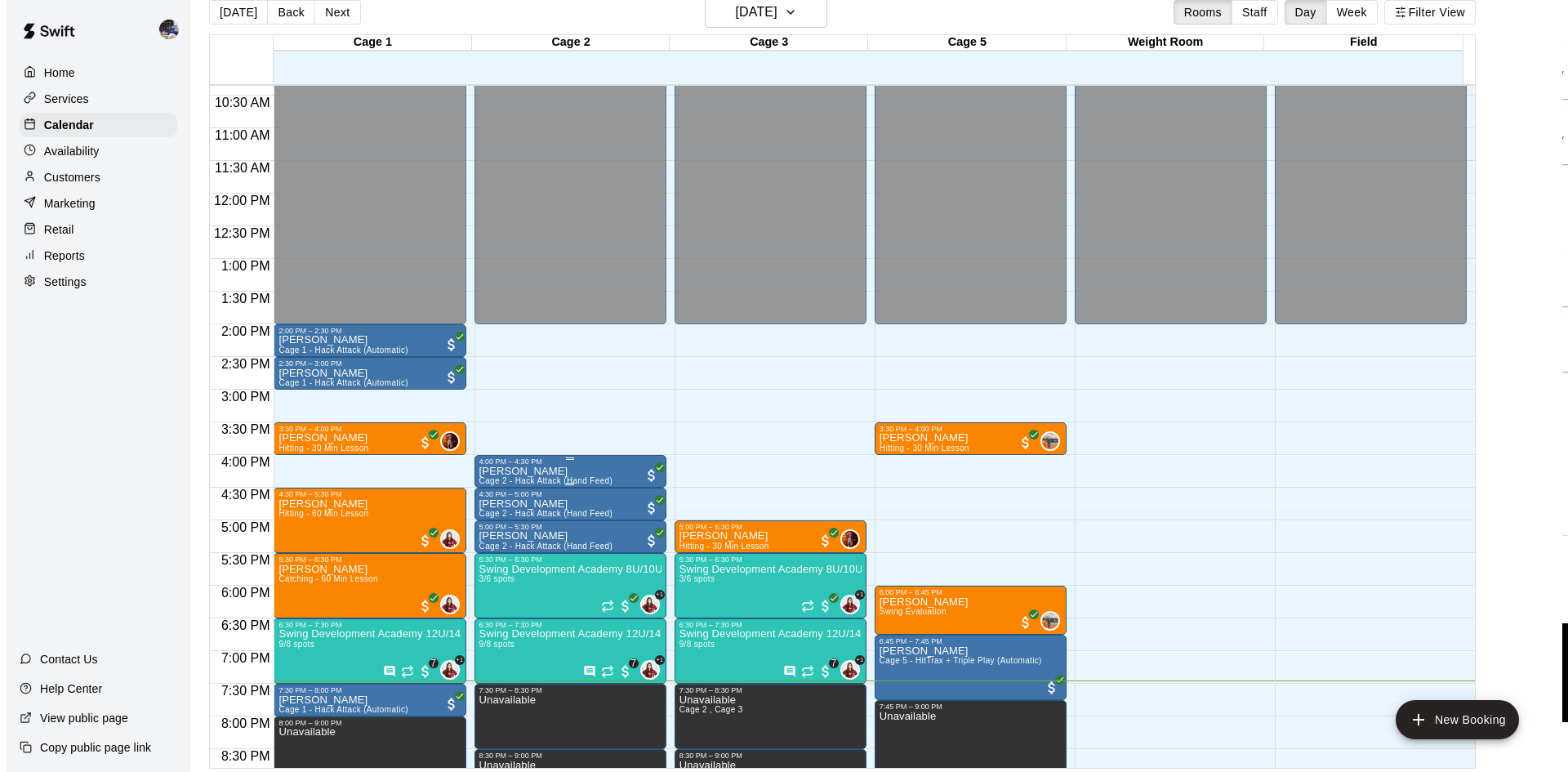
scroll to position [675, 0]
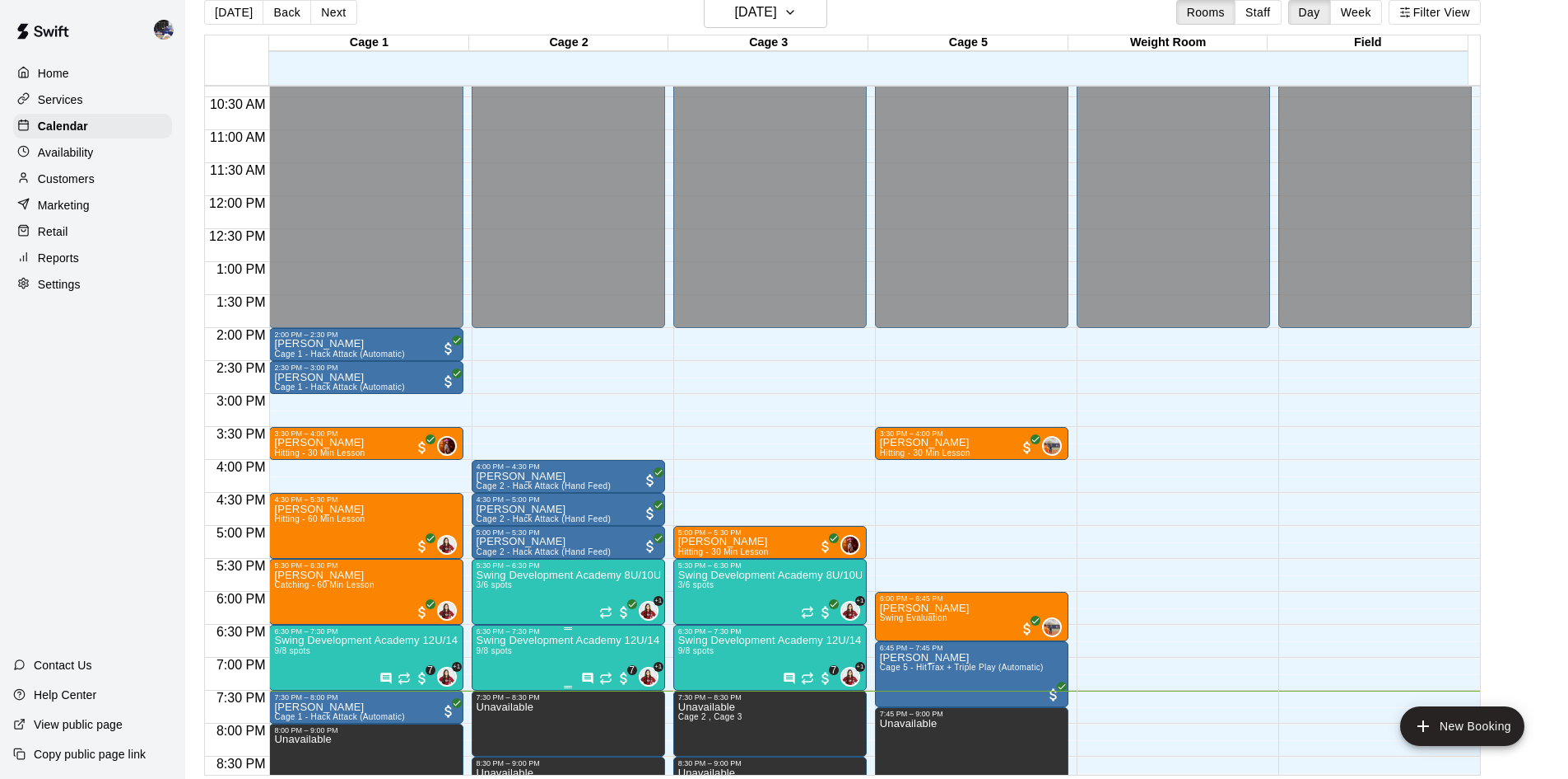
click at [556, 640] on p "Swing Development Academy 12U/14U" at bounding box center [569, 640] width 184 height 0
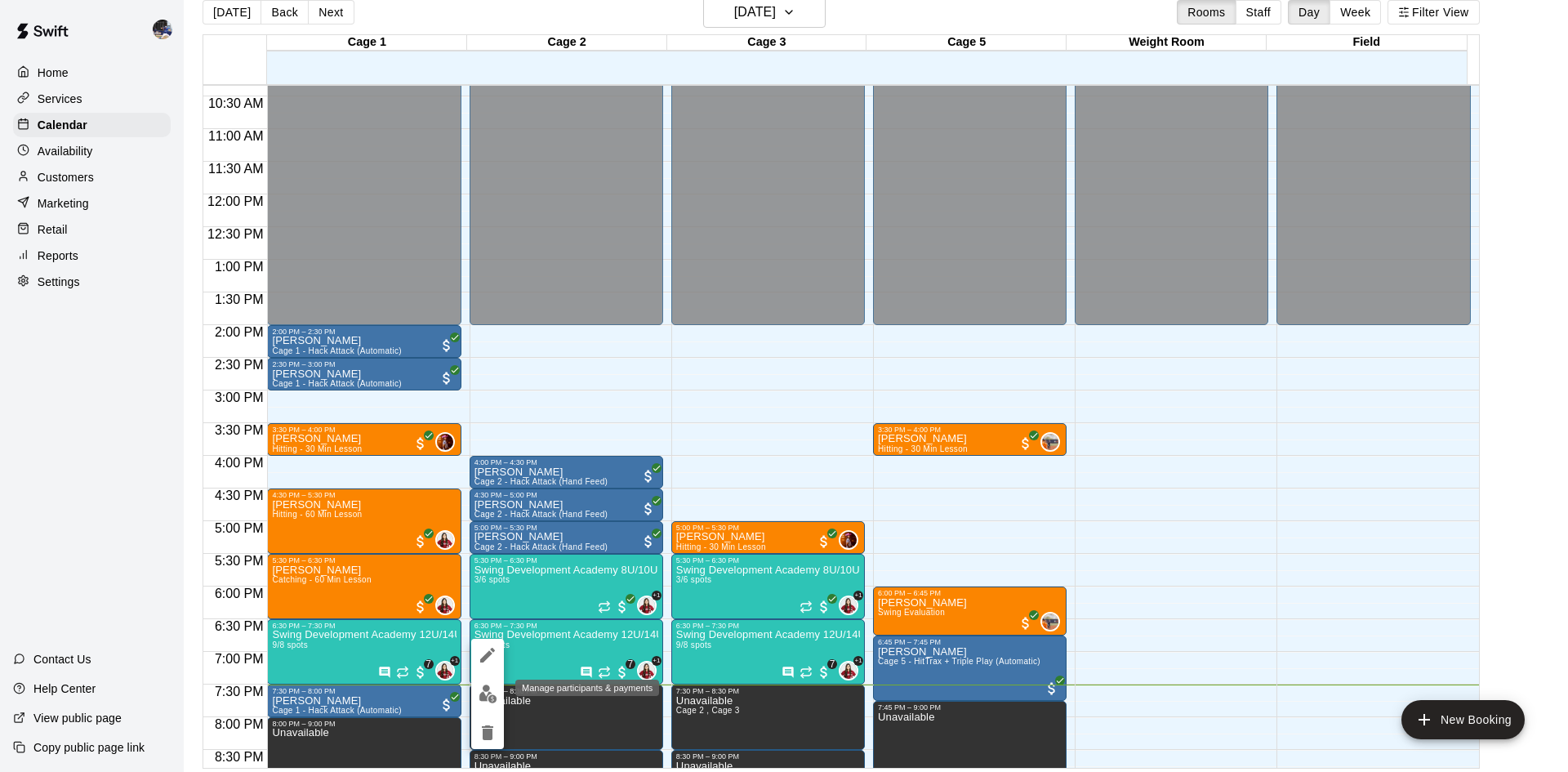
click at [487, 683] on button "edit" at bounding box center [487, 694] width 33 height 32
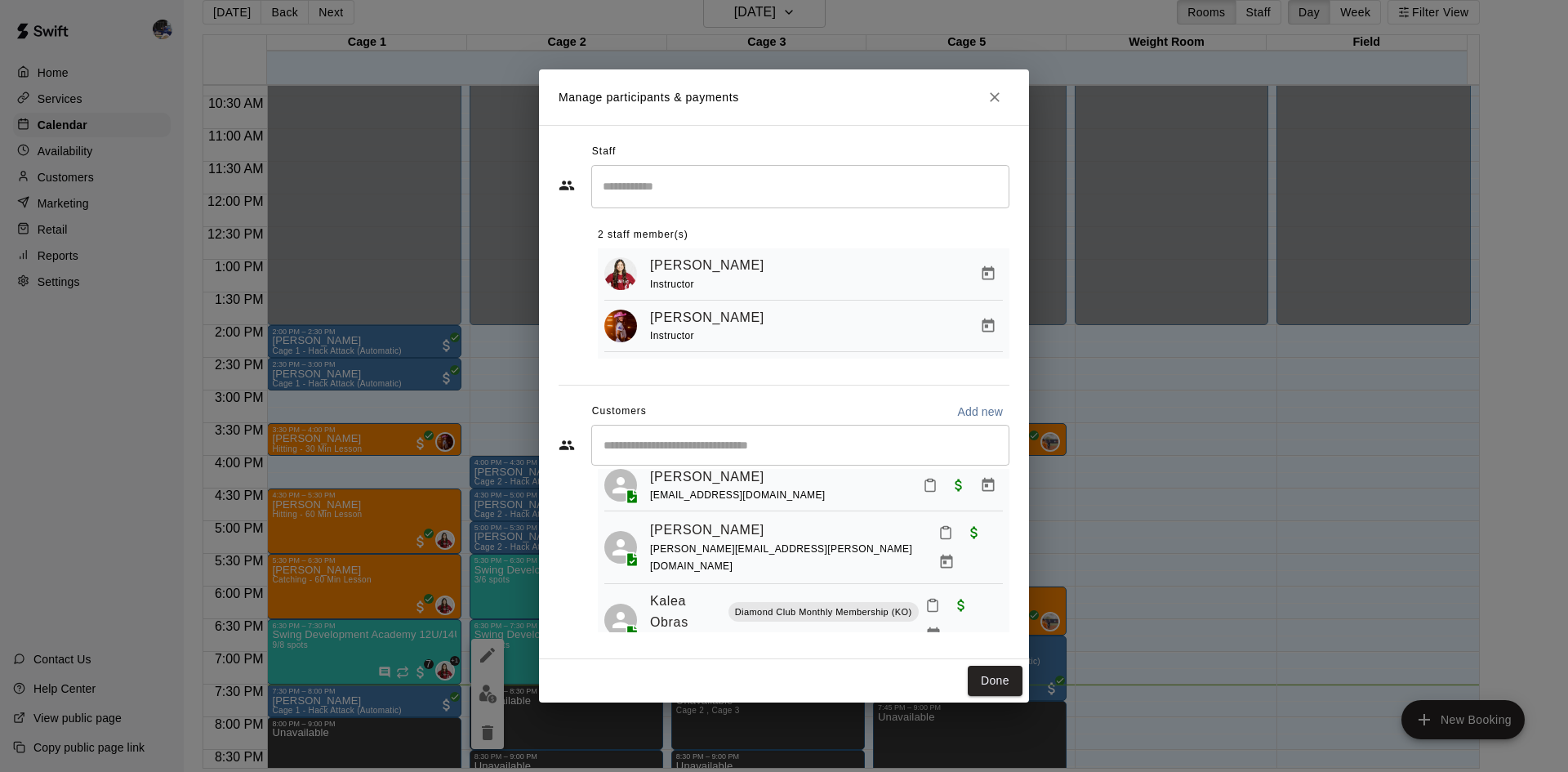
scroll to position [434, 0]
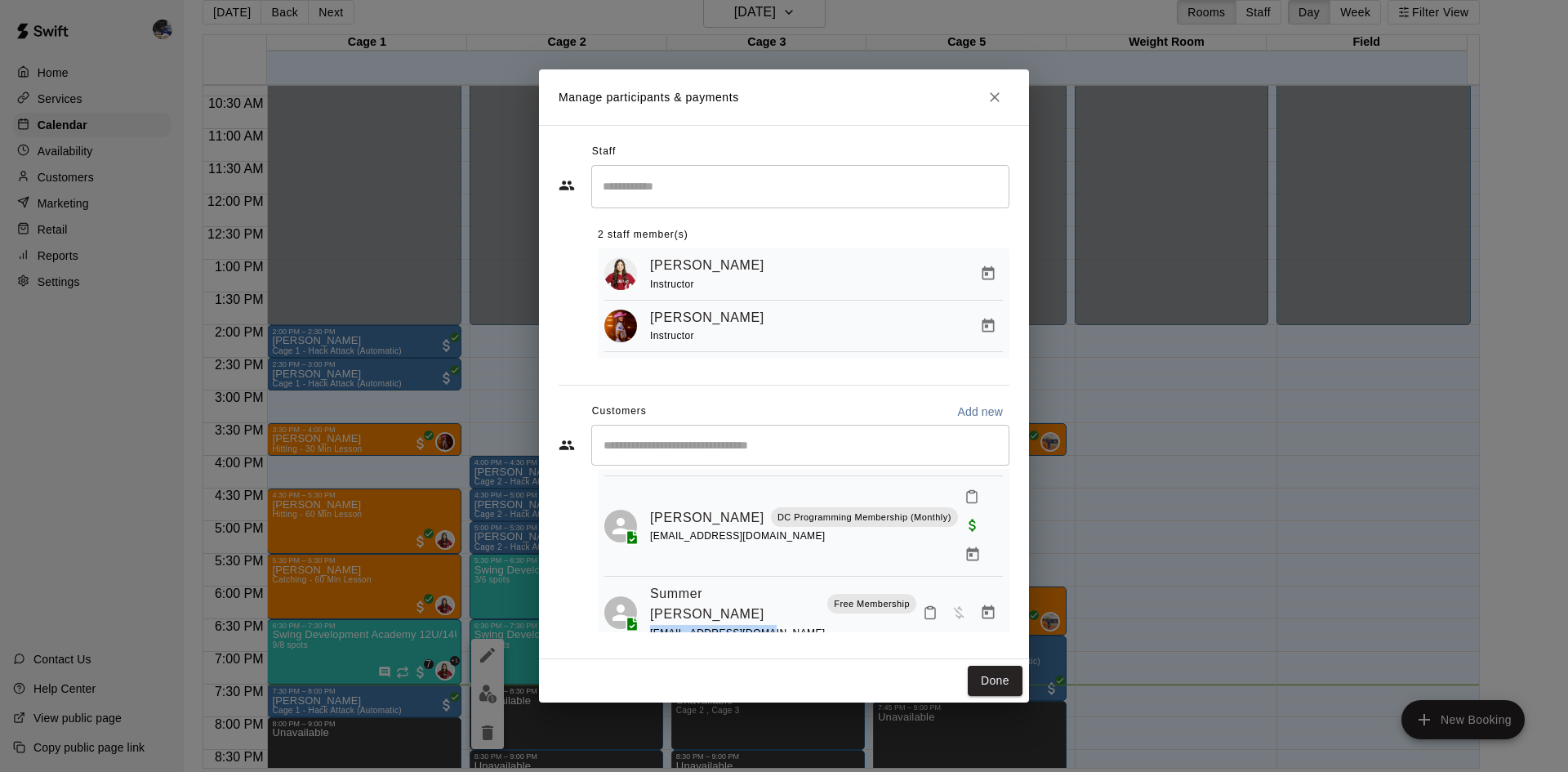
drag, startPoint x: 758, startPoint y: 558, endPoint x: 650, endPoint y: 555, distance: 108.0
click at [650, 625] on div "peterdulay@gmail.com" at bounding box center [783, 632] width 266 height 17
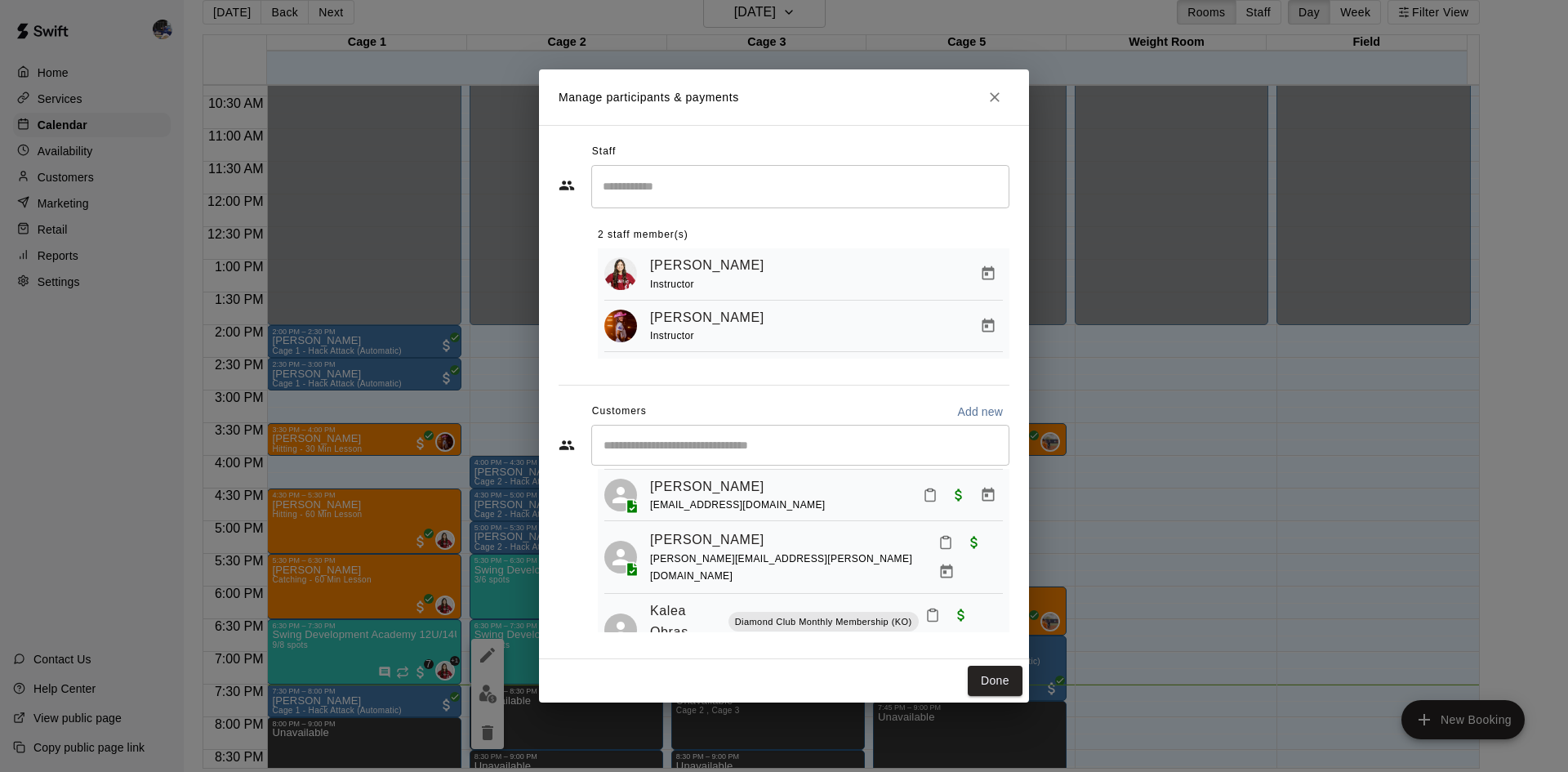
scroll to position [190, 0]
drag, startPoint x: 771, startPoint y: 538, endPoint x: 653, endPoint y: 537, distance: 118.0
click at [650, 553] on span "james.aardahl@gmail.com" at bounding box center [781, 567] width 262 height 29
click at [653, 553] on span "james.aardahl@gmail.com" at bounding box center [781, 567] width 262 height 29
click at [648, 539] on div "Jordyn Aardahl james.aardahl@gmail.com" at bounding box center [803, 557] width 399 height 58
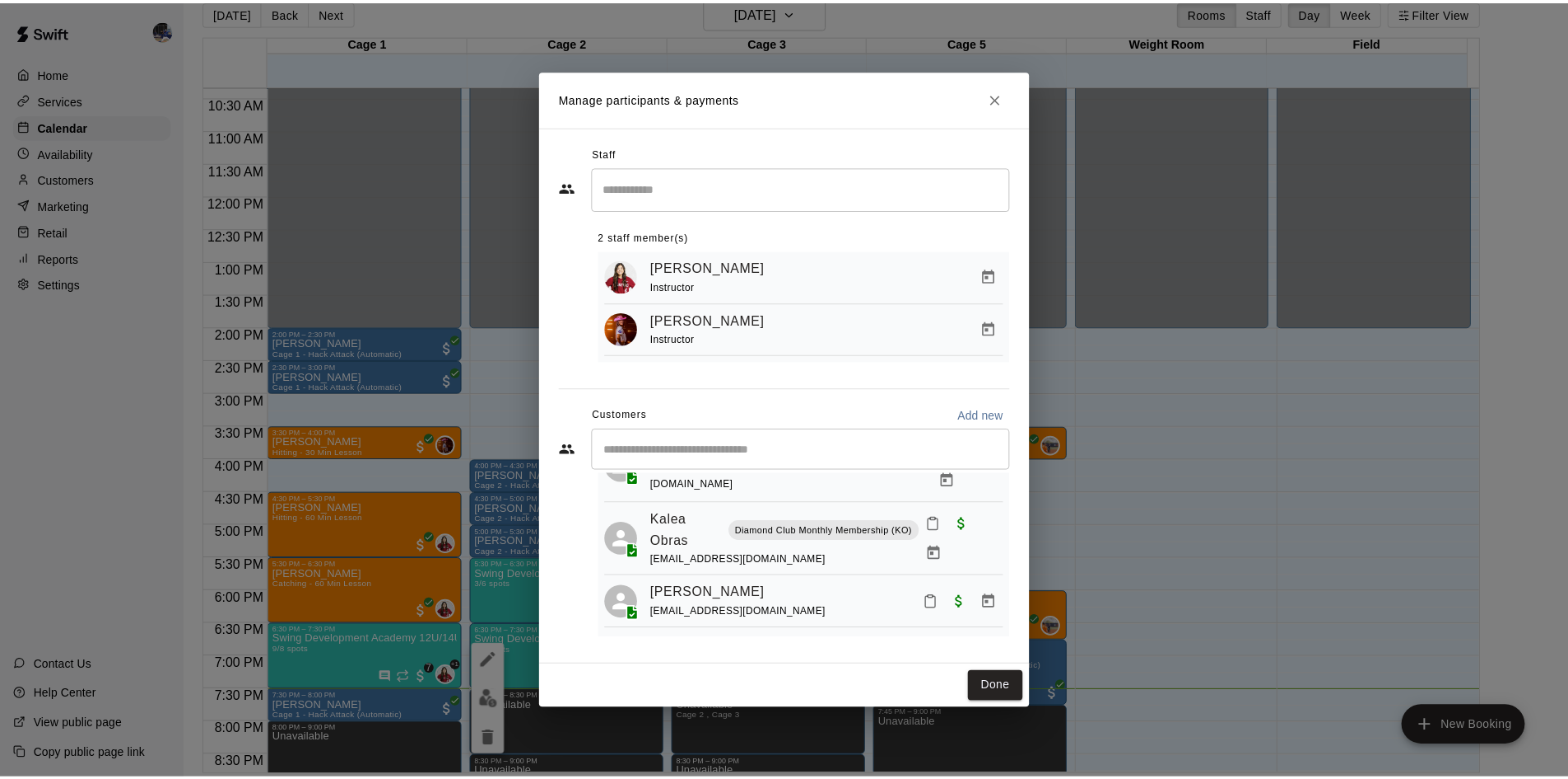
scroll to position [437, 0]
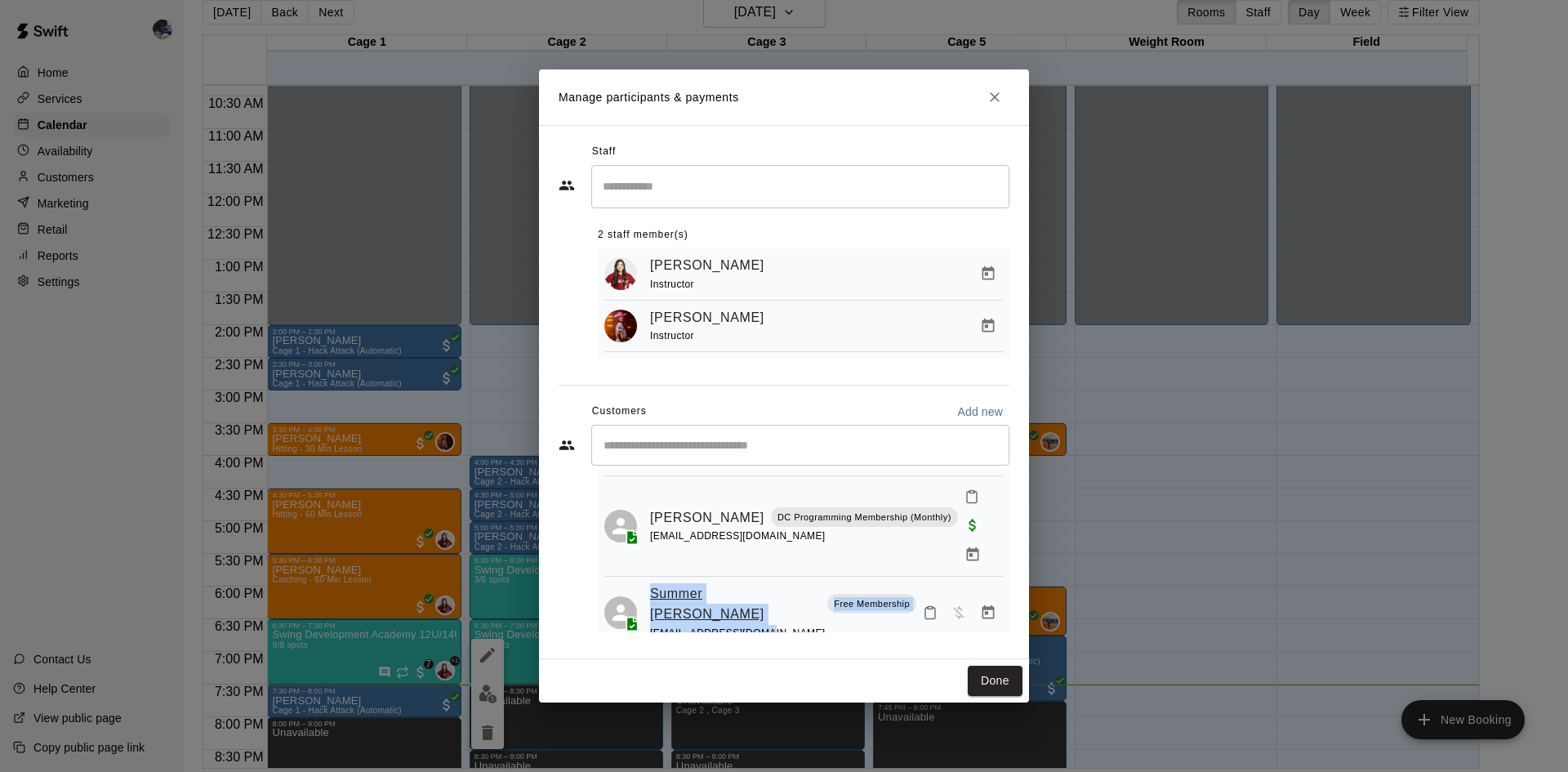
drag, startPoint x: 764, startPoint y: 563, endPoint x: 650, endPoint y: 531, distance: 118.4
click at [650, 583] on div "Summer Dulay Free Membership peterdulay@gmail.com" at bounding box center [783, 612] width 266 height 58
click at [994, 98] on icon "Close" at bounding box center [994, 97] width 16 height 16
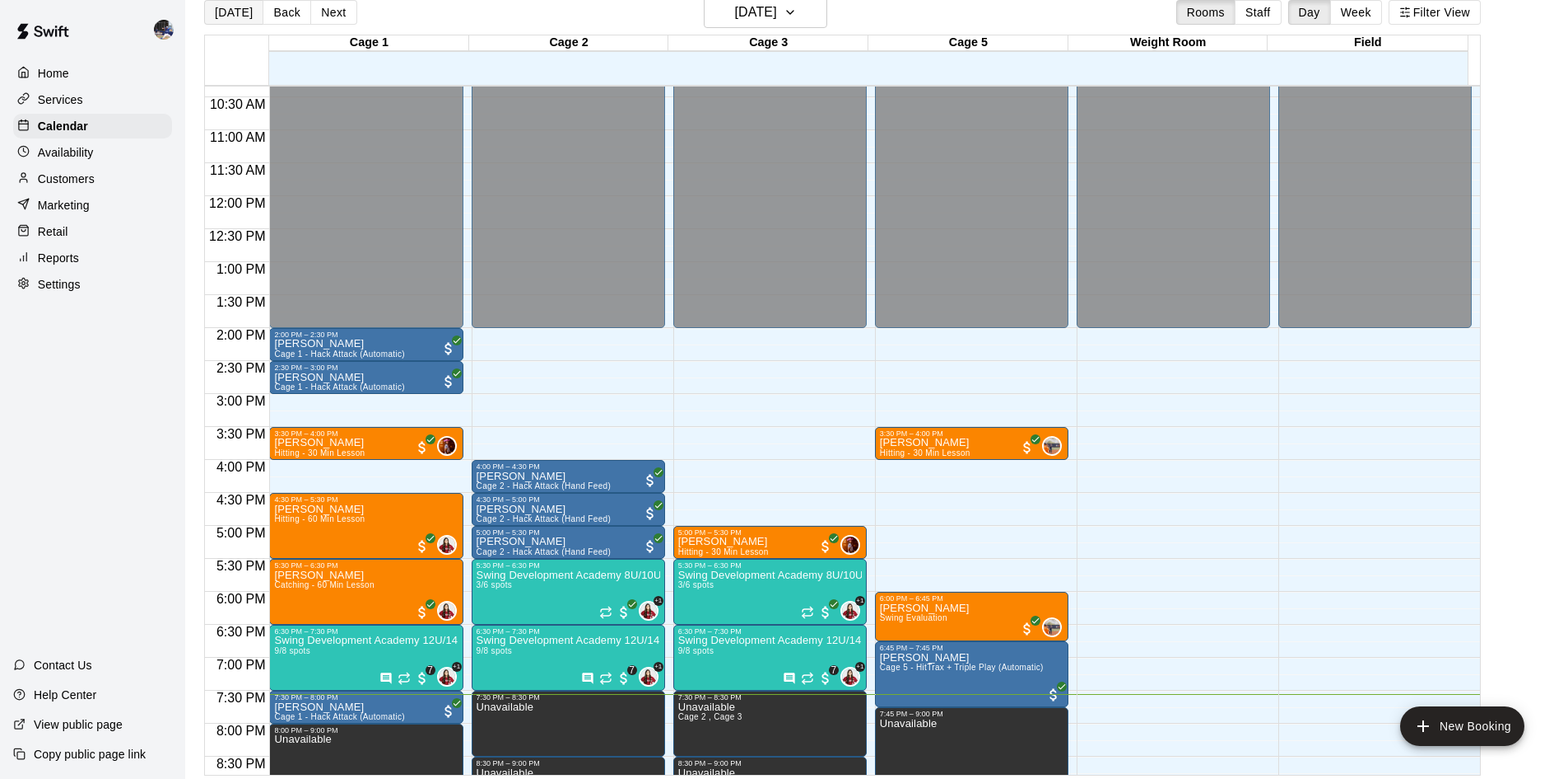
click at [236, 21] on button "Today" at bounding box center [234, 12] width 59 height 25
click at [219, 13] on button "Today" at bounding box center [234, 12] width 59 height 25
click at [75, 182] on p "Customers" at bounding box center [66, 179] width 57 height 16
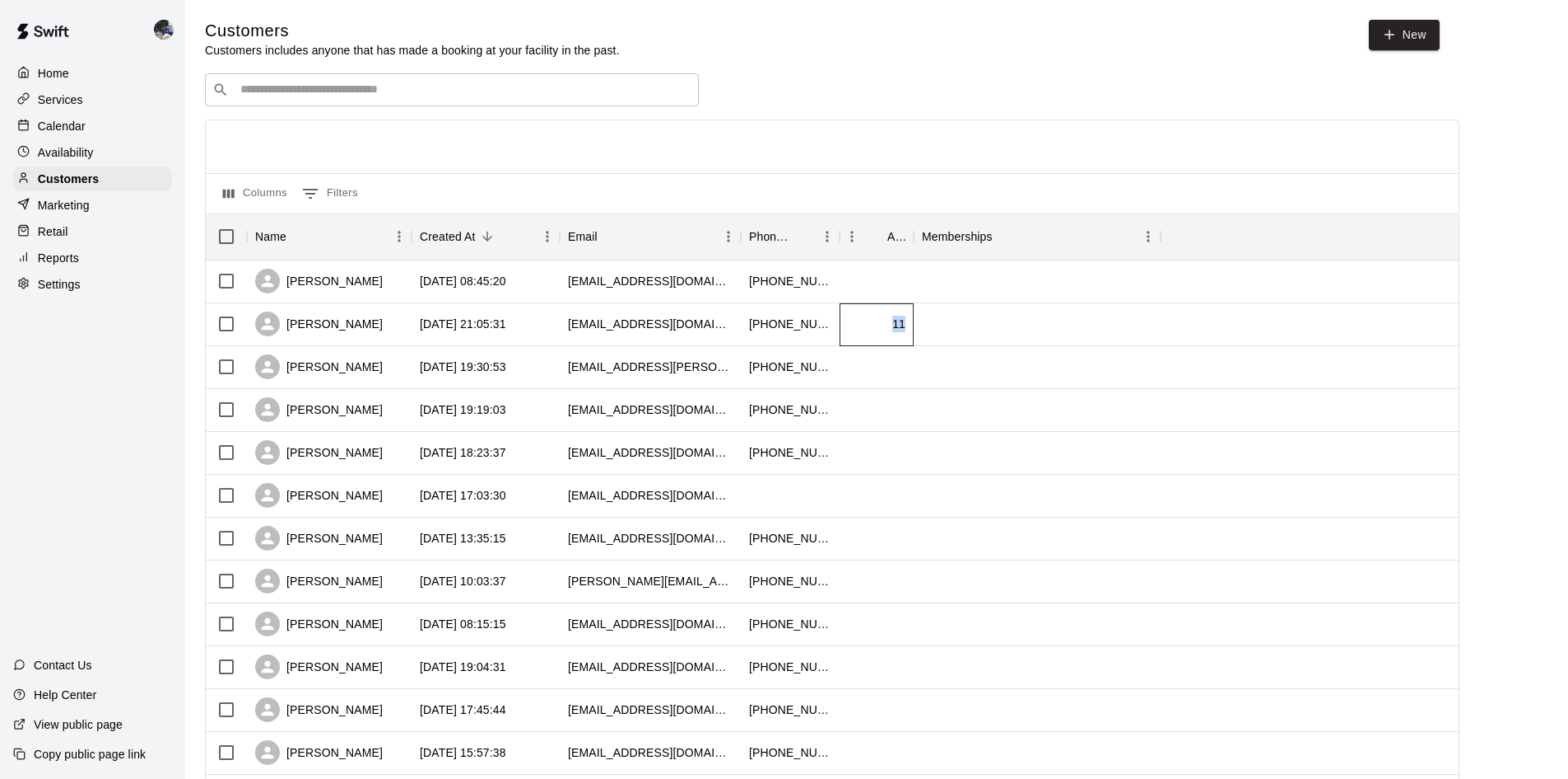
drag, startPoint x: 908, startPoint y: 328, endPoint x: 885, endPoint y: 319, distance: 24.7
click at [885, 319] on div "11" at bounding box center [876, 325] width 74 height 43
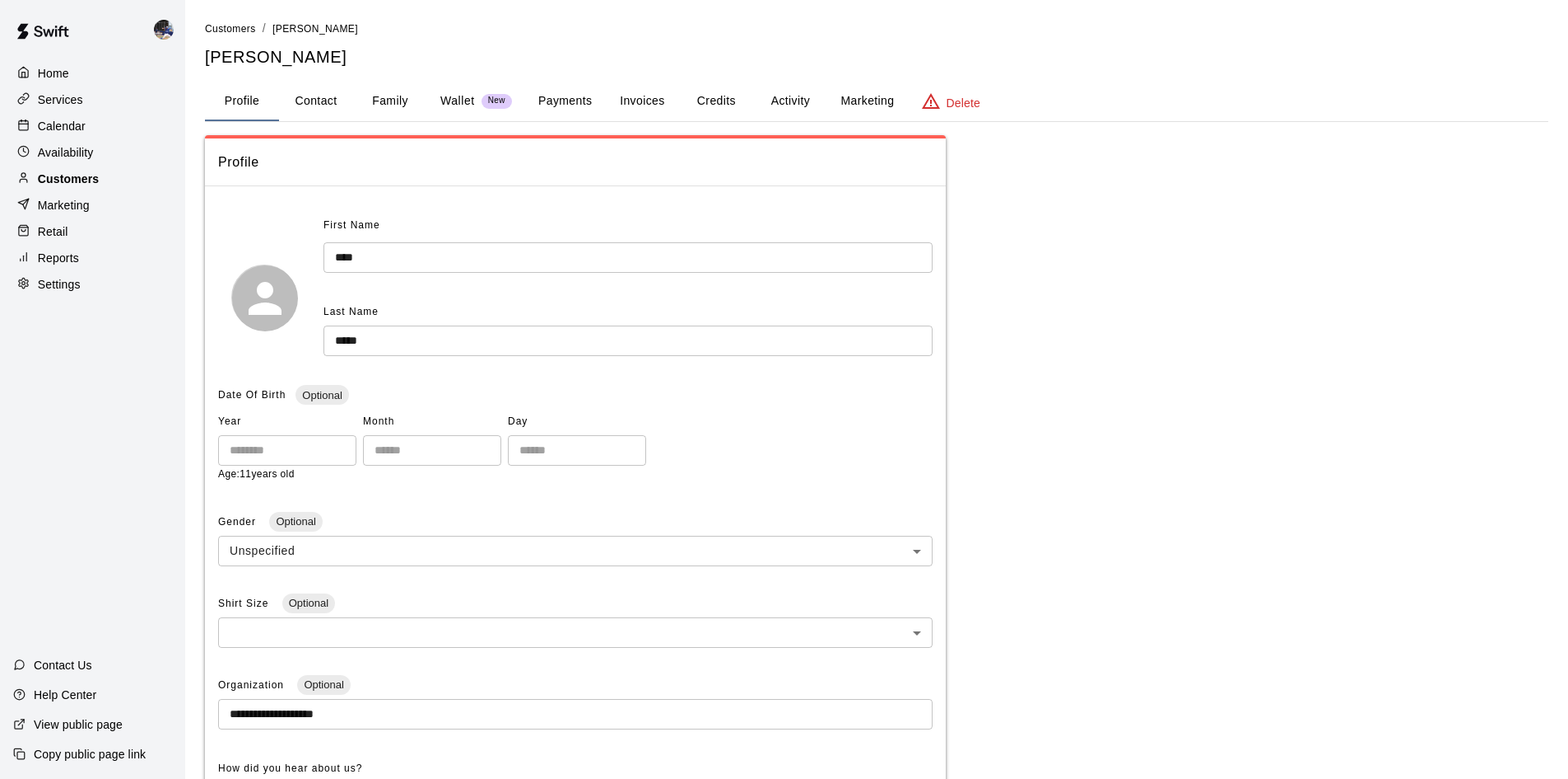
click at [65, 182] on p "Customers" at bounding box center [68, 179] width 61 height 16
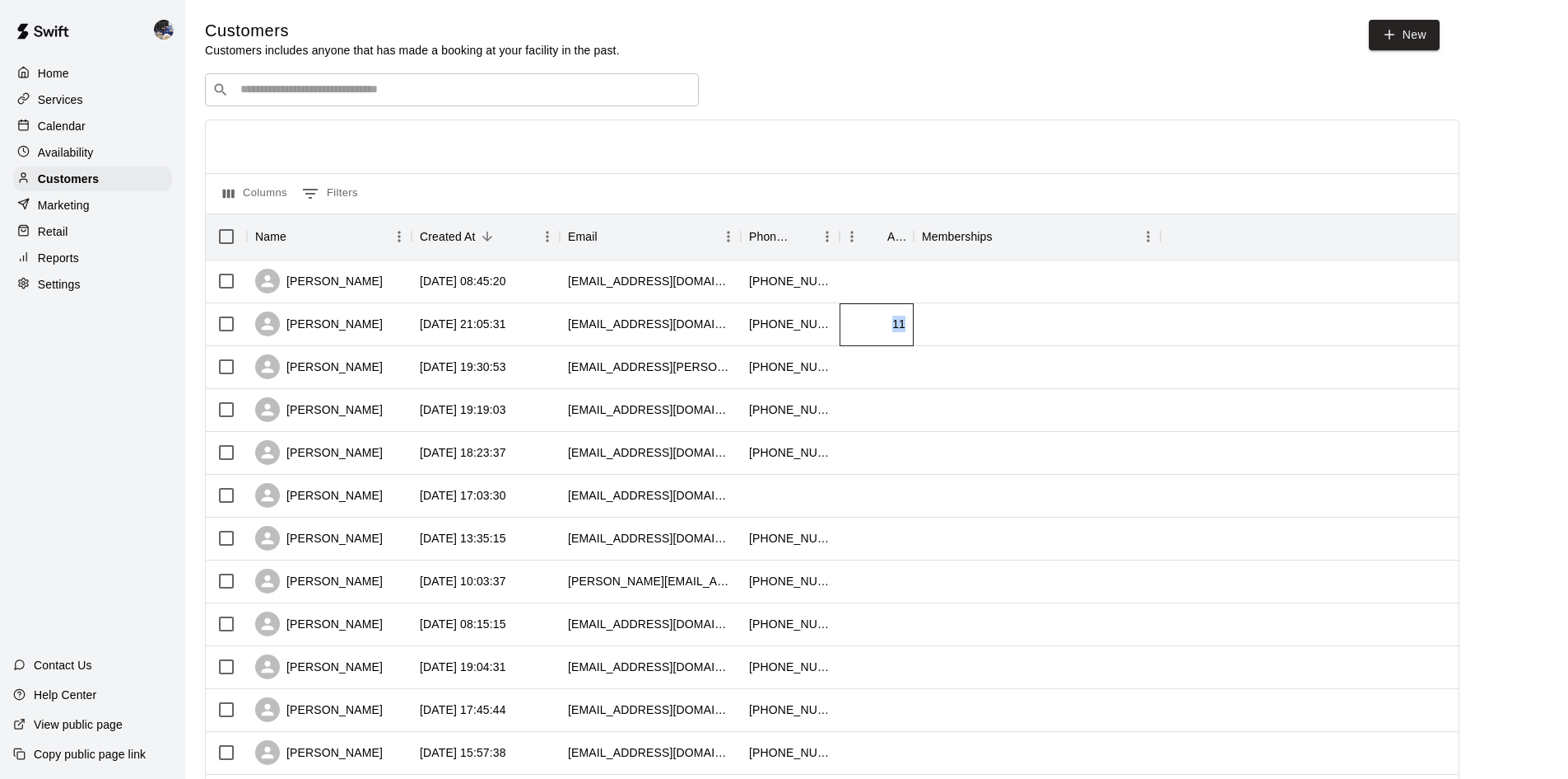
drag, startPoint x: 911, startPoint y: 327, endPoint x: 891, endPoint y: 320, distance: 21.2
click at [891, 320] on div "11" at bounding box center [876, 325] width 74 height 43
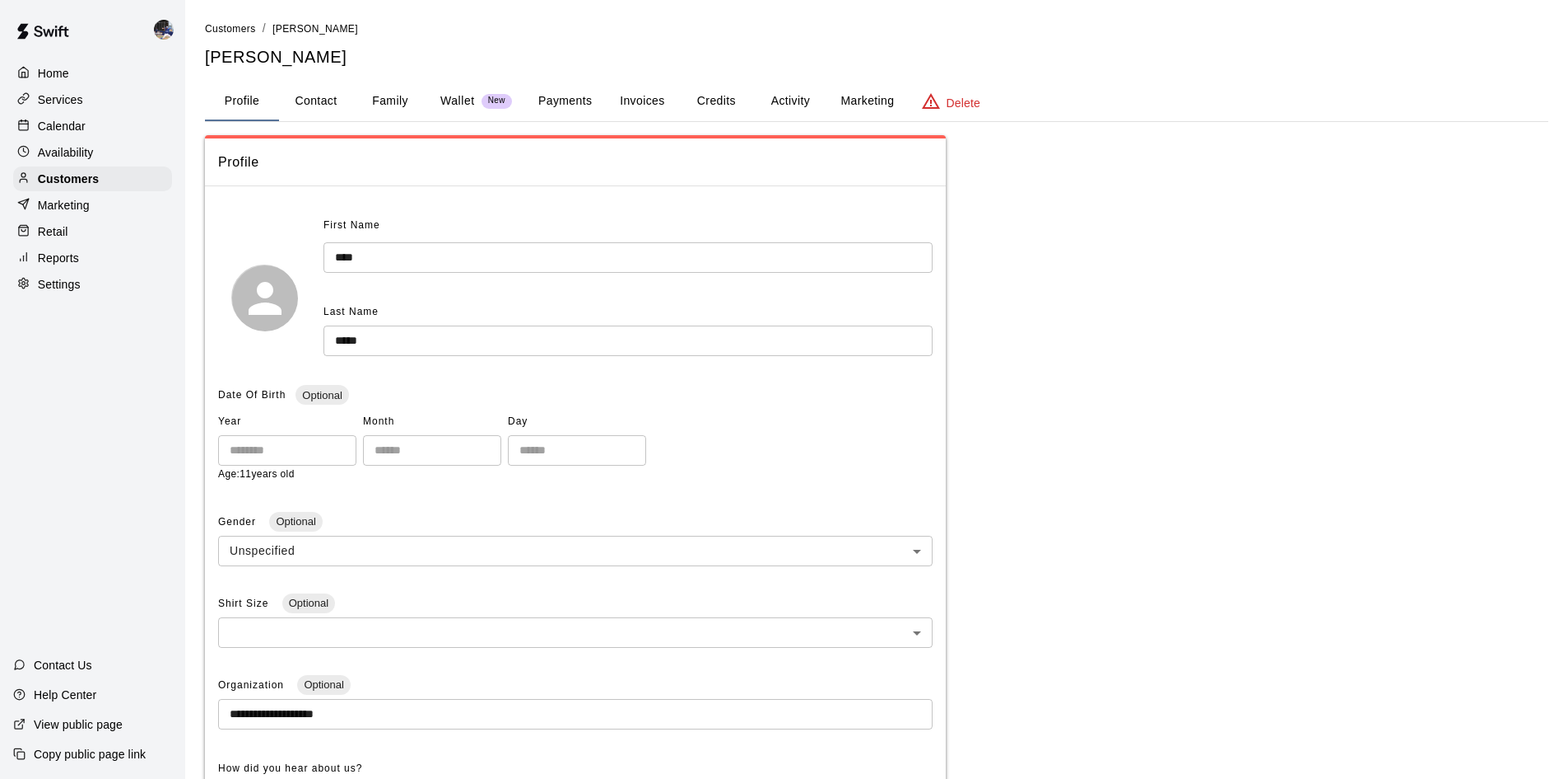
click at [1153, 320] on div "**********" at bounding box center [876, 643] width 1343 height 1017
click at [85, 183] on p "Customers" at bounding box center [68, 179] width 61 height 16
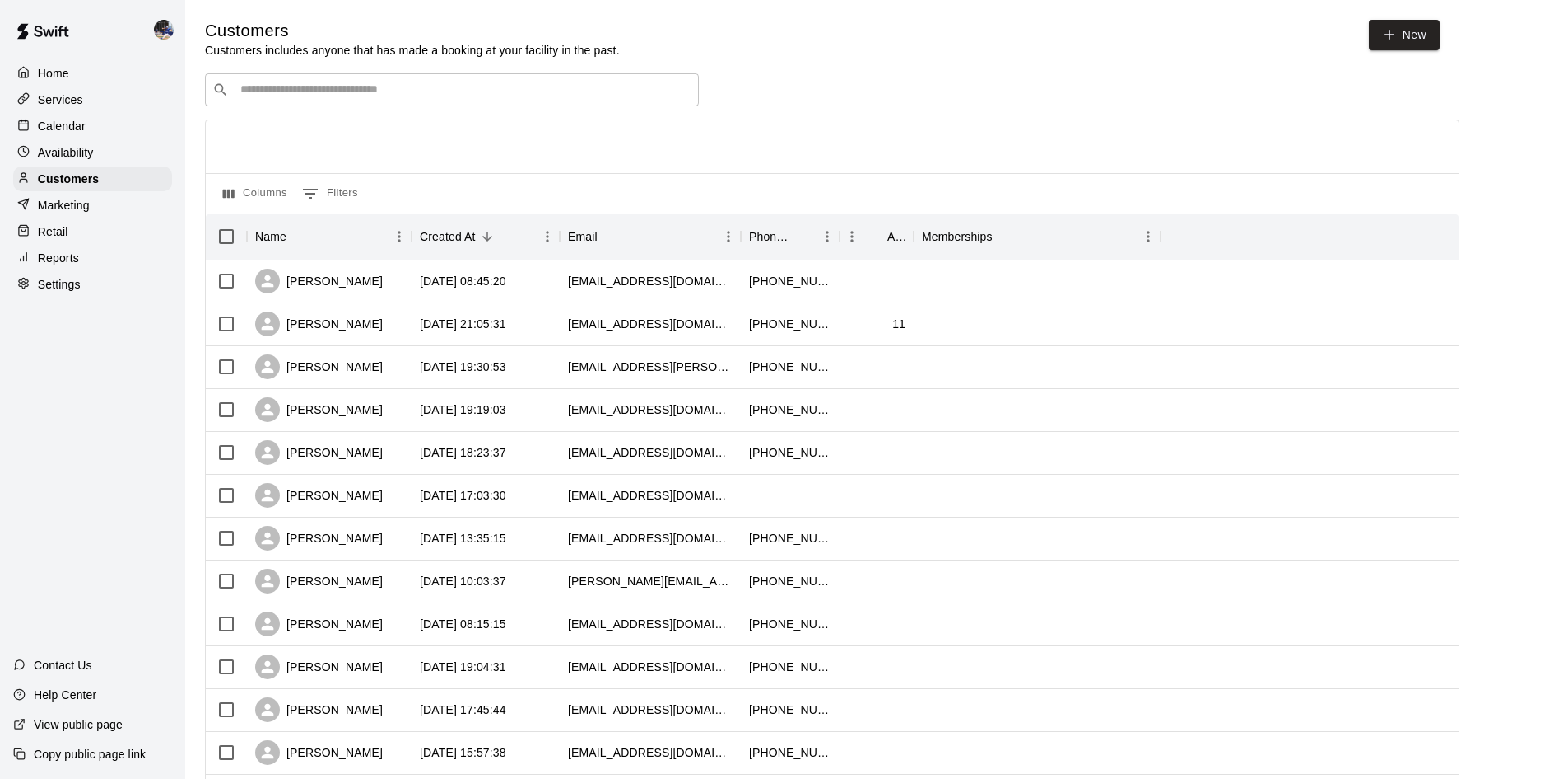
click at [58, 125] on p "Calendar" at bounding box center [62, 126] width 48 height 16
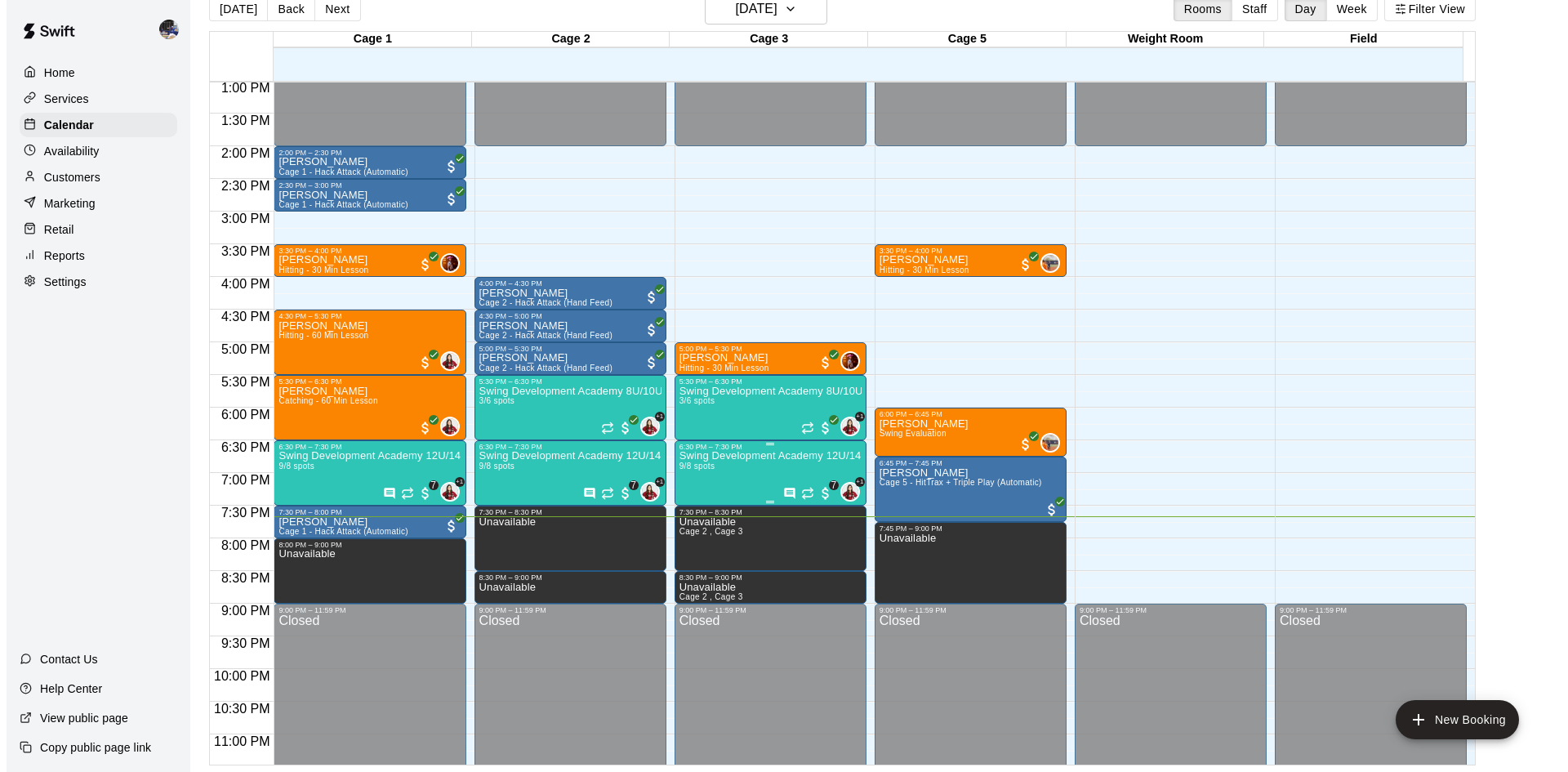
scroll to position [888, 0]
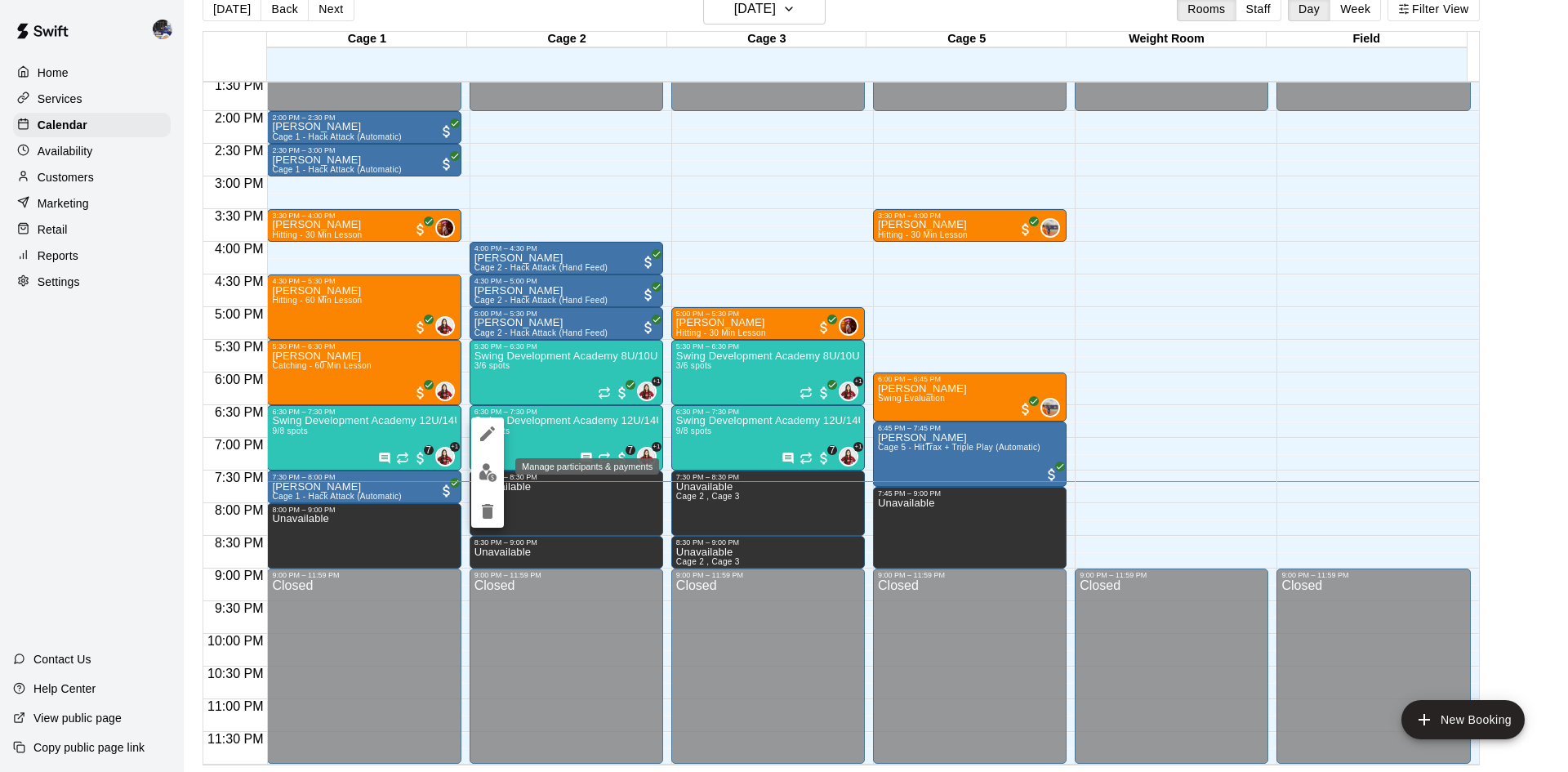
click at [489, 472] on img "edit" at bounding box center [487, 472] width 19 height 19
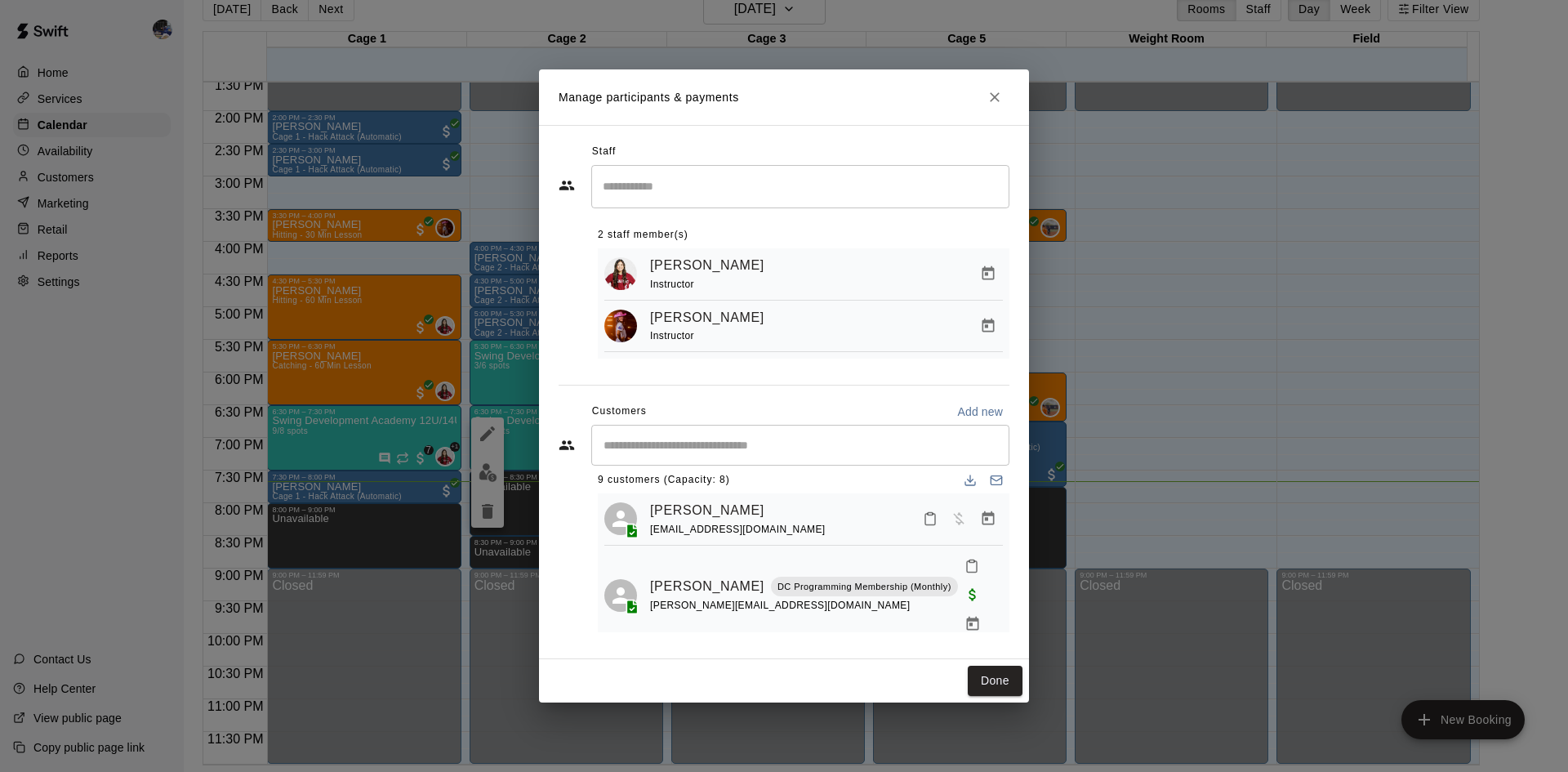
scroll to position [0, 0]
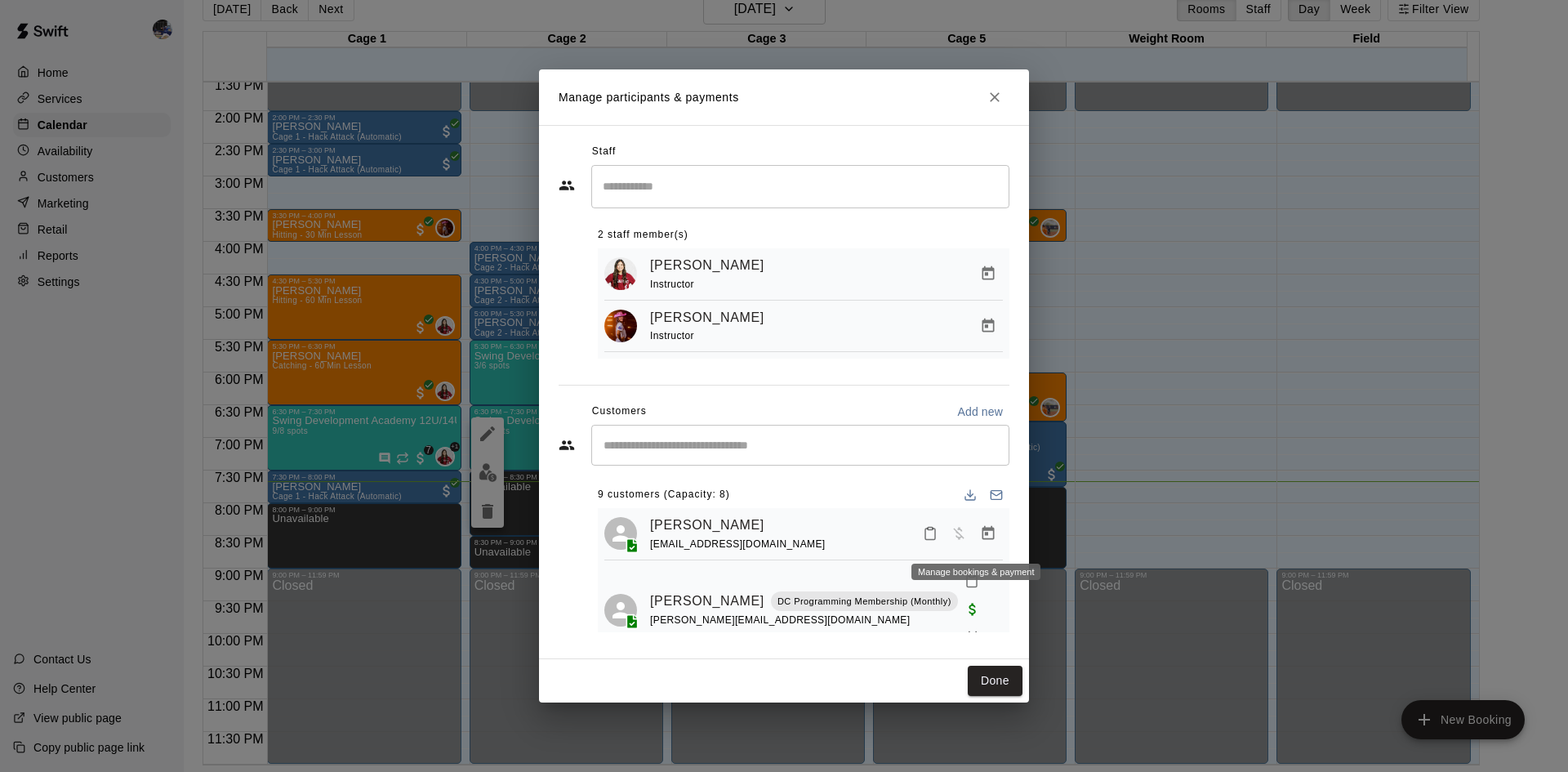
click at [980, 540] on icon "Manage bookings & payment" at bounding box center [988, 532] width 16 height 16
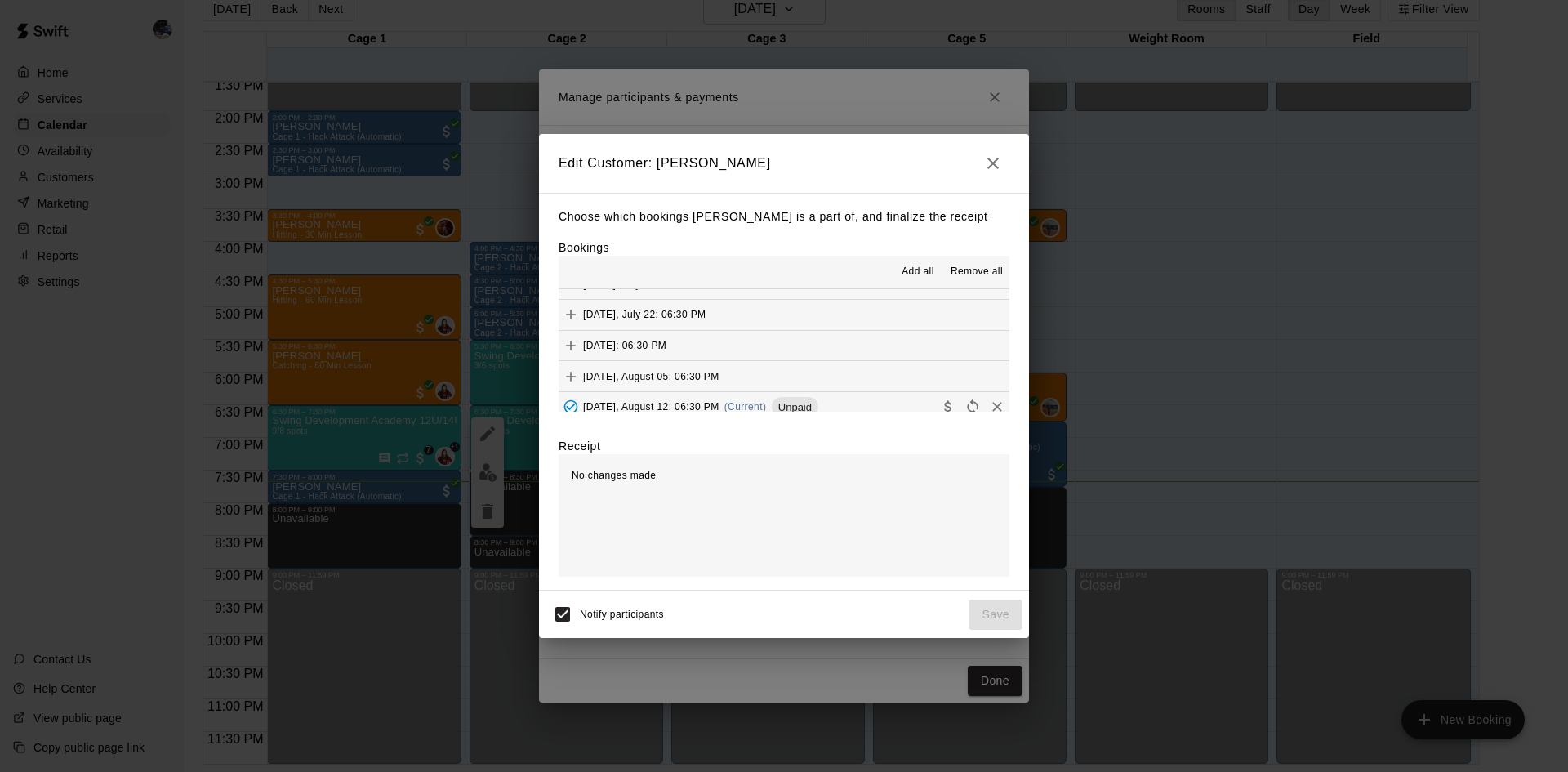
scroll to position [31, 0]
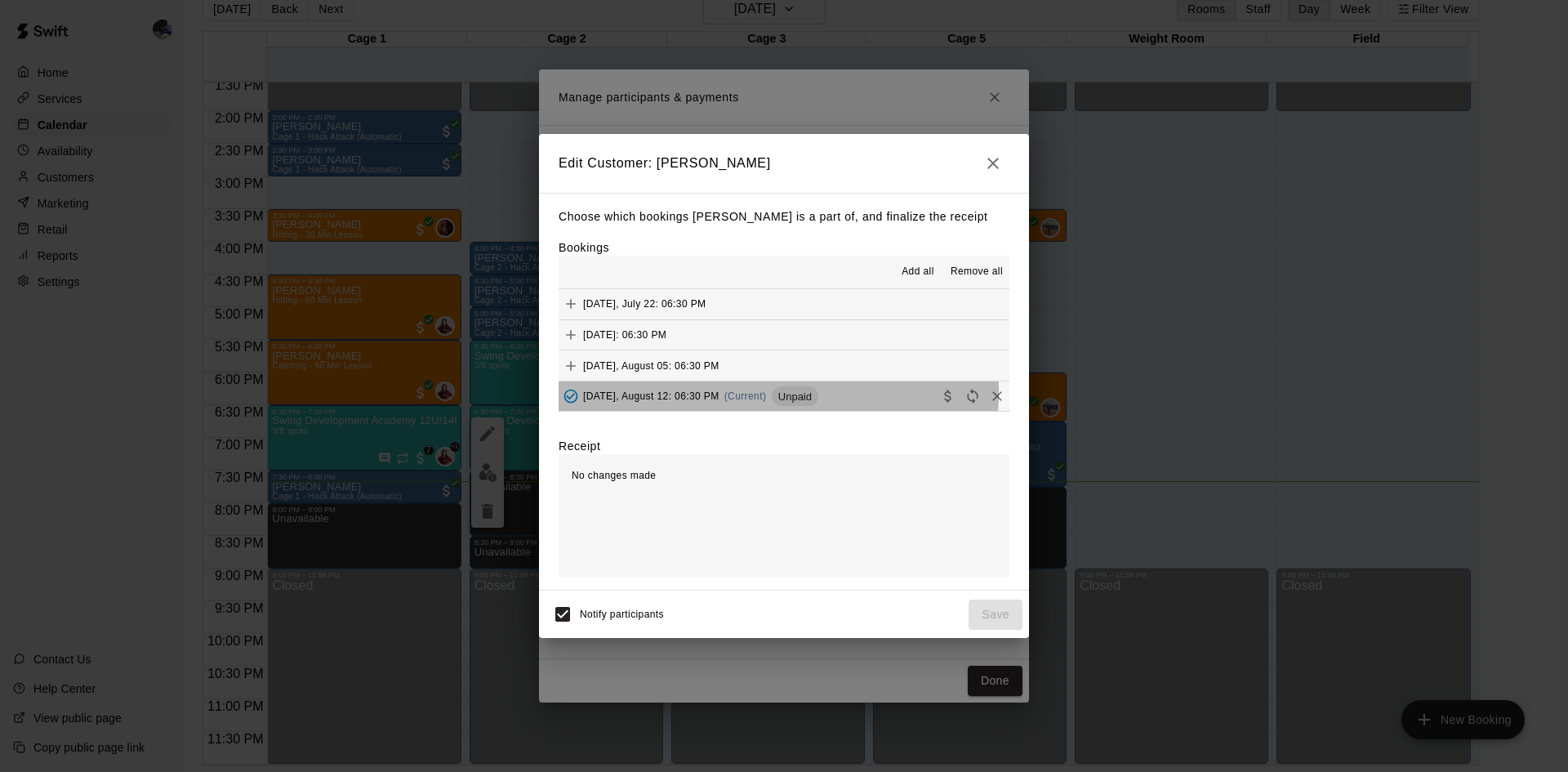
click at [712, 393] on span "Tuesday, August 12: 06:30 PM" at bounding box center [651, 396] width 137 height 12
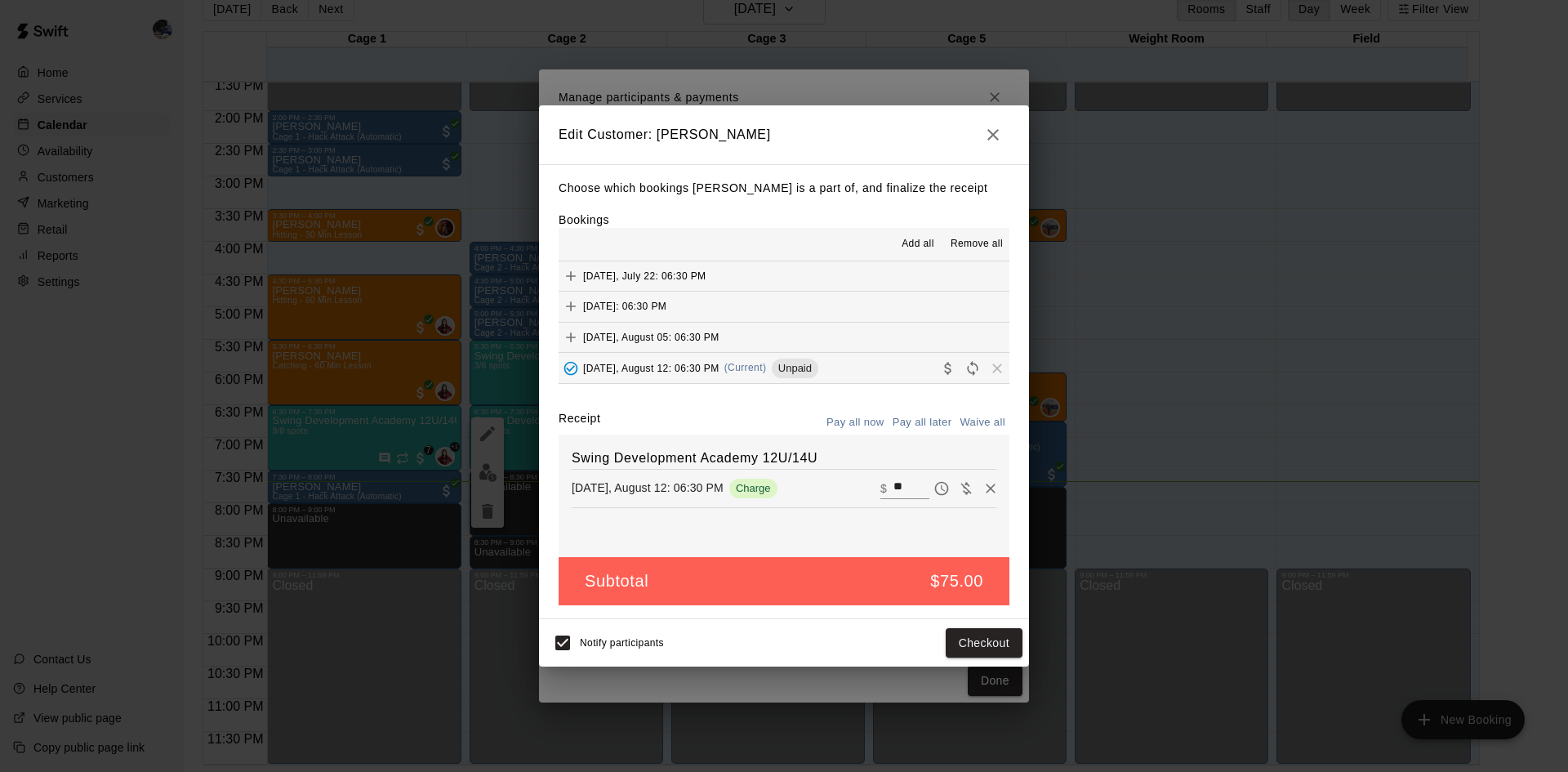
click at [893, 491] on input "**" at bounding box center [911, 488] width 36 height 21
type input "**"
click at [958, 648] on button "Checkout" at bounding box center [984, 642] width 77 height 31
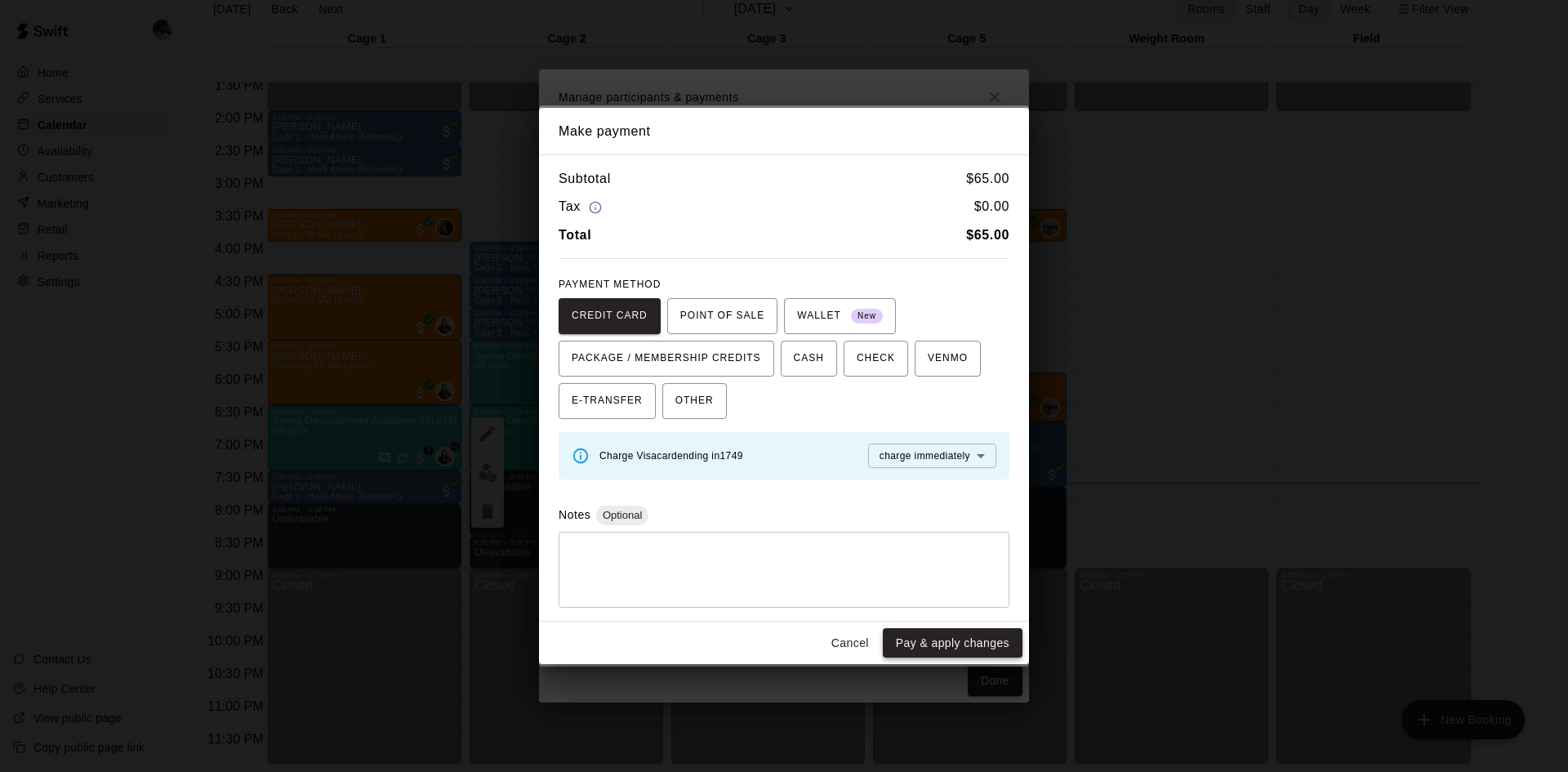
click at [961, 641] on button "Pay & apply changes" at bounding box center [952, 642] width 140 height 31
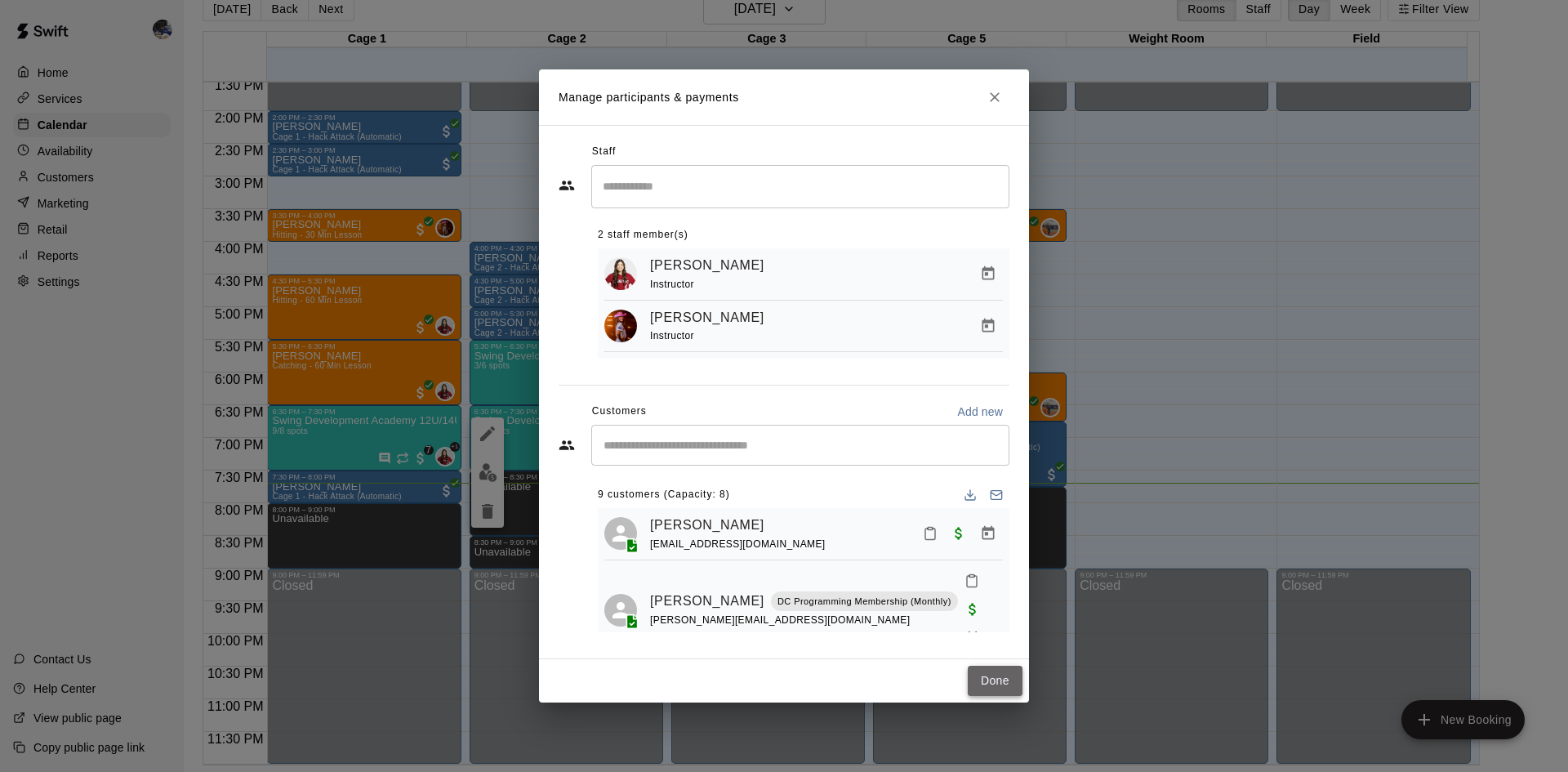
click at [991, 693] on button "Done" at bounding box center [994, 680] width 54 height 31
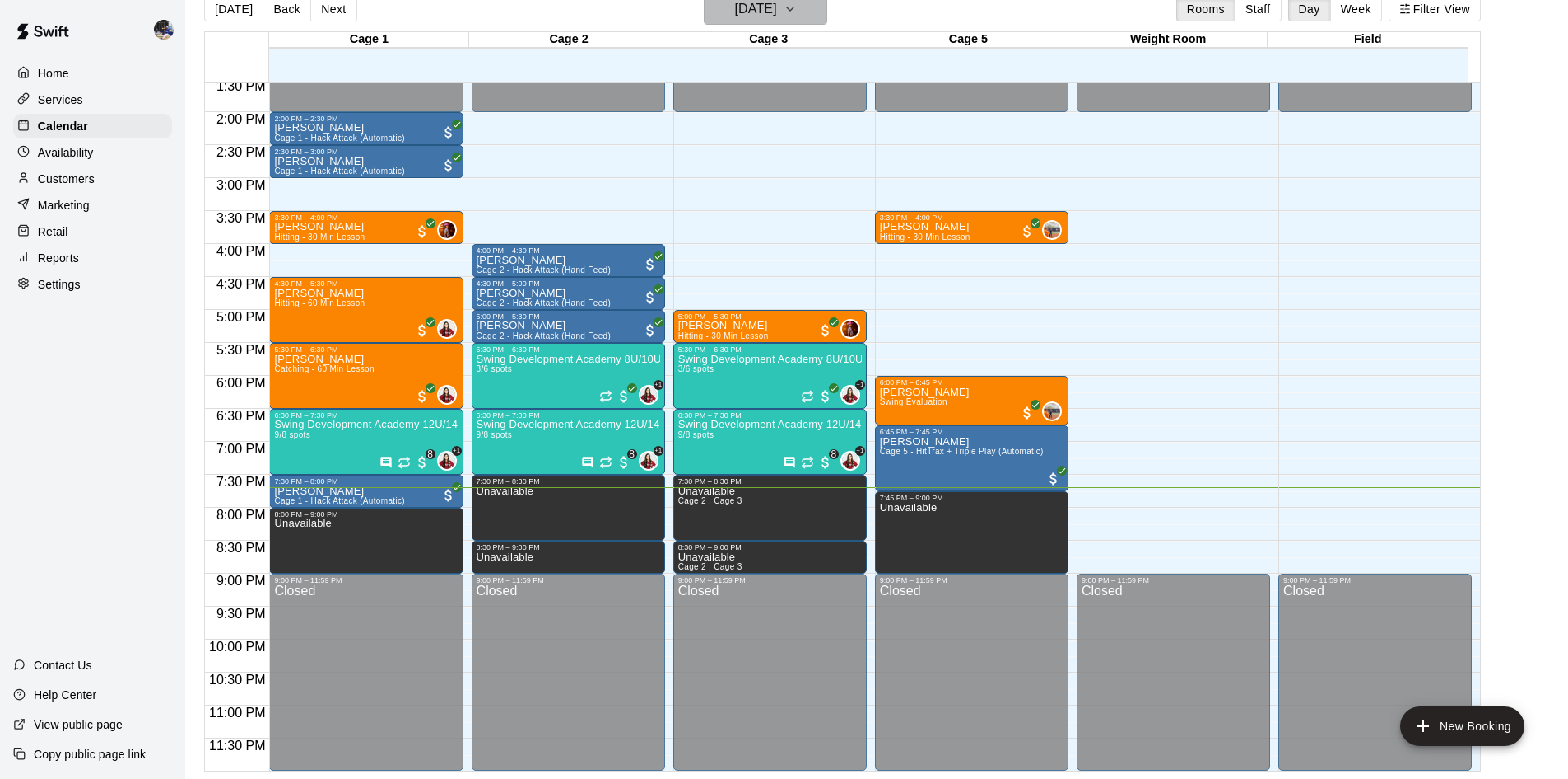
click at [741, 18] on h6 "Tuesday Aug 12" at bounding box center [757, 9] width 42 height 23
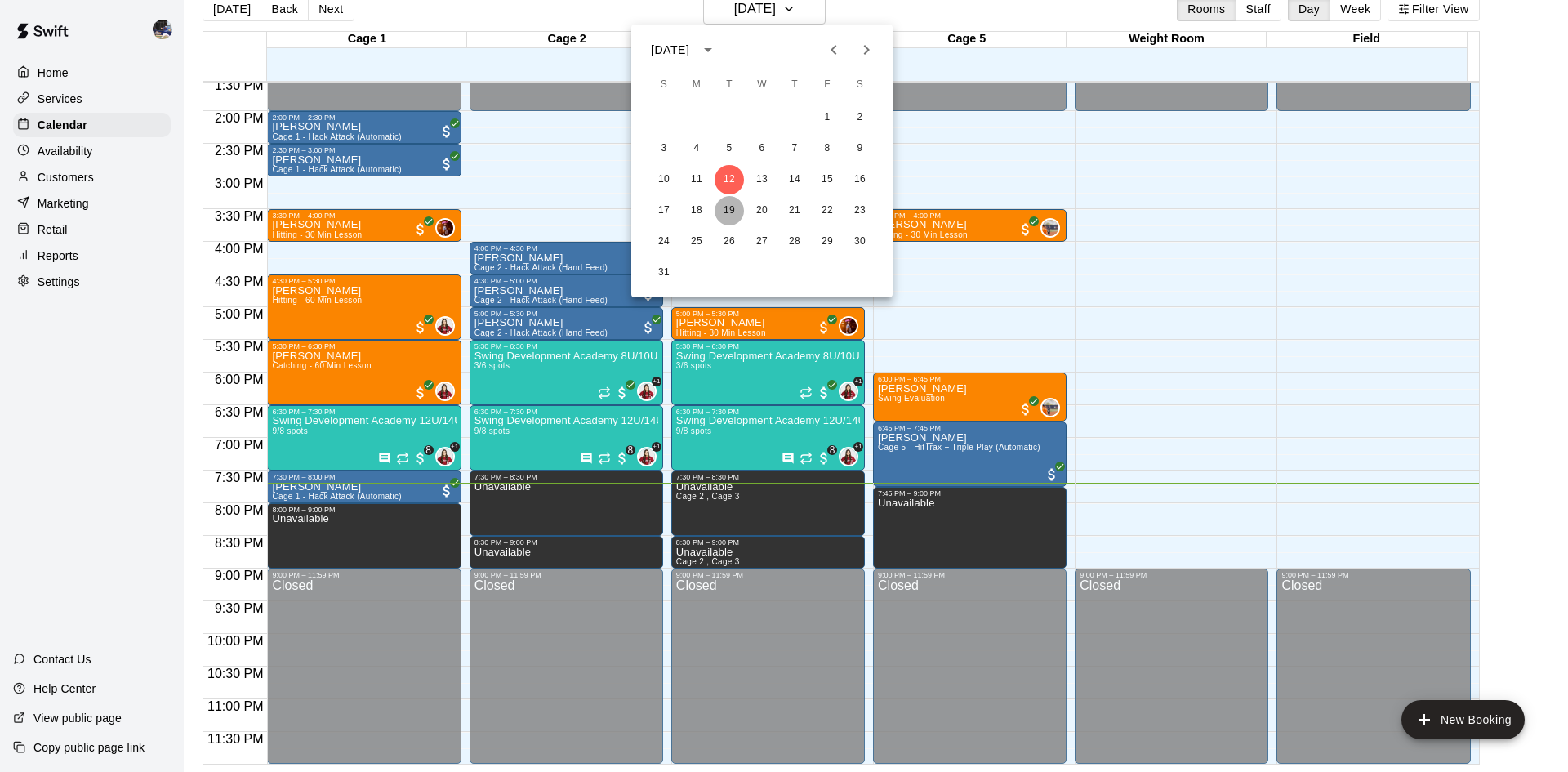
click at [730, 212] on button "19" at bounding box center [730, 211] width 30 height 30
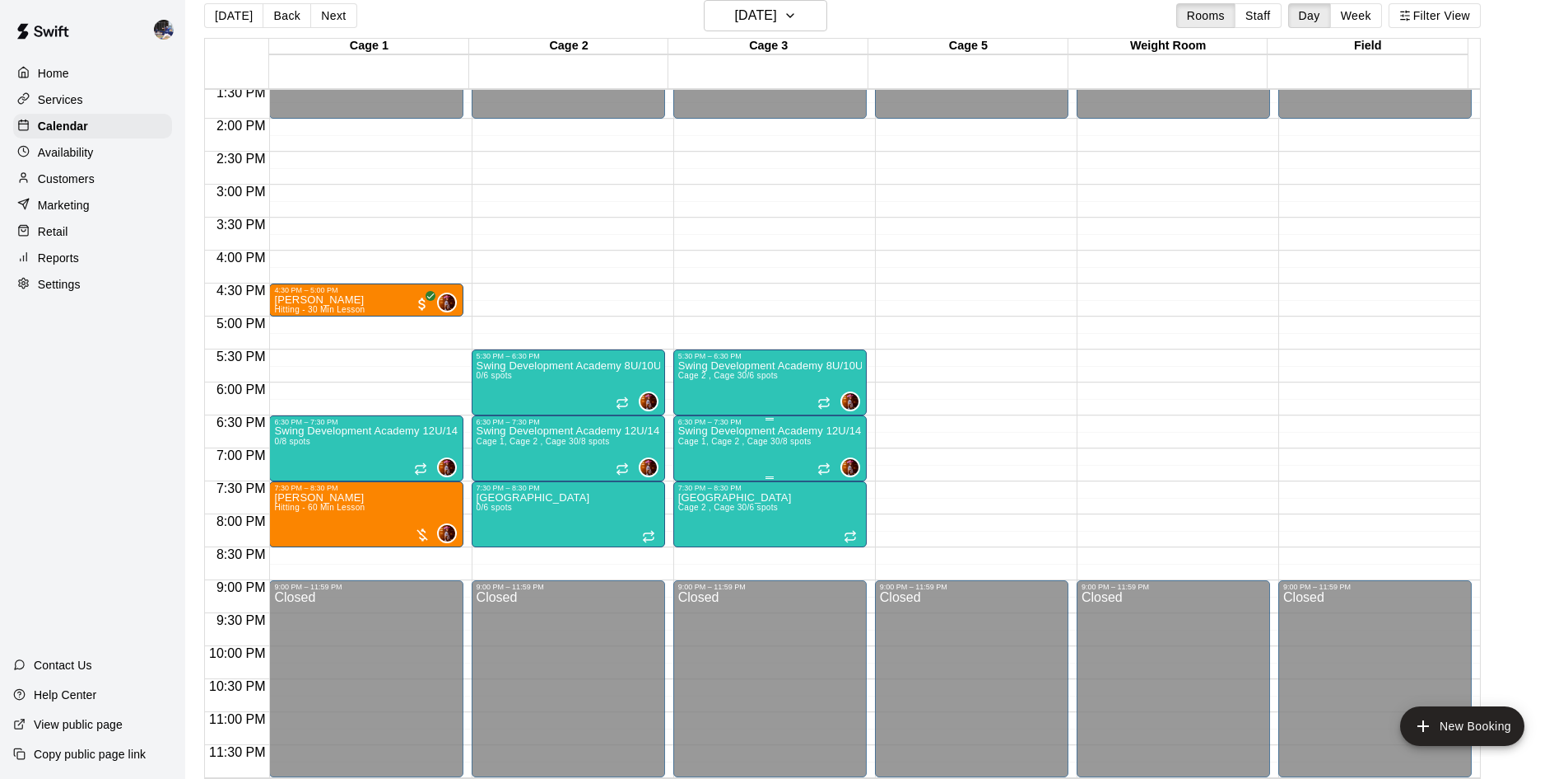
click at [750, 442] on span "Cage 1, Cage 2 , Cage 3" at bounding box center [727, 440] width 97 height 9
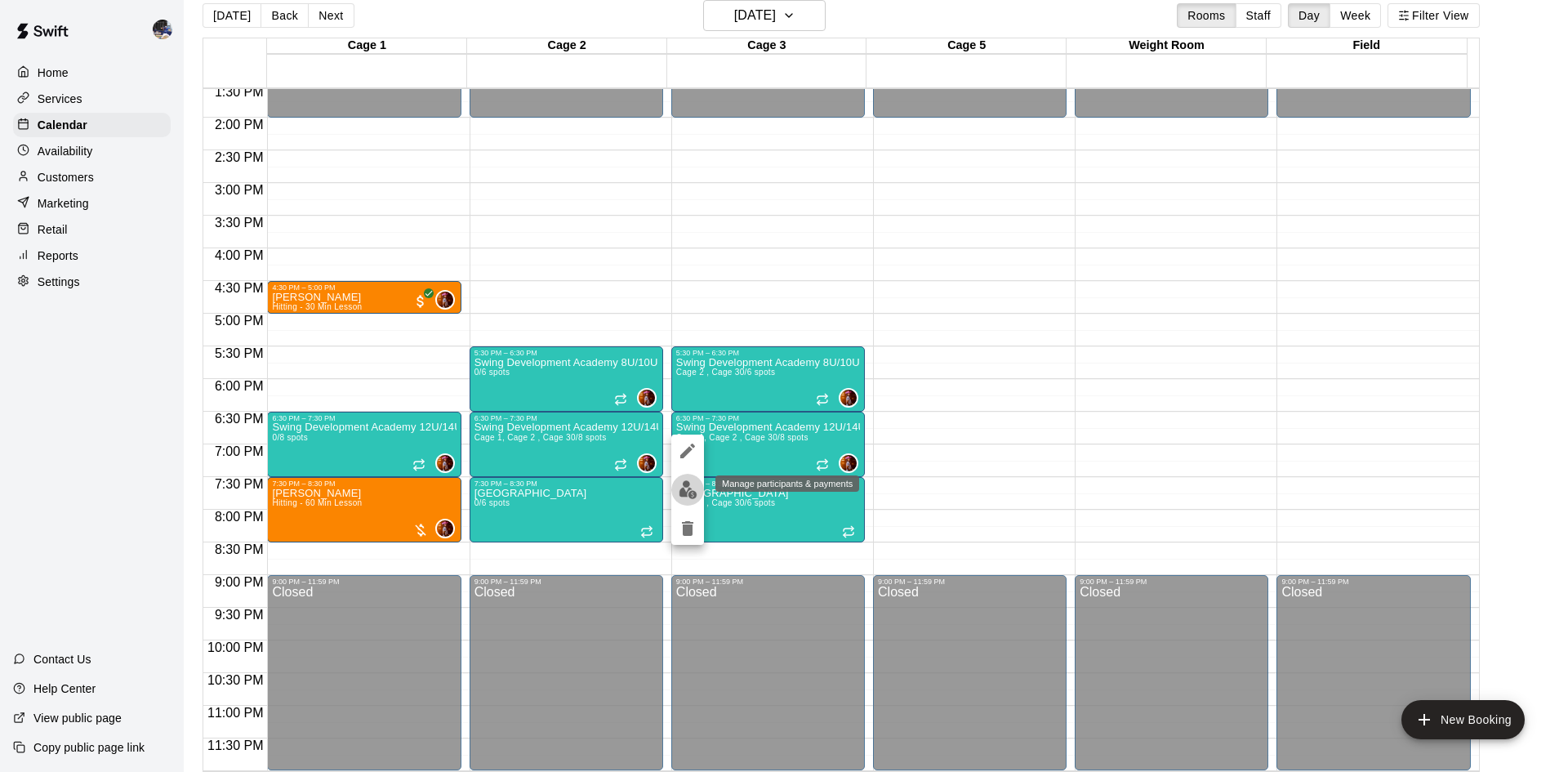
click at [692, 487] on img "edit" at bounding box center [687, 489] width 19 height 19
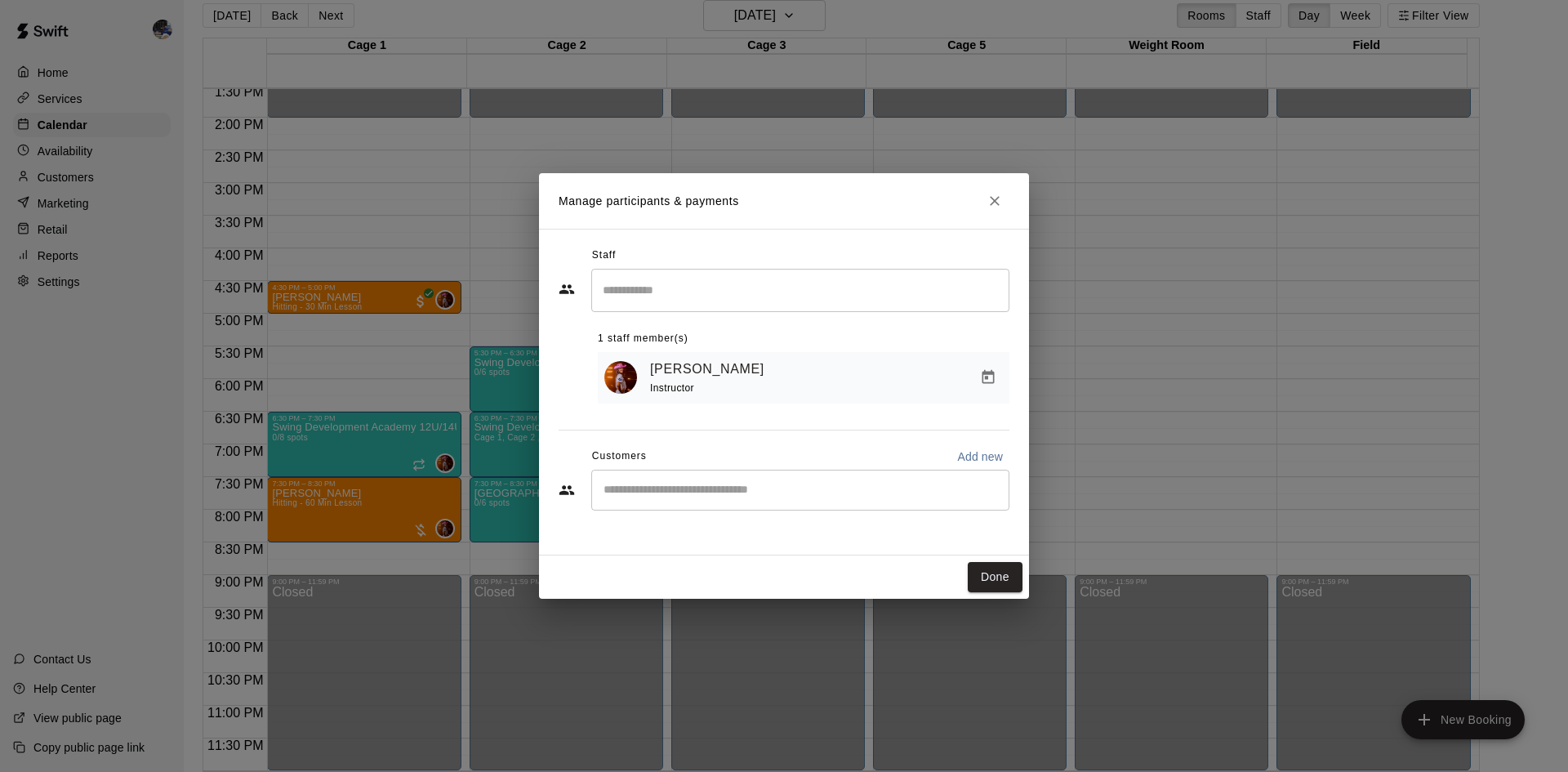
click at [654, 483] on input "Start typing to search customers..." at bounding box center [800, 490] width 403 height 16
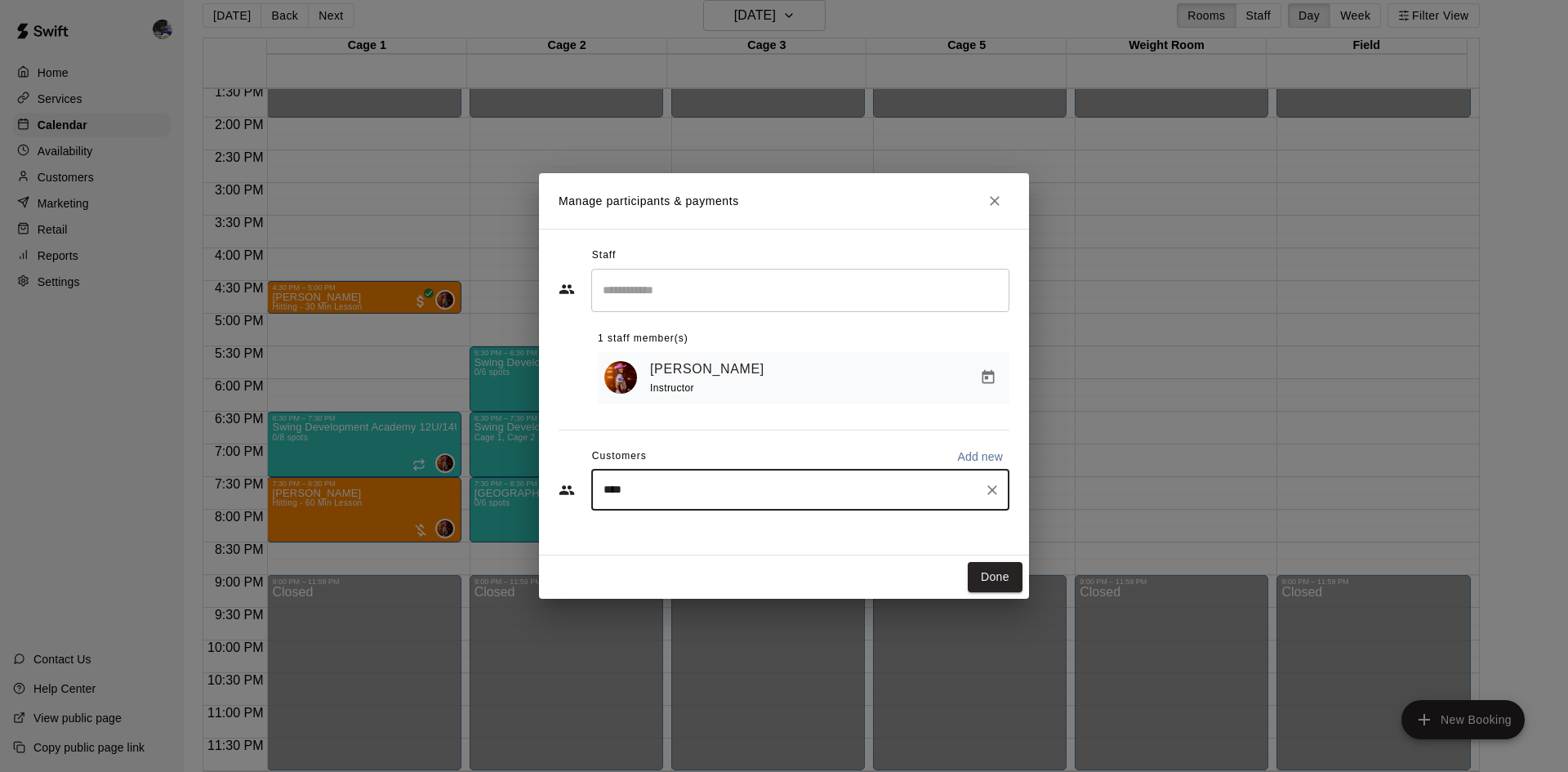
type input "*****"
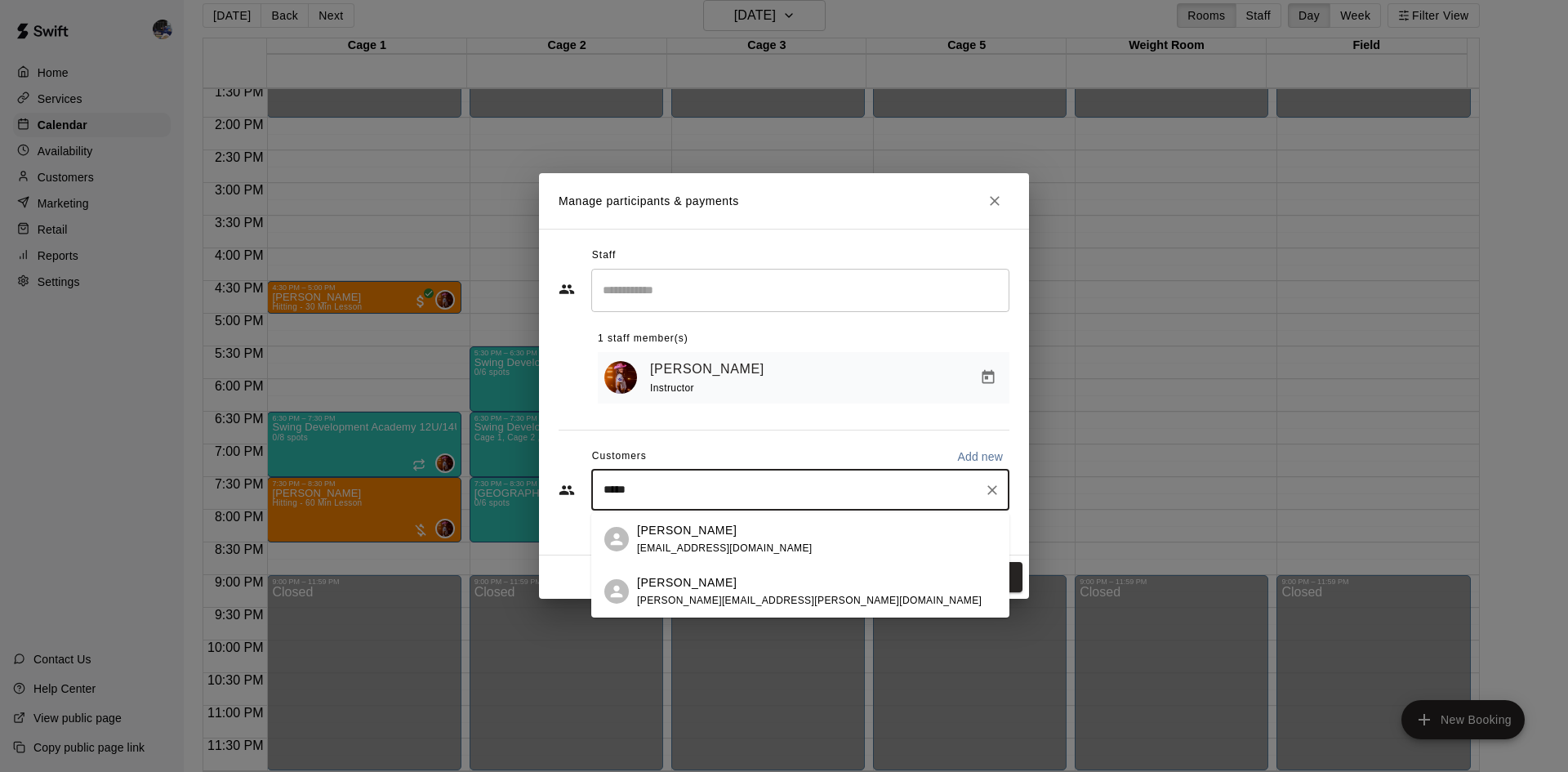
click at [693, 596] on span "james.aardahl@gmail.com" at bounding box center [809, 601] width 344 height 12
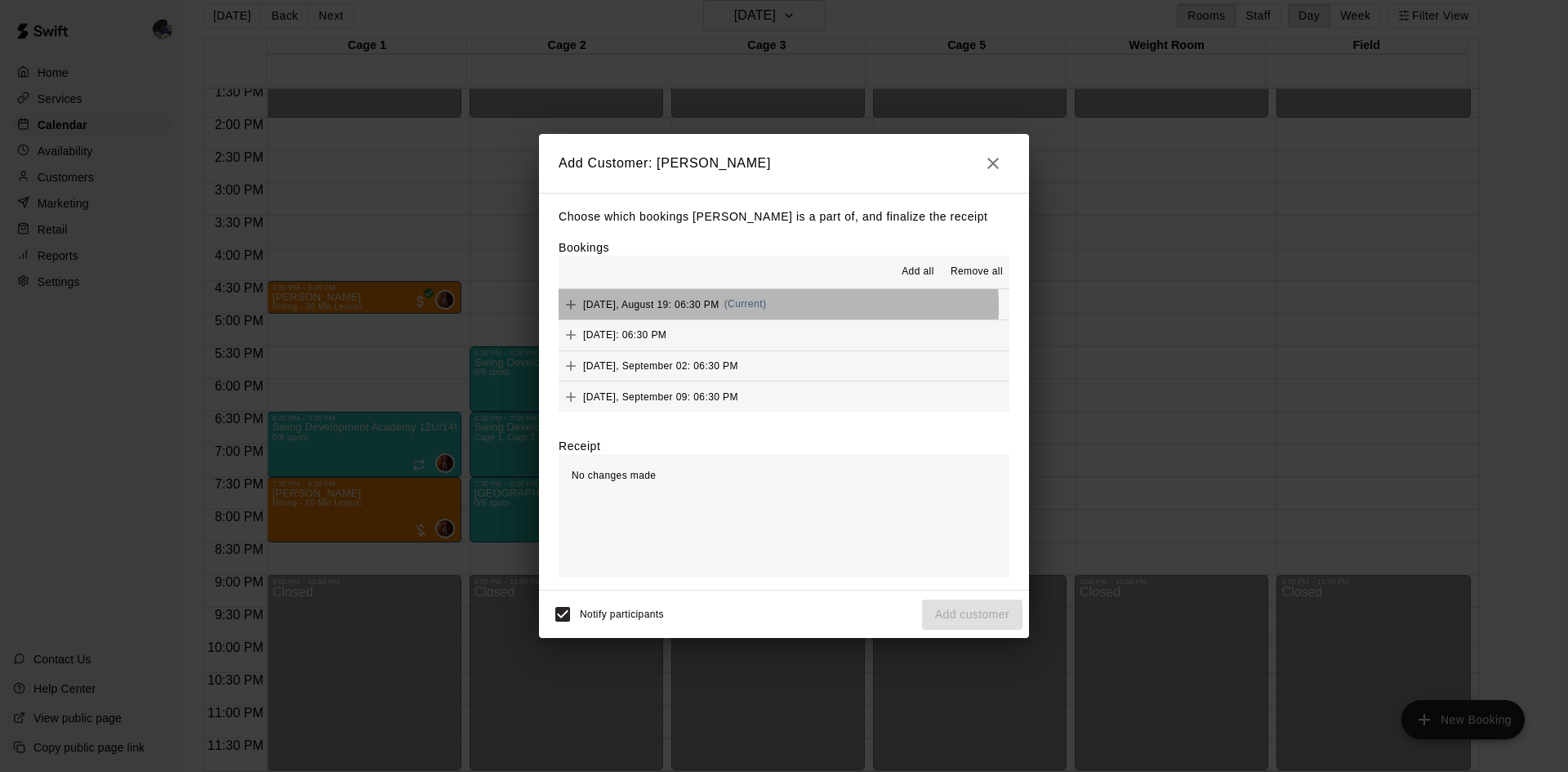
click at [711, 307] on span "Tuesday, August 19: 06:30 PM" at bounding box center [651, 304] width 137 height 12
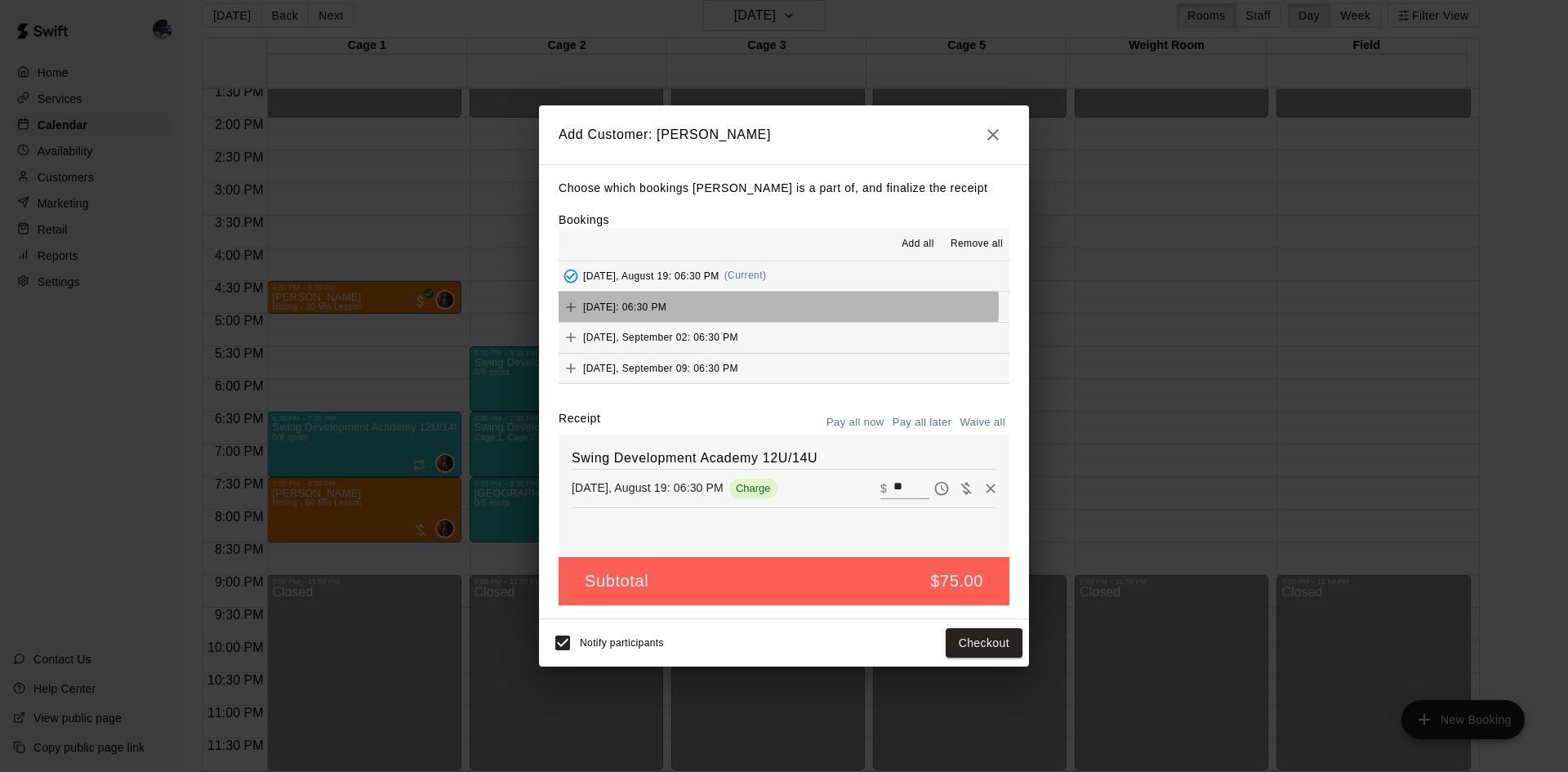
click at [666, 306] on span "Tuesday, August 26: 06:30 PM" at bounding box center [625, 307] width 83 height 12
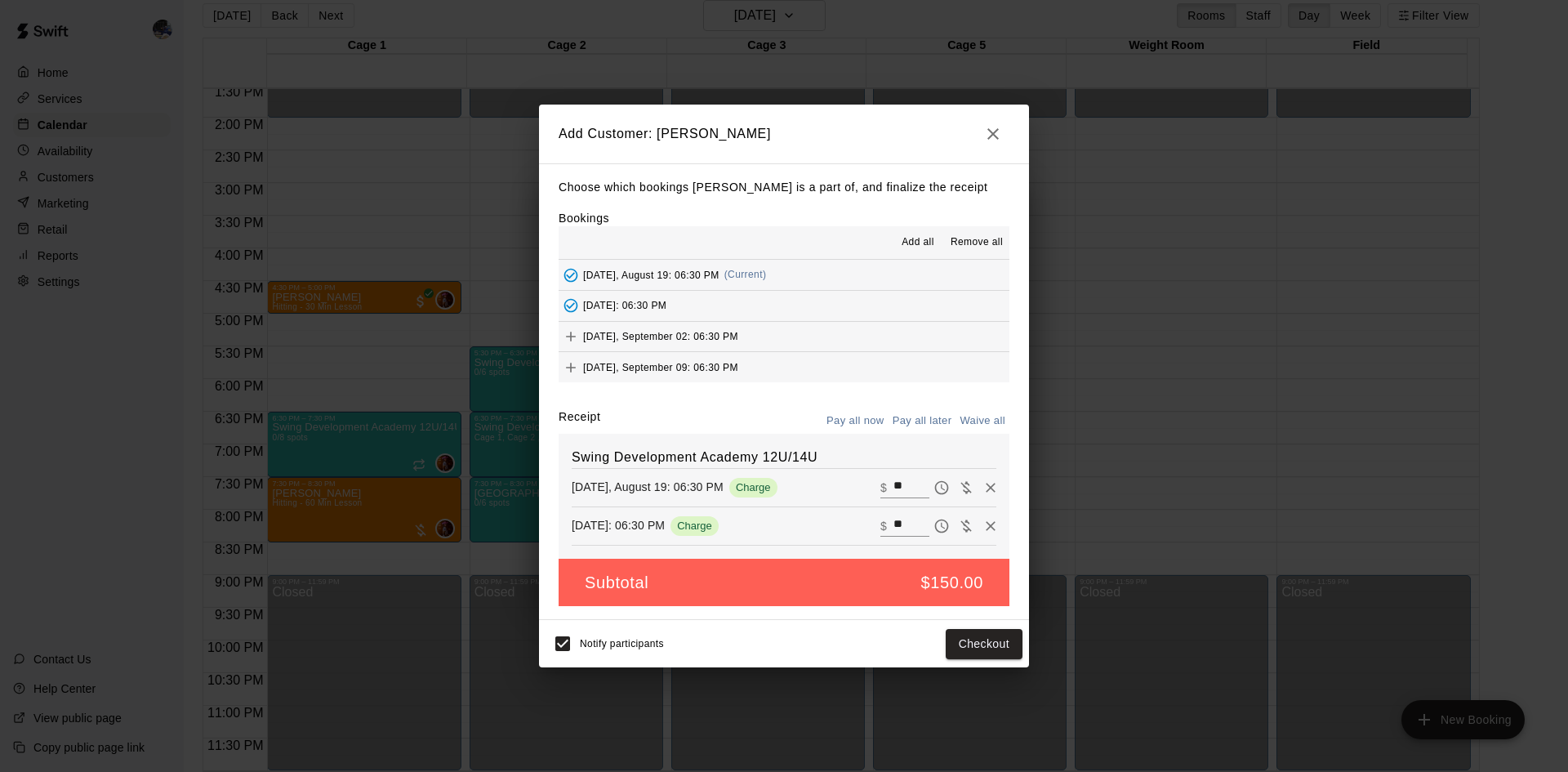
click at [686, 331] on span "Tuesday, September 02: 06:30 PM" at bounding box center [660, 336] width 155 height 12
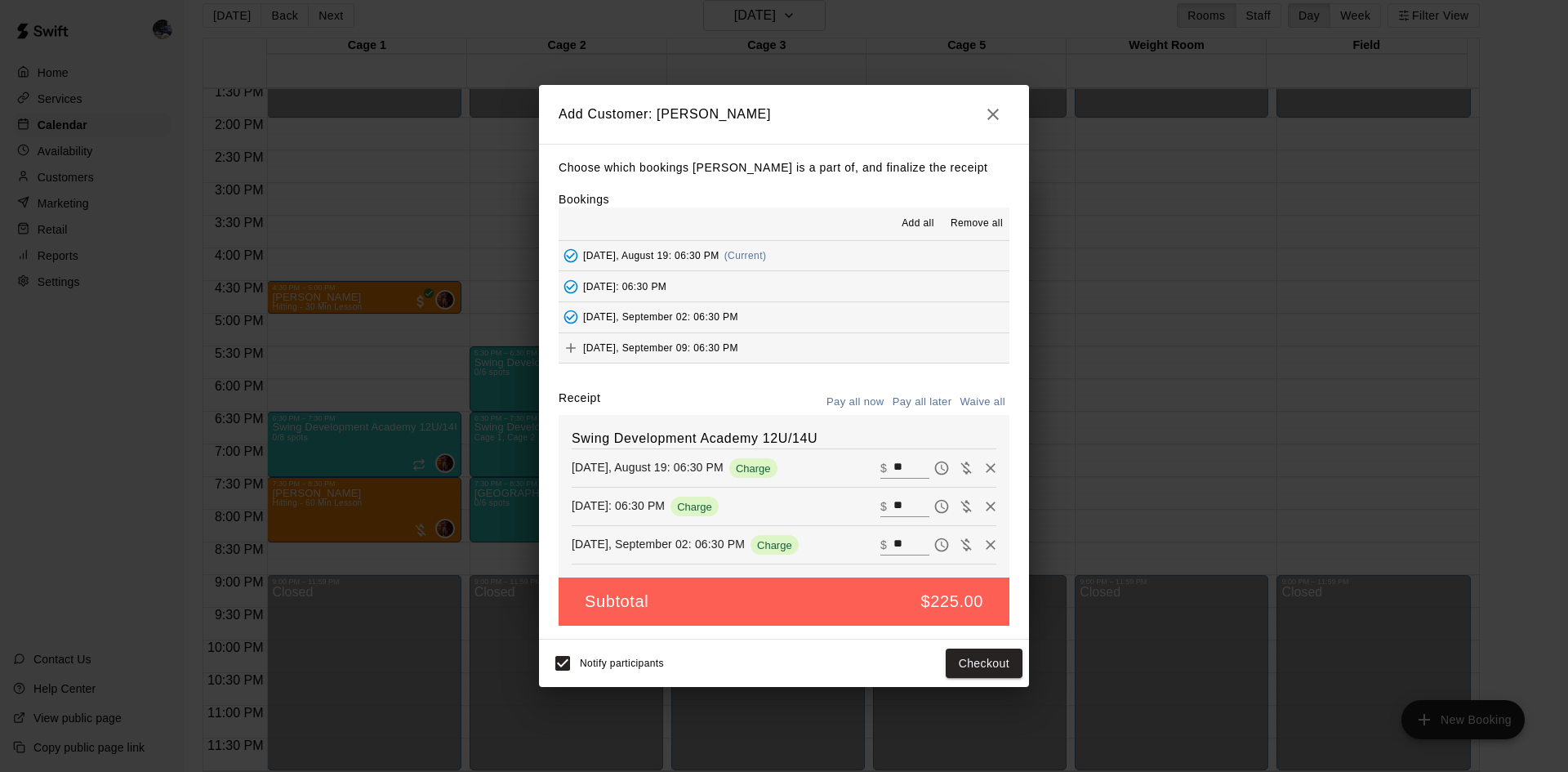
click at [707, 347] on span "Tuesday, September 09: 06:30 PM" at bounding box center [660, 348] width 155 height 12
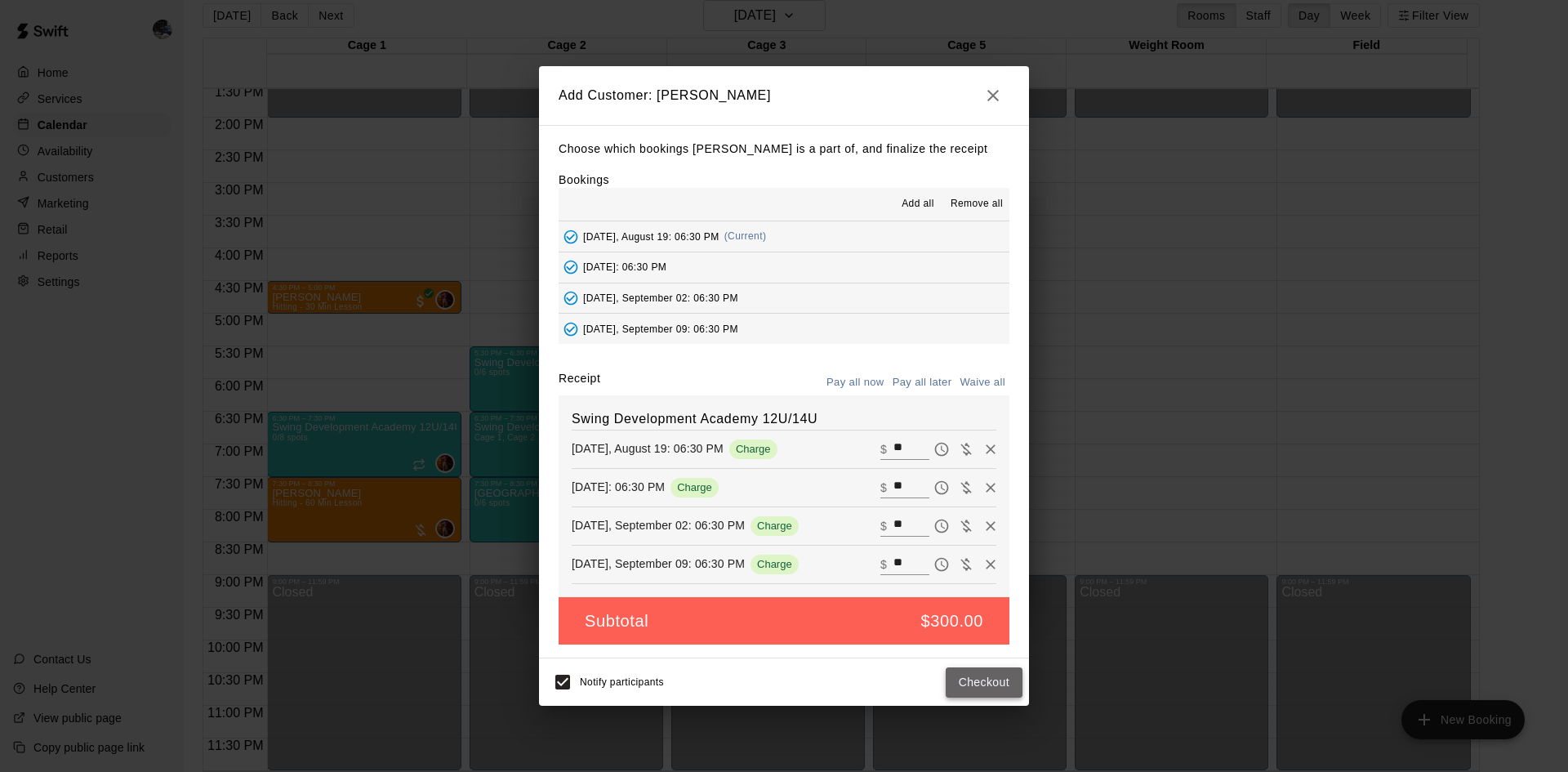
click at [968, 683] on button "Checkout" at bounding box center [984, 682] width 77 height 31
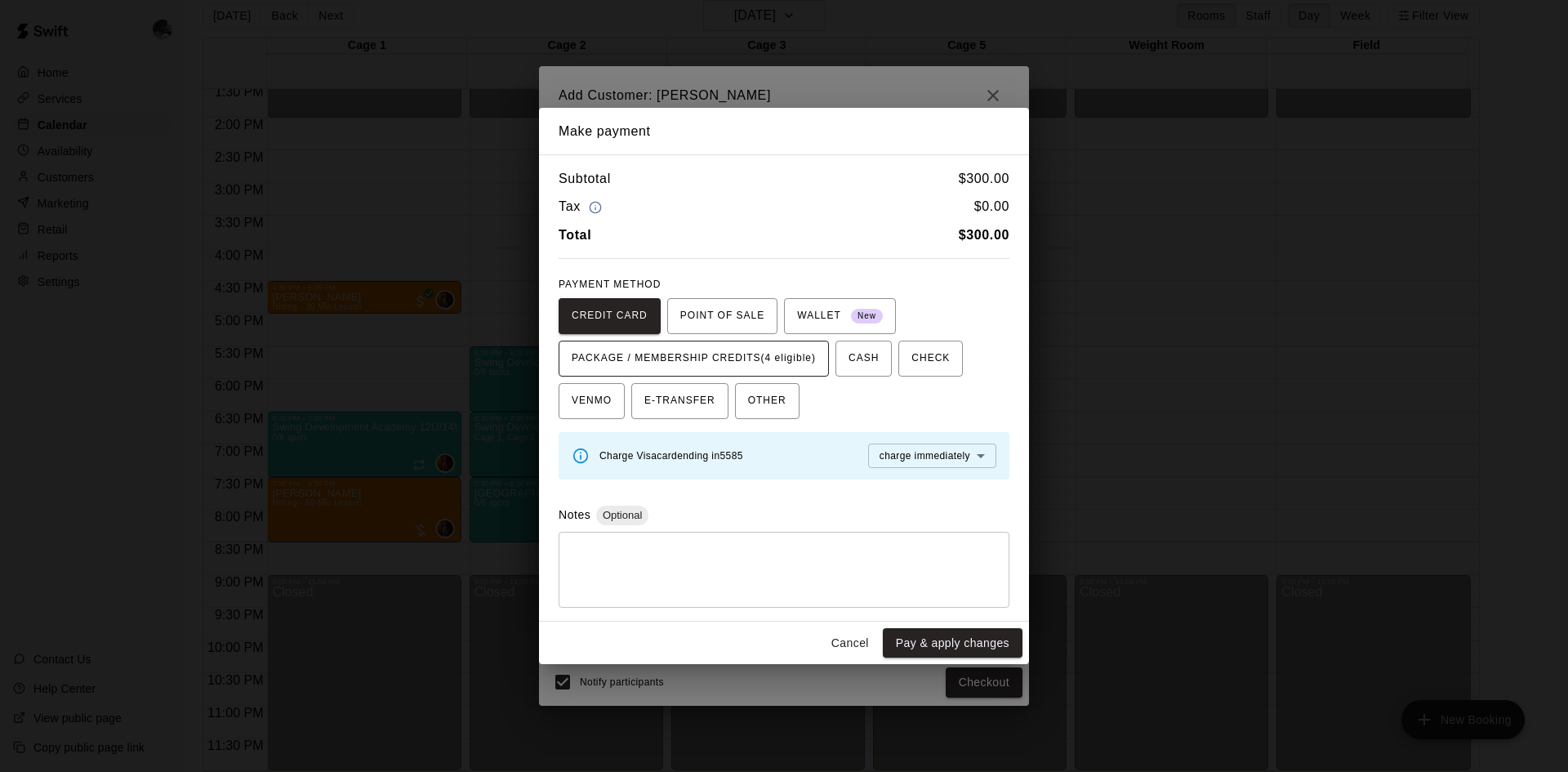
click at [762, 348] on span "PACKAGE / MEMBERSHIP CREDITS (4 eligible)" at bounding box center [693, 358] width 245 height 26
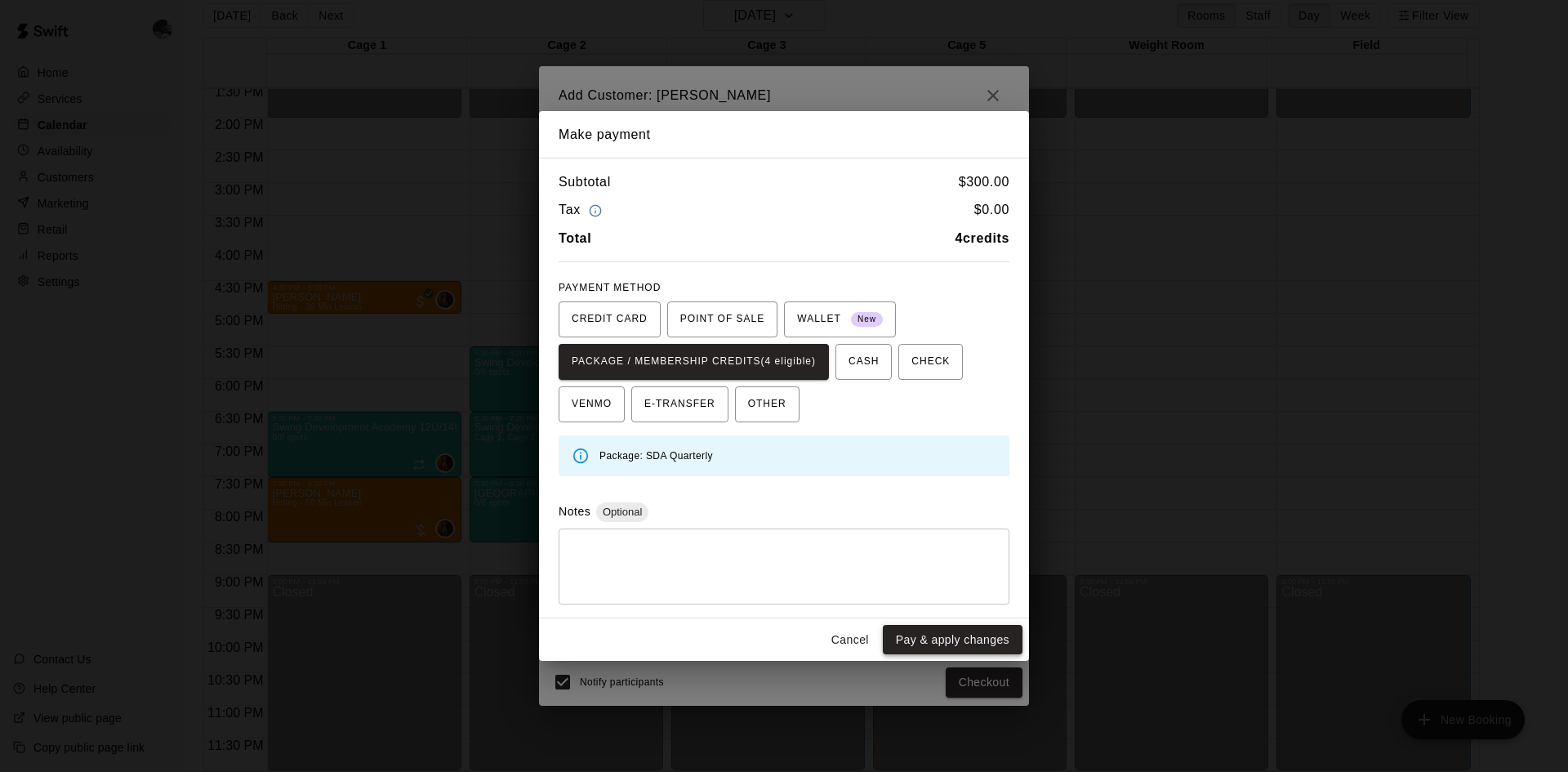
click at [940, 633] on button "Pay & apply changes" at bounding box center [952, 639] width 140 height 31
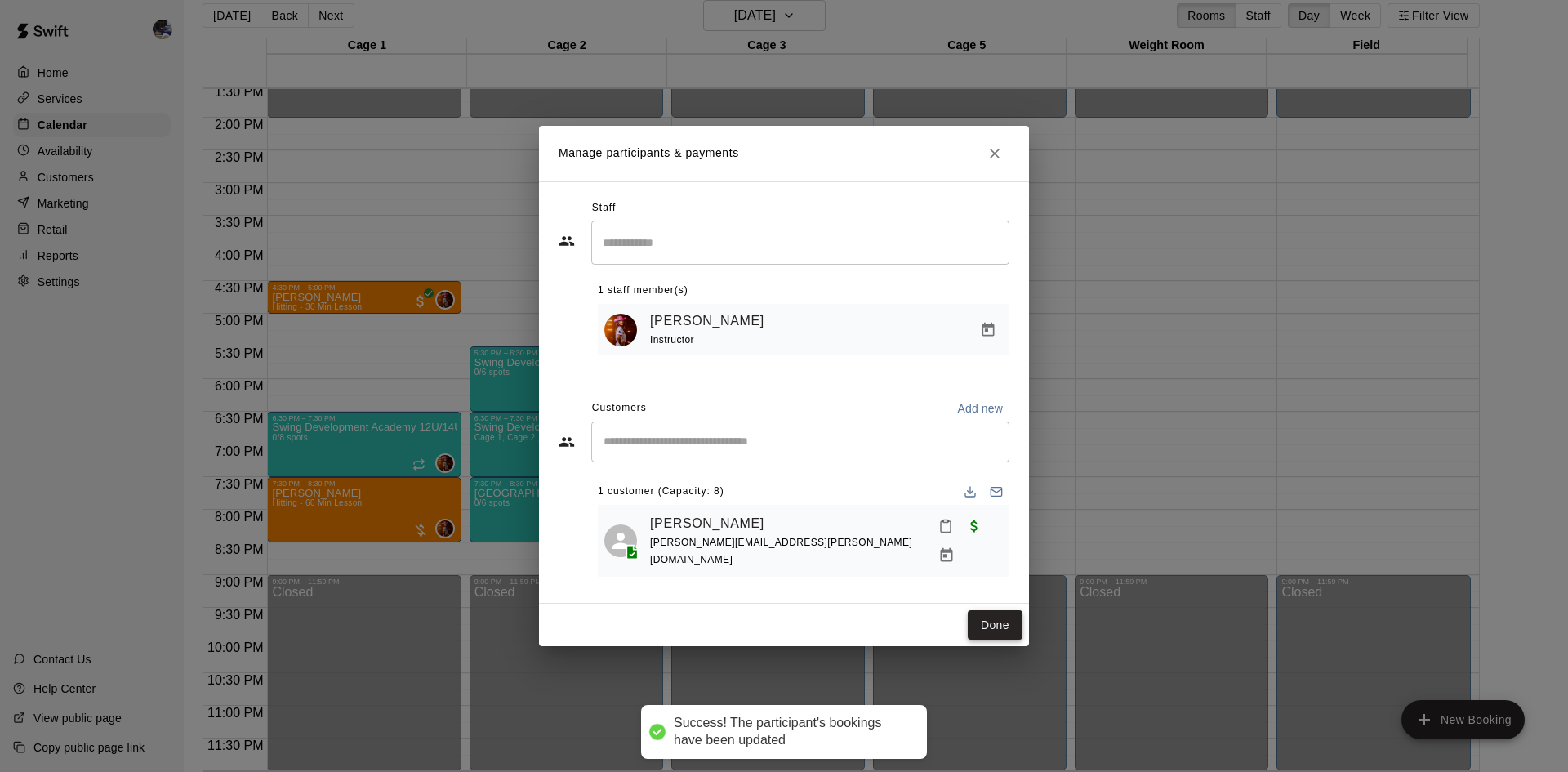
click at [995, 612] on button "Done" at bounding box center [994, 625] width 54 height 31
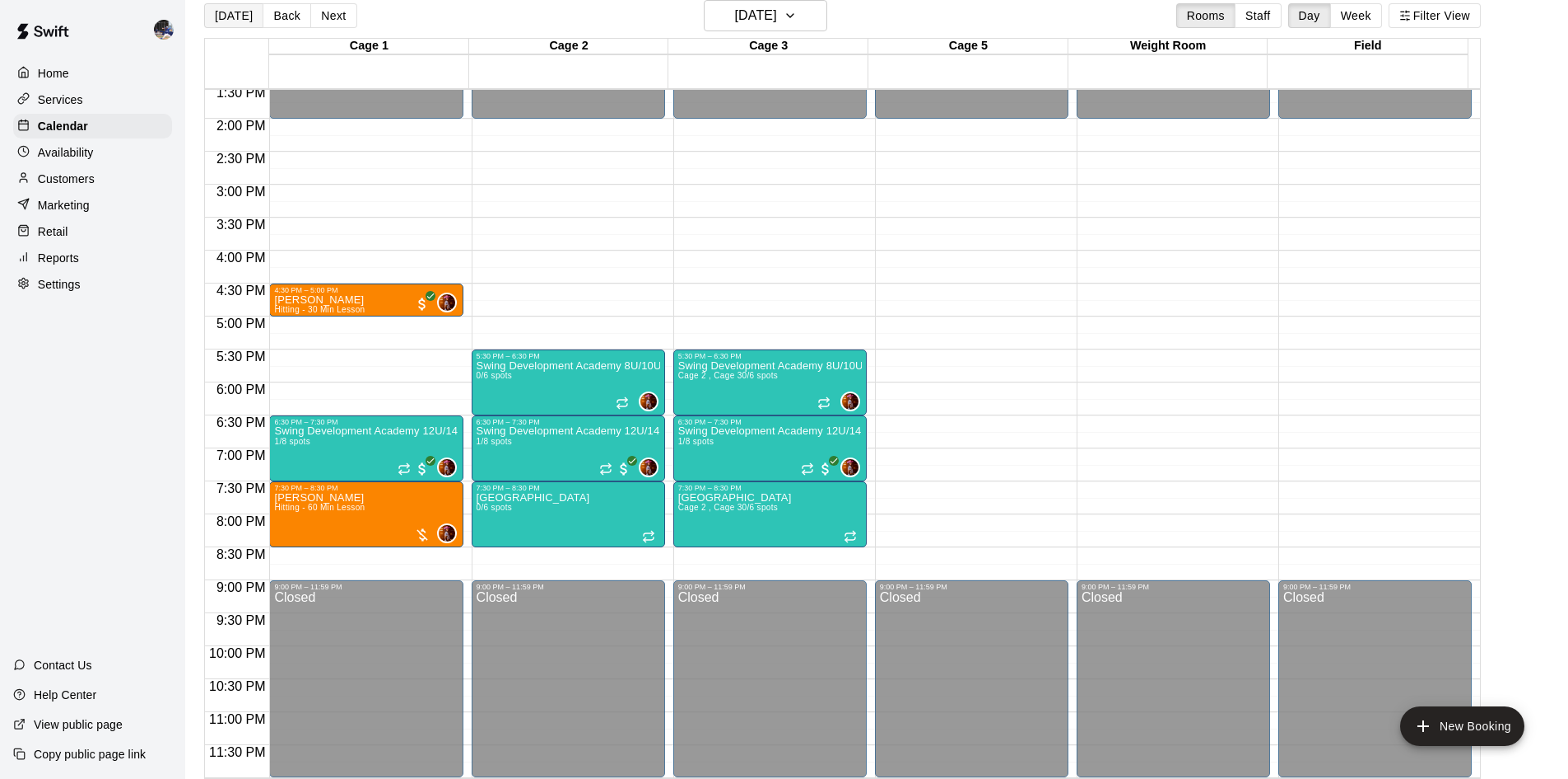
click at [234, 20] on button "Today" at bounding box center [234, 15] width 59 height 25
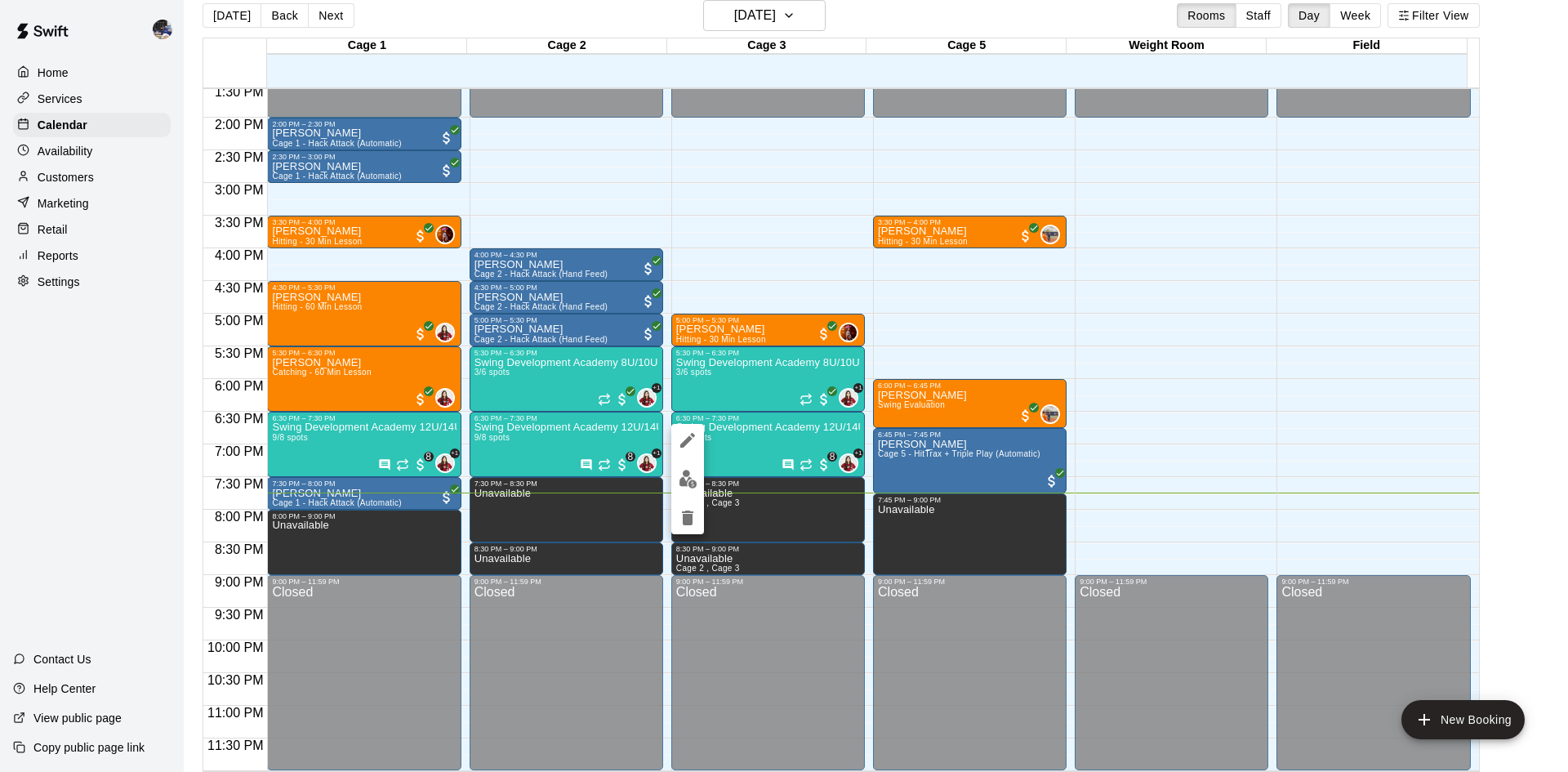
click at [667, 353] on div at bounding box center [784, 386] width 1568 height 772
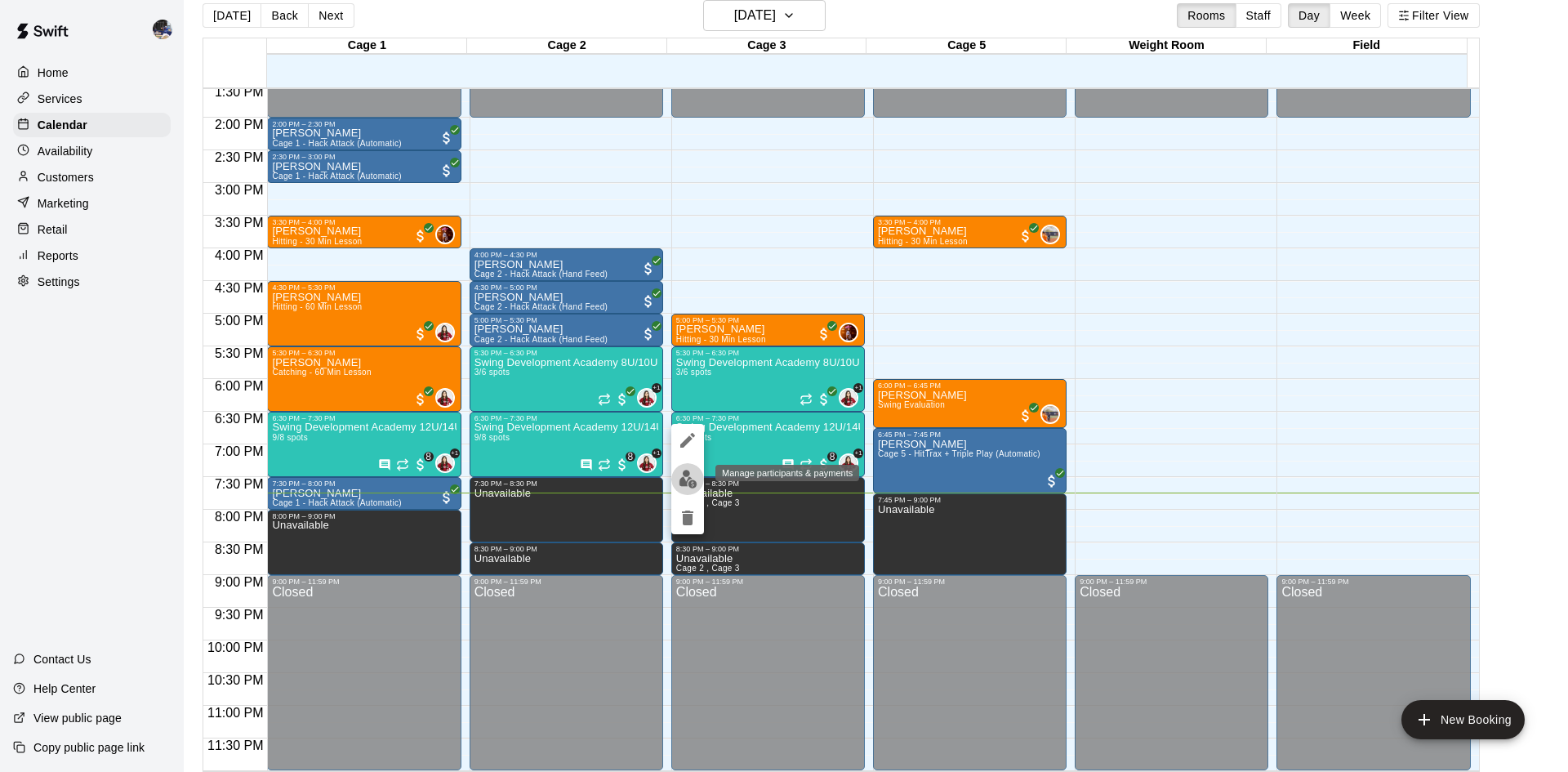
click at [686, 479] on img "edit" at bounding box center [687, 478] width 19 height 19
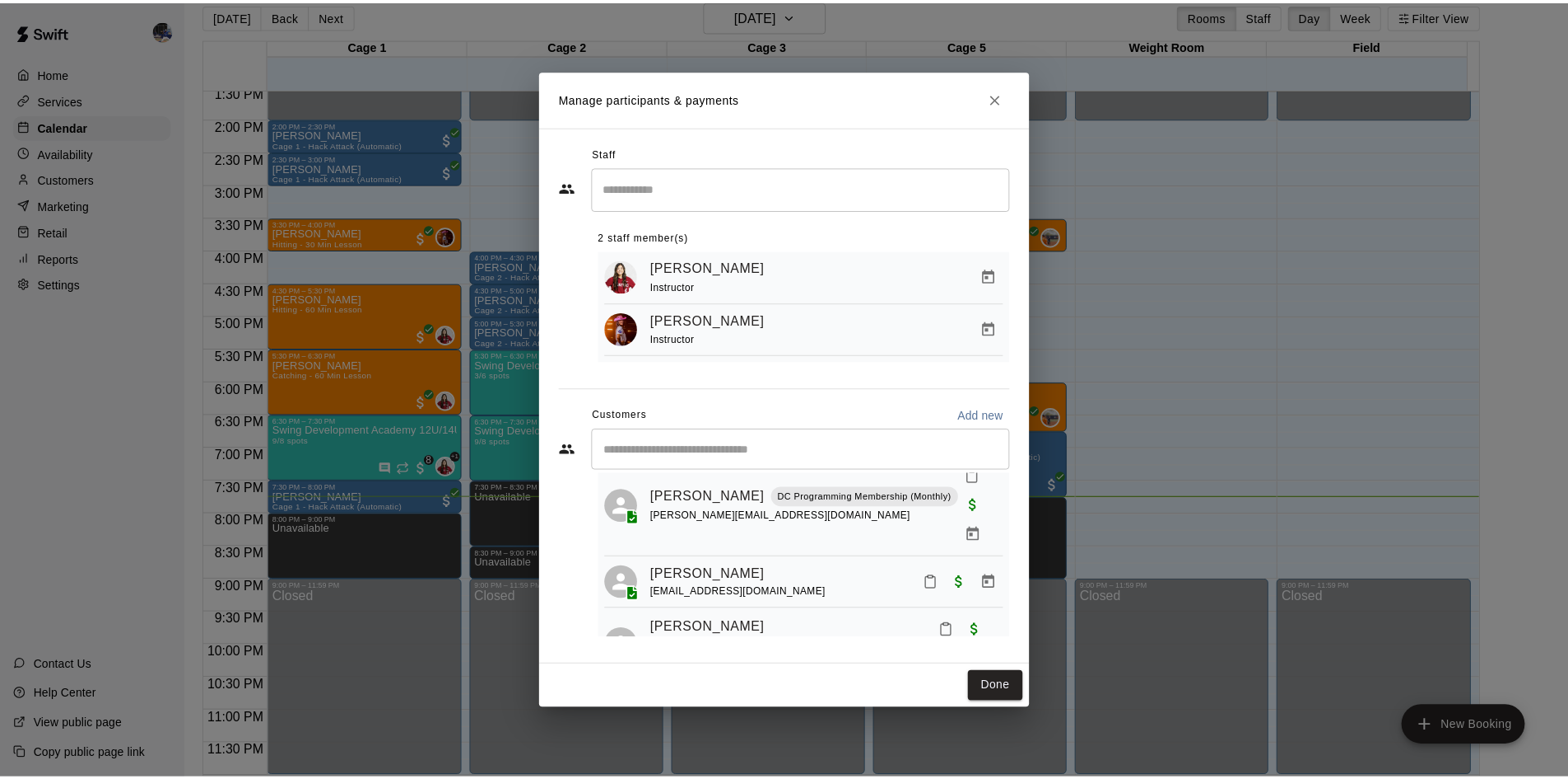
scroll to position [0, 0]
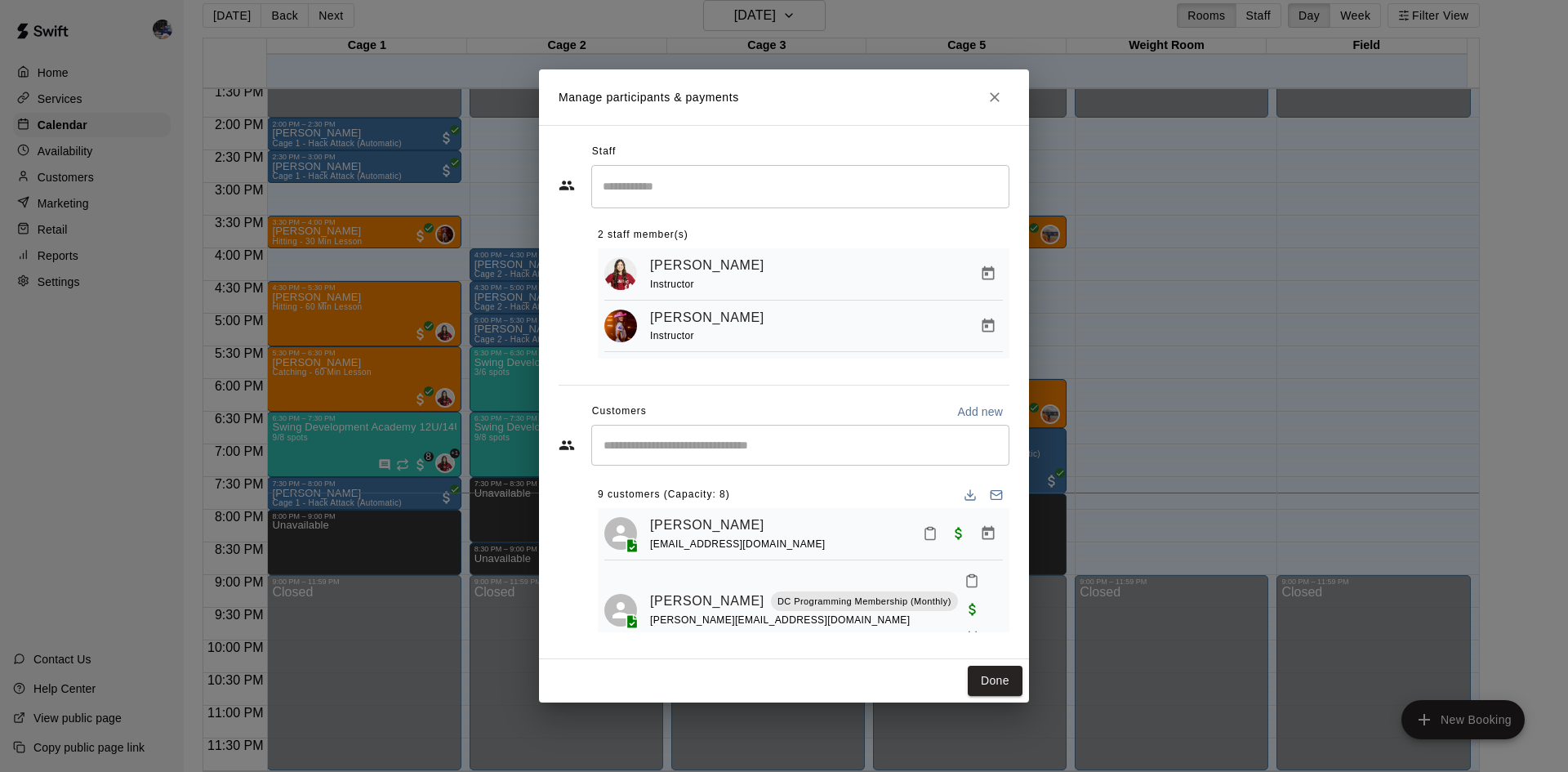
click at [992, 93] on icon "Close" at bounding box center [995, 97] width 10 height 10
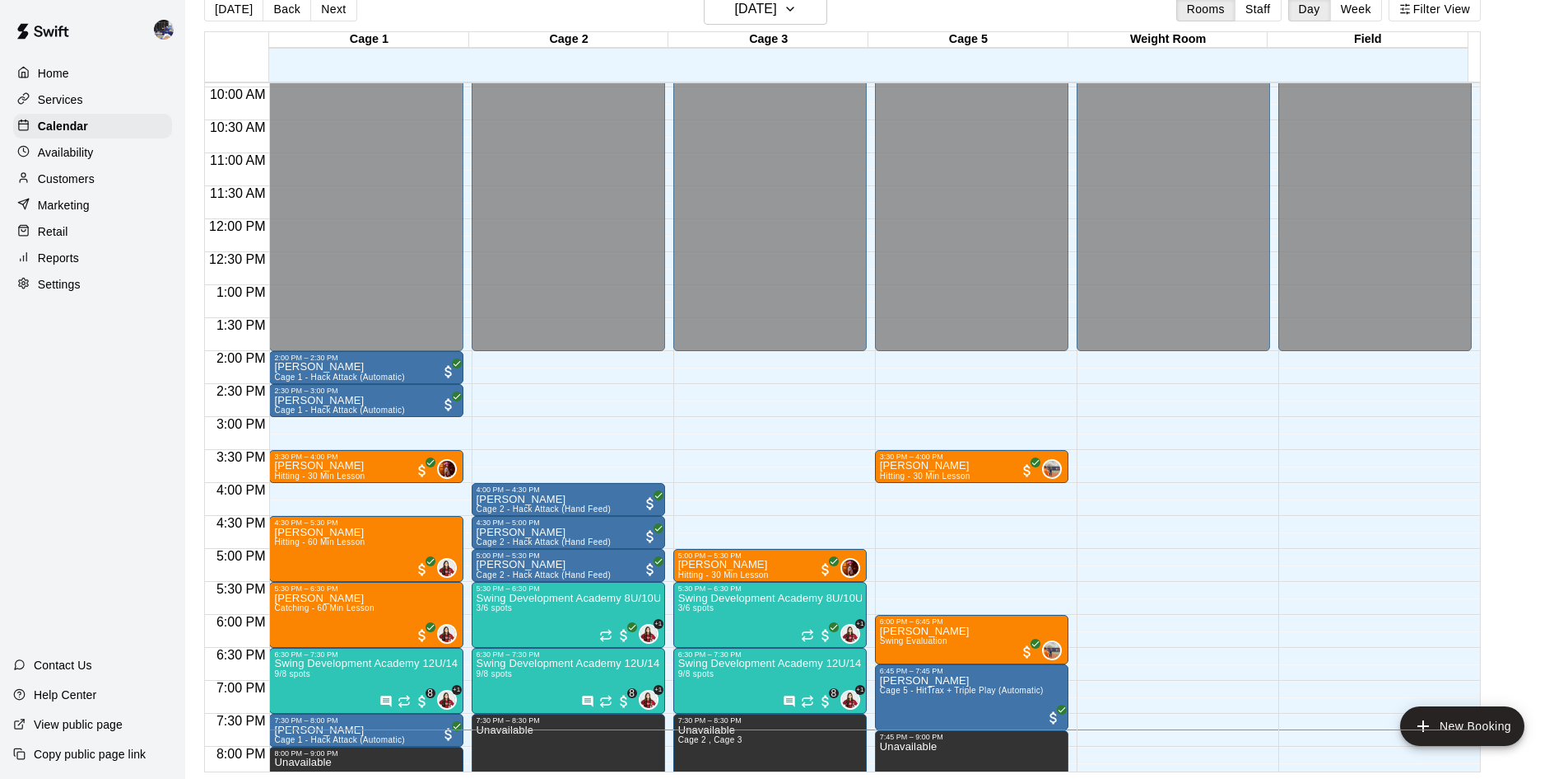
scroll to position [653, 0]
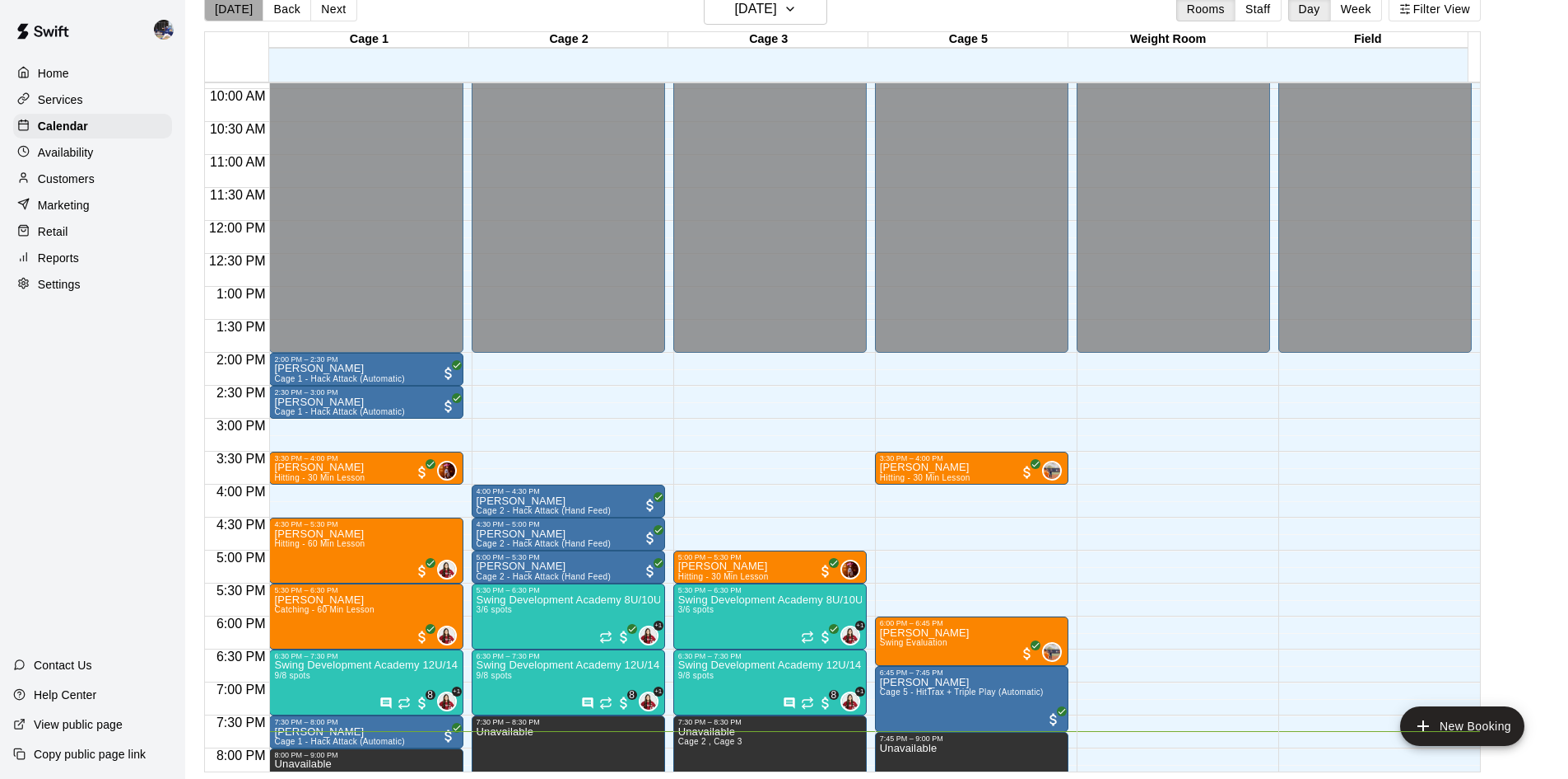
click at [249, 10] on button "Today" at bounding box center [234, 9] width 59 height 25
click at [310, 8] on button "Next" at bounding box center [333, 9] width 46 height 25
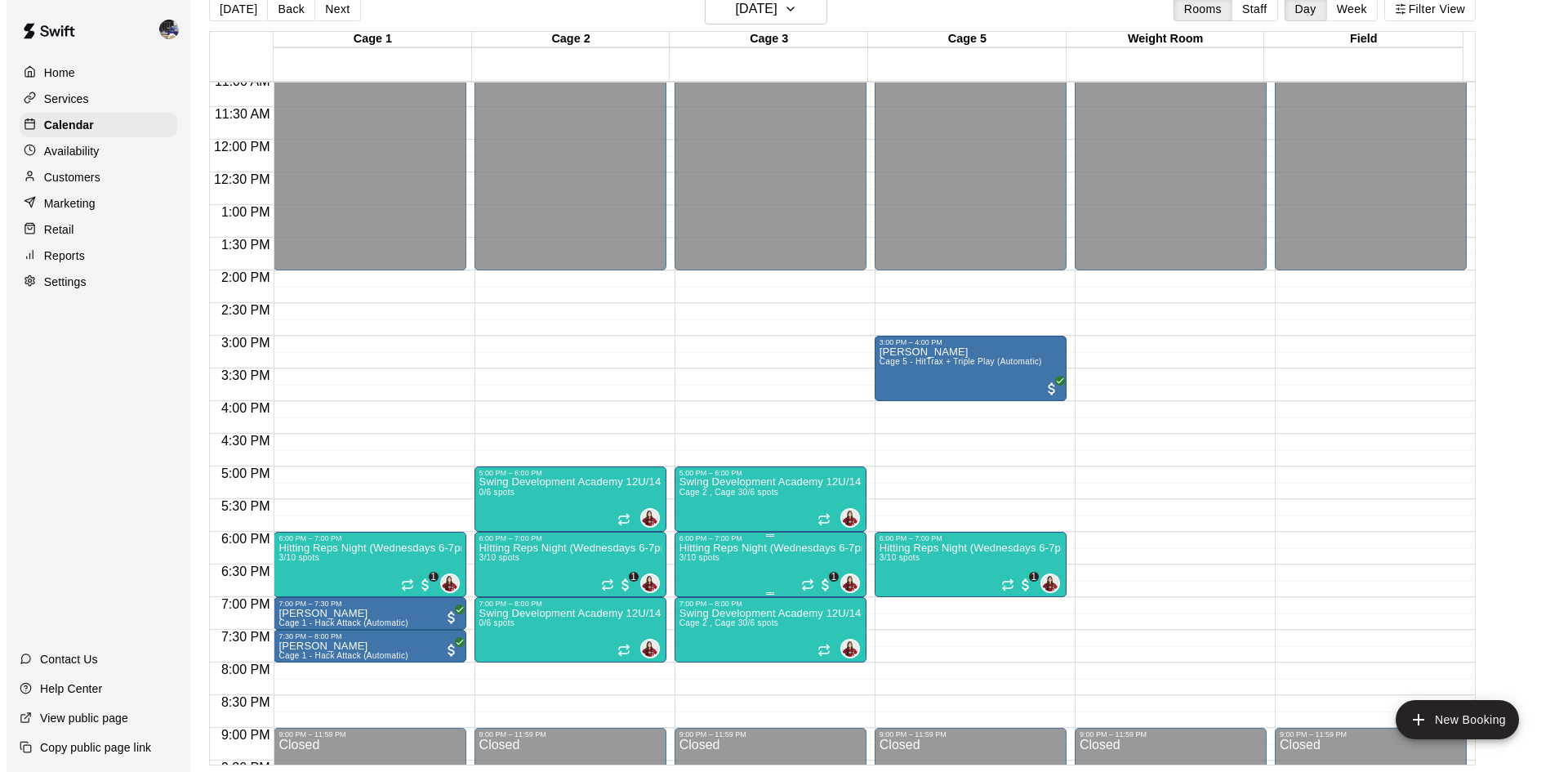
scroll to position [727, 0]
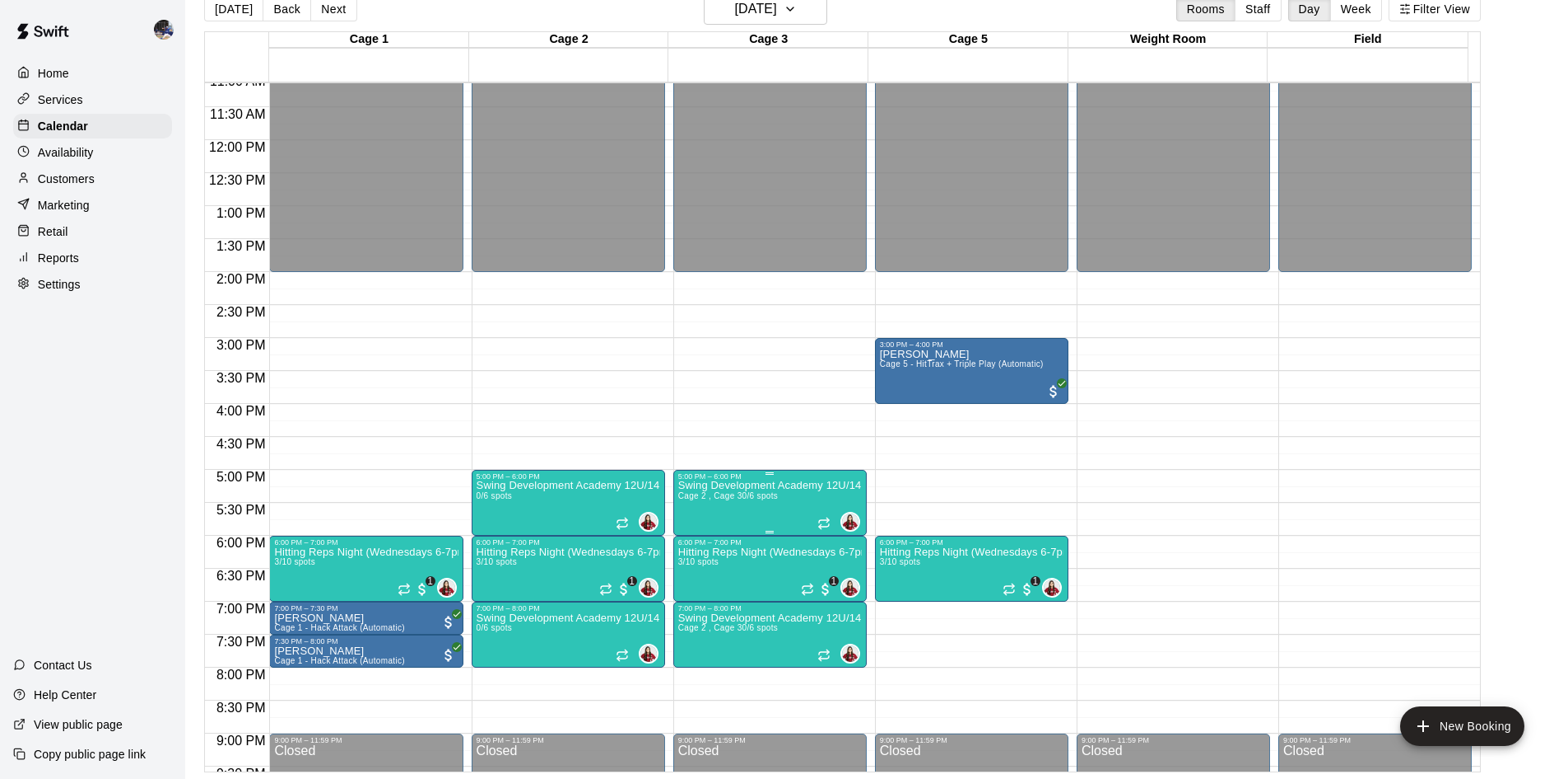
click at [741, 496] on span "Cage 2 , Cage 3" at bounding box center [711, 495] width 64 height 9
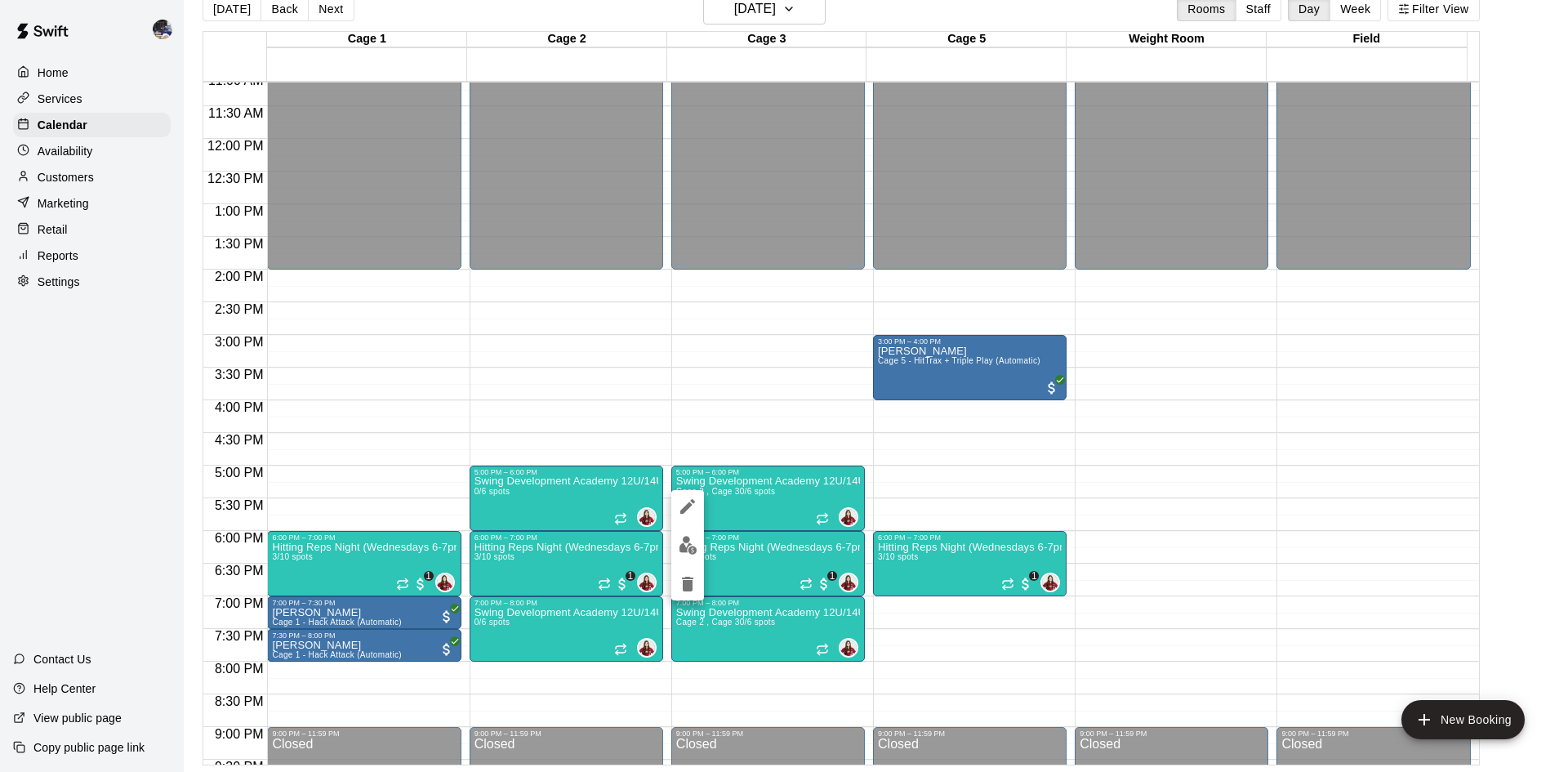
click at [751, 426] on div at bounding box center [784, 386] width 1568 height 772
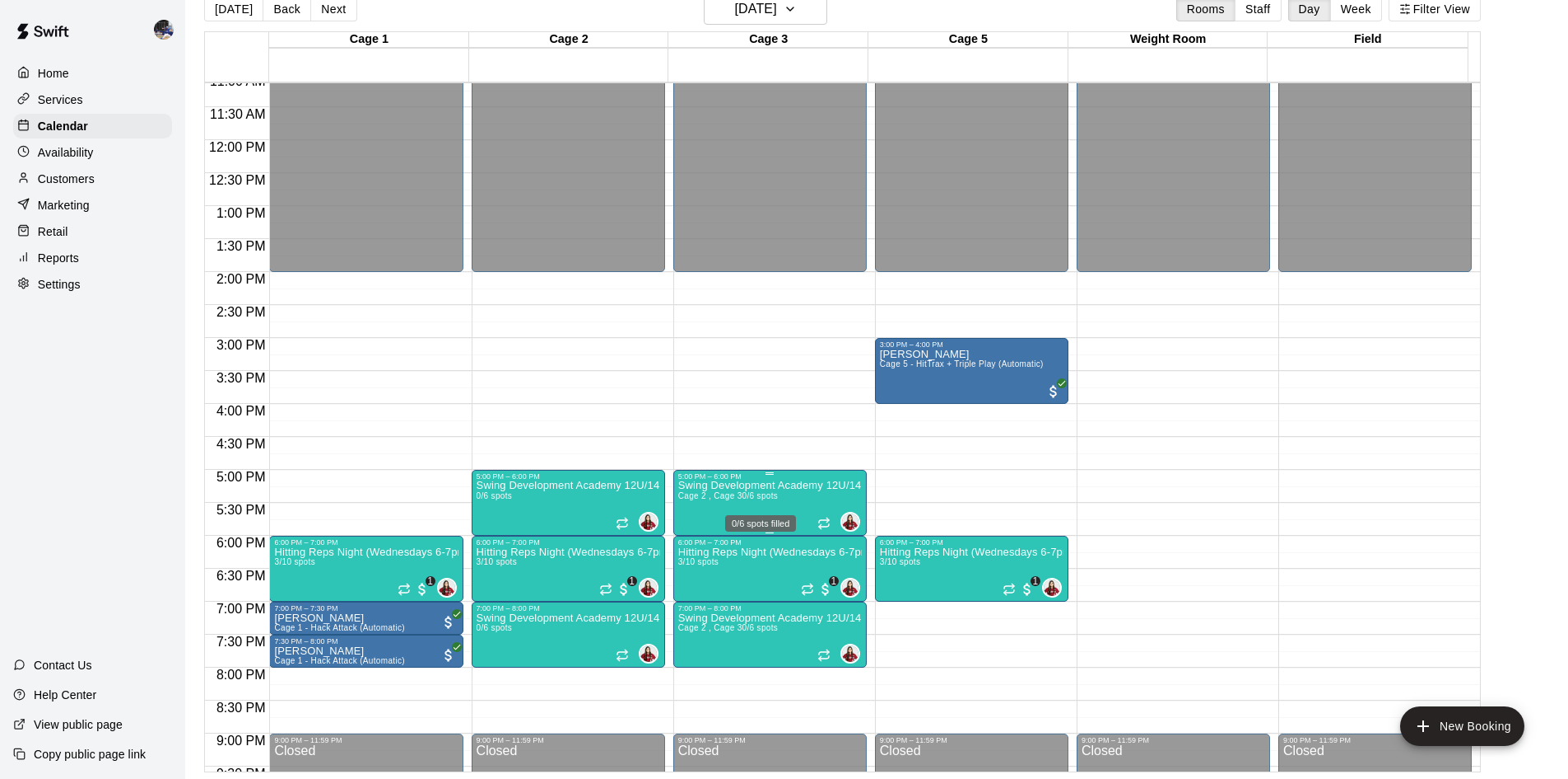
click at [762, 497] on span "0/6 spots" at bounding box center [761, 495] width 36 height 9
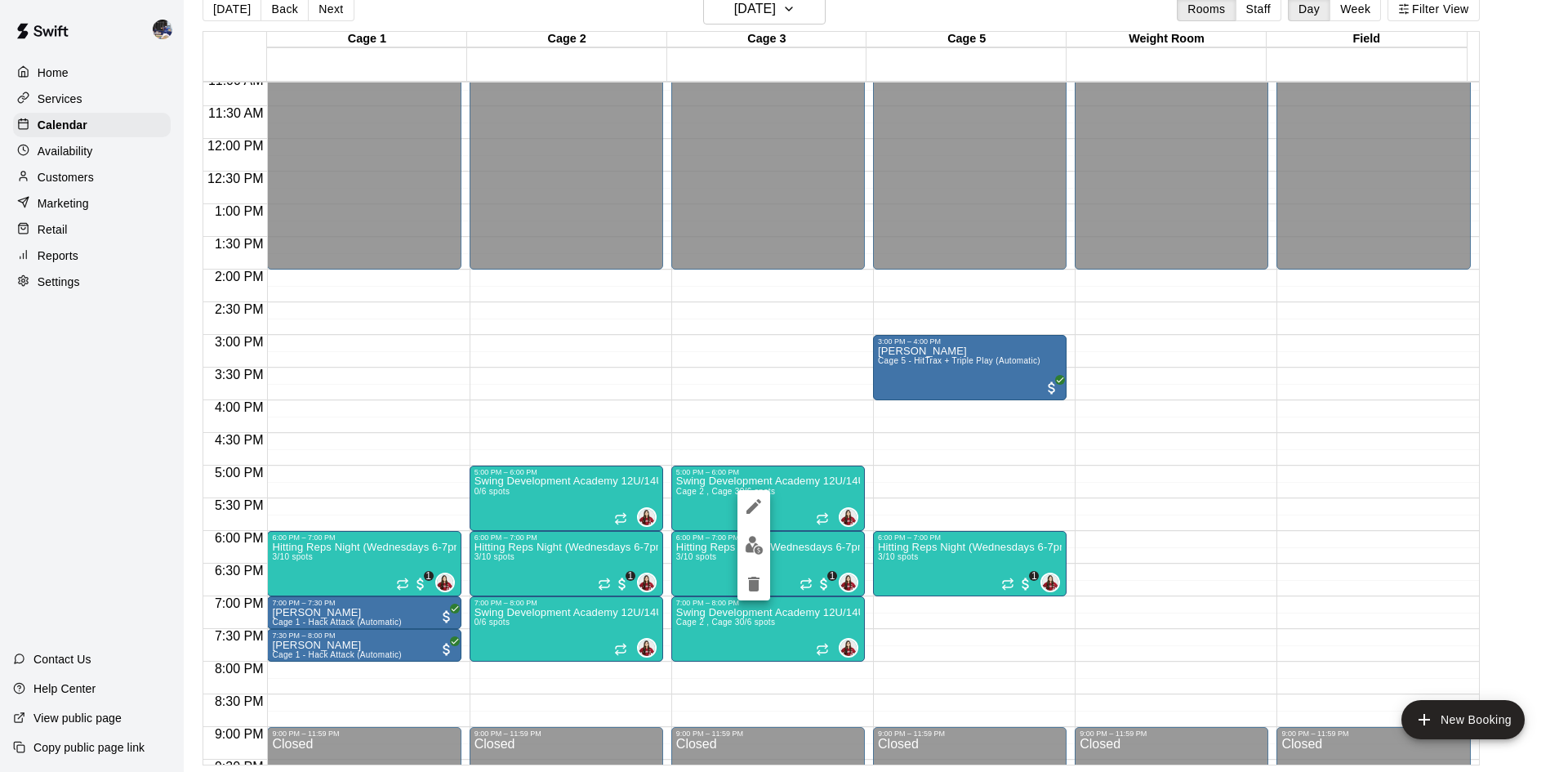
click at [765, 7] on div at bounding box center [784, 386] width 1568 height 772
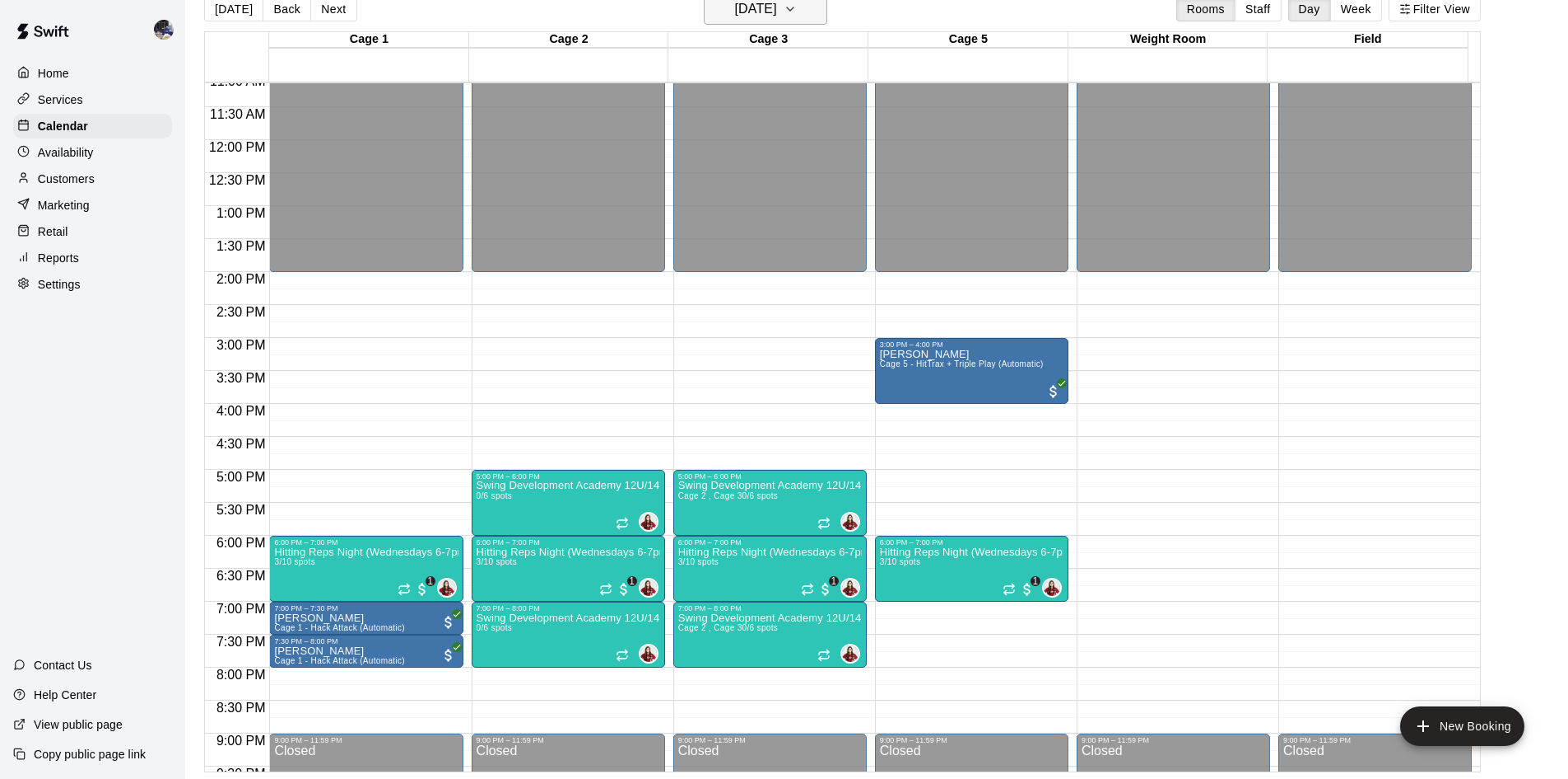
click at [772, 11] on h6 "Wednesday Aug 13" at bounding box center [757, 9] width 42 height 23
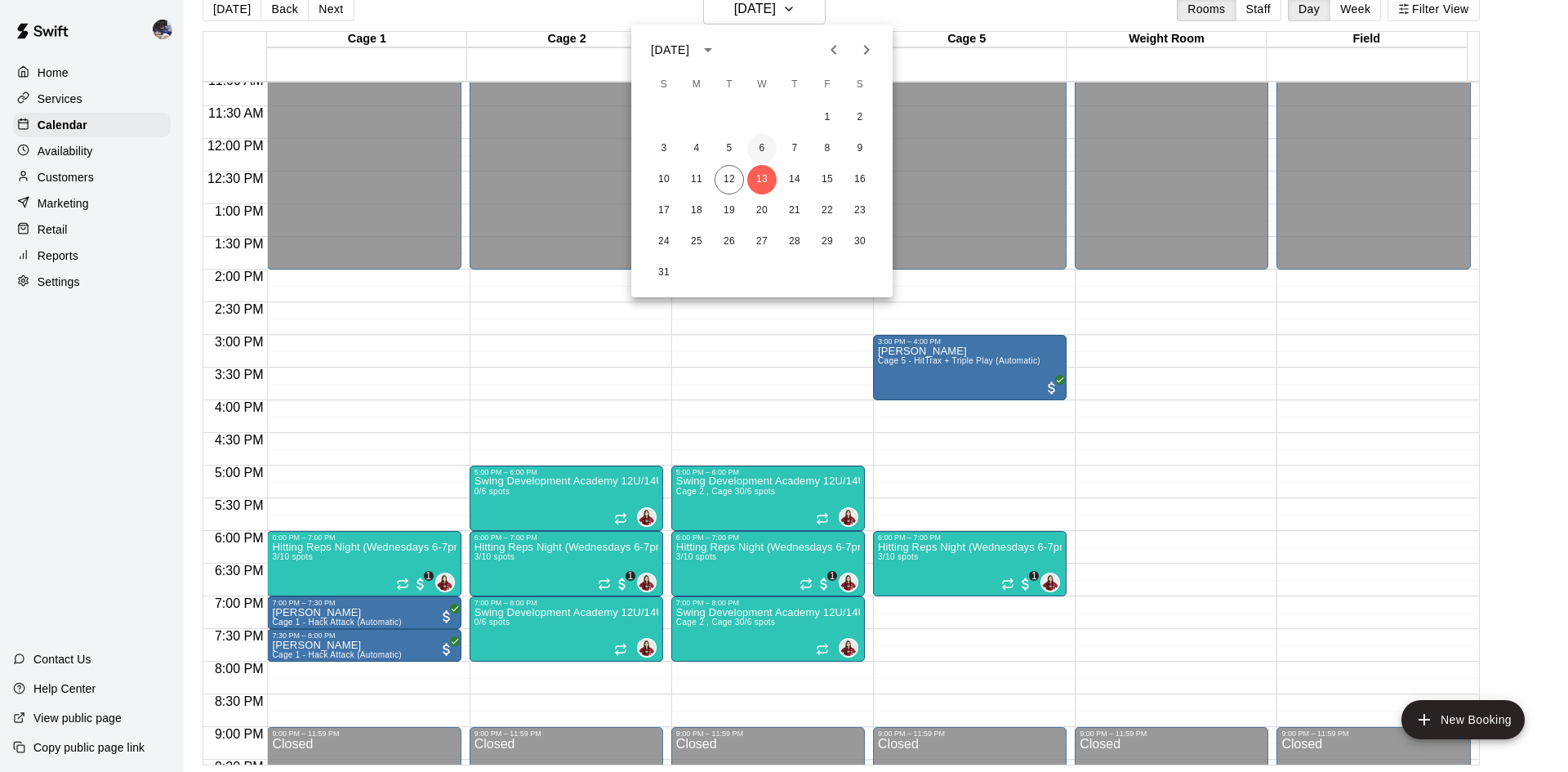
click at [757, 146] on button "6" at bounding box center [762, 148] width 30 height 30
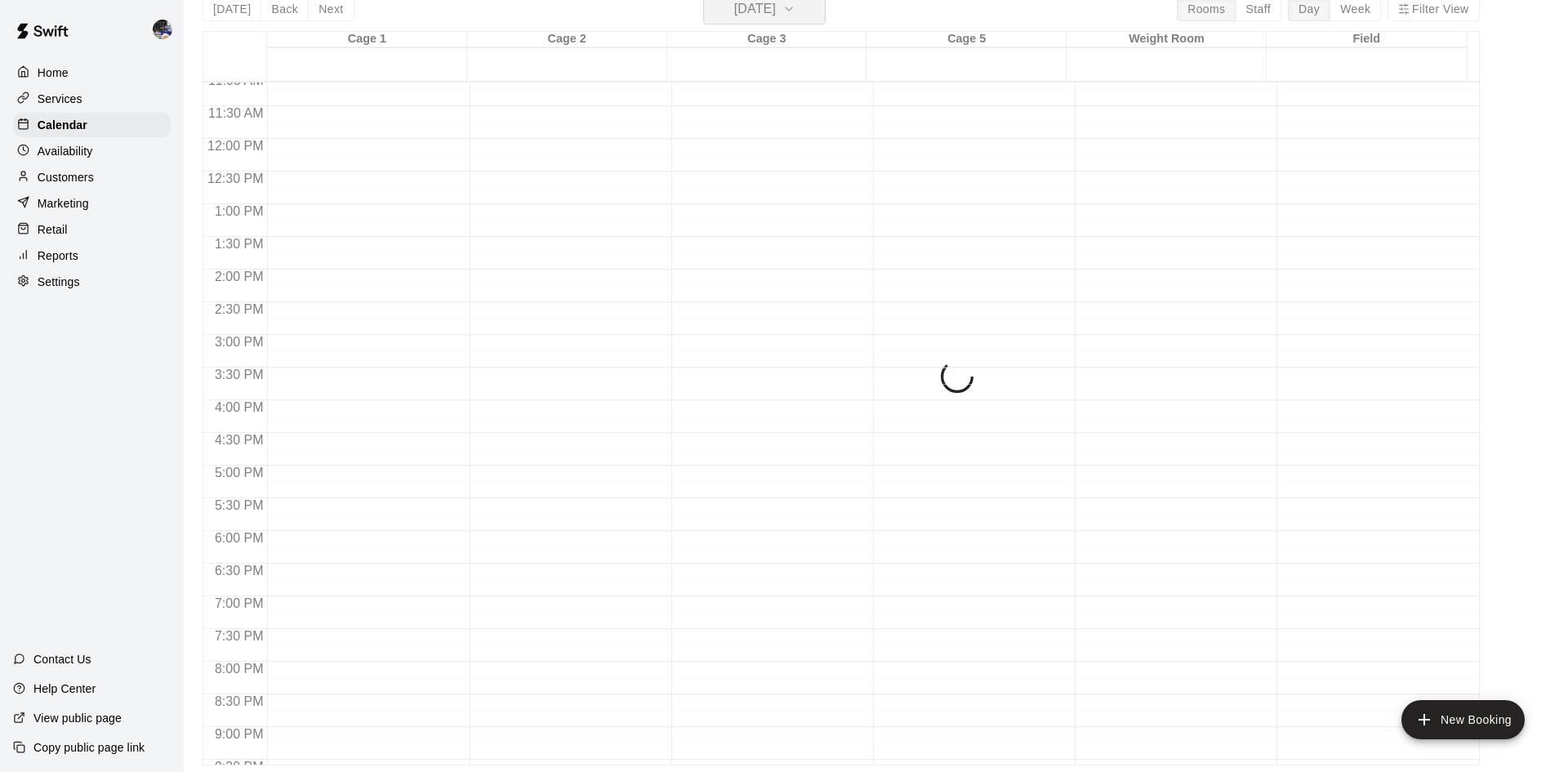
scroll to position [20, 0]
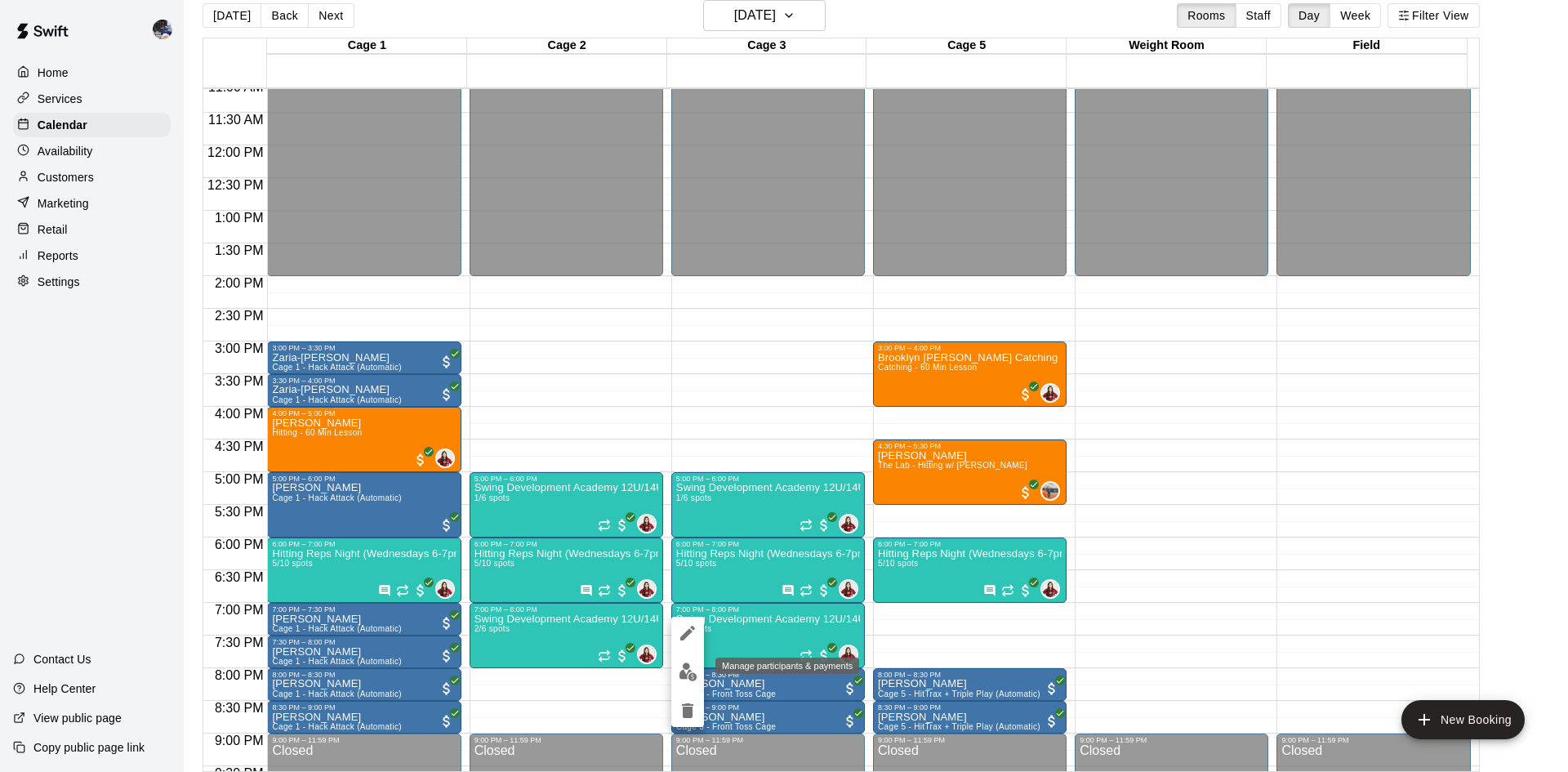
click at [688, 667] on img "edit" at bounding box center [687, 671] width 19 height 19
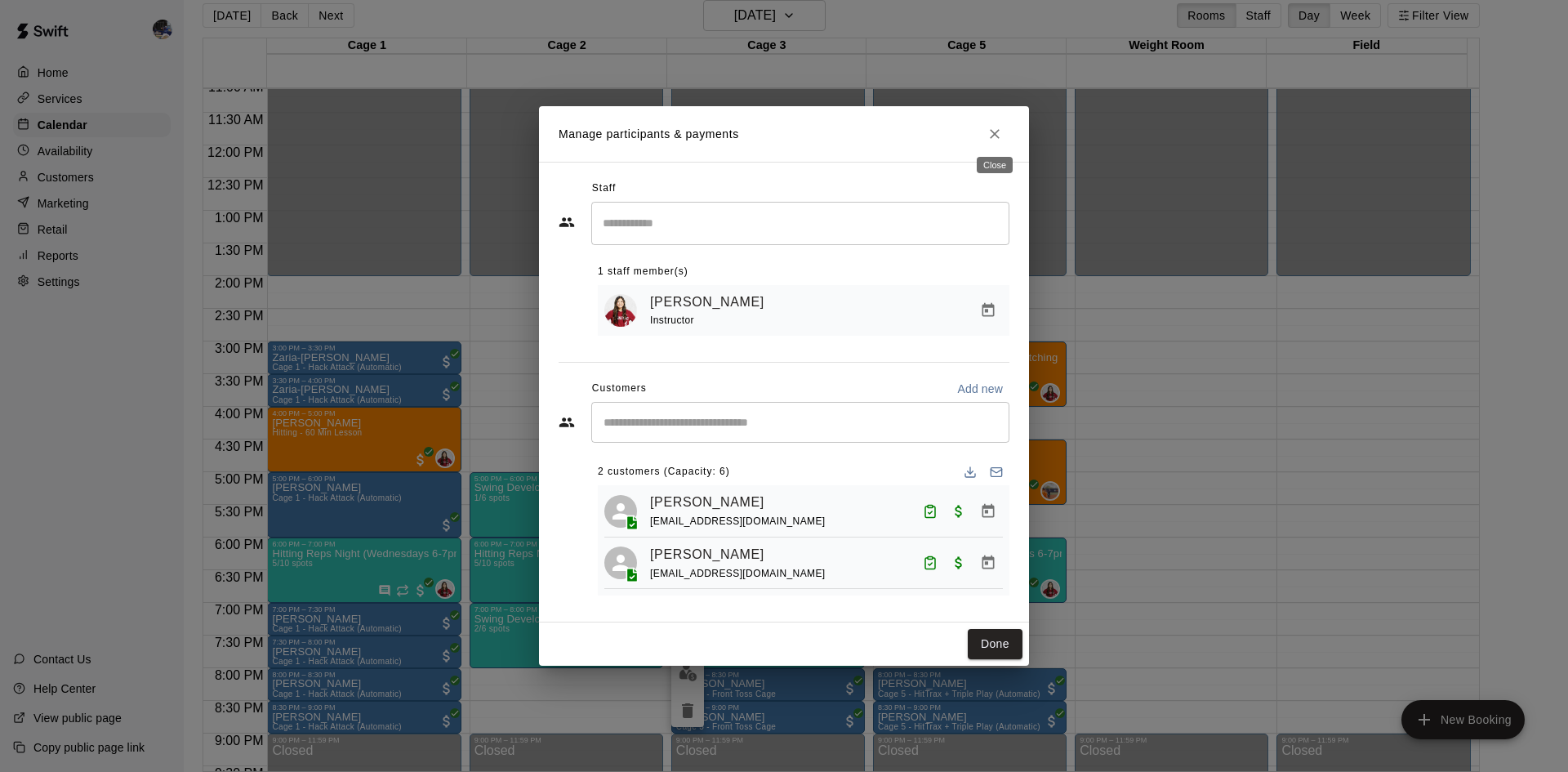
click at [990, 133] on icon "Close" at bounding box center [994, 134] width 16 height 16
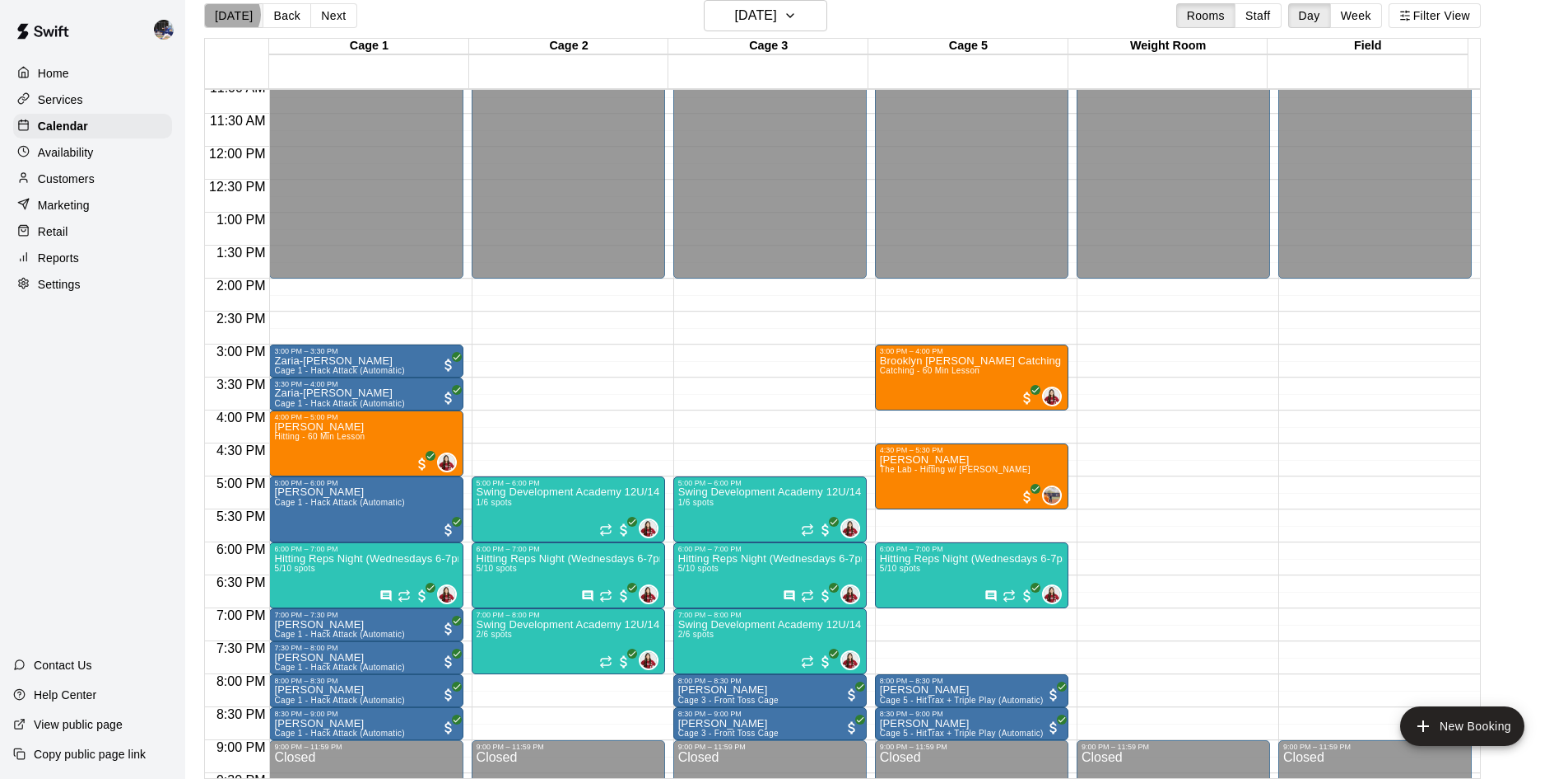
drag, startPoint x: 231, startPoint y: 15, endPoint x: 245, endPoint y: 16, distance: 14.0
click at [232, 15] on button "Today" at bounding box center [234, 15] width 59 height 25
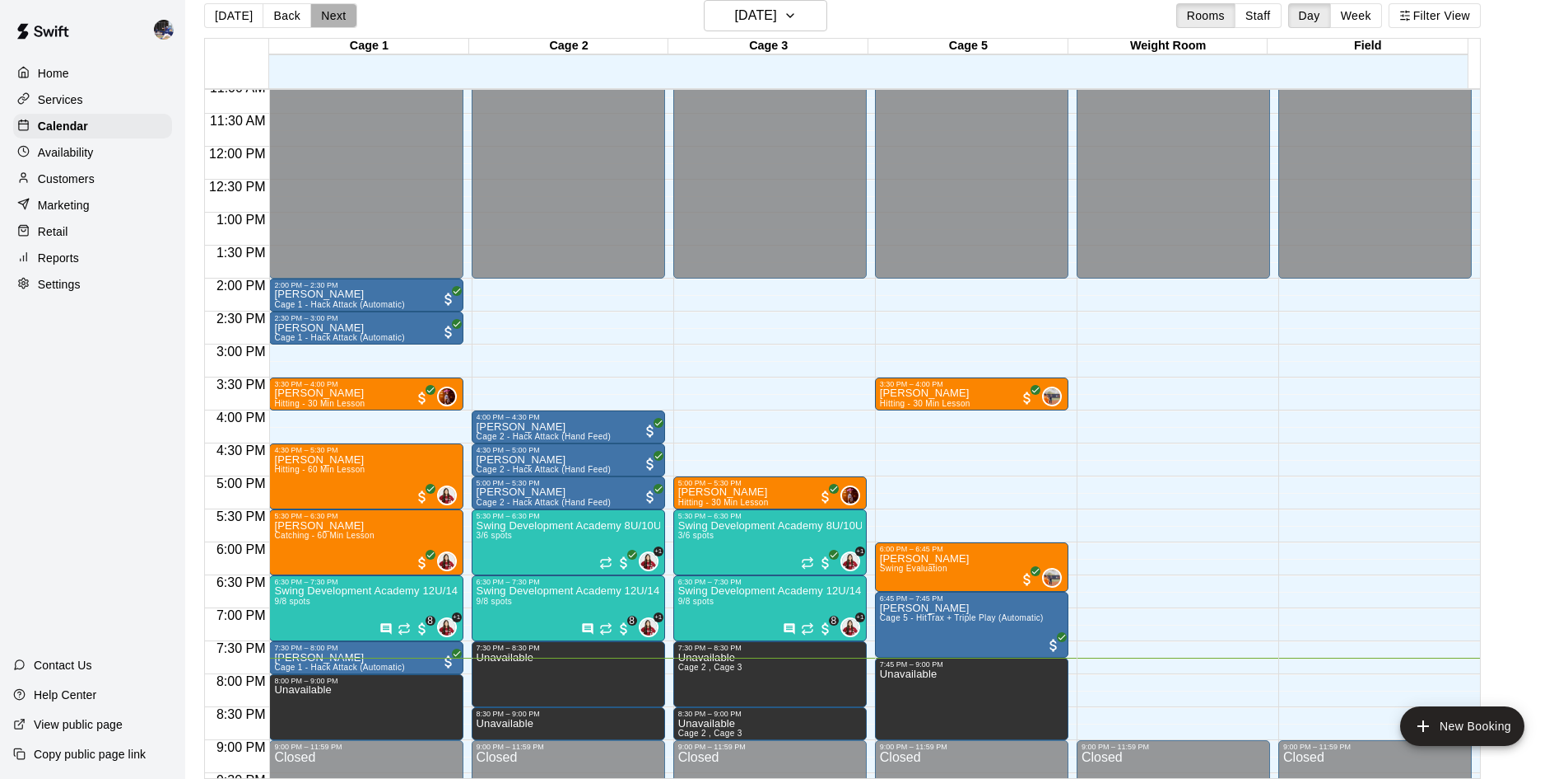
click at [332, 16] on button "Next" at bounding box center [333, 15] width 46 height 25
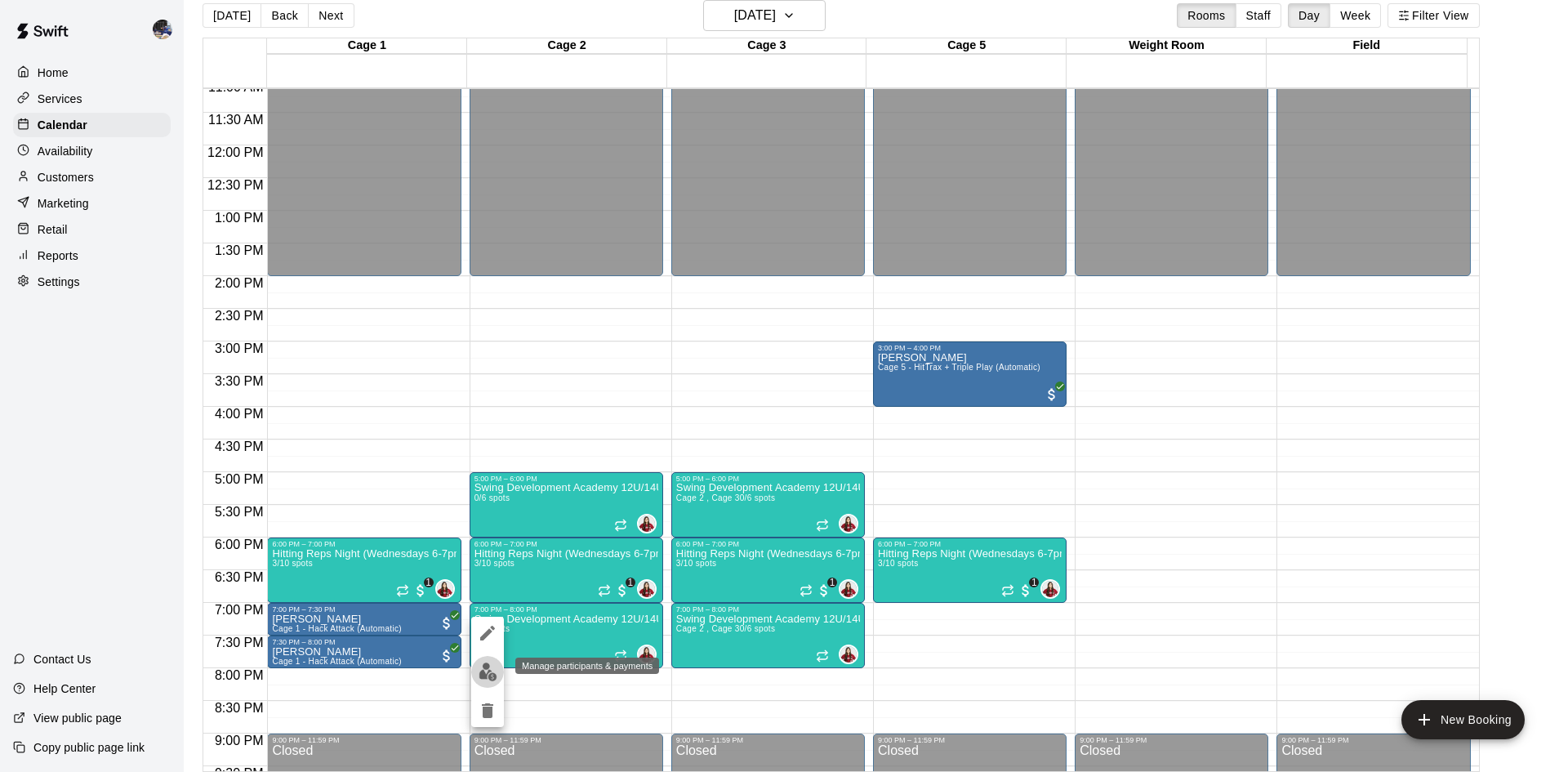
click at [487, 669] on img "edit" at bounding box center [487, 671] width 19 height 19
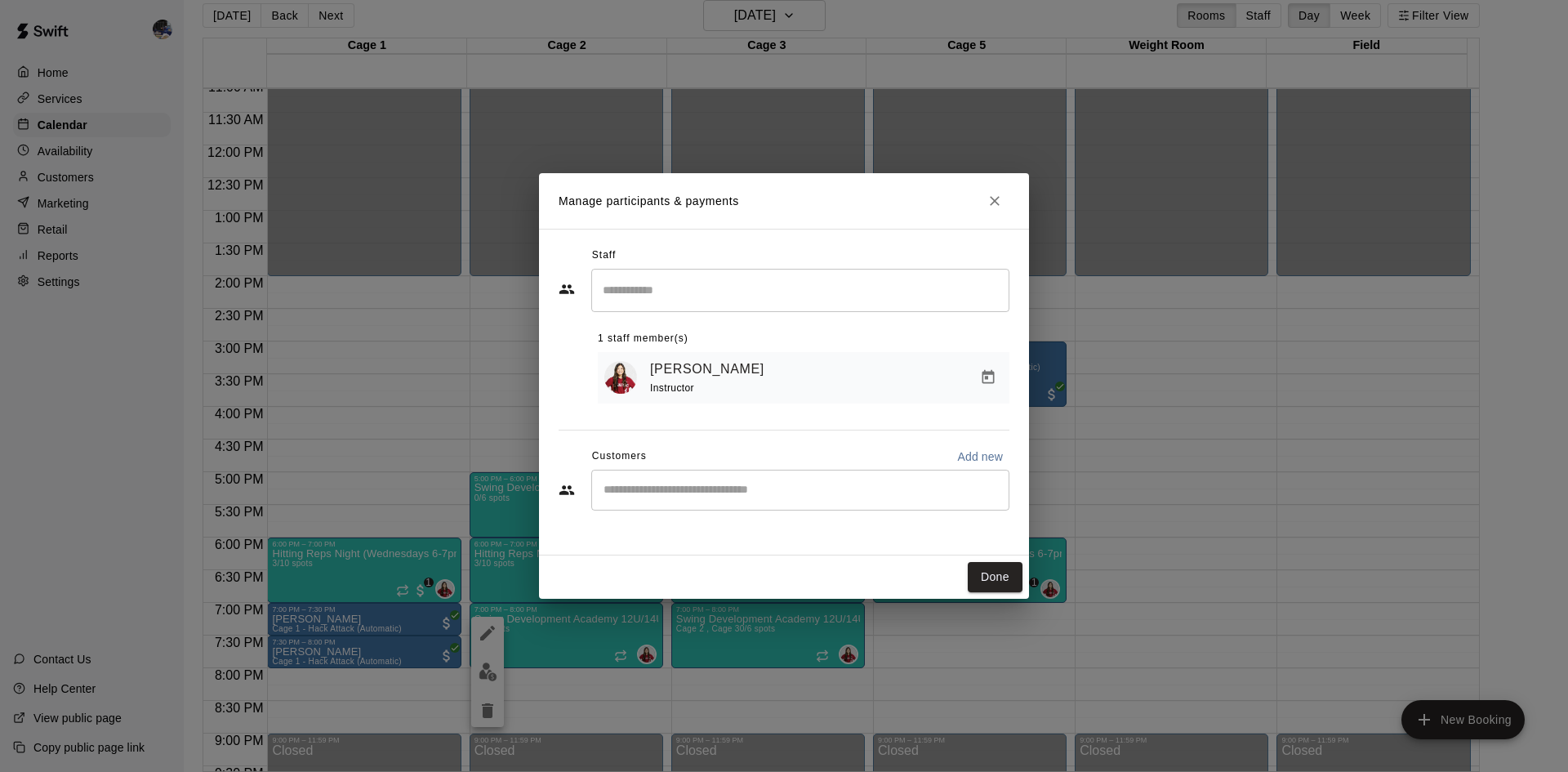
click at [668, 498] on input "Start typing to search customers..." at bounding box center [800, 490] width 403 height 16
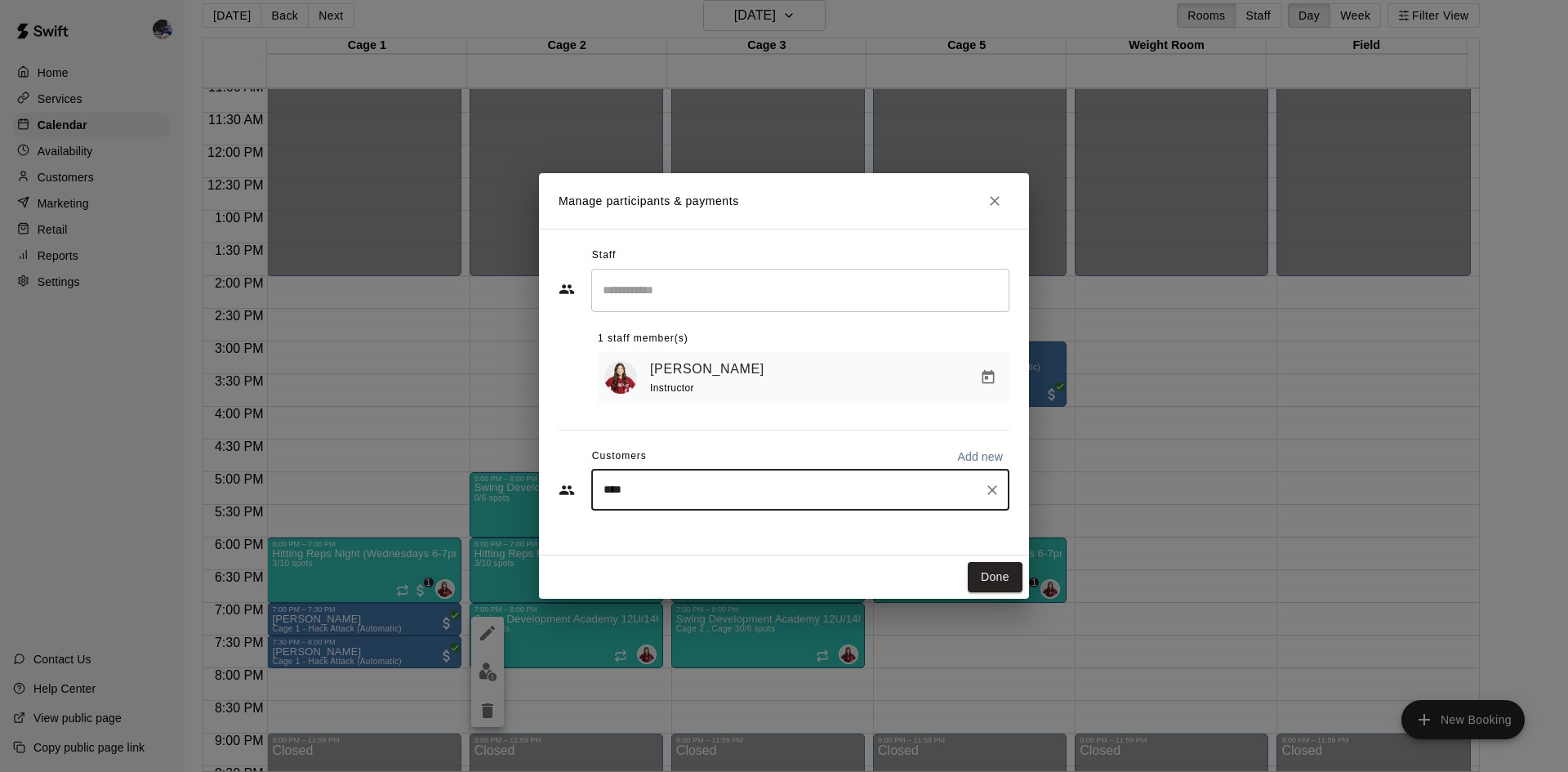
type input "*****"
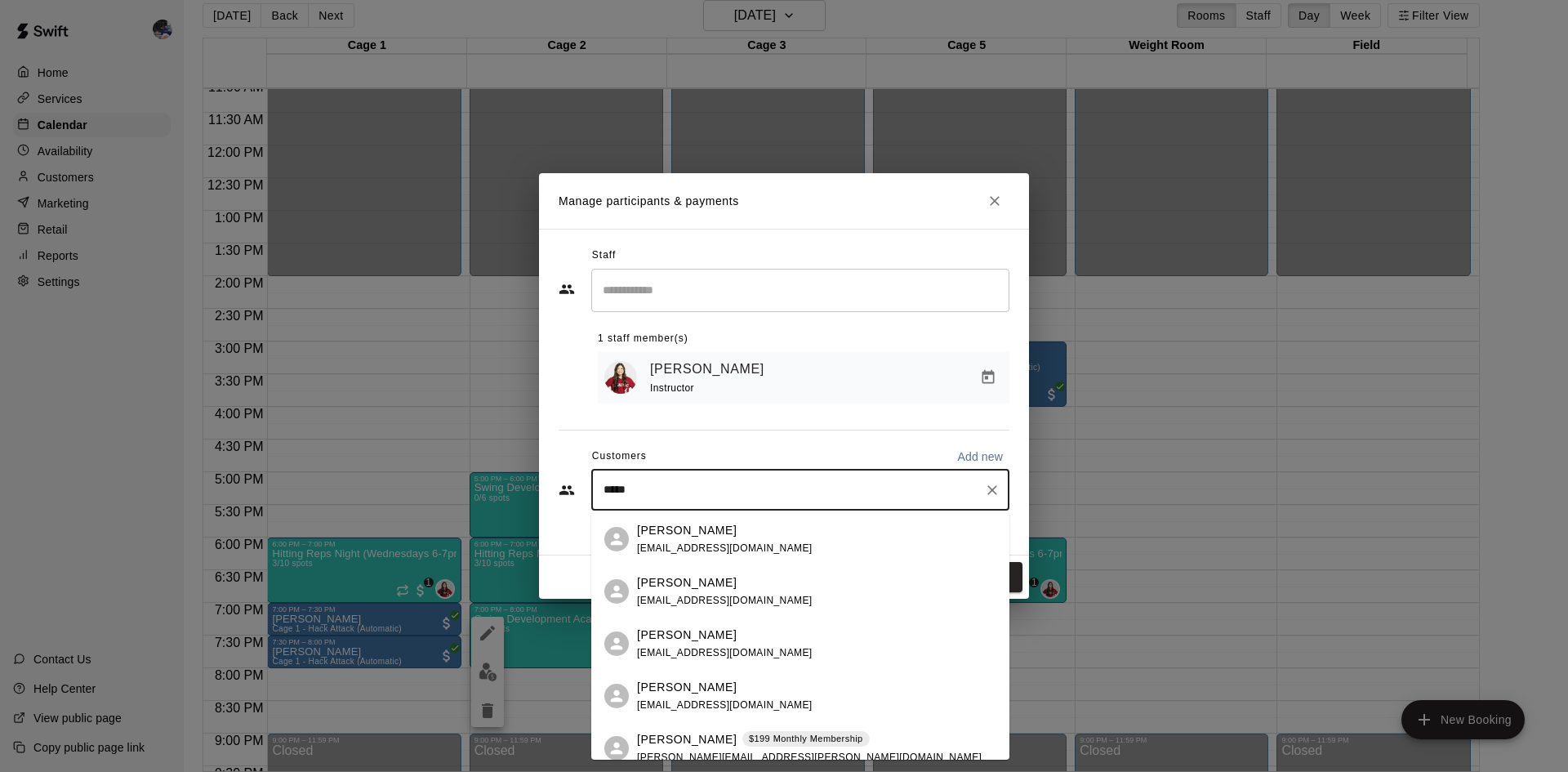
click at [698, 543] on span "floresmaggy@yahoo.com" at bounding box center [724, 548] width 175 height 12
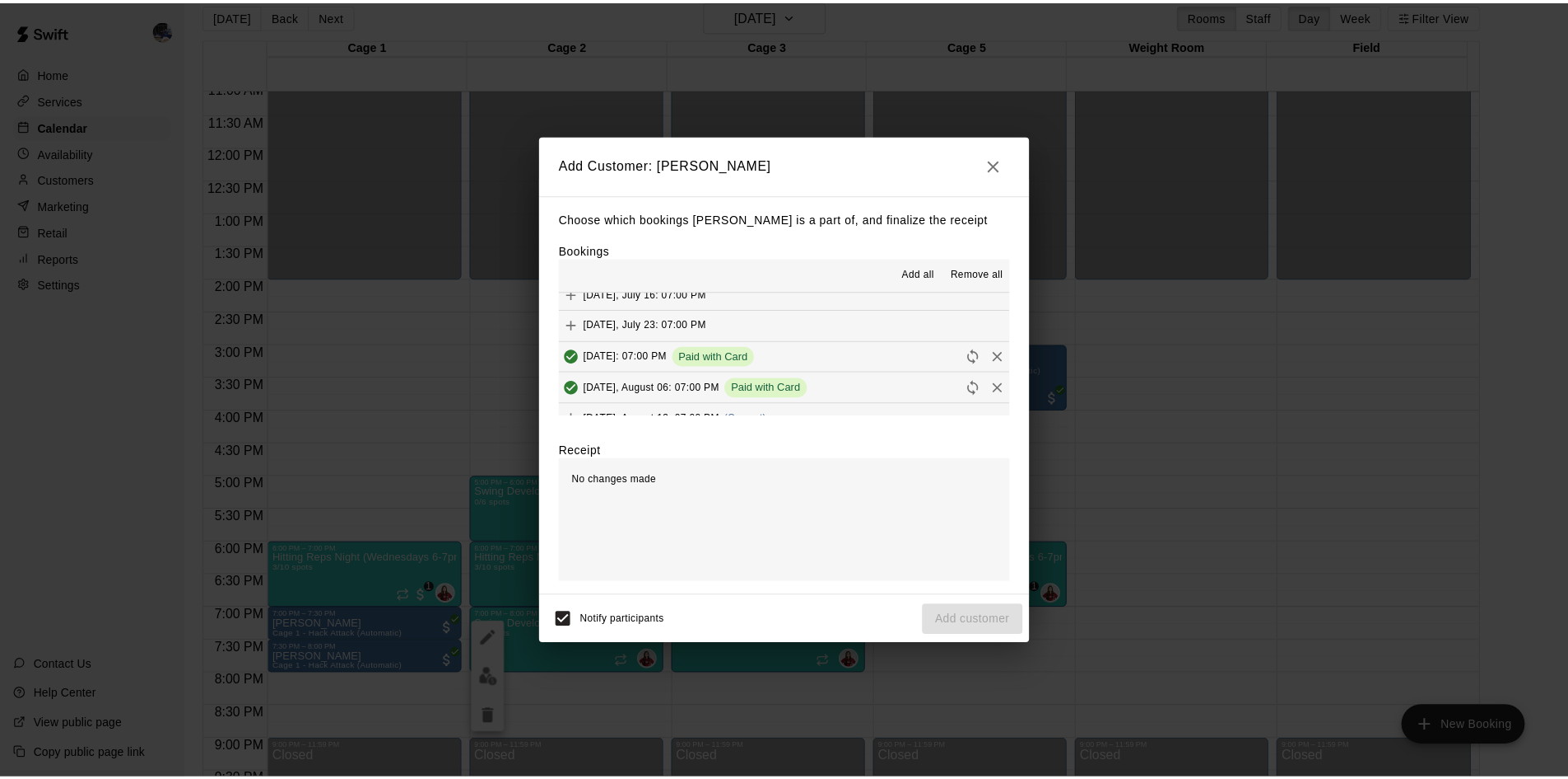
scroll to position [31, 0]
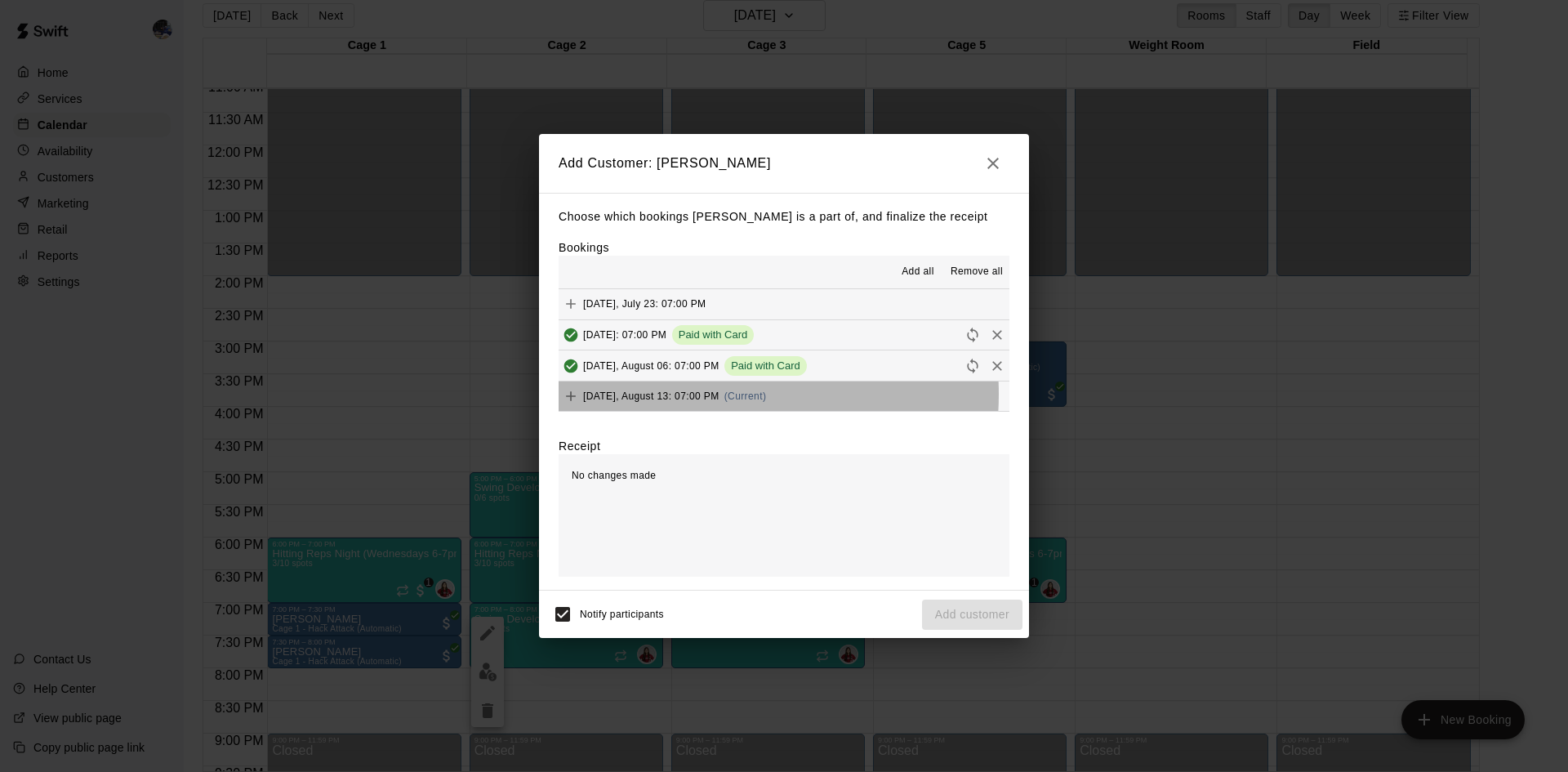
click at [700, 395] on span "Wednesday, August 13: 07:00 PM" at bounding box center [651, 396] width 137 height 12
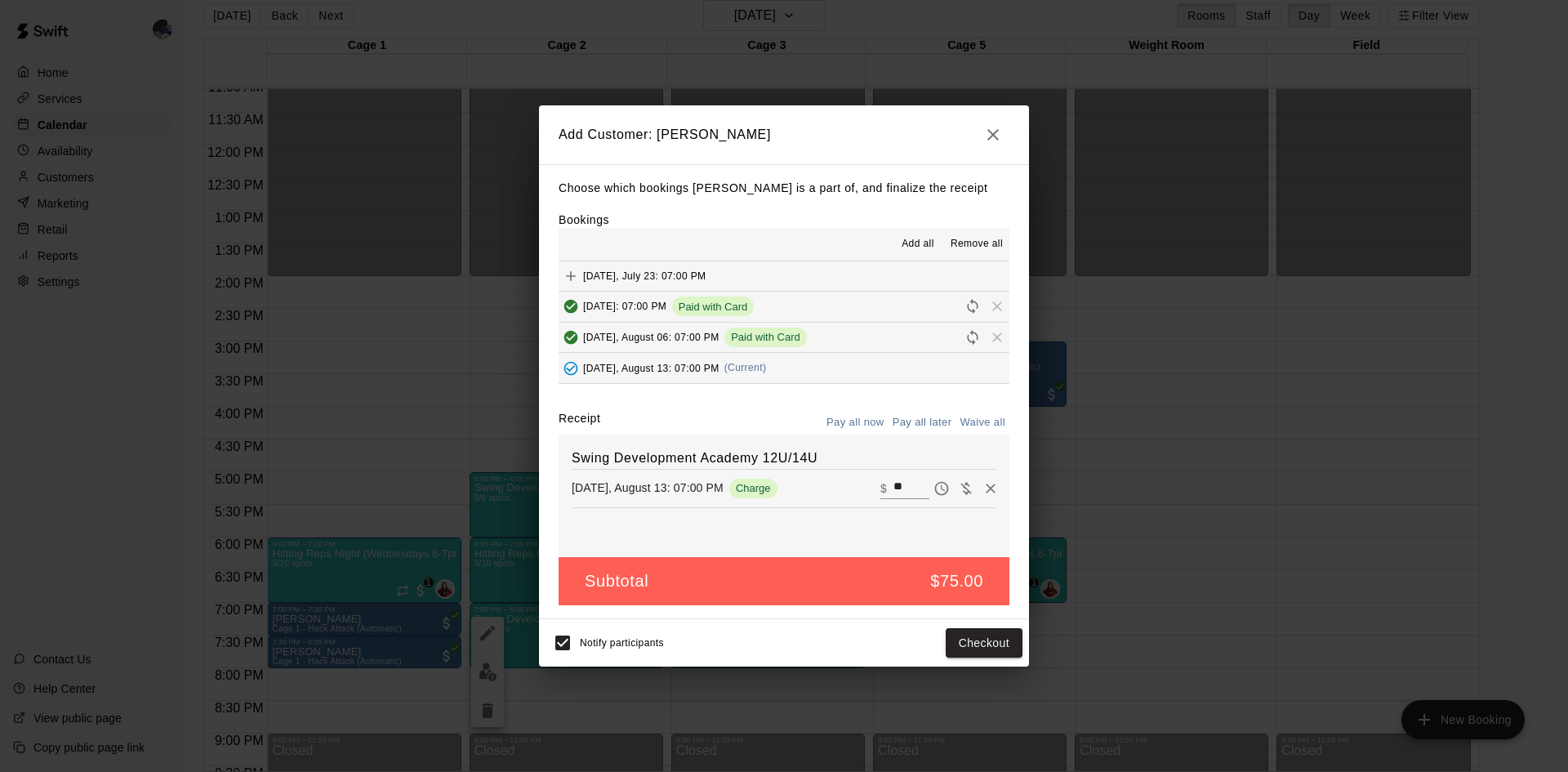
click at [929, 421] on button "Pay all later" at bounding box center [922, 423] width 67 height 26
click at [953, 646] on button "Add customer" at bounding box center [971, 642] width 100 height 31
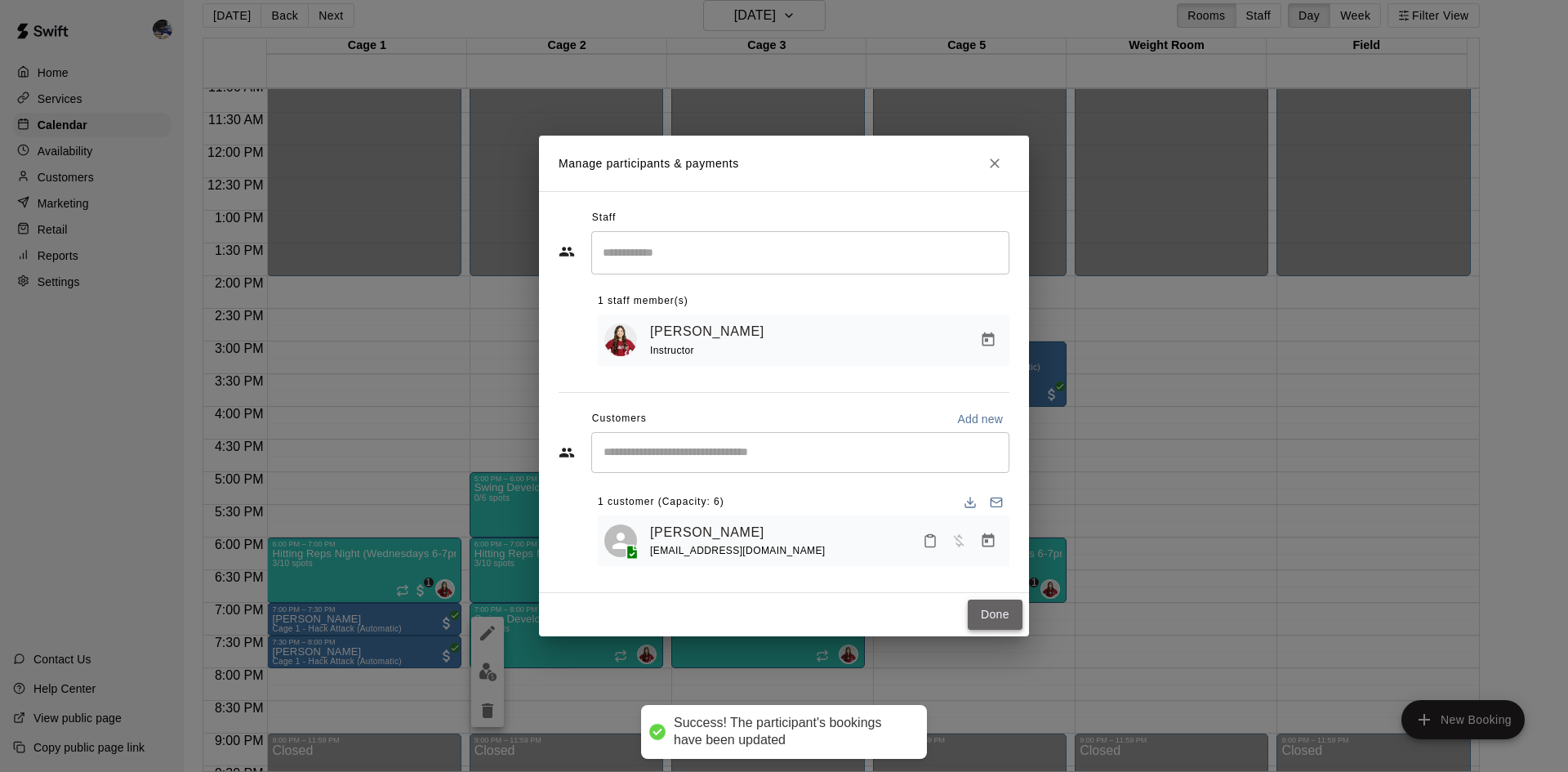
click at [986, 619] on button "Done" at bounding box center [994, 614] width 54 height 31
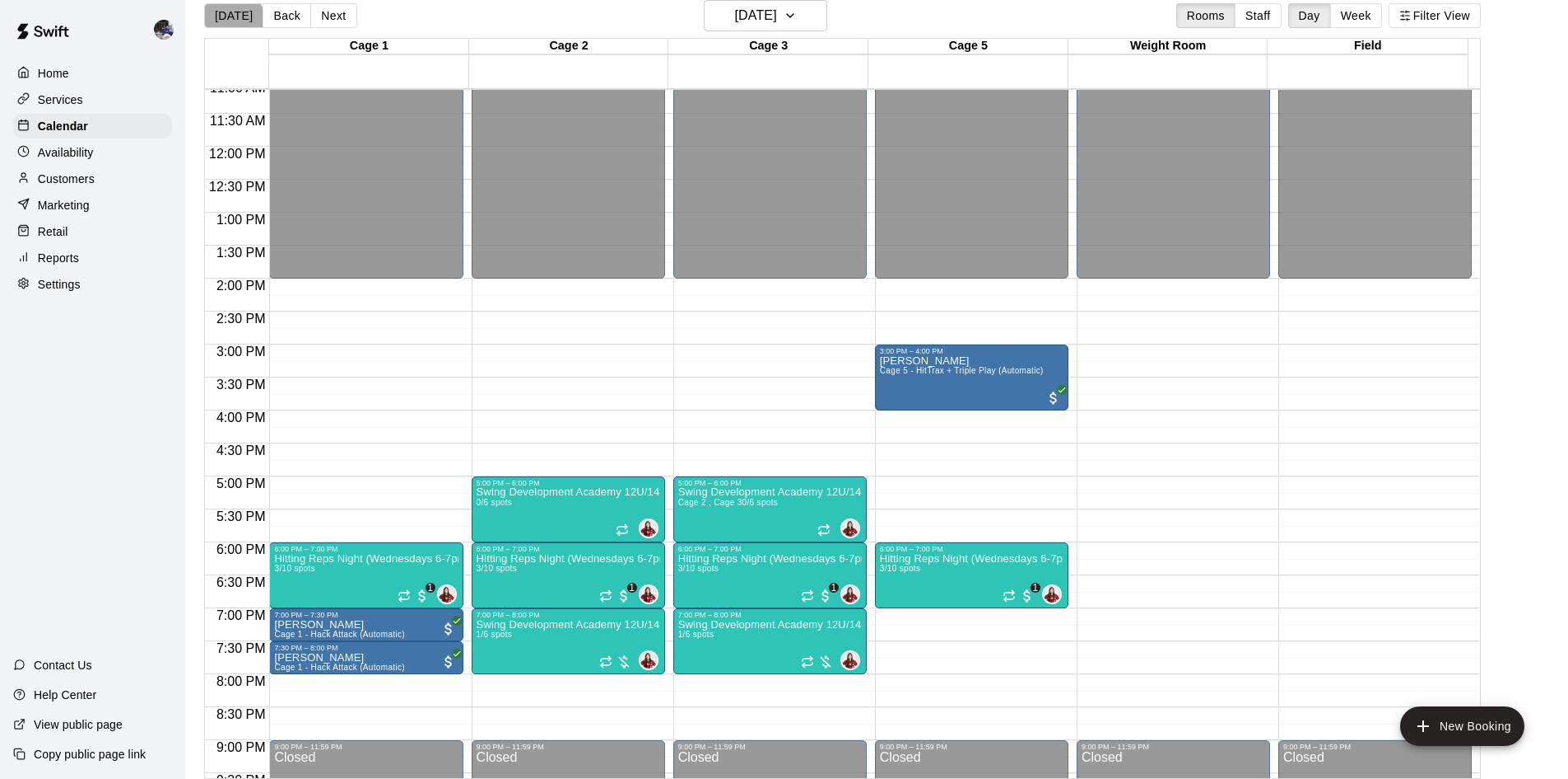
click at [233, 24] on button "Today" at bounding box center [234, 15] width 59 height 25
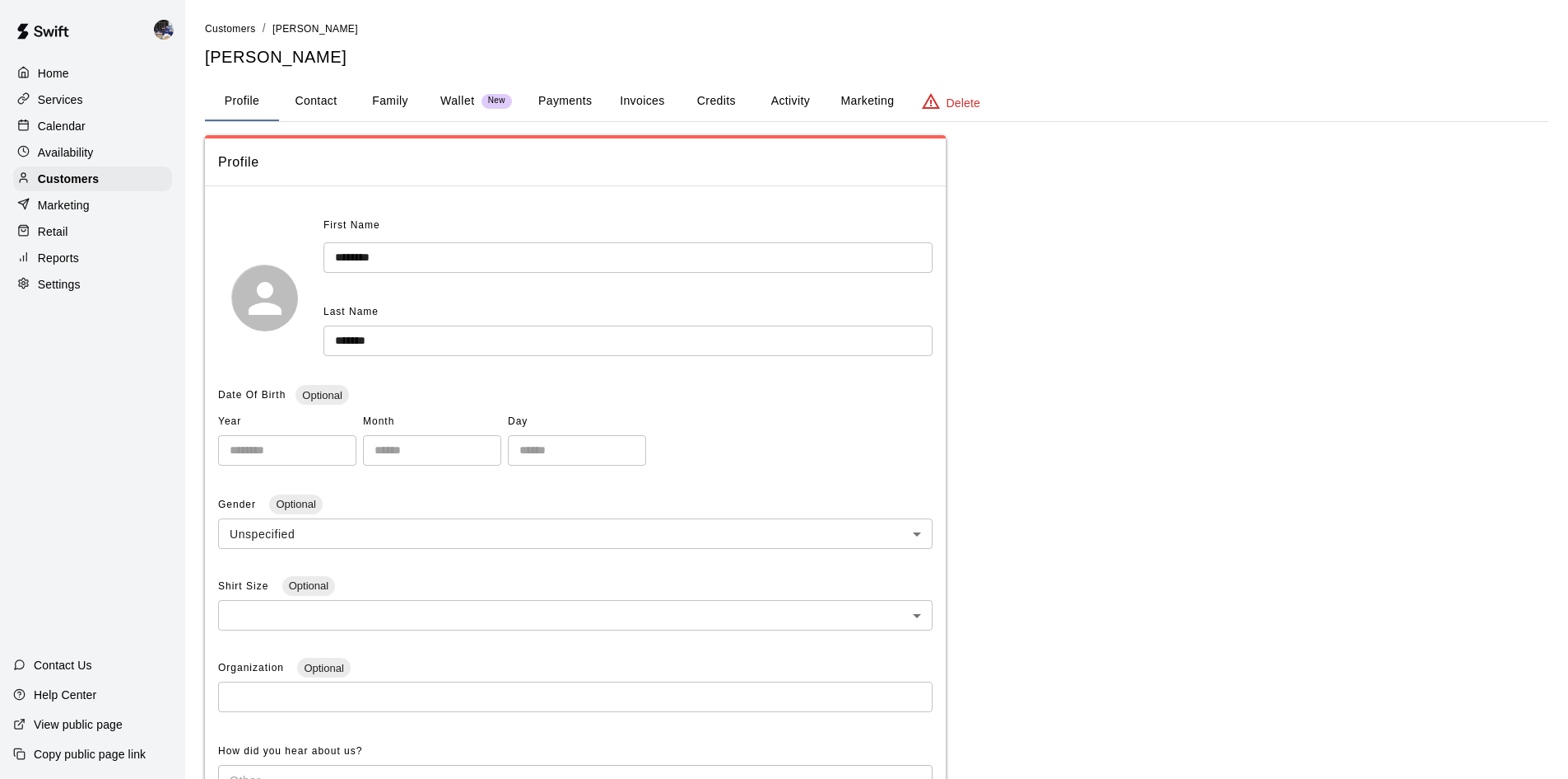
drag, startPoint x: 790, startPoint y: 121, endPoint x: 788, endPoint y: 109, distance: 12.2
click at [790, 120] on div "Profile Contact Family Wallet New Payments Invoices Credits Activity Marketing …" at bounding box center [876, 102] width 1343 height 40
click at [787, 102] on button "Activity" at bounding box center [790, 102] width 74 height 40
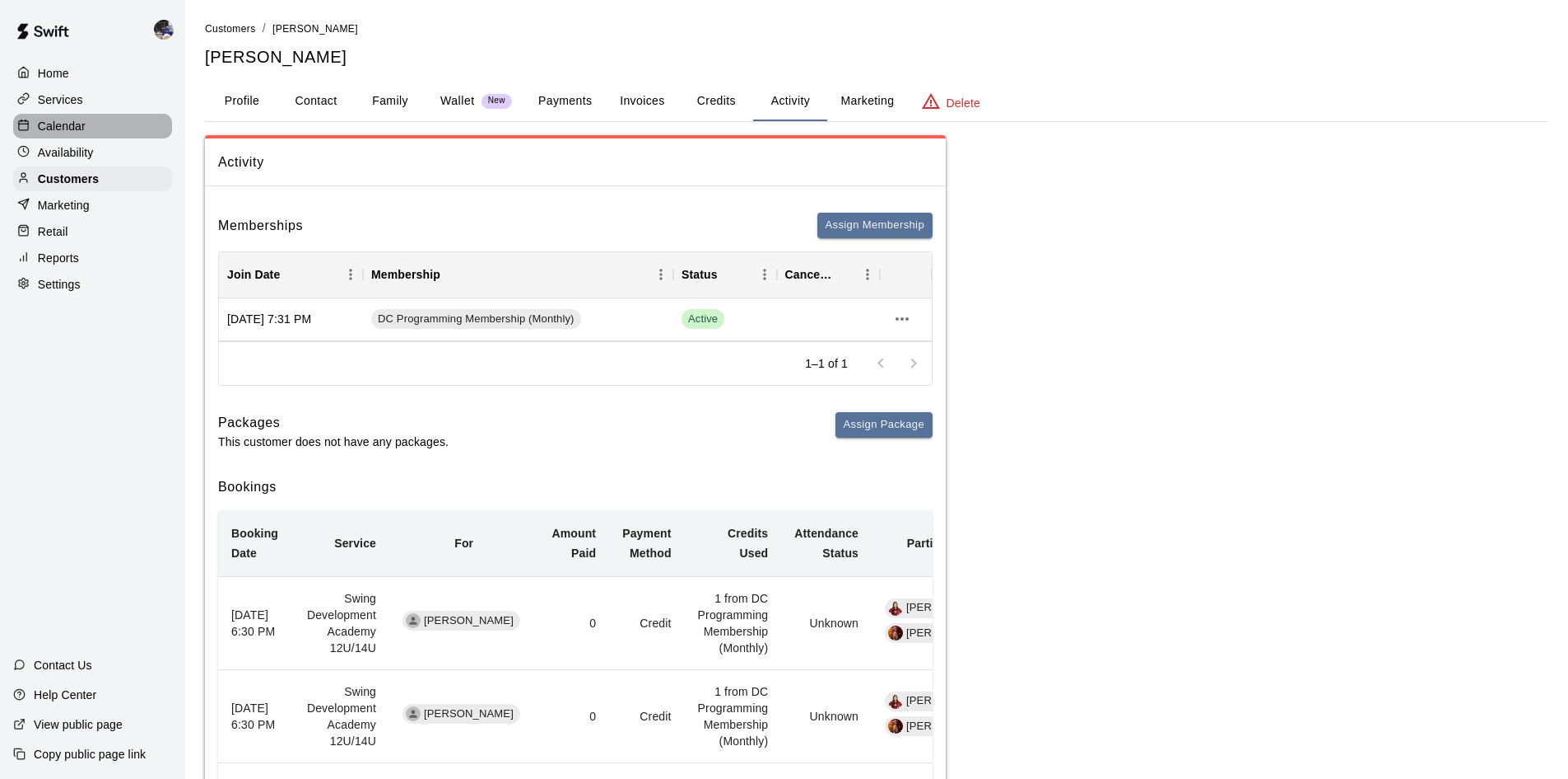
click at [71, 130] on p "Calendar" at bounding box center [62, 126] width 48 height 16
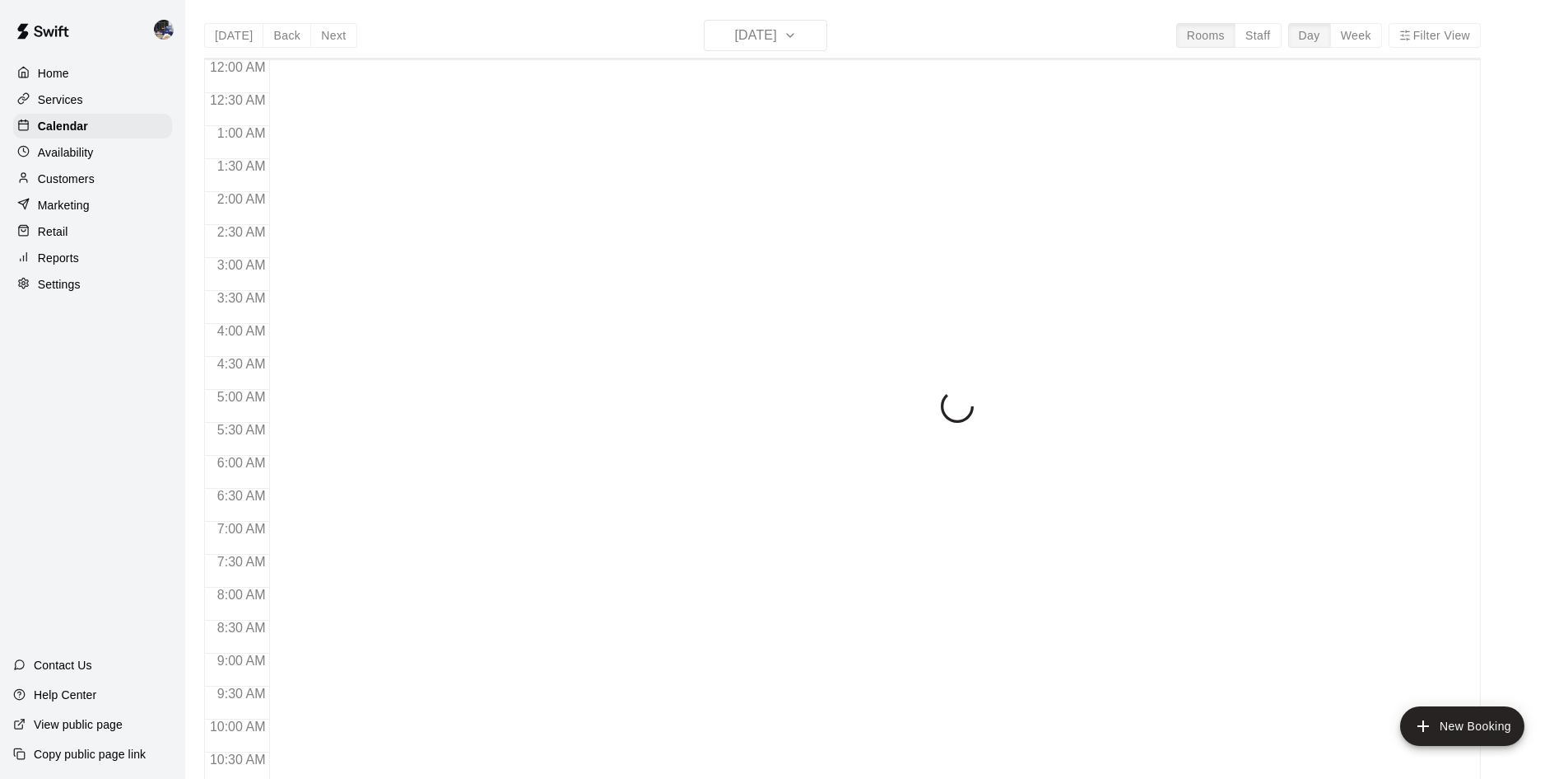
scroll to position [844, 0]
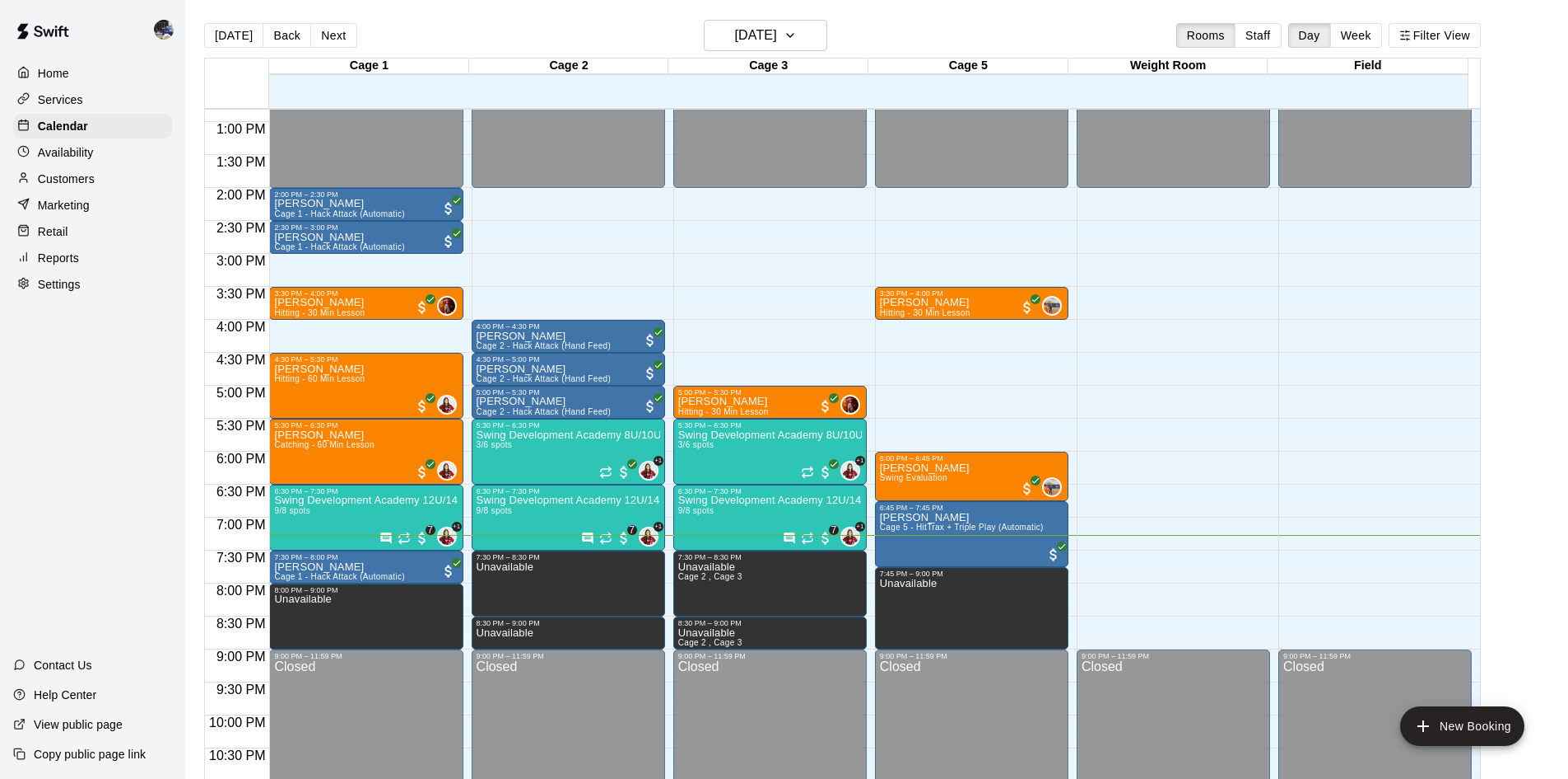
click at [54, 157] on p "Availability" at bounding box center [66, 152] width 56 height 16
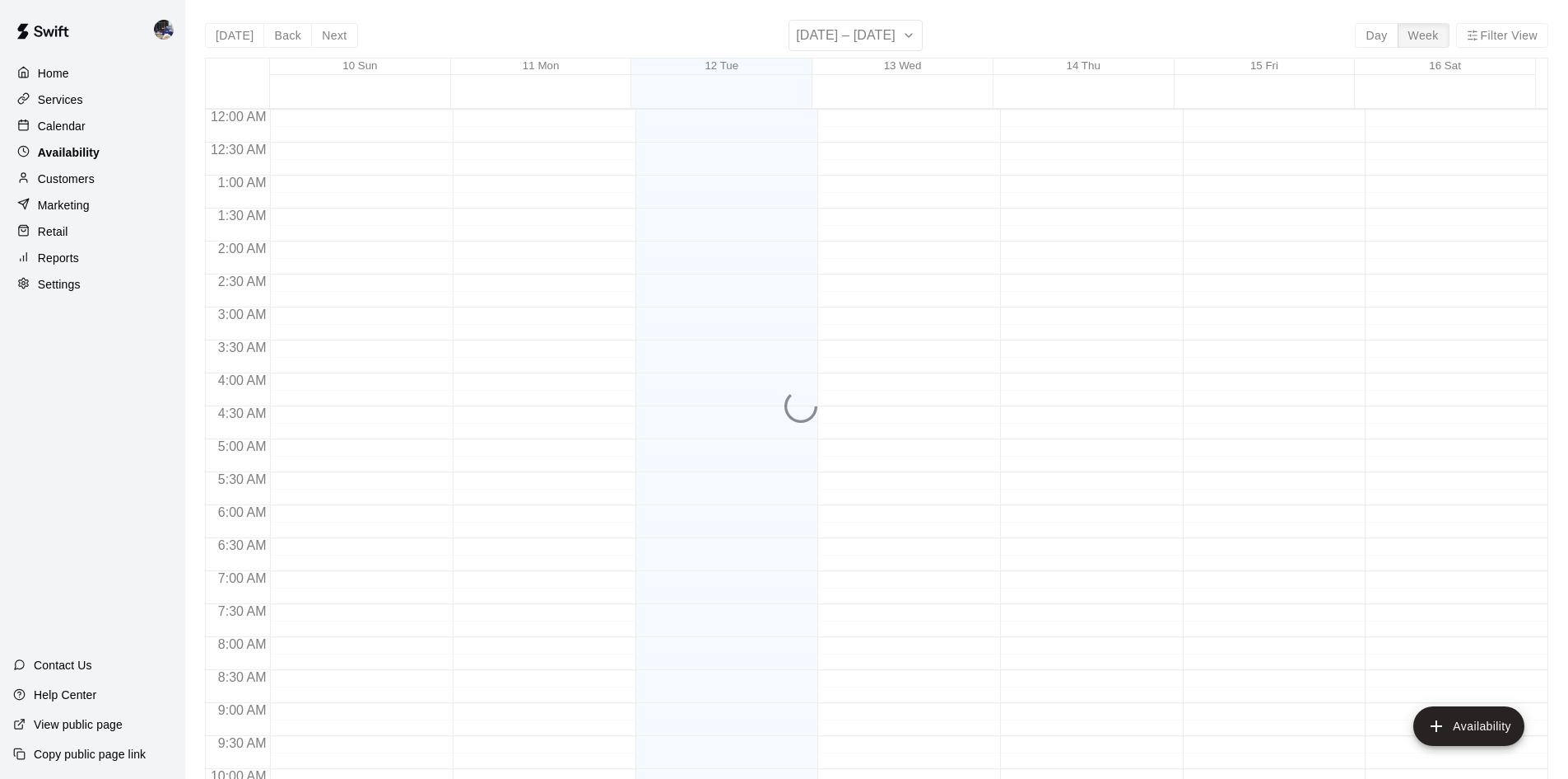
scroll to position [895, 0]
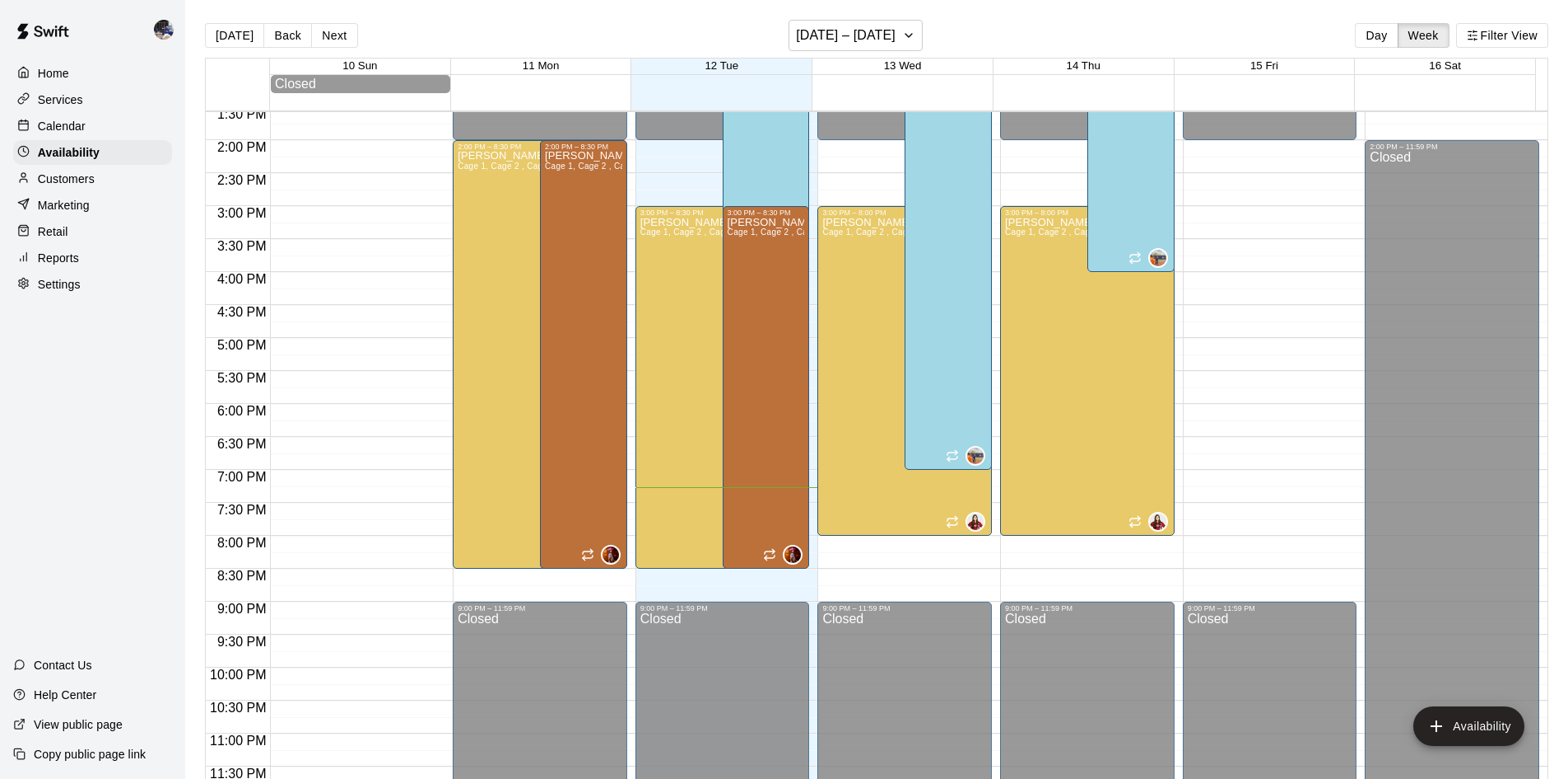
click at [76, 191] on div "Customers" at bounding box center [92, 179] width 159 height 25
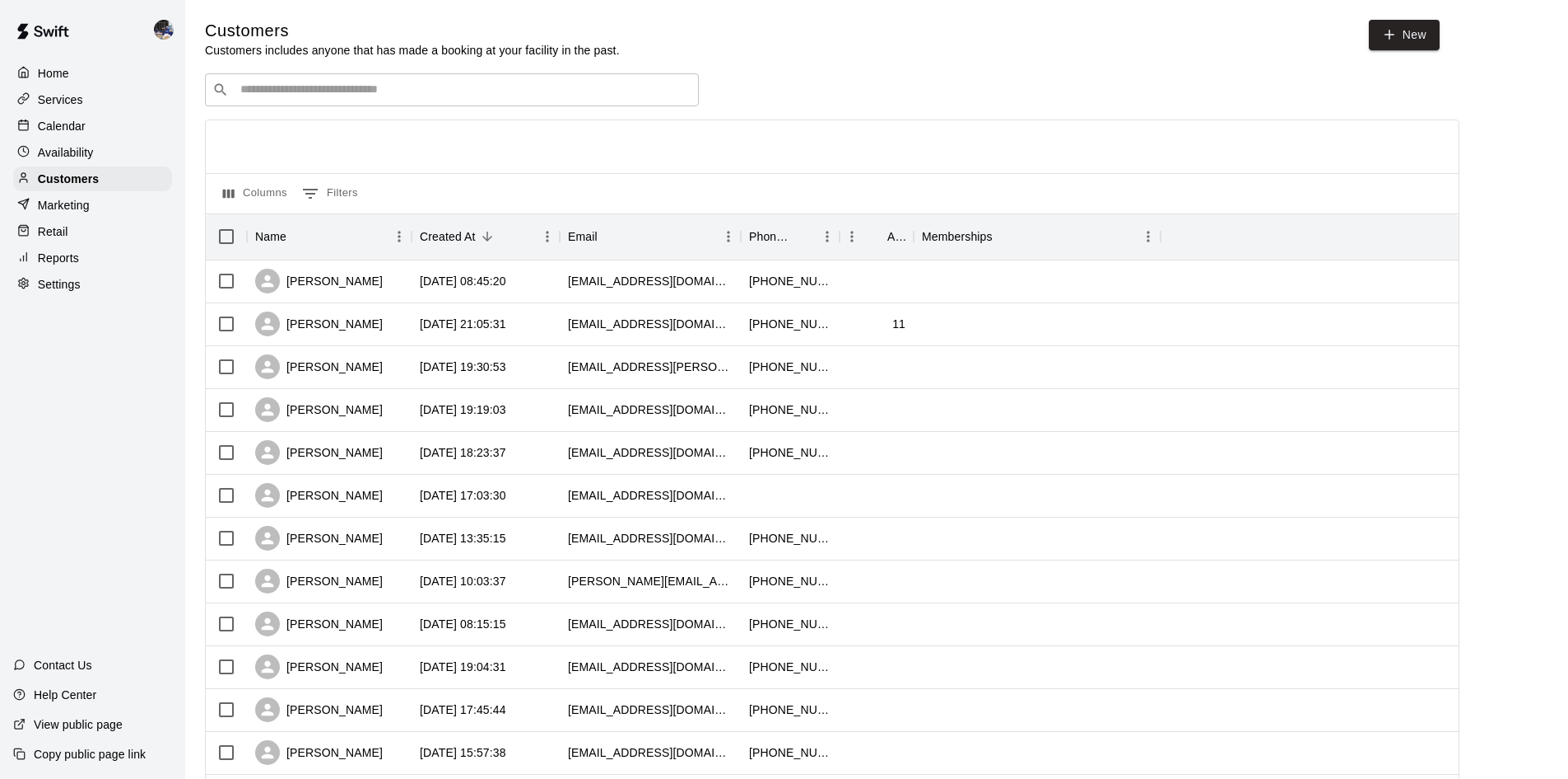
click at [339, 98] on input "Search customers by name or email" at bounding box center [463, 90] width 456 height 16
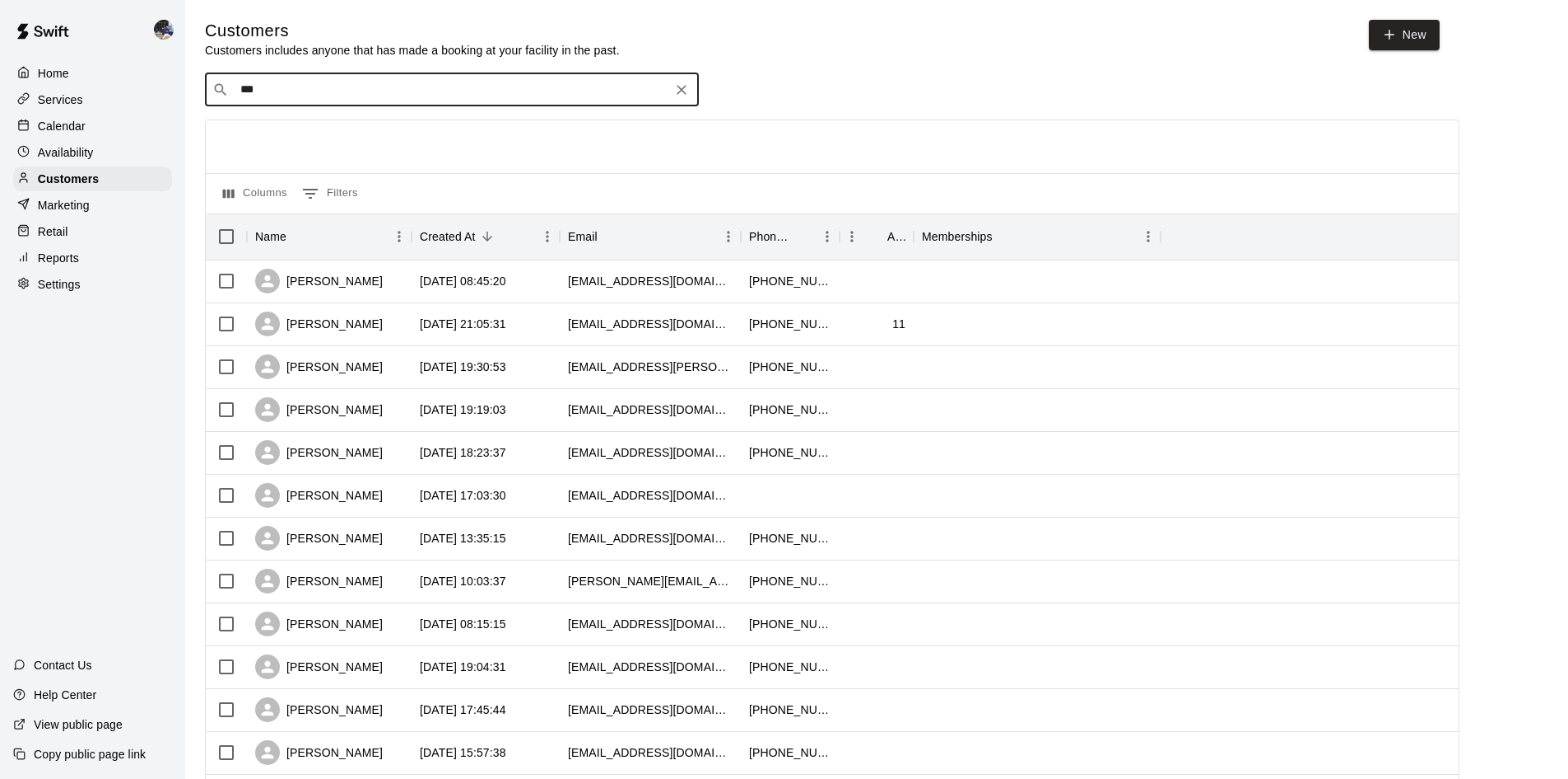
type input "****"
click at [321, 184] on p "Brooklyn [PERSON_NAME]" at bounding box center [327, 179] width 153 height 17
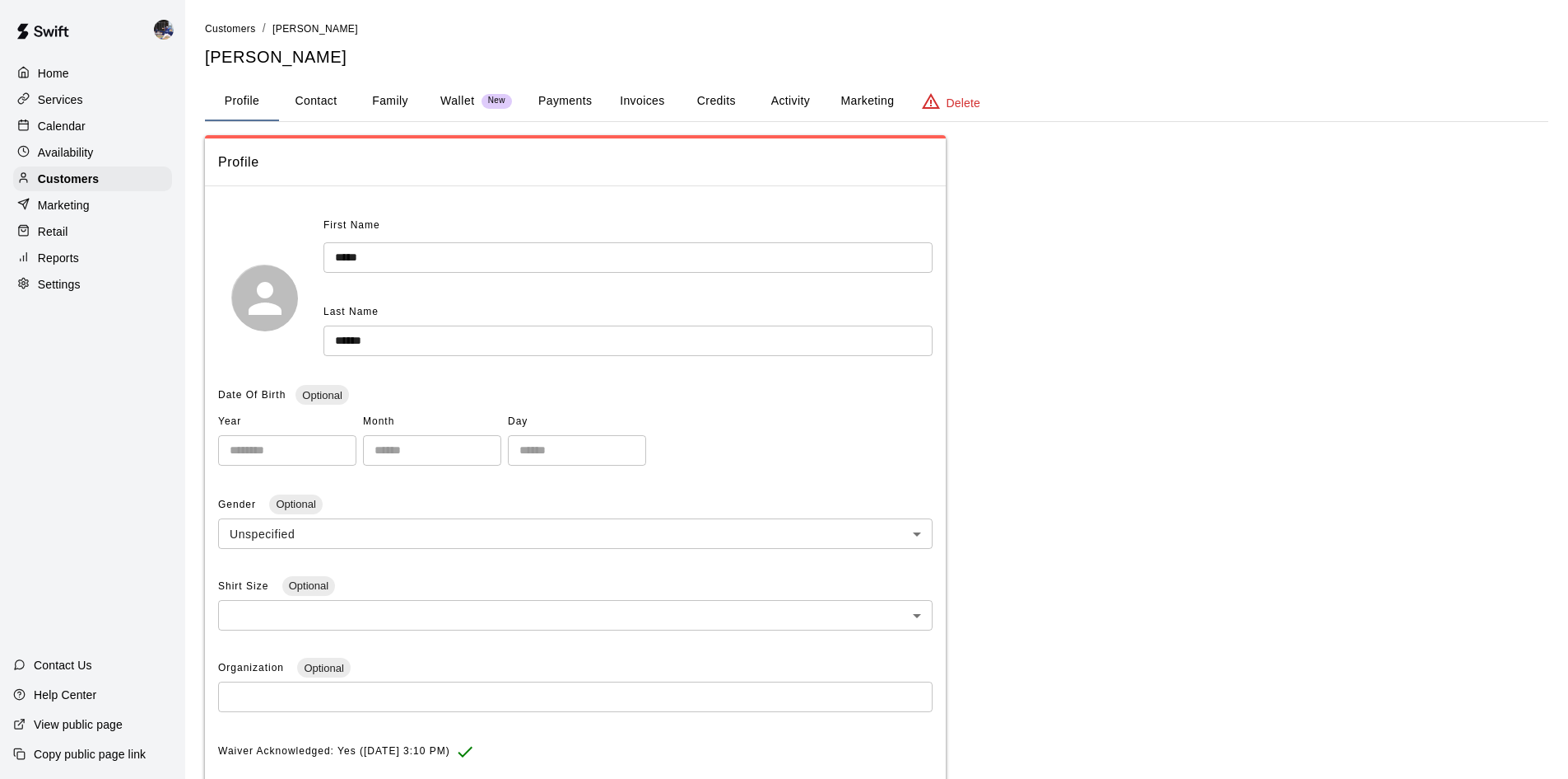
click at [782, 97] on button "Activity" at bounding box center [790, 102] width 74 height 40
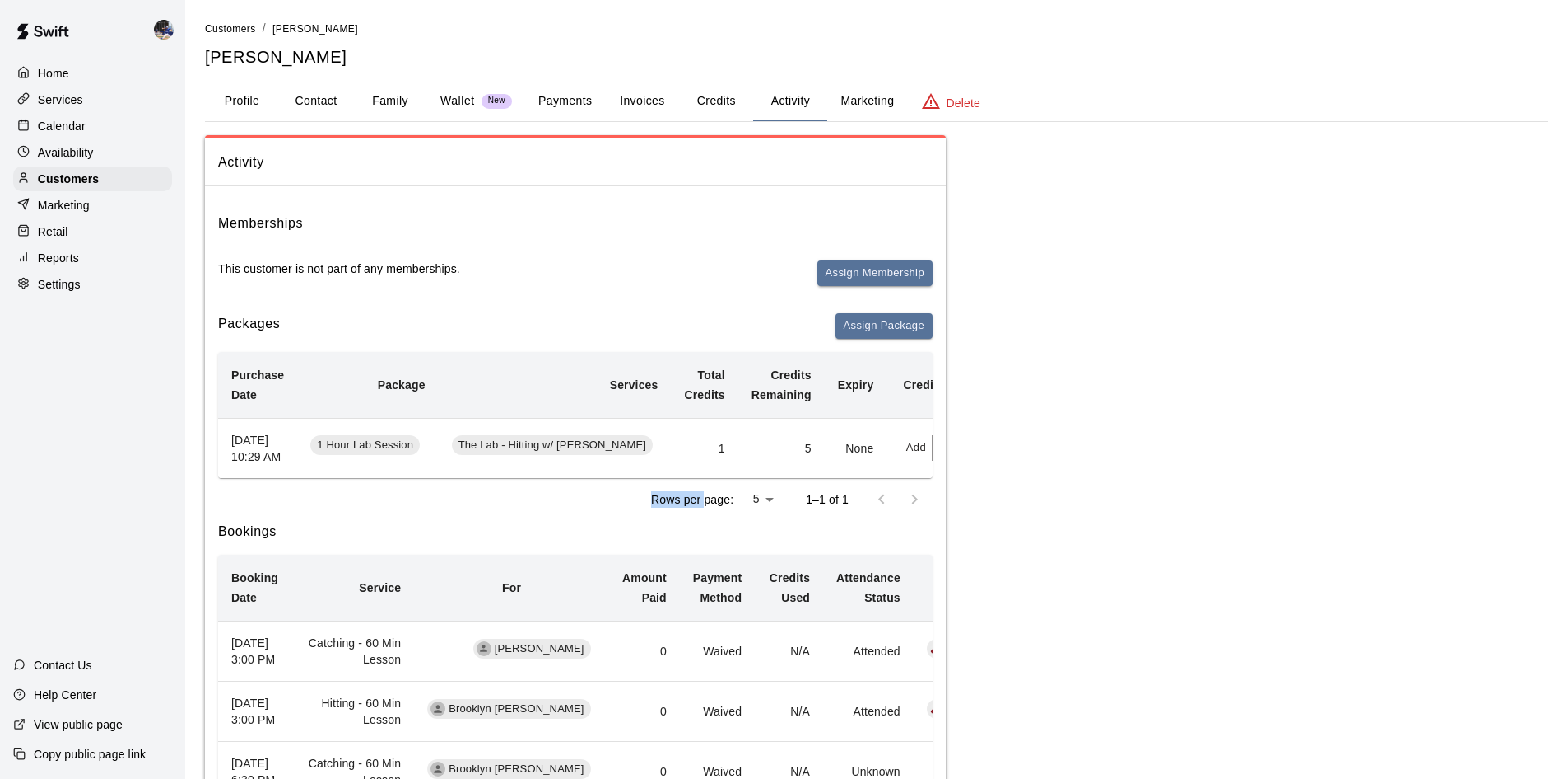
drag, startPoint x: 637, startPoint y: 510, endPoint x: 707, endPoint y: 511, distance: 70.0
click at [707, 511] on div "Rows per page: 5 * 1–1 of 1" at bounding box center [576, 498] width 715 height 43
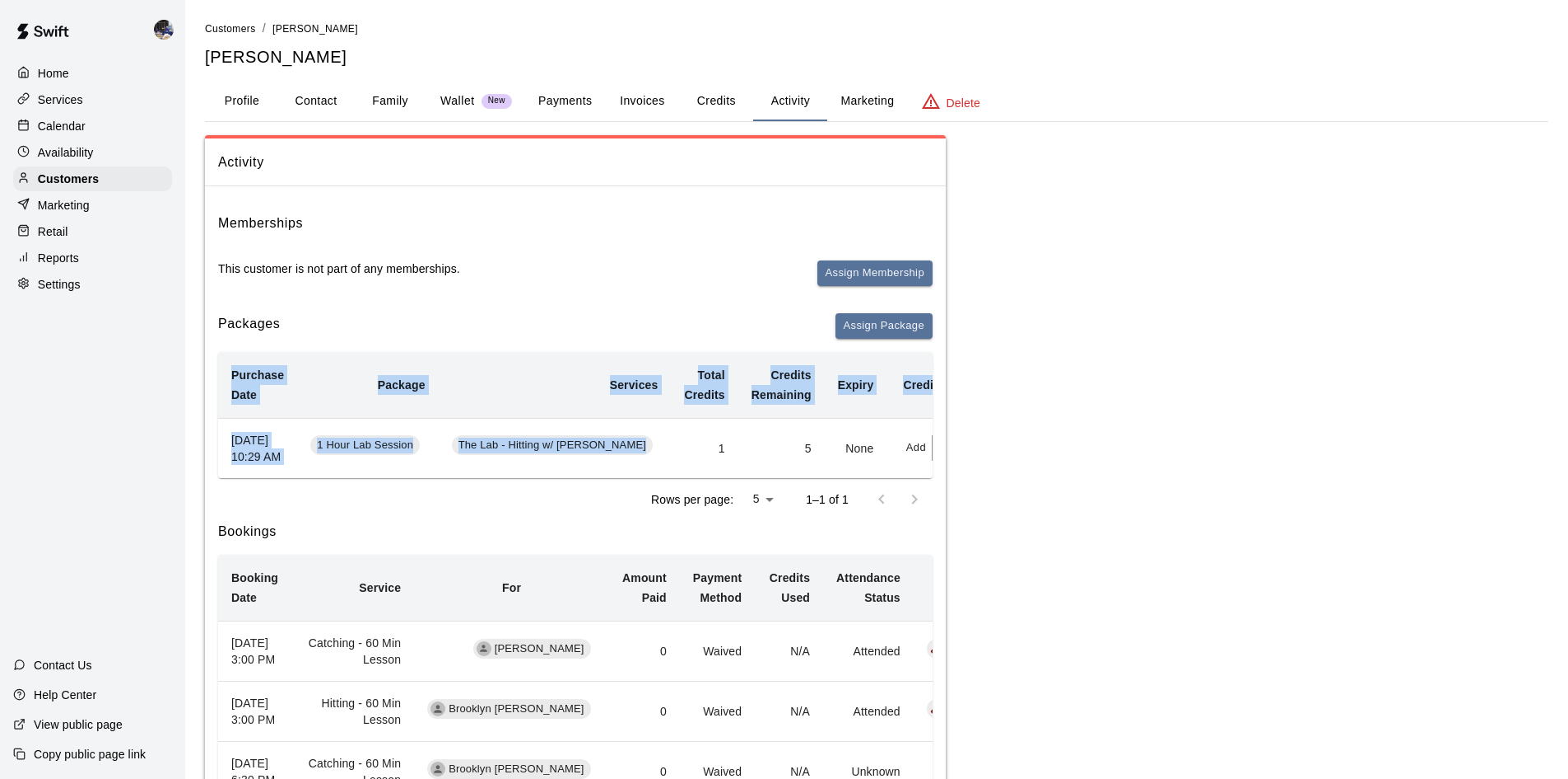
drag, startPoint x: 677, startPoint y: 493, endPoint x: 726, endPoint y: 496, distance: 49.1
click at [726, 477] on div "Purchase Date Package Services Total Credits Credits Remaining Expiry Credit Ac…" at bounding box center [576, 414] width 715 height 126
click at [584, 99] on button "Payments" at bounding box center [565, 102] width 80 height 40
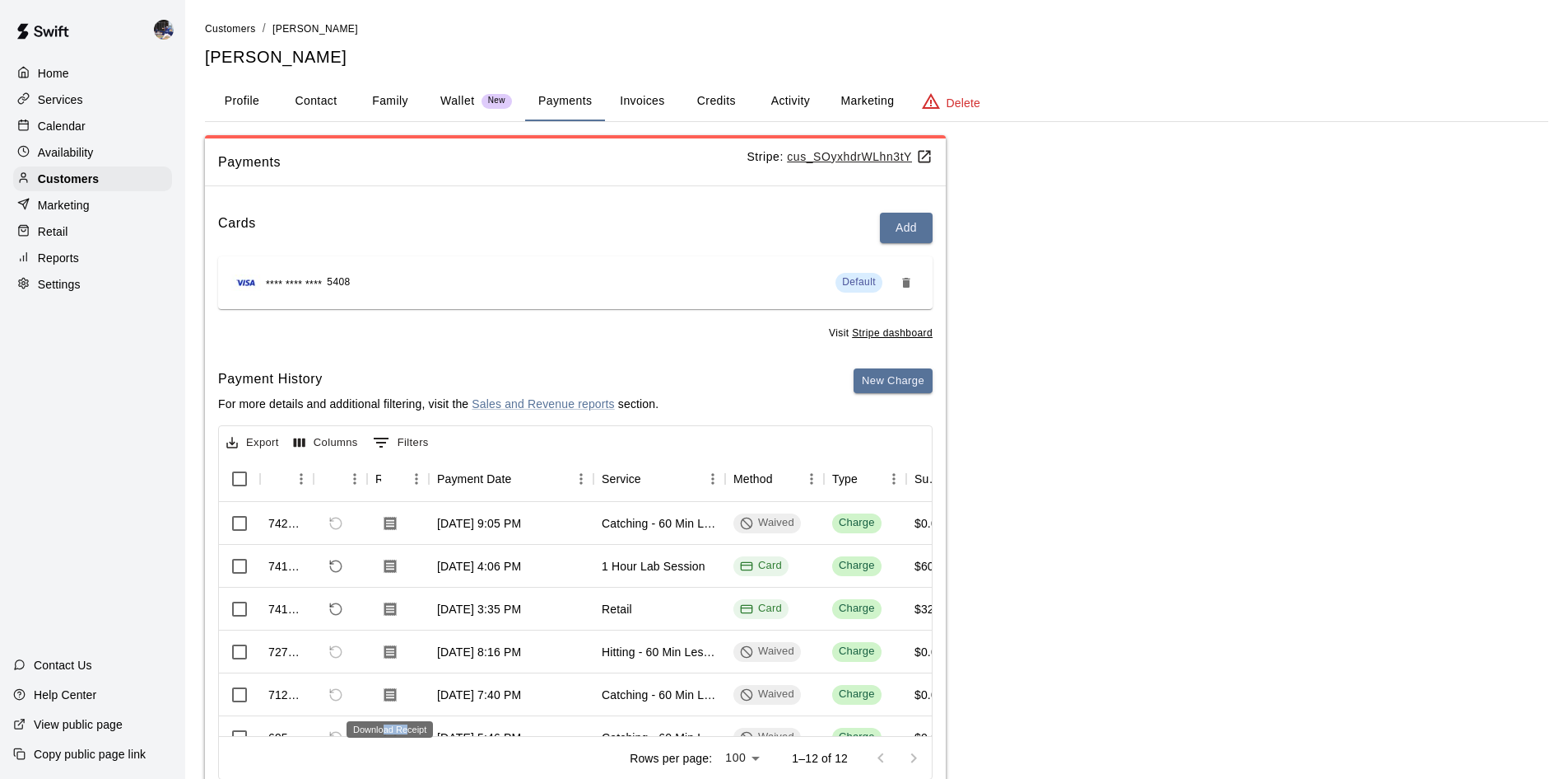
drag, startPoint x: 384, startPoint y: 717, endPoint x: 405, endPoint y: 717, distance: 21.0
click at [405, 717] on div "Download Receipt" at bounding box center [390, 724] width 90 height 30
click at [421, 764] on div "Rows per page: 100 *** 1–12 of 12" at bounding box center [575, 757] width 713 height 43
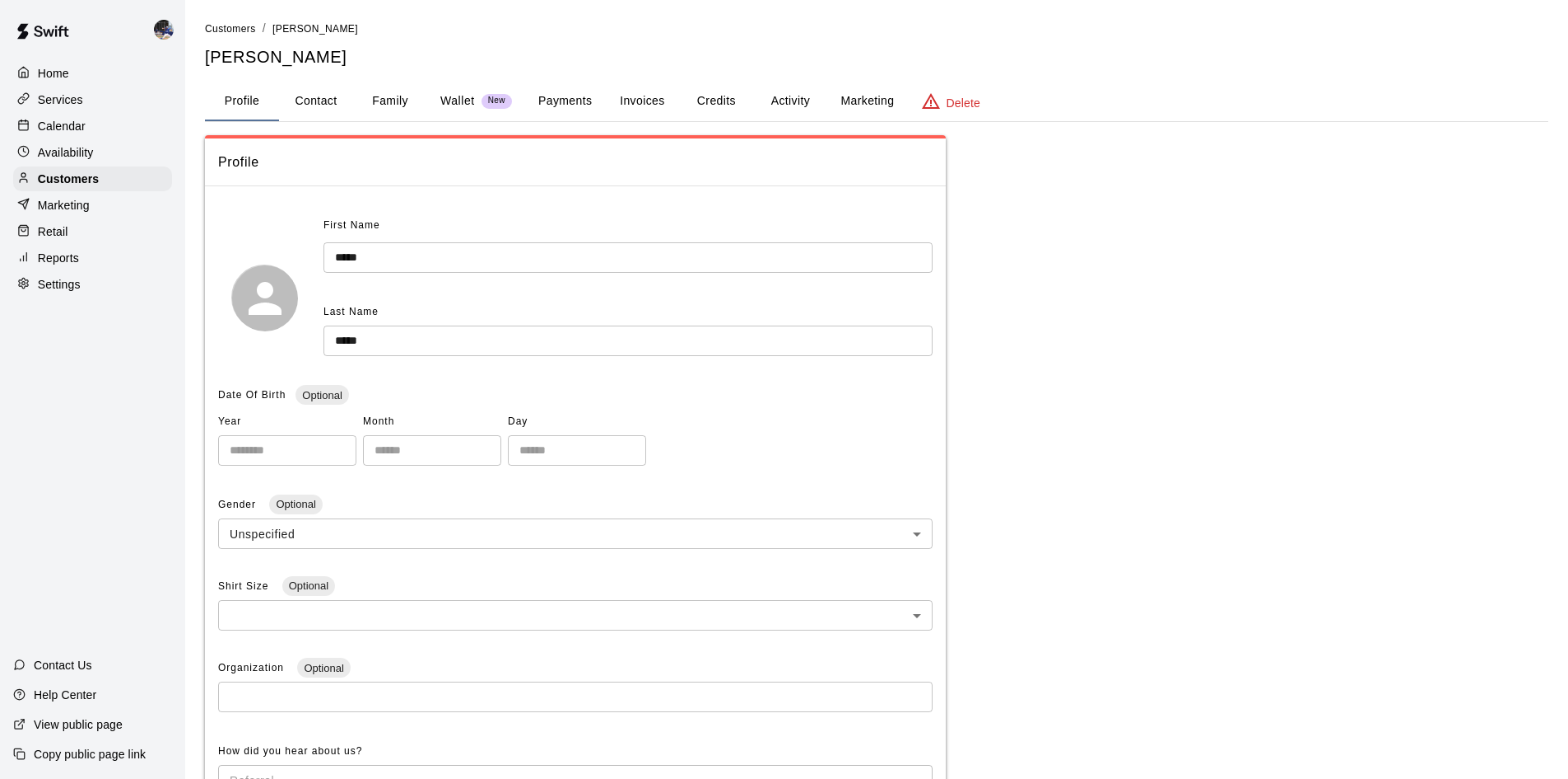
click at [717, 106] on button "Credits" at bounding box center [717, 102] width 74 height 40
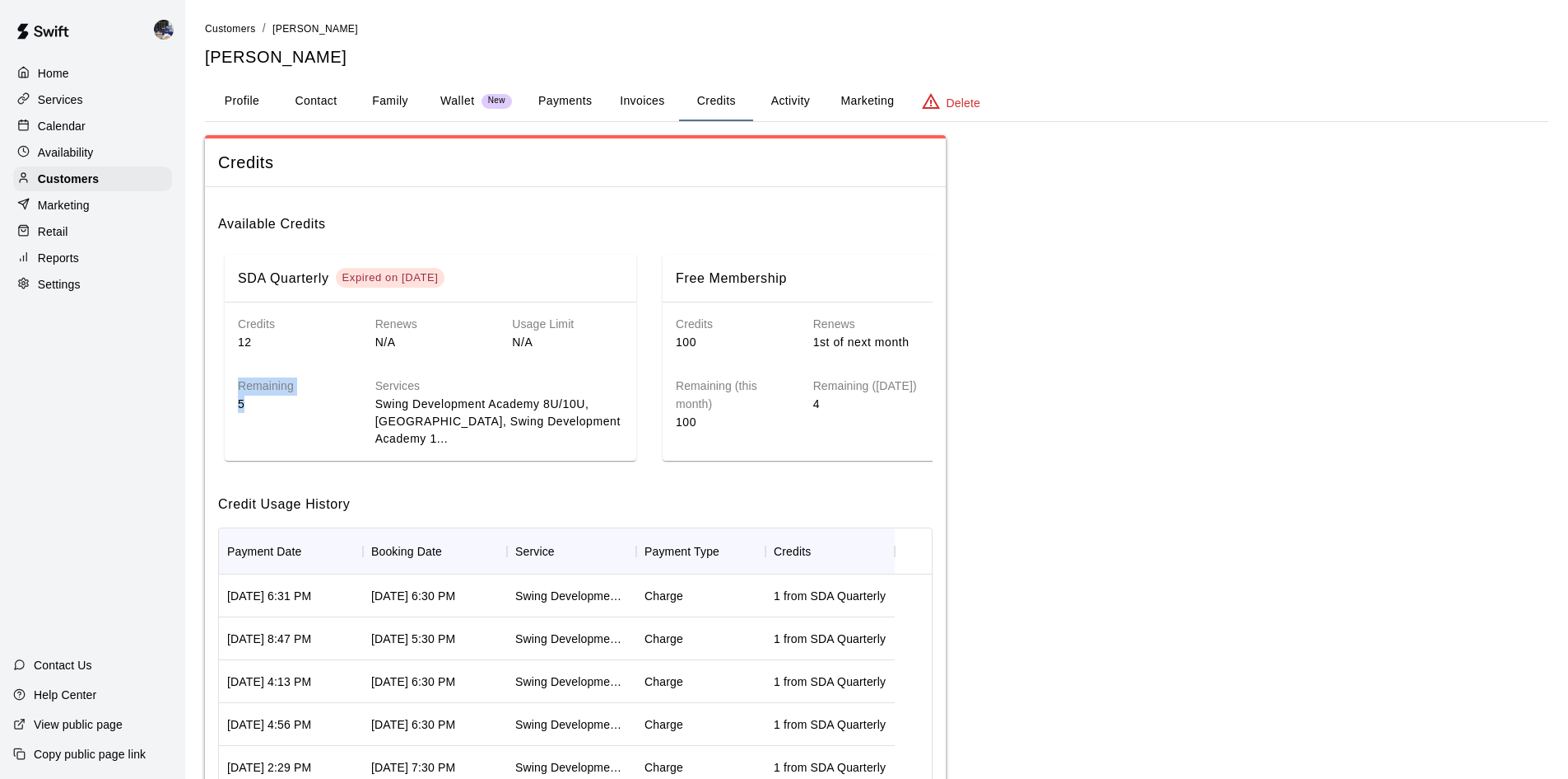
drag, startPoint x: 258, startPoint y: 404, endPoint x: 215, endPoint y: 391, distance: 44.9
click at [215, 391] on div "Available Credits SDA Quarterly Expired on [DATE] Credits 12 Renews N/A Usage L…" at bounding box center [575, 543] width 741 height 714
click at [245, 397] on p "5" at bounding box center [292, 403] width 111 height 17
drag, startPoint x: 252, startPoint y: 408, endPoint x: 240, endPoint y: 384, distance: 26.8
click at [240, 382] on div "Remaining 5" at bounding box center [280, 398] width 138 height 97
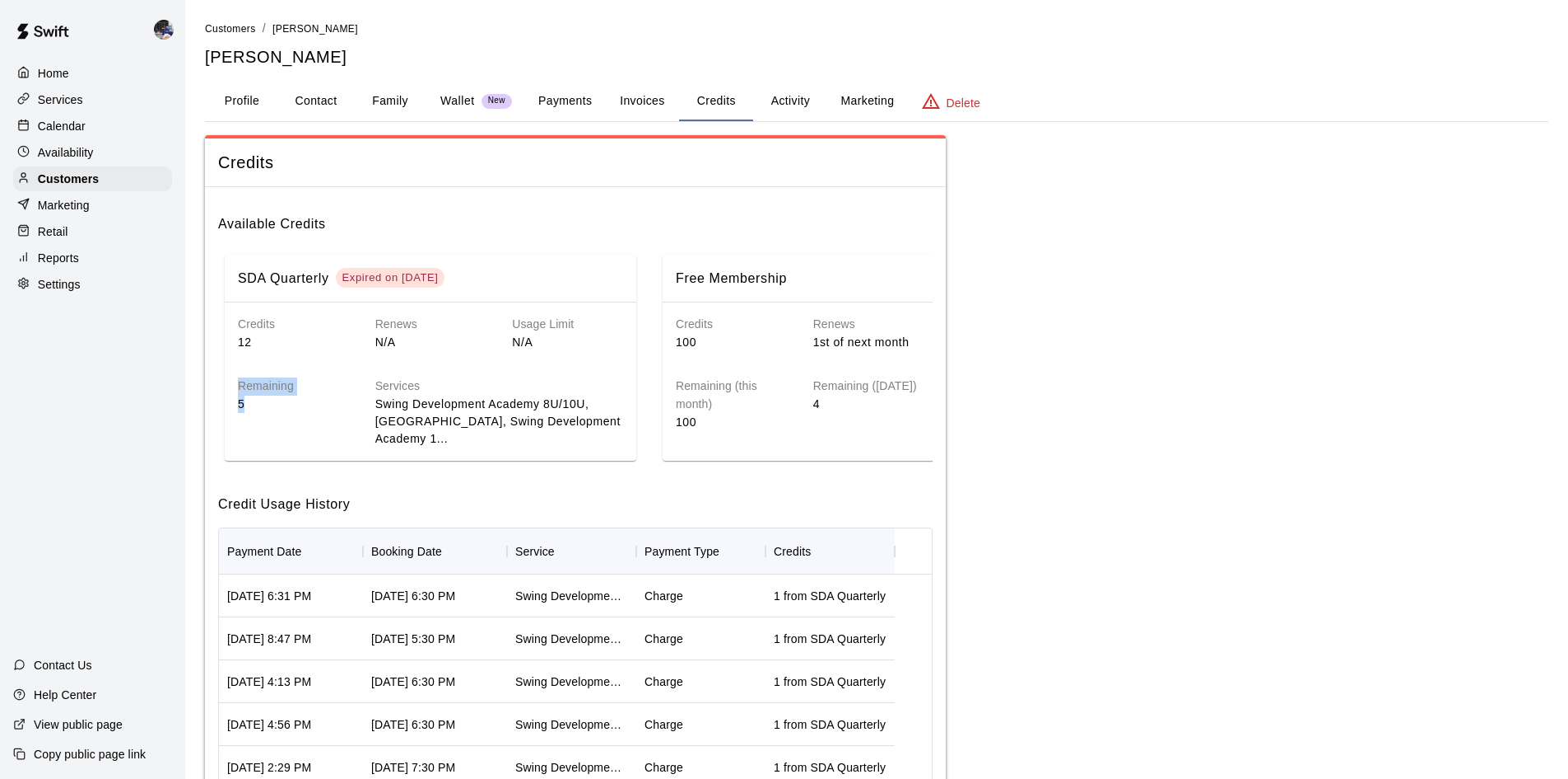
click at [242, 411] on p "5" at bounding box center [292, 403] width 111 height 17
drag, startPoint x: 251, startPoint y: 402, endPoint x: 243, endPoint y: 381, distance: 22.5
click at [243, 381] on div "Remaining 5" at bounding box center [280, 398] width 138 height 97
click at [248, 397] on p "5" at bounding box center [292, 403] width 111 height 17
drag, startPoint x: 249, startPoint y: 406, endPoint x: 241, endPoint y: 374, distance: 33.0
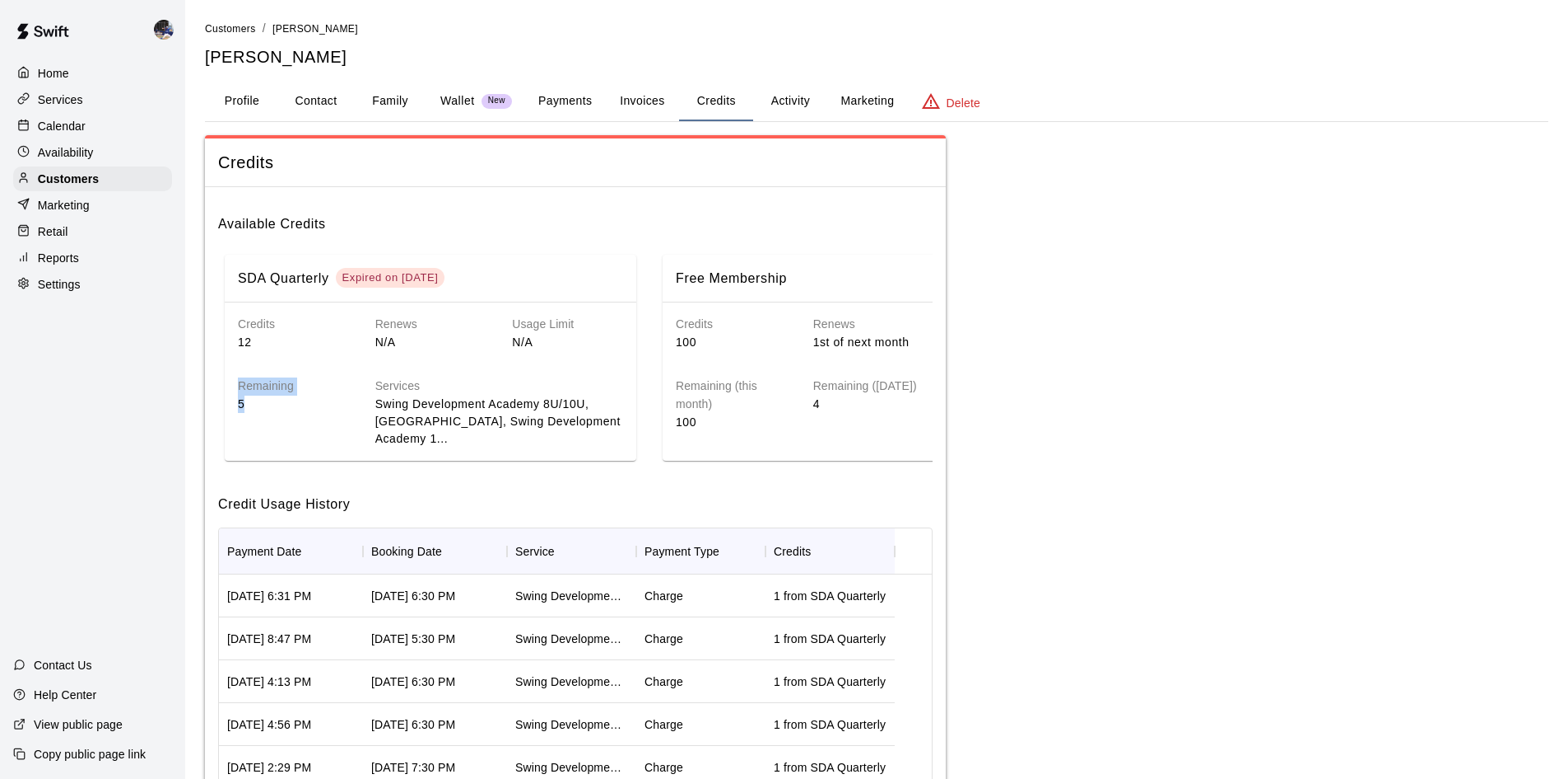
click at [241, 374] on div "Remaining 5" at bounding box center [280, 398] width 138 height 97
click at [458, 266] on div "SDA Quarterly Expired on [DATE]" at bounding box center [430, 279] width 411 height 48
drag, startPoint x: 462, startPoint y: 280, endPoint x: 352, endPoint y: 272, distance: 110.3
click at [352, 272] on div "Expired on [DATE]" at bounding box center [390, 278] width 97 height 14
click at [356, 274] on div "Expired on [DATE]" at bounding box center [390, 278] width 97 height 14
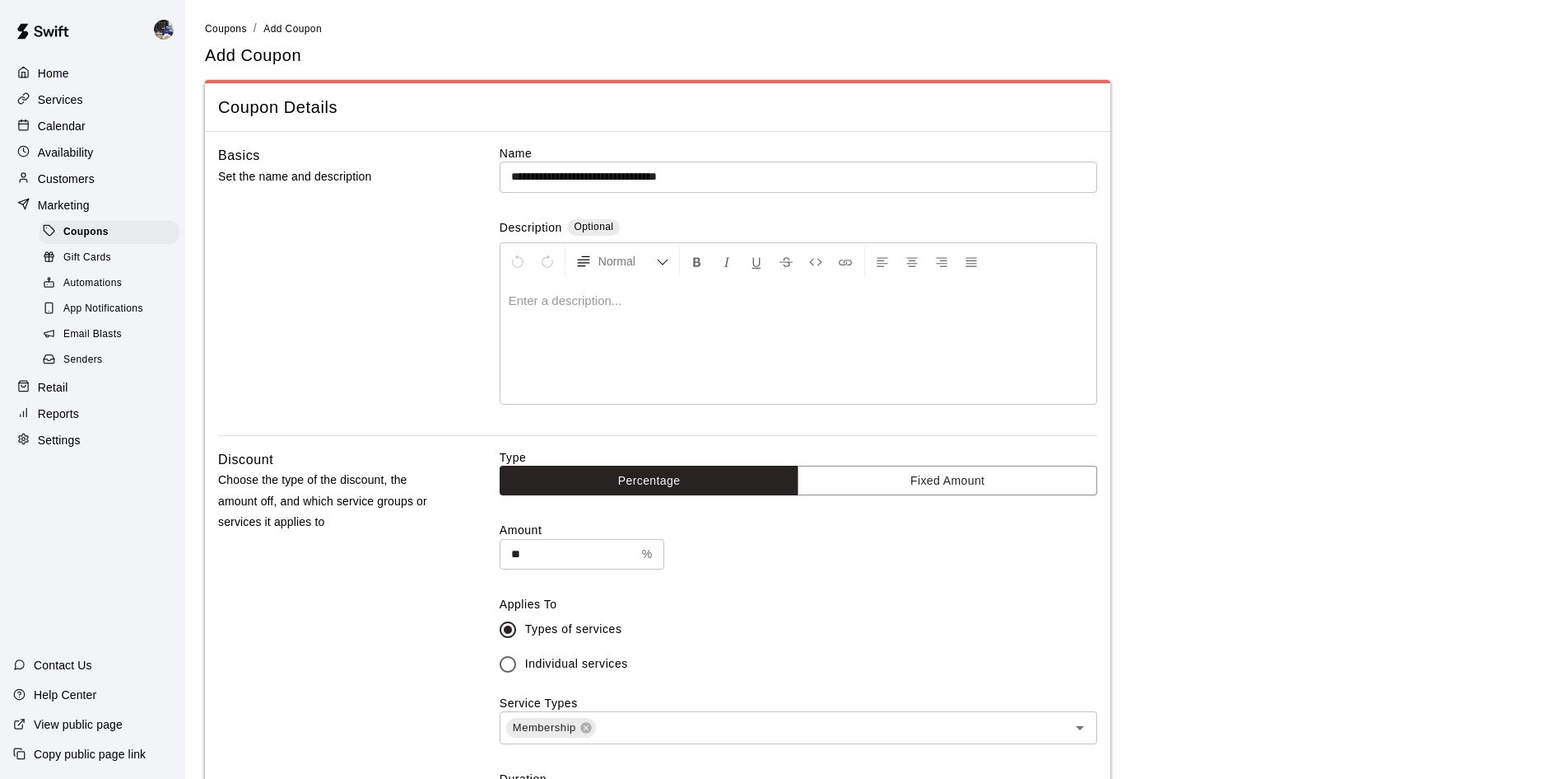
scroll to position [656, 0]
